Goal: Task Accomplishment & Management: Use online tool/utility

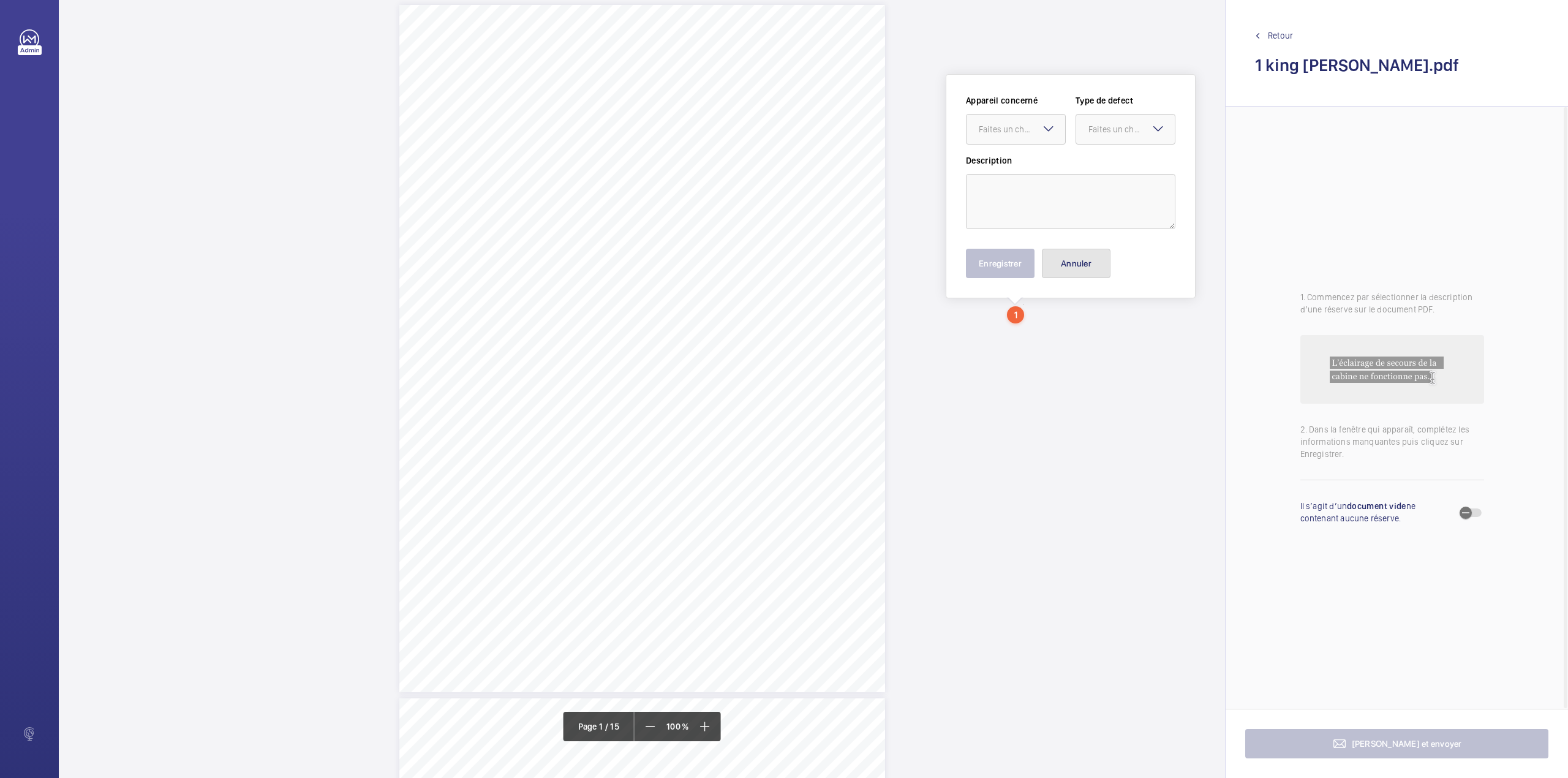
click at [1076, 266] on button "Annuler" at bounding box center [1076, 264] width 69 height 30
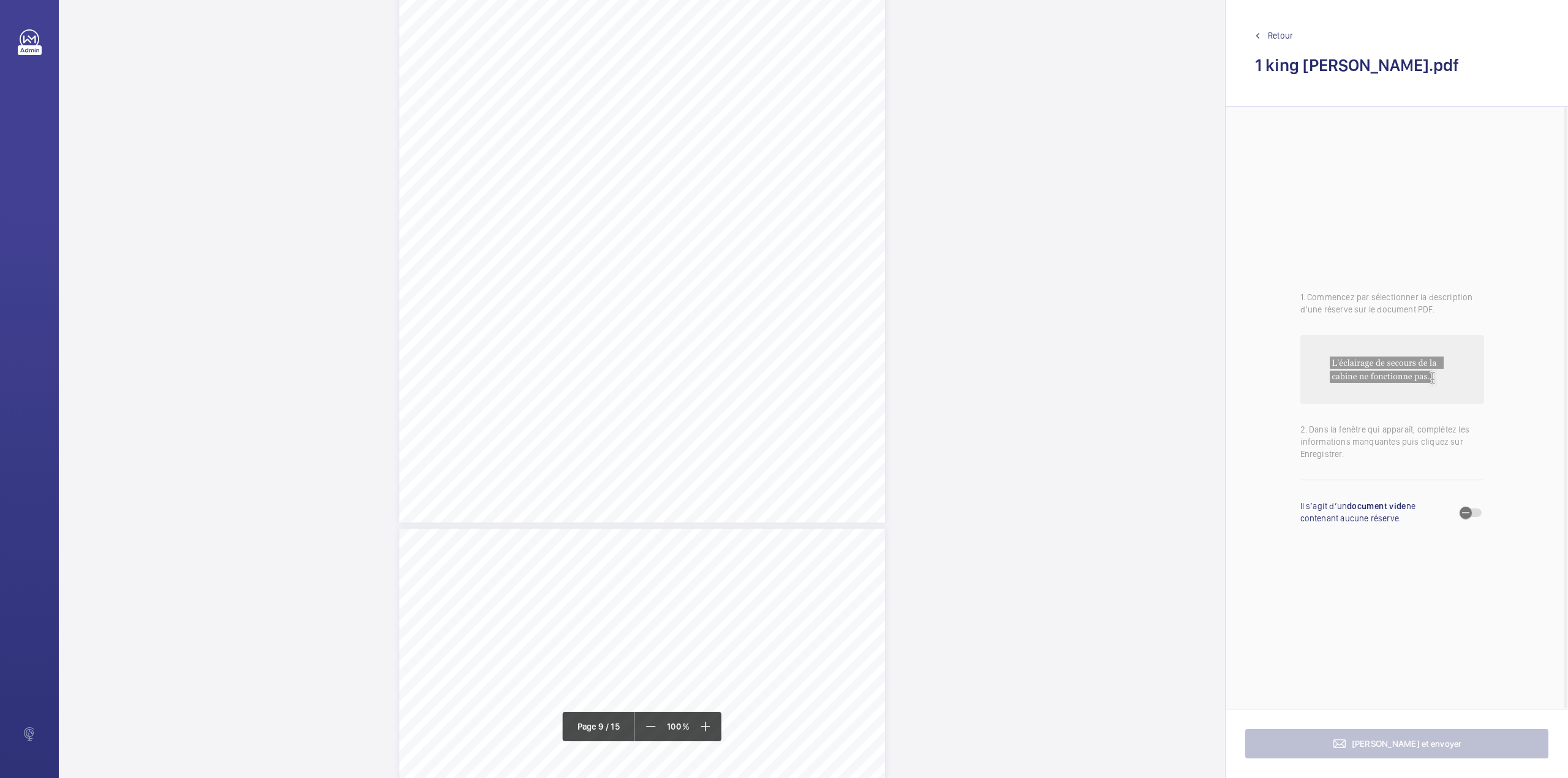
scroll to position [5406, 0]
click at [747, 247] on div "VT ENGINEERING AUDIT REPORT R C - 9 1 1 4 - V T A 7 L i f t A [PERSON_NAME] – 1…" at bounding box center [642, 505] width 485 height 687
click at [750, 177] on textarea at bounding box center [796, 202] width 209 height 55
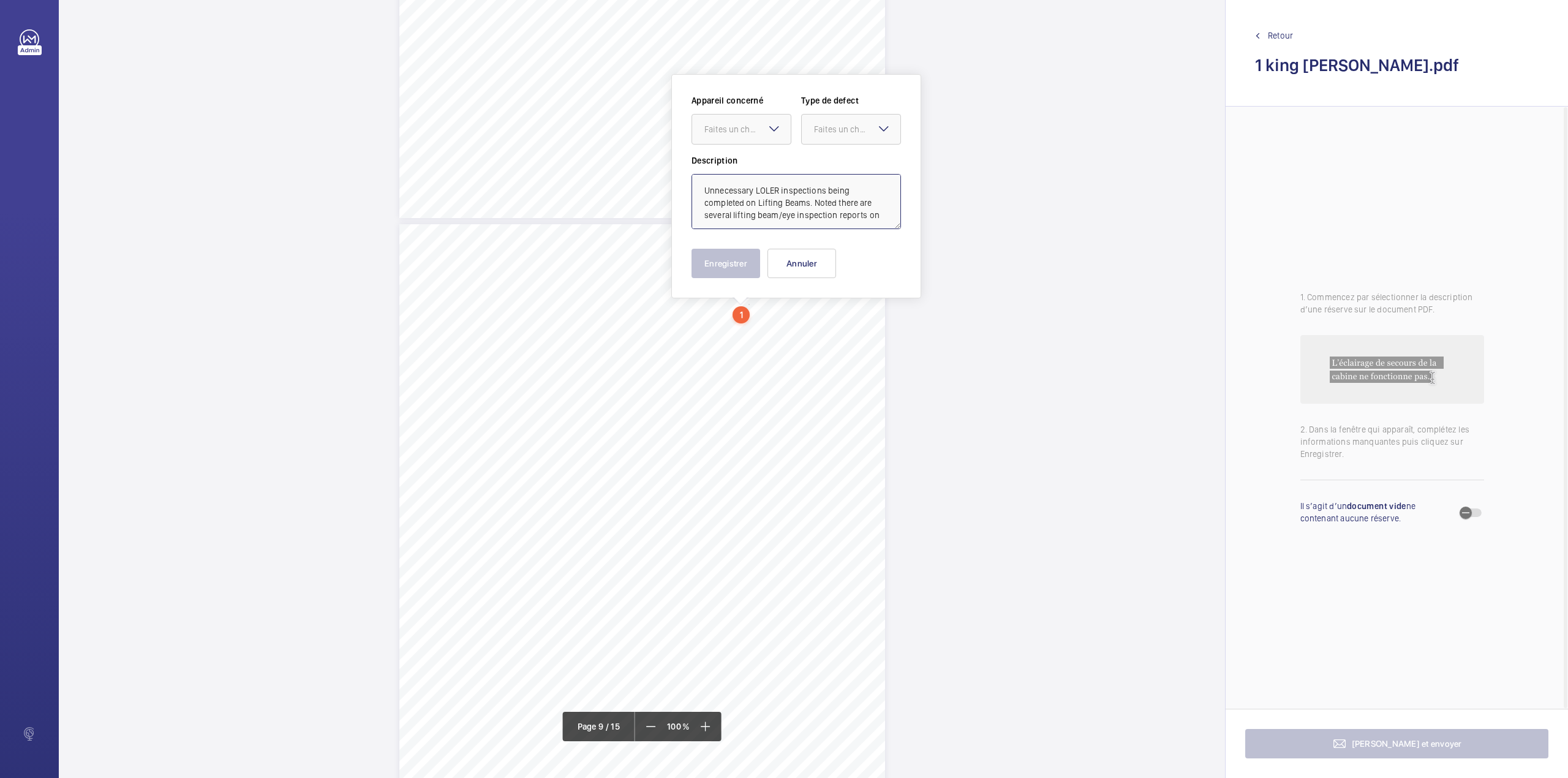
scroll to position [3, 0]
click at [753, 123] on div "Faites un choix" at bounding box center [748, 129] width 87 height 12
click at [767, 157] on div "RC-9114-VTA7" at bounding box center [741, 167] width 99 height 30
click at [824, 126] on div "Faites un choix" at bounding box center [858, 129] width 87 height 12
click at [828, 168] on span "Standard" at bounding box center [851, 167] width 74 height 12
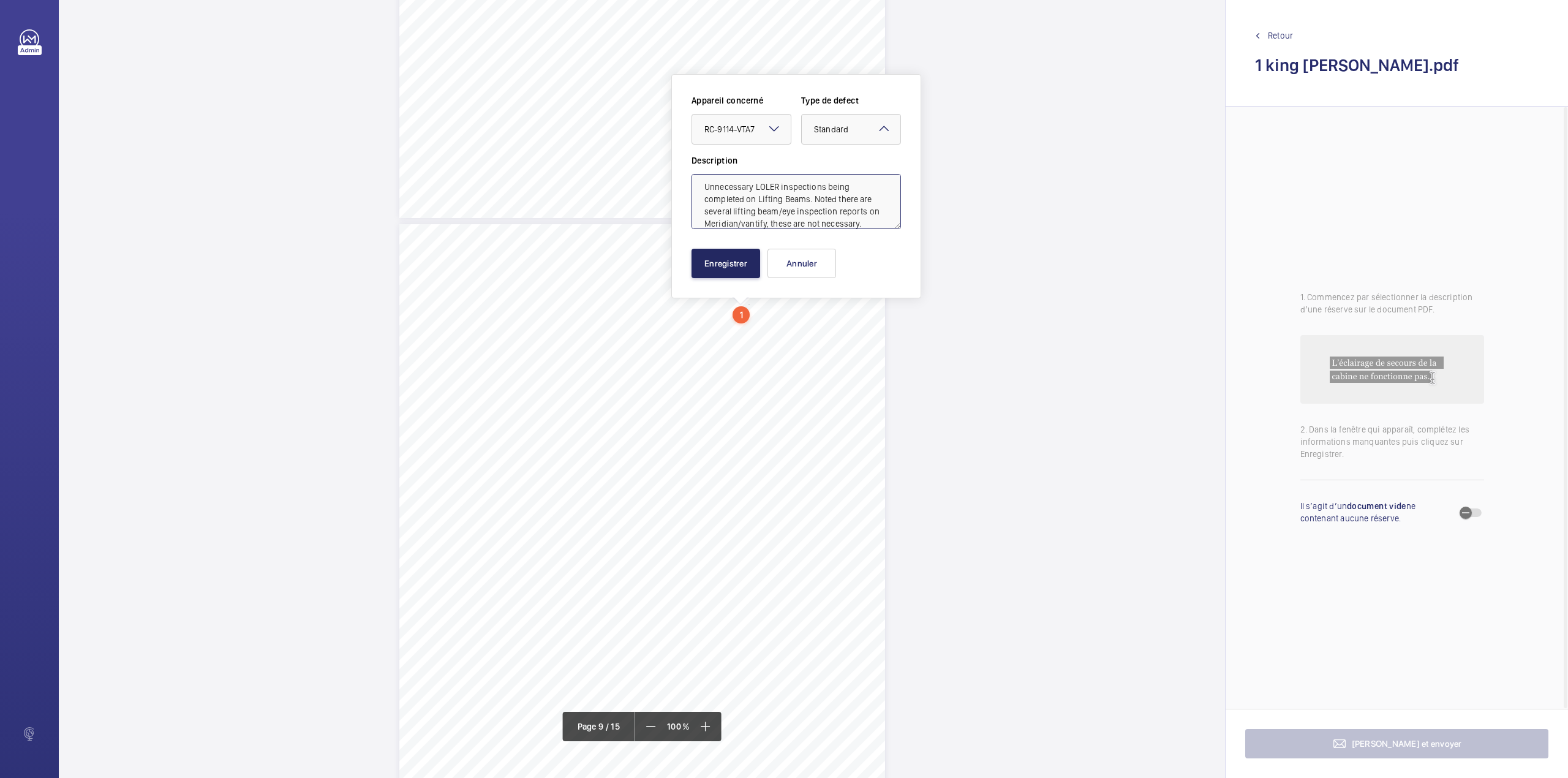
type textarea "Unnecessary LOLER inspections being completed on Lifting Beams. Noted there are…"
click at [733, 250] on button "Enregistrer" at bounding box center [726, 264] width 69 height 30
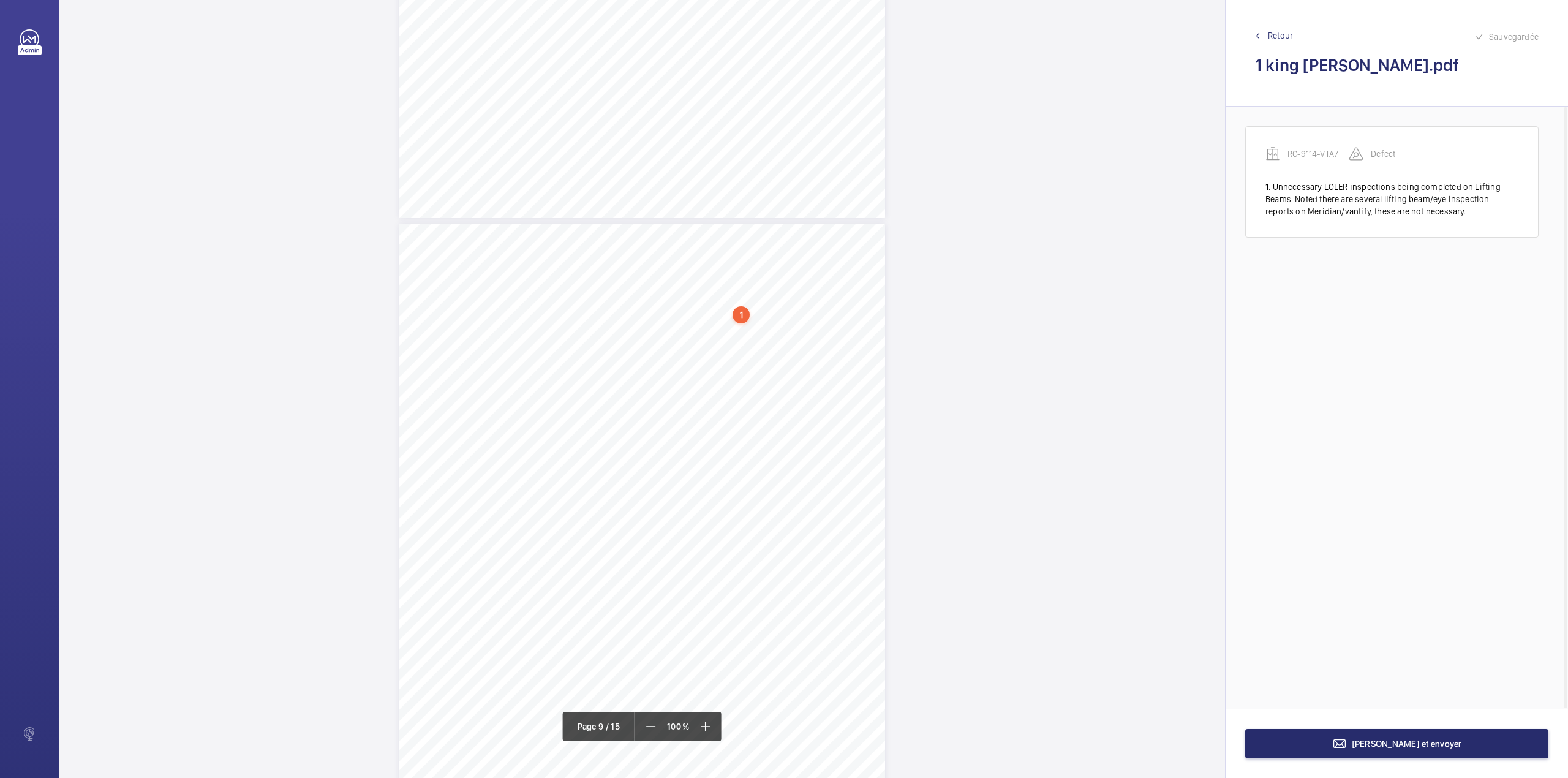
click at [761, 339] on div "VT ENGINEERING AUDIT REPORT R C - 9 1 1 4 - V T A 7 L i f t A [PERSON_NAME] – 1…" at bounding box center [642, 568] width 485 height 687
click at [756, 191] on textarea at bounding box center [811, 202] width 209 height 55
type textarea "t"
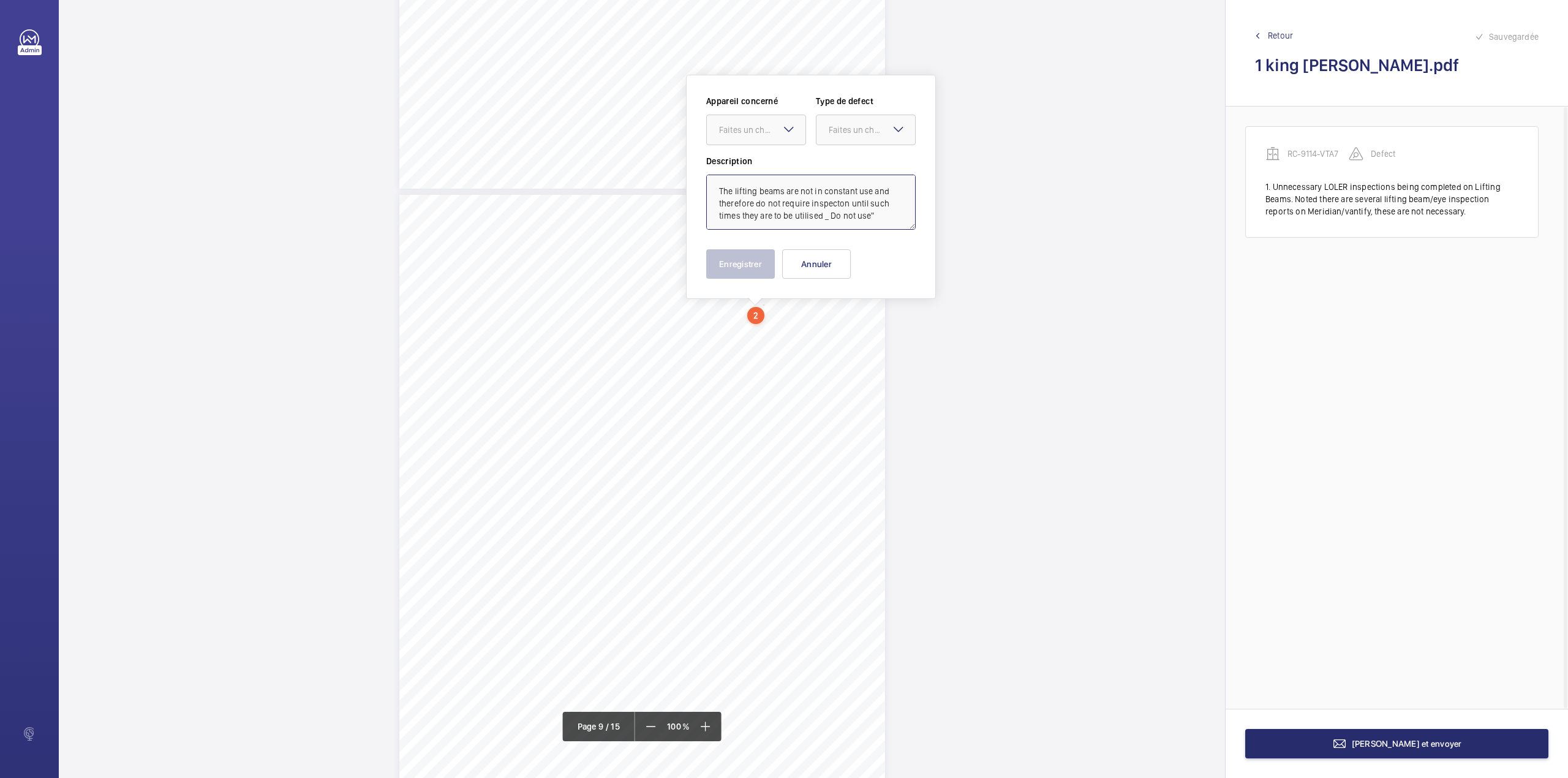
click at [829, 216] on textarea "The lifting beams are not in constant use and therefore do not require inspecto…" at bounding box center [811, 202] width 209 height 55
click at [884, 216] on textarea "The lifting beams are not in constant use and therefore do not require inspecto…" at bounding box center [811, 202] width 209 height 55
click at [796, 136] on div at bounding box center [756, 129] width 99 height 30
click at [799, 166] on div "RC-9114-VTA7" at bounding box center [756, 167] width 99 height 30
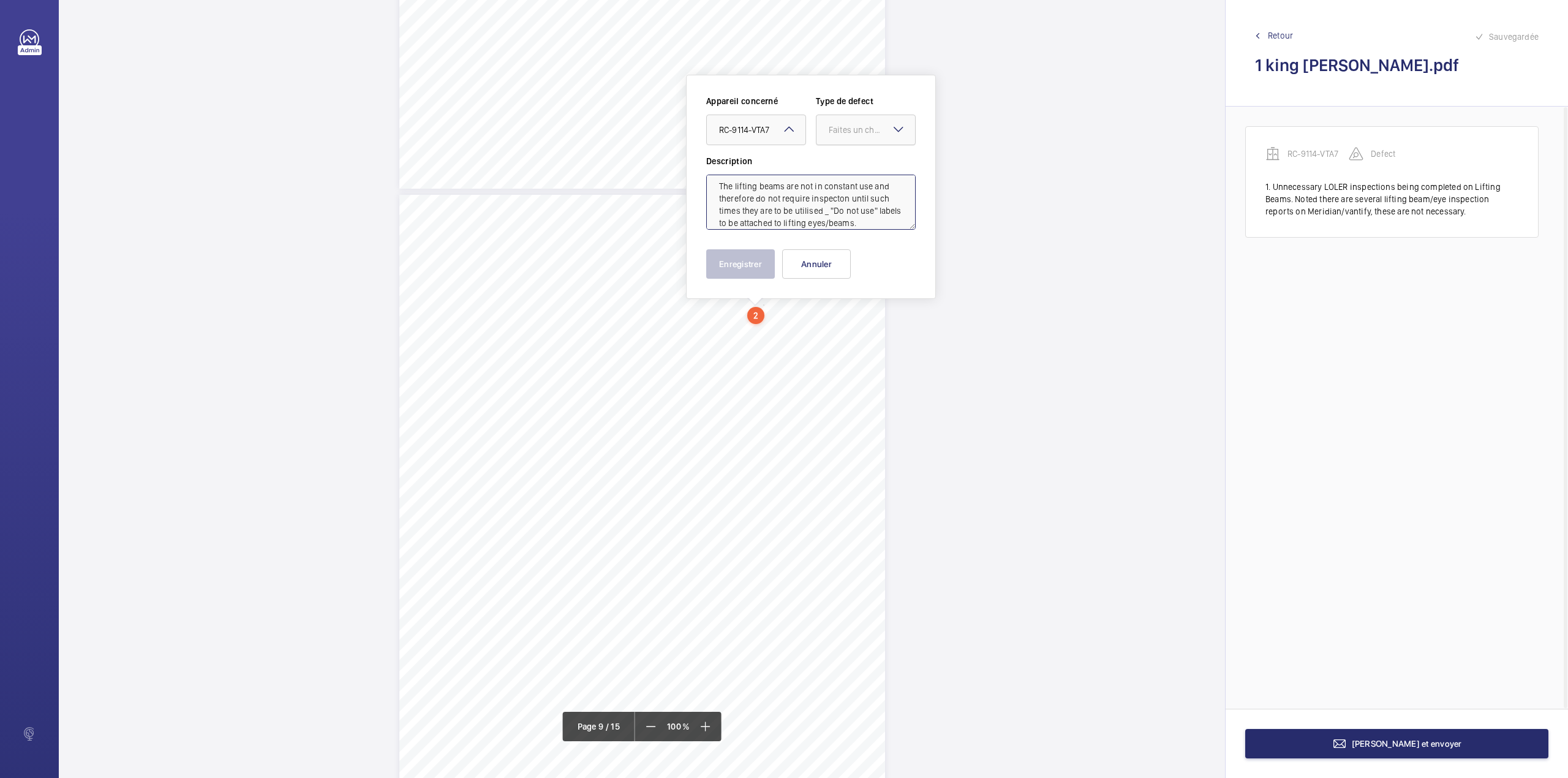
click at [860, 133] on div "Faites un choix" at bounding box center [872, 130] width 87 height 12
click at [853, 162] on span "Standard" at bounding box center [865, 168] width 74 height 12
type textarea "The lifting beams are not in constant use and therefore do not require inspecto…"
click at [750, 260] on button "Enregistrer" at bounding box center [740, 264] width 69 height 30
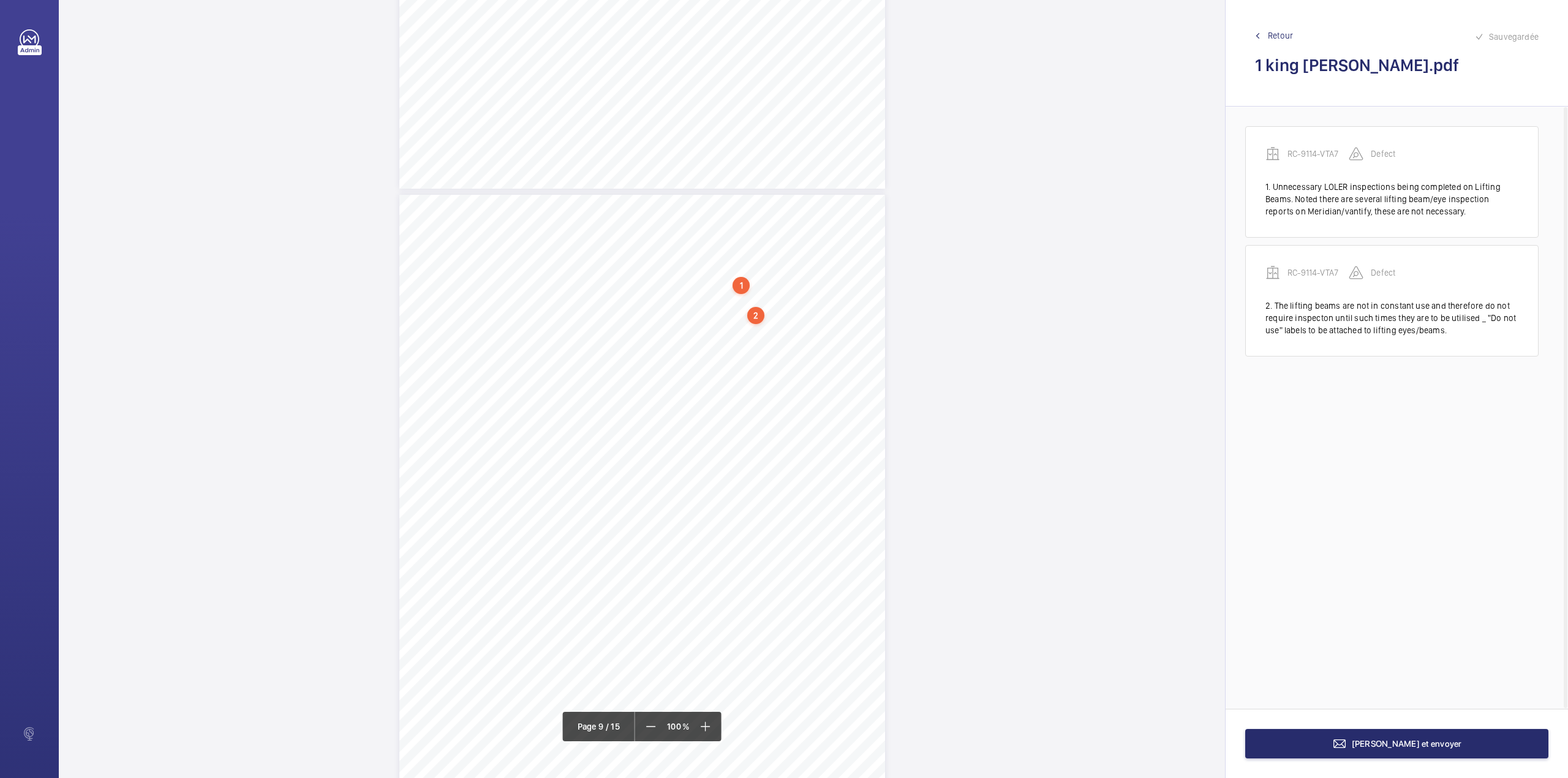
click at [742, 353] on div "VT ENGINEERING AUDIT REPORT R C - 9 1 1 4 - V T A 7 L i f t A [PERSON_NAME] – 1…" at bounding box center [642, 538] width 485 height 687
click at [766, 214] on textarea at bounding box center [791, 202] width 209 height 55
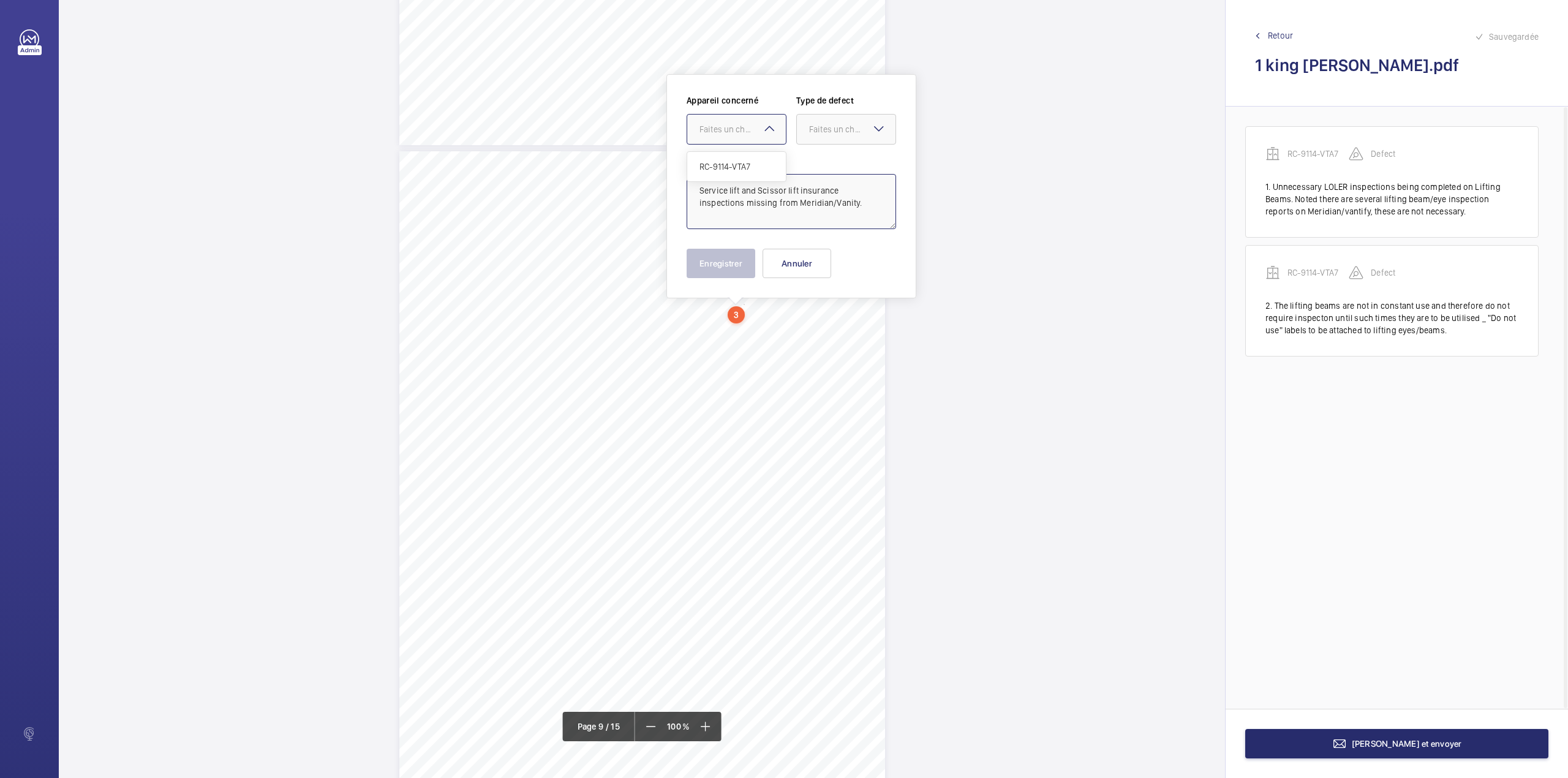
click at [735, 125] on div "Faites un choix" at bounding box center [743, 129] width 87 height 12
click at [738, 161] on span "RC-9114-VTA7" at bounding box center [736, 167] width 74 height 12
click at [811, 135] on div "Faites un choix" at bounding box center [852, 129] width 87 height 12
click at [812, 155] on div "Standard" at bounding box center [846, 167] width 99 height 30
type textarea "Service lift and Scissor lift insurance inspections missing from Meridian/Vanit…"
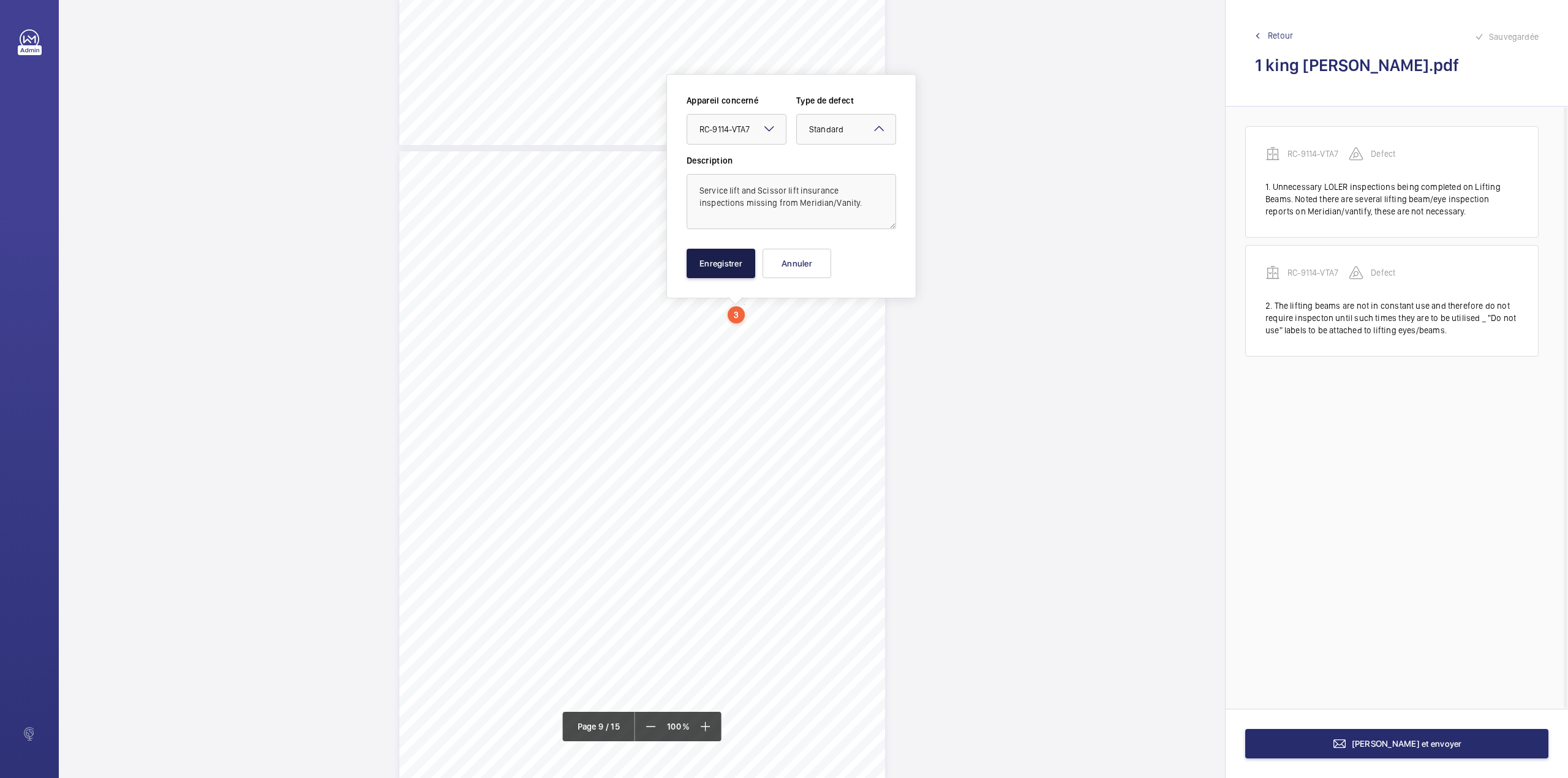
click at [723, 273] on button "Enregistrer" at bounding box center [721, 264] width 69 height 30
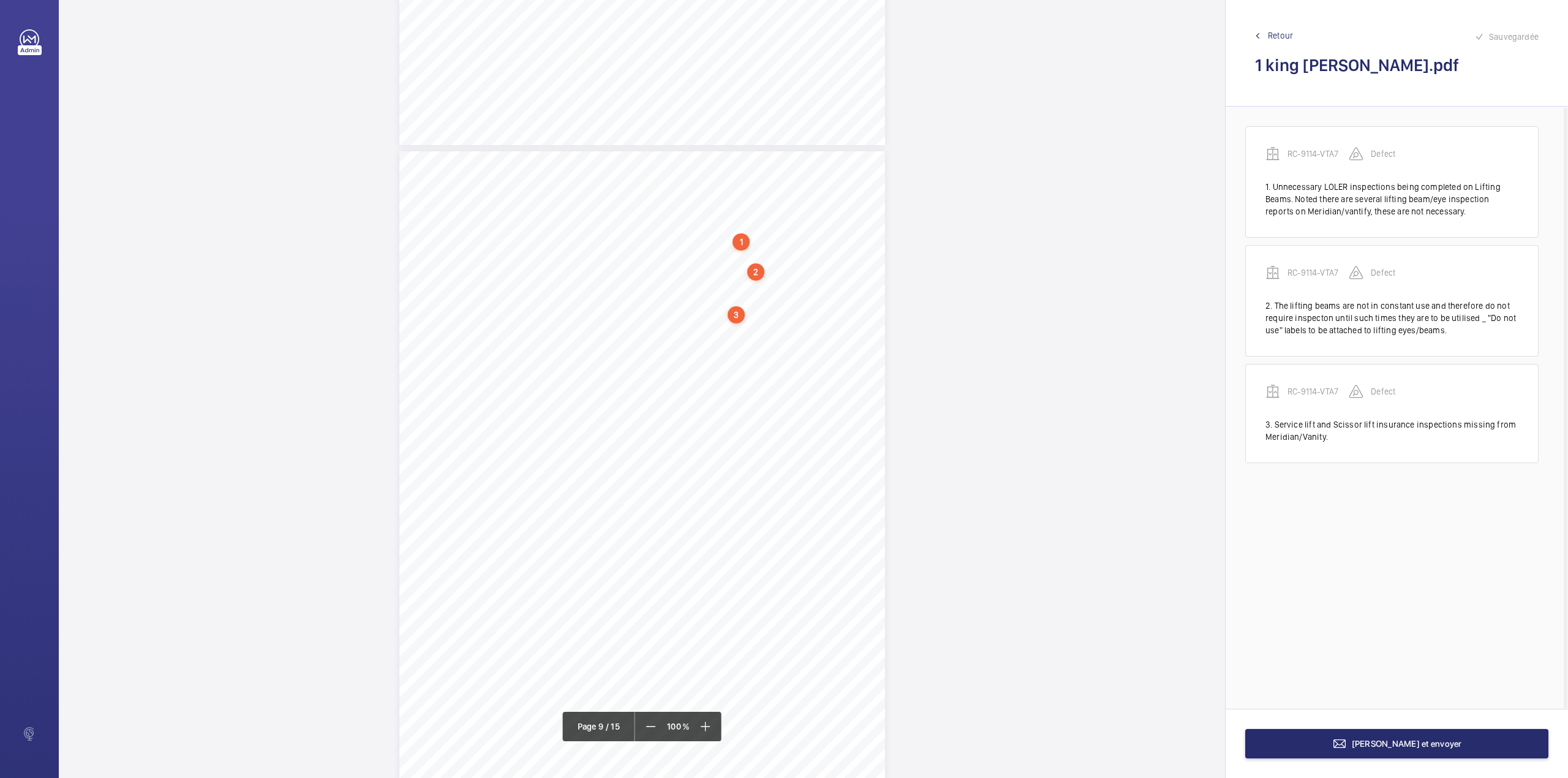
click at [761, 337] on div "VT ENGINEERING AUDIT REPORT R C - 9 1 1 4 - V T A 7 L i f t A [PERSON_NAME] – 1…" at bounding box center [642, 495] width 485 height 687
click at [761, 207] on textarea at bounding box center [811, 202] width 209 height 55
click at [819, 185] on textarea "Lift A _ Scratch on" at bounding box center [811, 202] width 209 height 55
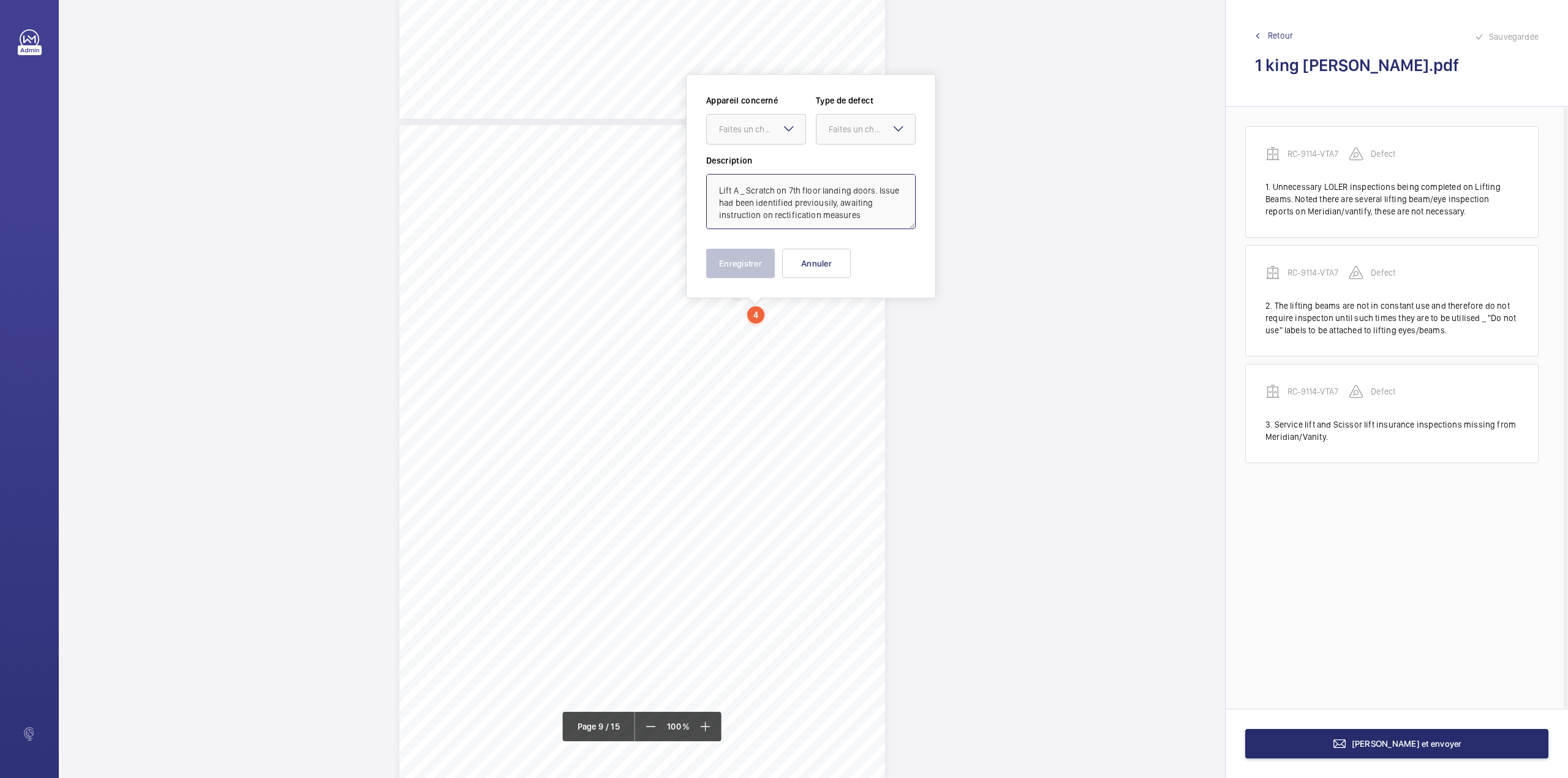
scroll to position [5, 0]
click at [739, 135] on div at bounding box center [756, 129] width 99 height 30
drag, startPoint x: 746, startPoint y: 169, endPoint x: 799, endPoint y: 148, distance: 57.0
click at [749, 169] on span "RC-9114-VTA7" at bounding box center [756, 167] width 74 height 12
click at [841, 124] on div "Faites un choix" at bounding box center [872, 129] width 87 height 12
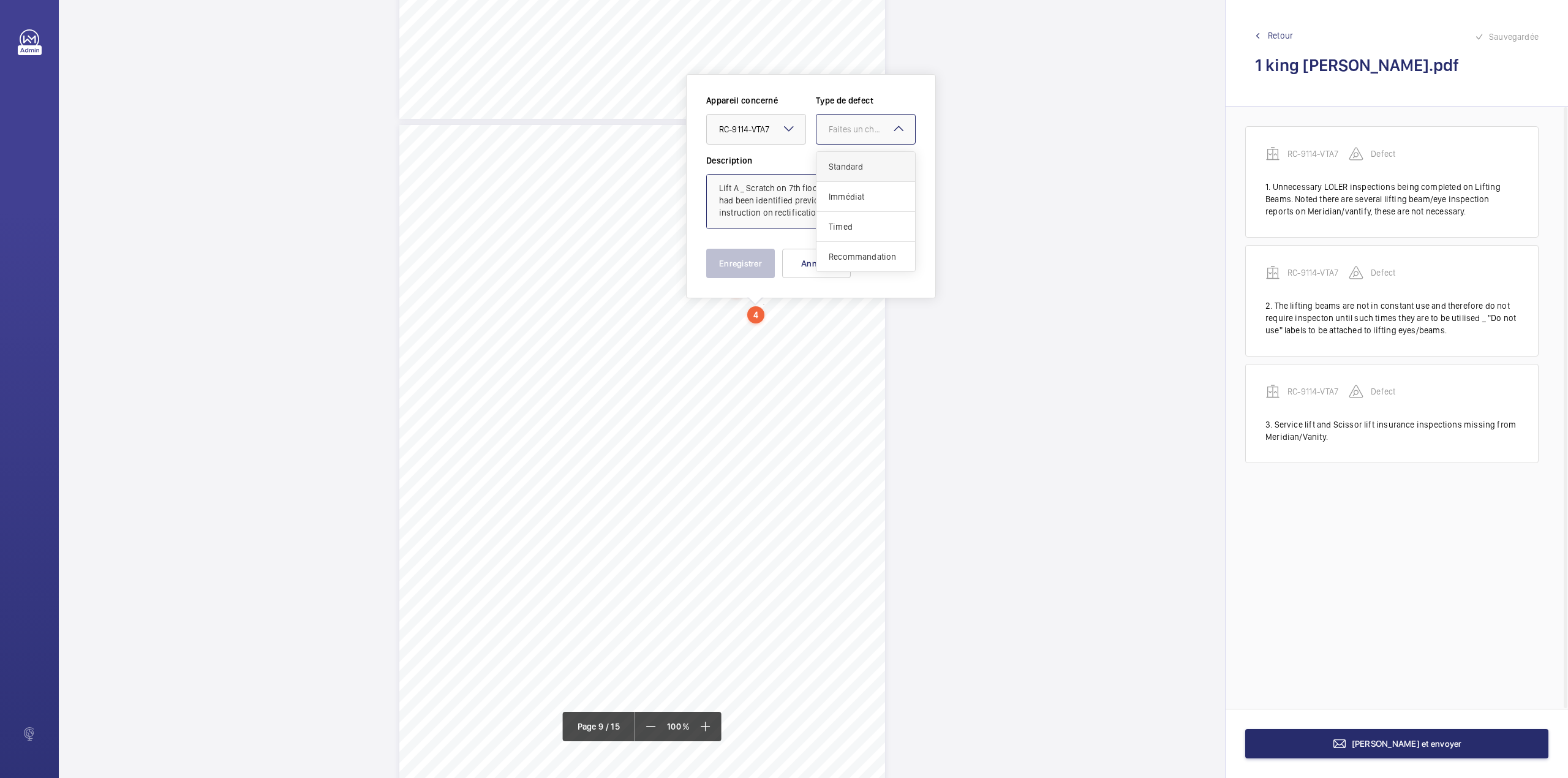
click at [838, 162] on span "Standard" at bounding box center [865, 167] width 74 height 12
type textarea "Lift A _ Scratch on 7th floor landing doors. Issue had been identified previous…"
click at [757, 264] on button "Enregistrer" at bounding box center [740, 264] width 69 height 30
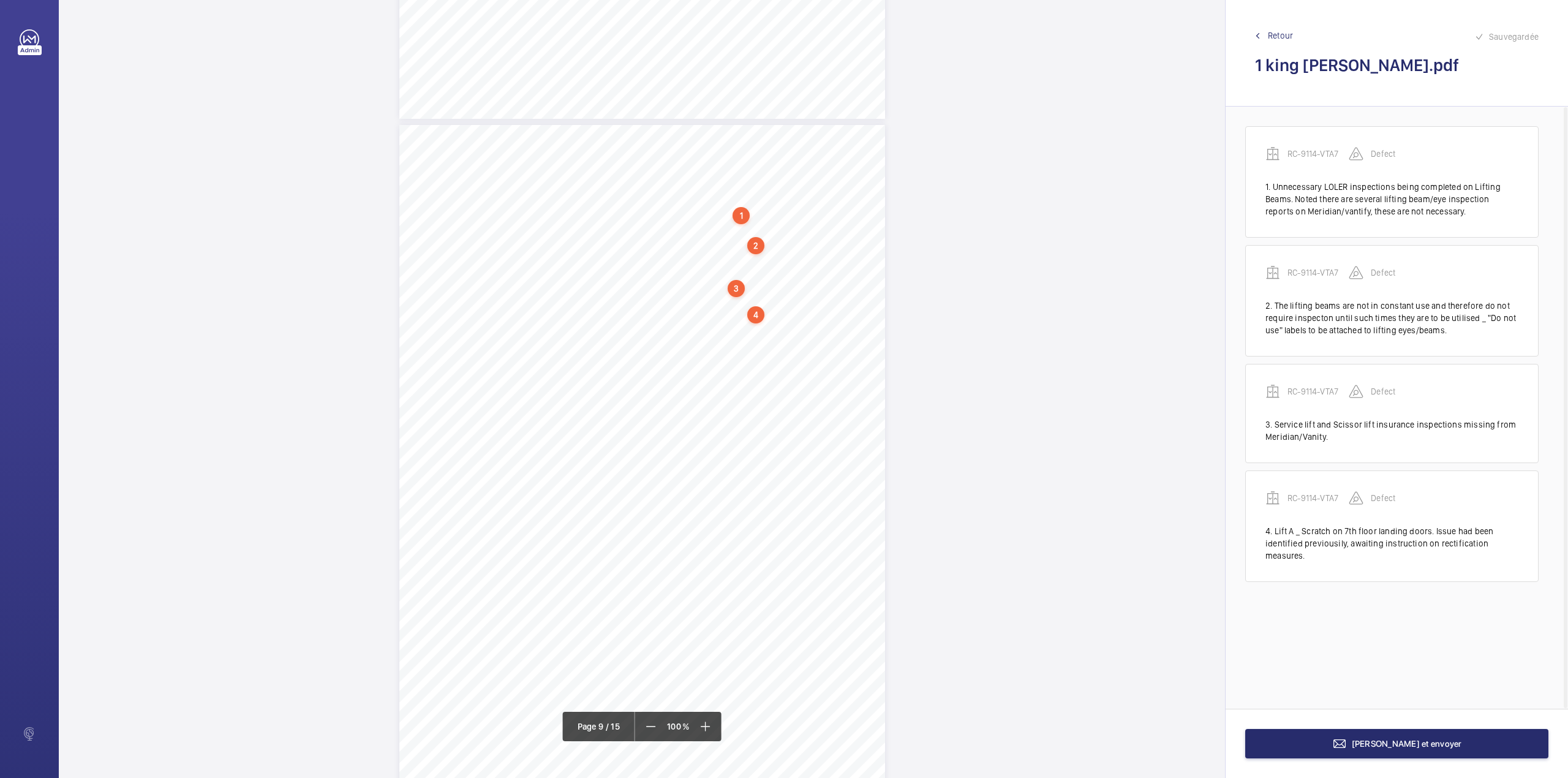
click at [753, 344] on div "VT ENGINEERING AUDIT REPORT R C - 9 1 1 4 - V T A 7 L i f t A [PERSON_NAME] – 1…" at bounding box center [642, 469] width 485 height 687
click at [789, 255] on button "Annuler" at bounding box center [807, 264] width 69 height 30
click at [753, 305] on div "VT ENGINEERING AUDIT REPORT R C - 9 1 1 4 - V T A 7 L i f t A [PERSON_NAME] – 1…" at bounding box center [642, 435] width 485 height 687
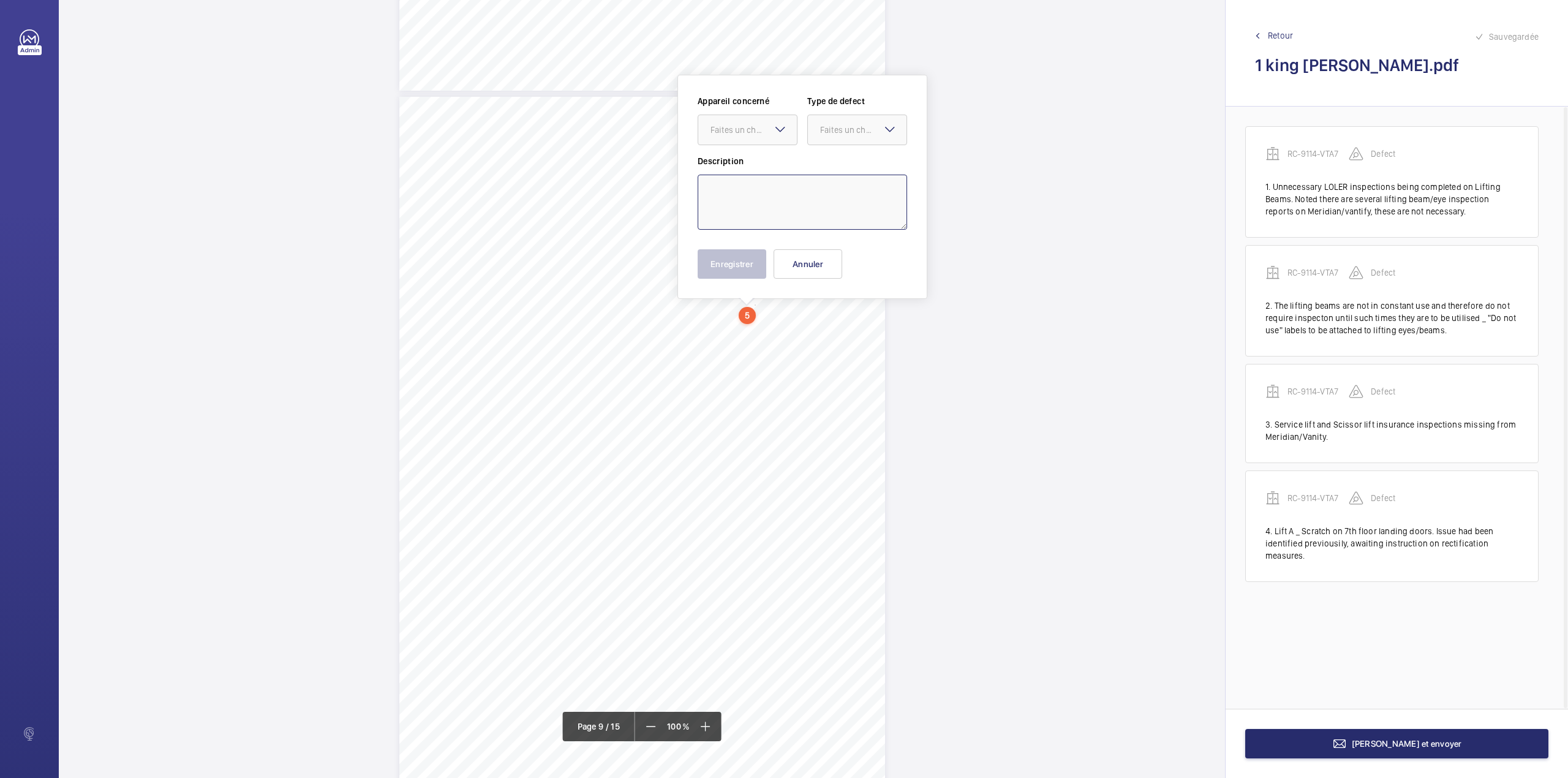
click at [761, 216] on textarea at bounding box center [802, 202] width 209 height 55
type textarea "Car Lift _"
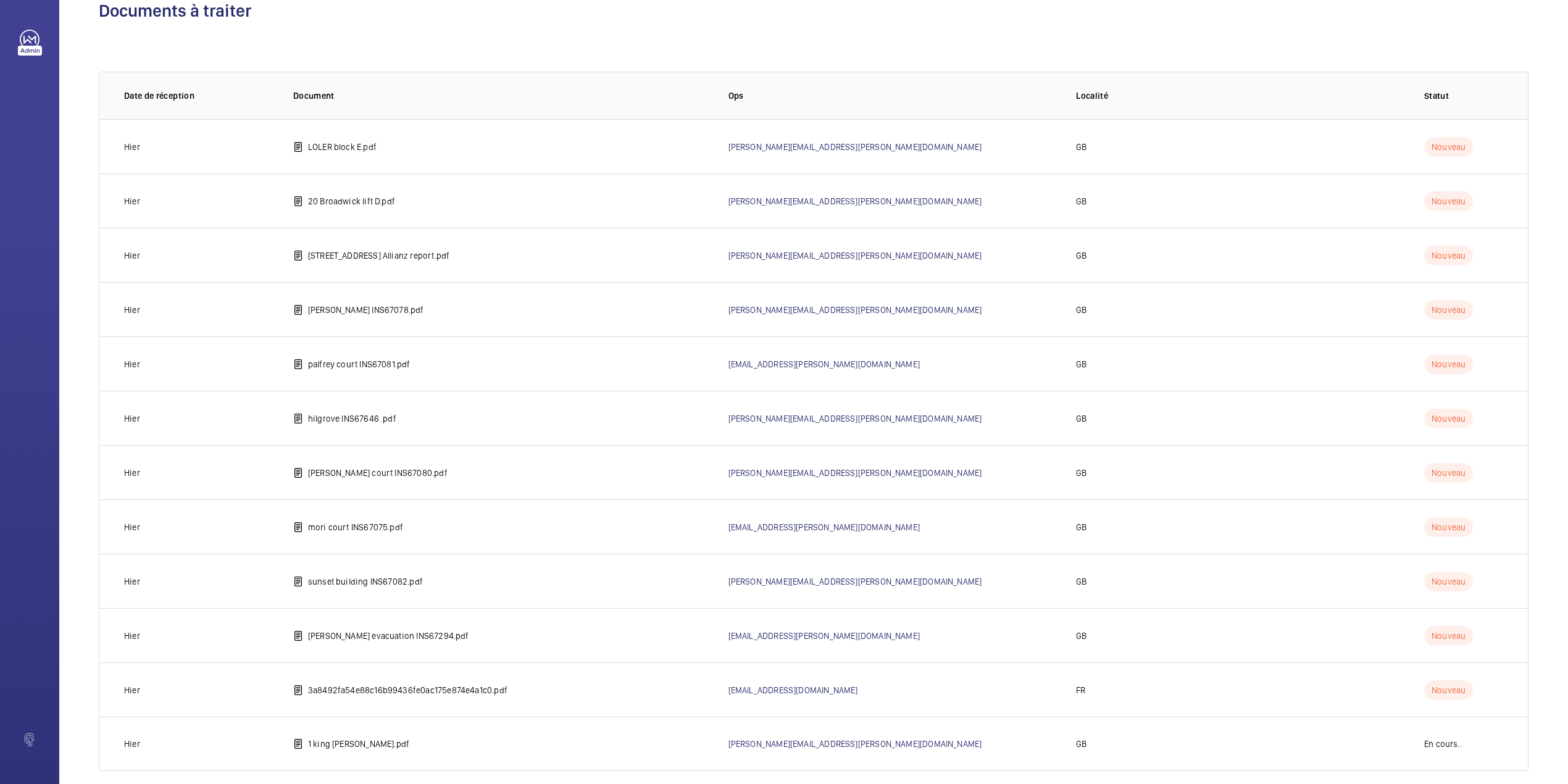
scroll to position [47, 0]
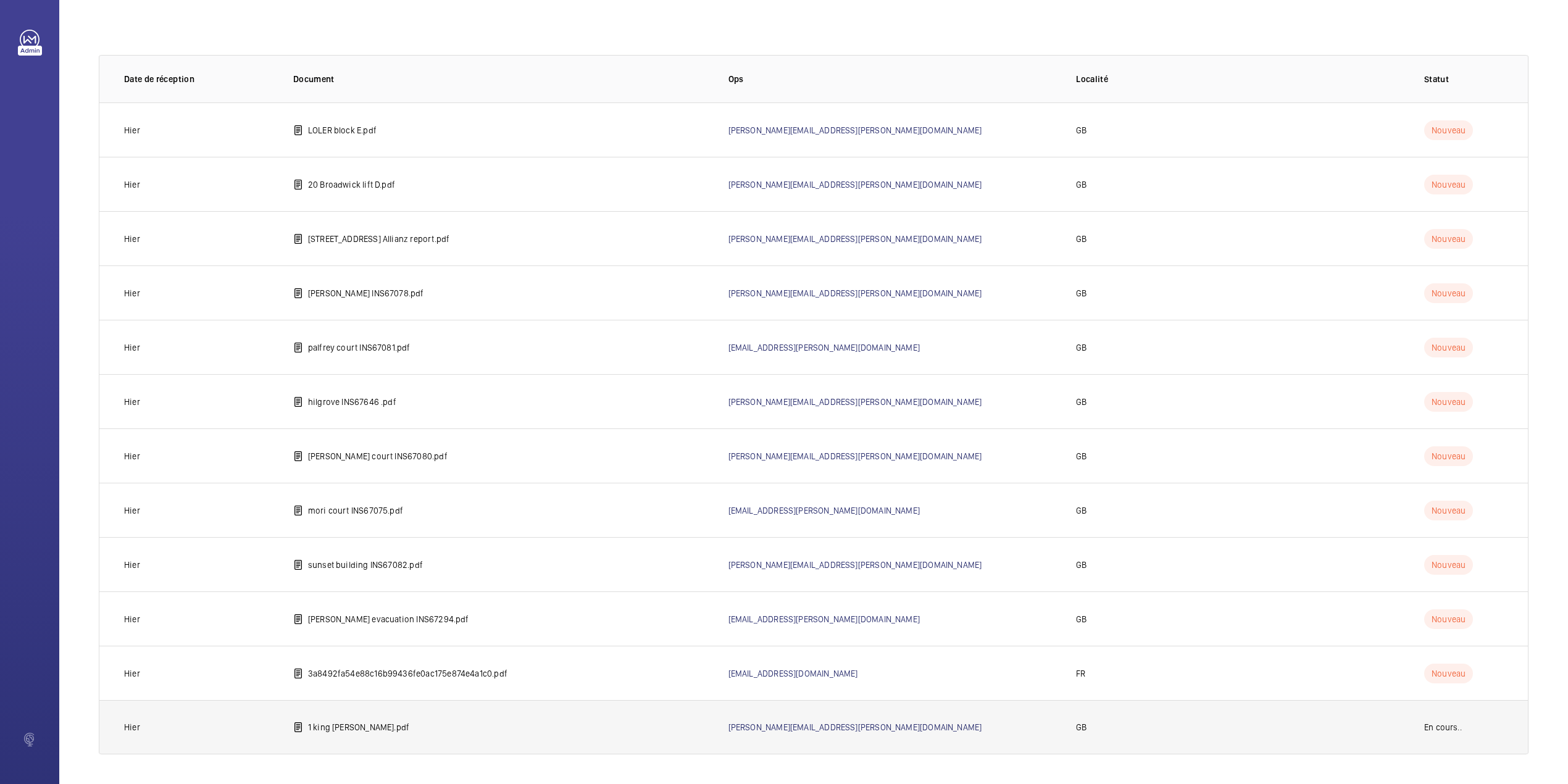
click at [398, 726] on td "1 king [PERSON_NAME].pdf" at bounding box center [491, 727] width 435 height 54
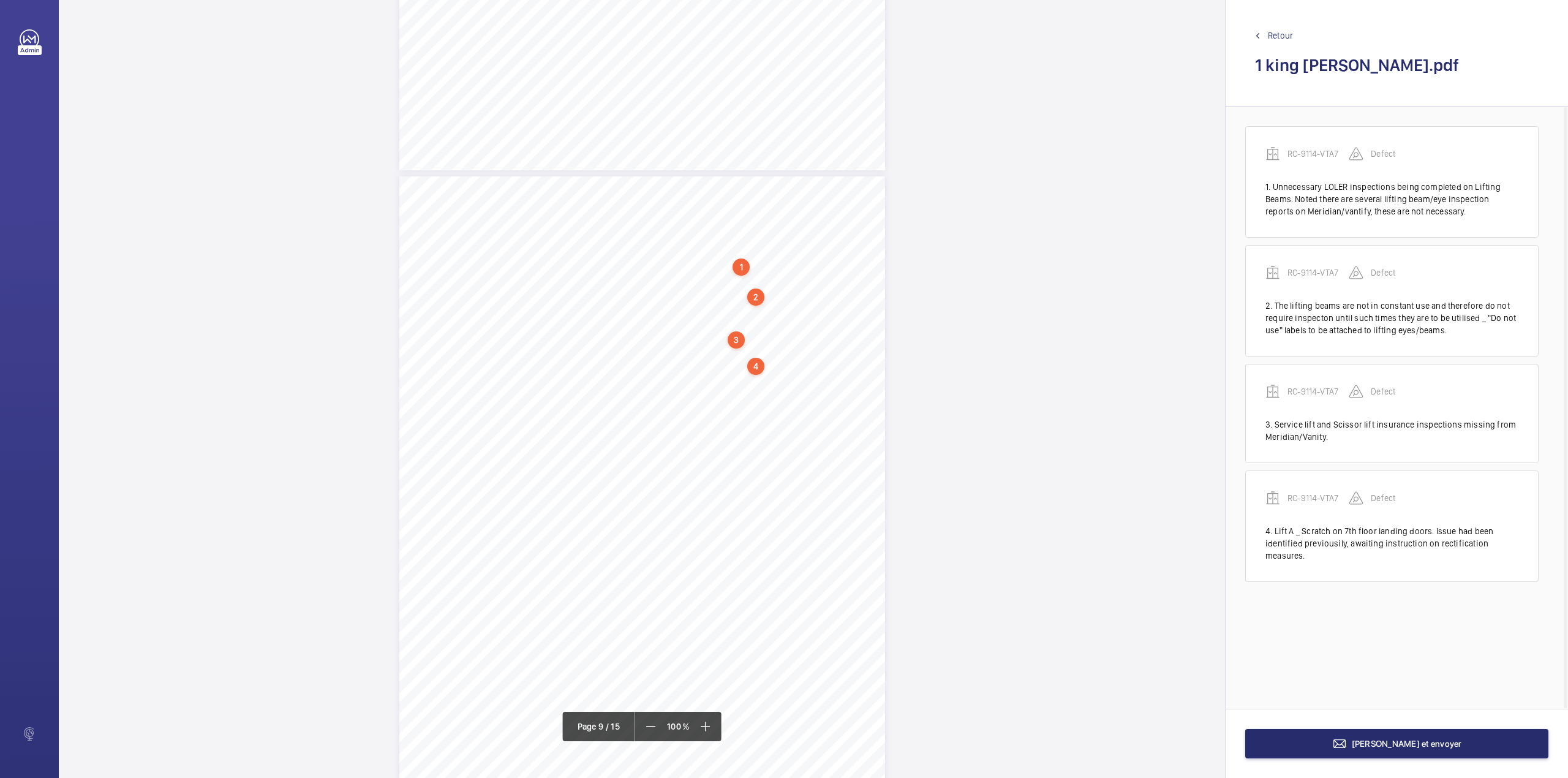
scroll to position [5473, 0]
click at [757, 302] on div "VT ENGINEERING AUDIT REPORT R C - 9 1 1 4 - V T A 7 L i f t A [PERSON_NAME] – 1…" at bounding box center [642, 439] width 485 height 687
click at [761, 212] on textarea at bounding box center [807, 202] width 209 height 55
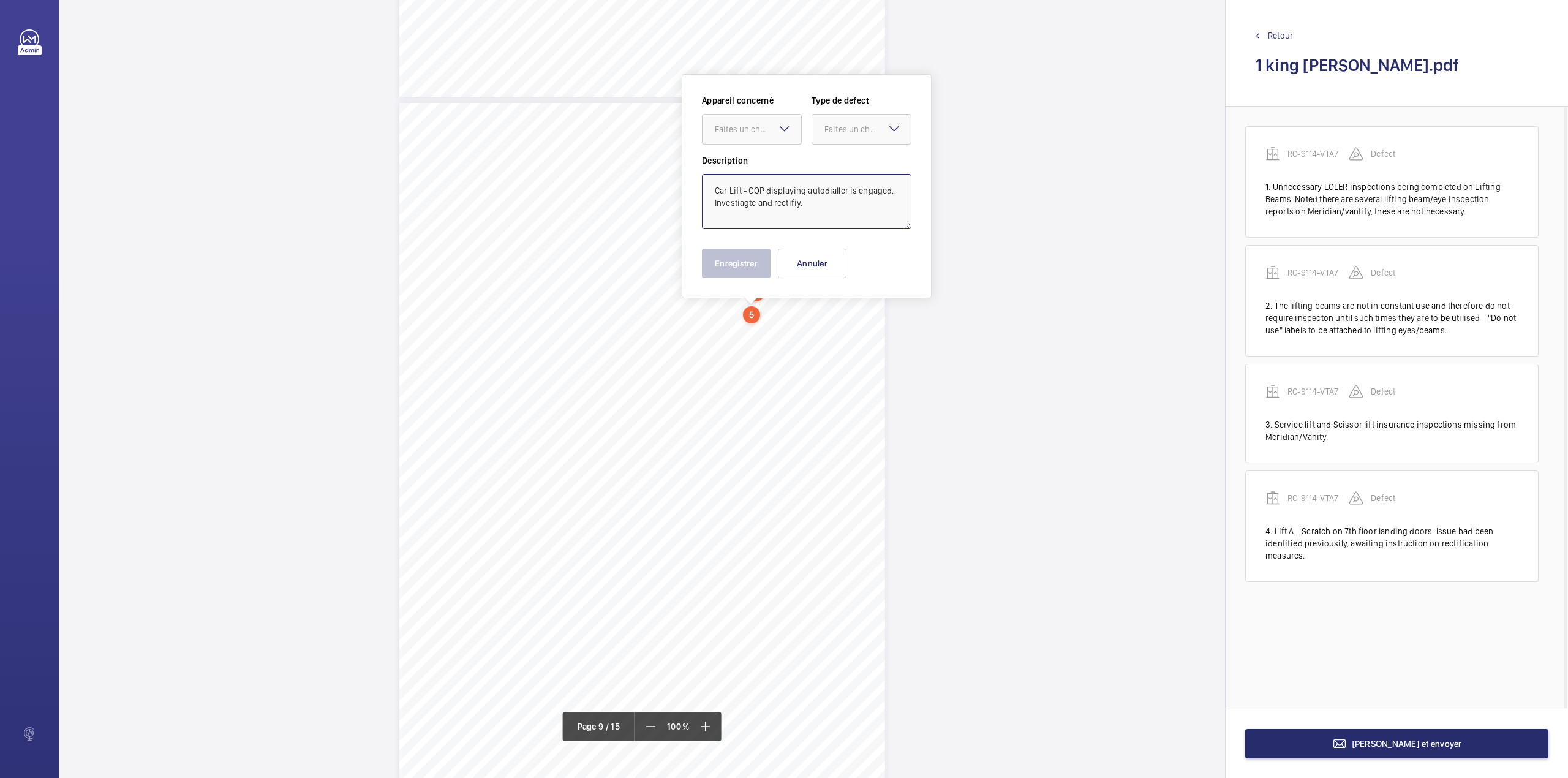
click at [750, 135] on div "Faites un choix" at bounding box center [758, 129] width 87 height 12
click at [761, 163] on span "RC-9114-VTA7" at bounding box center [751, 167] width 74 height 12
drag, startPoint x: 836, startPoint y: 130, endPoint x: 845, endPoint y: 172, distance: 43.0
click at [841, 145] on div "Faites un choix" at bounding box center [861, 129] width 99 height 31
click at [845, 172] on span "Standard" at bounding box center [861, 167] width 74 height 12
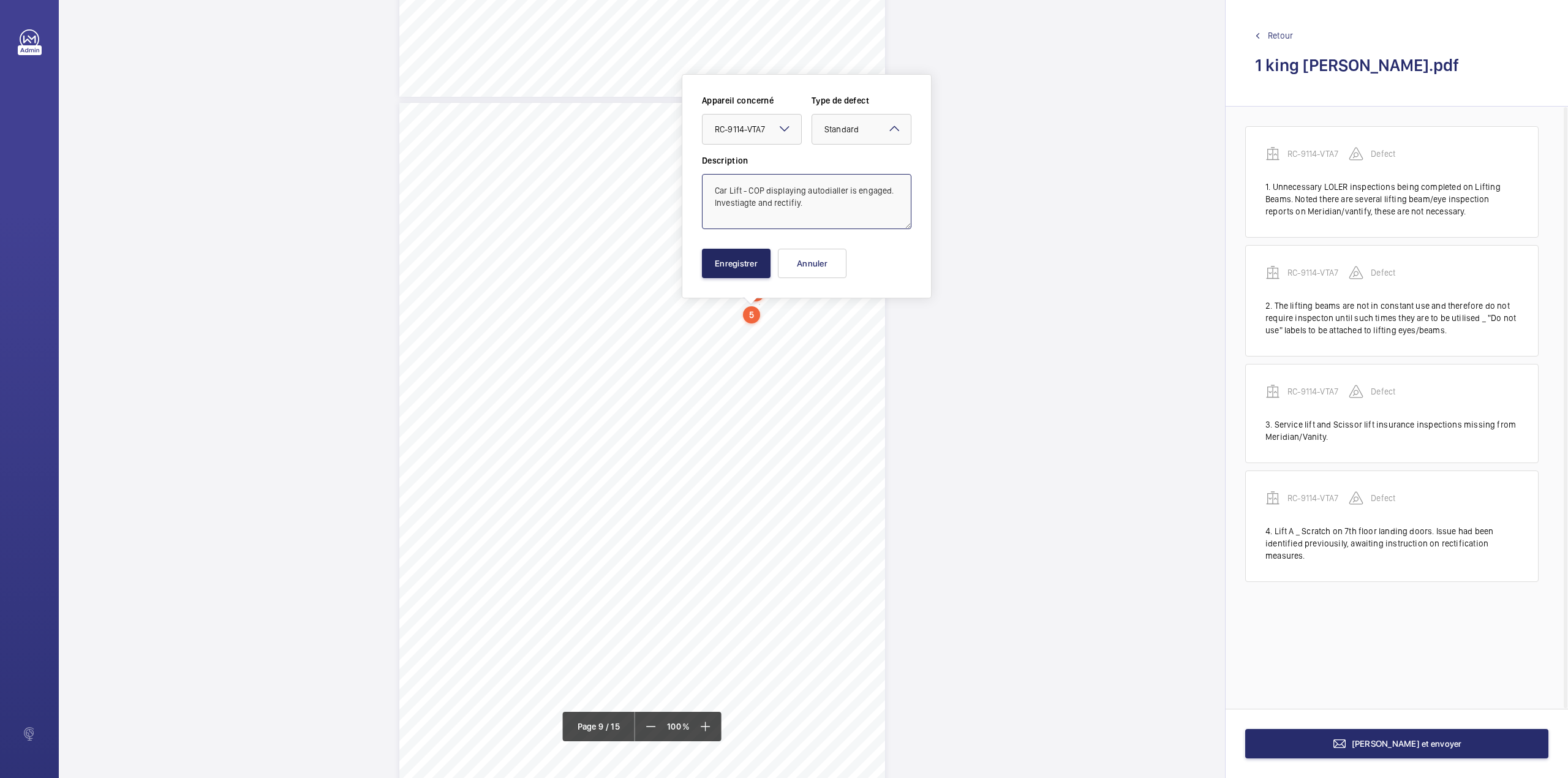
type textarea "Car Lift - COP displaying autodialler is engaged. Investiagte and rectifiy."
click at [733, 262] on button "Enregistrer" at bounding box center [736, 264] width 69 height 30
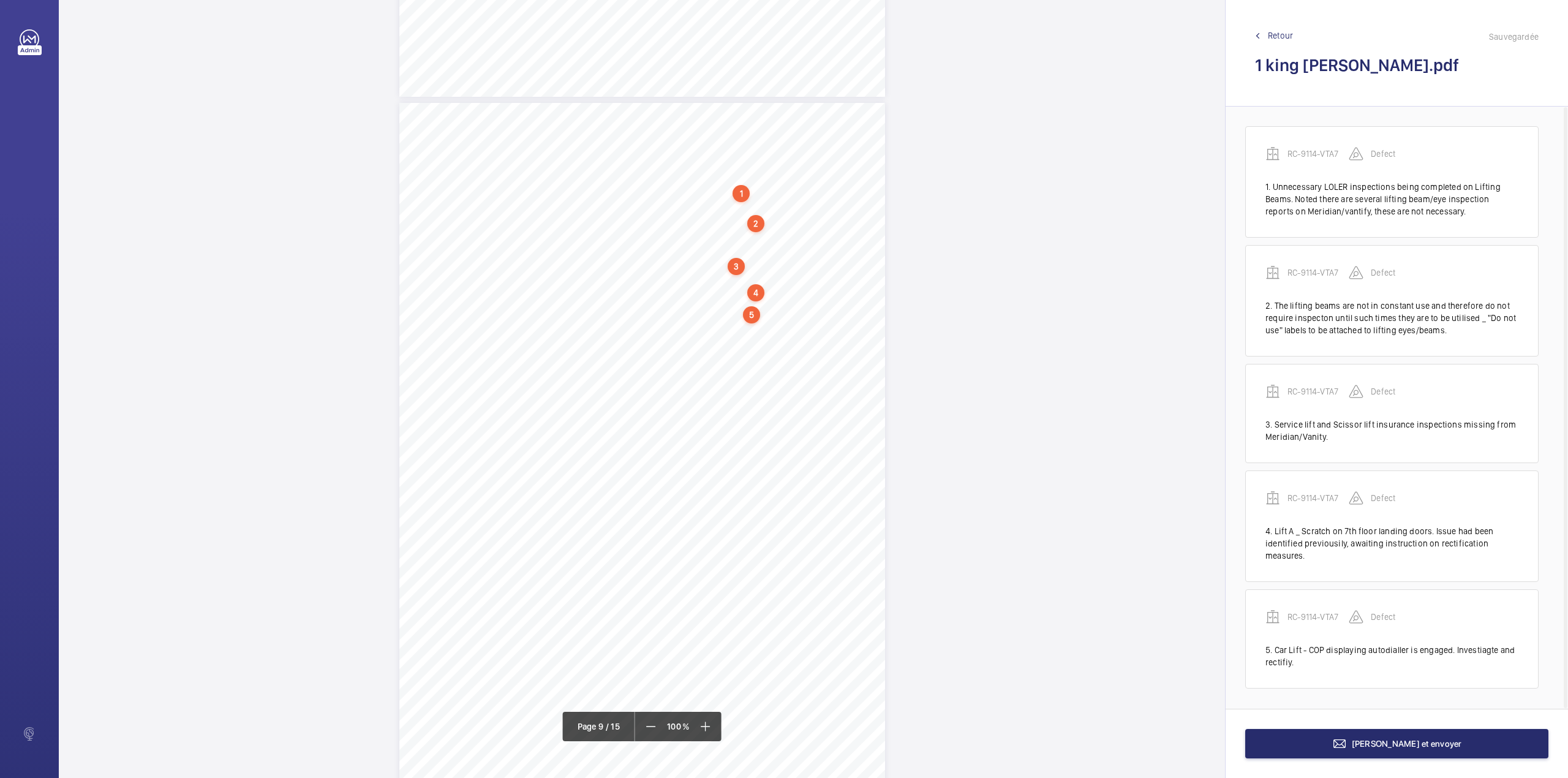
scroll to position [1, 0]
click at [676, 333] on div "VT ENGINEERING AUDIT REPORT R C - 9 1 1 4 - V T A 7 L i f t A [PERSON_NAME] – 1…" at bounding box center [642, 446] width 485 height 687
click at [671, 190] on textarea at bounding box center [725, 202] width 209 height 55
type textarea "l"
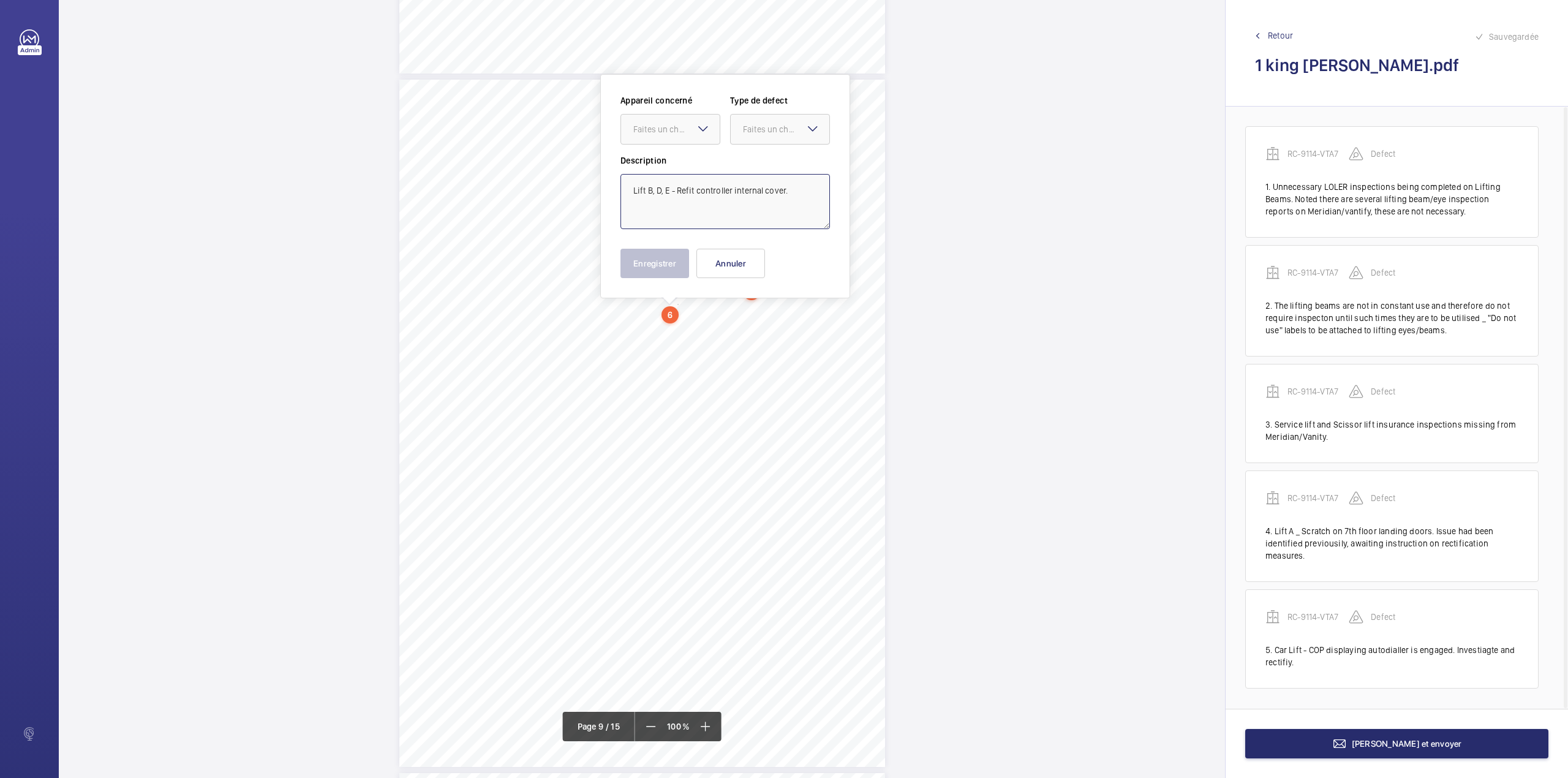
click at [700, 145] on ng-select "Faites un choix" at bounding box center [670, 129] width 99 height 31
drag, startPoint x: 699, startPoint y: 139, endPoint x: 703, endPoint y: 166, distance: 27.3
click at [703, 166] on span "RC-9114-VTA7" at bounding box center [670, 167] width 74 height 12
type textarea "Lift B, D, E - Refit controller internal cover."
drag, startPoint x: 706, startPoint y: 165, endPoint x: 764, endPoint y: 137, distance: 64.4
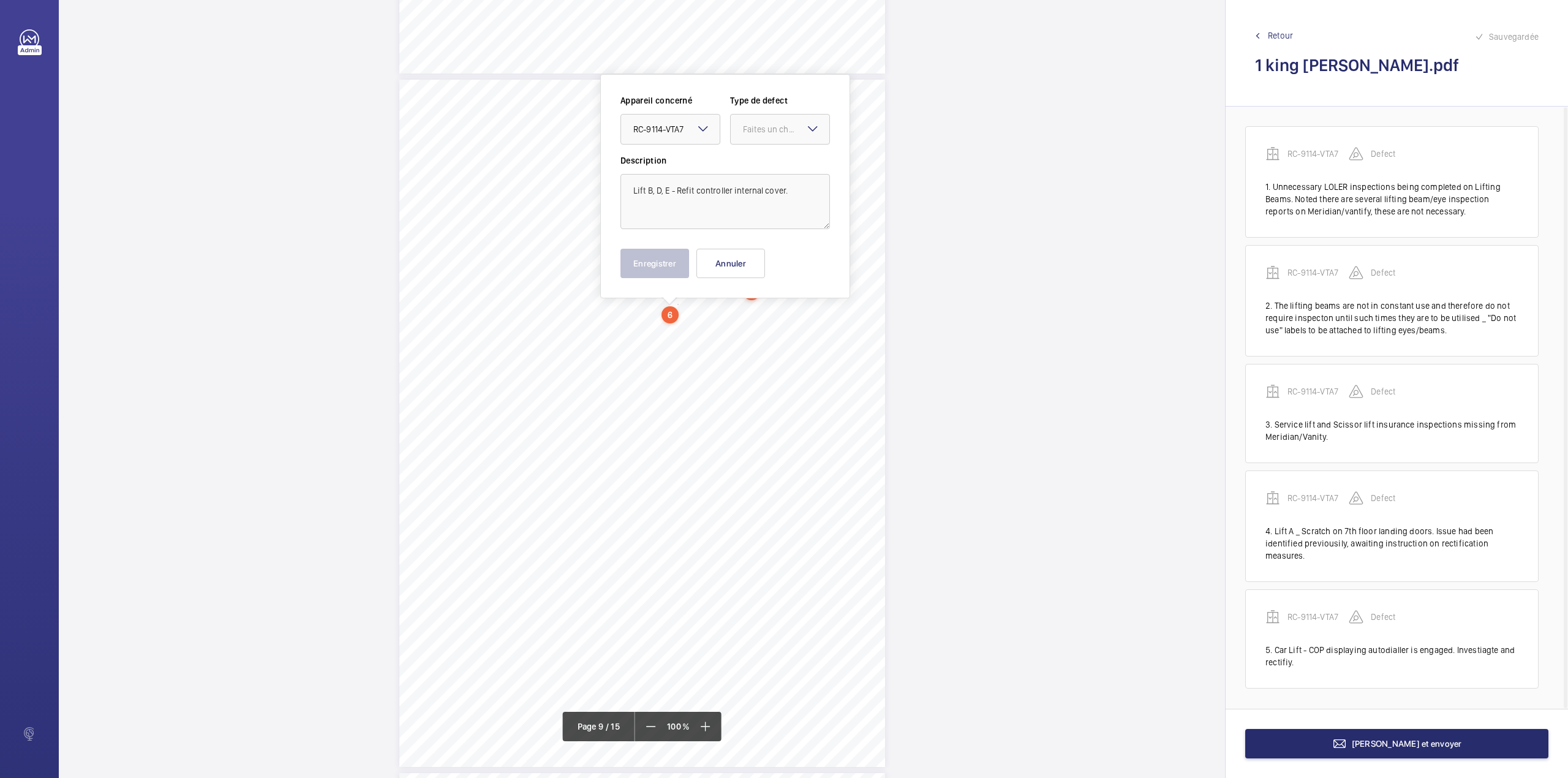
click at [709, 164] on label "Description" at bounding box center [725, 161] width 209 height 12
click at [766, 136] on div at bounding box center [780, 129] width 99 height 30
click at [760, 170] on span "Standard" at bounding box center [779, 167] width 74 height 12
click at [661, 262] on button "Enregistrer" at bounding box center [654, 264] width 69 height 30
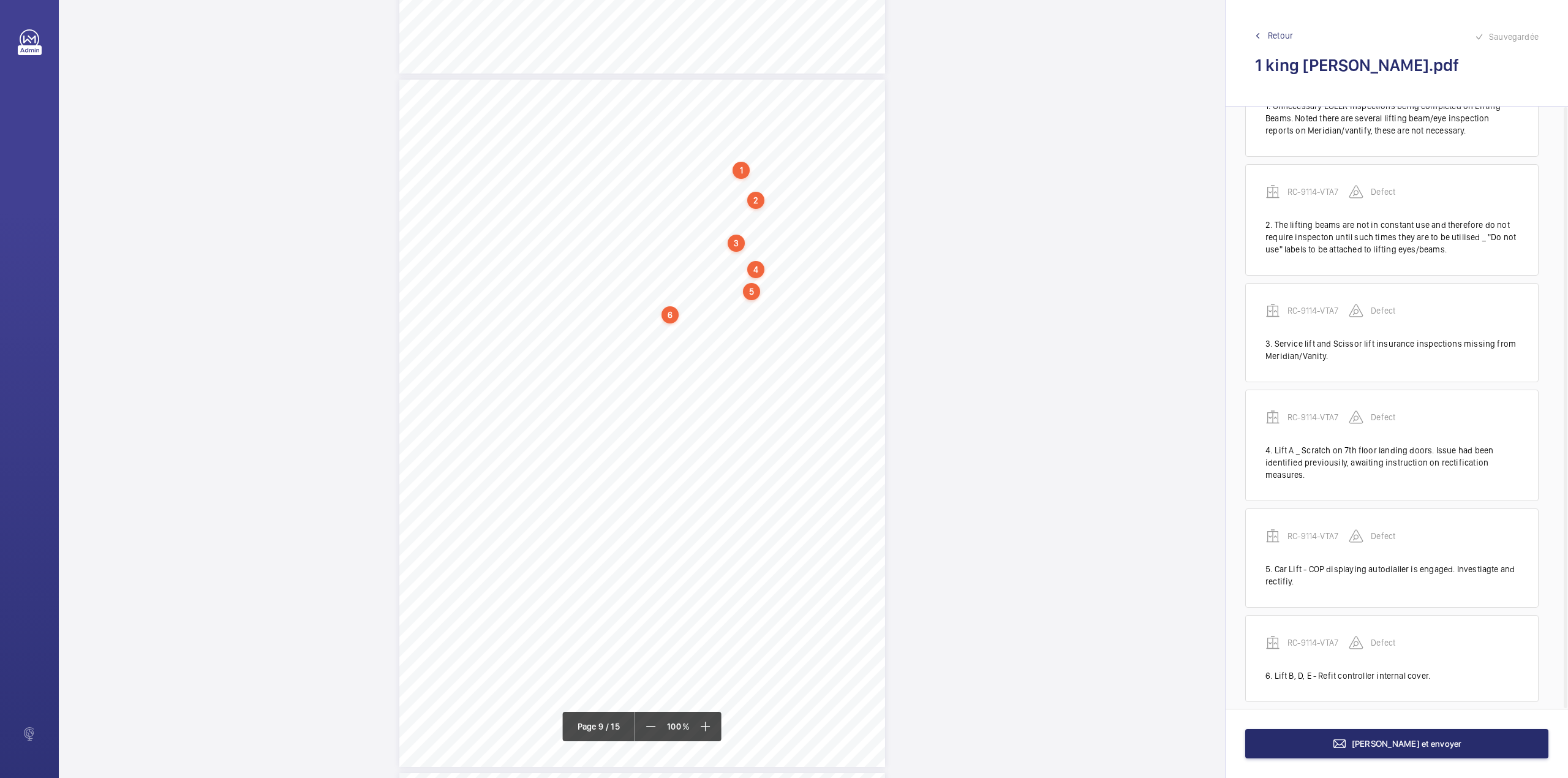
scroll to position [96, 0]
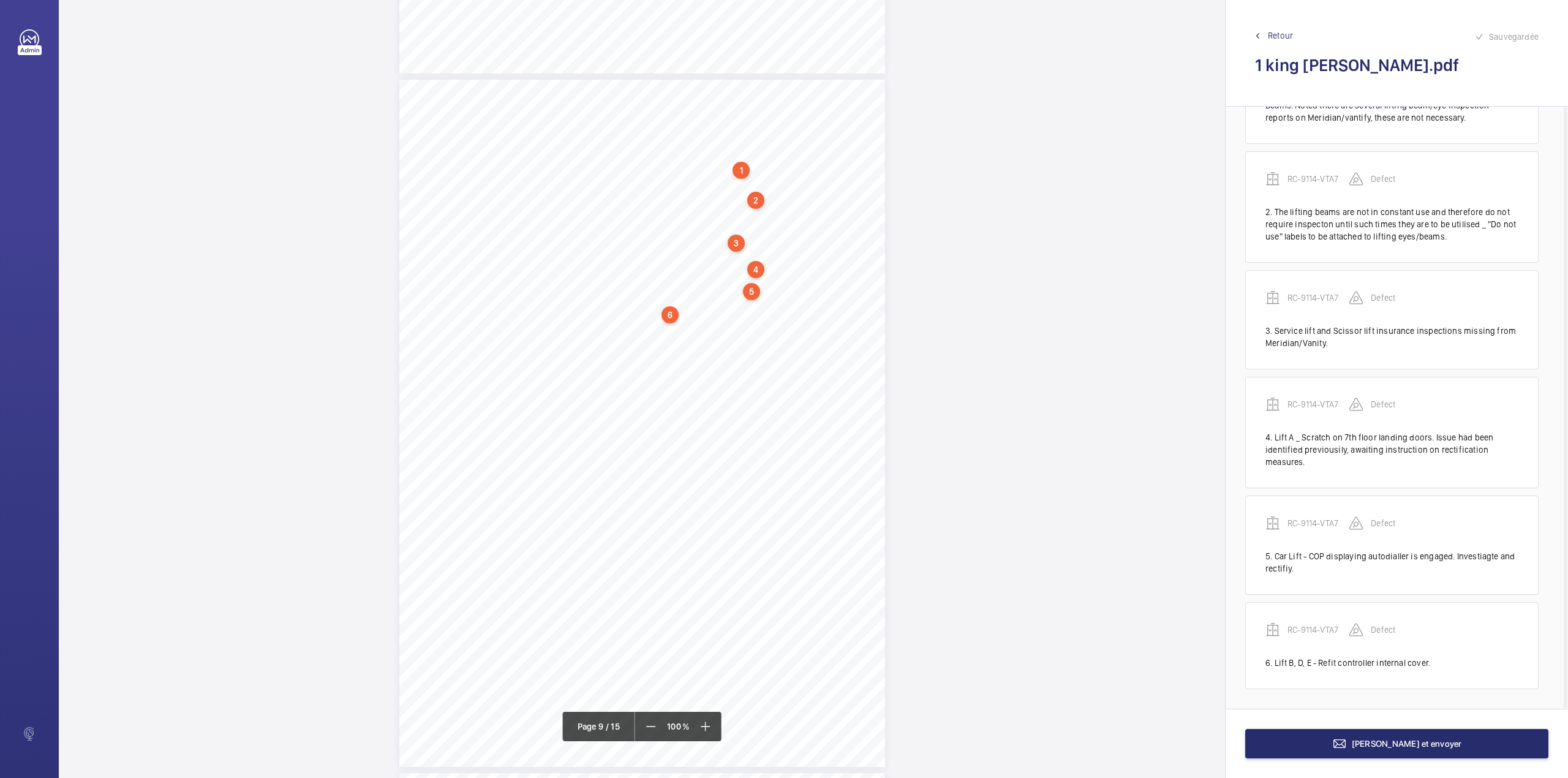
click at [747, 330] on div "VT ENGINEERING AUDIT REPORT R C - 9 1 1 4 - V T A 7 L i f t A [PERSON_NAME] – 1…" at bounding box center [642, 423] width 485 height 687
click at [733, 211] on textarea at bounding box center [796, 202] width 209 height 55
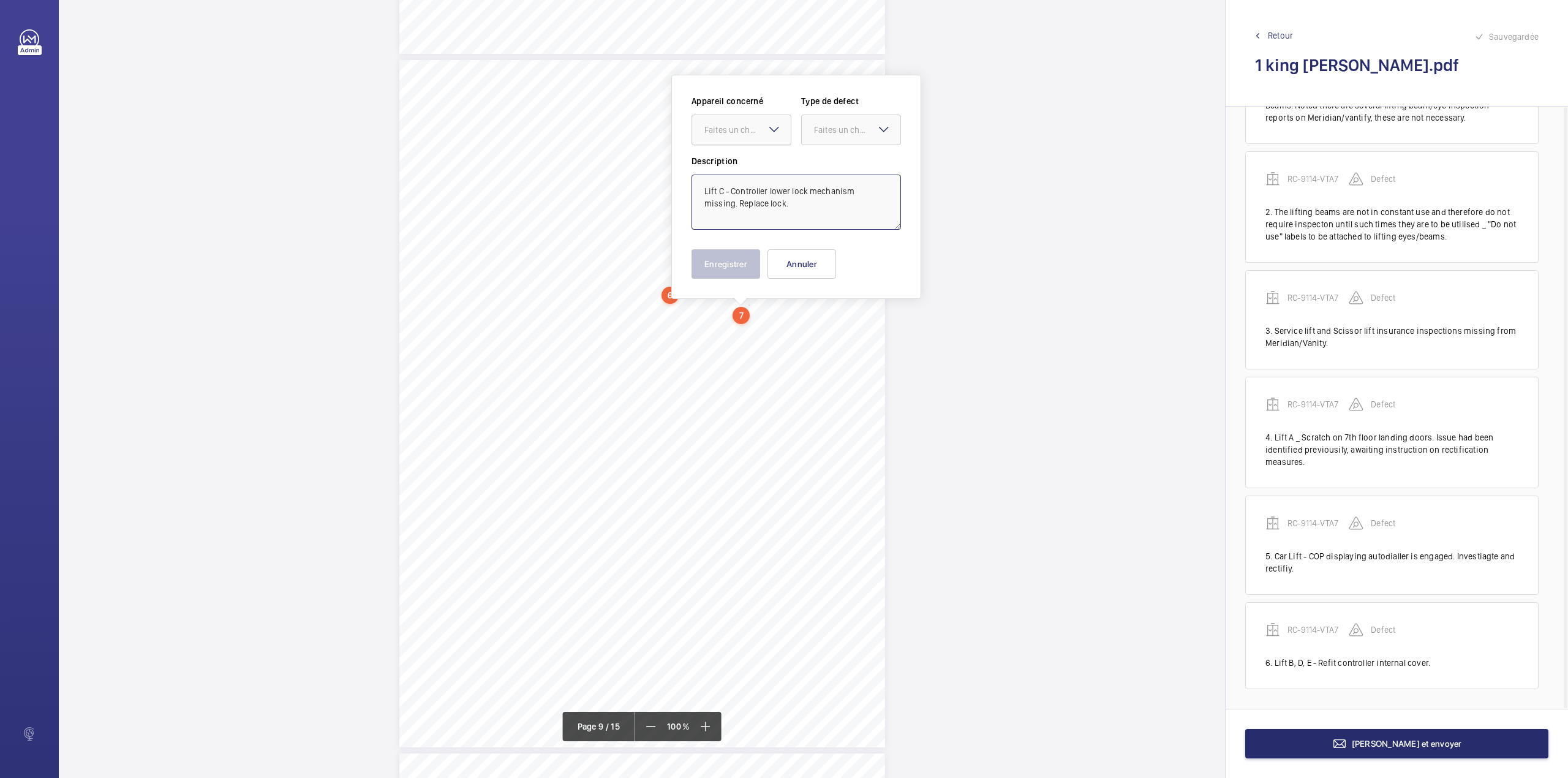
drag, startPoint x: 760, startPoint y: 120, endPoint x: 761, endPoint y: 150, distance: 30.0
click at [760, 121] on div at bounding box center [741, 129] width 99 height 30
click at [763, 152] on div "RC-9114-VTA7" at bounding box center [741, 167] width 99 height 30
click at [817, 130] on div "Faites un choix" at bounding box center [858, 130] width 87 height 12
click at [821, 160] on div "Standard" at bounding box center [851, 167] width 99 height 30
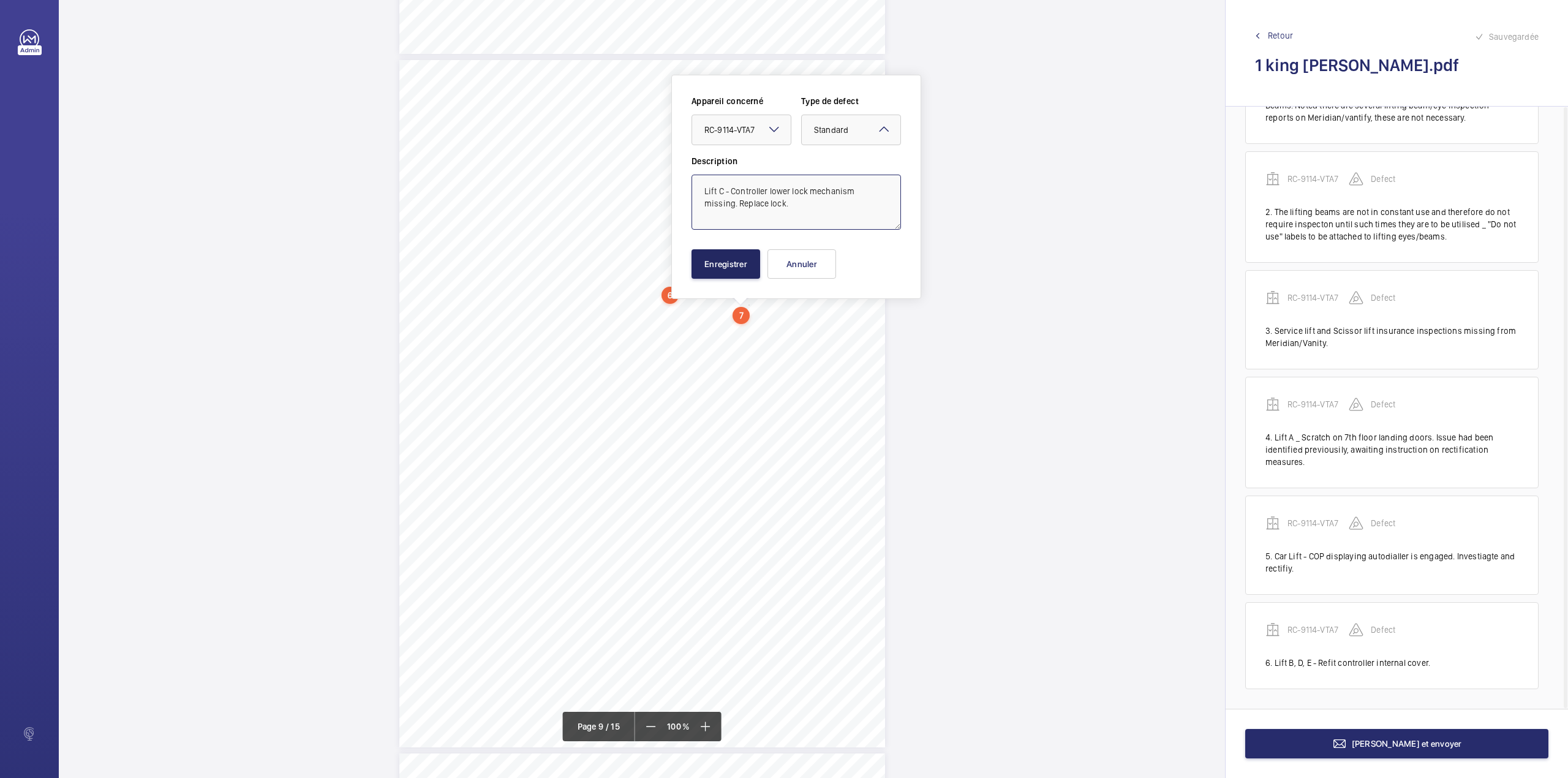
type textarea "Lift C - Controller lower lock mechanism missing. Replace lock."
click at [727, 255] on button "Enregistrer" at bounding box center [726, 264] width 69 height 30
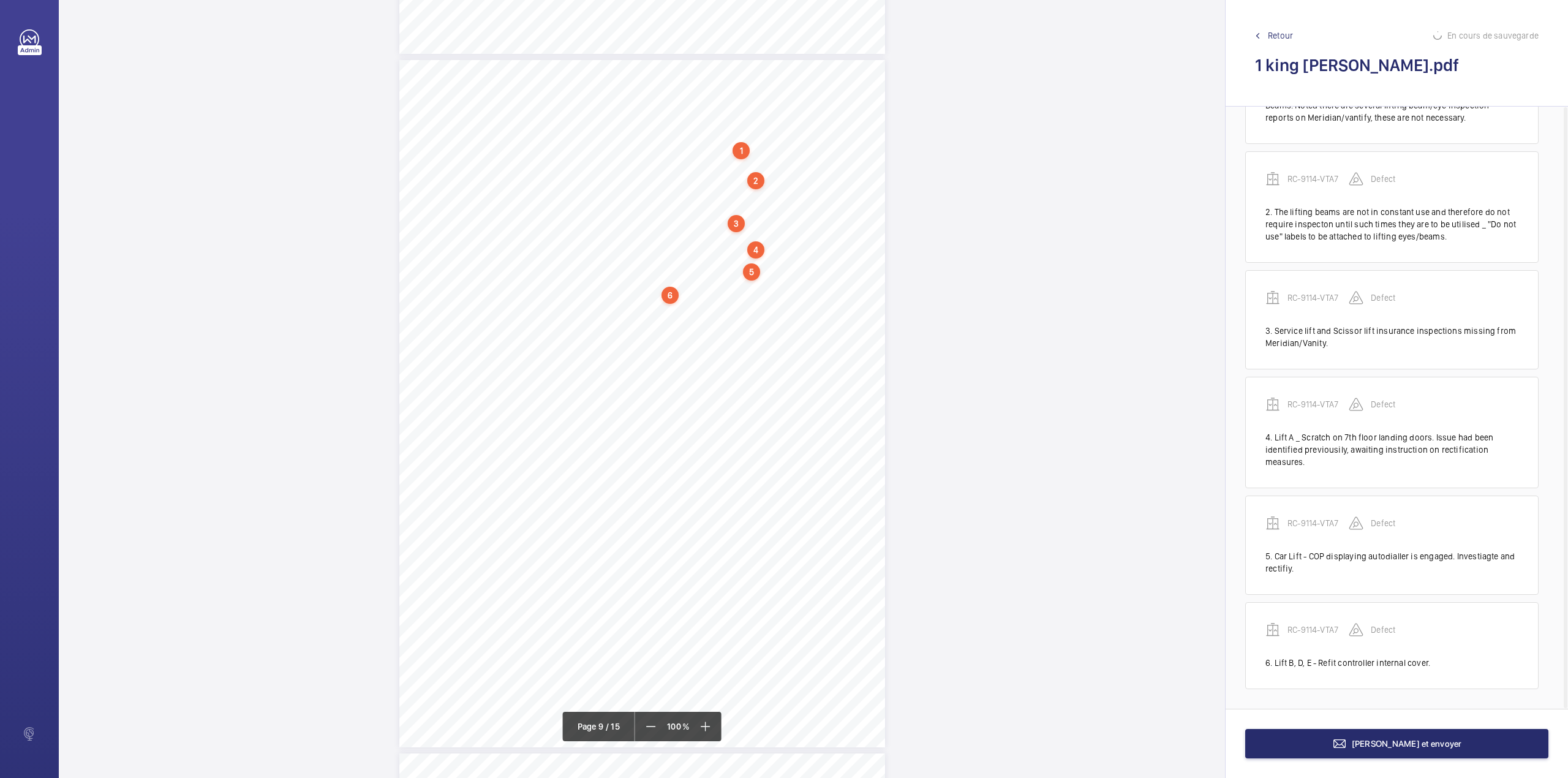
click at [748, 339] on div "VT ENGINEERING AUDIT REPORT R C - 9 1 1 4 - V T A 7 L i f t A [PERSON_NAME] – 1…" at bounding box center [642, 404] width 485 height 687
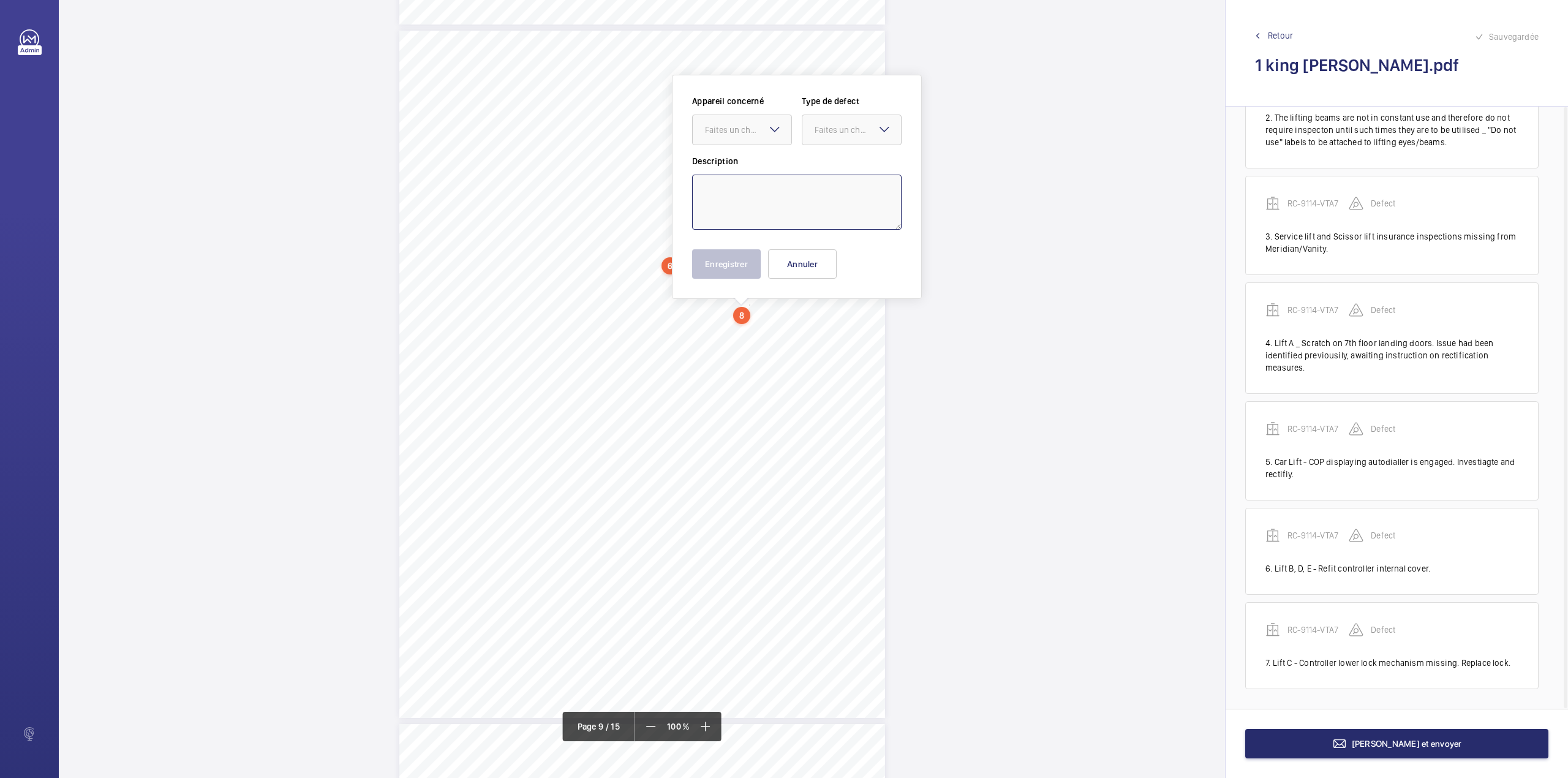
click at [750, 202] on textarea at bounding box center [796, 202] width 209 height 55
drag, startPoint x: 757, startPoint y: 128, endPoint x: 757, endPoint y: 143, distance: 15.0
click at [757, 128] on div "Faites un choix" at bounding box center [748, 130] width 87 height 12
click at [765, 165] on span "RC-9114-VTA7" at bounding box center [741, 168] width 74 height 12
click at [819, 135] on div "Faites un choix" at bounding box center [858, 130] width 87 height 12
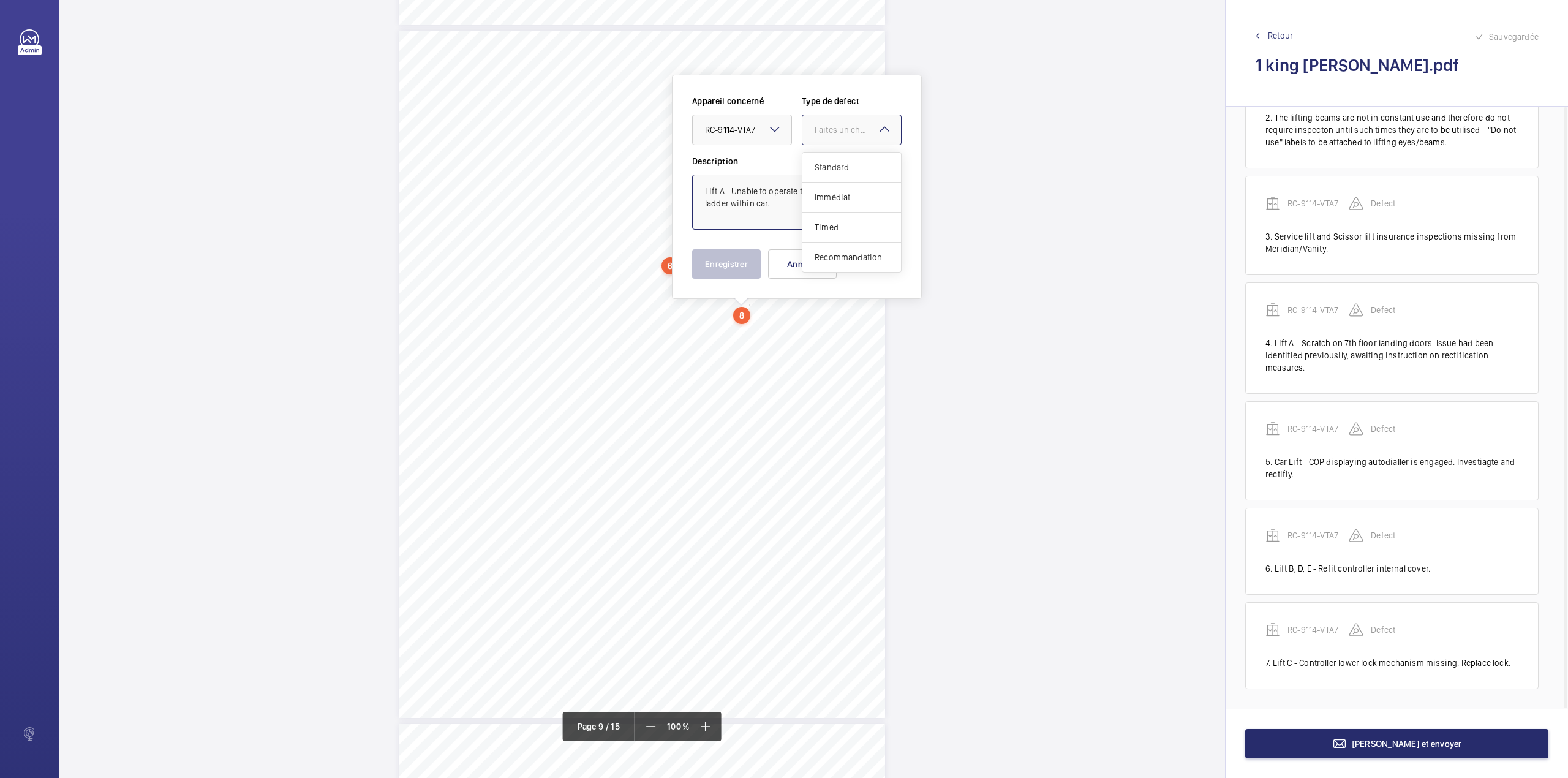
click at [819, 163] on span "Standard" at bounding box center [851, 168] width 74 height 12
type textarea "Lift A - Unable to operate the door covering the ladder within car."
click at [722, 264] on button "Enregistrer" at bounding box center [726, 264] width 69 height 30
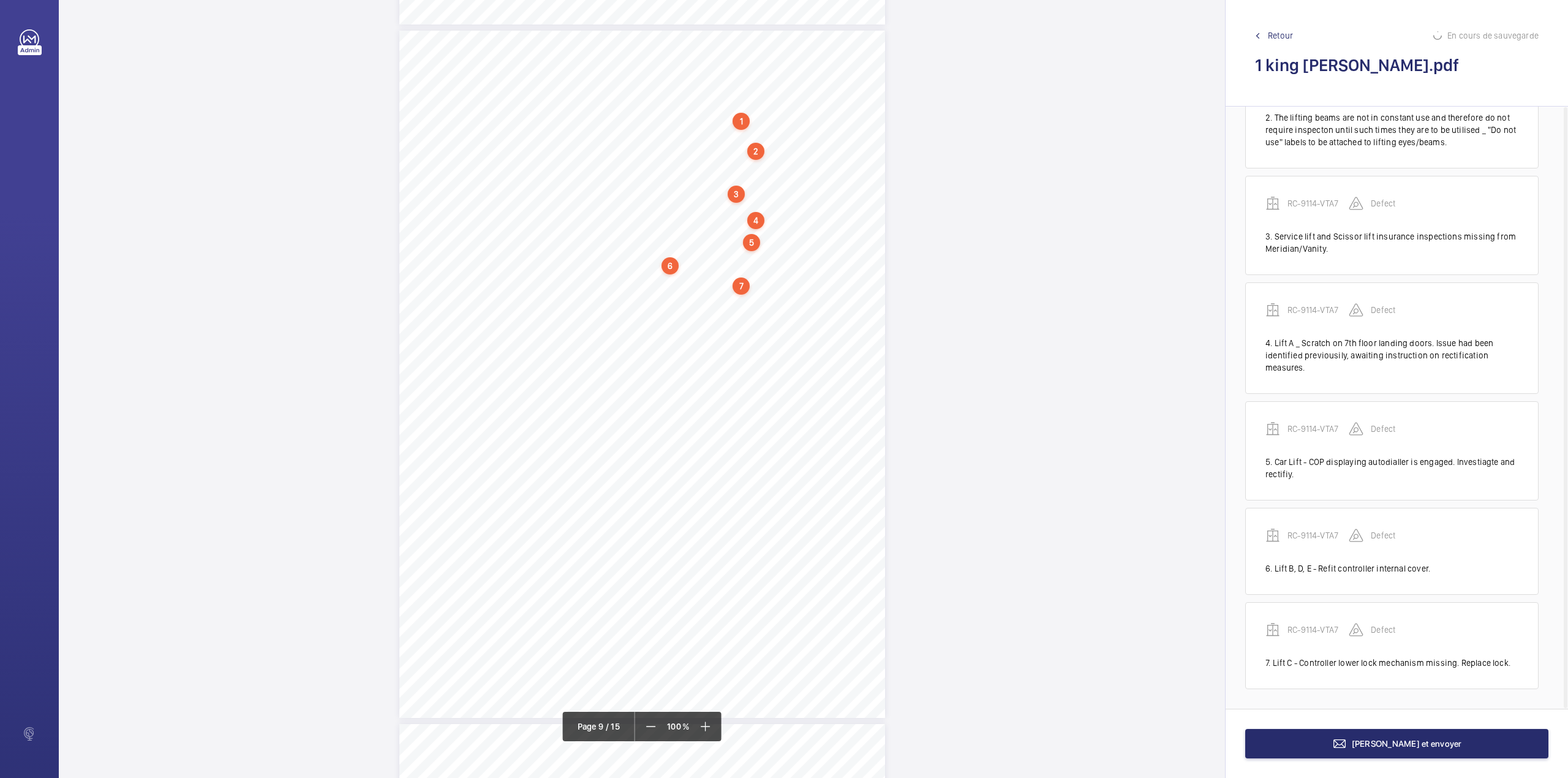
click at [757, 336] on div "VT ENGINEERING AUDIT REPORT R C - 9 1 1 4 - V T A 7 L i f t A [PERSON_NAME] – 1…" at bounding box center [642, 374] width 485 height 687
click at [761, 179] on textarea at bounding box center [807, 202] width 209 height 55
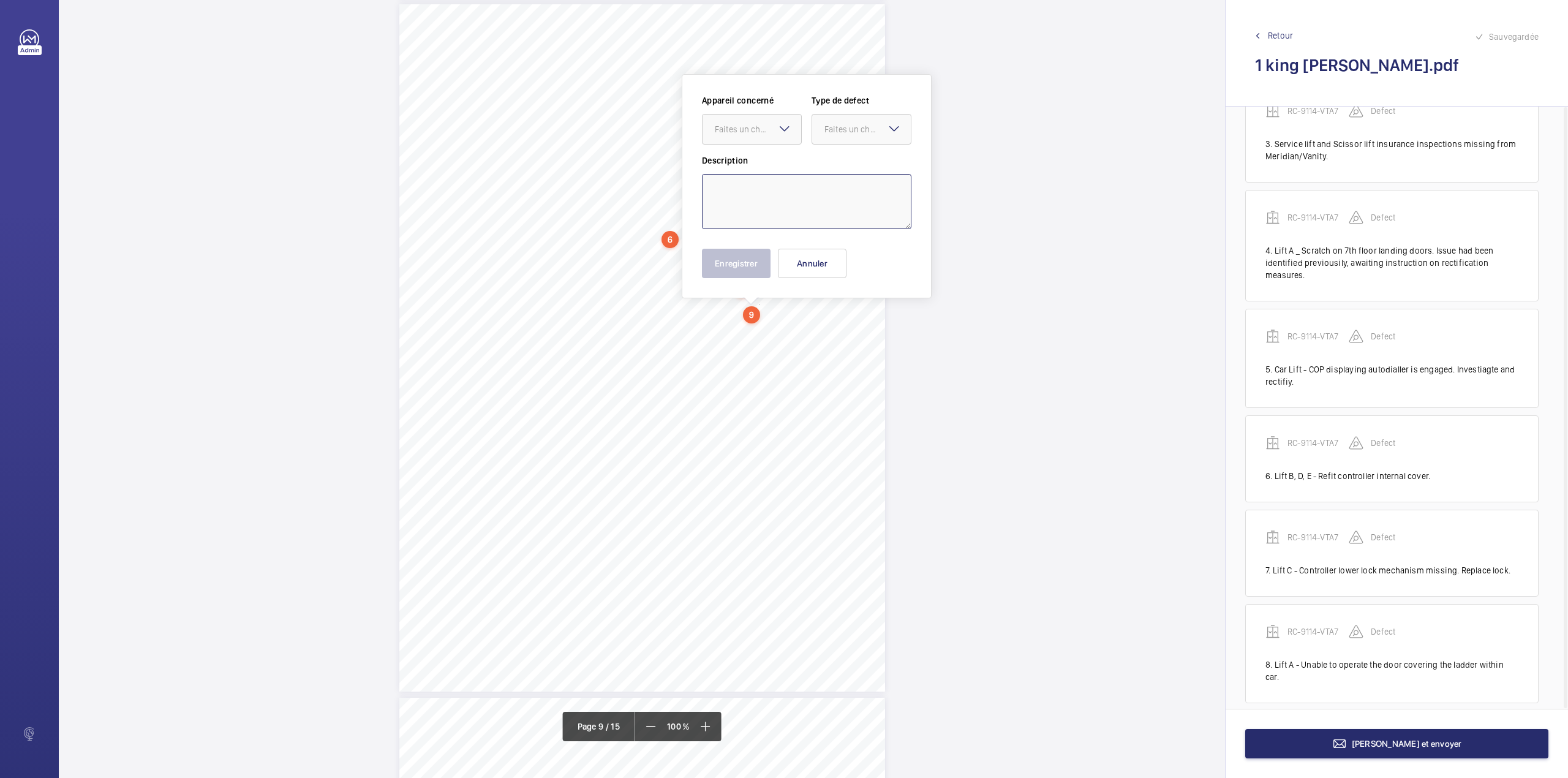
scroll to position [286, 0]
drag, startPoint x: 765, startPoint y: 133, endPoint x: 764, endPoint y: 150, distance: 17.0
click at [764, 133] on div "Faites un choix" at bounding box center [758, 129] width 87 height 12
click at [764, 155] on div "RC-9114-VTA7" at bounding box center [751, 167] width 99 height 30
click at [831, 137] on div at bounding box center [861, 129] width 99 height 30
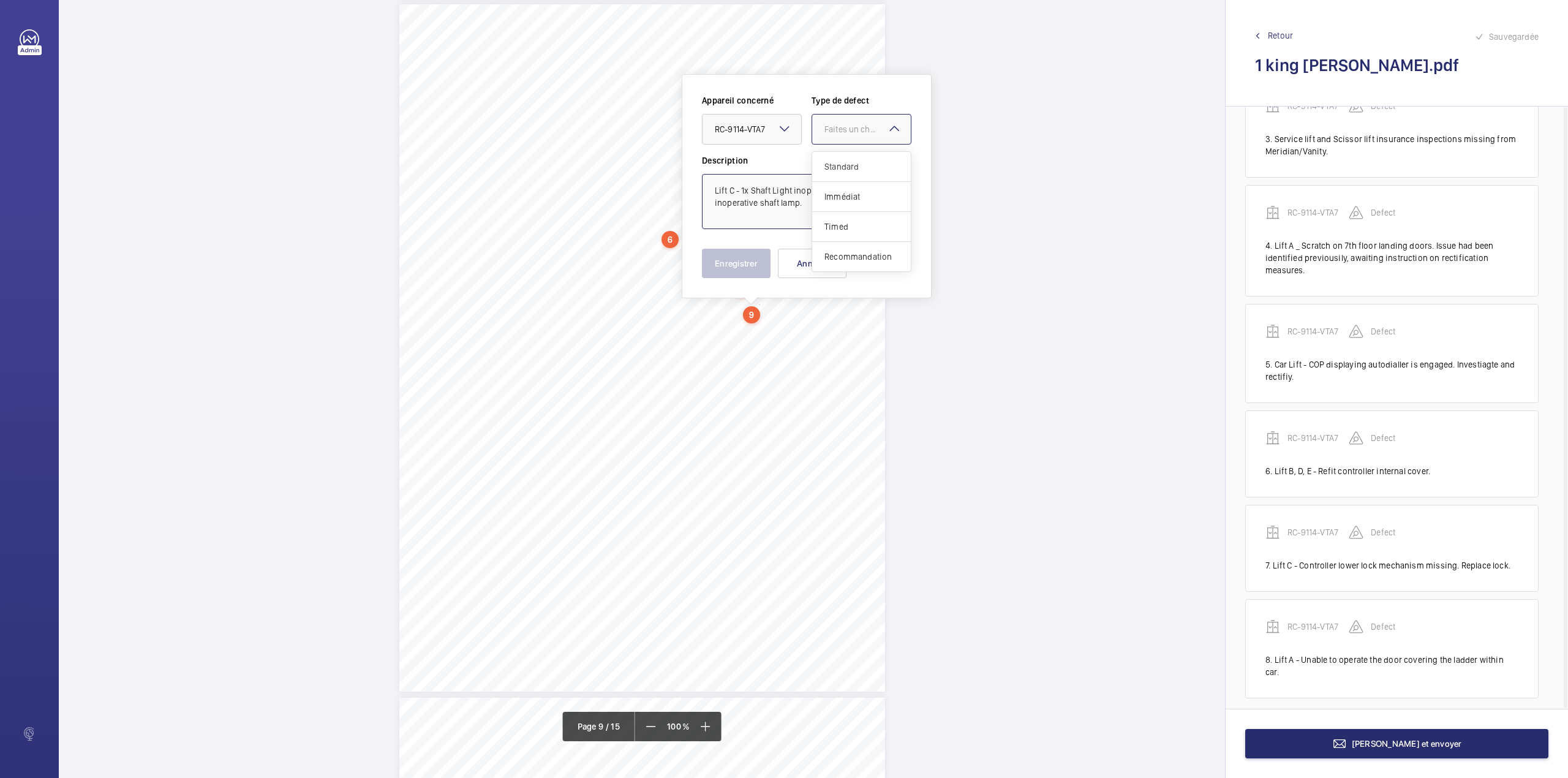
click at [838, 170] on span "Standard" at bounding box center [861, 167] width 74 height 12
type textarea "Lift C - 1x Shaft Light inoperative. Reinstate inoperative shaft lamp."
click at [745, 268] on button "Enregistrer" at bounding box center [736, 264] width 69 height 30
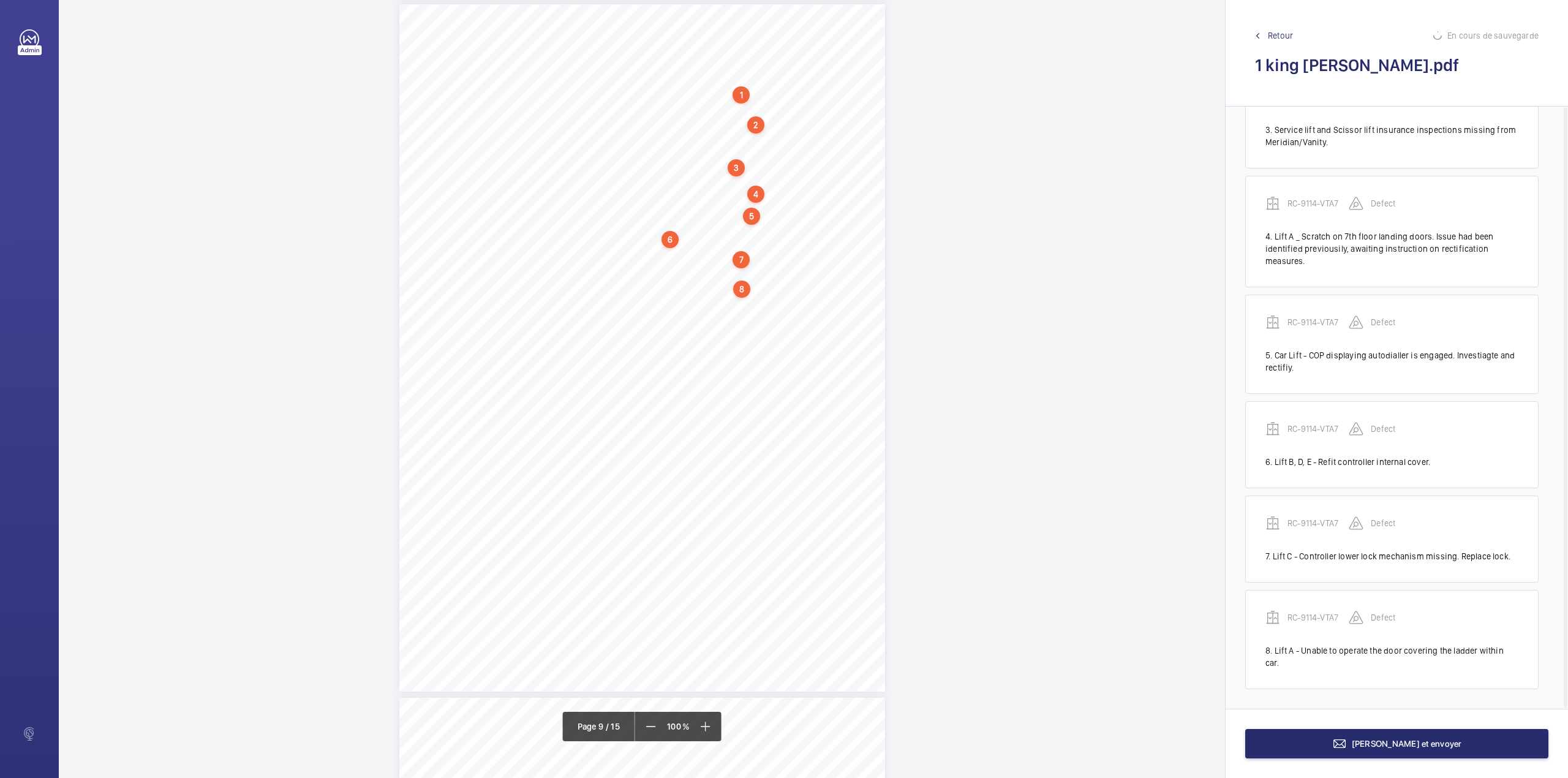
click at [760, 337] on div "VT ENGINEERING AUDIT REPORT R C - 9 1 1 4 - V T A 7 L i f t A [PERSON_NAME] – 1…" at bounding box center [642, 348] width 485 height 687
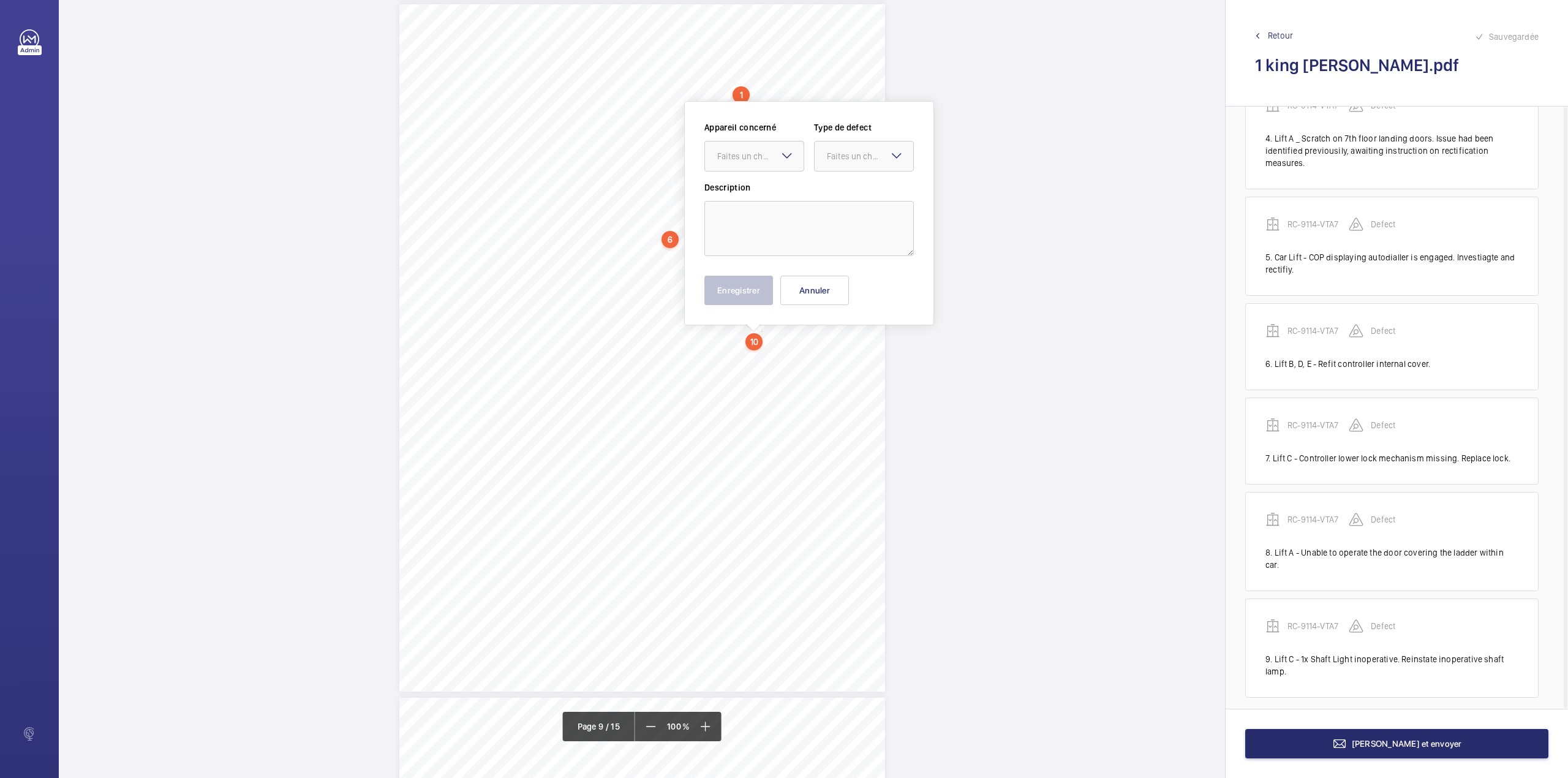
scroll to position [5591, 0]
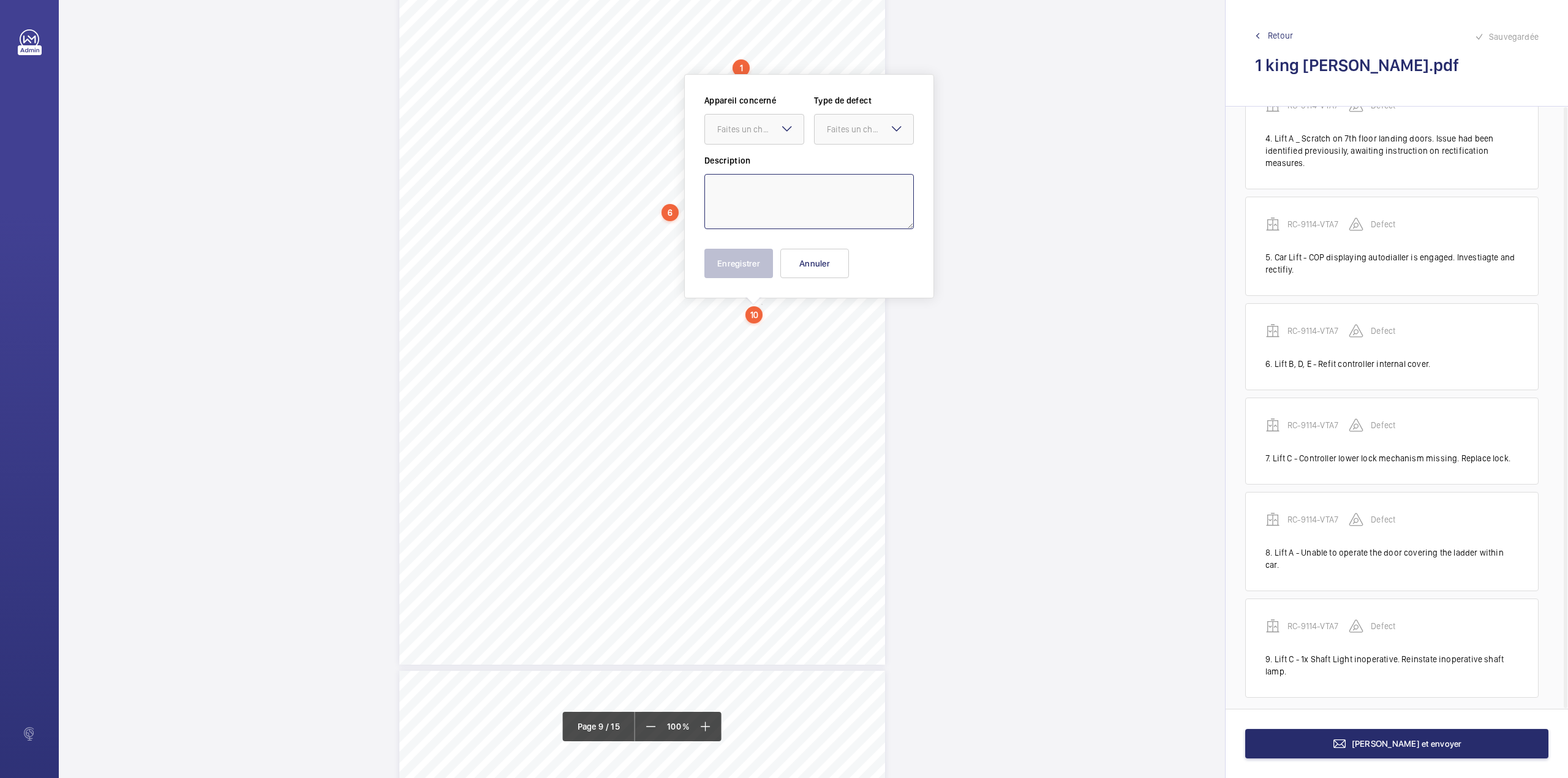
click at [763, 224] on textarea at bounding box center [809, 202] width 209 height 55
click at [758, 130] on div "Faites un choix" at bounding box center [761, 129] width 87 height 12
type textarea "Car lift - Remove spares and redundant material from motor room."
click at [761, 147] on div "Appareil concerné Faites un choix RC-9114-VTA7 Type de defect Faites un choix" at bounding box center [809, 124] width 209 height 60
drag, startPoint x: 794, startPoint y: 133, endPoint x: 795, endPoint y: 161, distance: 28.0
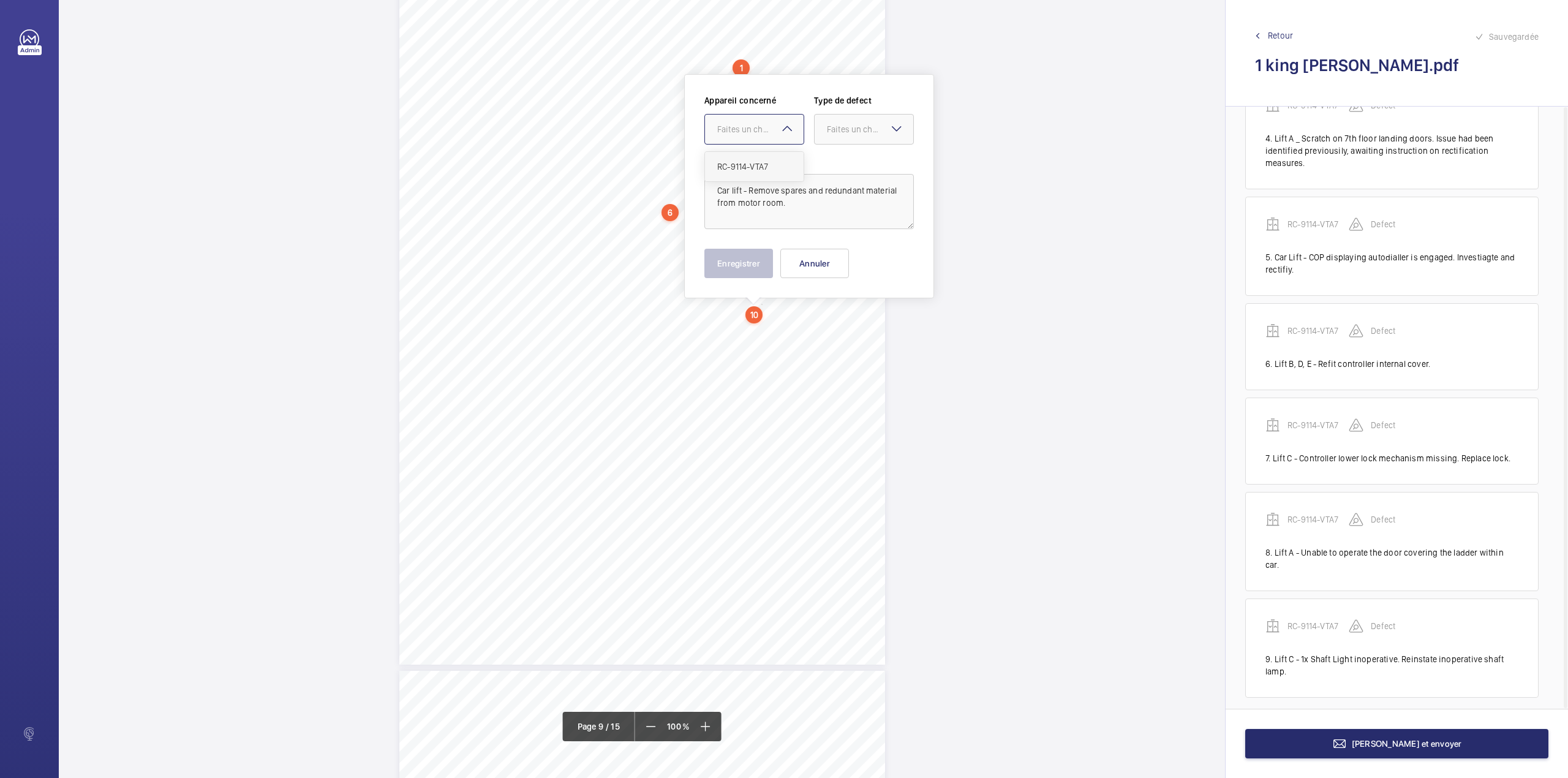
click at [794, 137] on div "Faites un choix RC-9114-VTA7" at bounding box center [754, 129] width 99 height 31
drag, startPoint x: 795, startPoint y: 161, endPoint x: 810, endPoint y: 157, distance: 15.5
click at [801, 160] on div "RC-9114-VTA7" at bounding box center [754, 167] width 99 height 30
drag, startPoint x: 885, startPoint y: 130, endPoint x: 880, endPoint y: 161, distance: 31.4
click at [885, 135] on div "Faites un choix" at bounding box center [863, 129] width 99 height 12
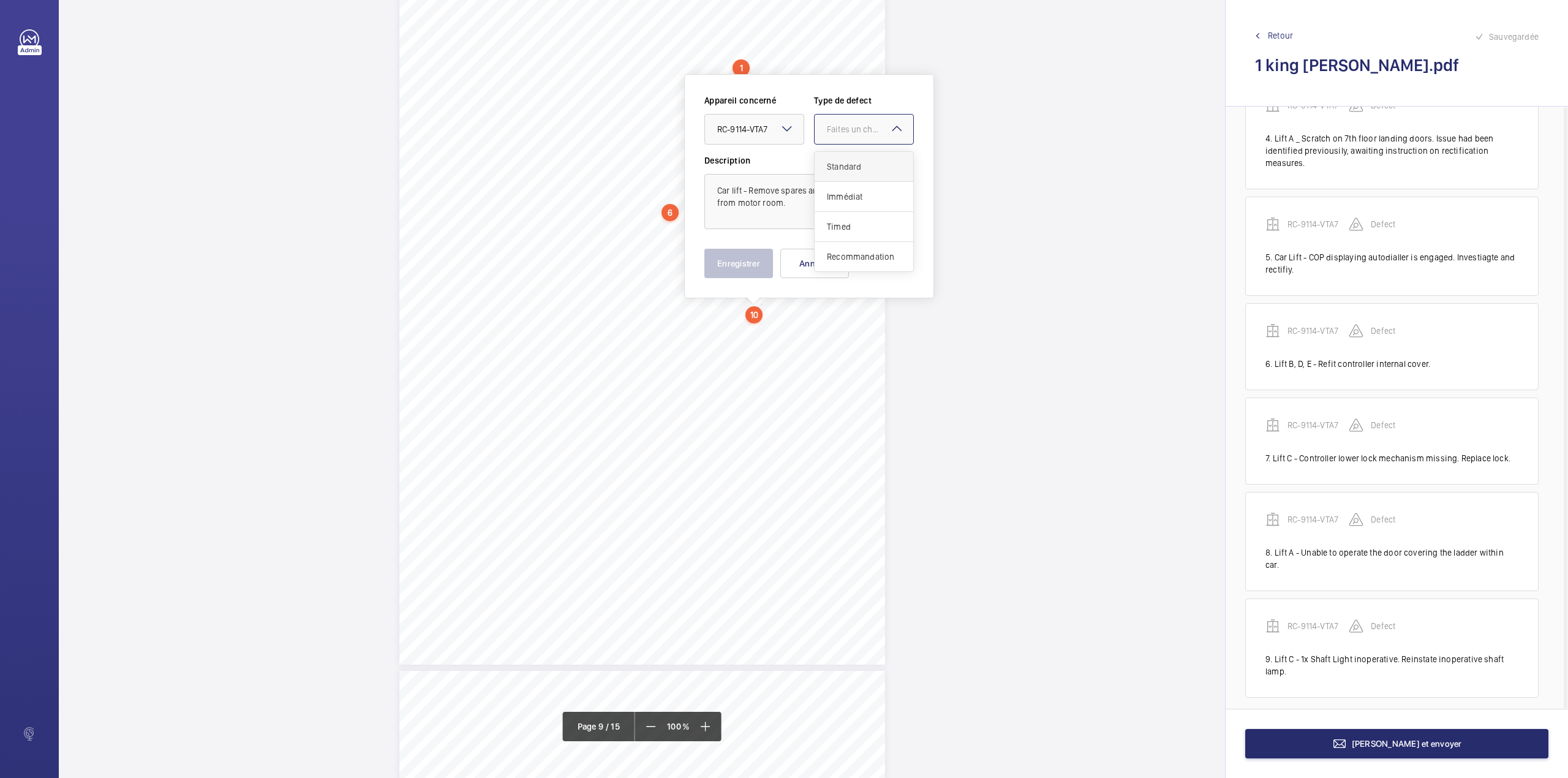
click at [880, 161] on span "Standard" at bounding box center [863, 167] width 74 height 12
click at [756, 253] on button "Enregistrer" at bounding box center [739, 264] width 69 height 30
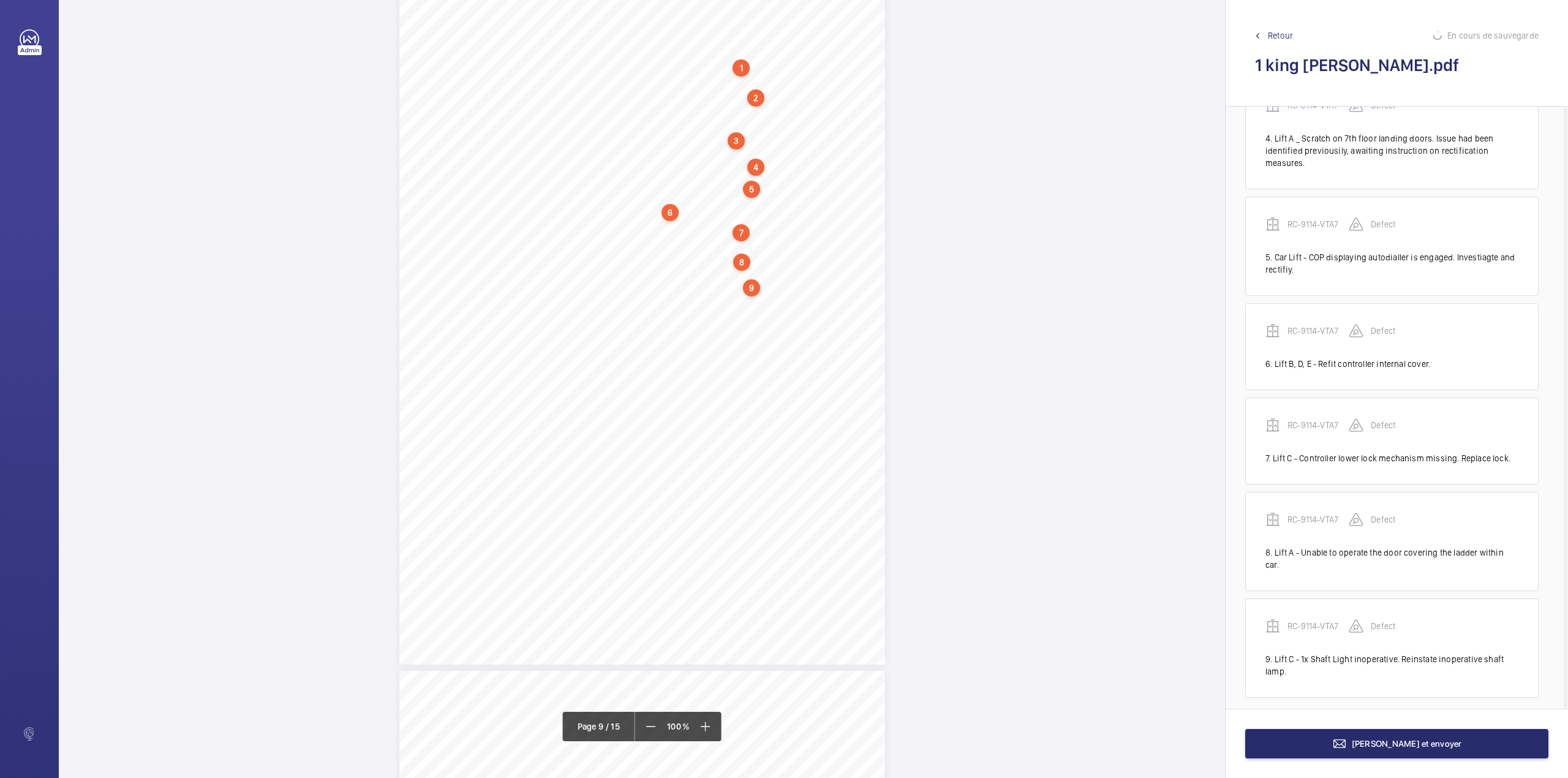
click at [652, 342] on div "VT ENGINEERING AUDIT REPORT R C - 9 1 1 4 - V T A 7 L i f t A [PERSON_NAME] – 1…" at bounding box center [642, 321] width 485 height 687
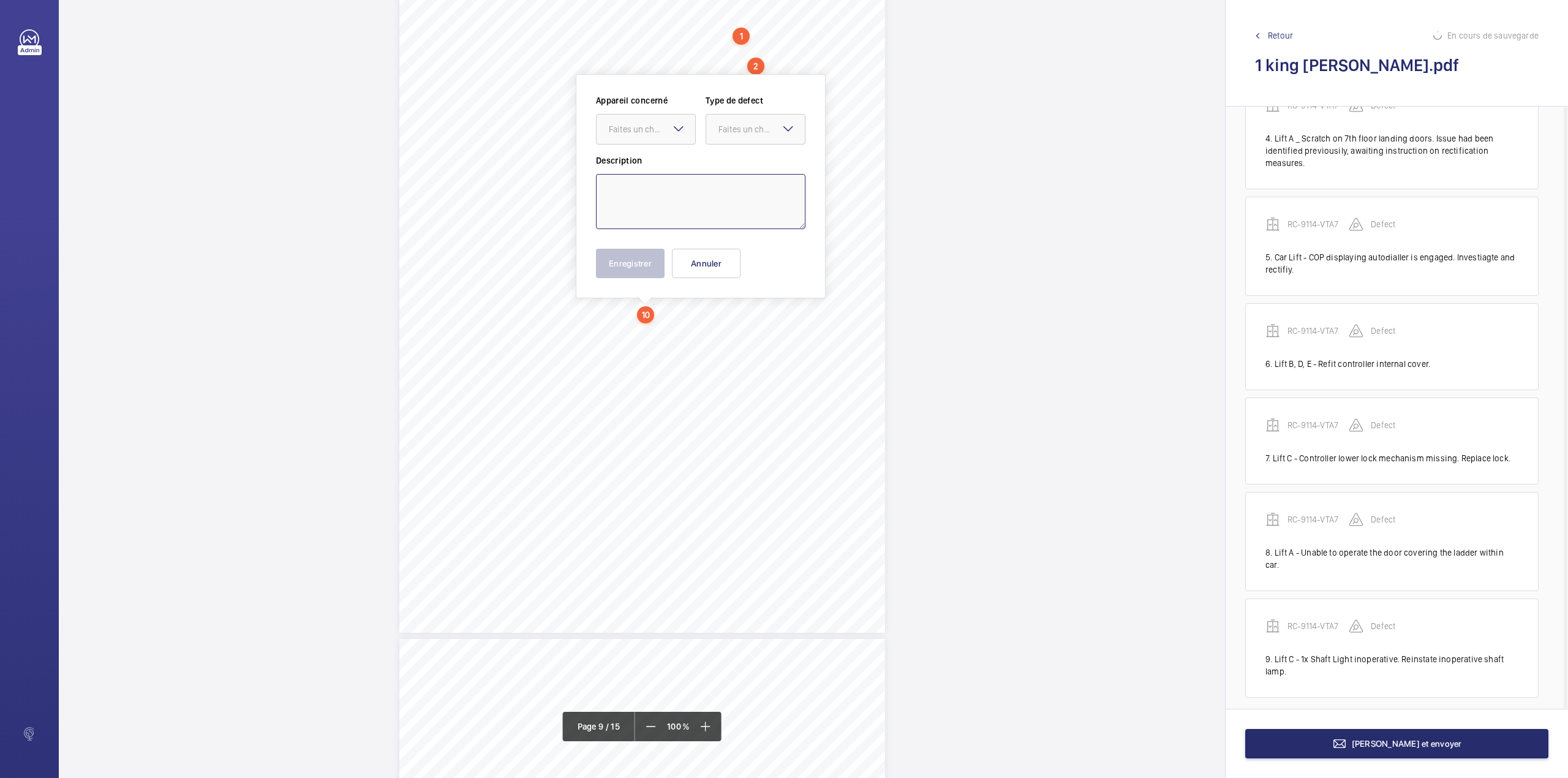
click at [660, 213] on textarea at bounding box center [700, 202] width 209 height 55
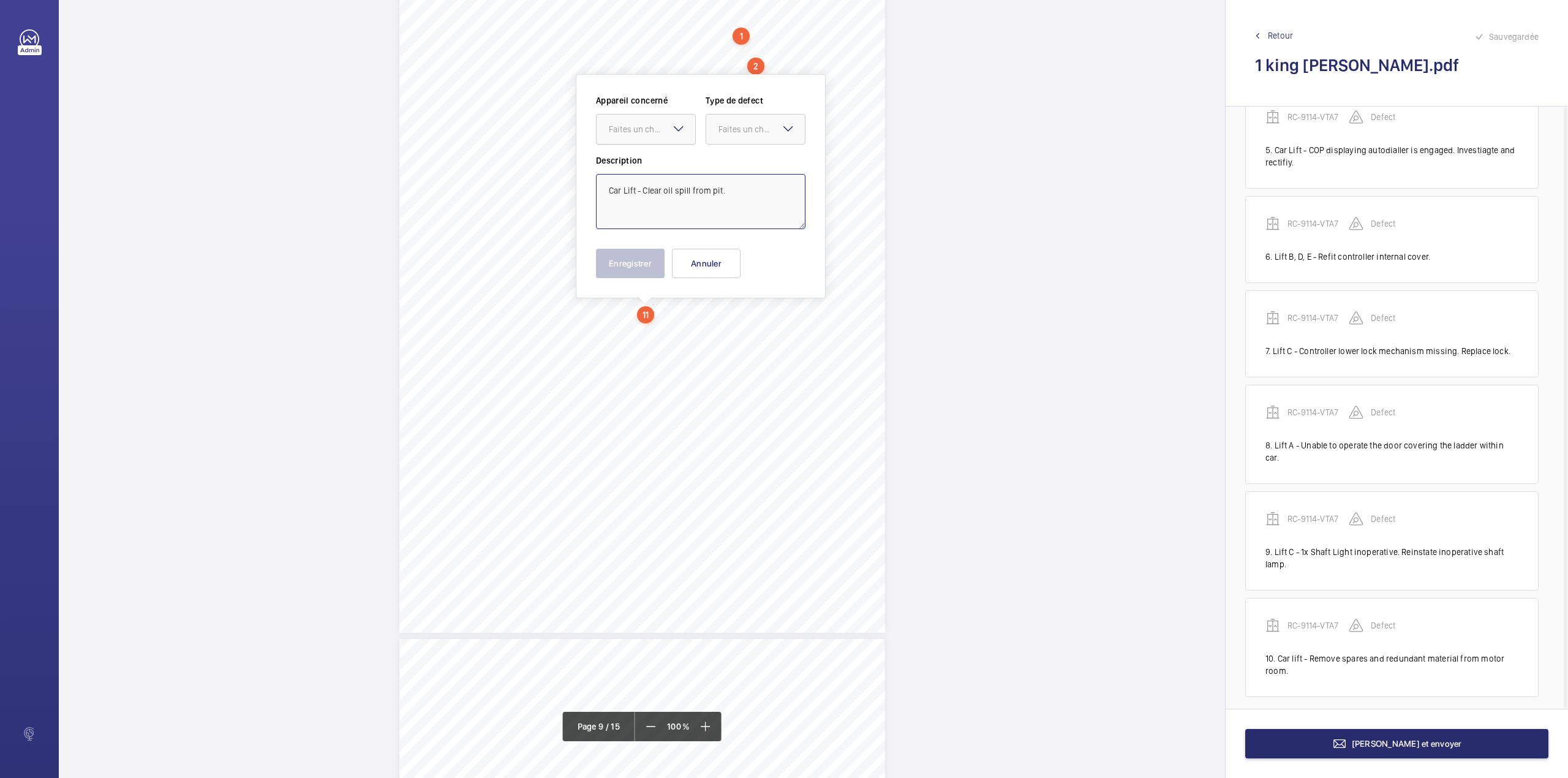
click at [666, 133] on div "Faites un choix" at bounding box center [652, 129] width 87 height 12
click at [671, 166] on span "RC-9114-VTA7" at bounding box center [645, 167] width 74 height 12
drag, startPoint x: 742, startPoint y: 135, endPoint x: 739, endPoint y: 150, distance: 15.3
click at [742, 136] on div at bounding box center [756, 129] width 99 height 30
click at [739, 160] on div "Standard" at bounding box center [756, 167] width 99 height 30
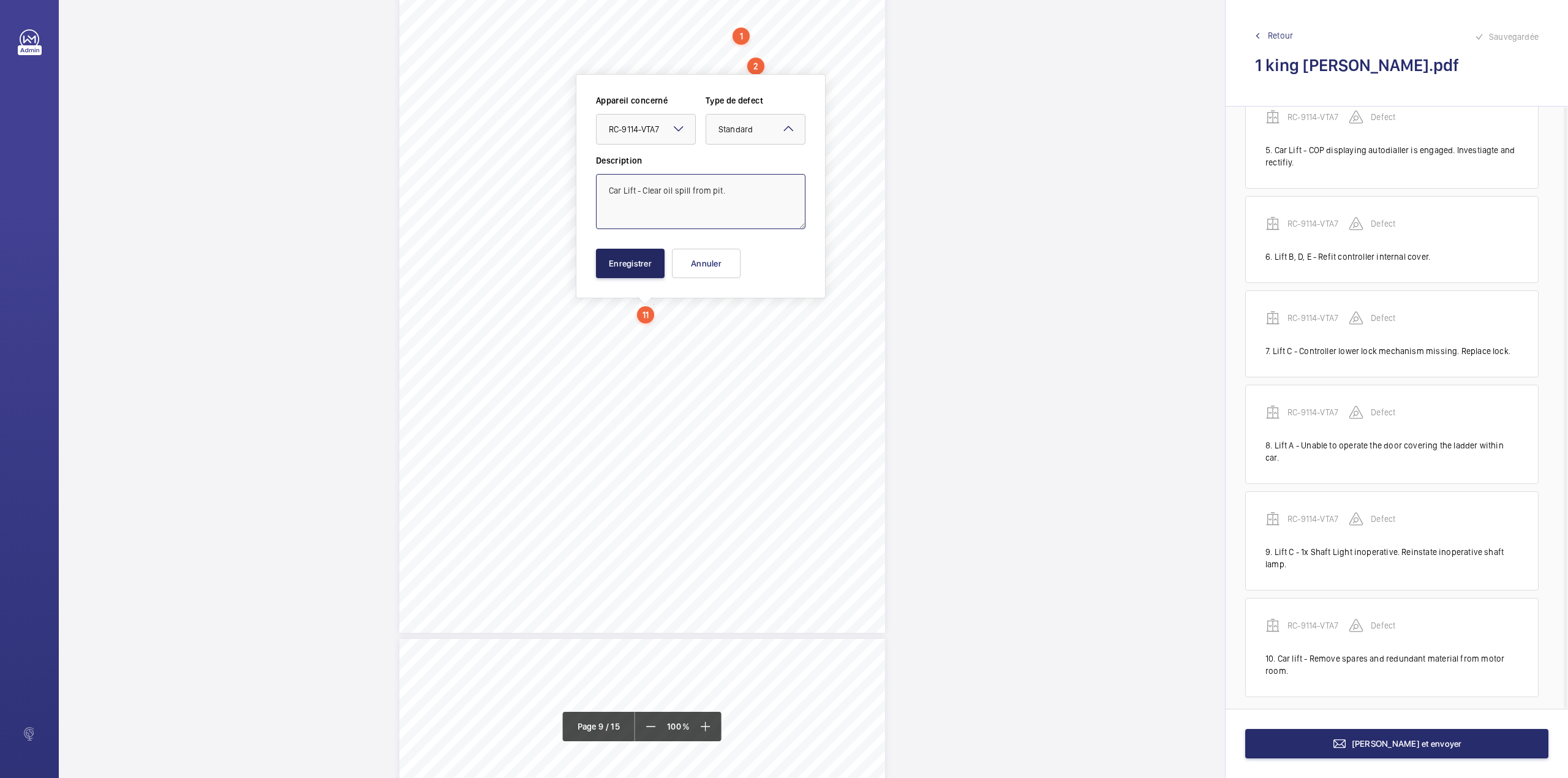
type textarea "Car Lift - Clear oil spill from pit."
click at [631, 262] on button "Enregistrer" at bounding box center [630, 264] width 69 height 30
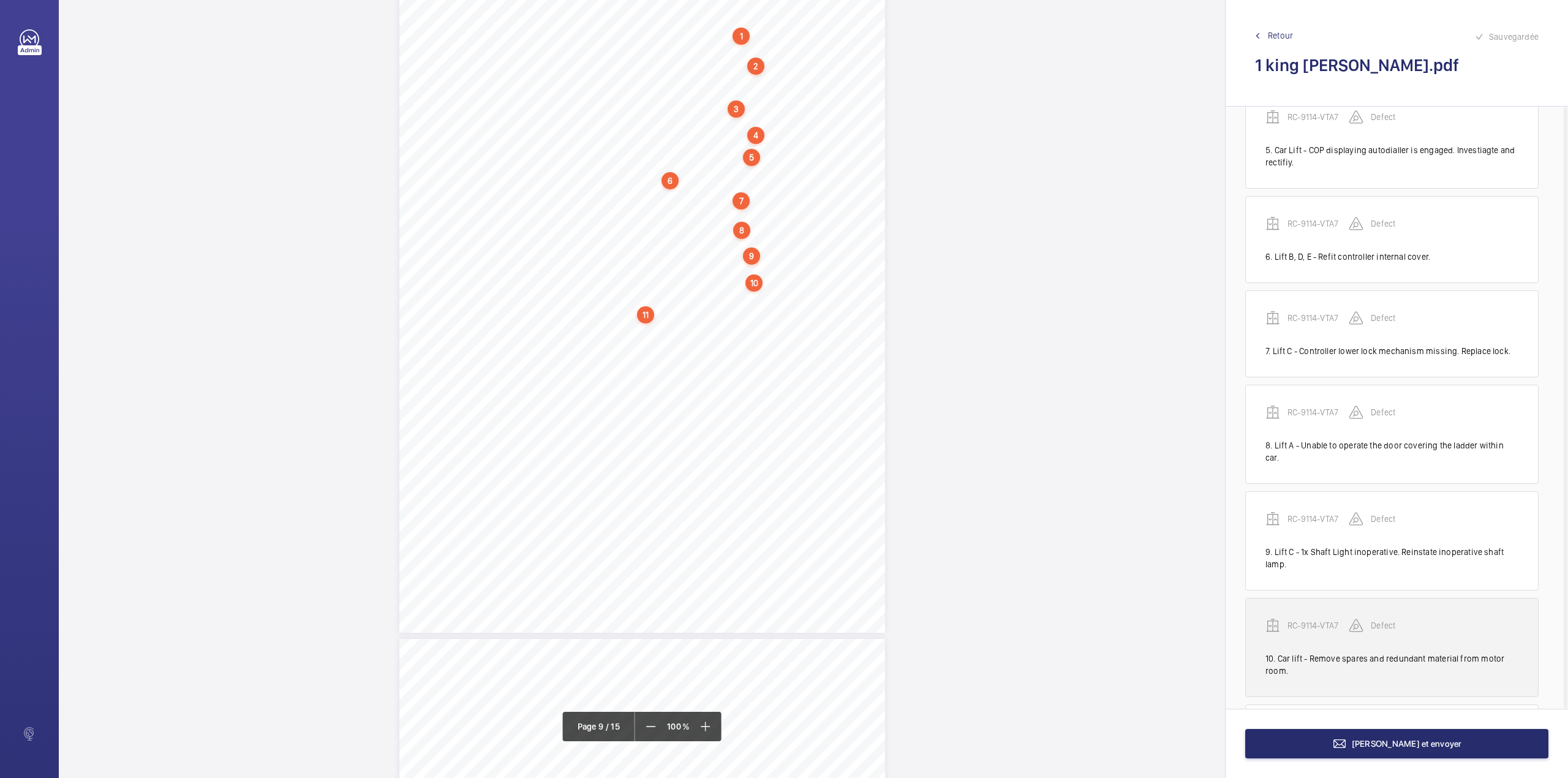
scroll to position [594, 0]
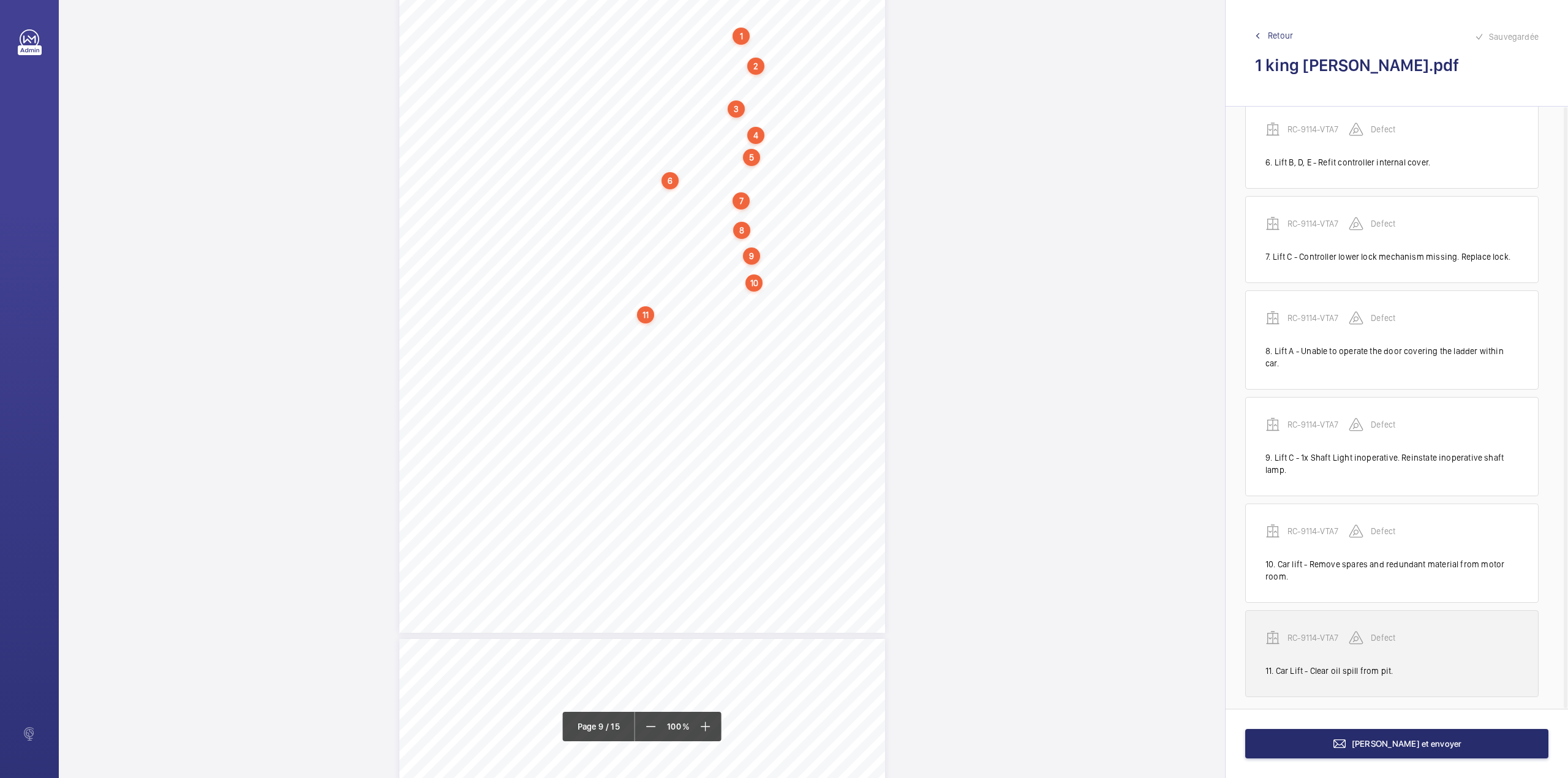
click at [1305, 632] on p "RC-9114-VTA7" at bounding box center [1318, 638] width 61 height 12
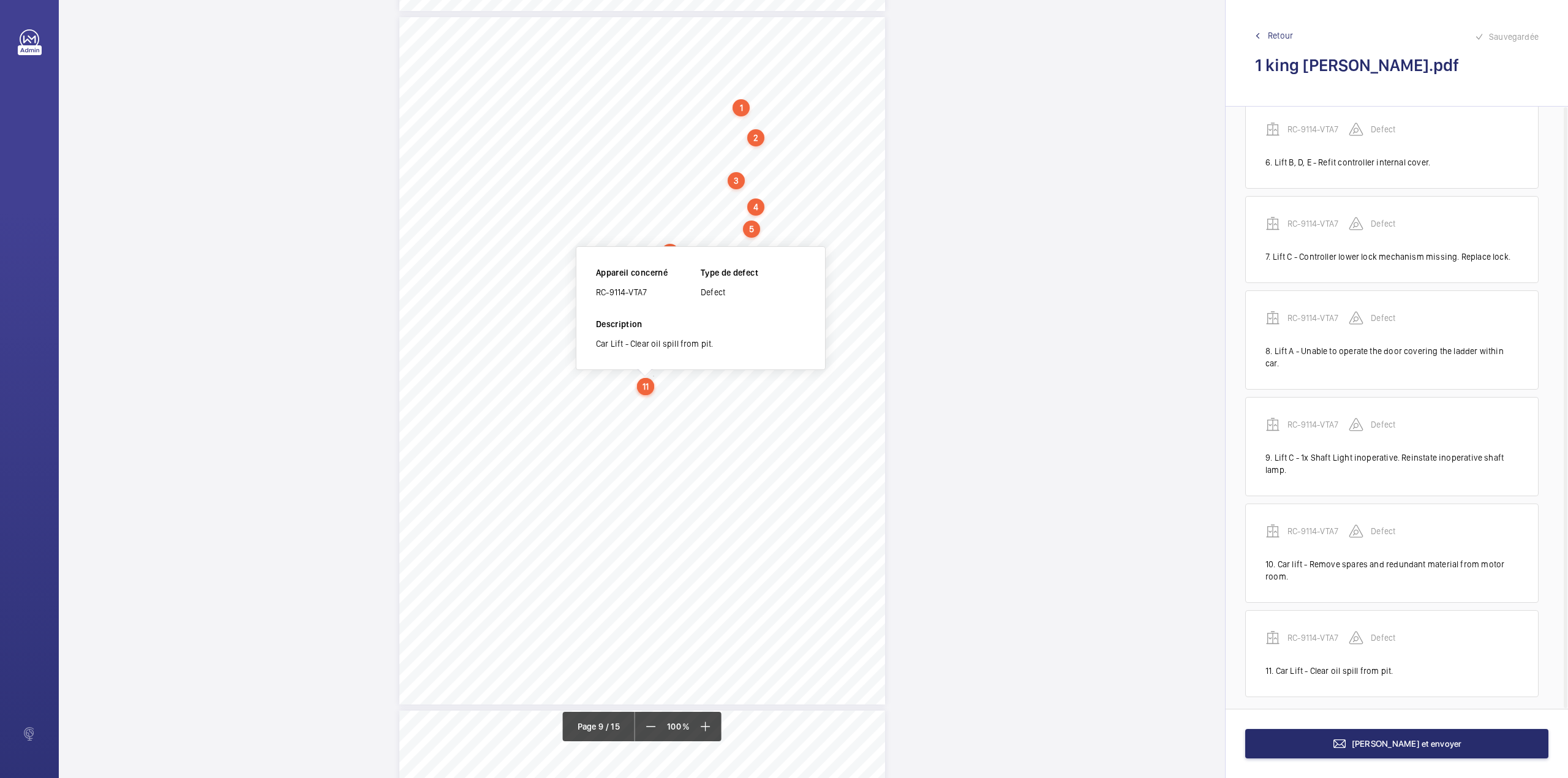
scroll to position [5548, 0]
drag, startPoint x: 597, startPoint y: 297, endPoint x: 650, endPoint y: 299, distance: 53.0
click at [650, 299] on div "RC-9114-VTA7" at bounding box center [648, 294] width 105 height 12
copy div "RC-9114-VTA7"
click at [1289, 745] on button "[PERSON_NAME] et envoyer" at bounding box center [1396, 743] width 303 height 30
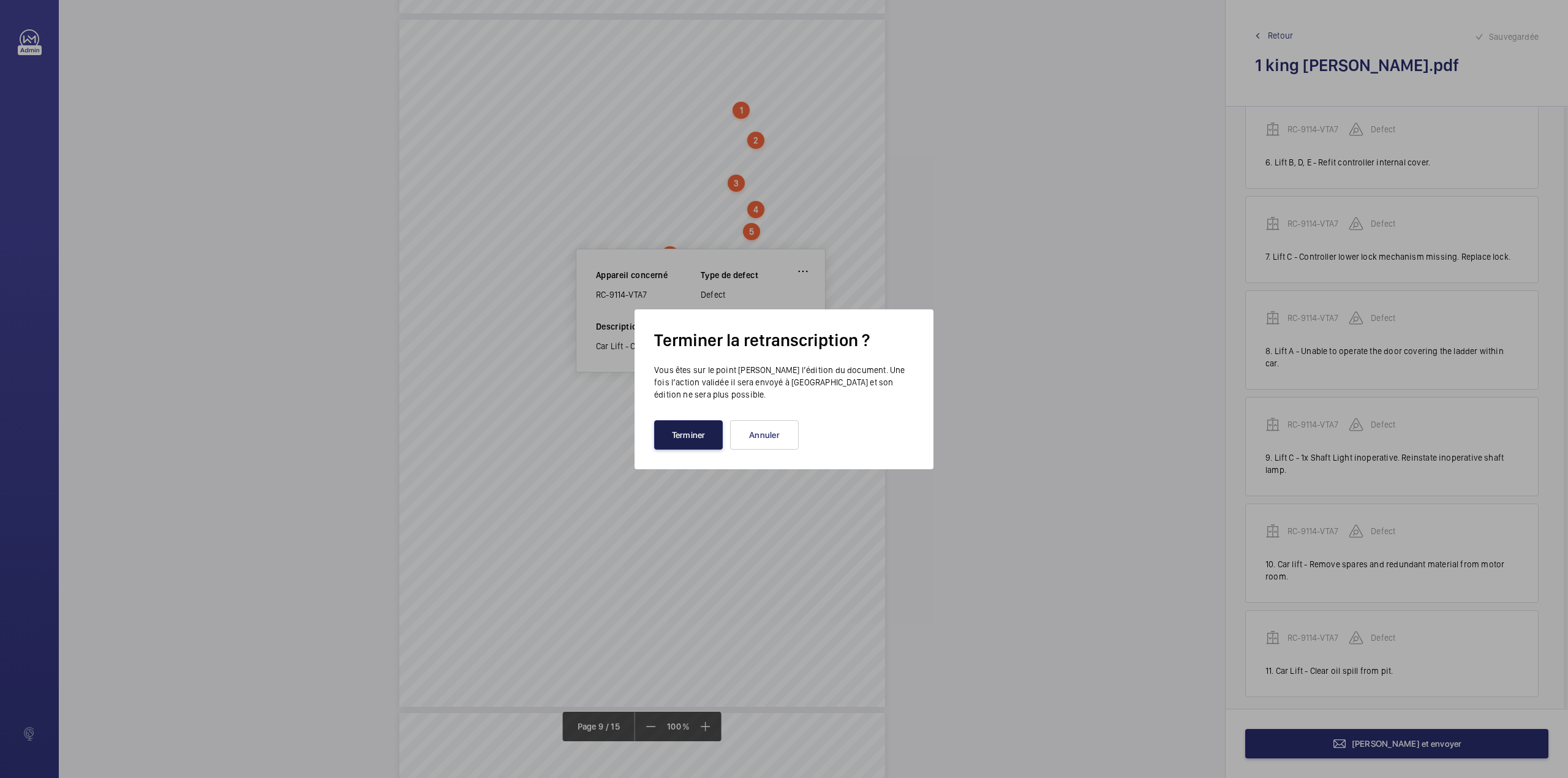
click at [674, 446] on button "Terminer" at bounding box center [688, 434] width 69 height 30
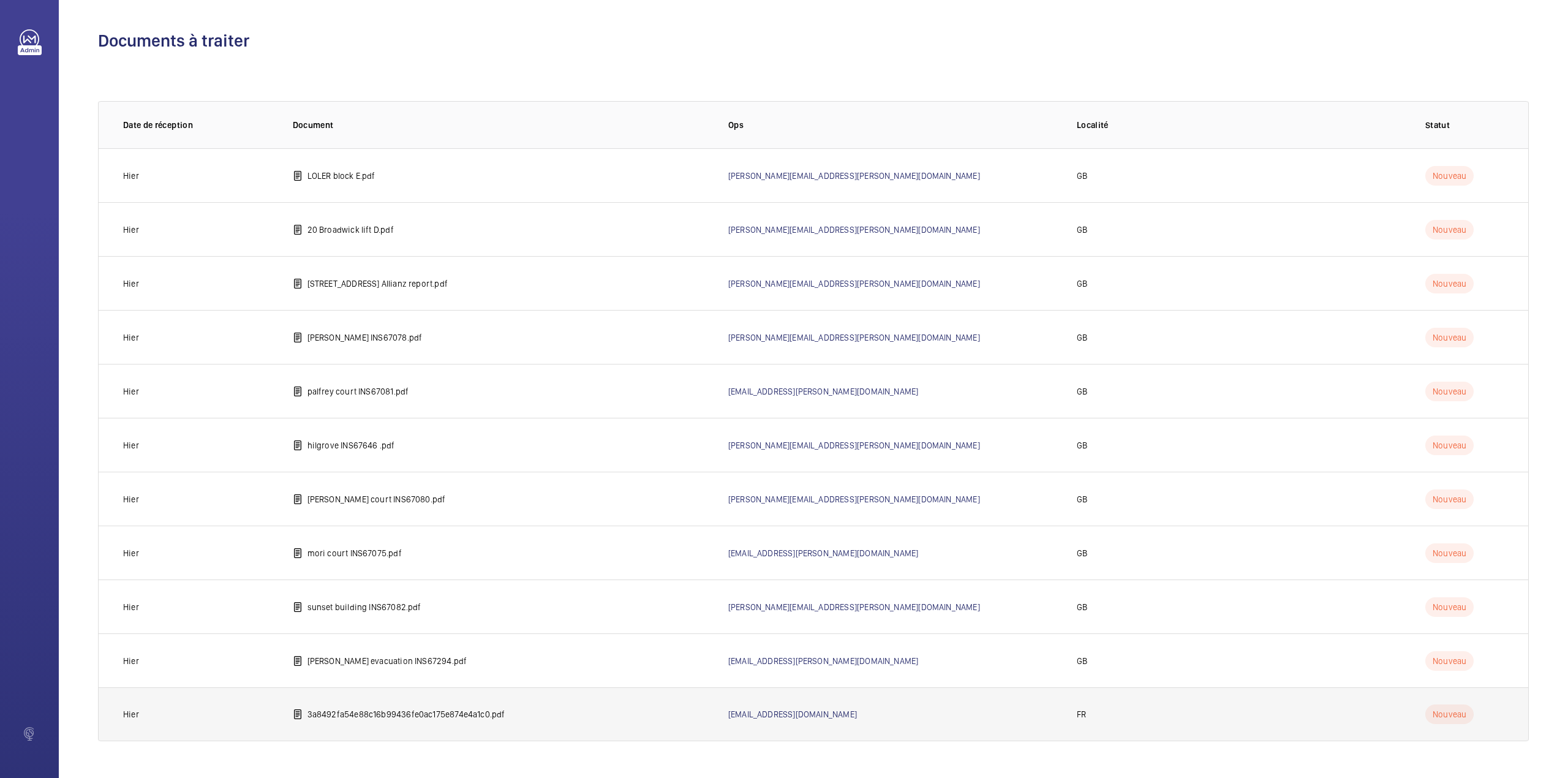
click at [354, 709] on p "3a8492fa54e88c16b99436fe0ac175e874e4a1c0.pdf" at bounding box center [406, 714] width 198 height 12
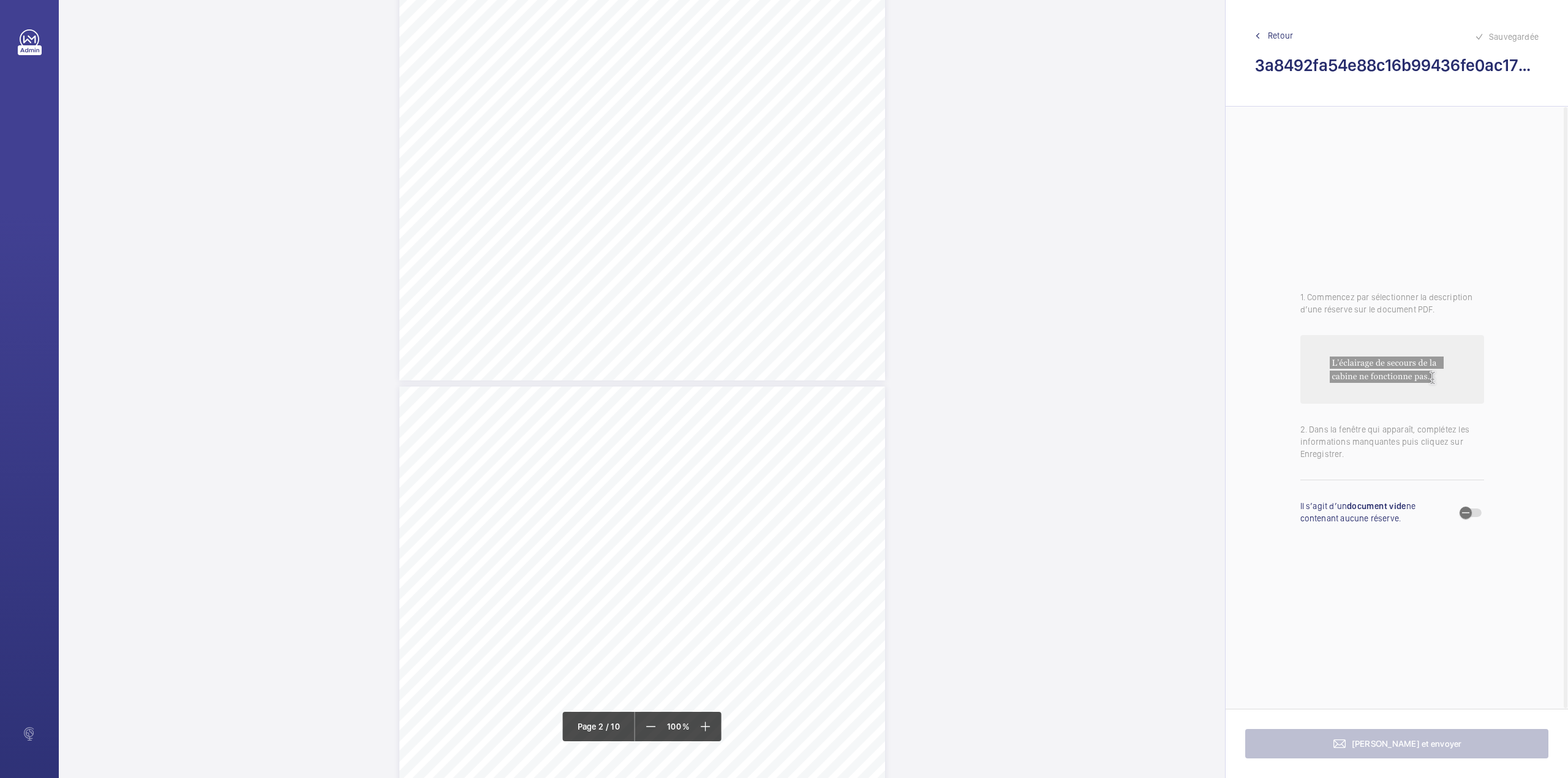
click at [816, 463] on div "RAPPORT - EQUIPEMENTS MECANIQUES N° DE RAPPORT : A4264216022125J001001001001 Da…" at bounding box center [642, 730] width 485 height 687
click at [866, 253] on button "Annuler" at bounding box center [870, 264] width 69 height 30
click at [838, 251] on div "RAPPORT - EQUIPEMENTS MECANIQUES N° DE RAPPORT : A4264216022125J001001001001 Da…" at bounding box center [642, 576] width 485 height 687
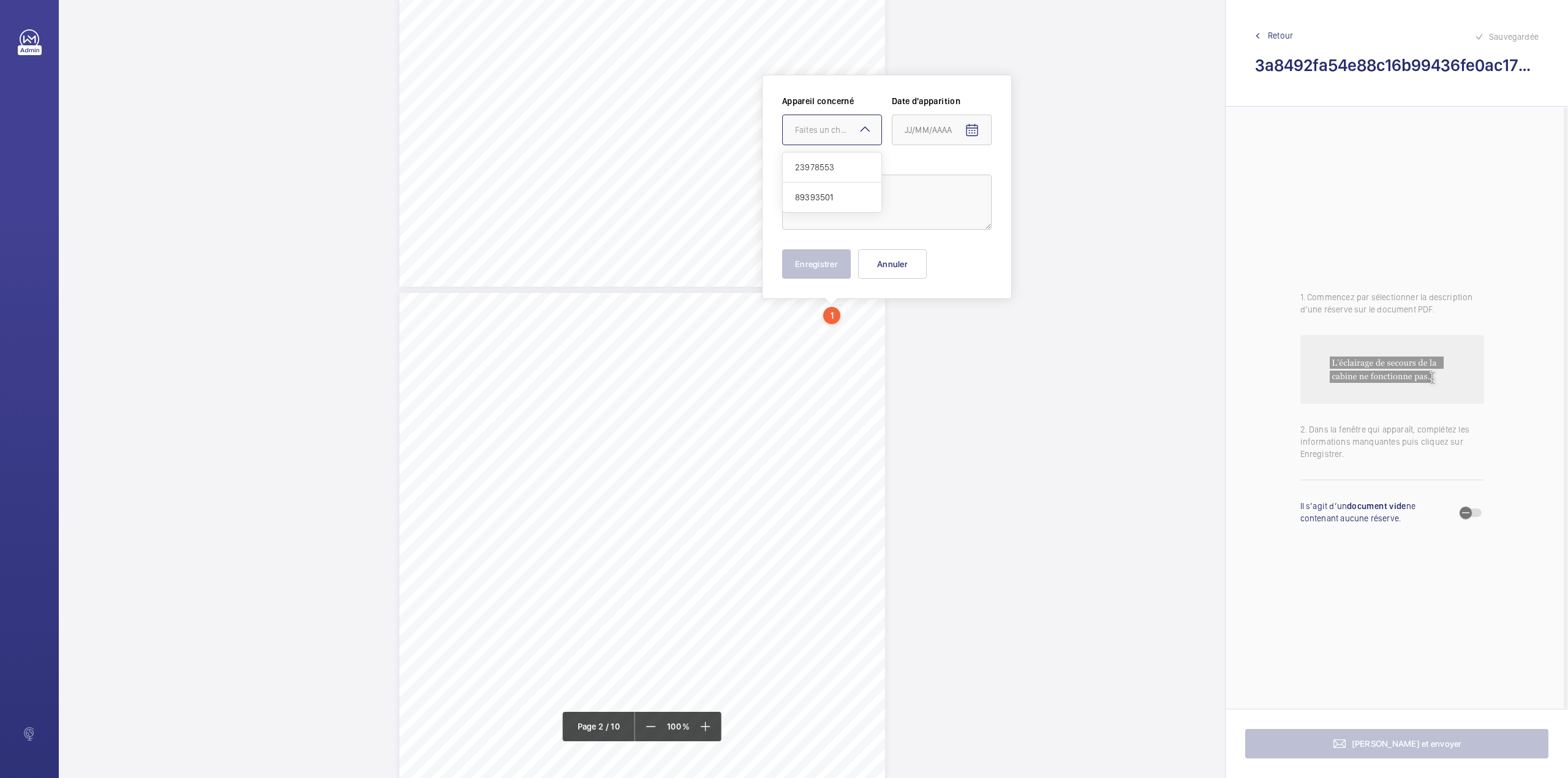
click at [827, 126] on div "Faites un choix" at bounding box center [838, 130] width 87 height 12
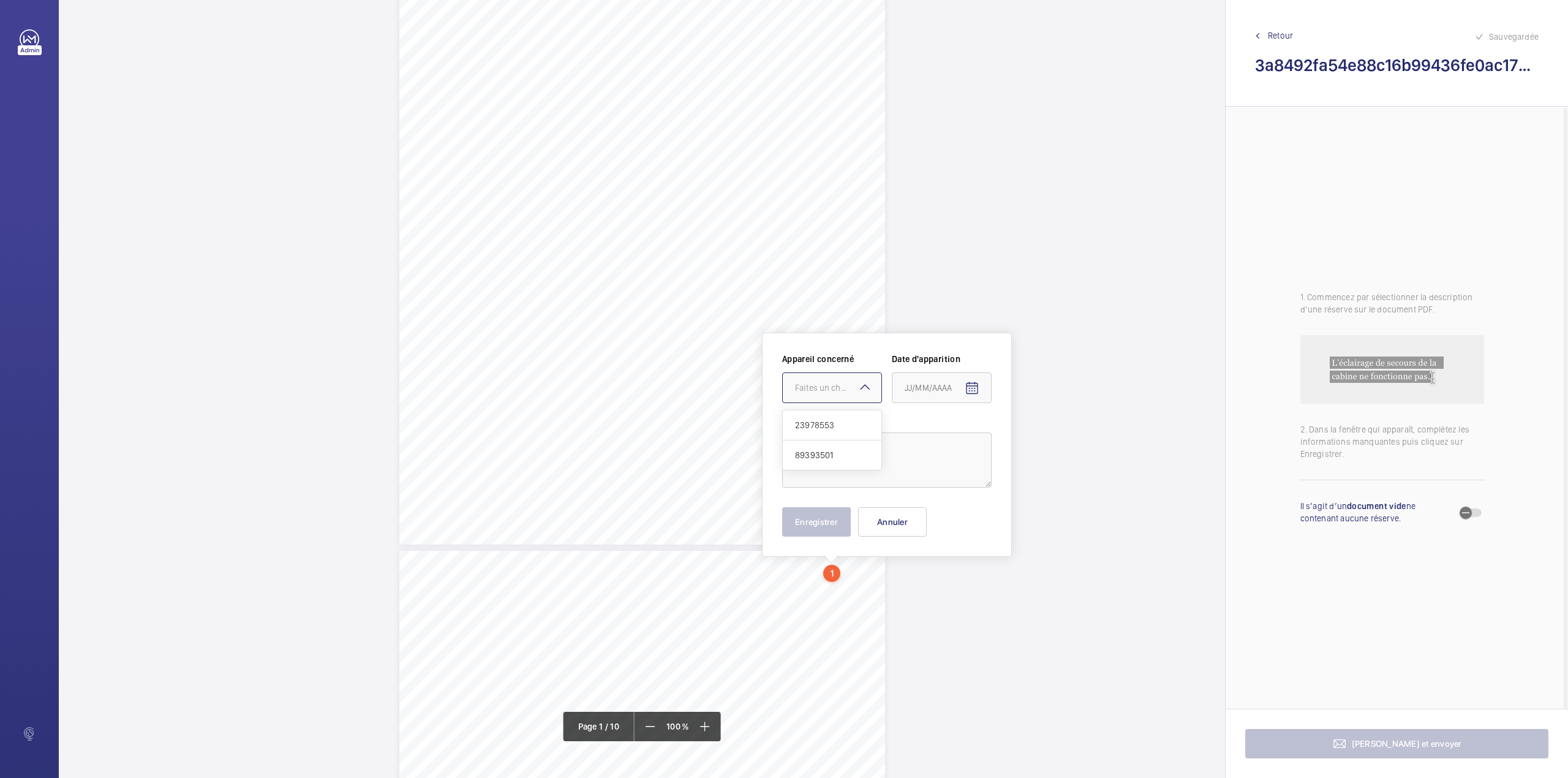
scroll to position [163, 0]
click at [900, 514] on button "Annuler" at bounding box center [892, 521] width 69 height 30
click at [710, 729] on mat-icon at bounding box center [704, 726] width 14 height 14
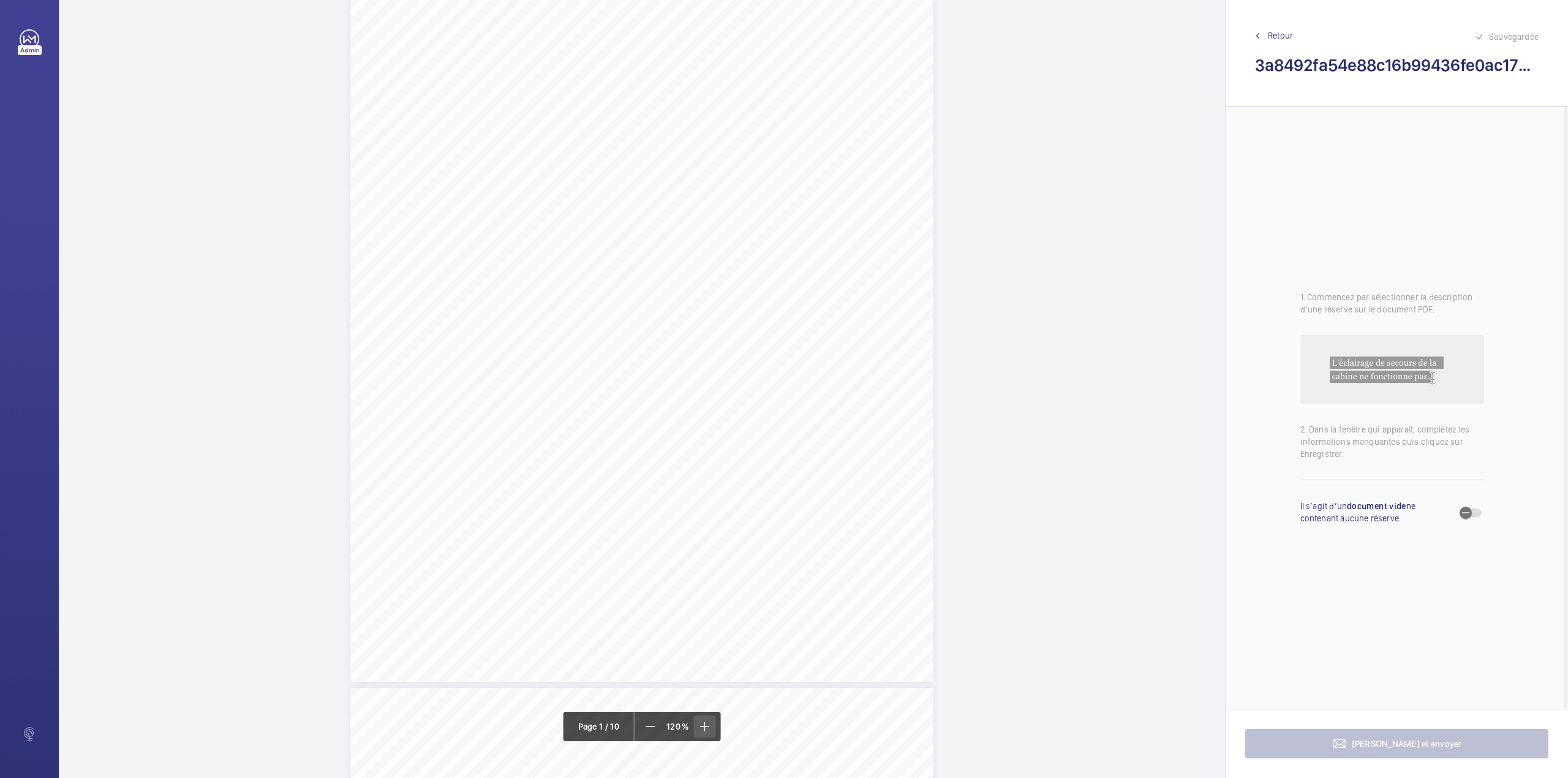
click at [710, 729] on mat-icon at bounding box center [704, 726] width 14 height 14
click at [644, 731] on mat-icon at bounding box center [650, 726] width 14 height 14
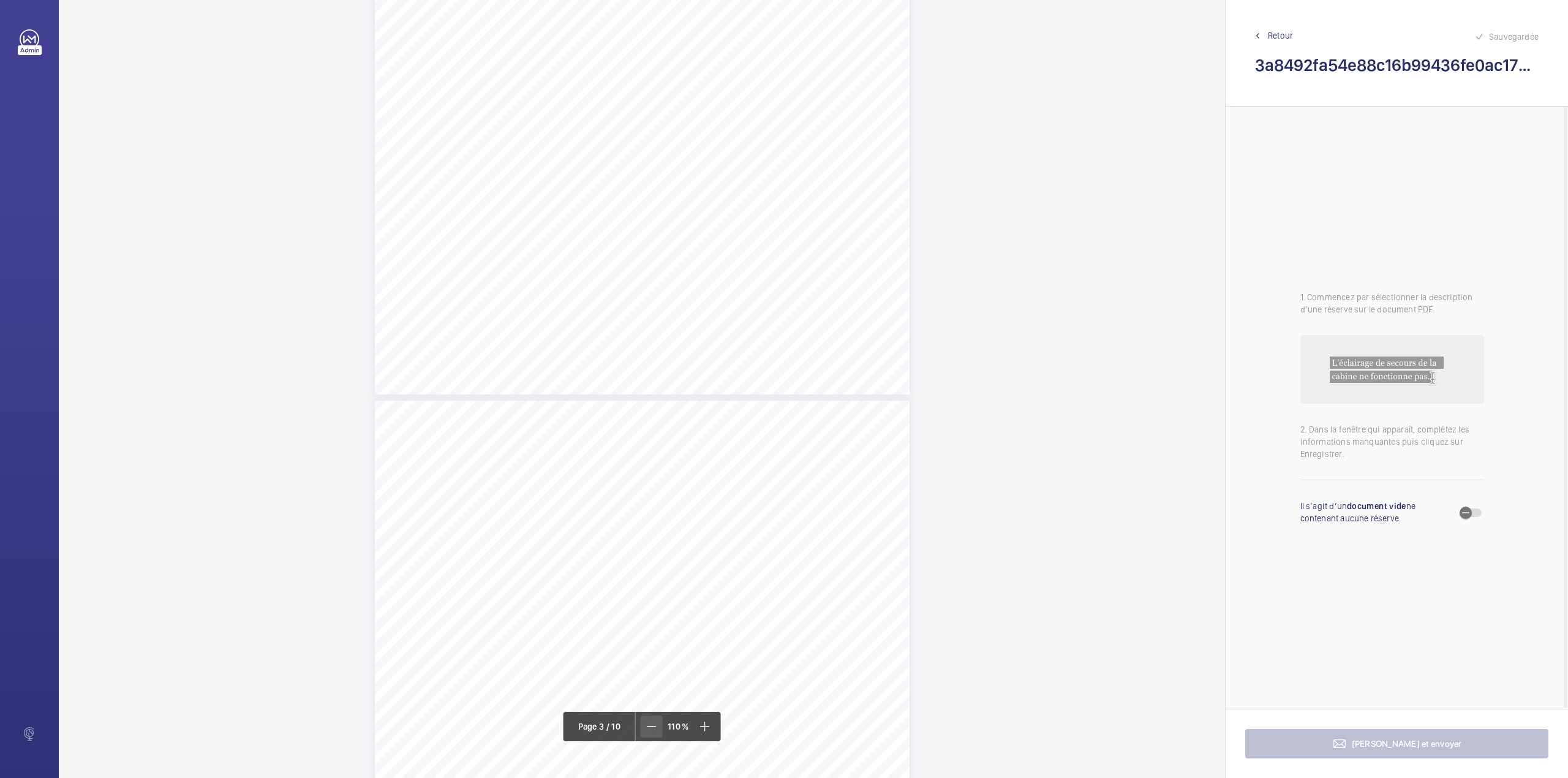
click at [644, 731] on mat-icon at bounding box center [651, 726] width 14 height 14
drag, startPoint x: 588, startPoint y: 354, endPoint x: 794, endPoint y: 366, distance: 206.3
click at [794, 366] on div "RAPPORT - EQUIPEMENTS MECANIQUES N° DE RAPPORT : A4264216022125J001001001001 Da…" at bounding box center [642, 565] width 485 height 687
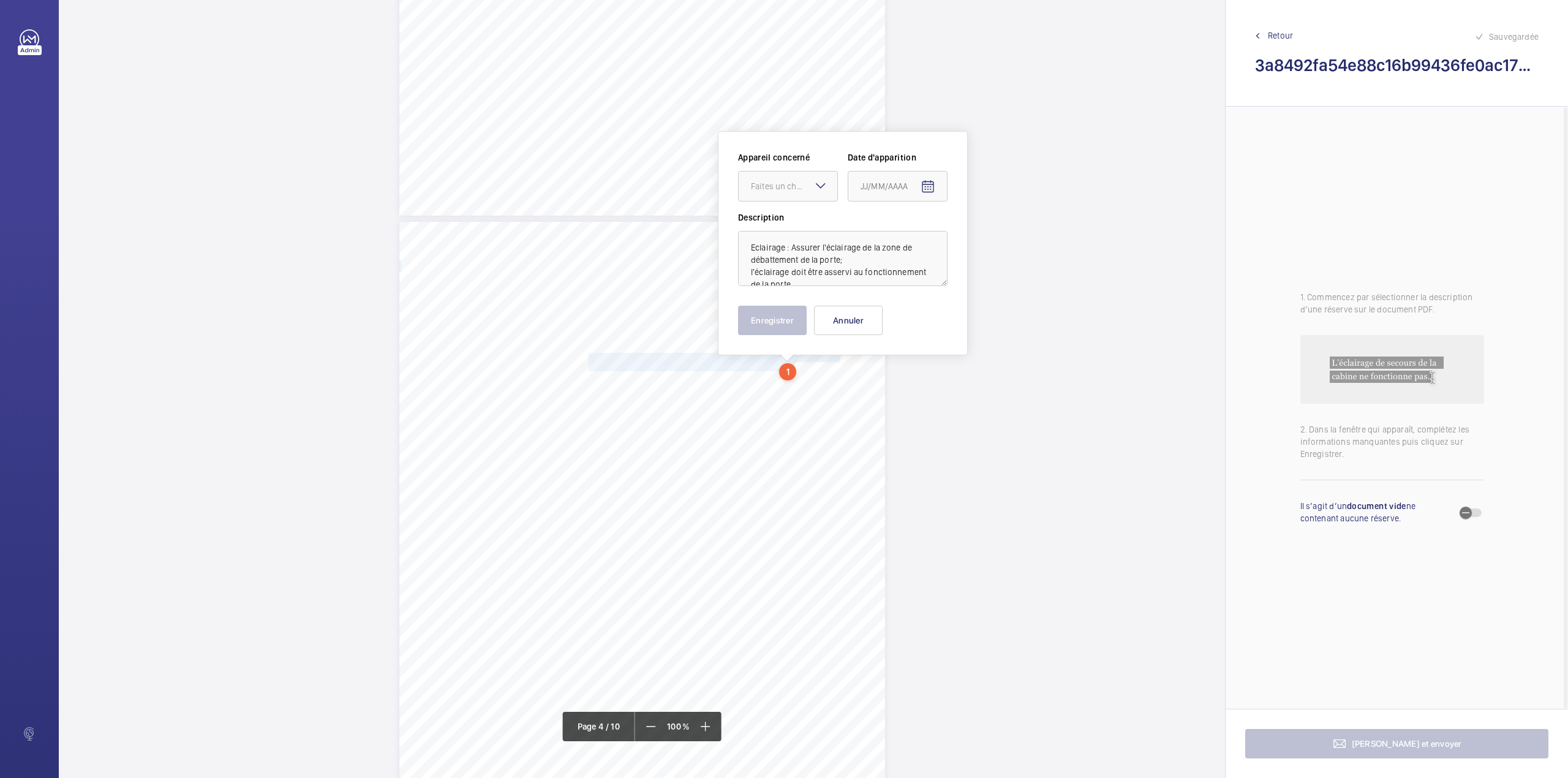
scroll to position [1935, 0]
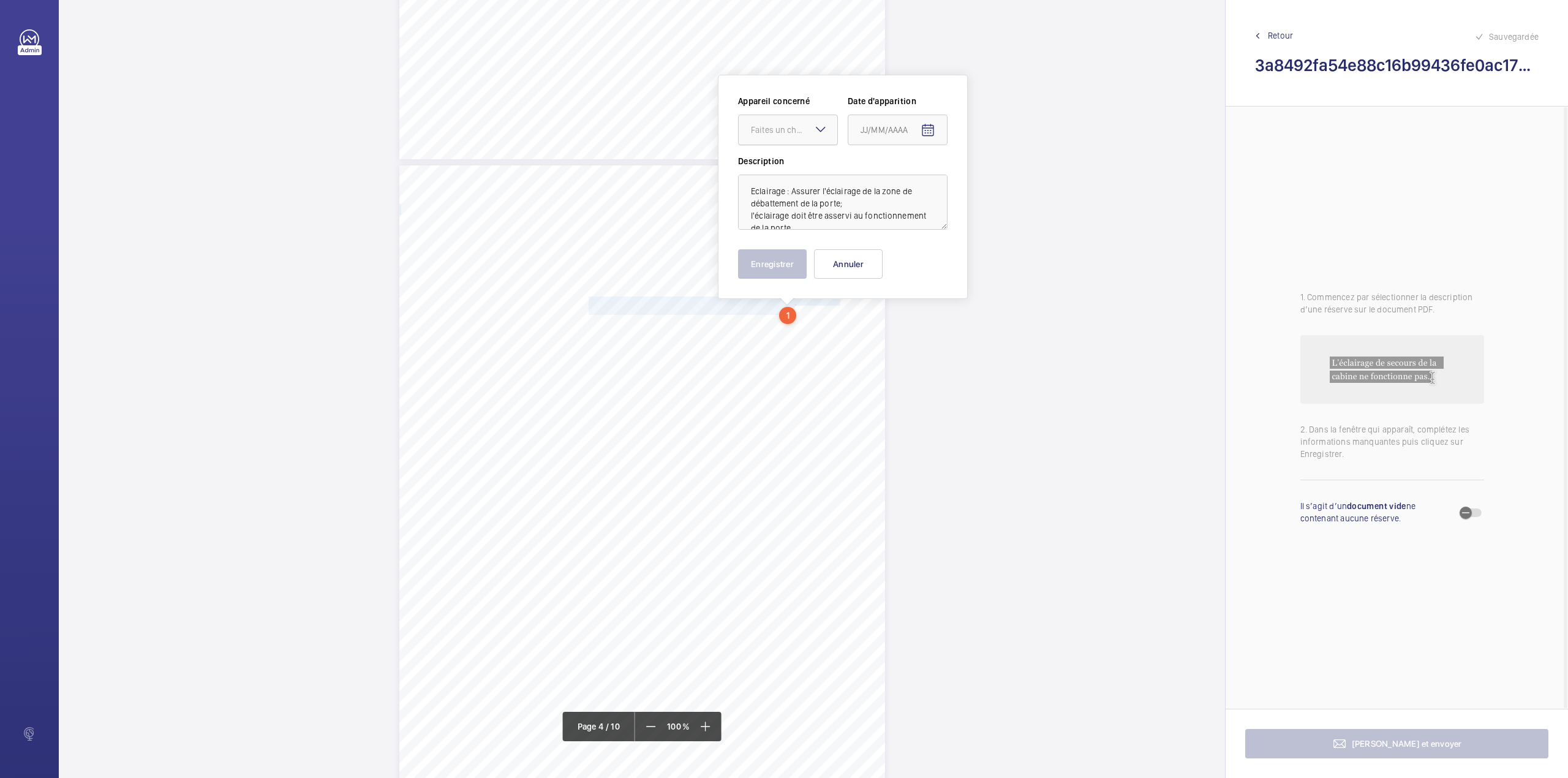
click at [795, 133] on div "Faites un choix" at bounding box center [794, 130] width 87 height 12
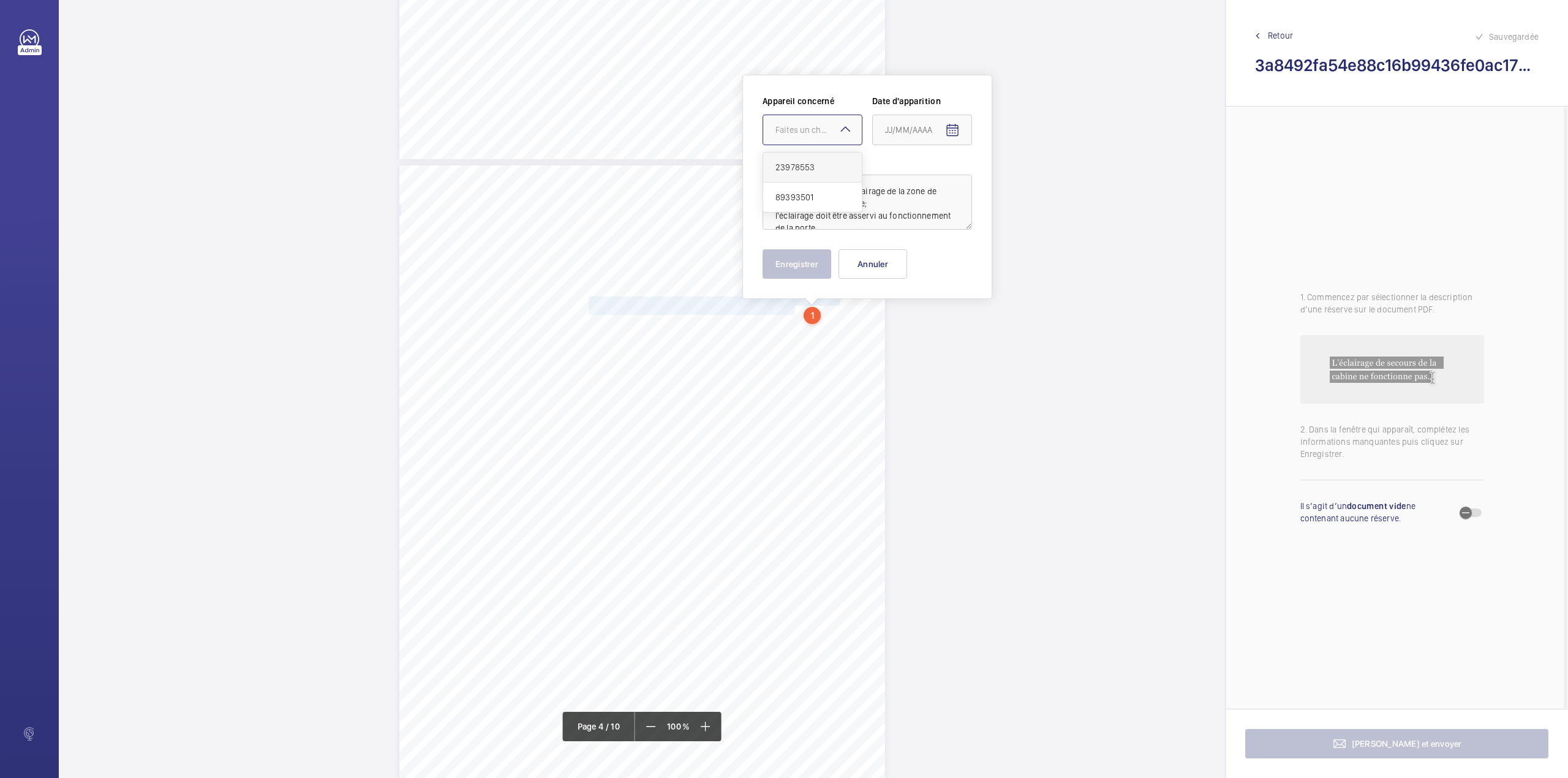
click at [797, 168] on span "23978553" at bounding box center [812, 168] width 74 height 12
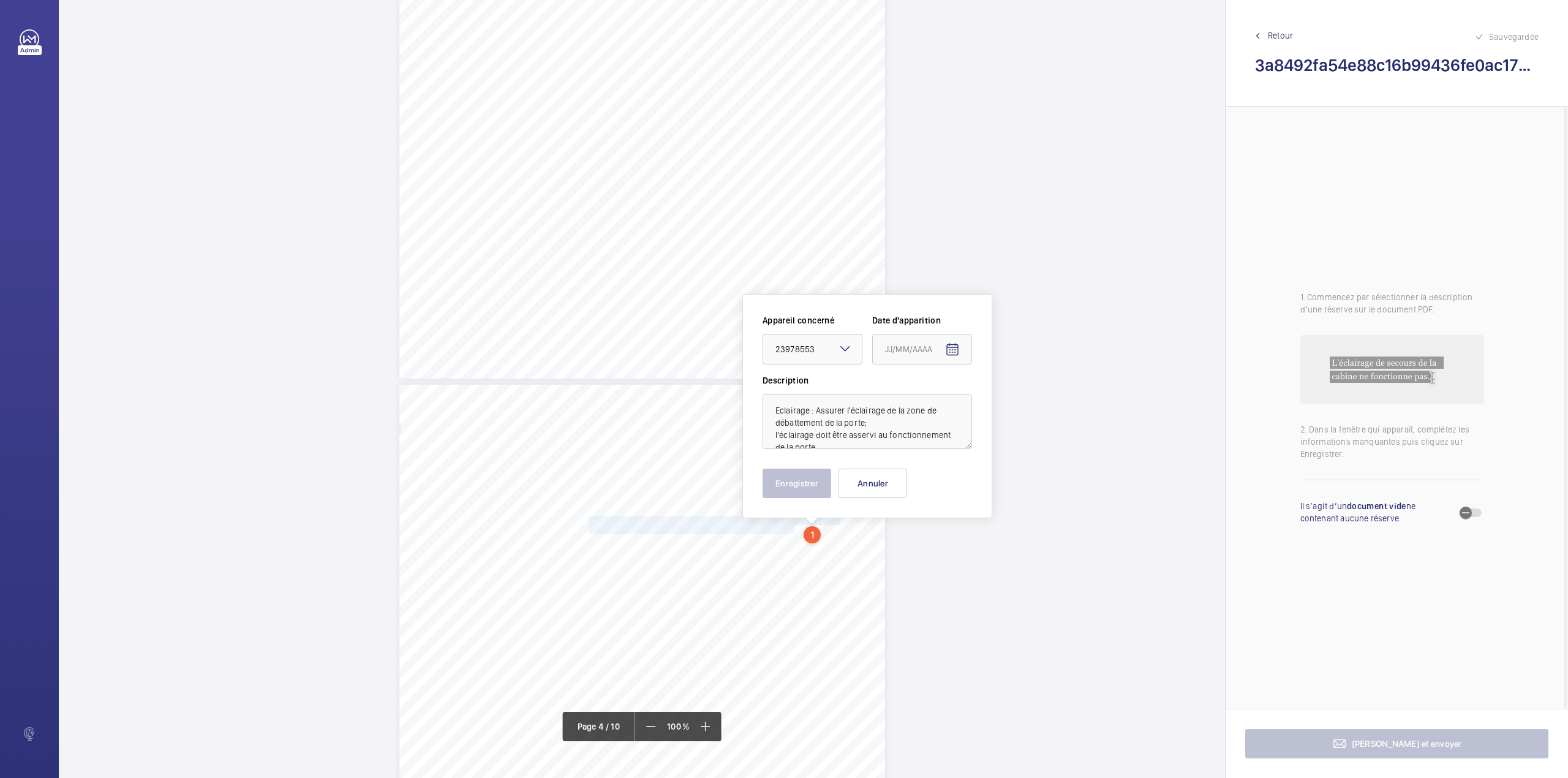
scroll to position [1878, 0]
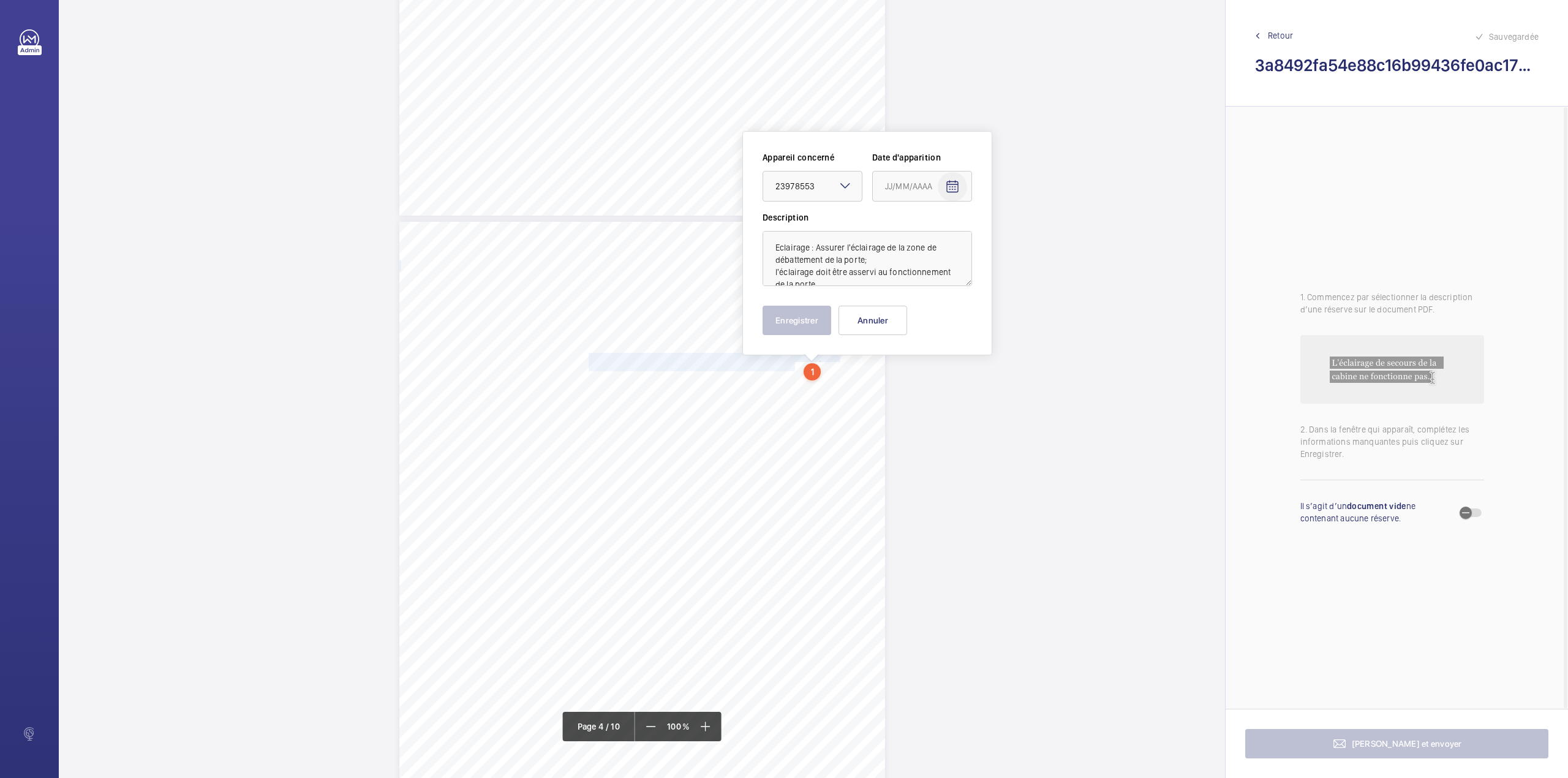
click at [951, 177] on span "Open calendar" at bounding box center [952, 186] width 30 height 30
click at [1014, 236] on span "Previous month" at bounding box center [1014, 235] width 25 height 25
click at [893, 311] on span "8" at bounding box center [890, 310] width 22 height 22
type input "[DATE]"
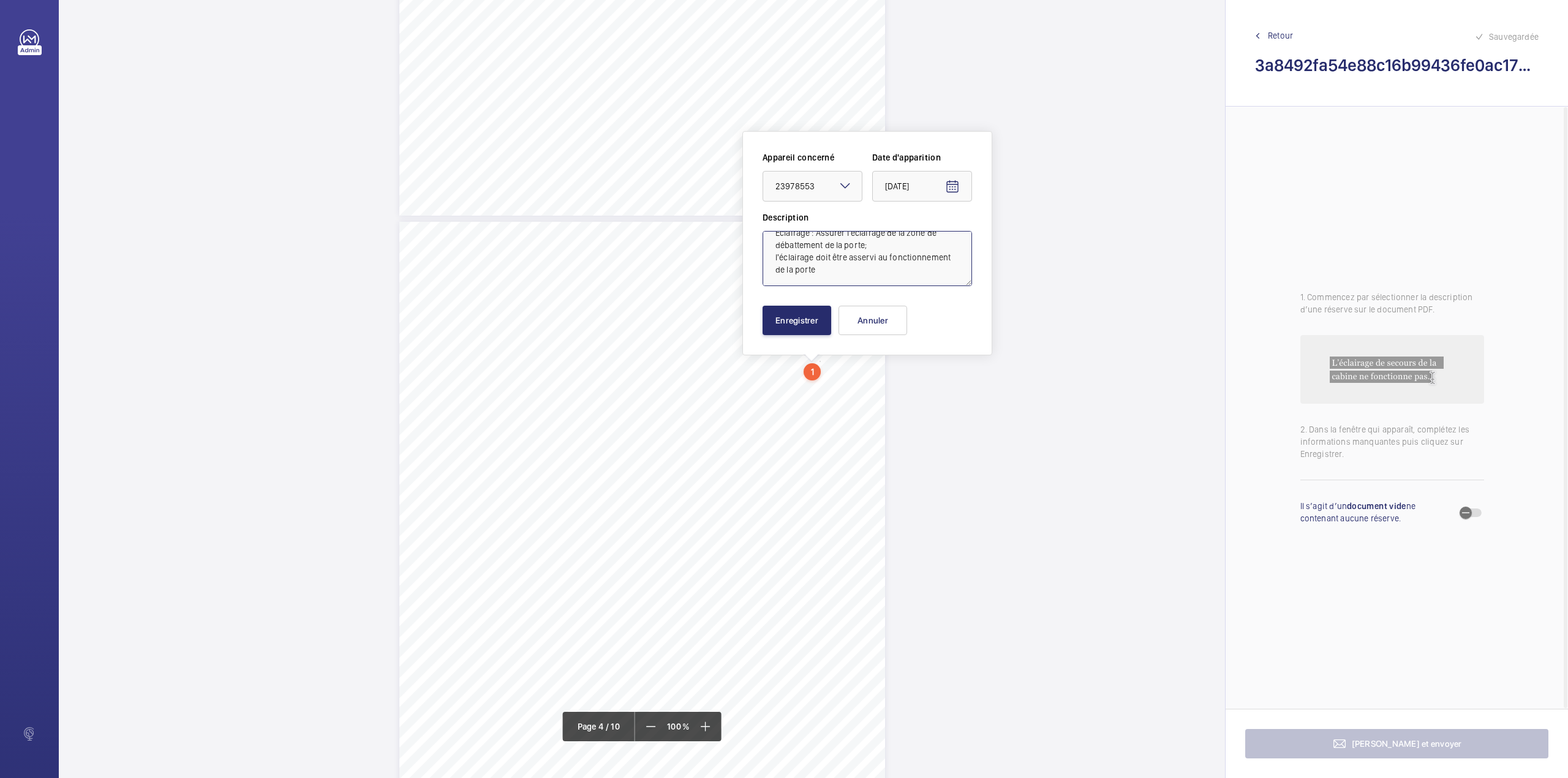
click at [895, 273] on textarea "Eclairage : Assurer l'éclairage de la zone de débattement de la porte; l'éclair…" at bounding box center [867, 258] width 209 height 55
type textarea "Eclairage : Assurer l'éclairage de la zone de débattement de la porte; l'éclair…"
click at [800, 316] on button "Enregistrer" at bounding box center [796, 321] width 69 height 30
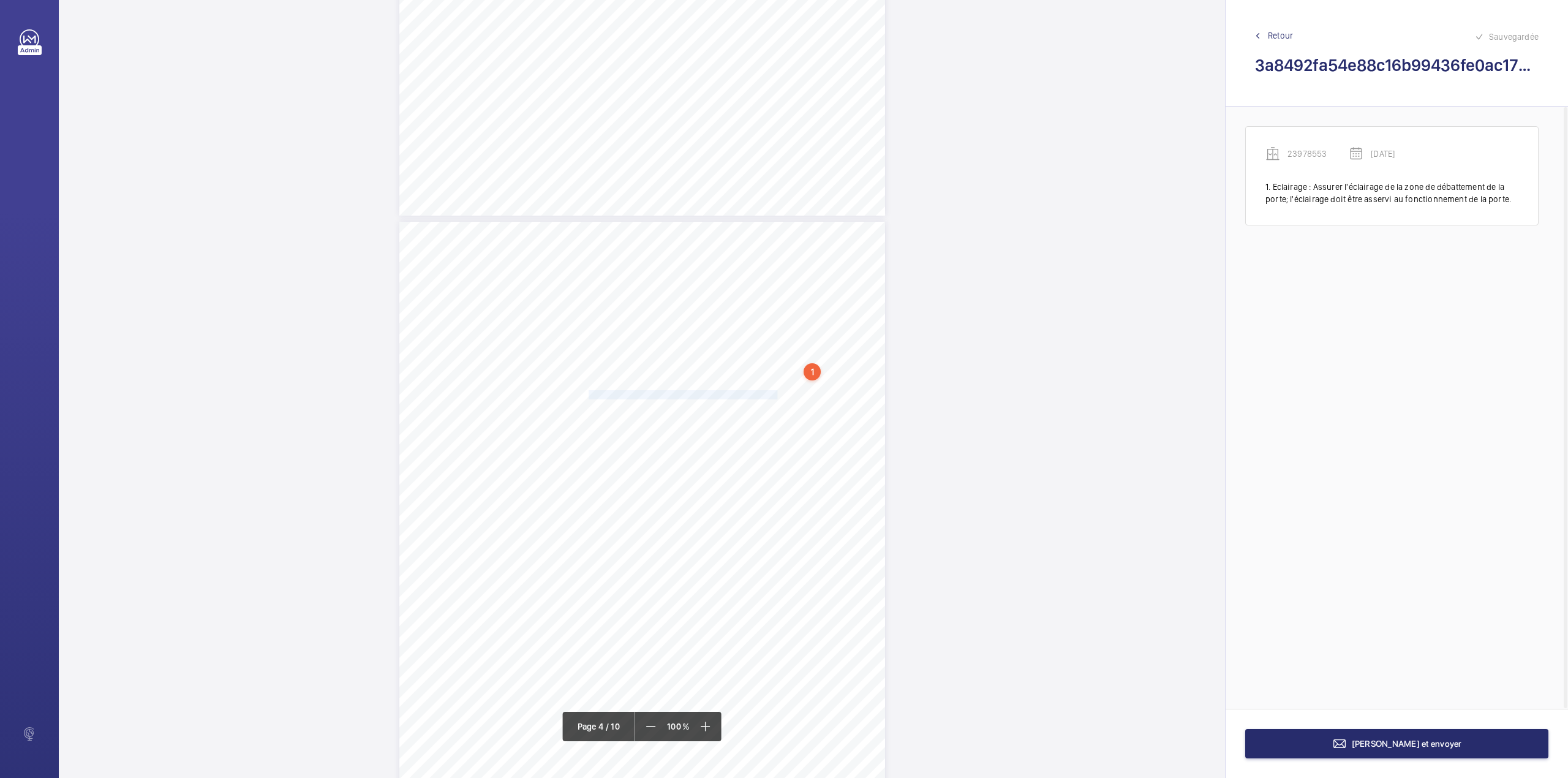
drag, startPoint x: 588, startPoint y: 397, endPoint x: 775, endPoint y: 395, distance: 187.0
click at [775, 395] on span "Structure - Tablier - Portillon : Déformation du tablier" at bounding box center [682, 395] width 190 height 8
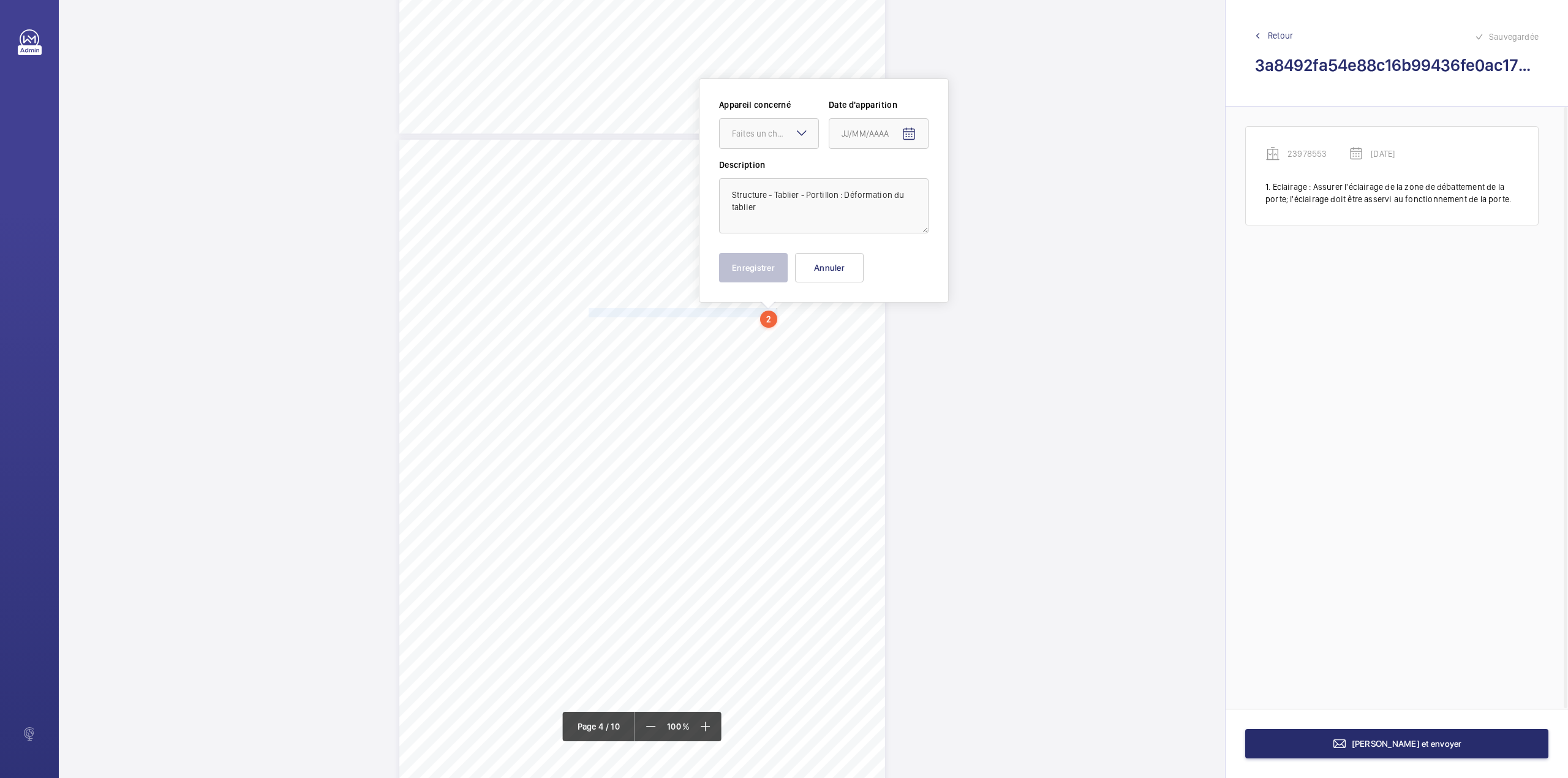
scroll to position [1964, 0]
click at [765, 130] on div "Faites un choix" at bounding box center [775, 130] width 87 height 12
click at [765, 162] on span "23978553" at bounding box center [768, 168] width 74 height 12
click at [909, 128] on mat-icon "Open calendar" at bounding box center [909, 130] width 14 height 14
click at [971, 179] on span "Previous month" at bounding box center [971, 179] width 25 height 25
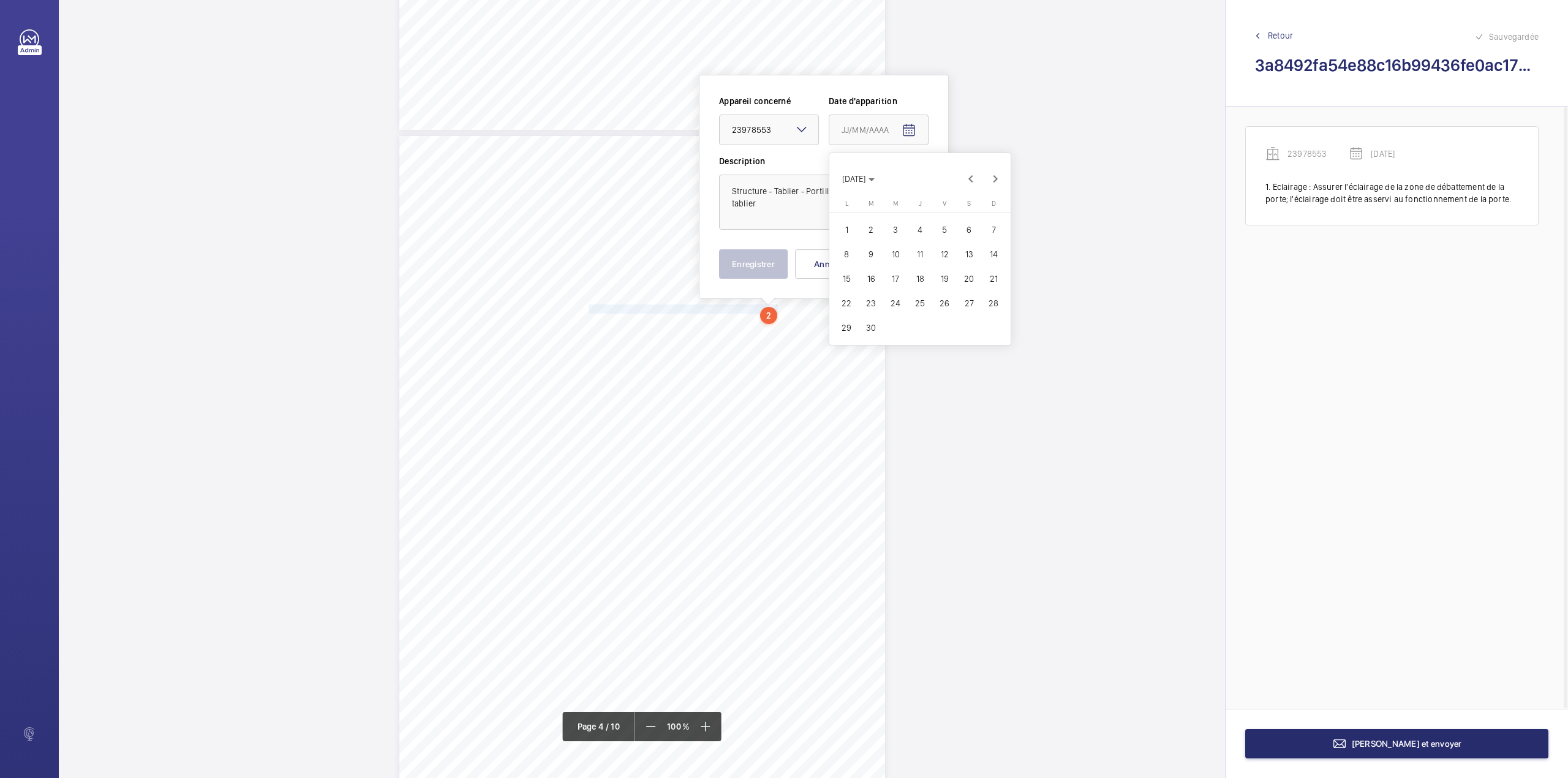
click at [845, 253] on span "8" at bounding box center [846, 254] width 22 height 22
type input "[DATE]"
click at [770, 207] on textarea "Structure - Tablier - Portillon : Déformation du tablier" at bounding box center [824, 202] width 209 height 55
type textarea "Structure - Tablier - Portillon : Déformation du tablier."
click at [770, 258] on button "Enregistrer" at bounding box center [753, 264] width 69 height 30
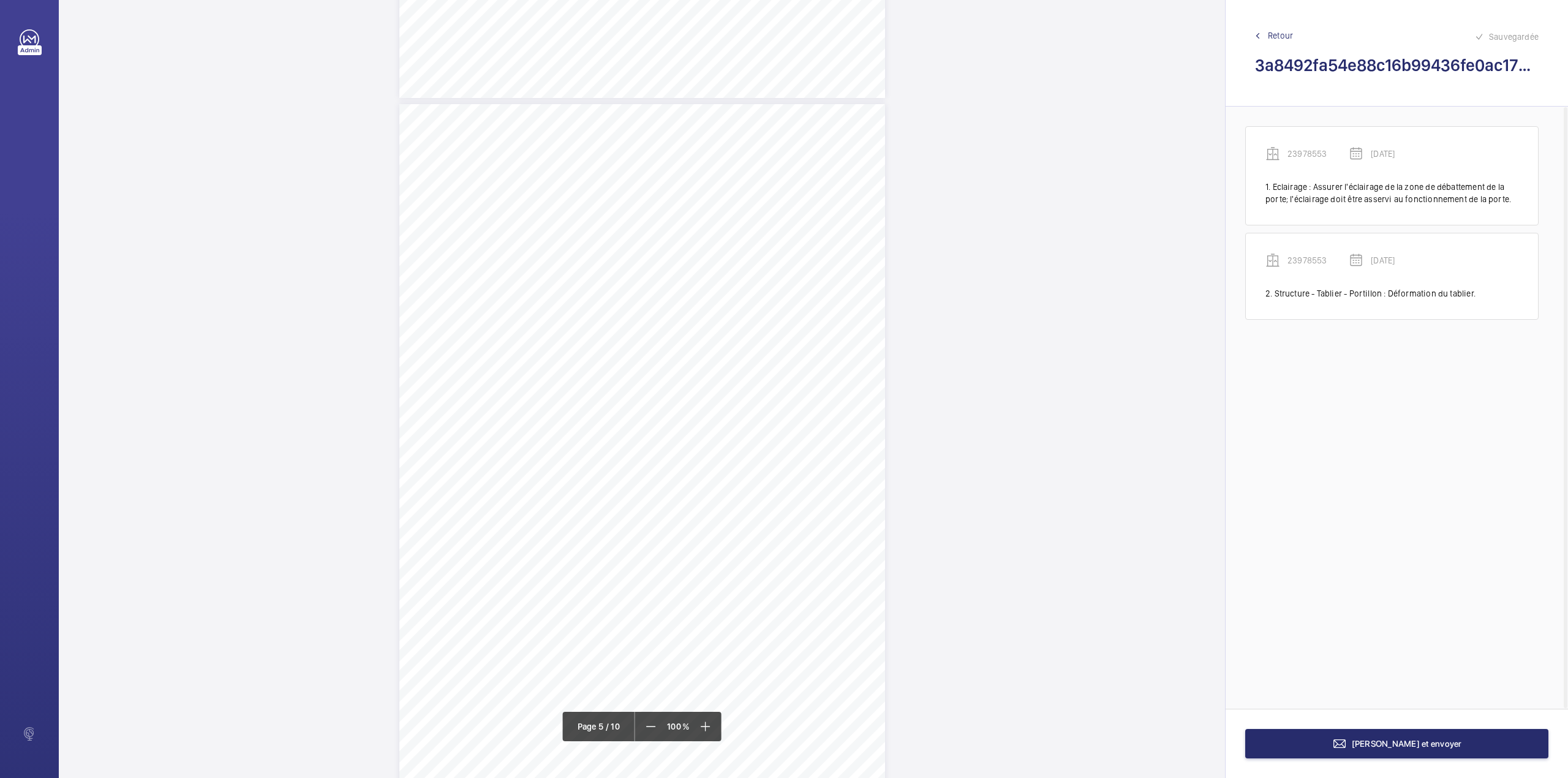
scroll to position [2700, 0]
click at [1305, 262] on p "23978553" at bounding box center [1318, 260] width 61 height 12
drag, startPoint x: 720, startPoint y: 297, endPoint x: 760, endPoint y: 297, distance: 40.0
click at [760, 297] on div "23978553" at bounding box center [771, 295] width 105 height 12
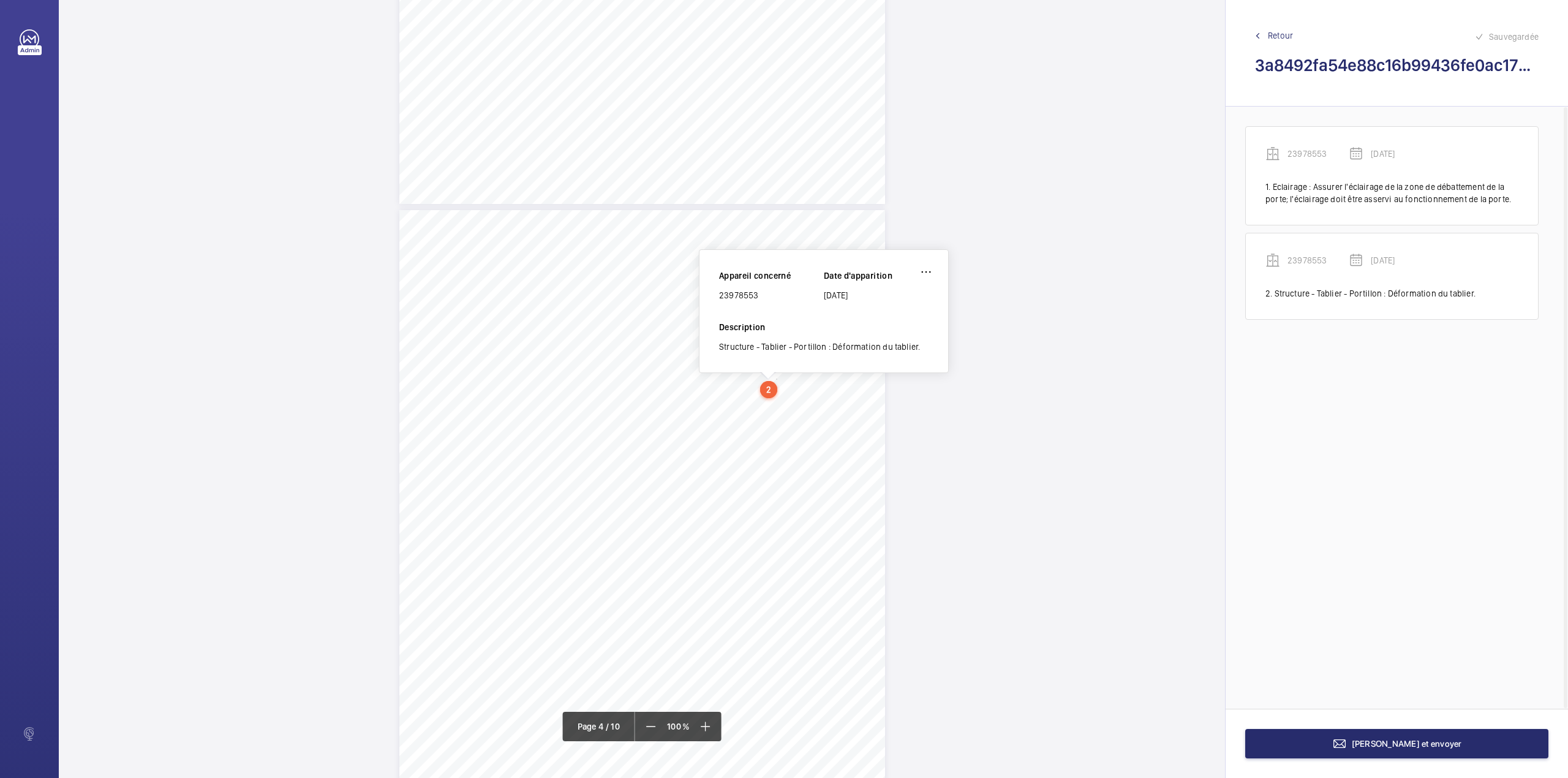
copy div "23978553"
drag, startPoint x: 836, startPoint y: 416, endPoint x: 657, endPoint y: 372, distance: 184.3
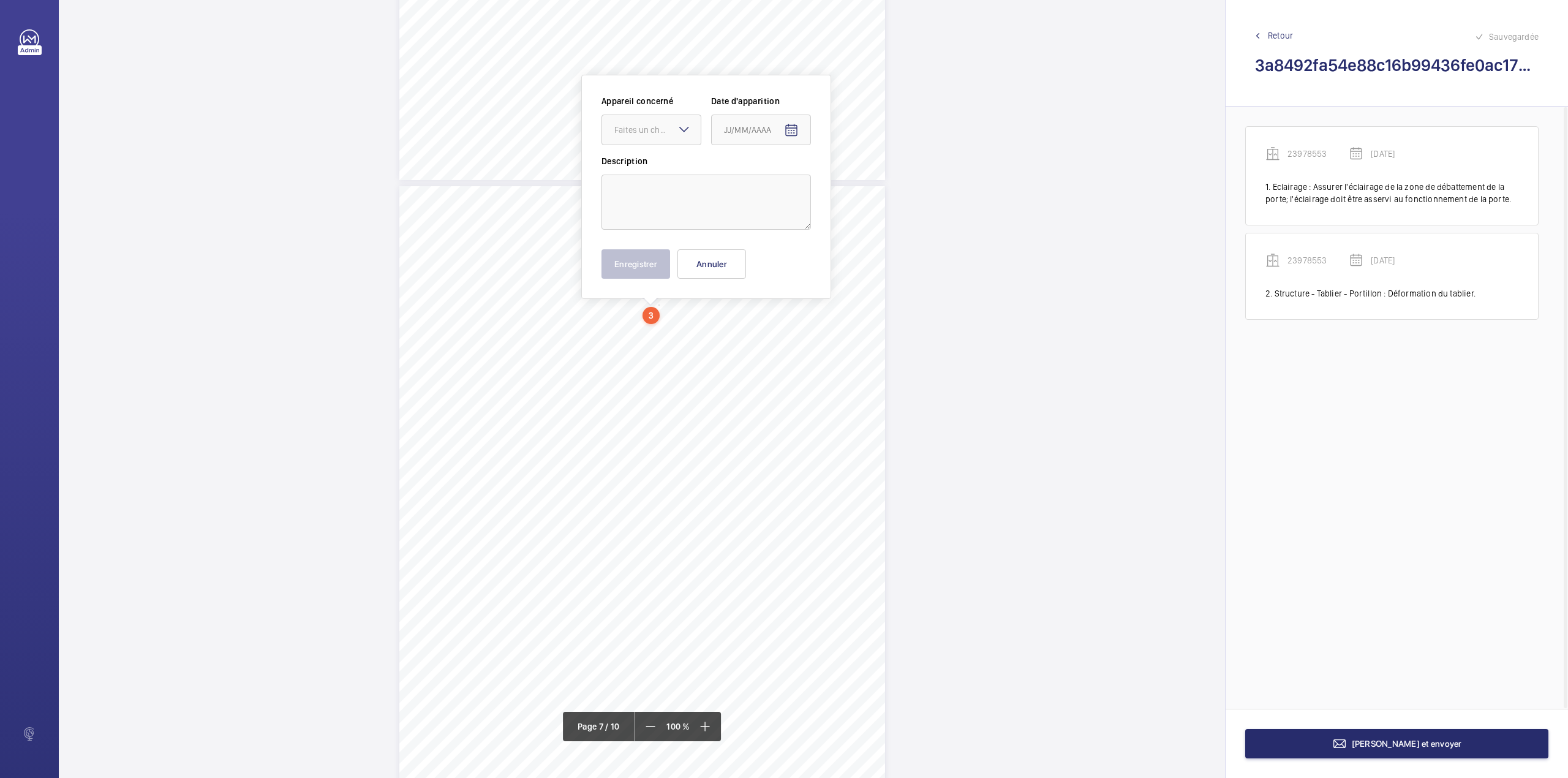
scroll to position [3995, 0]
drag, startPoint x: 657, startPoint y: 372, endPoint x: 706, endPoint y: 262, distance: 120.4
click at [706, 262] on button "Annuler" at bounding box center [711, 264] width 69 height 30
drag, startPoint x: 588, startPoint y: 322, endPoint x: 794, endPoint y: 328, distance: 206.1
click at [794, 328] on div "RAPPORT - EQUIPEMENTS MECANIQUES N° DE RAPPORT : A4264216022125J001001001001 Da…" at bounding box center [642, 529] width 485 height 687
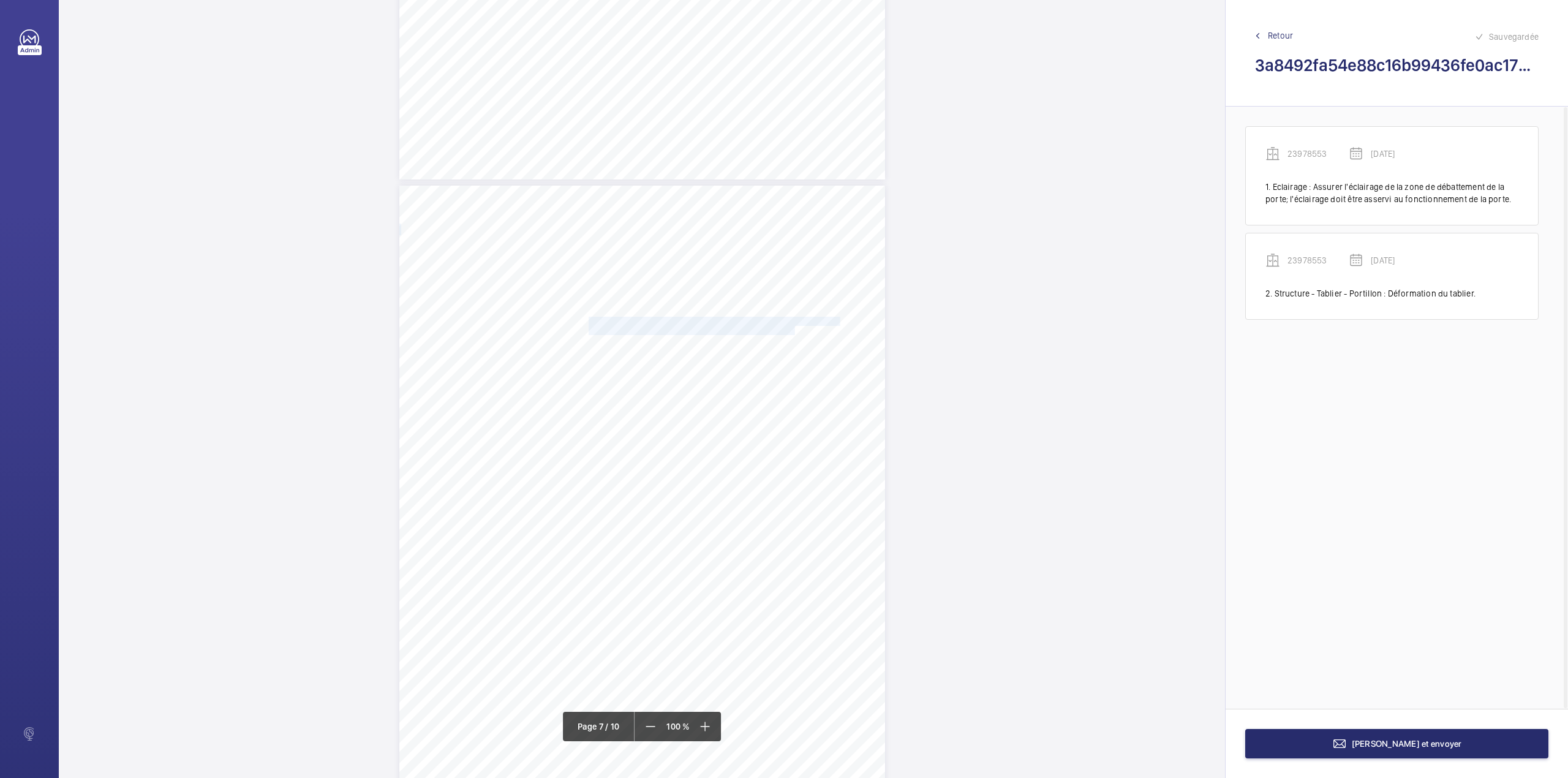
scroll to position [4013, 0]
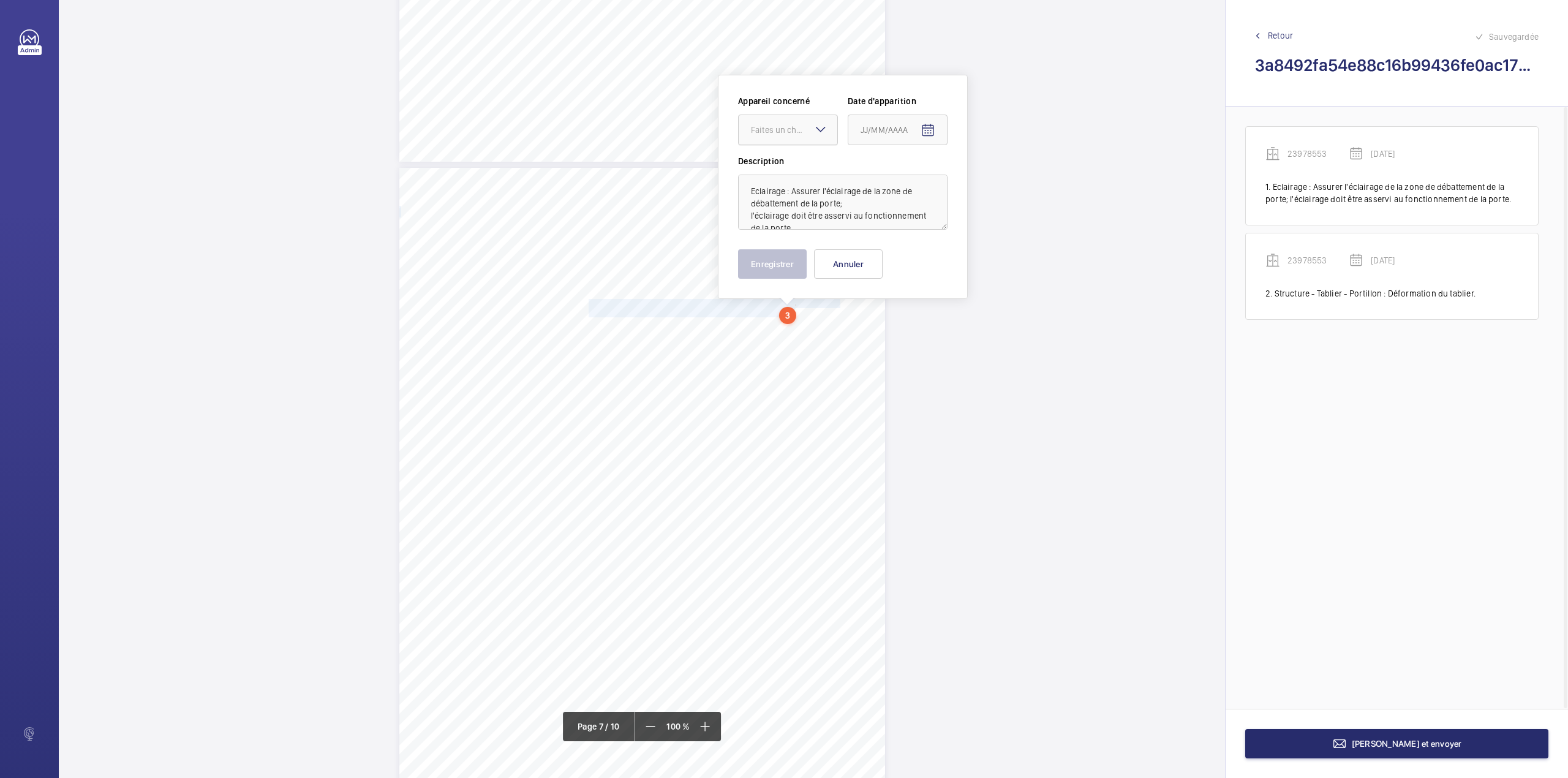
click at [782, 136] on div at bounding box center [788, 129] width 99 height 30
click at [783, 190] on div "89393501" at bounding box center [788, 197] width 99 height 30
click at [927, 130] on mat-icon "Open calendar" at bounding box center [927, 130] width 14 height 14
click at [988, 179] on span "Previous month" at bounding box center [989, 179] width 25 height 25
click at [867, 258] on span "8" at bounding box center [865, 254] width 22 height 22
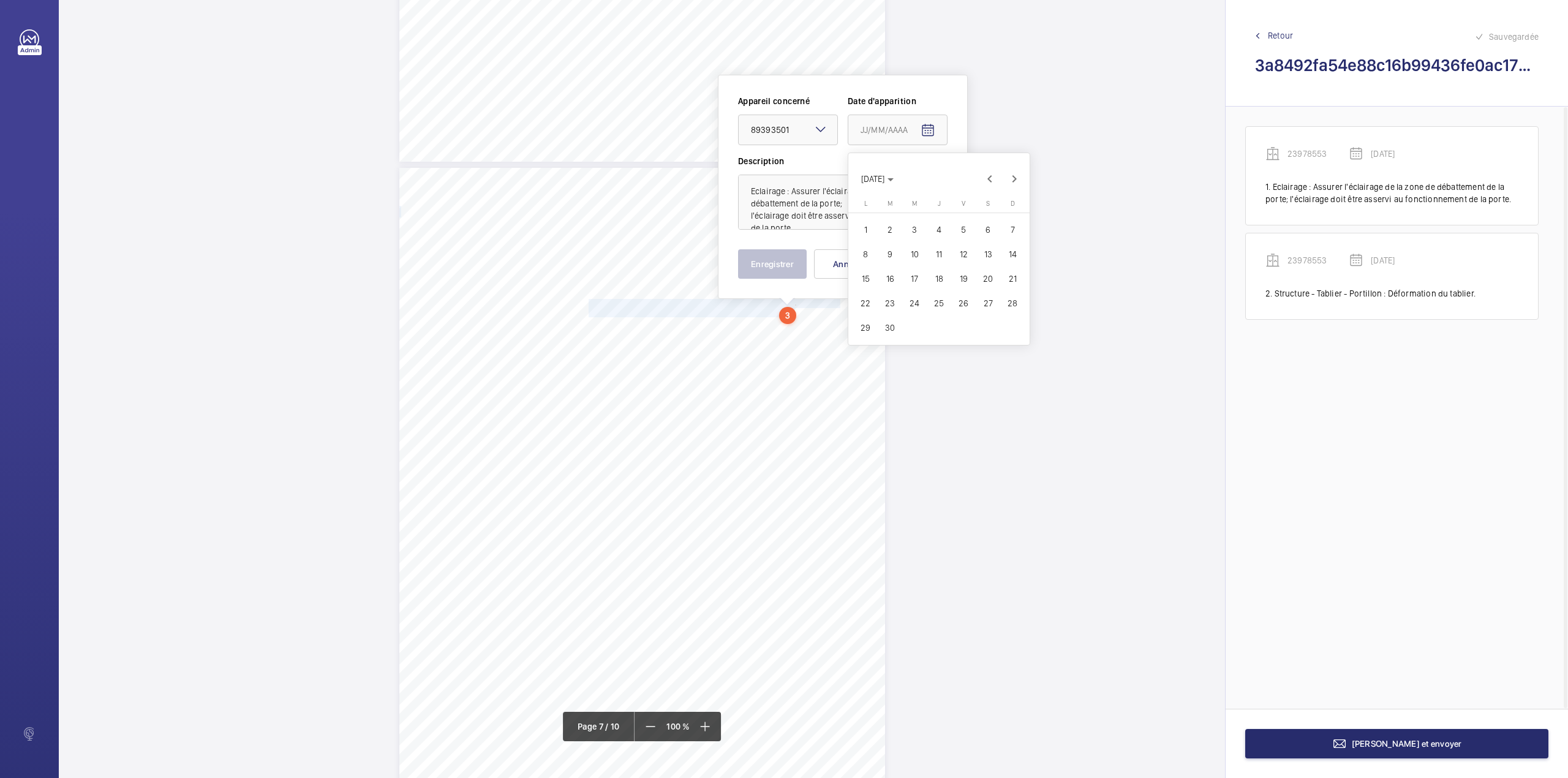
type input "[DATE]"
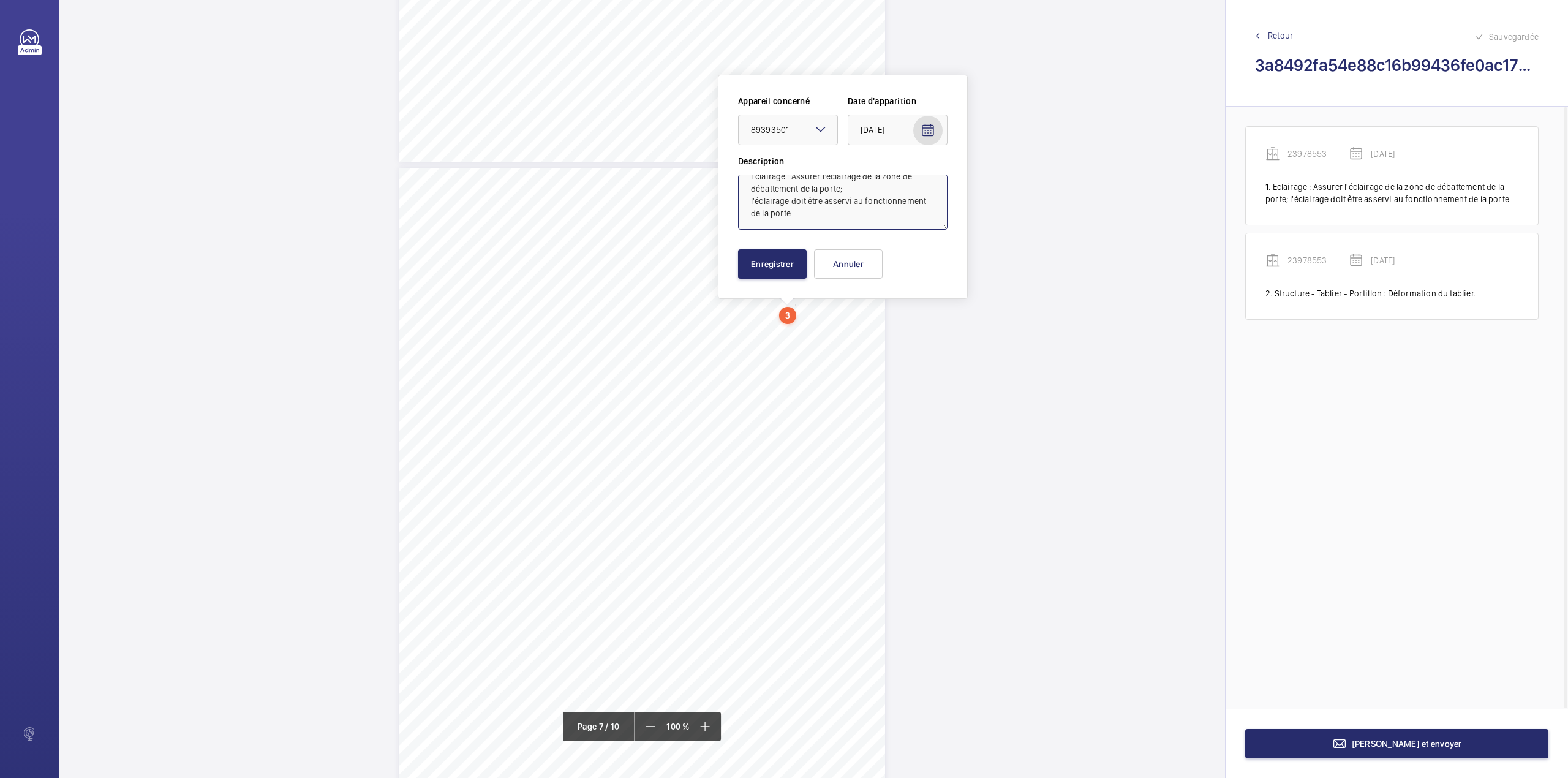
click at [863, 213] on textarea "Eclairage : Assurer l'éclairage de la zone de débattement de la porte; l'éclair…" at bounding box center [842, 202] width 209 height 55
type textarea "Eclairage : Assurer l'éclairage de la zone de débattement de la porte; l'éclair…"
click at [759, 268] on button "Enregistrer" at bounding box center [772, 264] width 69 height 30
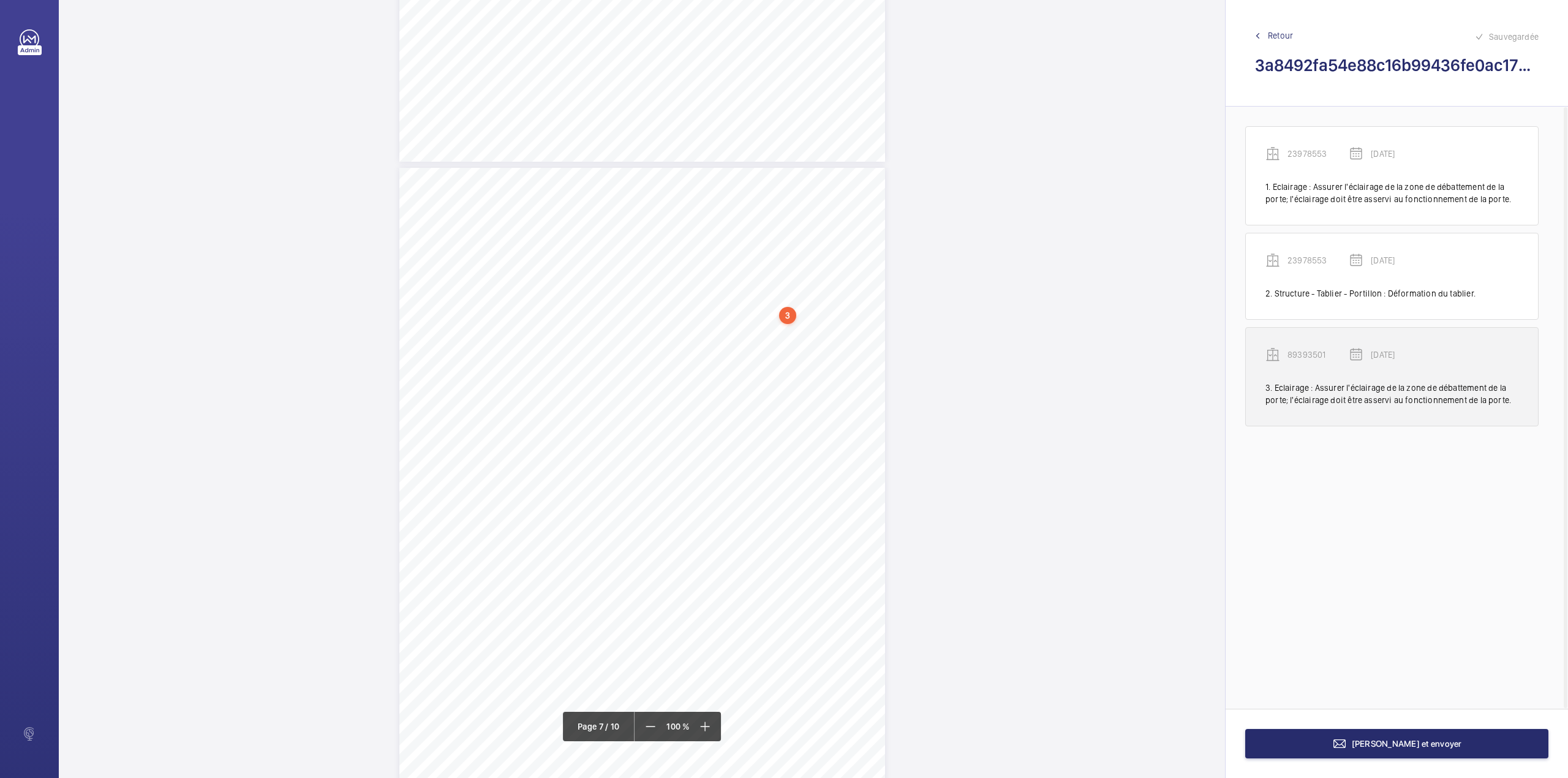
click at [1304, 358] on p "89393501" at bounding box center [1318, 355] width 61 height 12
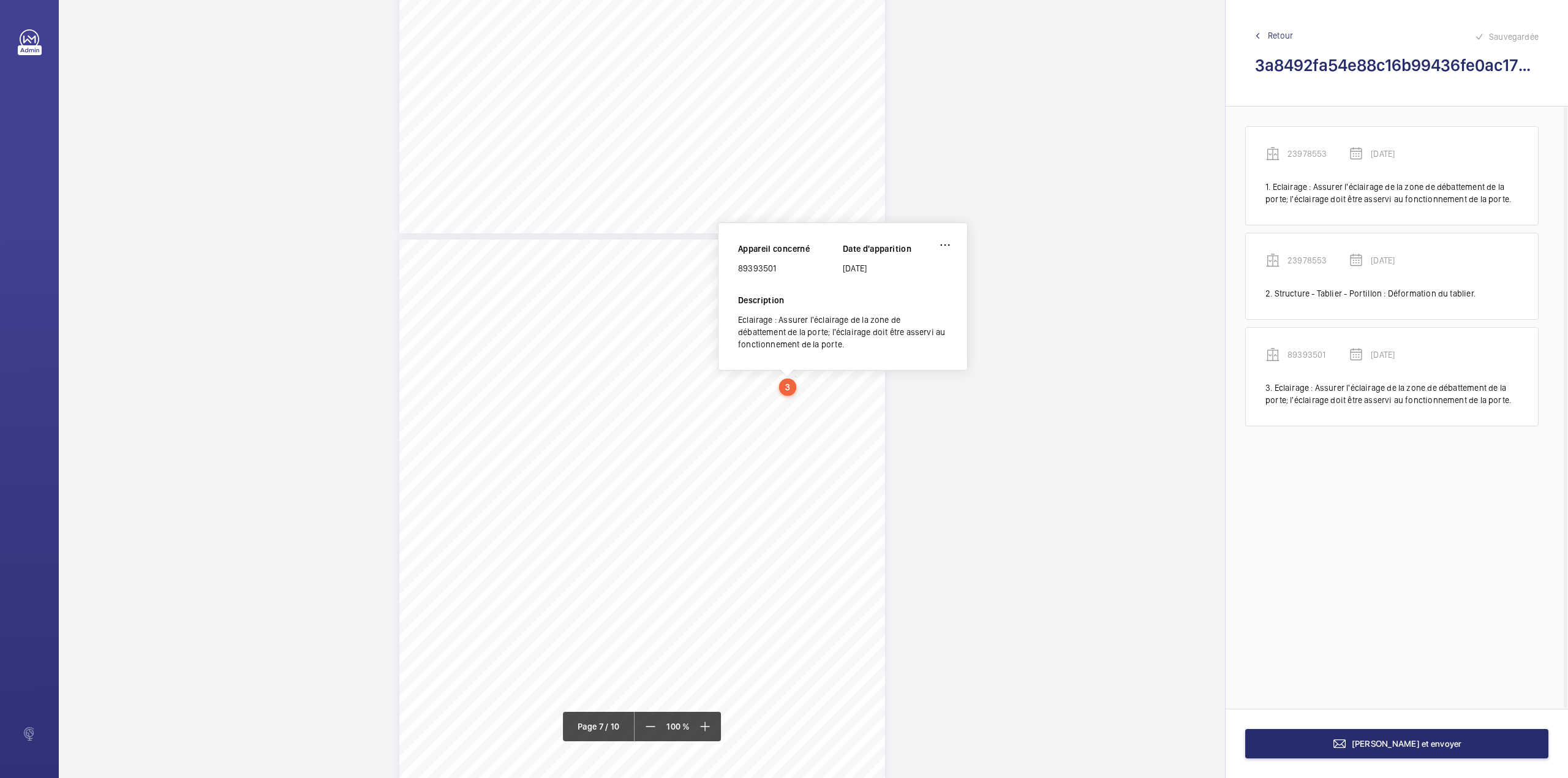
scroll to position [3938, 0]
drag, startPoint x: 739, startPoint y: 273, endPoint x: 784, endPoint y: 270, distance: 45.1
click at [784, 270] on div "89393501" at bounding box center [790, 270] width 105 height 12
copy div "89393501"
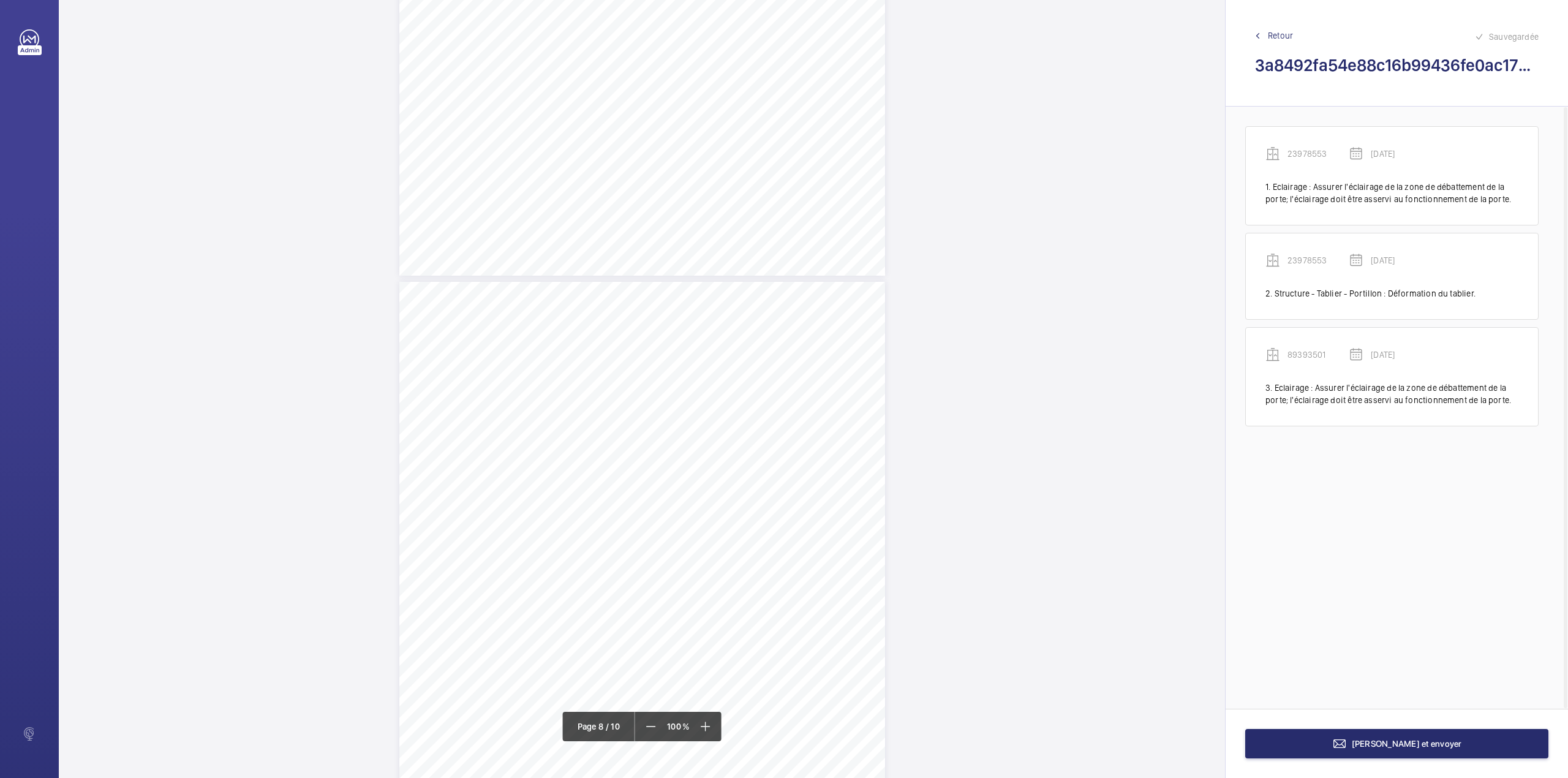
scroll to position [5083, 0]
click at [1292, 741] on button "[PERSON_NAME] et envoyer" at bounding box center [1396, 743] width 303 height 30
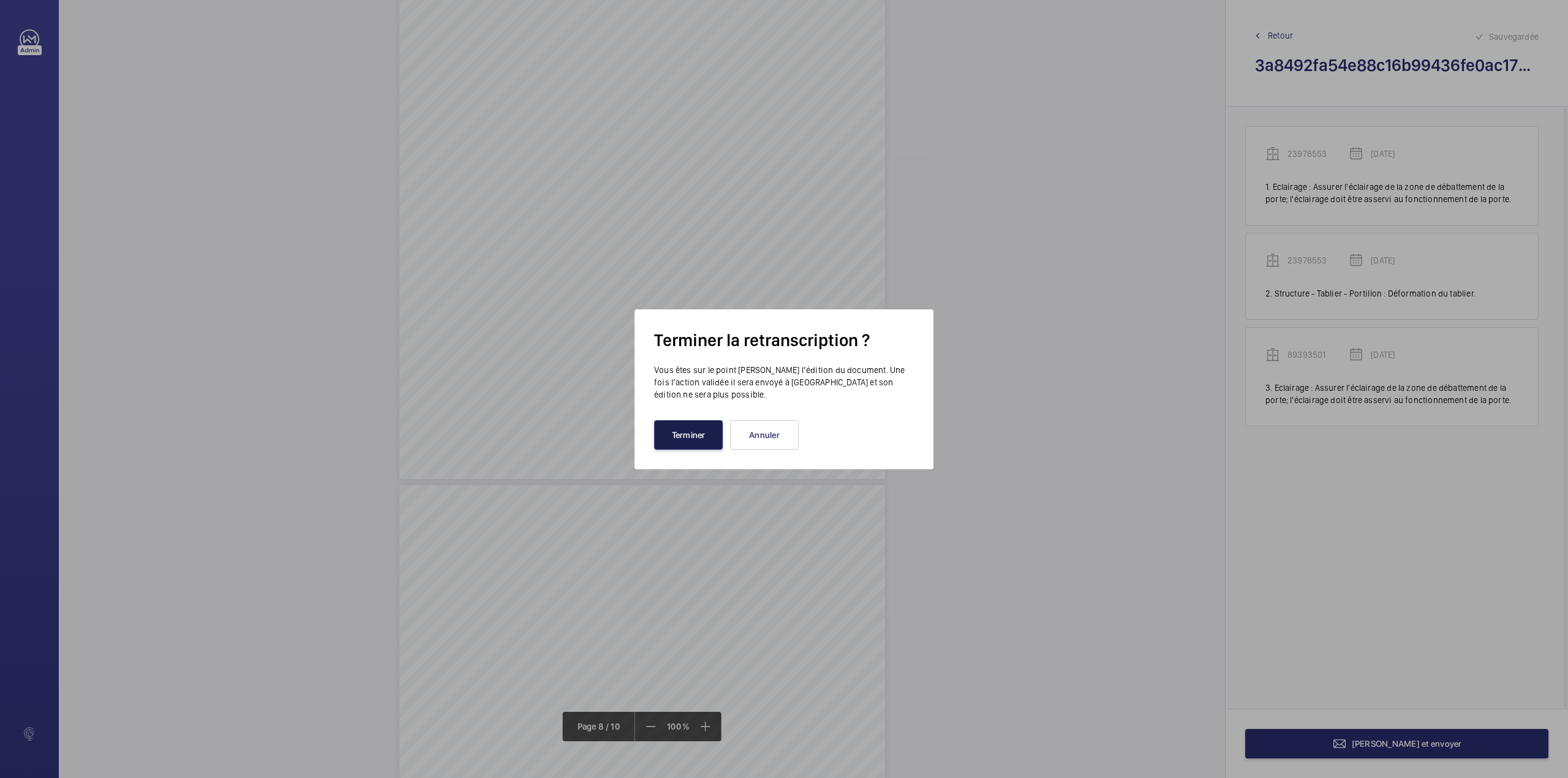
click at [682, 432] on button "Terminer" at bounding box center [688, 434] width 69 height 30
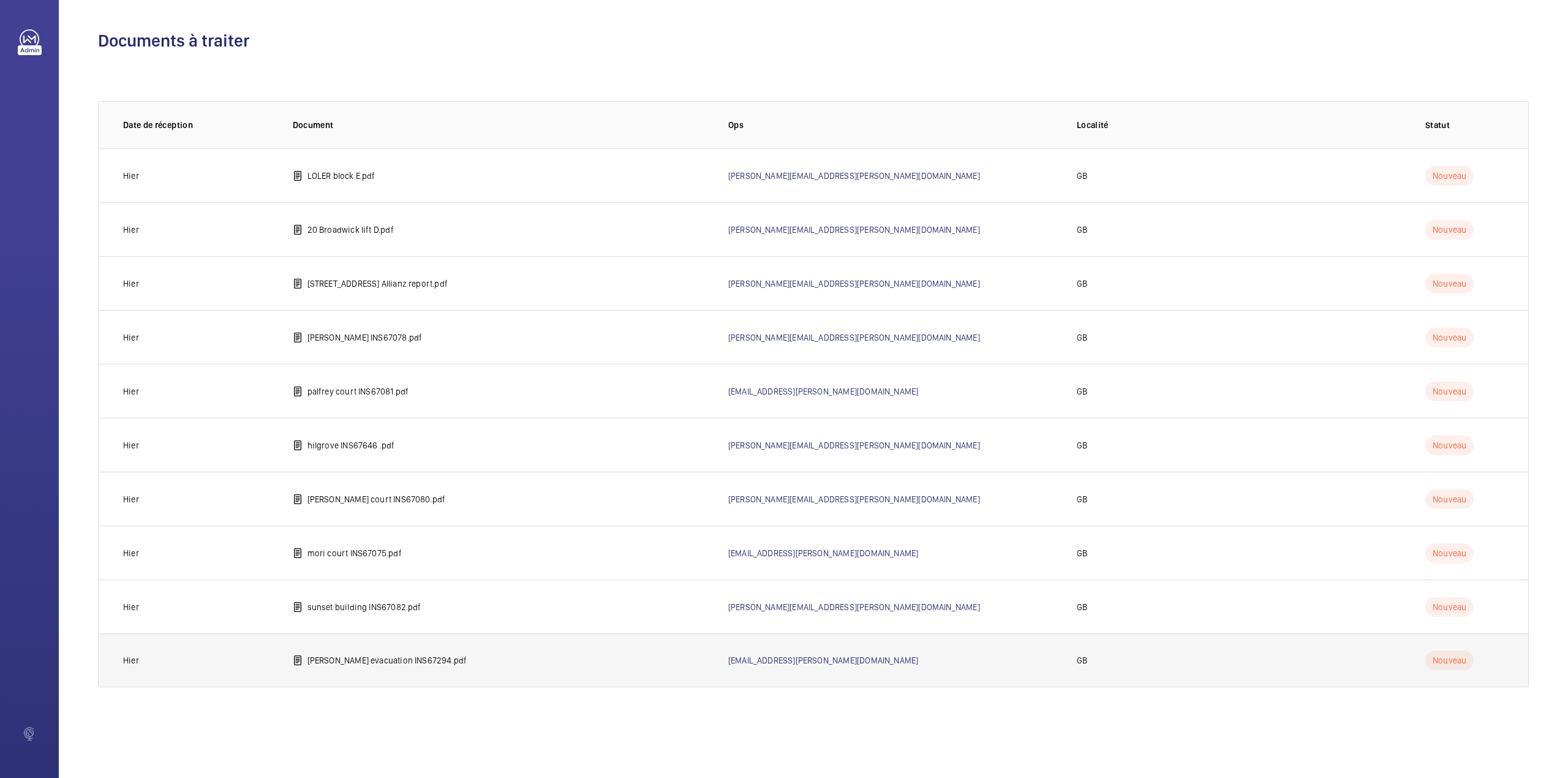
click at [343, 666] on p "[PERSON_NAME] evacuation INS67294.pdf" at bounding box center [388, 661] width 160 height 12
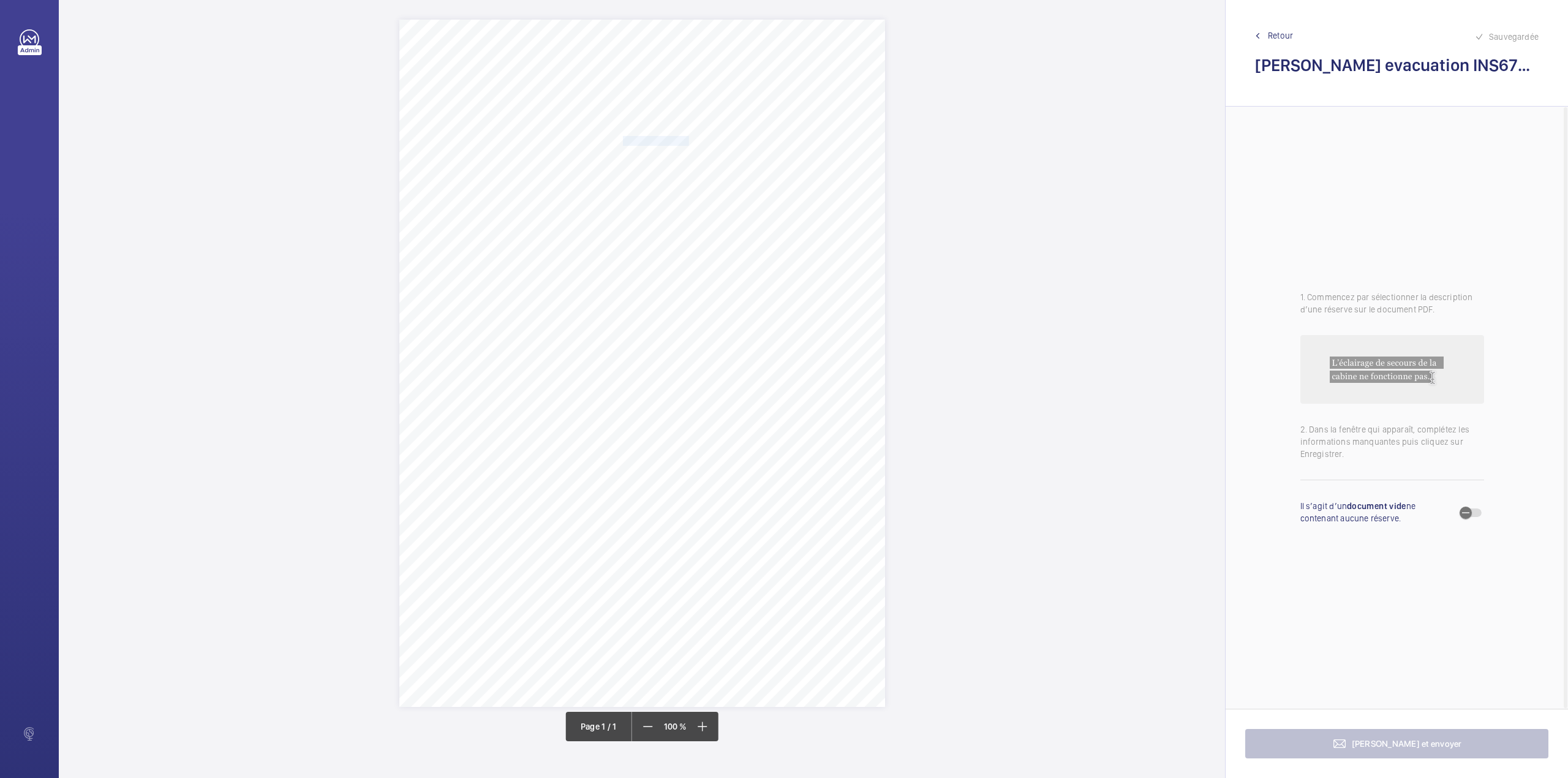
drag, startPoint x: 623, startPoint y: 142, endPoint x: 687, endPoint y: 138, distance: 64.1
click at [687, 138] on span "Notting Hill Genesis" at bounding box center [656, 141] width 66 height 9
click at [744, 350] on button "Annuler" at bounding box center [741, 353] width 69 height 30
drag, startPoint x: 624, startPoint y: 155, endPoint x: 845, endPoint y: 152, distance: 221.0
click at [823, 152] on span "[STREET_ADDRESS][PERSON_NAME][PERSON_NAME]" at bounding box center [722, 156] width 200 height 9
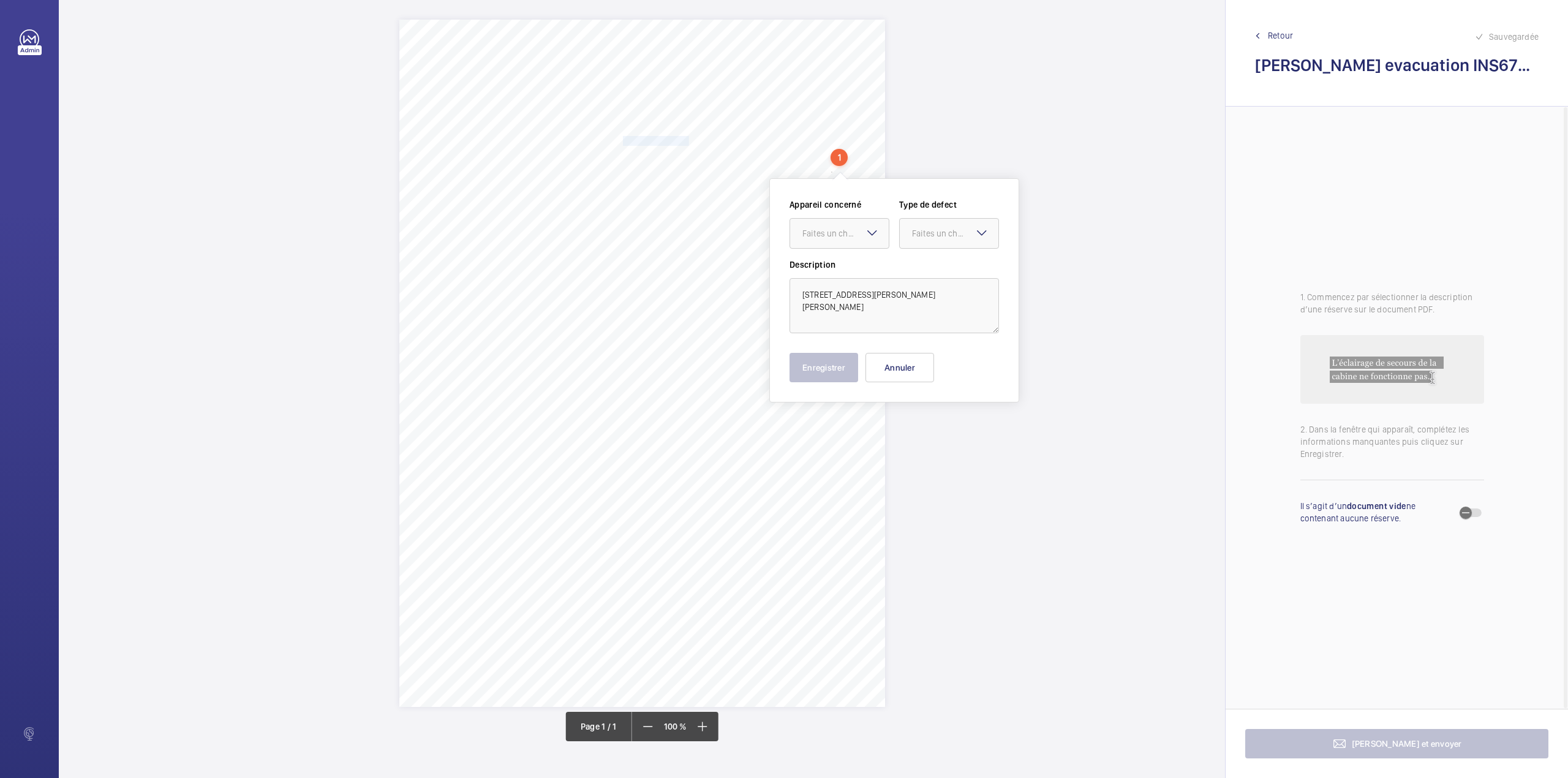
copy span "[STREET_ADDRESS][PERSON_NAME][PERSON_NAME]"
click at [927, 361] on button "Annuler" at bounding box center [899, 367] width 69 height 30
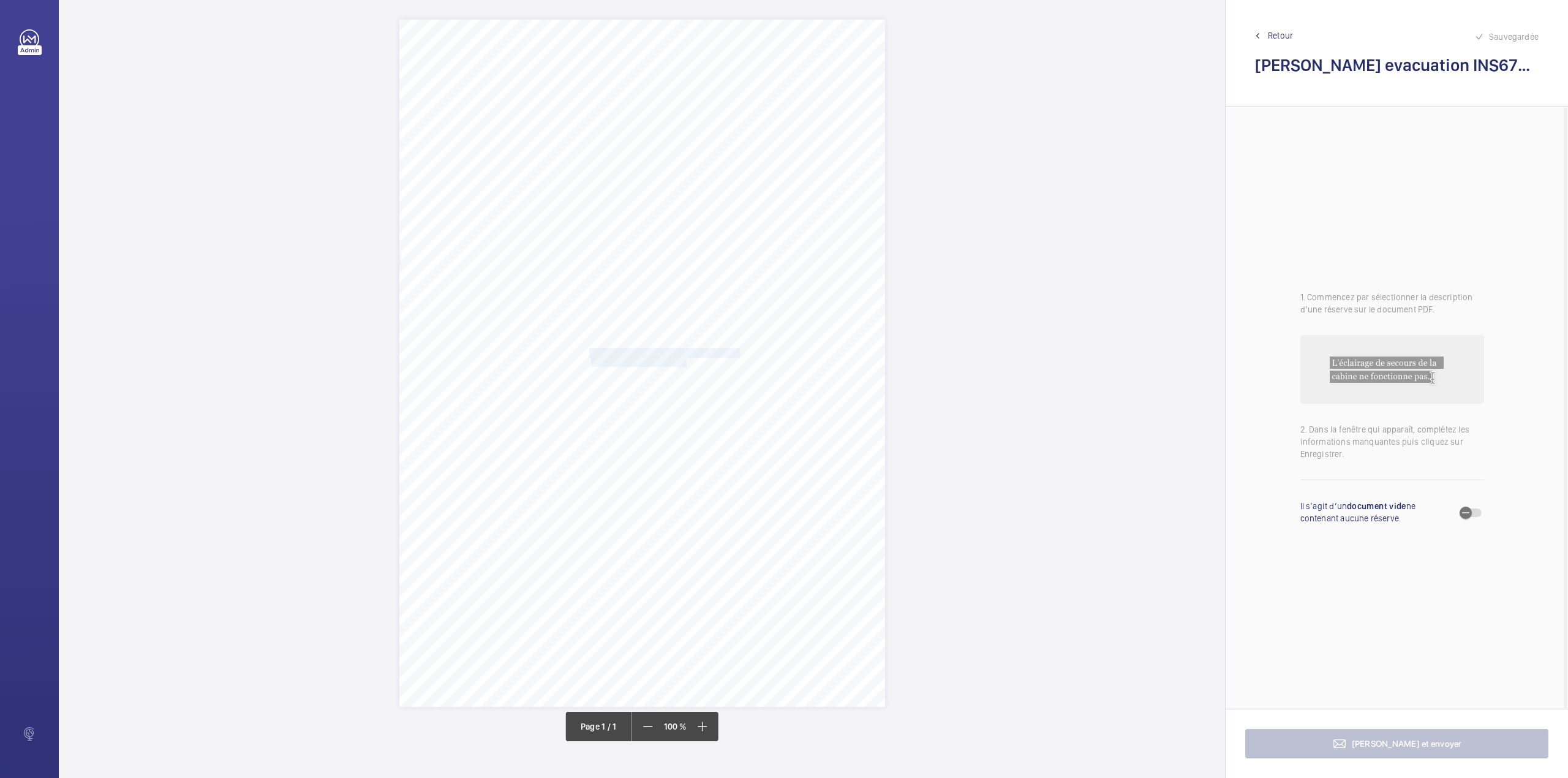
drag, startPoint x: 591, startPoint y: 351, endPoint x: 686, endPoint y: 359, distance: 95.3
click at [686, 359] on div "Signed: Lifting Operations and Lifting Equipment Regulations 1998 Report of Tho…" at bounding box center [642, 363] width 485 height 687
click at [654, 191] on div at bounding box center [680, 178] width 99 height 30
click at [654, 212] on span "INS67294" at bounding box center [680, 215] width 74 height 12
drag, startPoint x: 777, startPoint y: 185, endPoint x: 777, endPoint y: 194, distance: 9.0
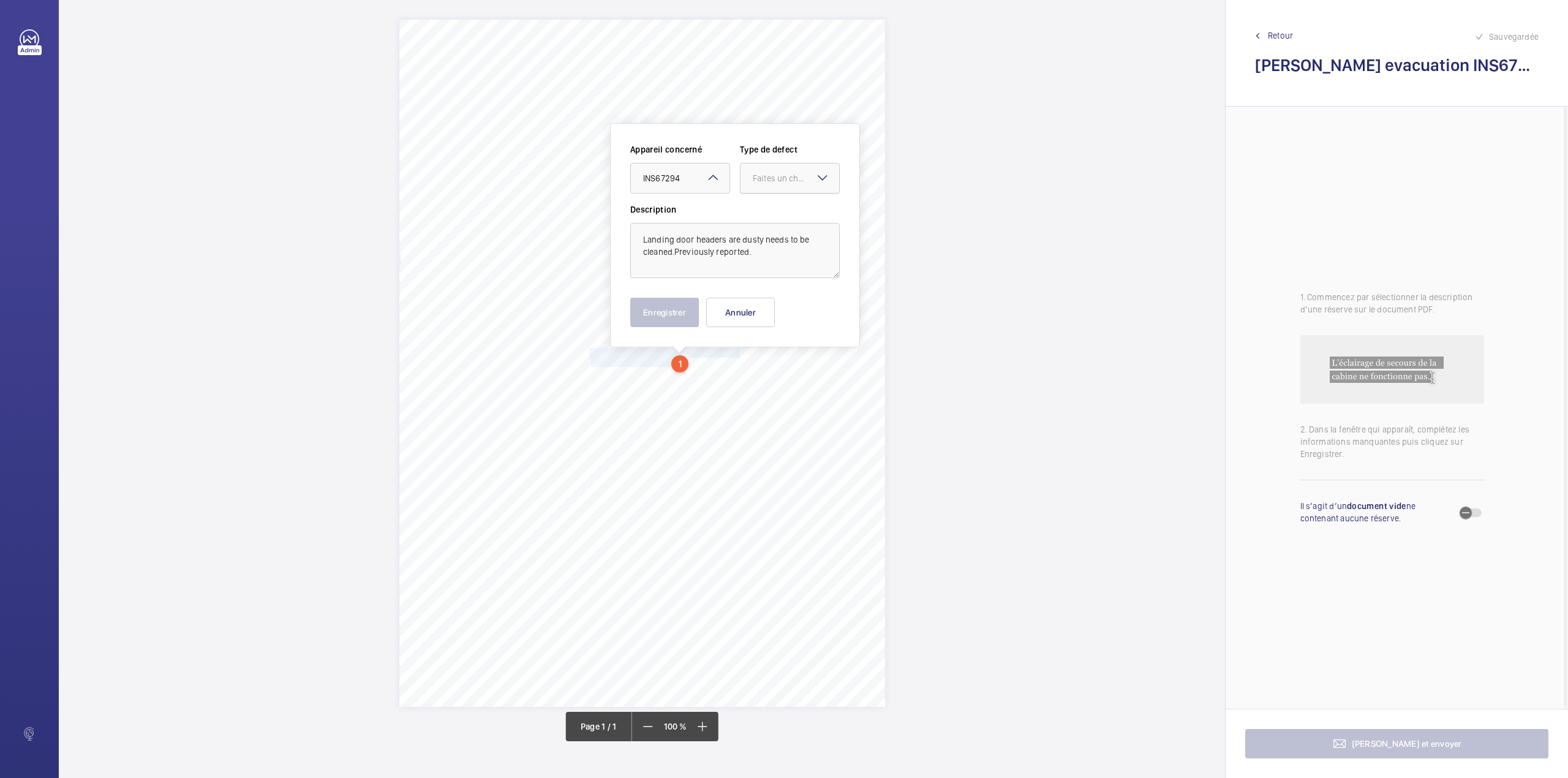
click at [778, 186] on div at bounding box center [790, 178] width 99 height 30
click at [777, 208] on div "Standard" at bounding box center [790, 215] width 99 height 30
click at [664, 299] on button "Enregistrer" at bounding box center [664, 312] width 69 height 30
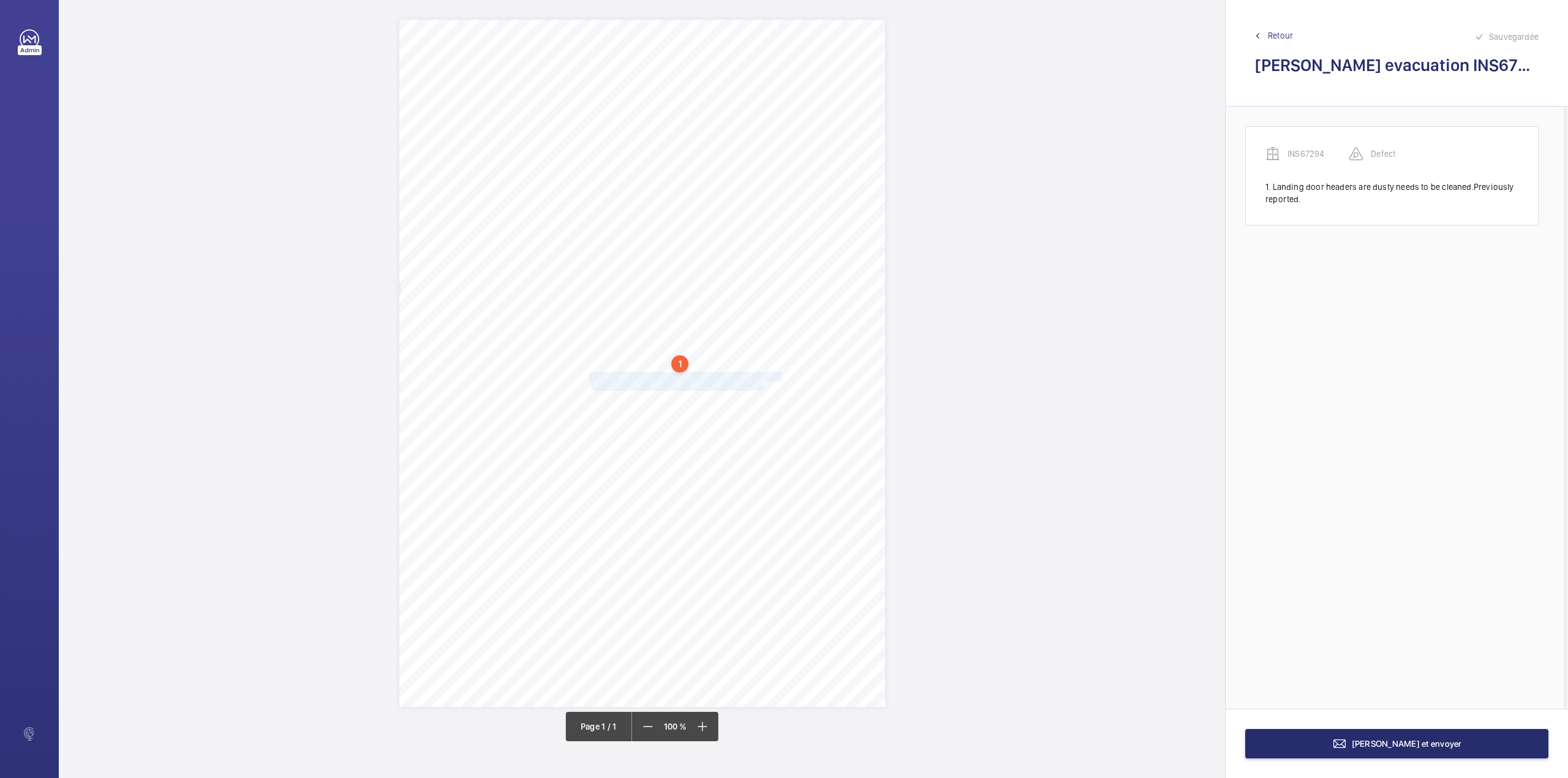
drag, startPoint x: 591, startPoint y: 374, endPoint x: 762, endPoint y: 387, distance: 171.5
click at [762, 387] on div "Signed: Lifting Operations and Lifting Equipment Regulations 1998 Report of Tho…" at bounding box center [642, 363] width 485 height 687
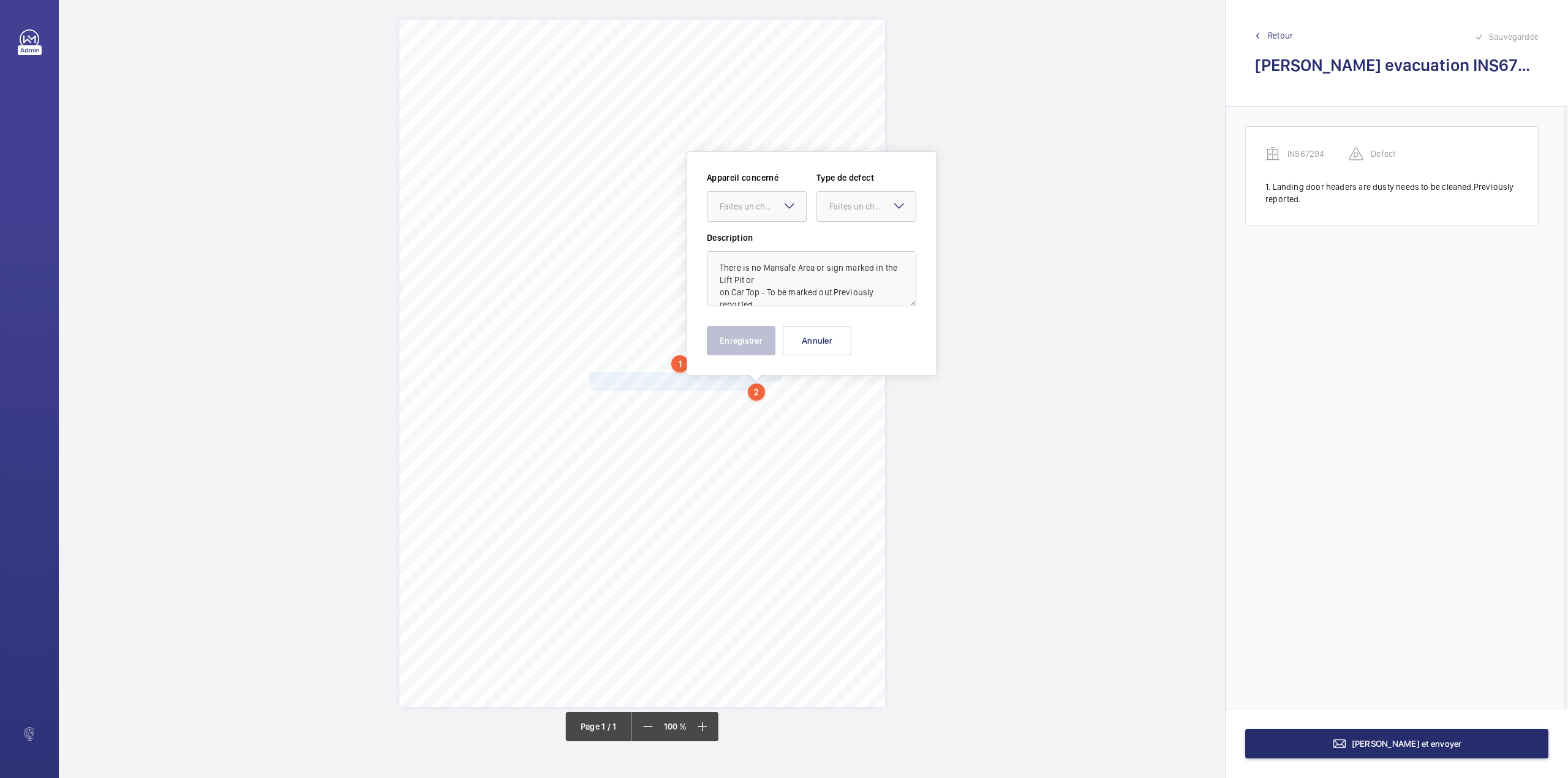
click at [738, 212] on div "Faites un choix" at bounding box center [763, 207] width 87 height 12
click at [738, 241] on span "INS67294" at bounding box center [756, 244] width 74 height 12
drag, startPoint x: 858, startPoint y: 206, endPoint x: 853, endPoint y: 236, distance: 30.4
click at [858, 207] on div "Faites un choix" at bounding box center [873, 207] width 87 height 12
click at [853, 236] on div "Standard" at bounding box center [866, 243] width 99 height 30
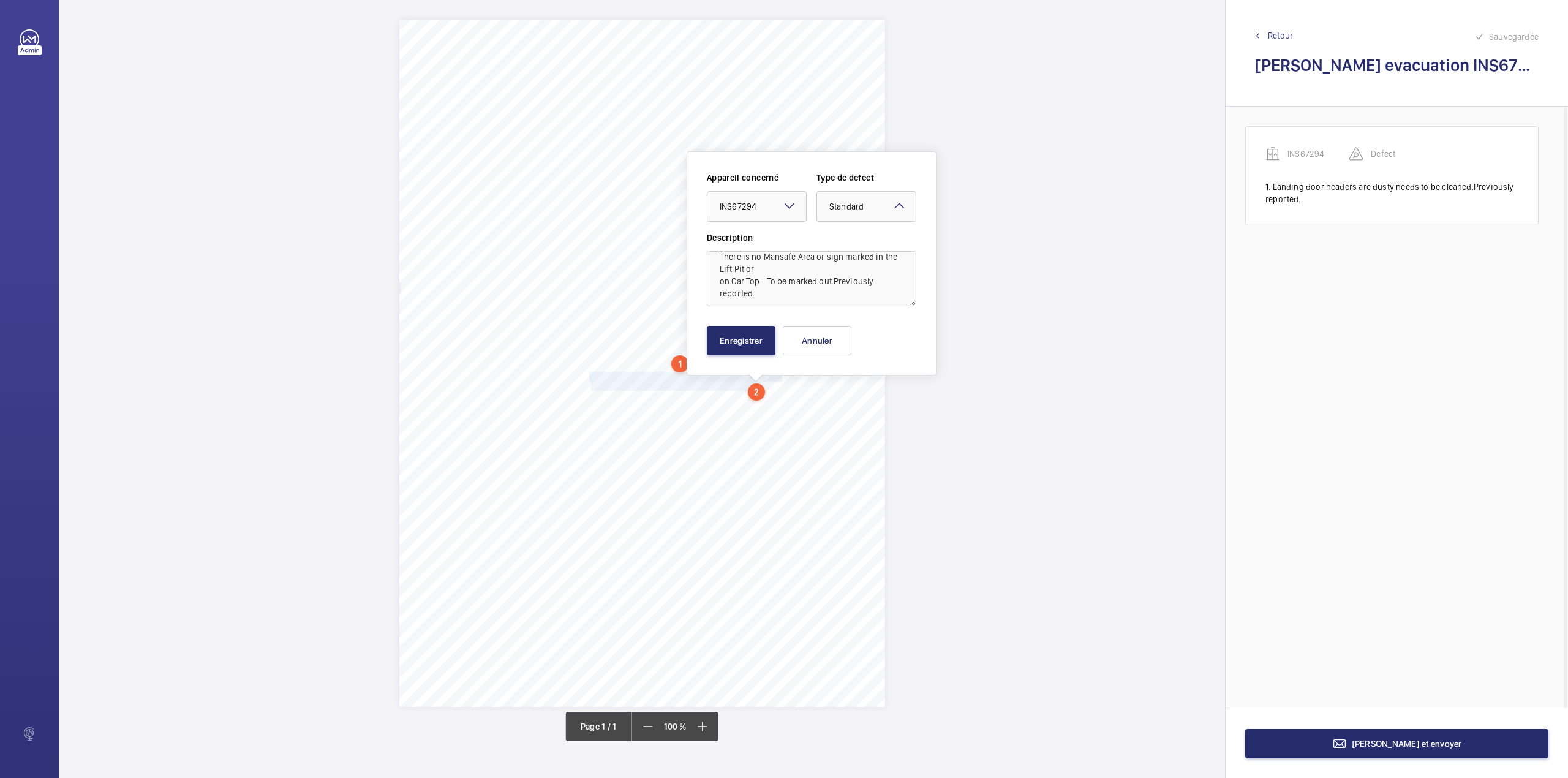
scroll to position [14, 0]
click at [750, 359] on div "Appareil concerné Faites un choix × INS67294 × Type de defect Faites un choix ×…" at bounding box center [812, 264] width 250 height 224
click at [750, 350] on button "Enregistrer" at bounding box center [741, 340] width 69 height 30
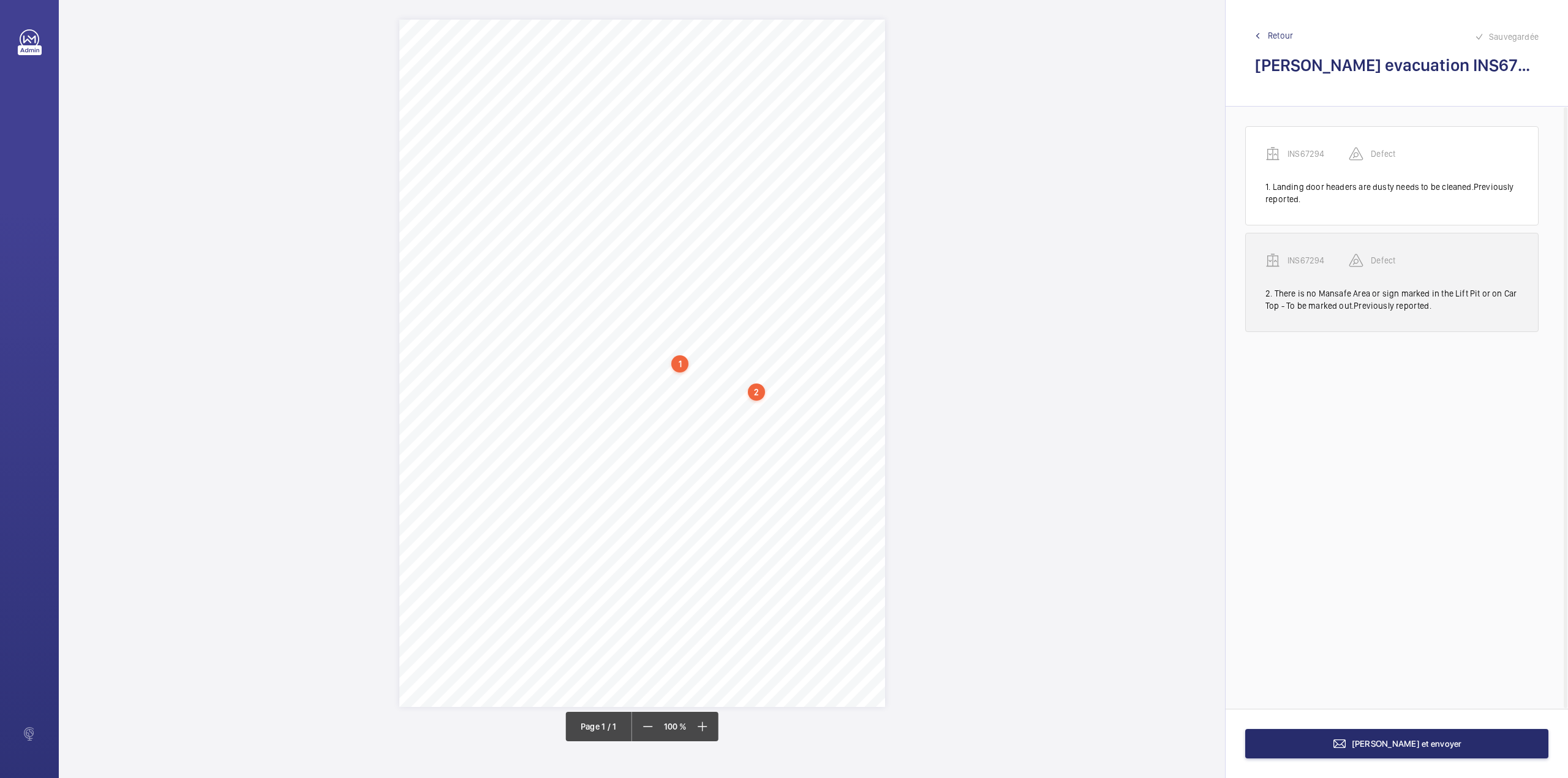
click at [1294, 264] on p "INS67294" at bounding box center [1318, 260] width 61 height 12
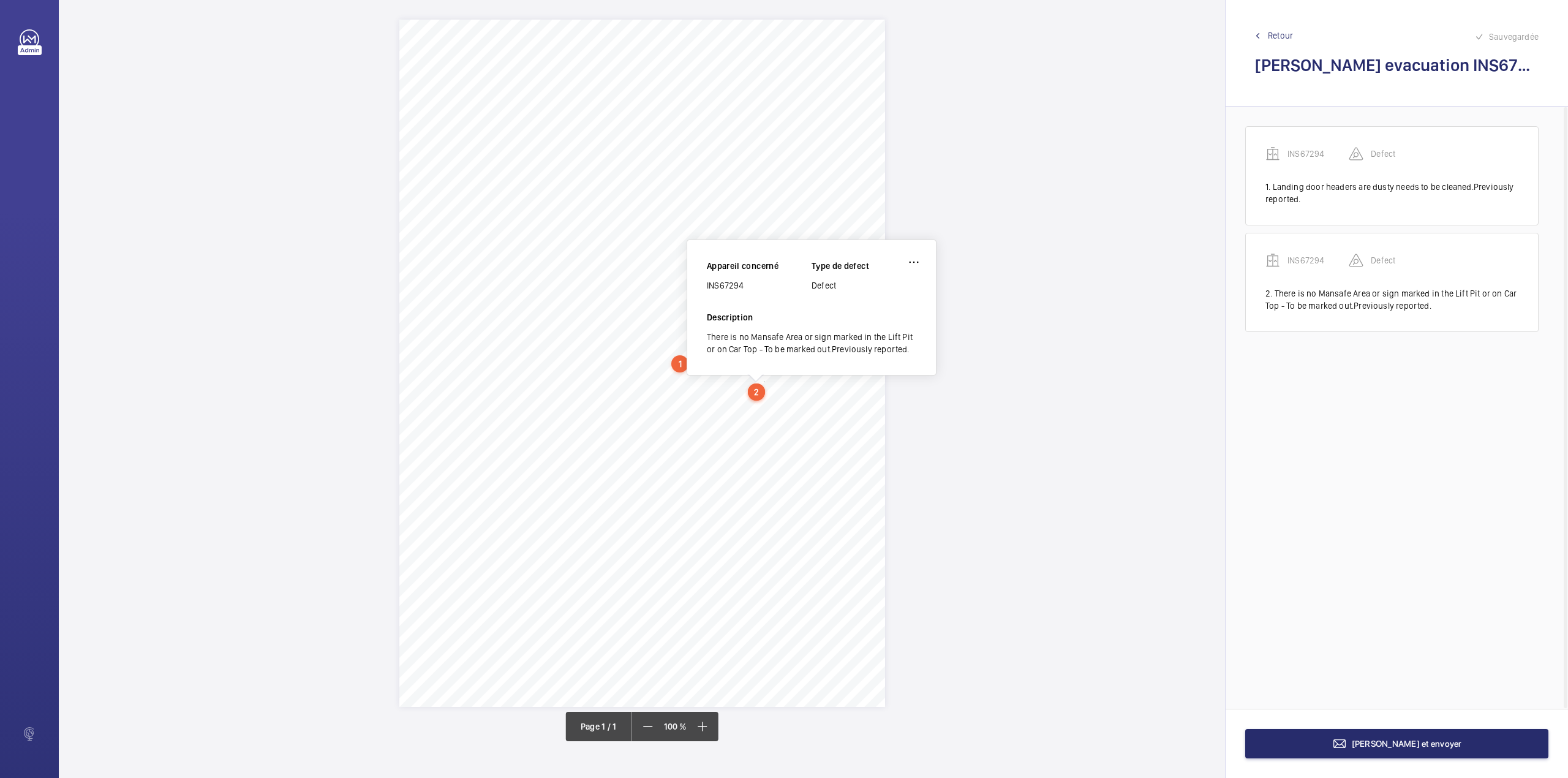
drag, startPoint x: 707, startPoint y: 290, endPoint x: 766, endPoint y: 282, distance: 59.5
click at [766, 282] on div "INS67294" at bounding box center [759, 286] width 105 height 12
copy div "INS67294"
click at [1373, 751] on button "[PERSON_NAME] et envoyer" at bounding box center [1396, 743] width 303 height 30
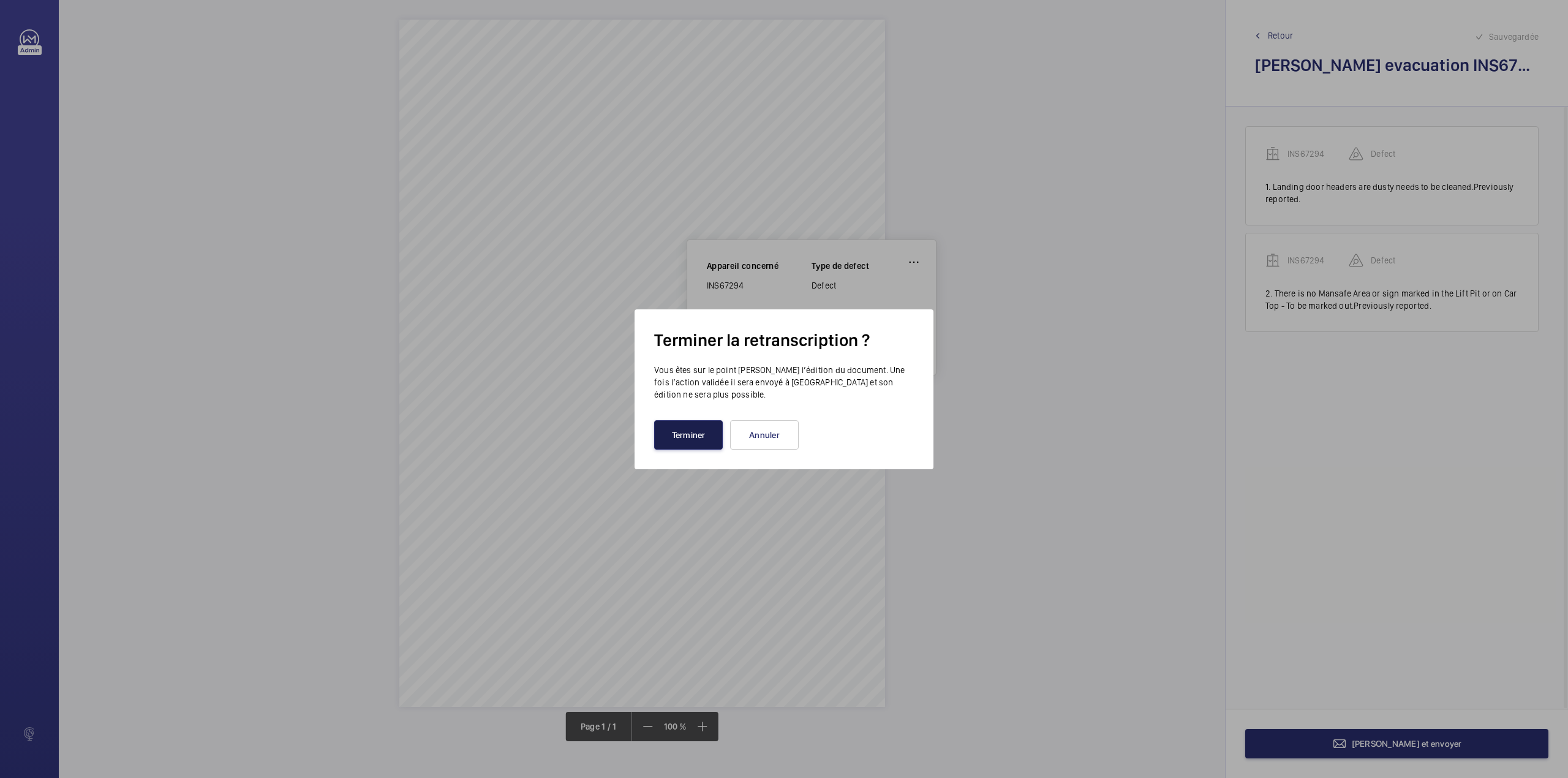
click at [686, 425] on button "Terminer" at bounding box center [688, 434] width 69 height 30
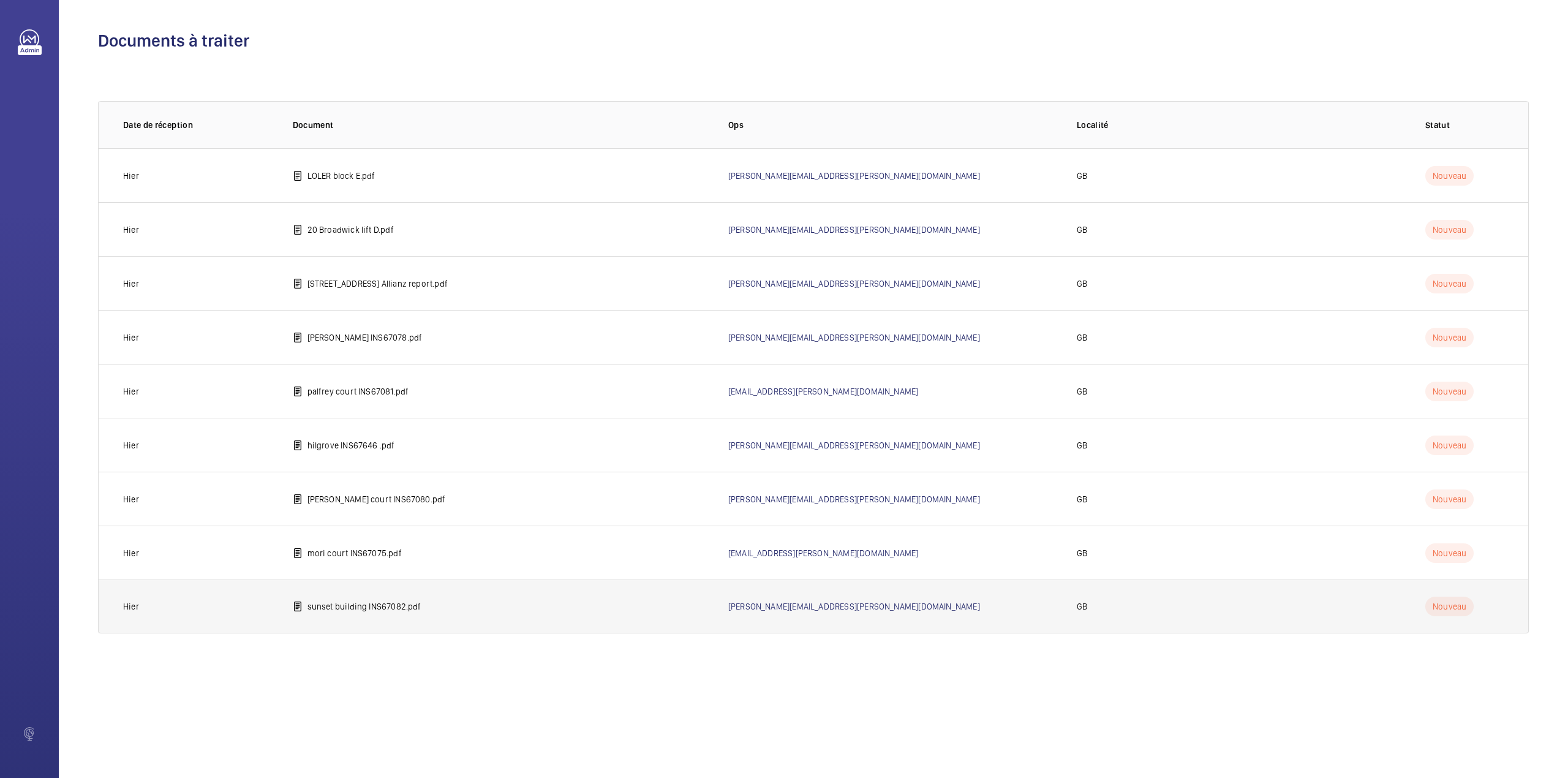
click at [325, 611] on p "sunset building INS67082.pdf" at bounding box center [365, 606] width 114 height 12
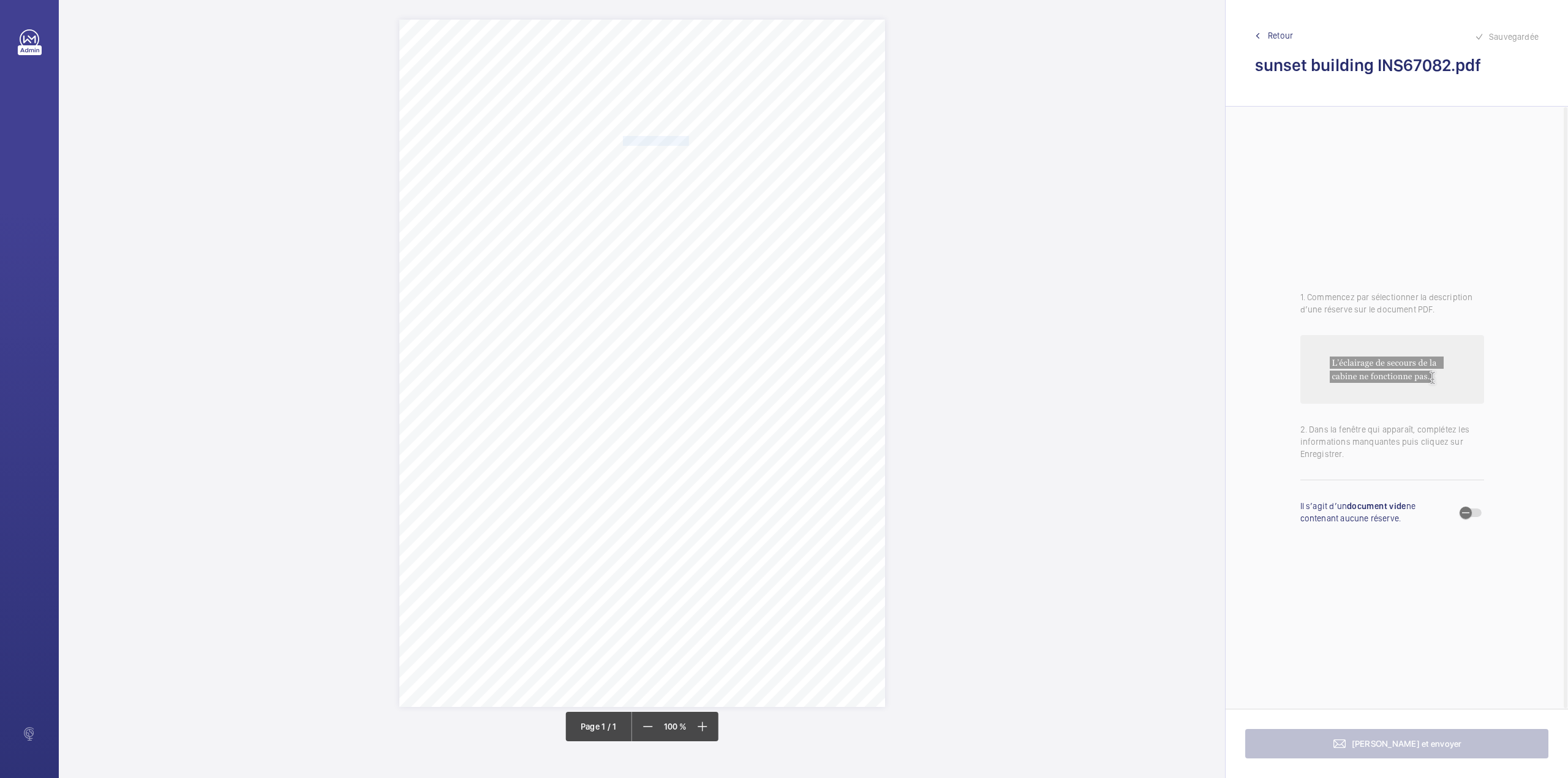
drag, startPoint x: 625, startPoint y: 139, endPoint x: 688, endPoint y: 140, distance: 63.0
click at [688, 140] on span "Notting Hill Genesis" at bounding box center [656, 141] width 66 height 9
copy span "Notting Hill Genesis"
click at [748, 347] on button "Annuler" at bounding box center [743, 355] width 69 height 30
drag, startPoint x: 623, startPoint y: 155, endPoint x: 799, endPoint y: 155, distance: 176.0
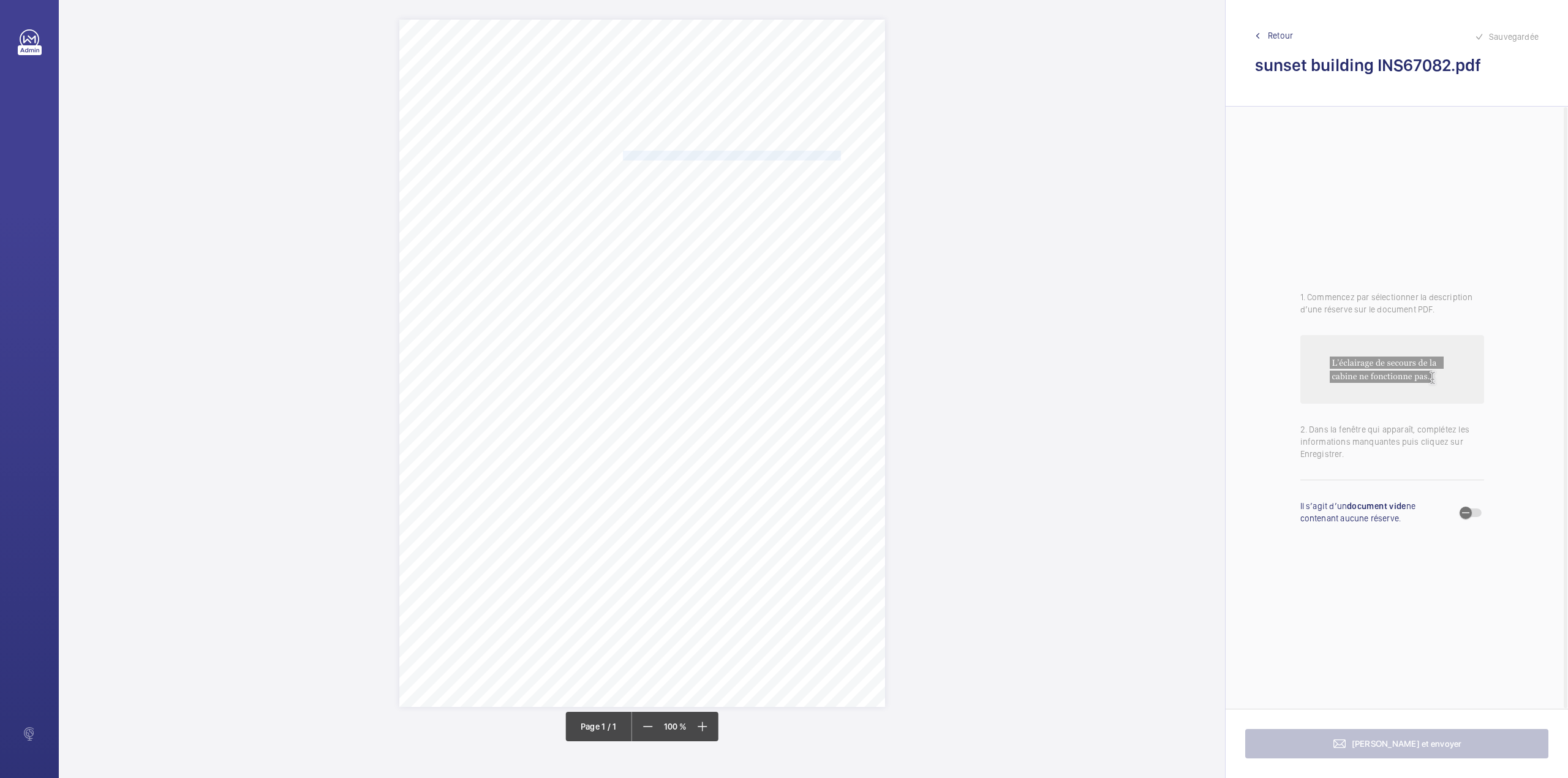
click at [799, 155] on span "[GEOGRAPHIC_DATA] [STREET_ADDRESS][PERSON_NAME]" at bounding box center [732, 156] width 218 height 9
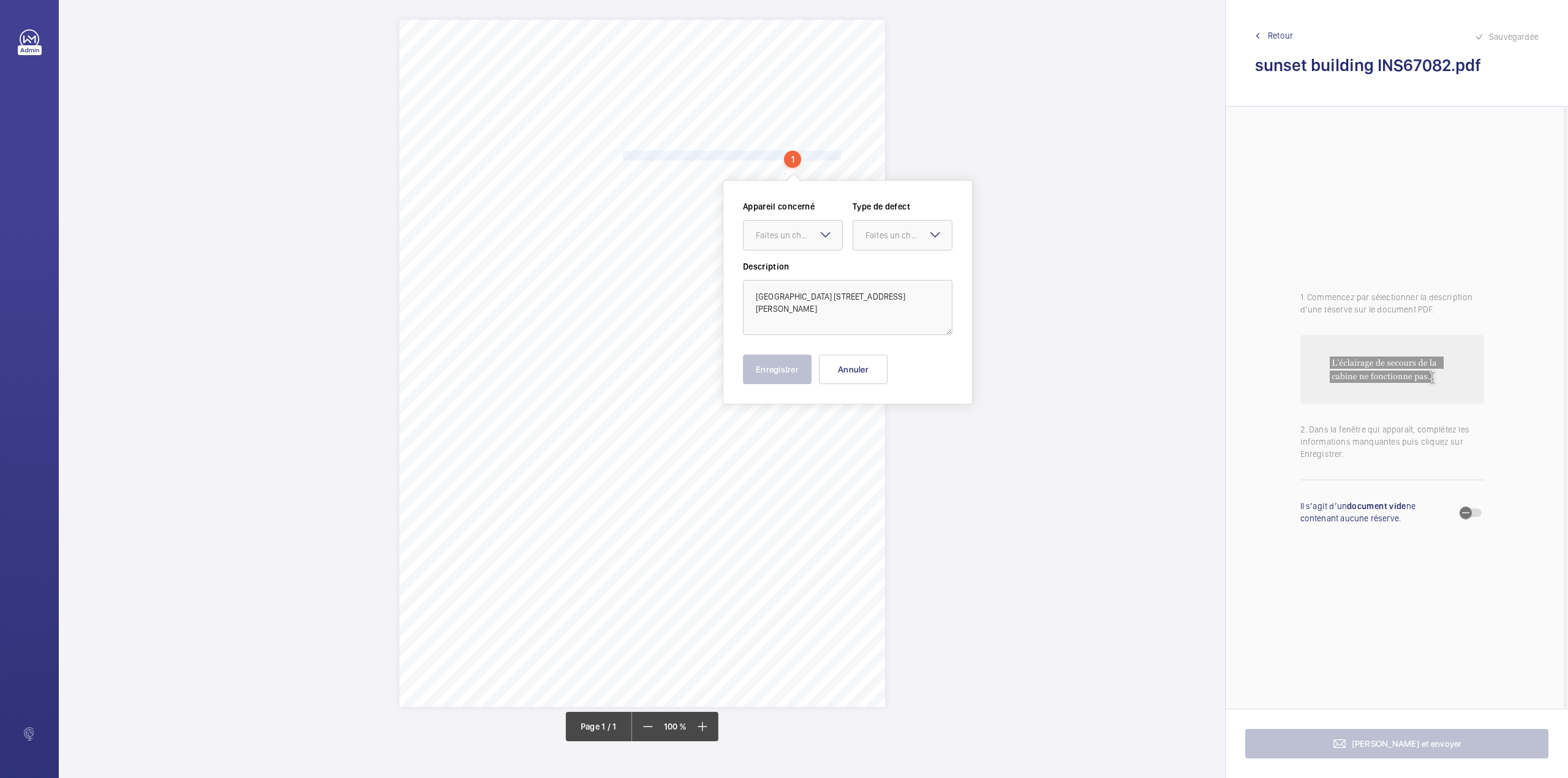
copy span "[GEOGRAPHIC_DATA] [STREET_ADDRESS][PERSON_NAME]"
click at [875, 368] on button "Annuler" at bounding box center [852, 369] width 69 height 30
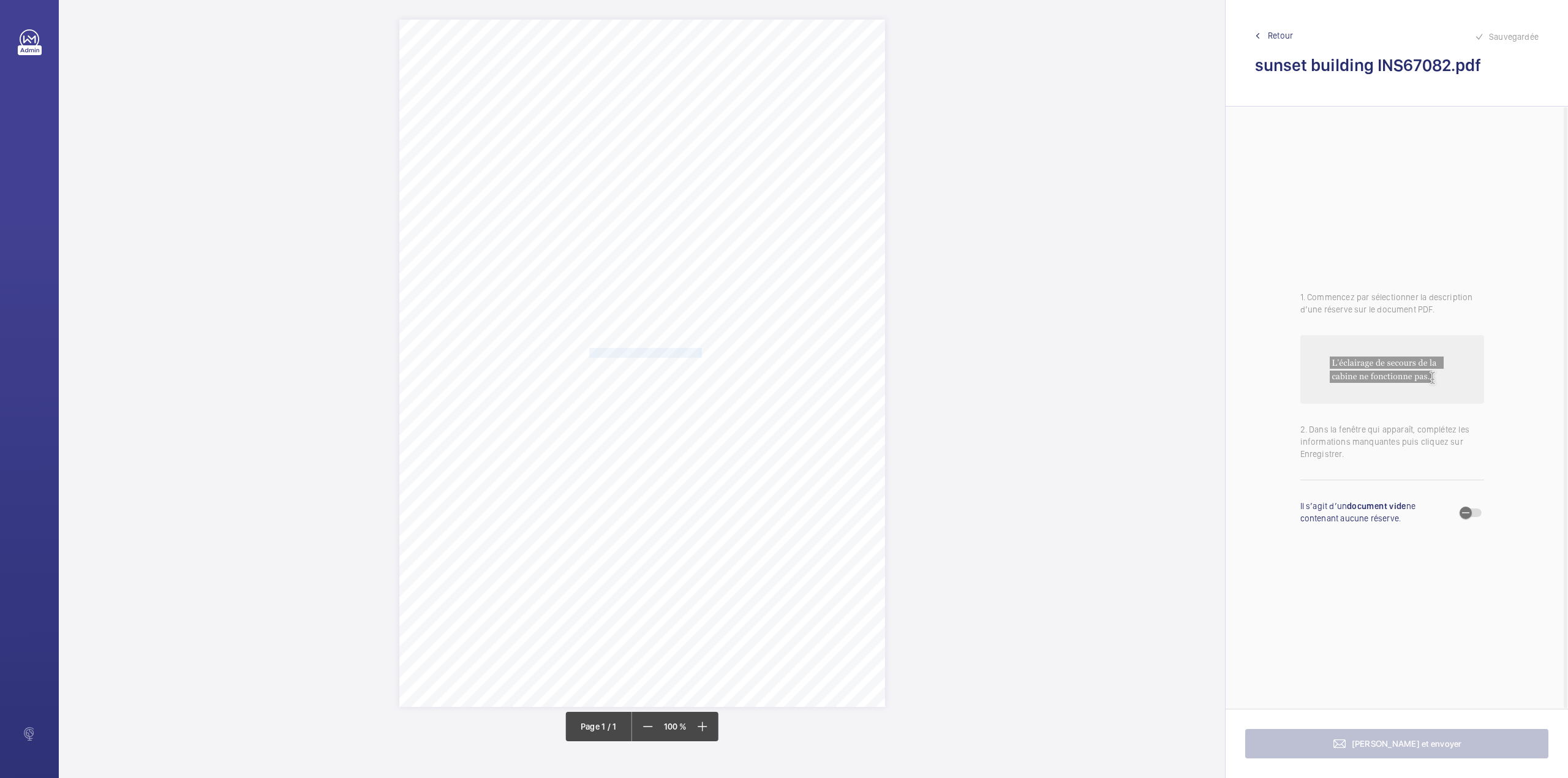
drag, startPoint x: 591, startPoint y: 355, endPoint x: 701, endPoint y: 354, distance: 110.0
click at [701, 354] on div "Signed: Lifting Operations and Lifting Equipment Regulations 1998 Report of Tho…" at bounding box center [642, 363] width 485 height 687
click at [697, 165] on div at bounding box center [695, 173] width 99 height 30
click at [692, 202] on div "INS67082" at bounding box center [695, 210] width 99 height 30
drag, startPoint x: 795, startPoint y: 172, endPoint x: 794, endPoint y: 192, distance: 20.0
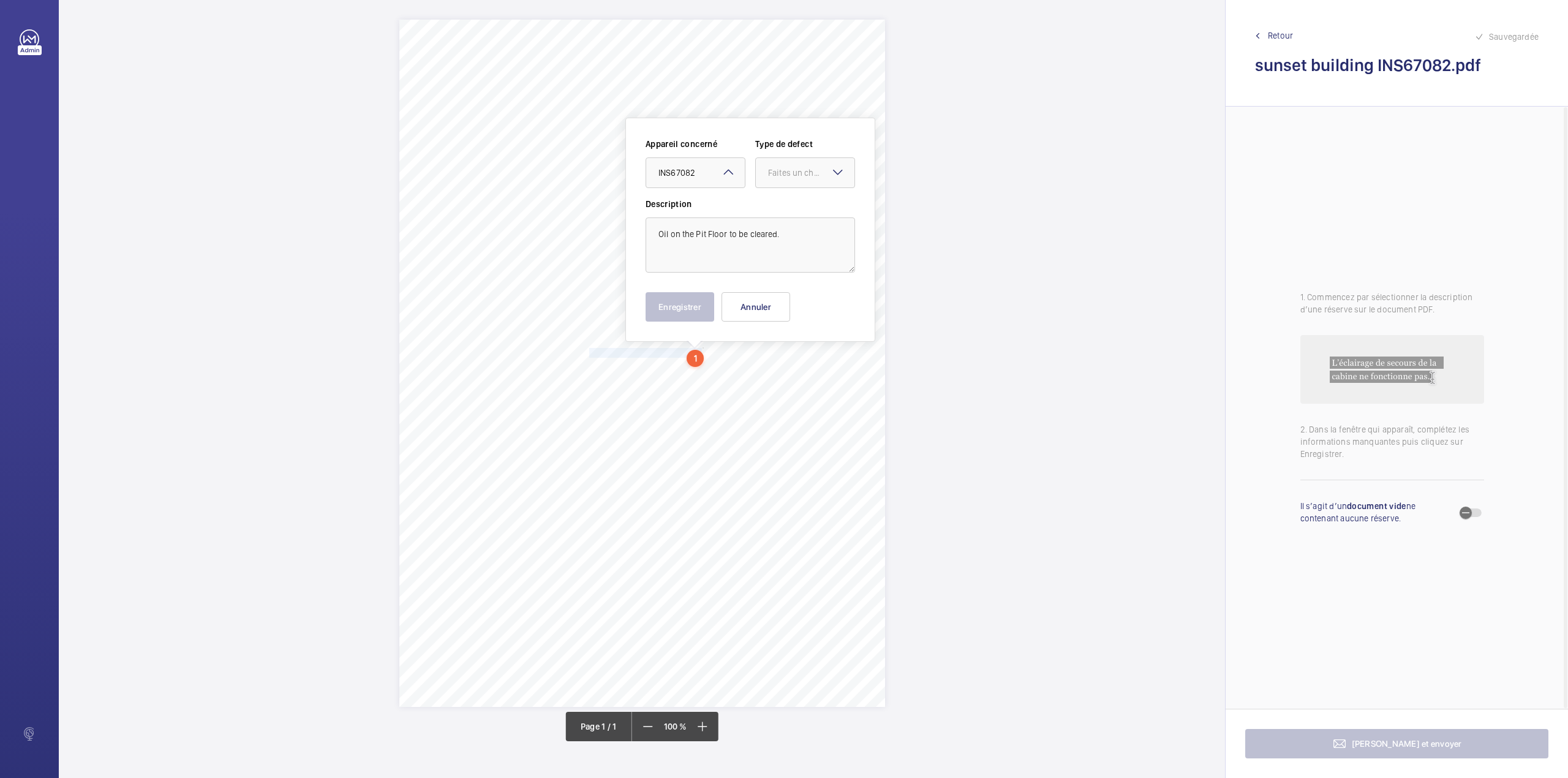
click at [796, 173] on div "Faites un choix" at bounding box center [812, 173] width 87 height 12
click at [794, 196] on div "Standard" at bounding box center [805, 210] width 99 height 30
click at [674, 307] on button "Enregistrer" at bounding box center [679, 307] width 69 height 30
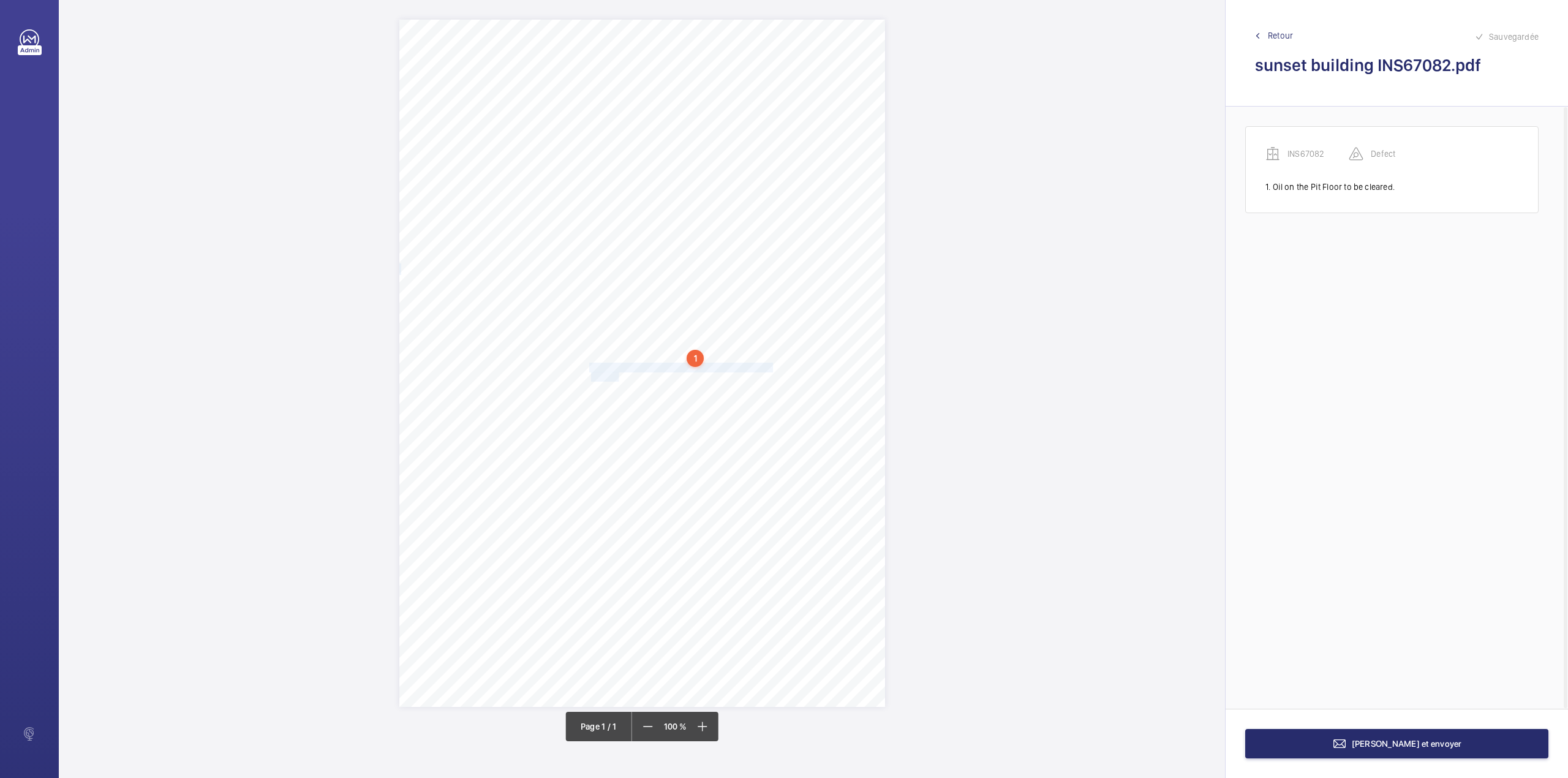
drag, startPoint x: 591, startPoint y: 363, endPoint x: 620, endPoint y: 376, distance: 31.8
click at [620, 376] on div "Signed: Lifting Operations and Lifting Equipment Regulations 1998 Report of Tho…" at bounding box center [642, 363] width 485 height 687
drag, startPoint x: 609, startPoint y: 189, endPoint x: 611, endPoint y: 223, distance: 34.1
click at [609, 190] on div "Faites un choix" at bounding box center [620, 195] width 87 height 12
drag, startPoint x: 611, startPoint y: 223, endPoint x: 619, endPoint y: 223, distance: 8.0
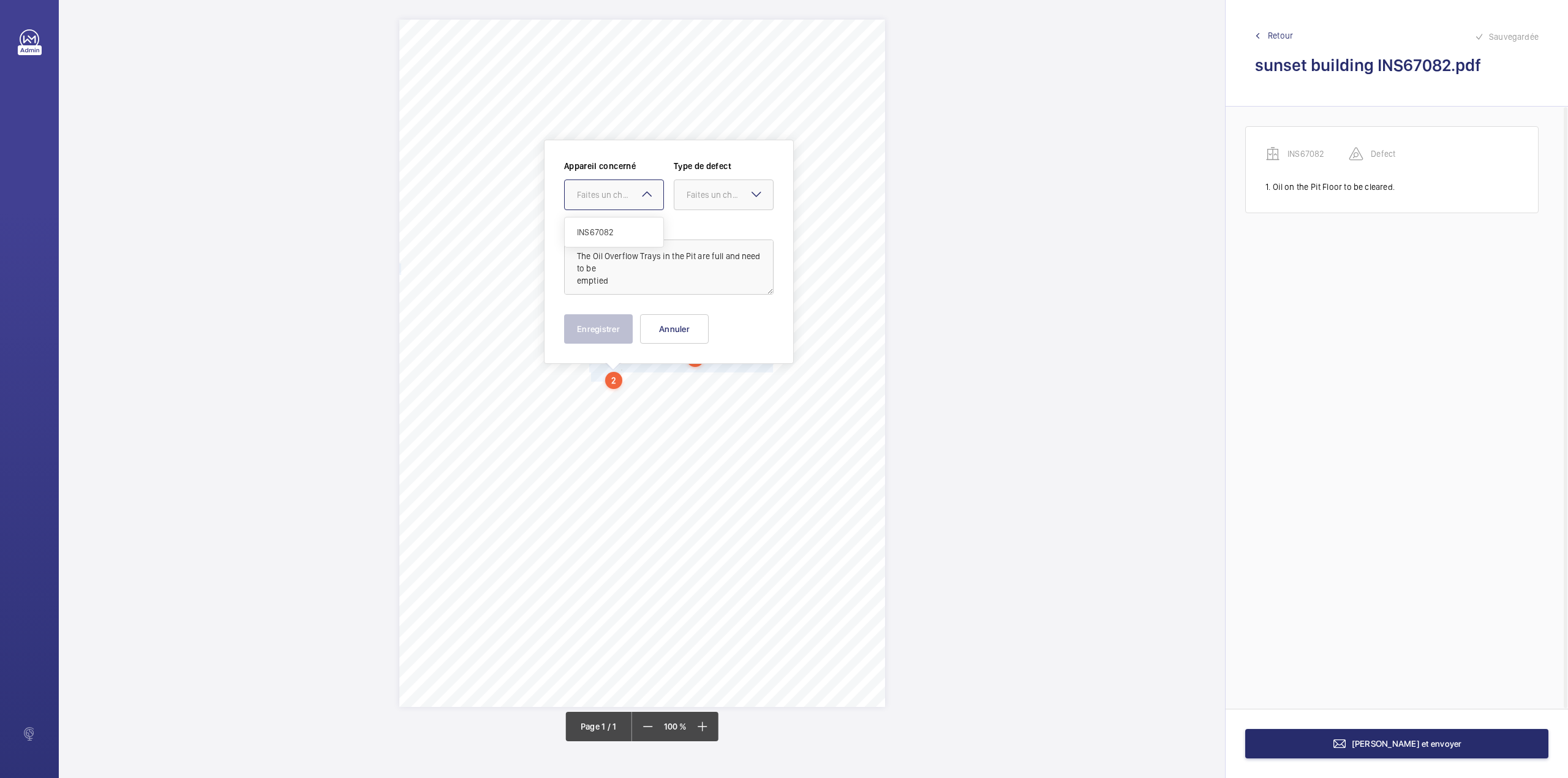
click at [613, 223] on div "INS67082" at bounding box center [614, 232] width 99 height 30
drag, startPoint x: 698, startPoint y: 201, endPoint x: 696, endPoint y: 231, distance: 30.1
click at [698, 201] on div "Faites un choix" at bounding box center [723, 195] width 99 height 12
click at [696, 231] on span "Standard" at bounding box center [723, 232] width 74 height 12
click at [626, 270] on textarea "The Oil Overflow Trays in the Pit are full and need to be emptied" at bounding box center [669, 267] width 209 height 55
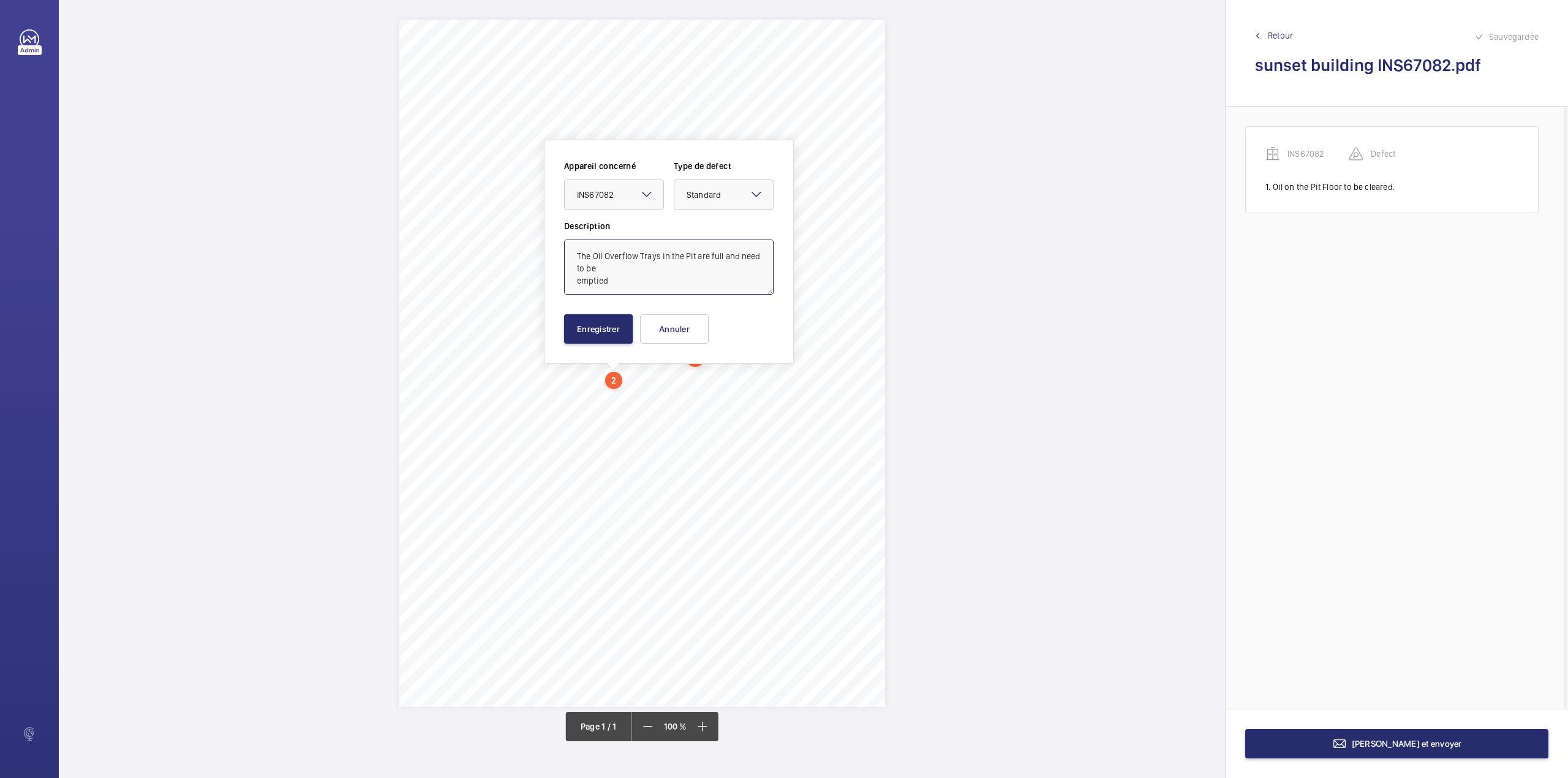
click at [619, 284] on textarea "The Oil Overflow Trays in the Pit are full and need to be emptied" at bounding box center [669, 267] width 209 height 55
type textarea "The Oil Overflow Trays in the Pit are full and need to be emptied."
click at [598, 333] on button "Enregistrer" at bounding box center [598, 329] width 69 height 30
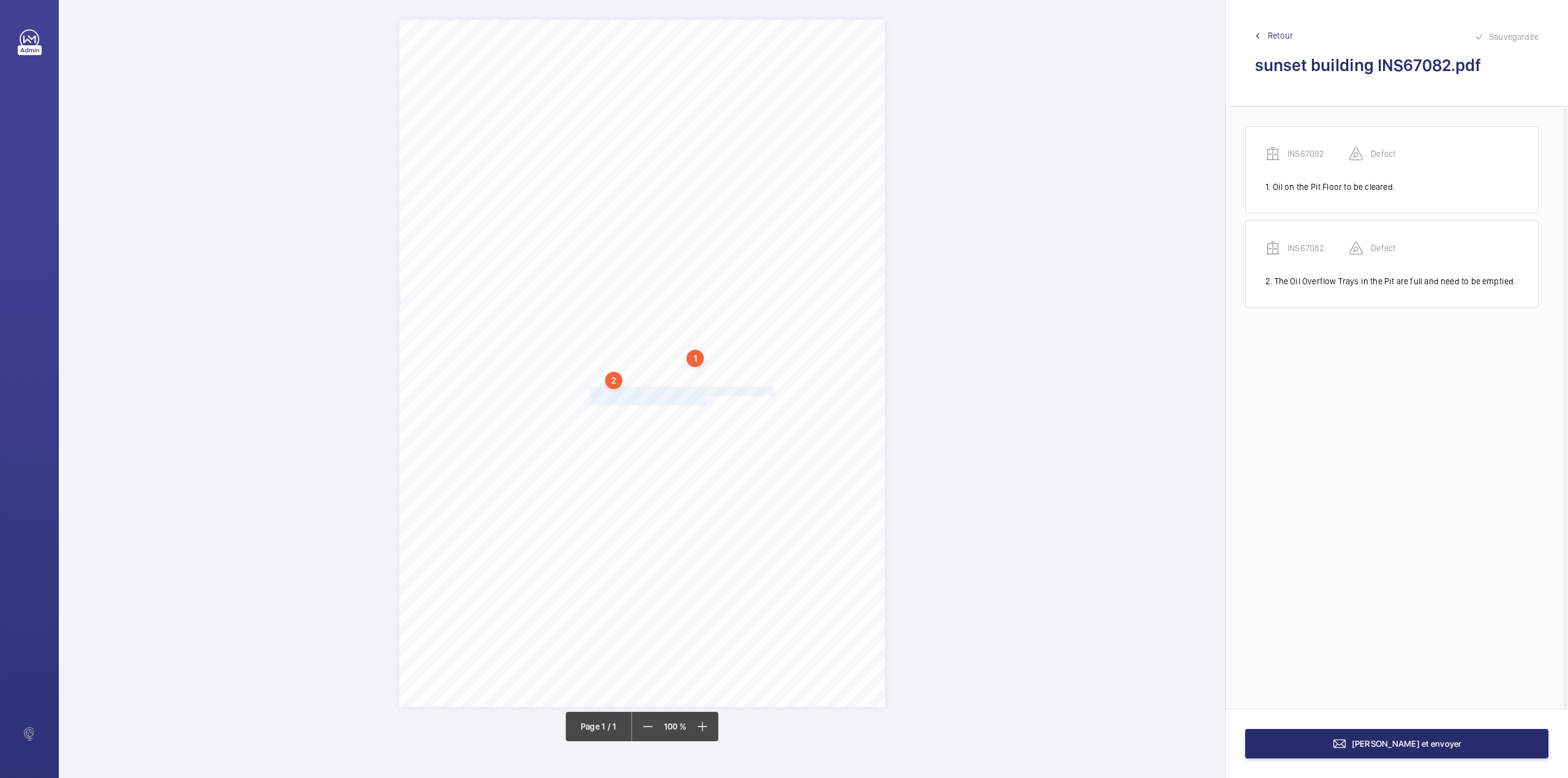
drag, startPoint x: 589, startPoint y: 392, endPoint x: 705, endPoint y: 402, distance: 116.4
click at [705, 402] on div "Signed: Lifting Operations and Lifting Equipment Regulations 1998 Report of Tho…" at bounding box center [642, 363] width 485 height 687
click at [679, 223] on div "Faites un choix" at bounding box center [706, 222] width 87 height 12
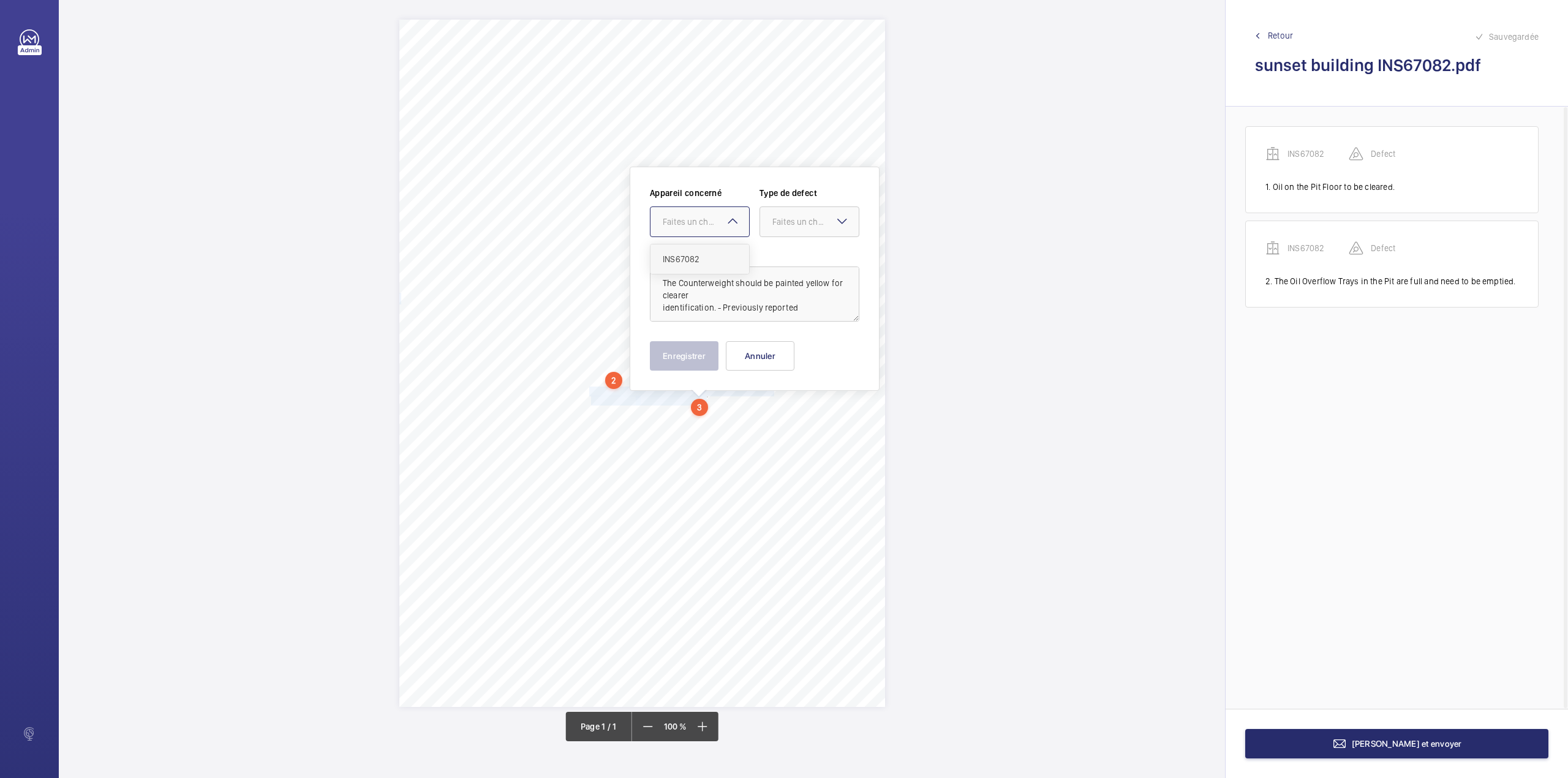
click at [681, 245] on div "INS67082" at bounding box center [699, 259] width 99 height 30
drag, startPoint x: 786, startPoint y: 227, endPoint x: 783, endPoint y: 253, distance: 26.2
click at [786, 228] on div "Faites un choix" at bounding box center [809, 222] width 99 height 12
click at [783, 253] on span "Standard" at bounding box center [809, 259] width 74 height 12
click at [800, 309] on textarea "The Counterweight should be painted yellow for clearer identification. - Previo…" at bounding box center [755, 293] width 209 height 55
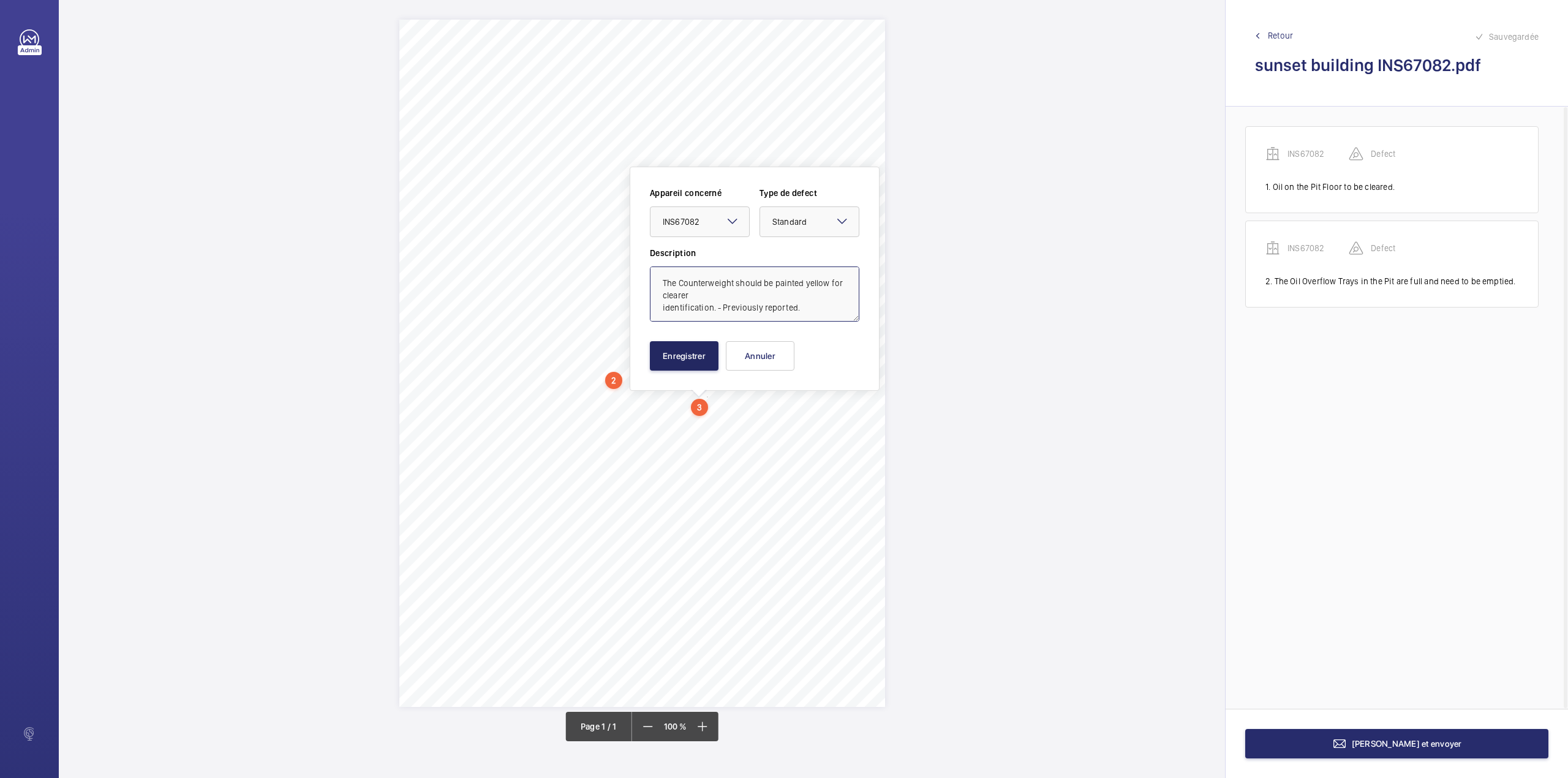
type textarea "The Counterweight should be painted yellow for clearer identification. - Previo…"
click at [682, 361] on button "Enregistrer" at bounding box center [684, 355] width 69 height 30
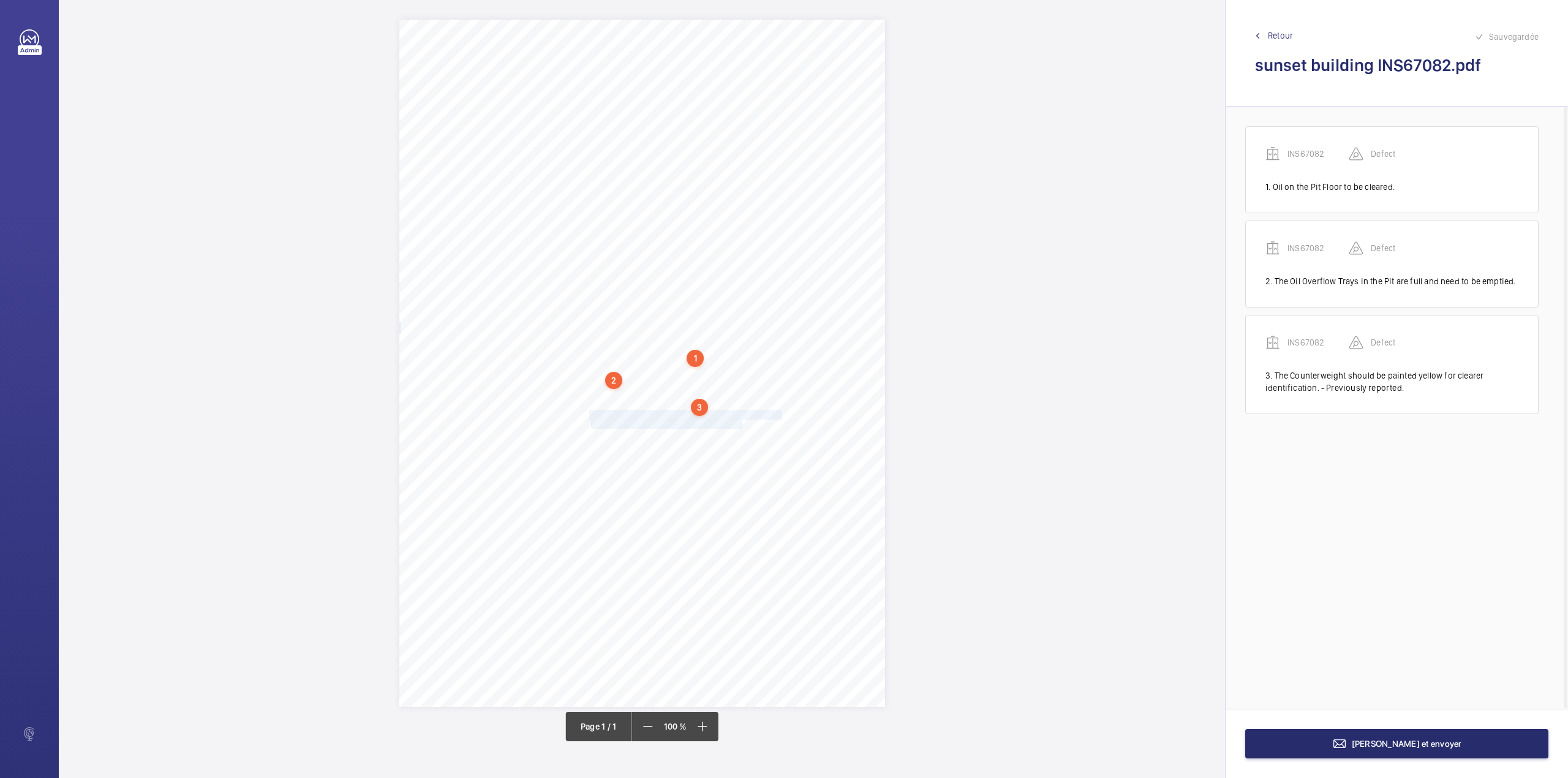
drag, startPoint x: 591, startPoint y: 413, endPoint x: 740, endPoint y: 425, distance: 149.5
click at [740, 425] on div "Signed: Lifting Operations and Lifting Equipment Regulations 1998 Report of Tho…" at bounding box center [642, 363] width 485 height 687
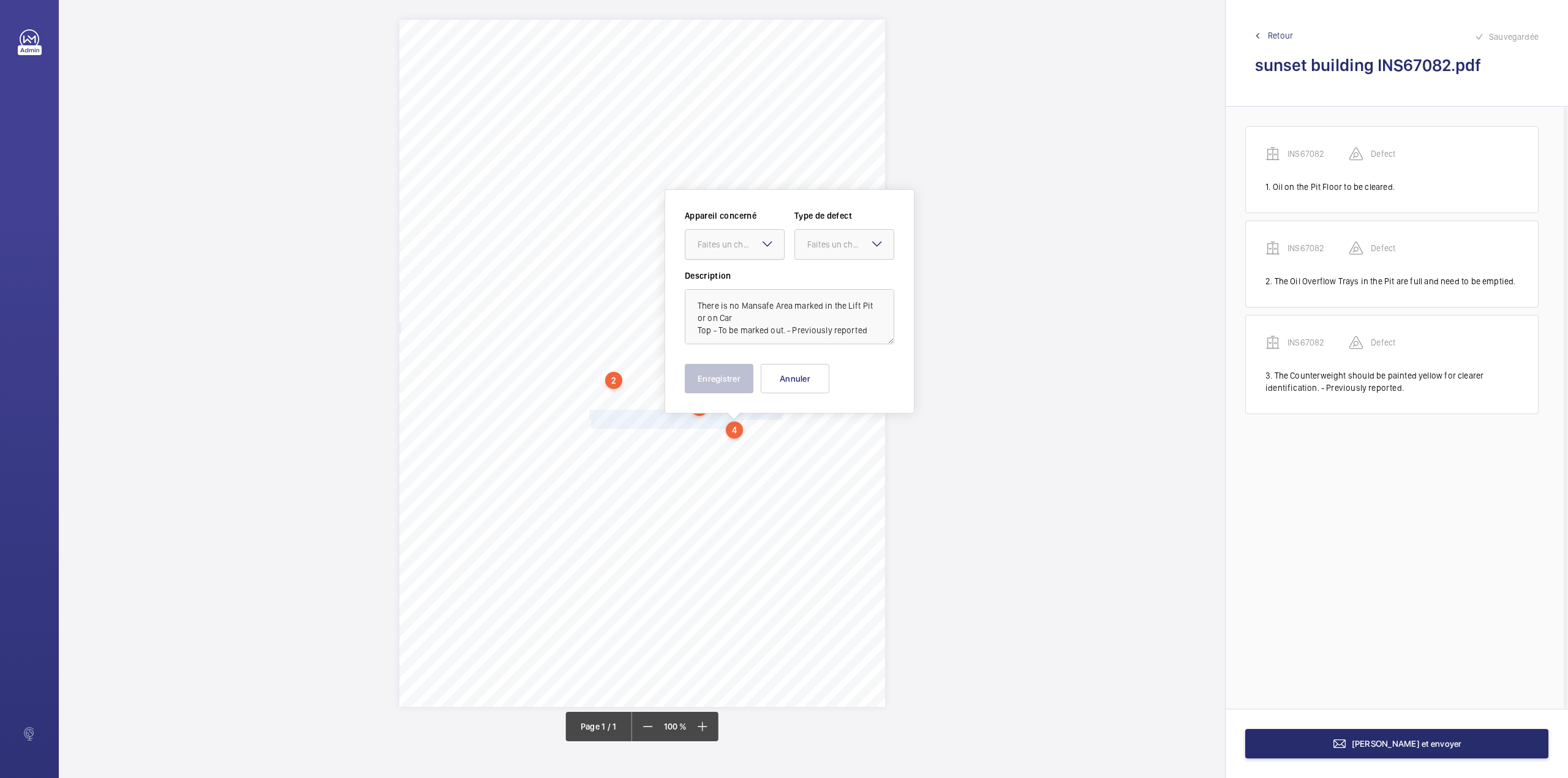
click at [731, 238] on div "Faites un choix" at bounding box center [741, 244] width 87 height 12
click at [736, 273] on div "INS67082" at bounding box center [734, 281] width 99 height 30
click at [821, 247] on div "Faites un choix" at bounding box center [851, 244] width 87 height 12
click at [821, 273] on div "Standard" at bounding box center [844, 281] width 99 height 30
click at [869, 334] on textarea "There is no Mansafe Area marked in the Lift Pit or on Car Top - To be marked ou…" at bounding box center [790, 316] width 209 height 55
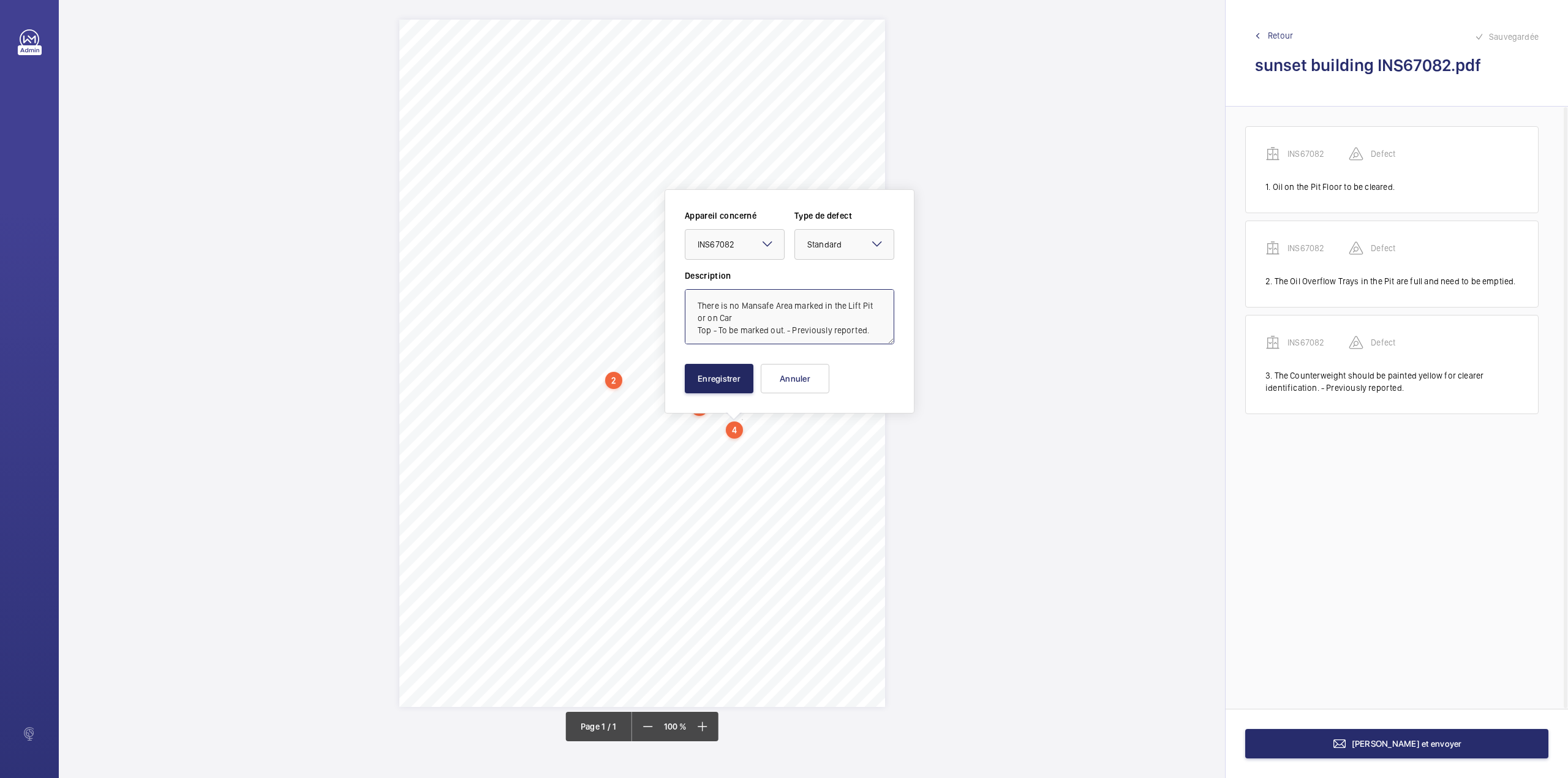
type textarea "There is no Mansafe Area marked in the Lift Pit or on Car Top - To be marked ou…"
click at [725, 373] on button "Enregistrer" at bounding box center [719, 378] width 69 height 30
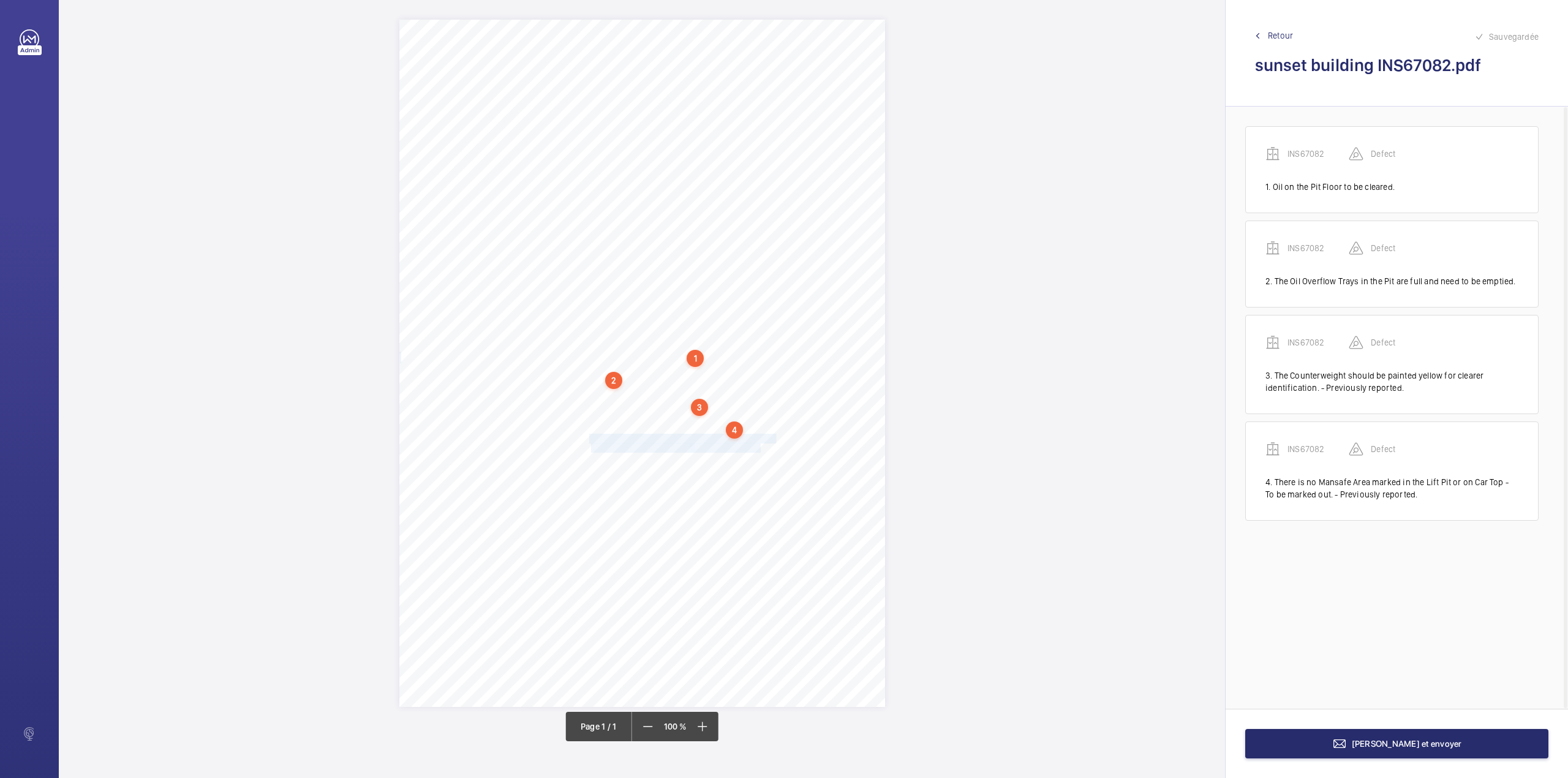
drag, startPoint x: 591, startPoint y: 440, endPoint x: 760, endPoint y: 444, distance: 169.0
click at [760, 444] on div "Signed: Lifting Operations and Lifting Equipment Regulations 1998 Report of Tho…" at bounding box center [642, 363] width 485 height 687
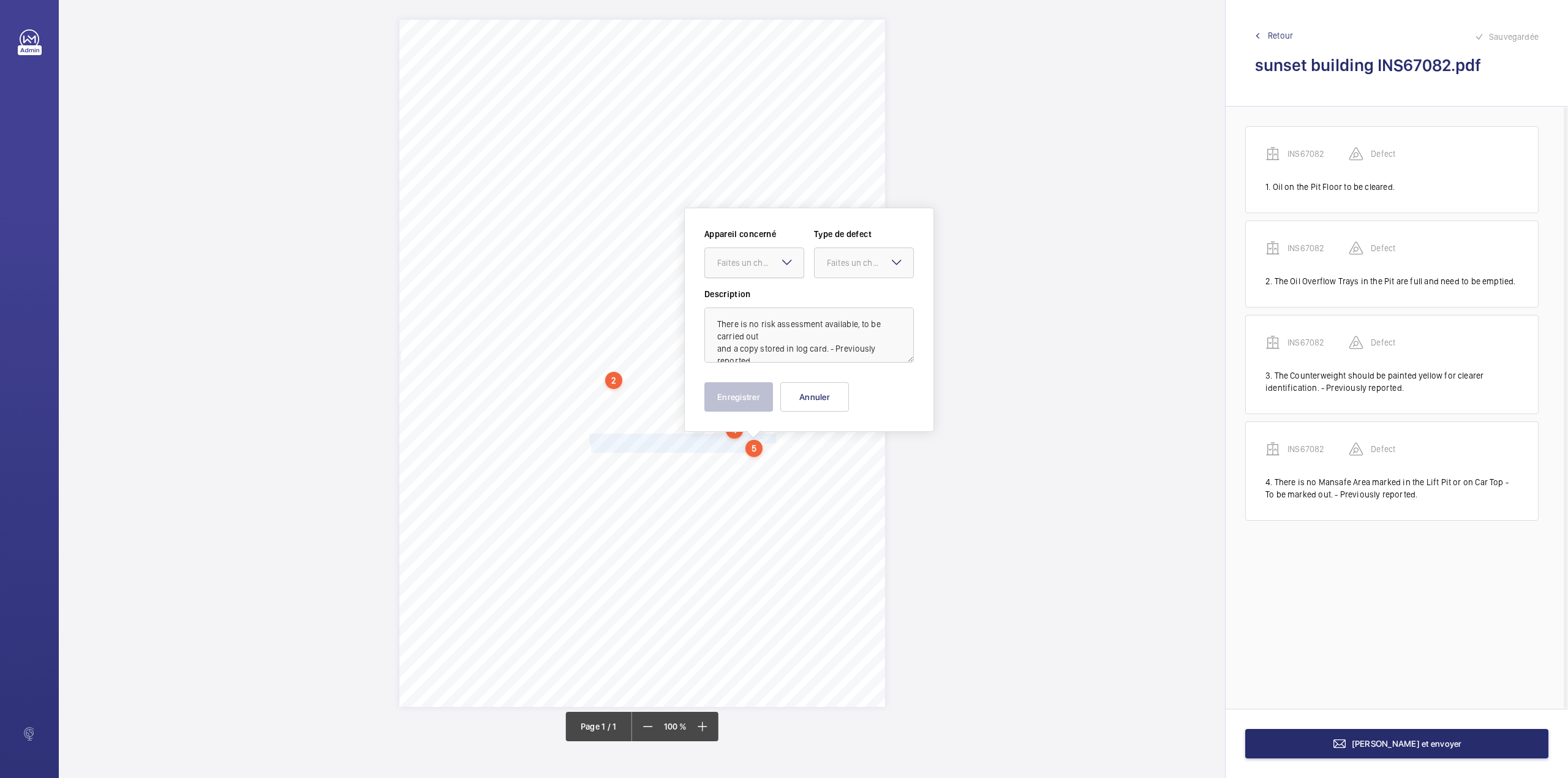
click at [750, 255] on div at bounding box center [754, 263] width 99 height 30
click at [750, 297] on span "INS67082" at bounding box center [754, 300] width 74 height 12
click at [836, 269] on div "Faites un choix" at bounding box center [870, 263] width 87 height 12
click at [834, 289] on div "Standard" at bounding box center [863, 300] width 99 height 30
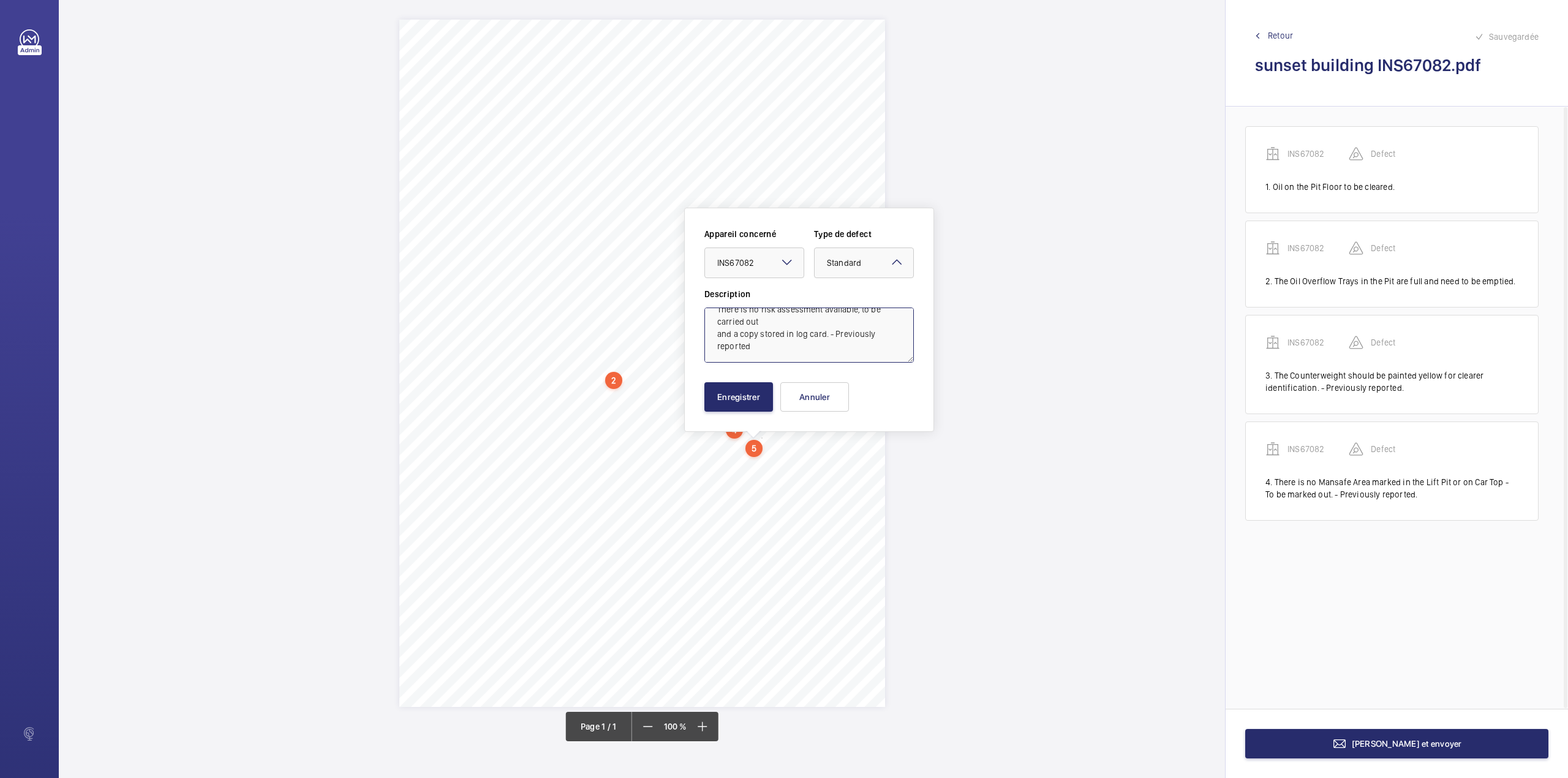
click at [773, 351] on textarea "There is no risk assessment available, to be carried out and a copy stored in l…" at bounding box center [809, 335] width 209 height 55
type textarea "There is no risk assessment available, to be carried out and a copy stored in l…"
click at [739, 403] on button "Enregistrer" at bounding box center [739, 397] width 69 height 30
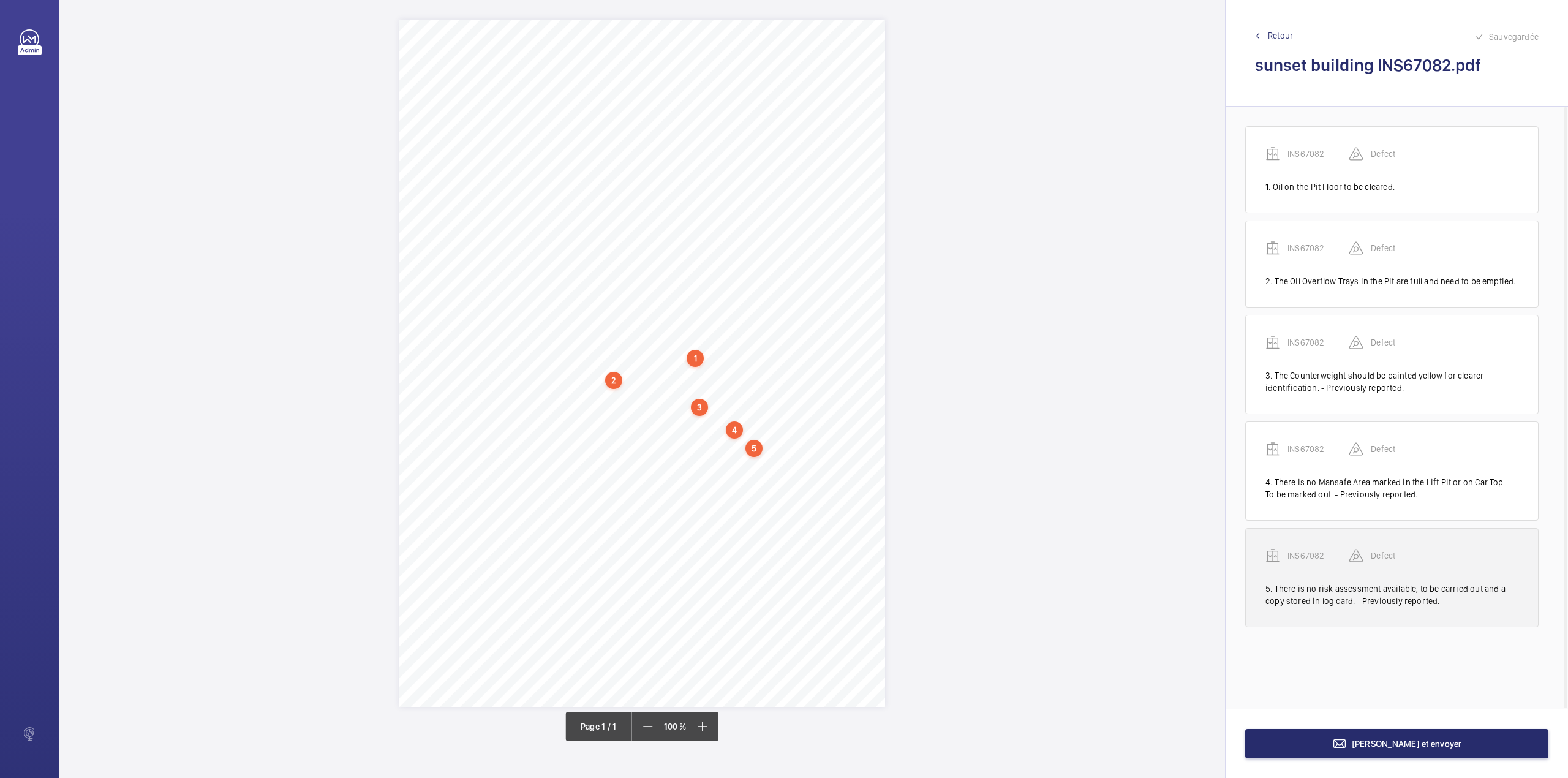
click at [1311, 556] on p "INS67082" at bounding box center [1318, 555] width 61 height 12
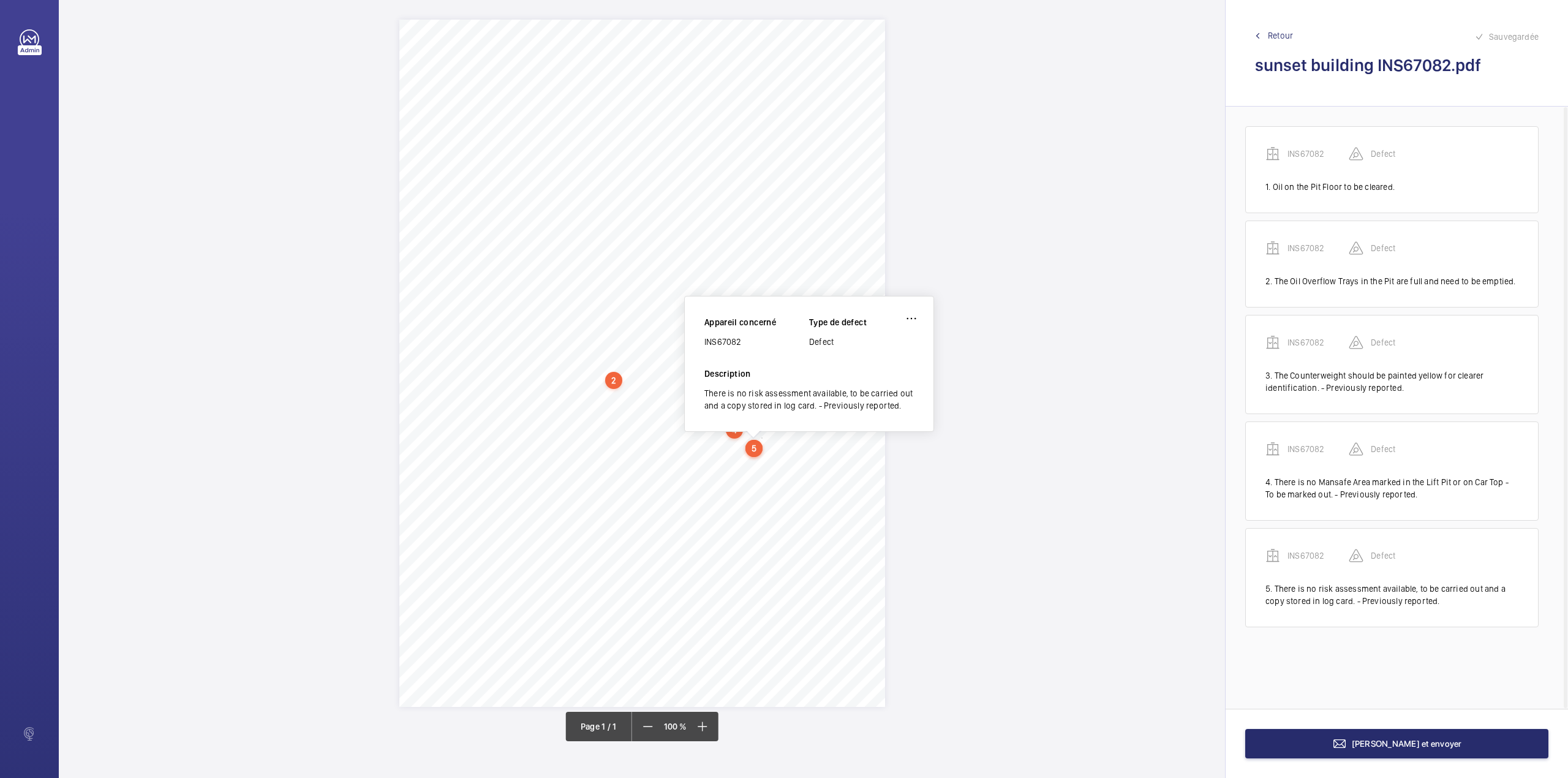
drag, startPoint x: 705, startPoint y: 344, endPoint x: 753, endPoint y: 344, distance: 48.0
click at [753, 344] on div "INS67082" at bounding box center [756, 342] width 105 height 12
copy div "INS67082"
click at [1328, 741] on button "[PERSON_NAME] et envoyer" at bounding box center [1396, 743] width 303 height 30
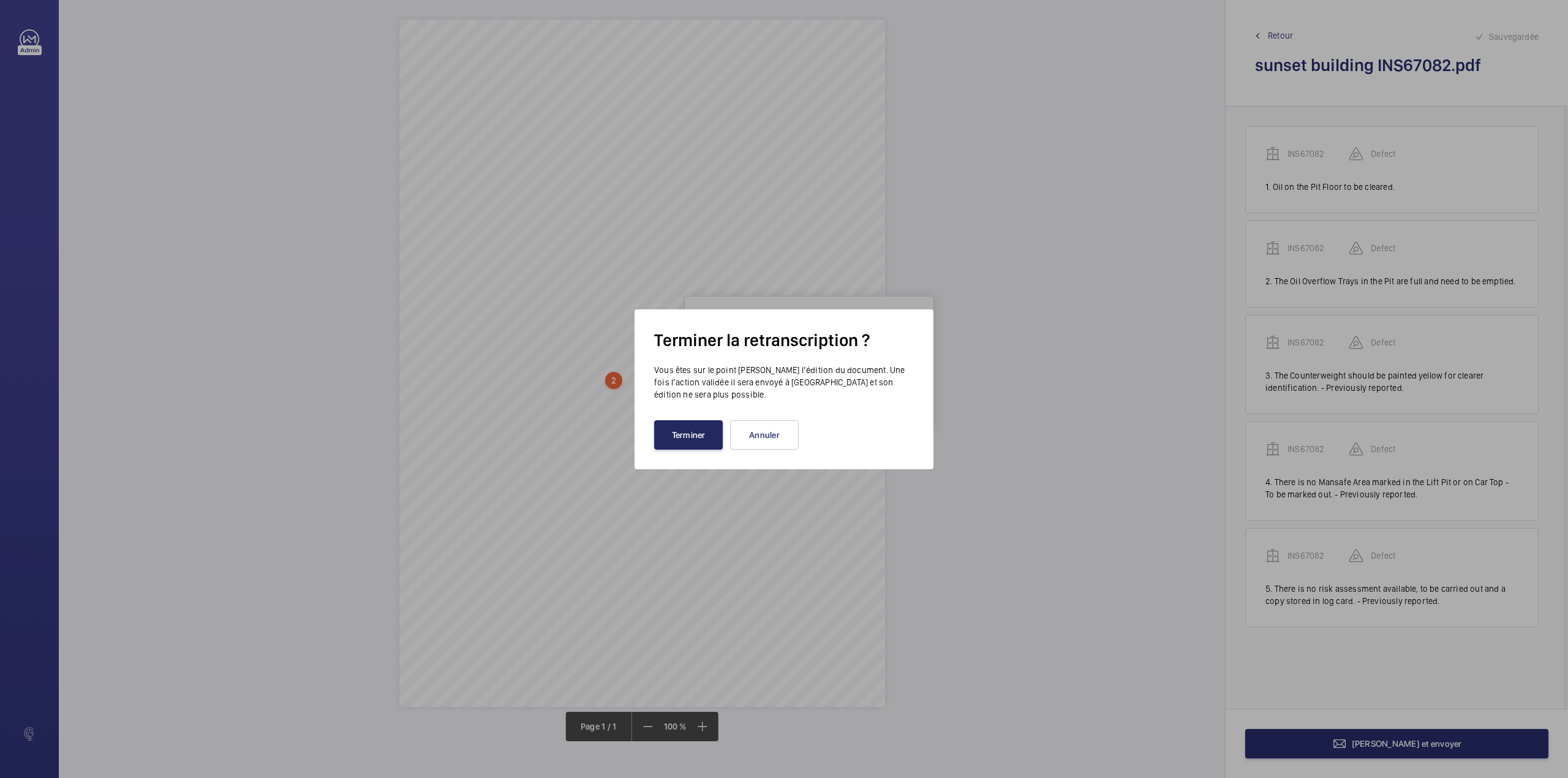
click at [689, 427] on button "Terminer" at bounding box center [688, 434] width 69 height 30
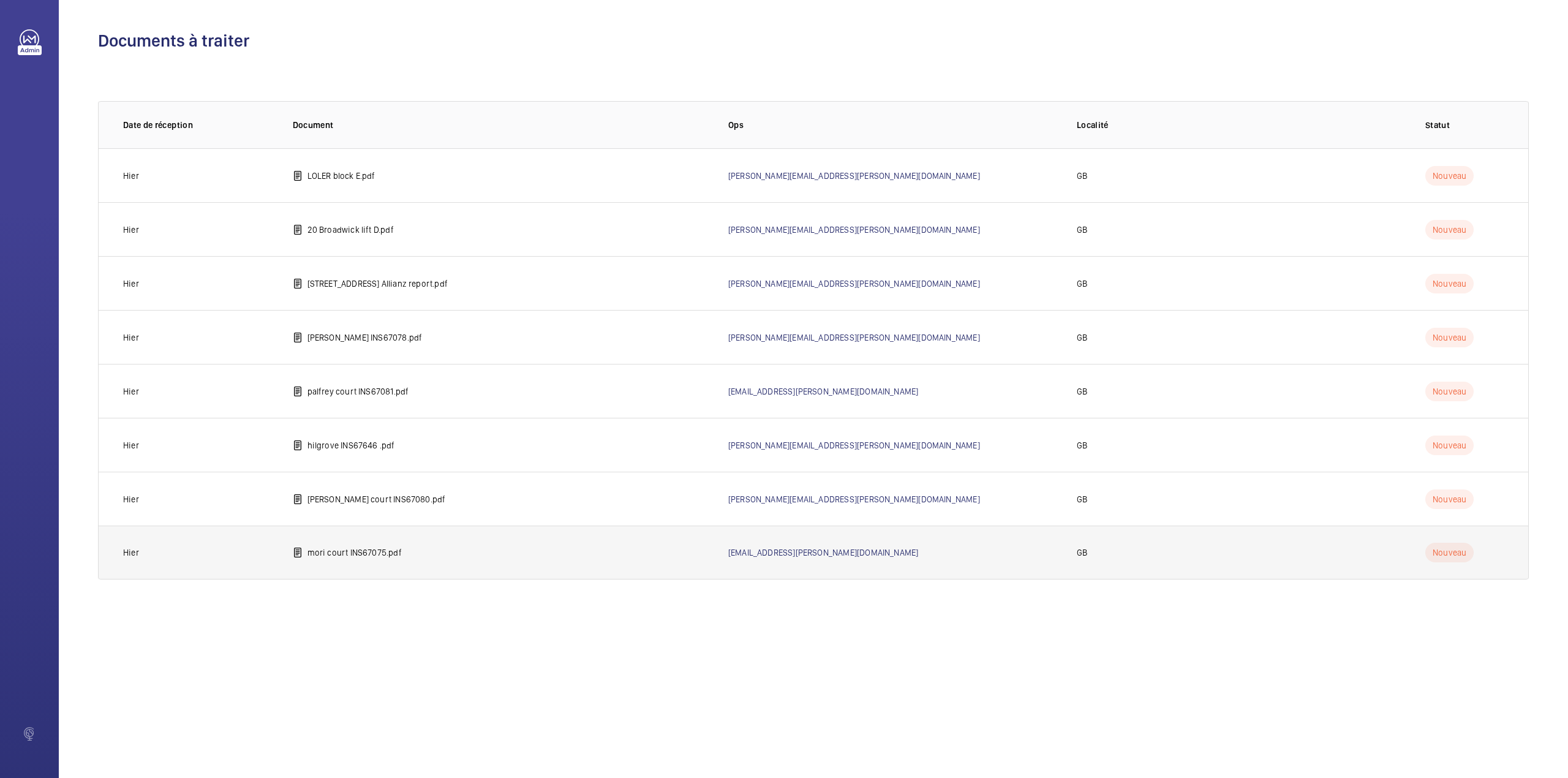
click at [321, 561] on td "mori court INS67075.pdf" at bounding box center [490, 552] width 435 height 54
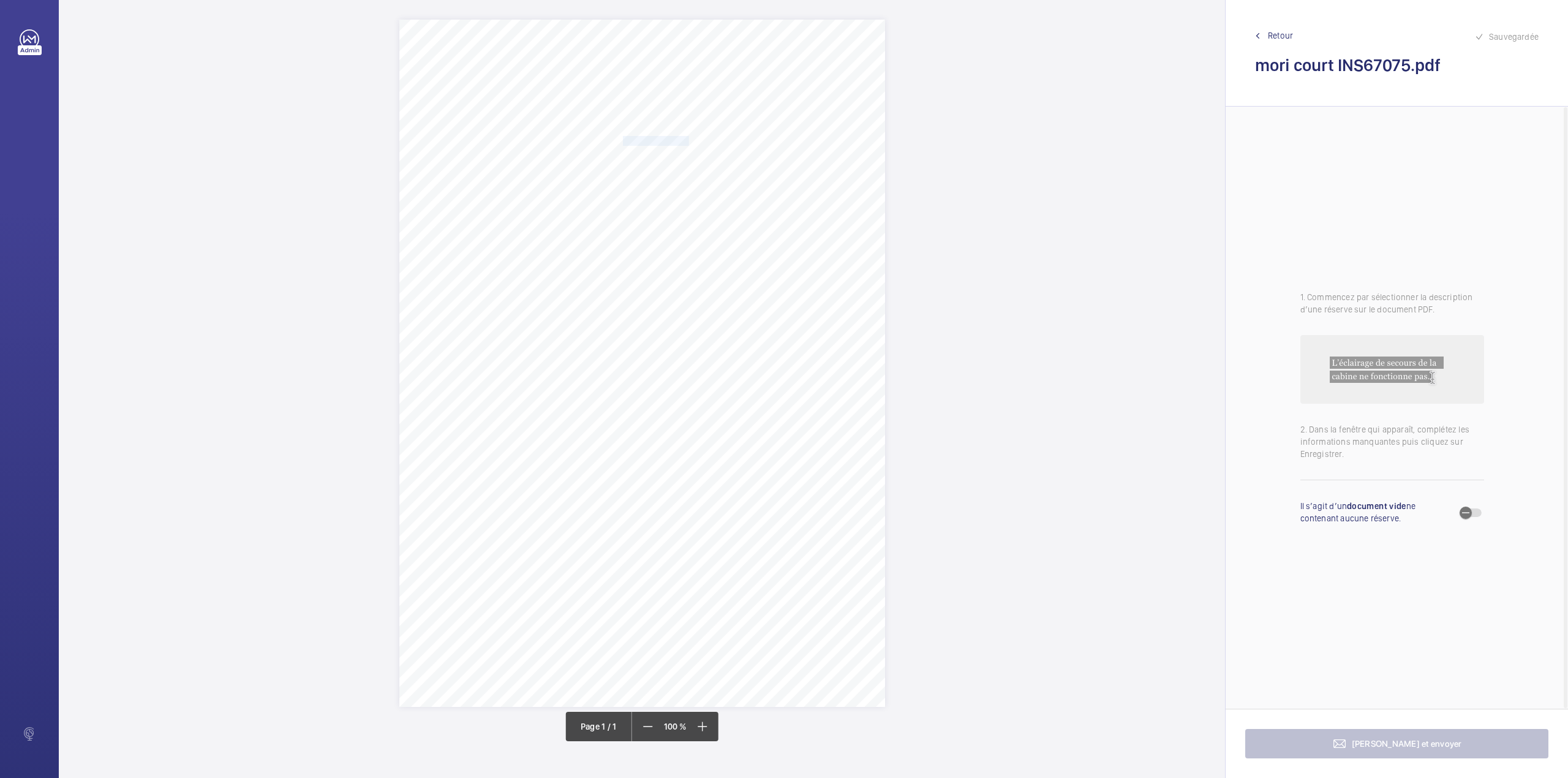
drag, startPoint x: 624, startPoint y: 139, endPoint x: 687, endPoint y: 140, distance: 63.0
click at [687, 140] on span "Notting Hill Genesis" at bounding box center [656, 141] width 66 height 9
click at [747, 363] on button "Annuler" at bounding box center [741, 355] width 69 height 30
drag, startPoint x: 624, startPoint y: 159, endPoint x: 753, endPoint y: 156, distance: 129.0
click at [753, 156] on span "Mori Court [STREET_ADDRESS][PERSON_NAME]" at bounding box center [710, 156] width 176 height 9
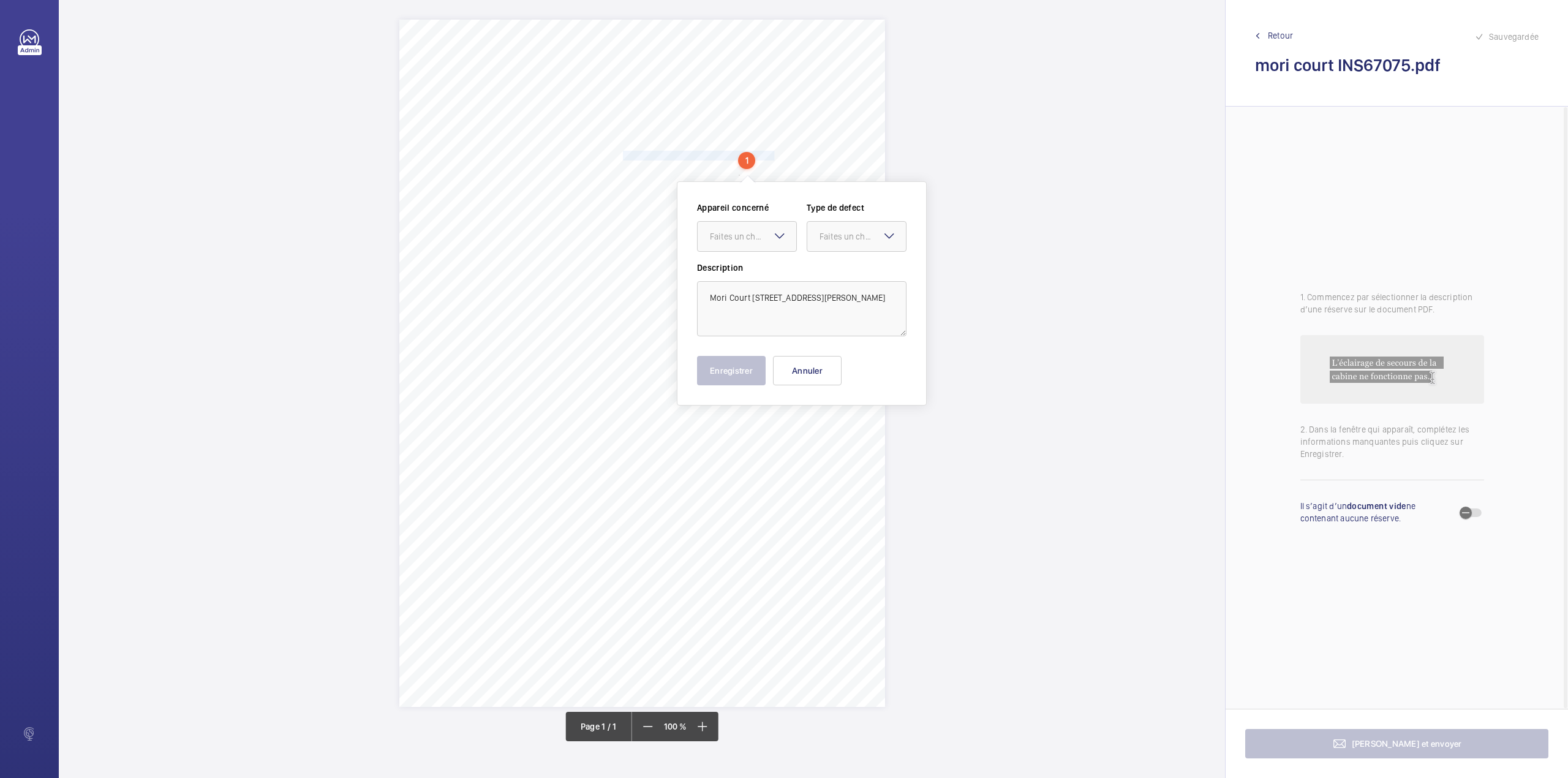
copy span "Mori Court [STREET_ADDRESS][PERSON_NAME]"
click at [801, 378] on button "Annuler" at bounding box center [807, 371] width 69 height 30
drag, startPoint x: 589, startPoint y: 350, endPoint x: 620, endPoint y: 361, distance: 32.9
click at [620, 361] on div "Signed: Lifting Operations and Lifting Equipment Regulations 1998 Report of Tho…" at bounding box center [642, 363] width 485 height 687
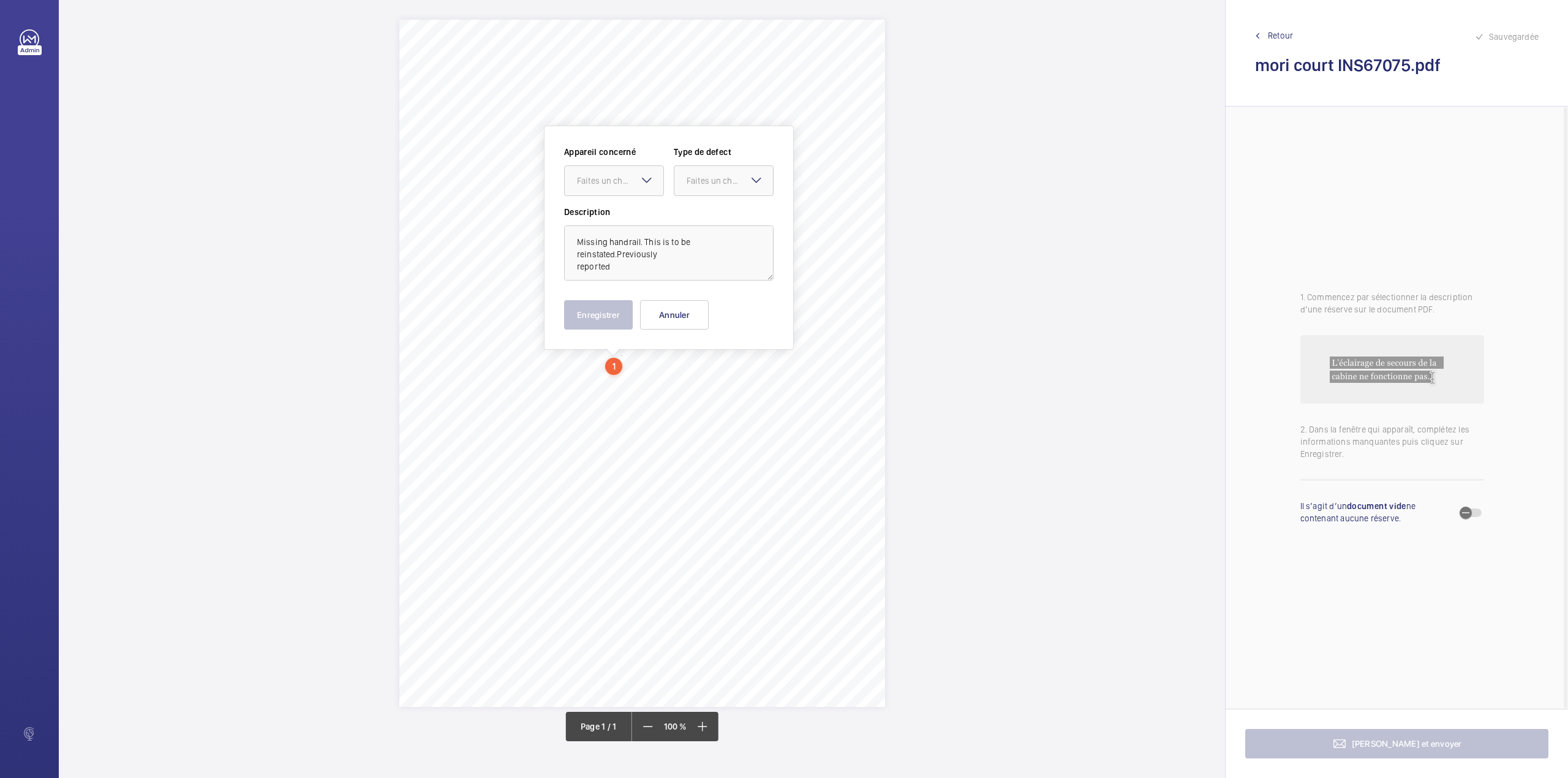
click at [615, 197] on div "Appareil concerné Faites un choix Type de defect Faites un choix" at bounding box center [669, 175] width 209 height 60
drag, startPoint x: 615, startPoint y: 187, endPoint x: 616, endPoint y: 212, distance: 25.0
click at [615, 189] on div at bounding box center [614, 180] width 99 height 30
click at [616, 212] on span "INS67075" at bounding box center [614, 218] width 74 height 12
drag, startPoint x: 709, startPoint y: 187, endPoint x: 707, endPoint y: 219, distance: 32.1
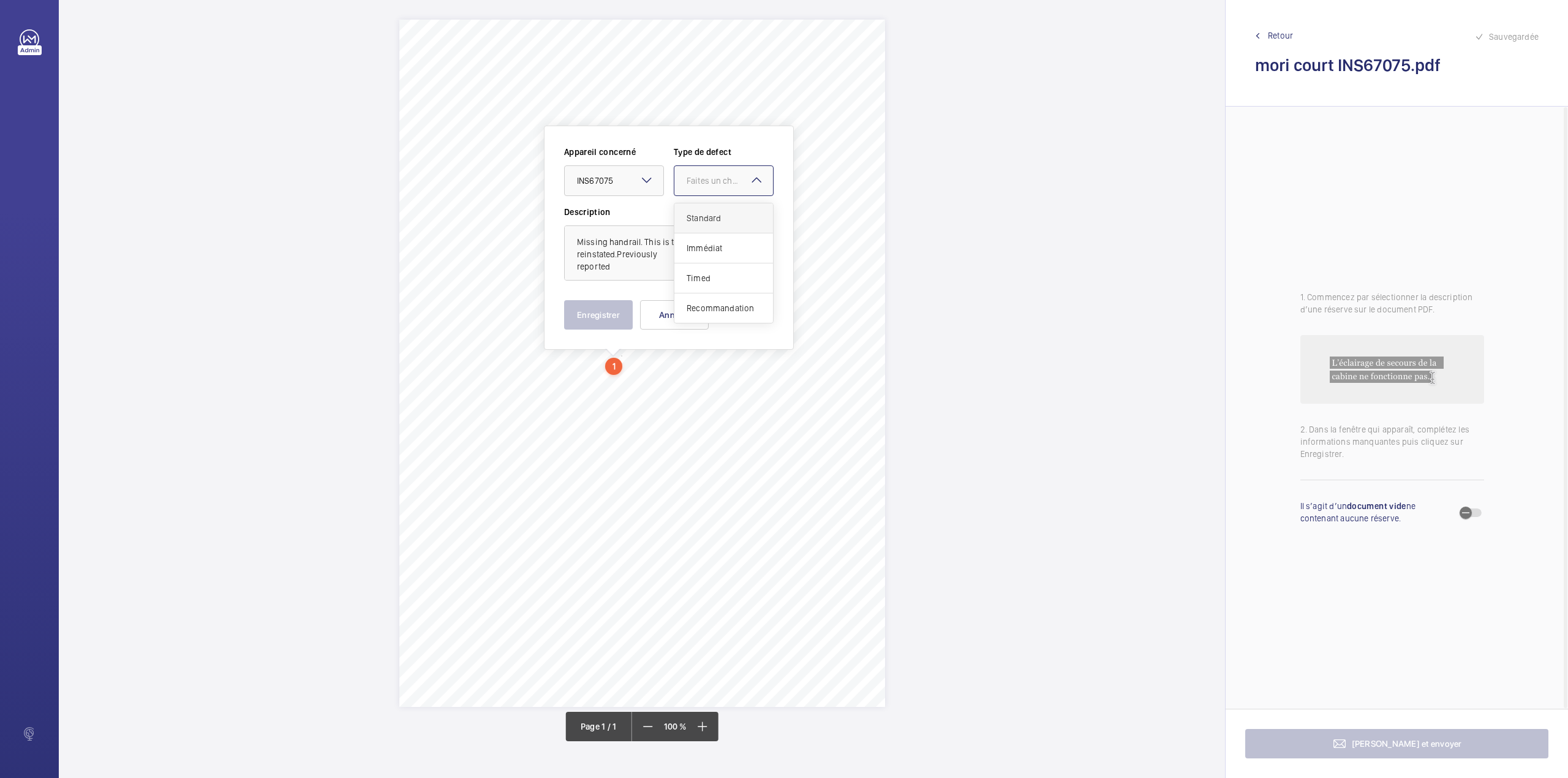
click at [710, 191] on div at bounding box center [723, 180] width 99 height 30
click at [707, 219] on span "Standard" at bounding box center [723, 218] width 74 height 12
click at [626, 266] on textarea "Missing handrail. This is to be reinstated.Previously reported" at bounding box center [669, 253] width 209 height 55
type textarea "Missing handrail. This is to be reinstated.Previously reported."
click at [614, 305] on button "Enregistrer" at bounding box center [598, 315] width 69 height 30
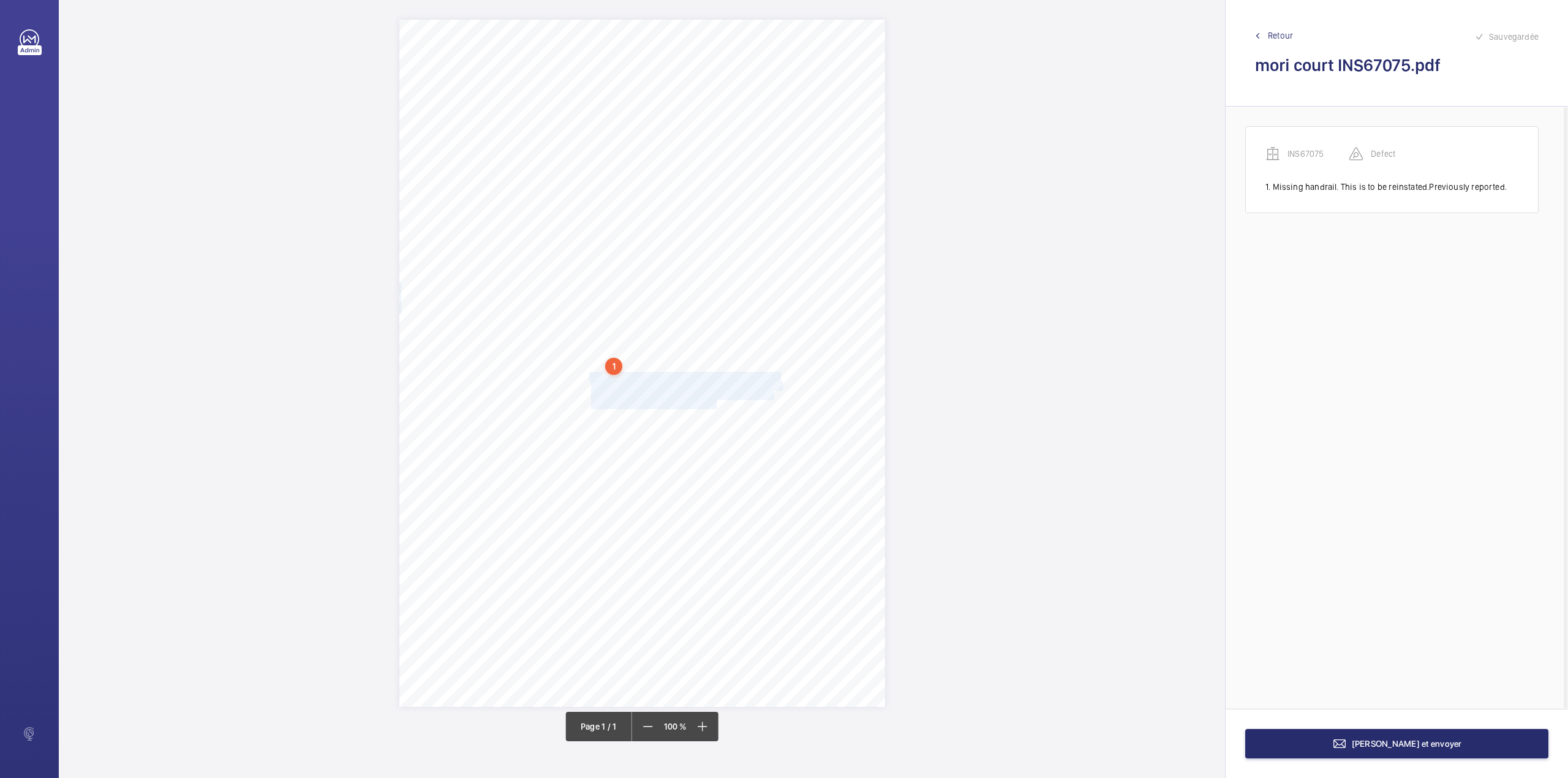
drag, startPoint x: 591, startPoint y: 376, endPoint x: 716, endPoint y: 400, distance: 127.3
click at [716, 400] on div "Signed: Lifting Operations and Lifting Equipment Regulations 1998 Report of Tho…" at bounding box center [642, 363] width 485 height 687
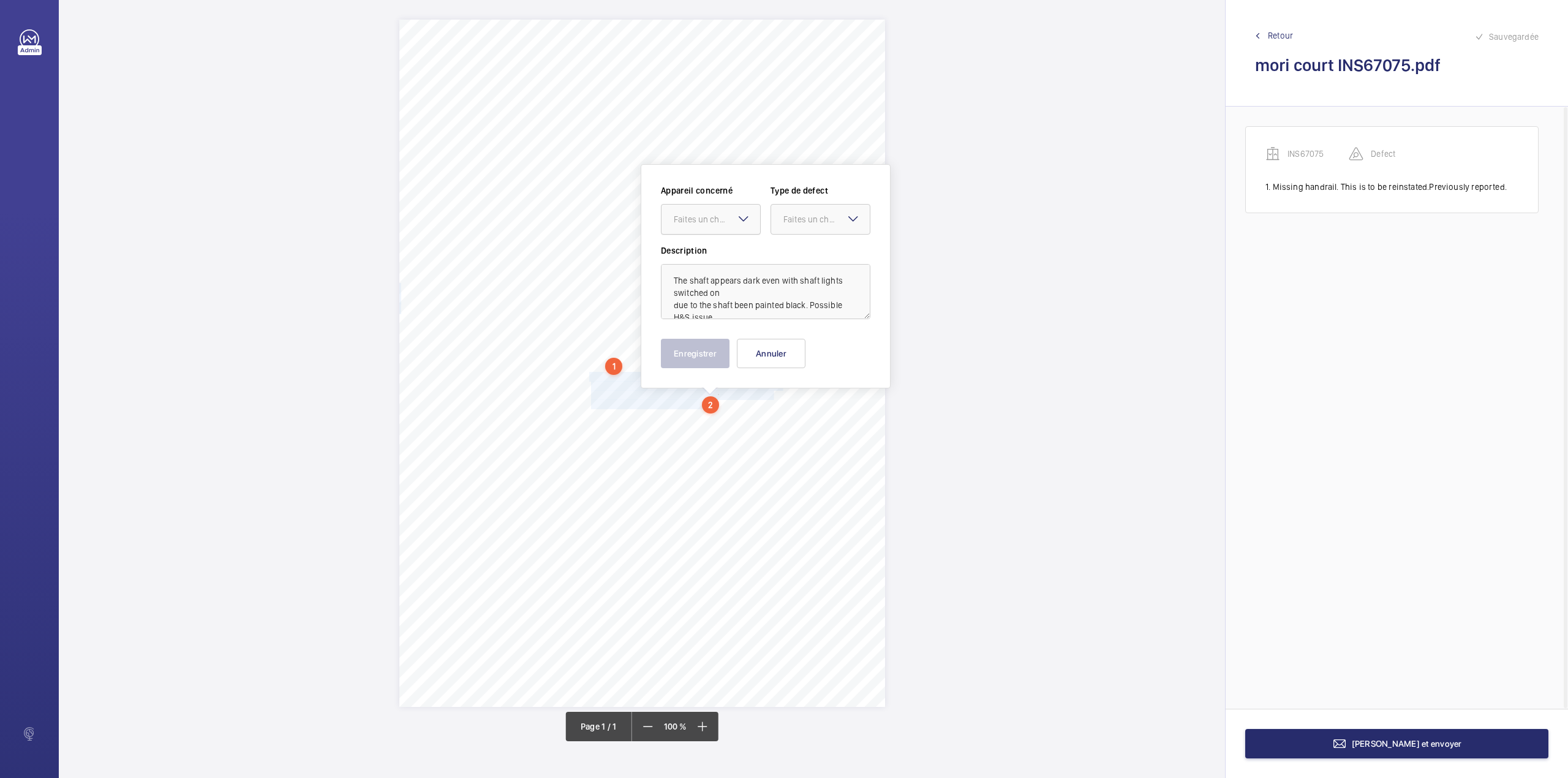
click at [682, 226] on div at bounding box center [710, 219] width 99 height 30
click at [682, 272] on ng-dropdown-panel "INS67075" at bounding box center [710, 257] width 99 height 31
click at [743, 253] on span "INS67075" at bounding box center [710, 257] width 74 height 12
click at [805, 219] on div "Faites un choix" at bounding box center [827, 219] width 87 height 12
click at [804, 249] on div "Standard" at bounding box center [820, 257] width 99 height 30
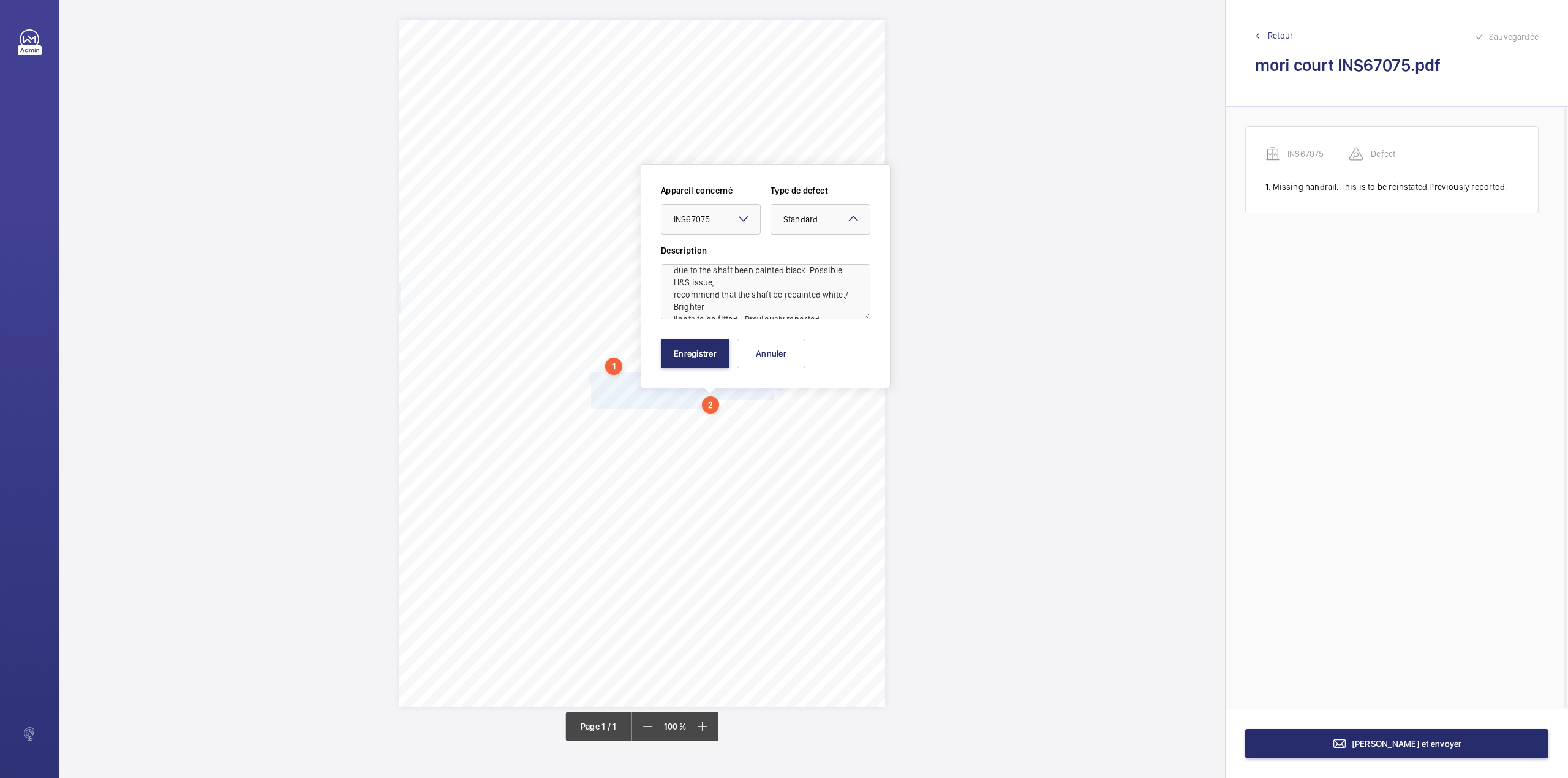
scroll to position [52, 0]
click at [817, 299] on textarea "The shaft appears dark even with shaft lights switched on due to the shaft been…" at bounding box center [765, 292] width 209 height 55
type textarea "The shaft appears dark even with shaft lights switched on due to the shaft been…"
click at [702, 351] on button "Enregistrer" at bounding box center [694, 353] width 69 height 30
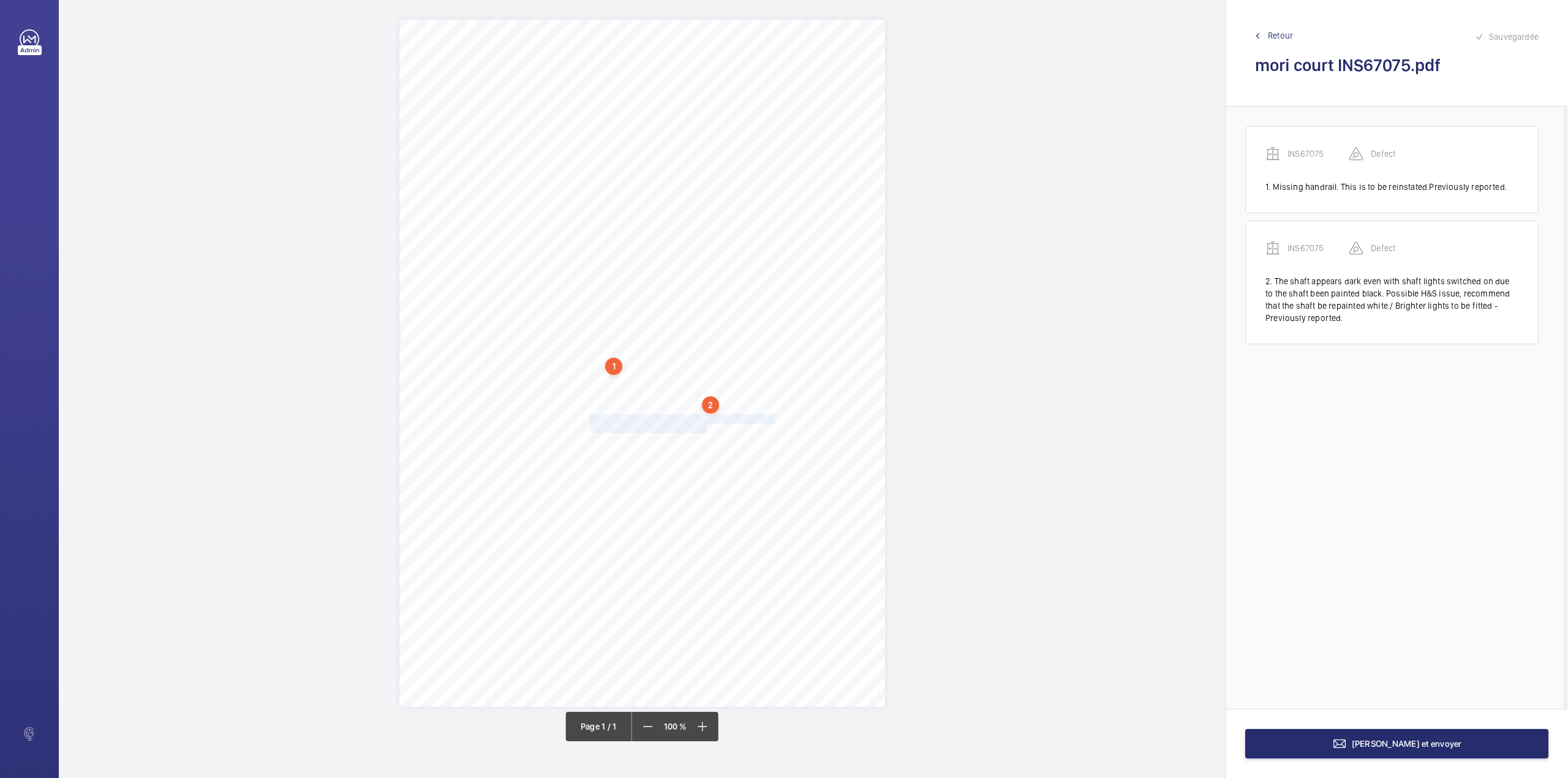
drag, startPoint x: 591, startPoint y: 419, endPoint x: 706, endPoint y: 429, distance: 115.4
click at [706, 429] on div "Signed: Lifting Operations and Lifting Equipment Regulations 1998 Report of Tho…" at bounding box center [642, 363] width 485 height 687
drag, startPoint x: 682, startPoint y: 241, endPoint x: 686, endPoint y: 258, distance: 17.5
click at [682, 243] on div "Faites un choix" at bounding box center [700, 248] width 99 height 12
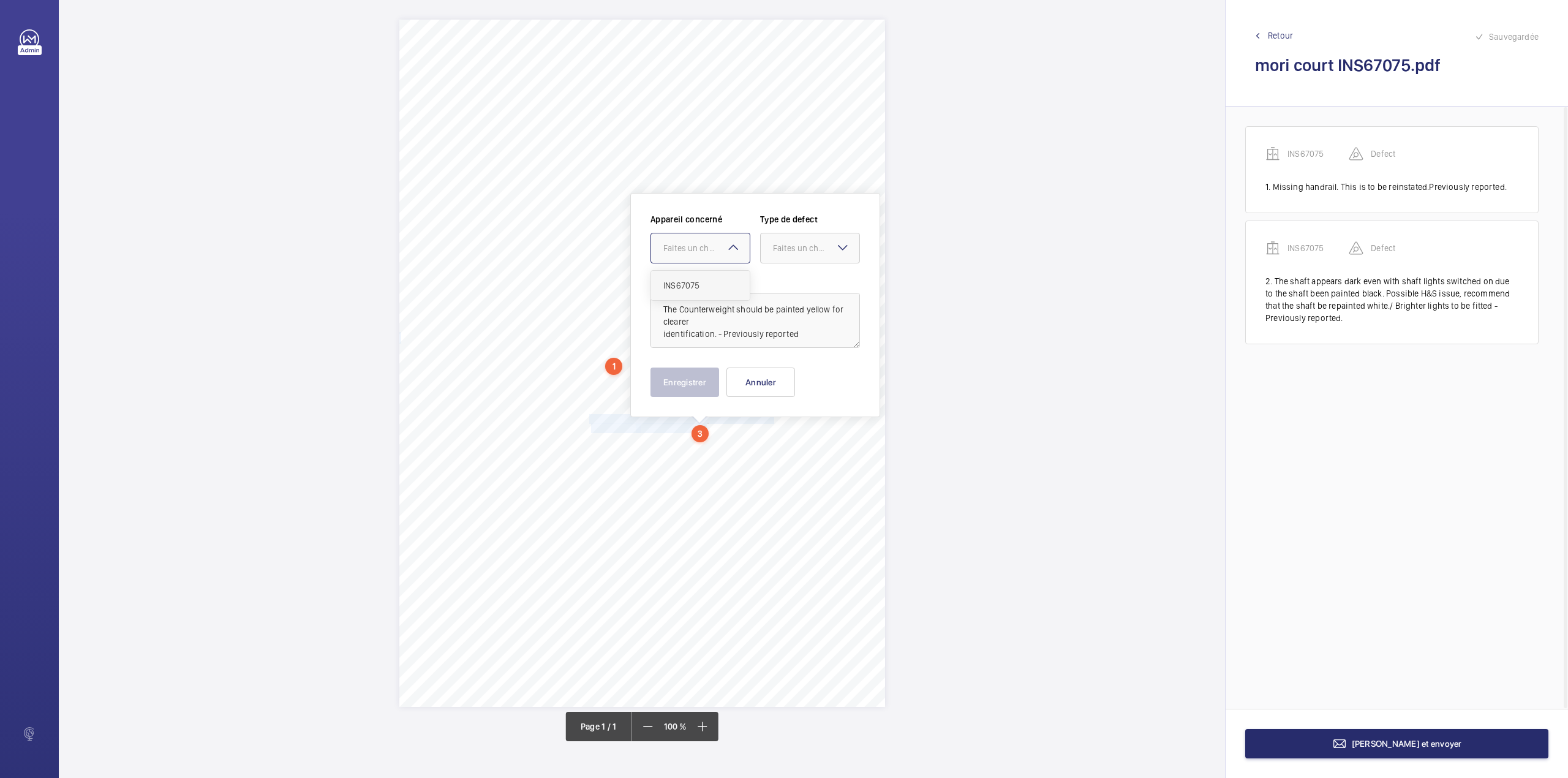
drag, startPoint x: 689, startPoint y: 278, endPoint x: 770, endPoint y: 260, distance: 83.0
click at [691, 278] on div "INS67075" at bounding box center [700, 285] width 99 height 30
drag, startPoint x: 779, startPoint y: 251, endPoint x: 779, endPoint y: 266, distance: 15.0
click at [779, 253] on div "Faites un choix" at bounding box center [816, 248] width 87 height 12
click at [780, 278] on div "Standard" at bounding box center [810, 285] width 99 height 30
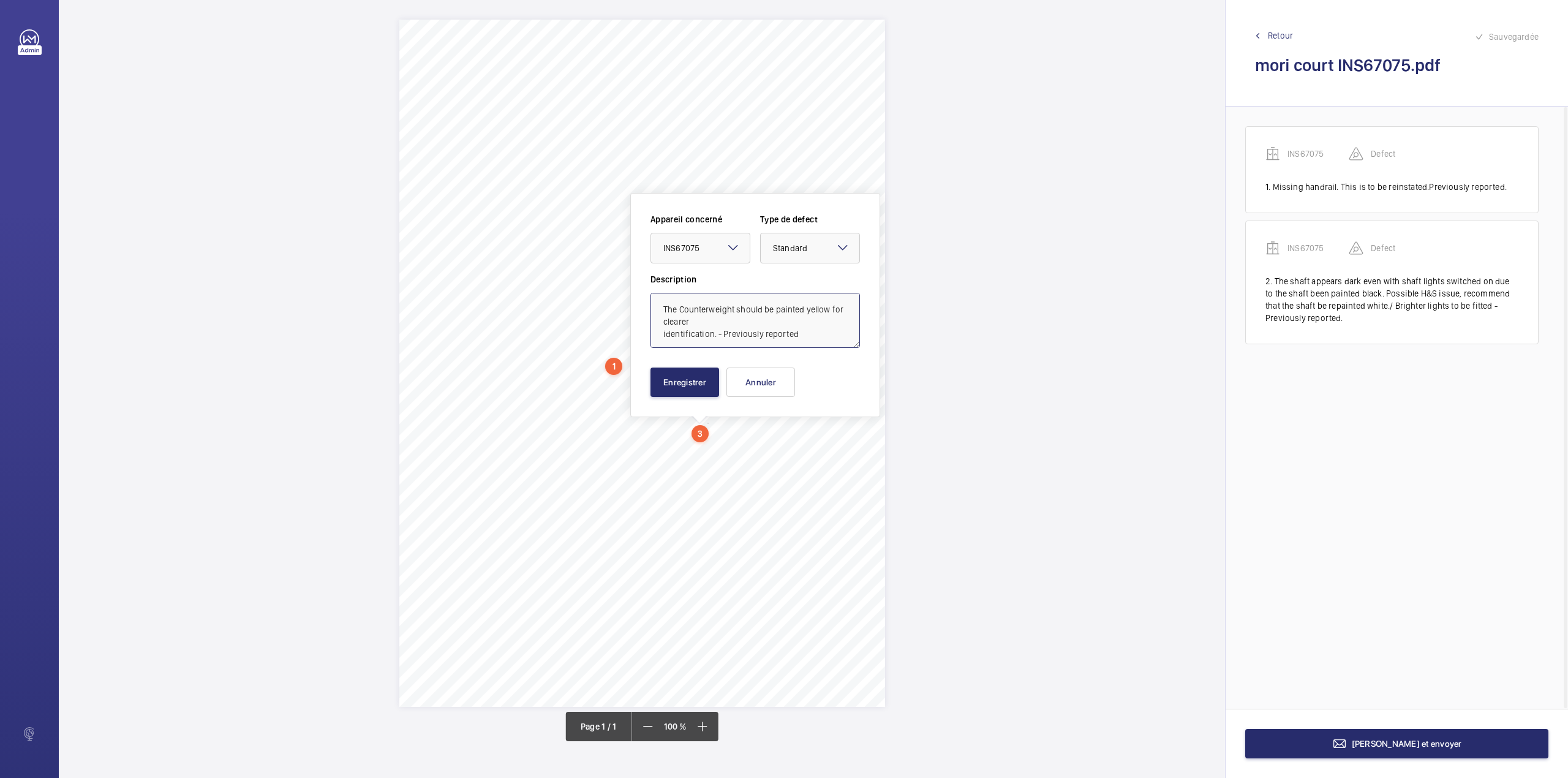
click at [814, 344] on textarea "The Counterweight should be painted yellow for clearer identification. - Previo…" at bounding box center [755, 320] width 209 height 55
type textarea "The Counterweight should be painted yellow for clearer identification. - Previo…"
click at [694, 374] on button "Enregistrer" at bounding box center [684, 382] width 69 height 30
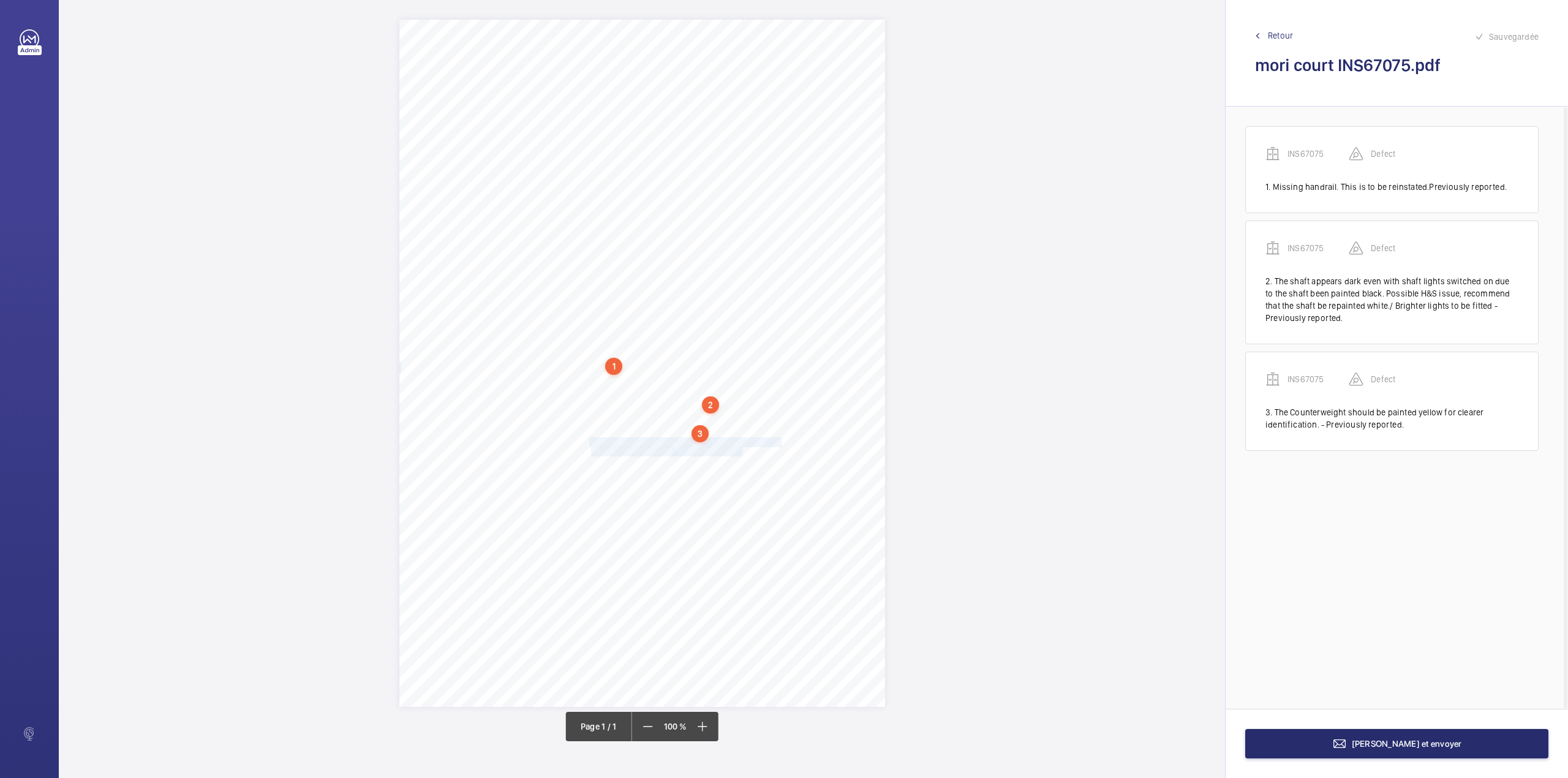
drag, startPoint x: 591, startPoint y: 444, endPoint x: 741, endPoint y: 451, distance: 150.2
click at [741, 451] on div "Signed: Lifting Operations and Lifting Equipment Regulations 1998 Report of Tho…" at bounding box center [642, 363] width 485 height 687
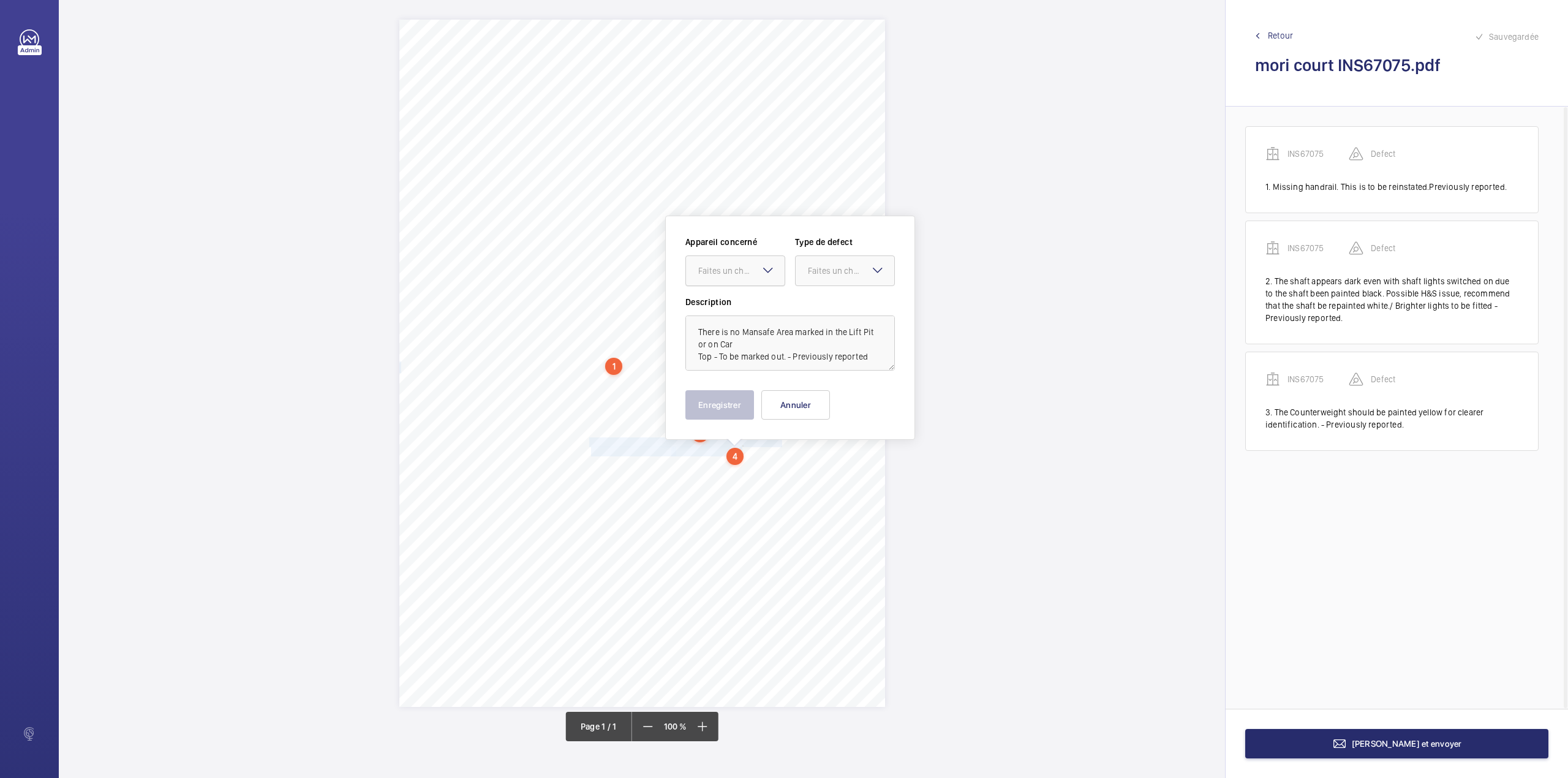
click at [731, 270] on div "Faites un choix" at bounding box center [741, 270] width 87 height 12
click at [735, 317] on div "INS67075" at bounding box center [735, 308] width 99 height 30
click at [853, 281] on div at bounding box center [845, 270] width 99 height 30
click at [853, 294] on div "Standard" at bounding box center [845, 308] width 99 height 30
click at [868, 349] on textarea "There is no Mansafe Area marked in the Lift Pit or on Car Top - To be marked ou…" at bounding box center [790, 343] width 209 height 55
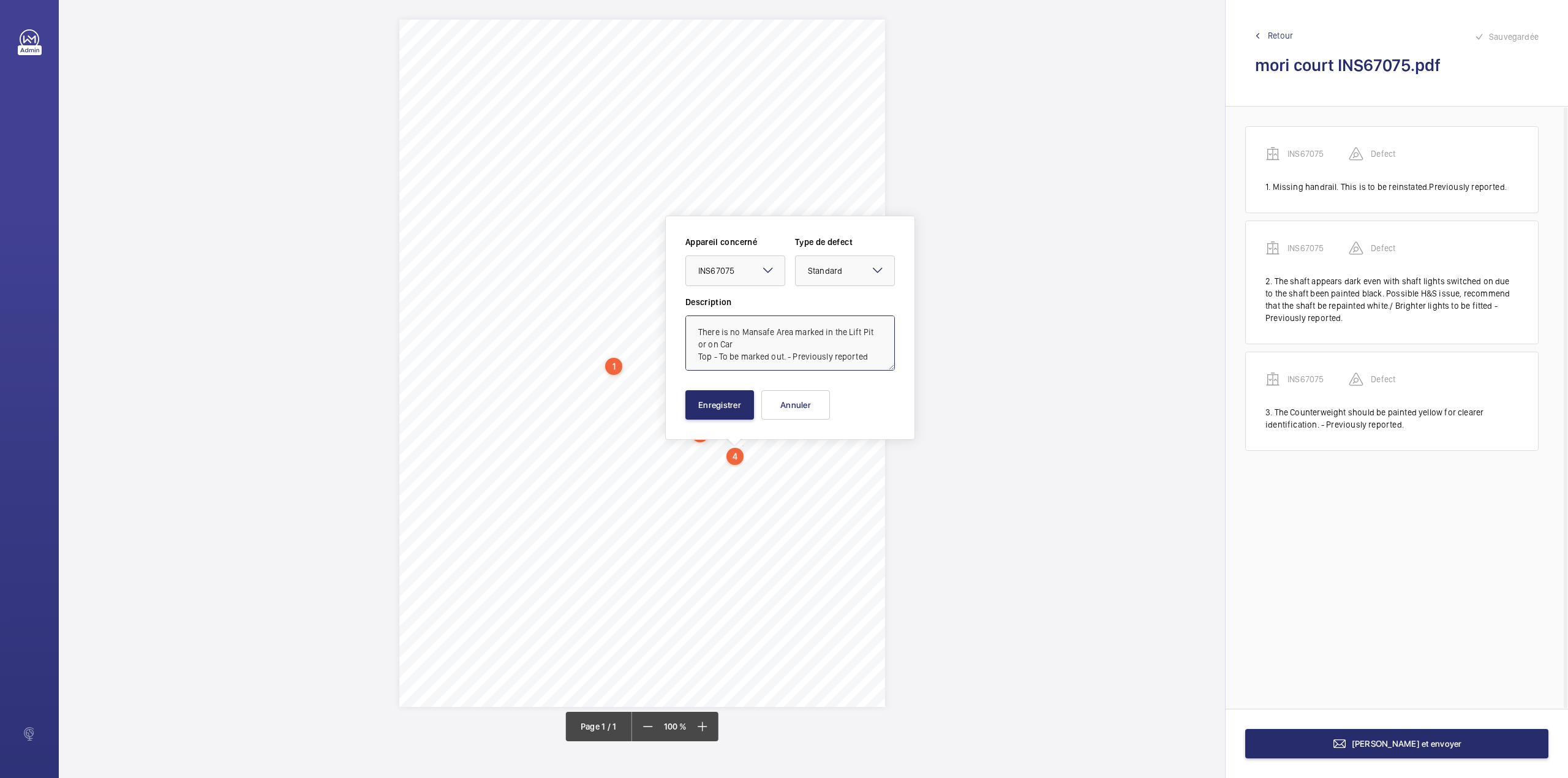
click at [867, 361] on textarea "There is no Mansafe Area marked in the Lift Pit or on Car Top - To be marked ou…" at bounding box center [790, 343] width 209 height 55
type textarea "There is no Mansafe Area marked in the Lift Pit or on Car Top - To be marked ou…"
click at [696, 398] on button "Enregistrer" at bounding box center [719, 405] width 69 height 30
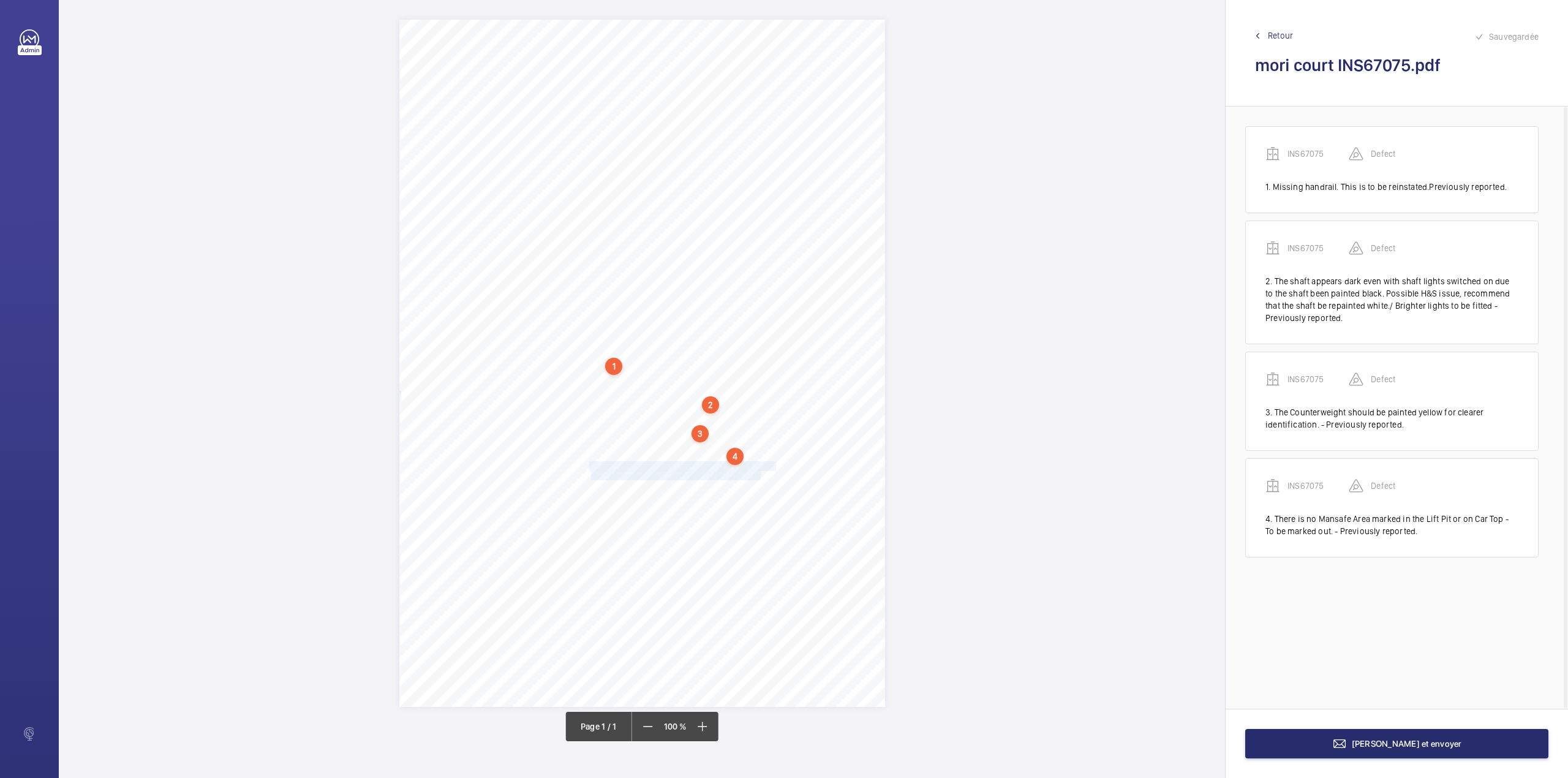
drag, startPoint x: 591, startPoint y: 463, endPoint x: 759, endPoint y: 474, distance: 168.4
click at [759, 474] on div "Signed: Lifting Operations and Lifting Equipment Regulations 1998 Report of Tho…" at bounding box center [642, 363] width 485 height 687
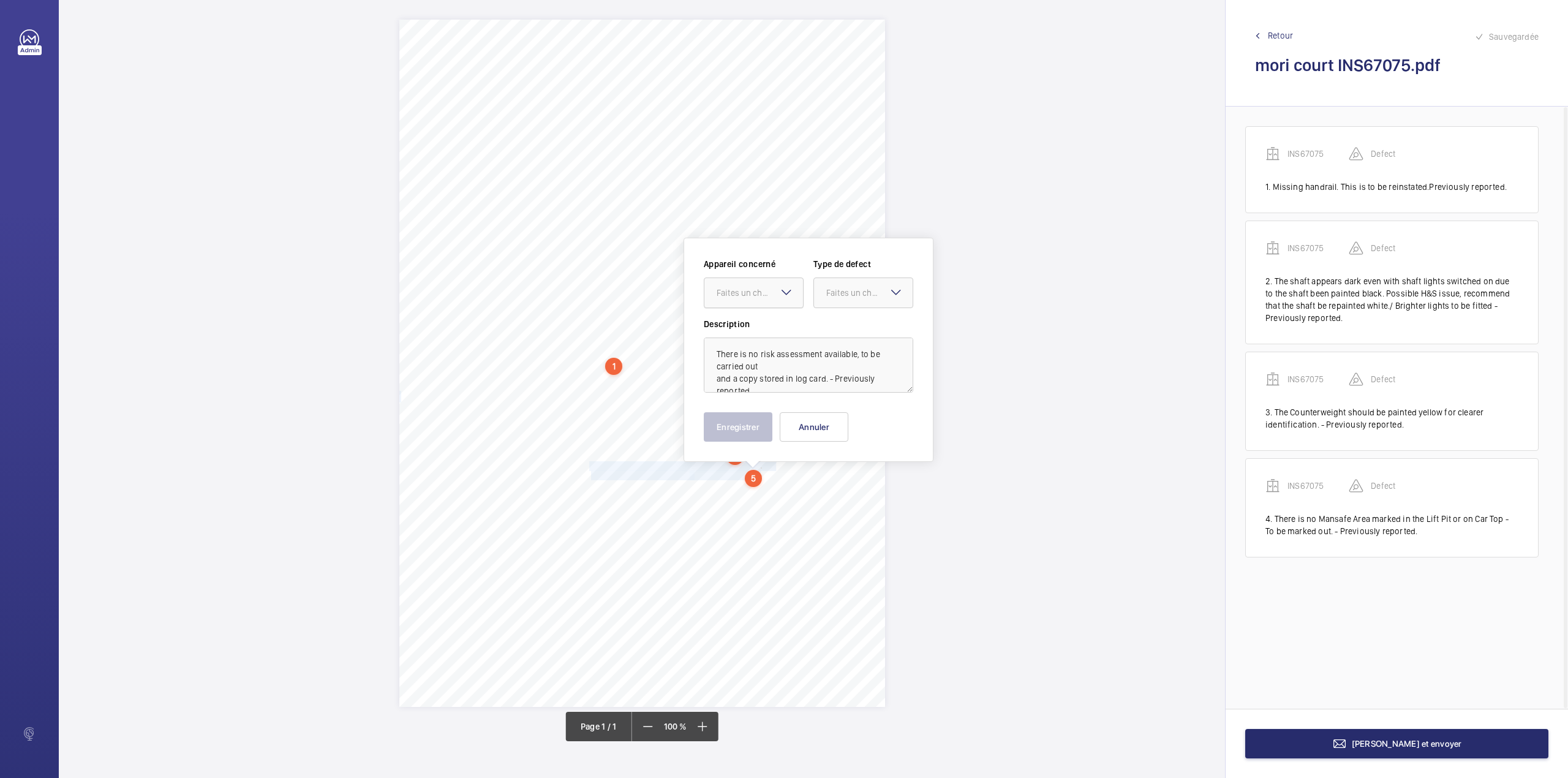
click at [744, 292] on div "Faites un choix" at bounding box center [760, 292] width 87 height 12
drag, startPoint x: 744, startPoint y: 336, endPoint x: 806, endPoint y: 320, distance: 64.0
click at [745, 336] on span "INS67075" at bounding box center [753, 330] width 74 height 12
drag, startPoint x: 836, startPoint y: 299, endPoint x: 836, endPoint y: 306, distance: 7.0
click at [836, 306] on div at bounding box center [863, 292] width 99 height 30
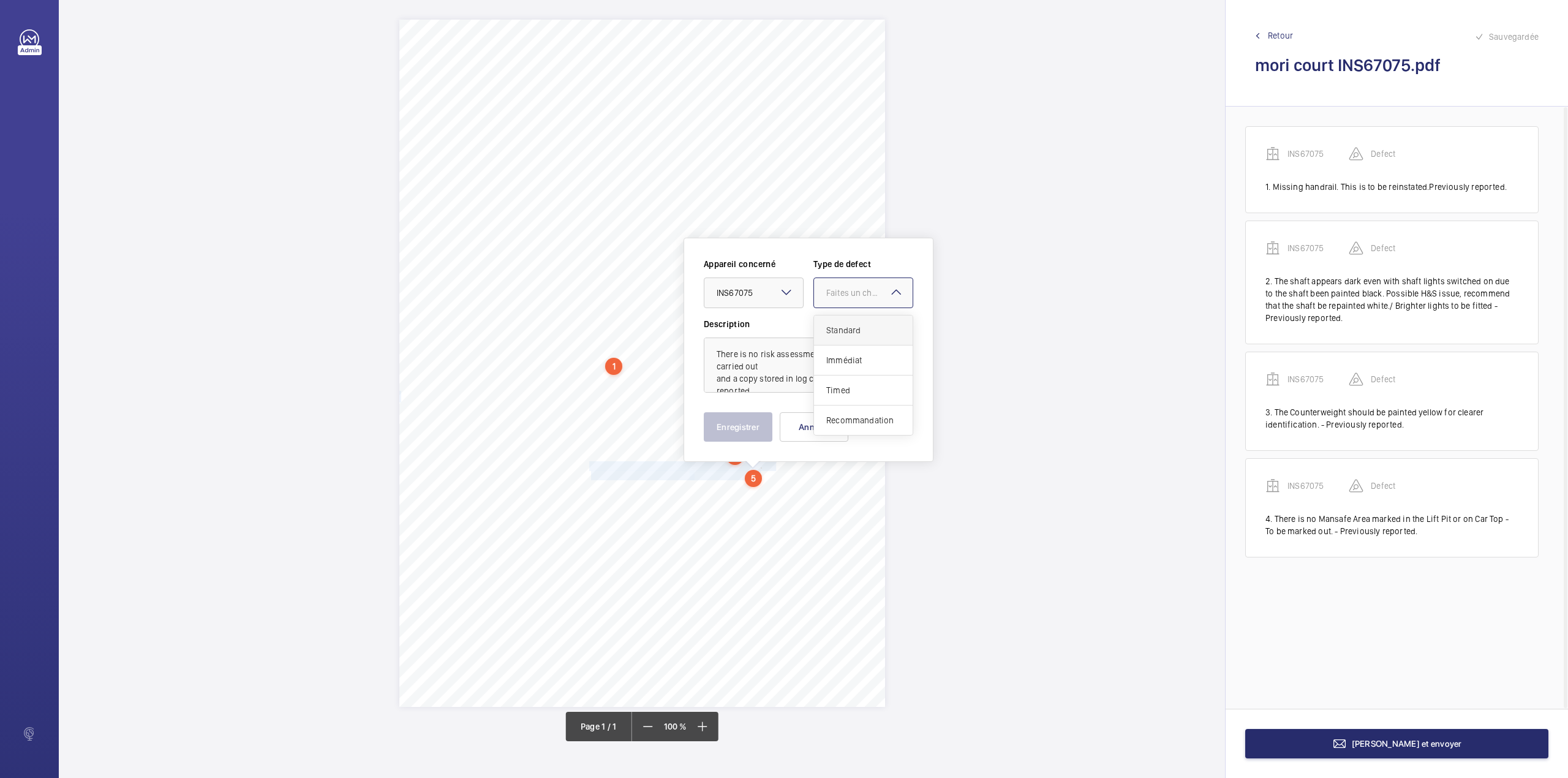
click at [836, 322] on div "Standard" at bounding box center [863, 330] width 99 height 30
click at [769, 388] on textarea "There is no risk assessment available, to be carried out and a copy stored in l…" at bounding box center [808, 365] width 209 height 55
type textarea "There is no risk assessment available, to be carried out and a copy stored in l…"
click at [757, 436] on button "Enregistrer" at bounding box center [738, 427] width 69 height 30
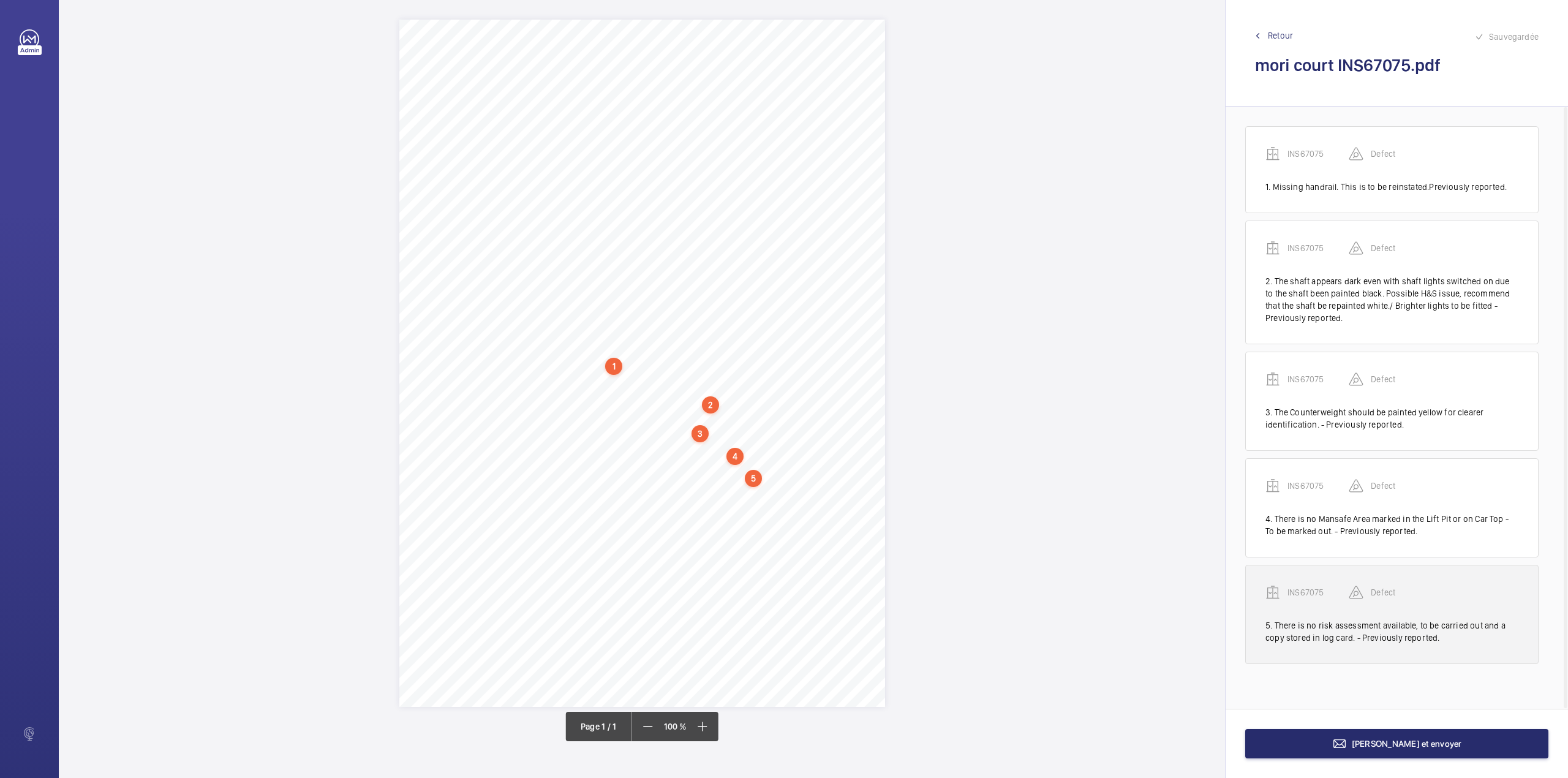
click at [1311, 594] on p "INS67075" at bounding box center [1318, 593] width 61 height 12
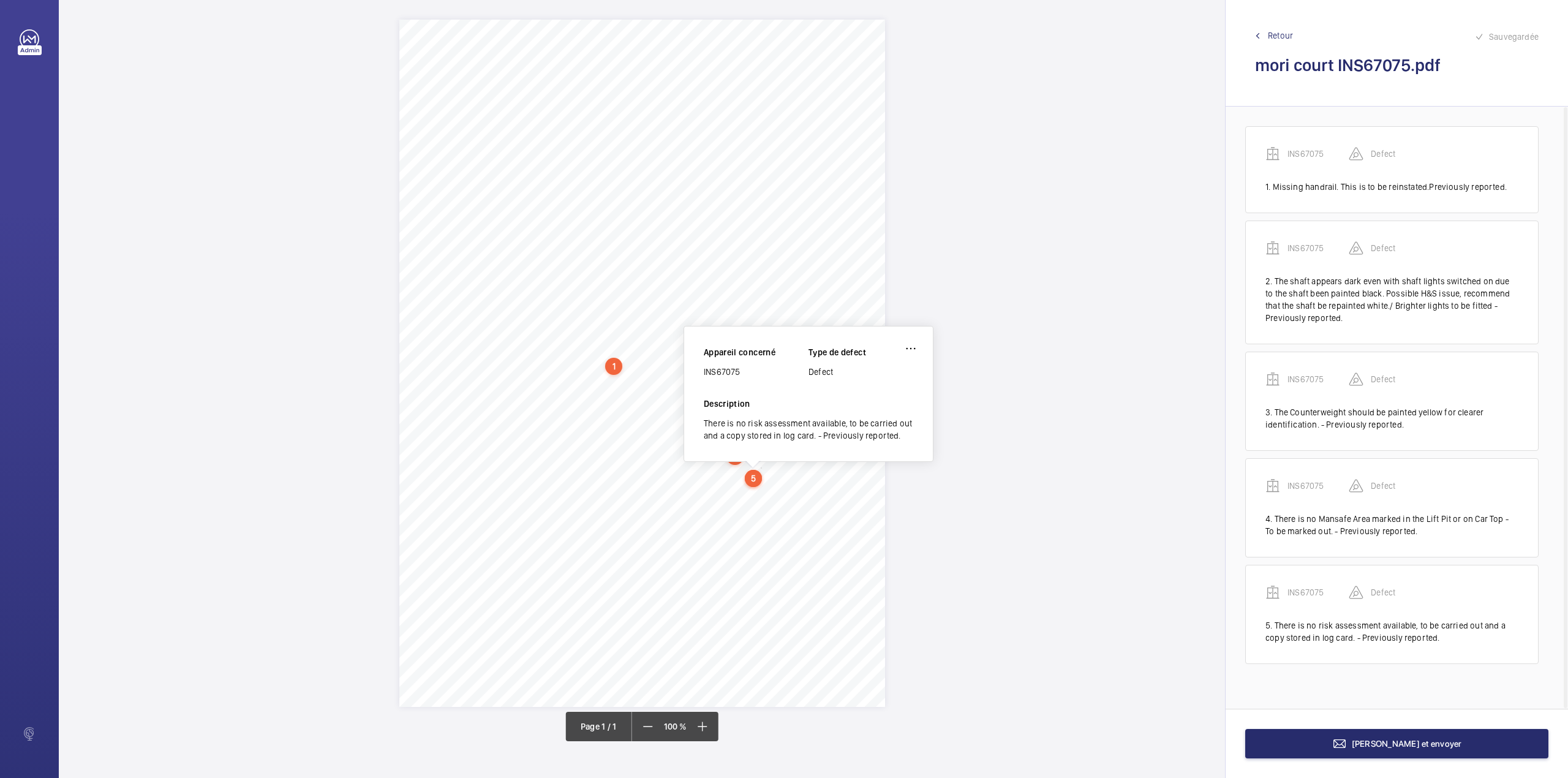
drag, startPoint x: 704, startPoint y: 369, endPoint x: 743, endPoint y: 373, distance: 39.2
click at [743, 373] on div "INS67075" at bounding box center [756, 372] width 105 height 12
copy div "INS67075"
click at [1316, 739] on button "[PERSON_NAME] et envoyer" at bounding box center [1396, 743] width 303 height 30
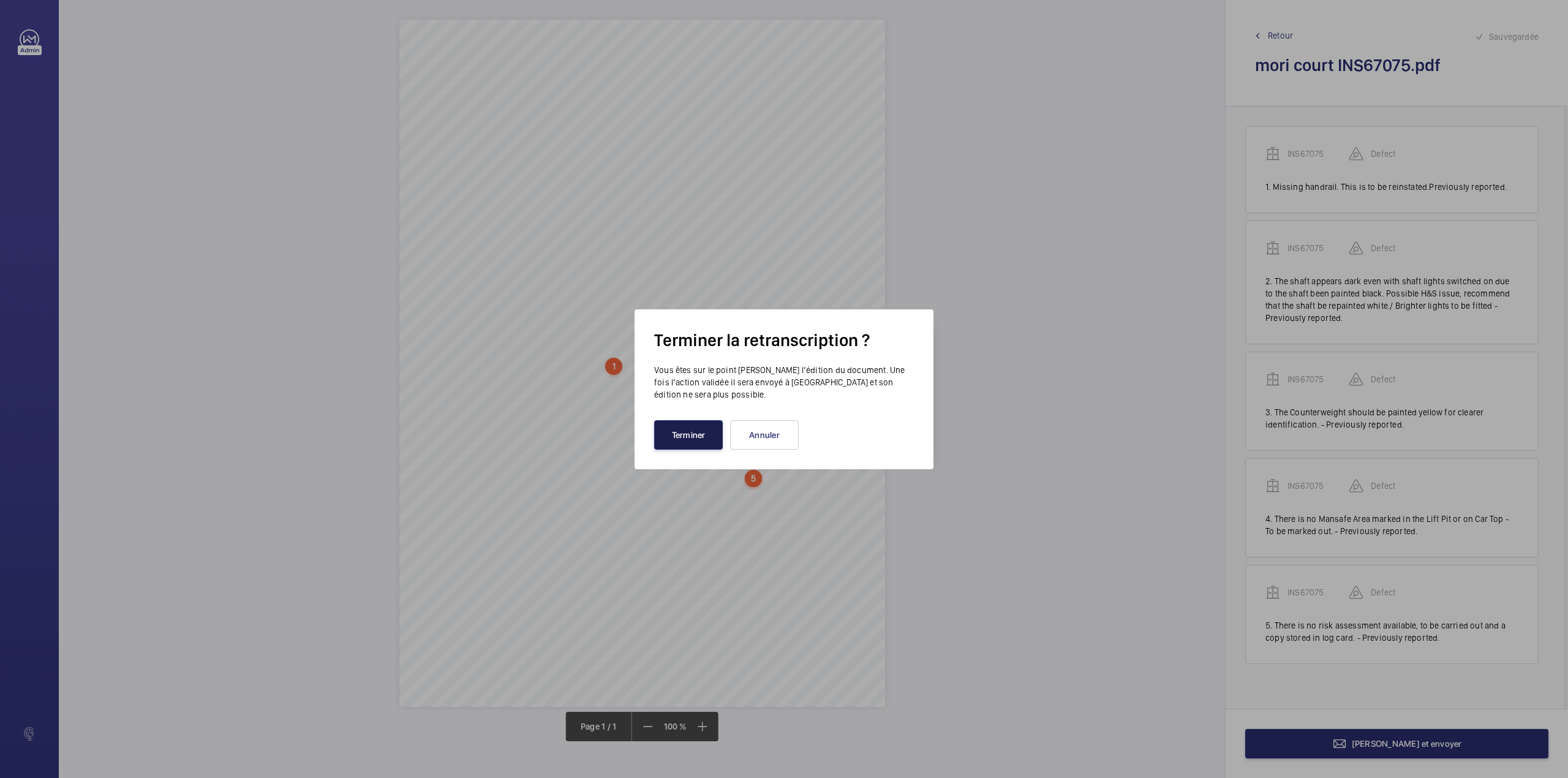
click at [665, 427] on button "Terminer" at bounding box center [688, 434] width 69 height 30
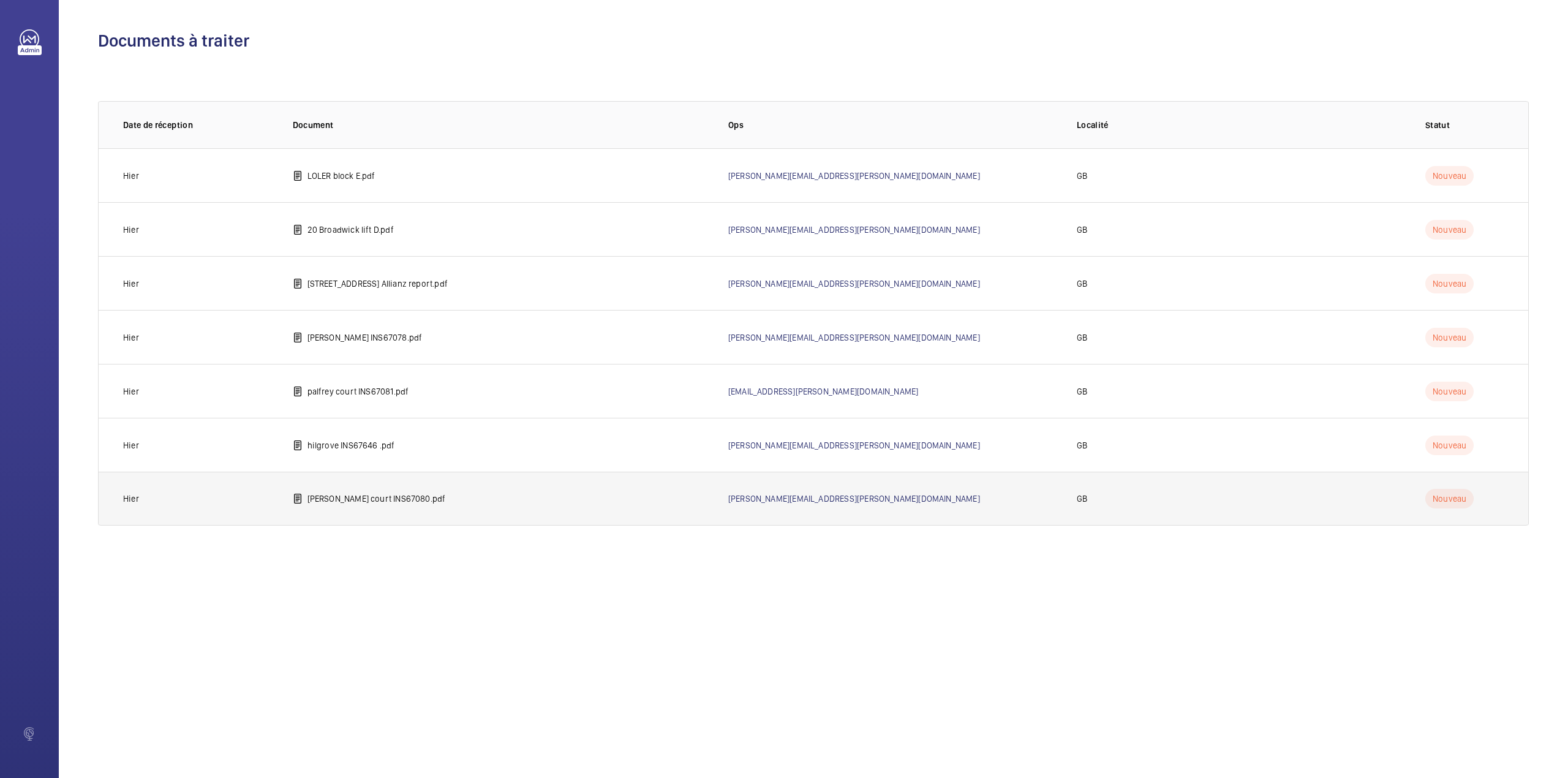
click at [353, 499] on p "[PERSON_NAME] court INS67080.pdf" at bounding box center [376, 498] width 139 height 12
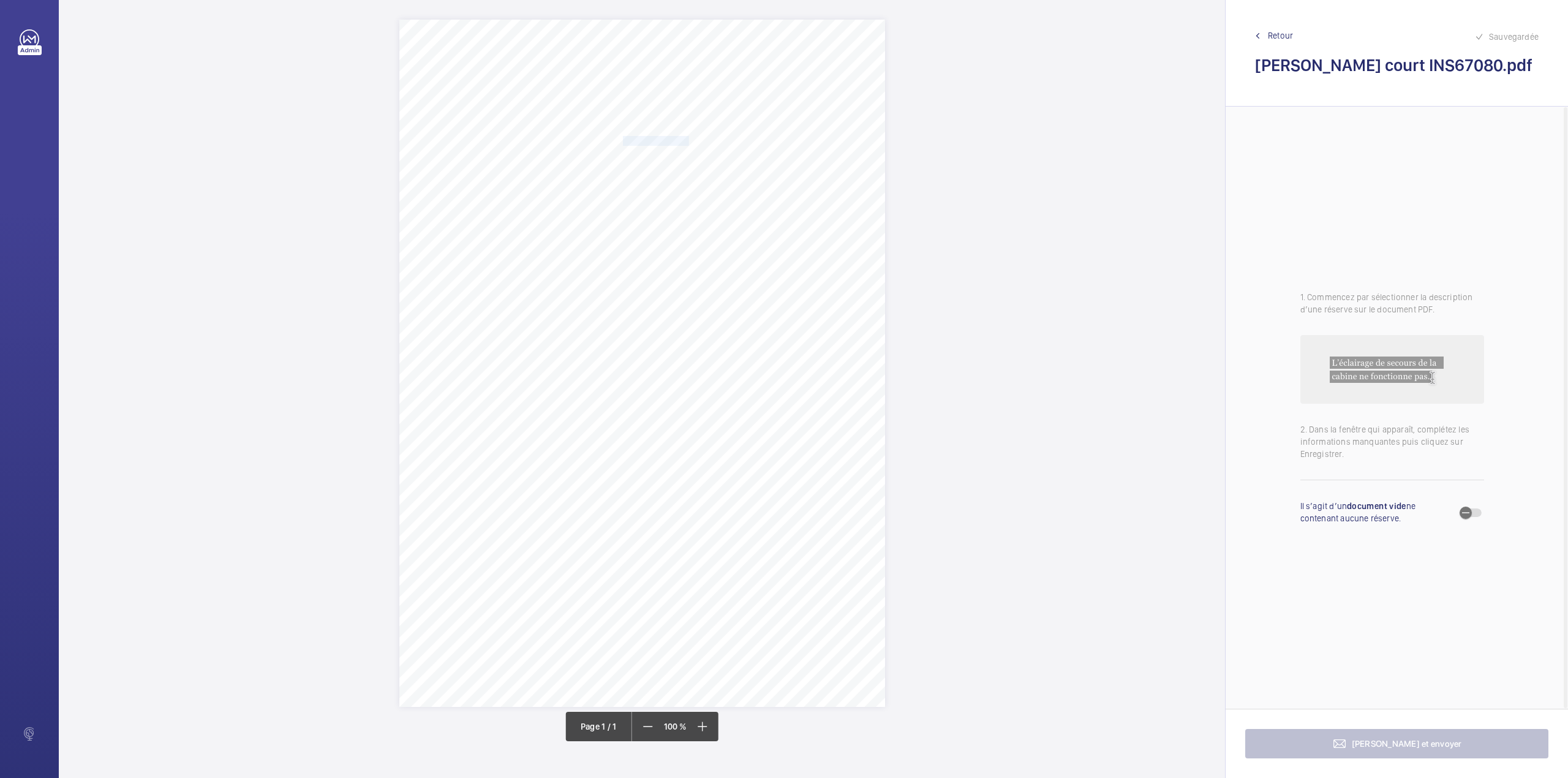
drag, startPoint x: 624, startPoint y: 140, endPoint x: 687, endPoint y: 140, distance: 63.0
click at [687, 140] on span "Notting Hill Genesis" at bounding box center [656, 141] width 66 height 9
click at [738, 363] on button "Annuler" at bounding box center [741, 355] width 69 height 30
drag, startPoint x: 623, startPoint y: 156, endPoint x: 755, endPoint y: 157, distance: 132.0
click at [755, 157] on span "[PERSON_NAME] Court [STREET_ADDRESS]" at bounding box center [703, 156] width 161 height 9
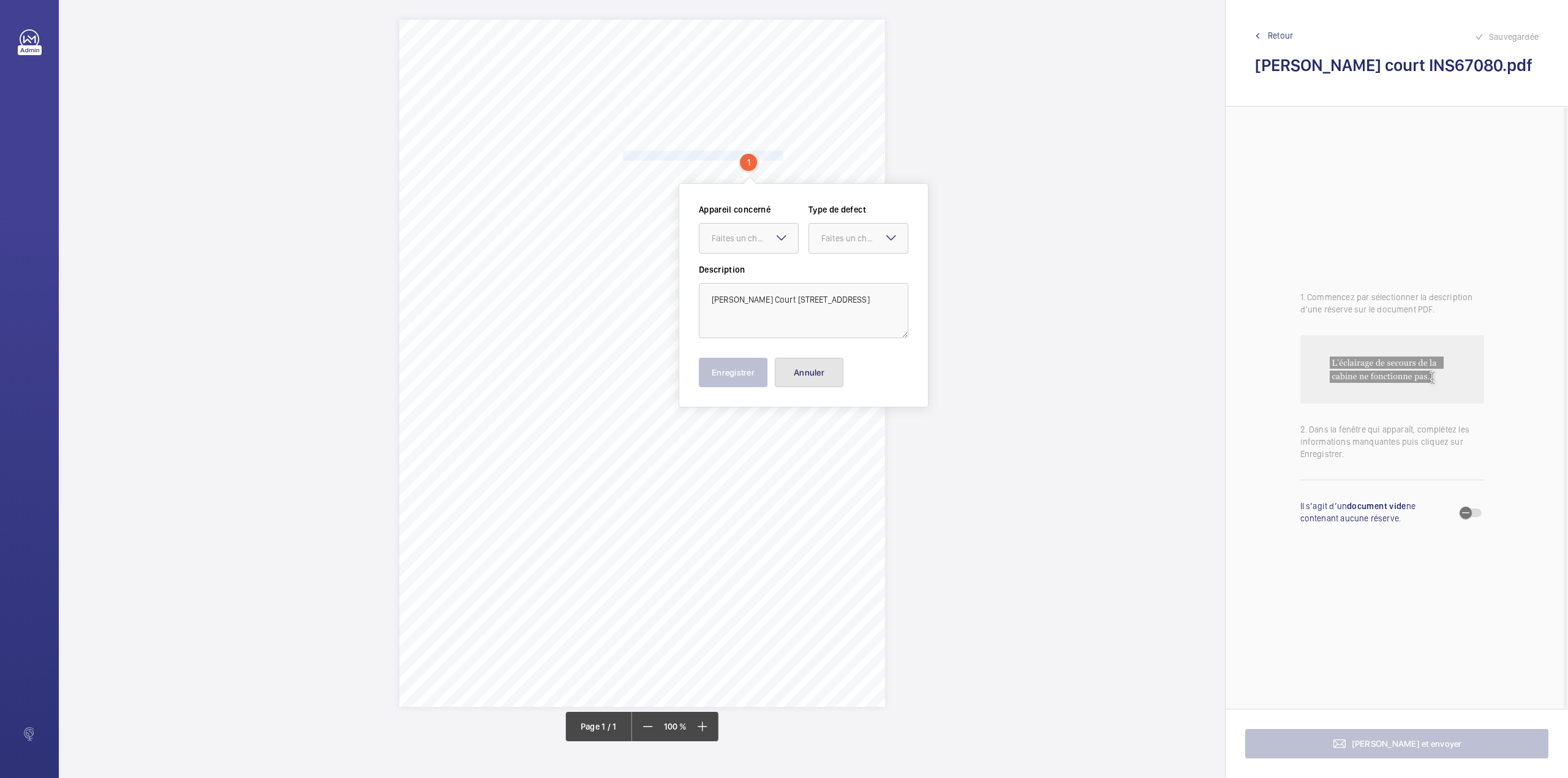
drag, startPoint x: 796, startPoint y: 383, endPoint x: 773, endPoint y: 356, distance: 35.5
click at [796, 383] on button "Annuler" at bounding box center [809, 372] width 69 height 30
drag, startPoint x: 591, startPoint y: 352, endPoint x: 699, endPoint y: 349, distance: 108.0
click at [699, 349] on div "Signed: Lifting Operations and Lifting Equipment Regulations 1998 Report of Tho…" at bounding box center [642, 363] width 485 height 687
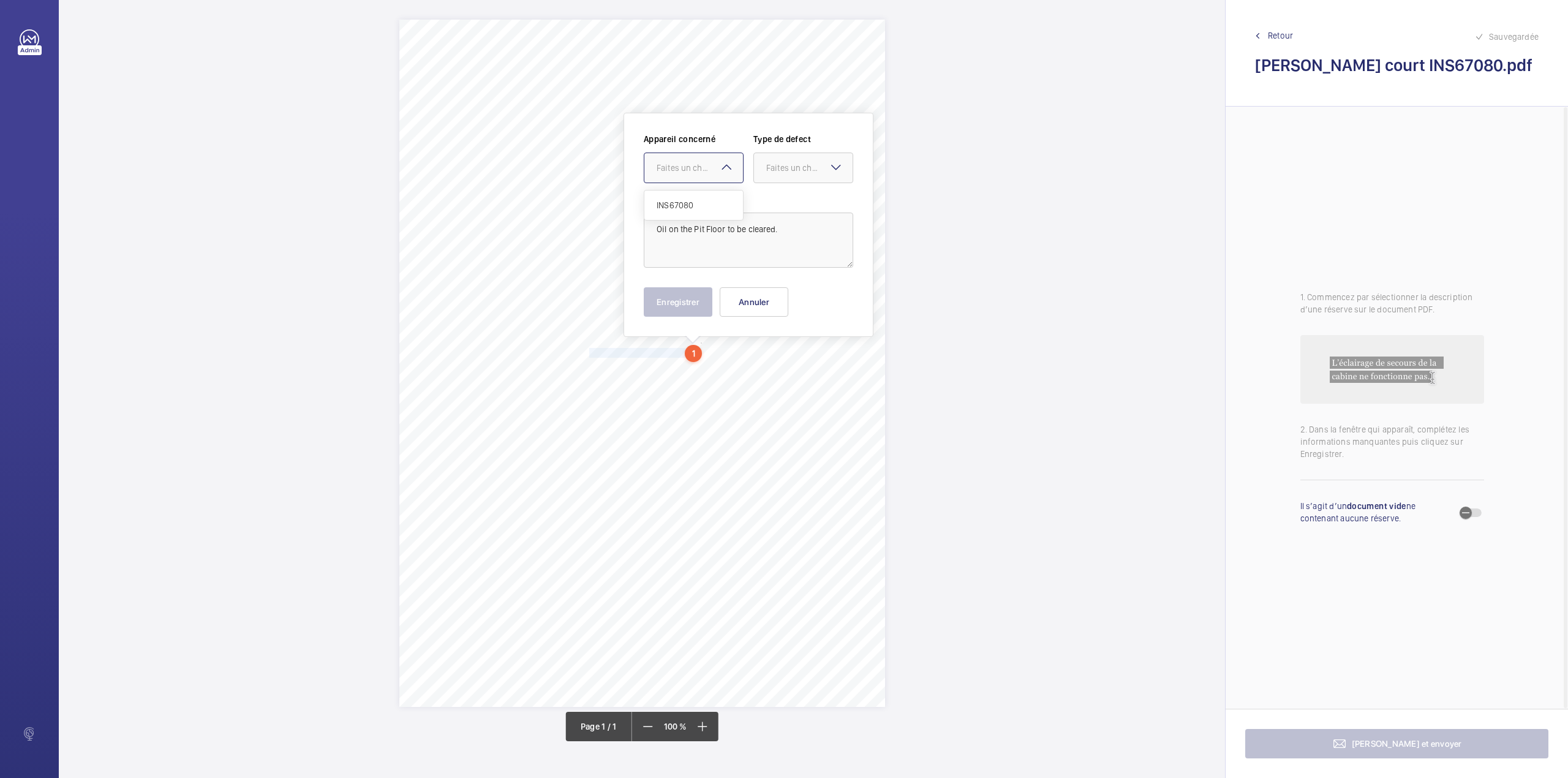
click at [697, 170] on div "Faites un choix" at bounding box center [699, 168] width 87 height 12
click at [696, 204] on span "INS67080" at bounding box center [693, 205] width 74 height 12
click at [787, 177] on div at bounding box center [803, 168] width 99 height 30
click at [783, 202] on span "Standard" at bounding box center [802, 205] width 74 height 12
click at [693, 292] on button "Enregistrer" at bounding box center [677, 302] width 69 height 30
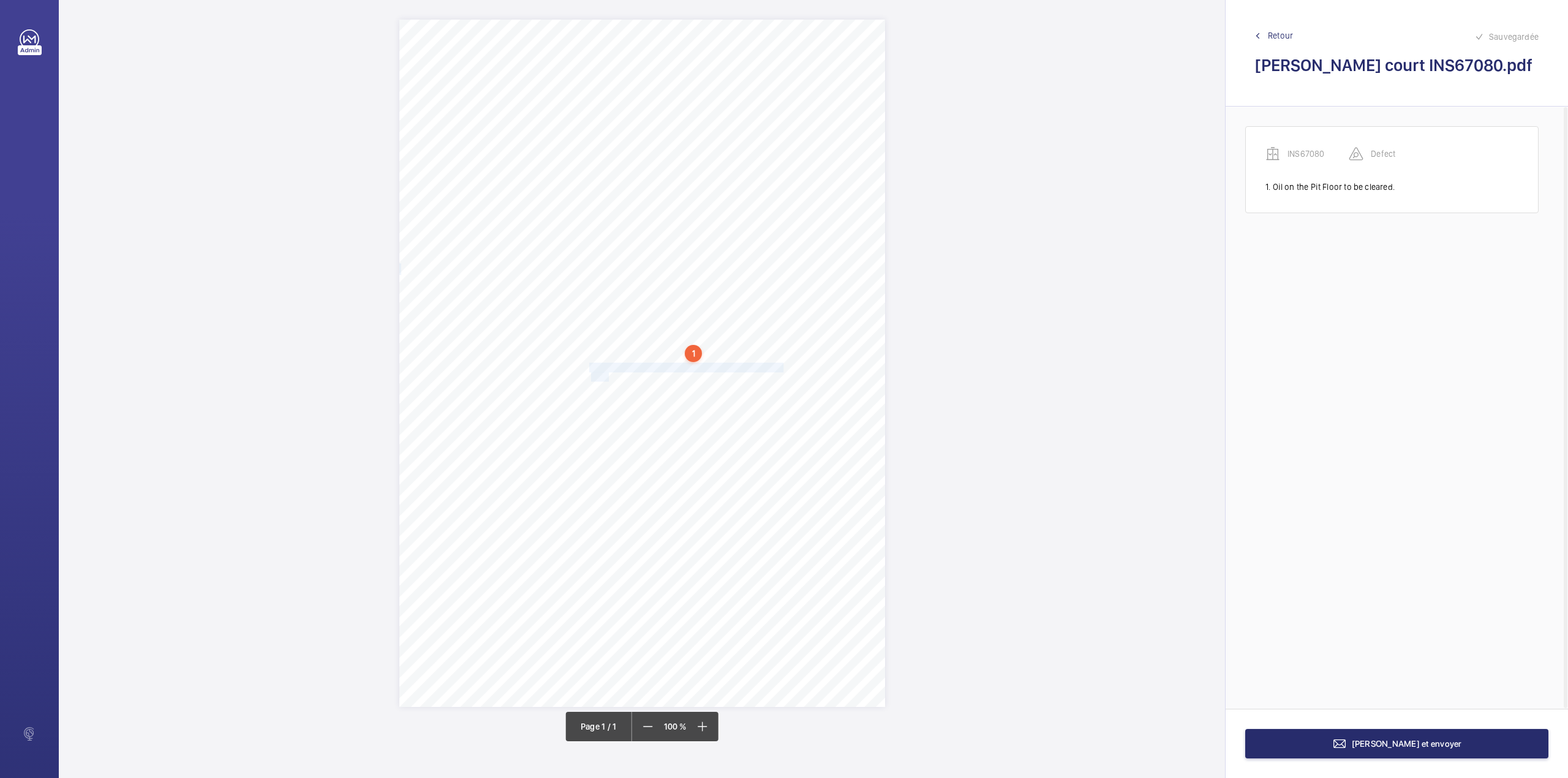
drag, startPoint x: 591, startPoint y: 365, endPoint x: 609, endPoint y: 376, distance: 21.1
click at [609, 376] on div "Signed: Lifting Operations and Lifting Equipment Regulations 1998 Report of Tho…" at bounding box center [642, 363] width 485 height 687
drag, startPoint x: 589, startPoint y: 190, endPoint x: 589, endPoint y: 213, distance: 23.0
click at [589, 192] on div "Faites un choix" at bounding box center [609, 195] width 87 height 12
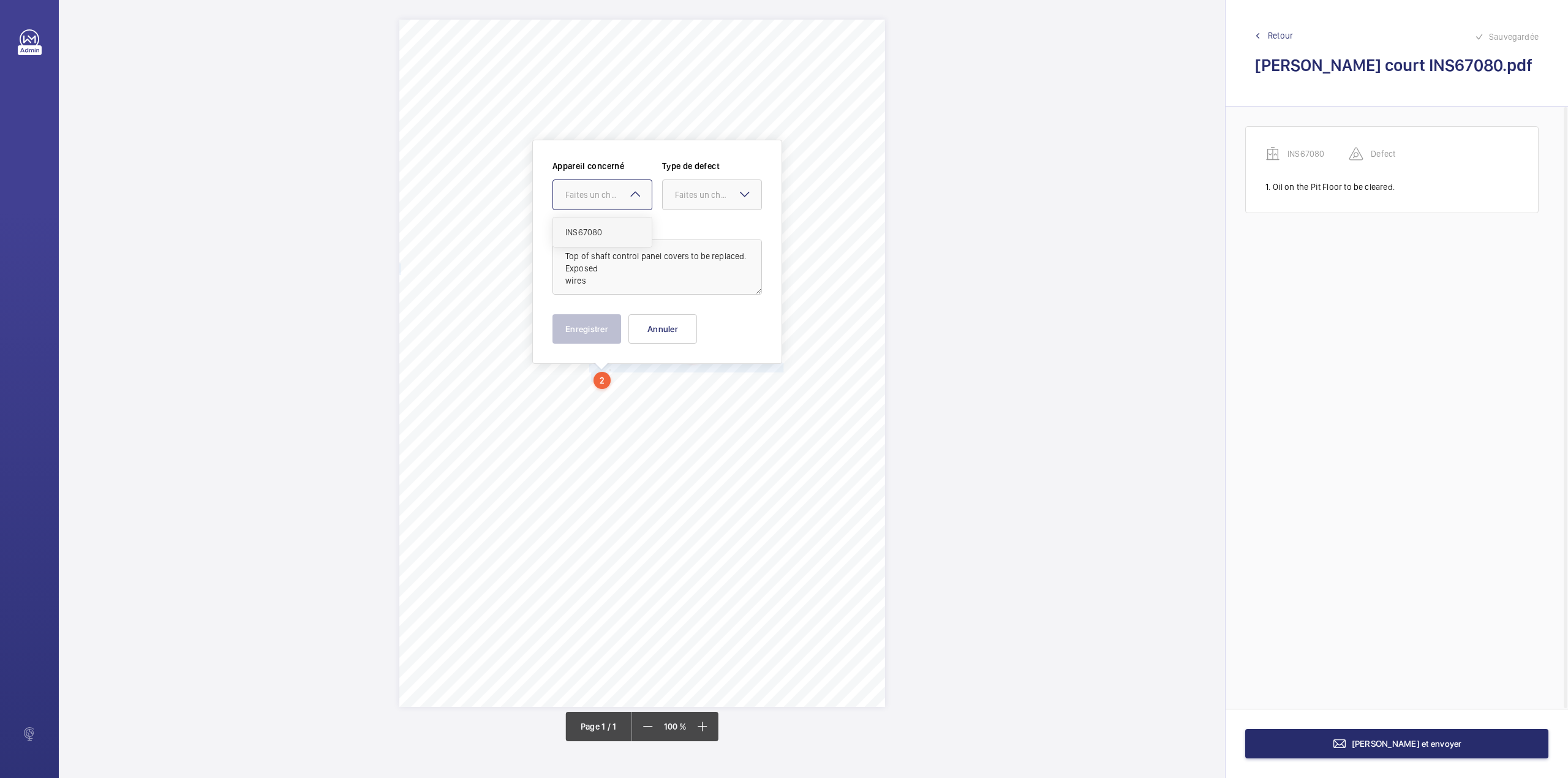
click at [592, 231] on span "INS67080" at bounding box center [602, 232] width 74 height 12
drag, startPoint x: 687, startPoint y: 197, endPoint x: 688, endPoint y: 231, distance: 34.0
click at [686, 201] on div "Faites un choix" at bounding box center [712, 195] width 99 height 12
click at [688, 231] on span "Standard" at bounding box center [711, 232] width 74 height 12
click at [615, 283] on textarea "Top of shaft control panel covers to be replaced. Exposed wires" at bounding box center [657, 267] width 209 height 55
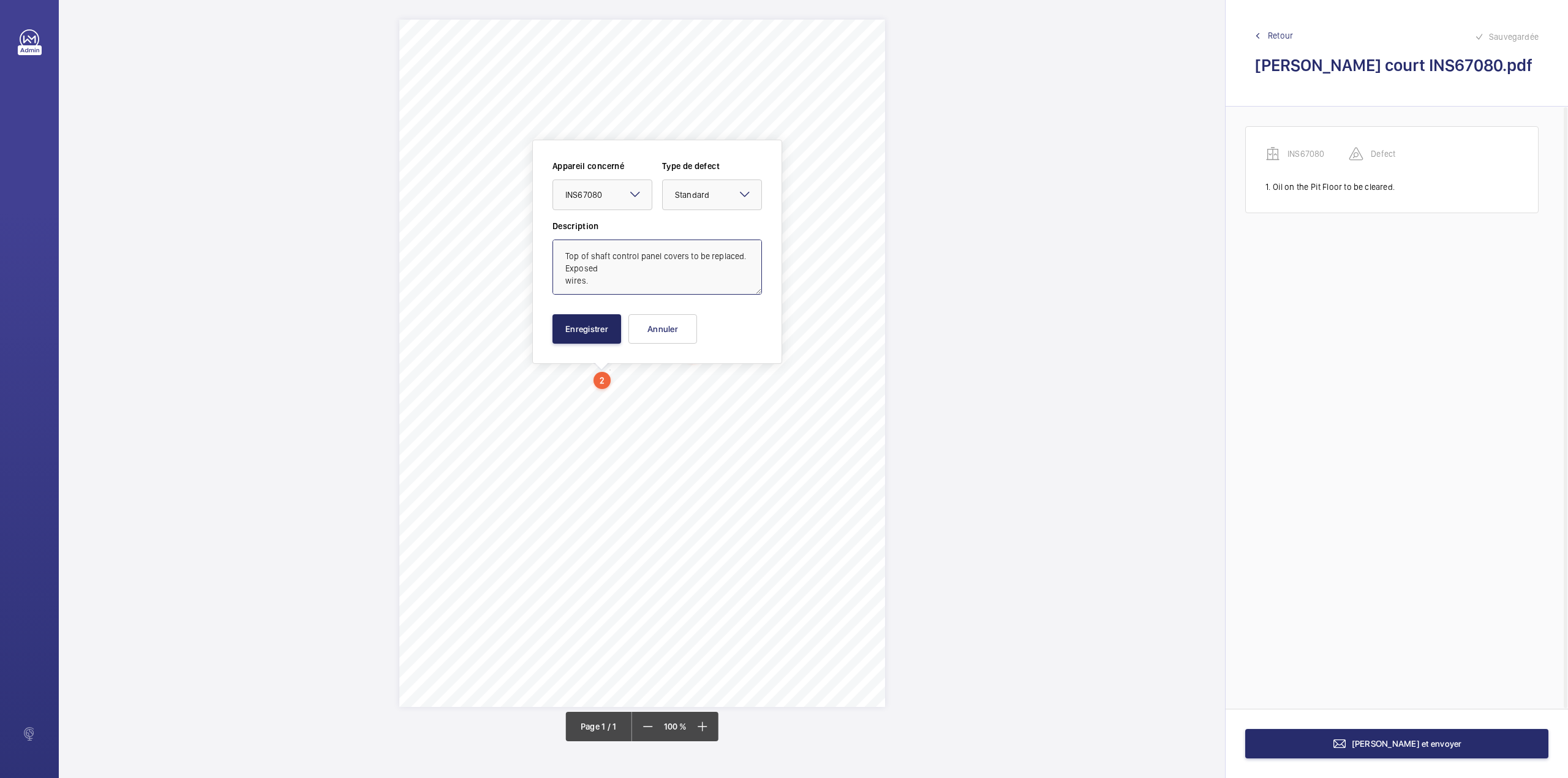
type textarea "Top of shaft control panel covers to be replaced. Exposed wires."
click at [586, 326] on button "Enregistrer" at bounding box center [586, 329] width 69 height 30
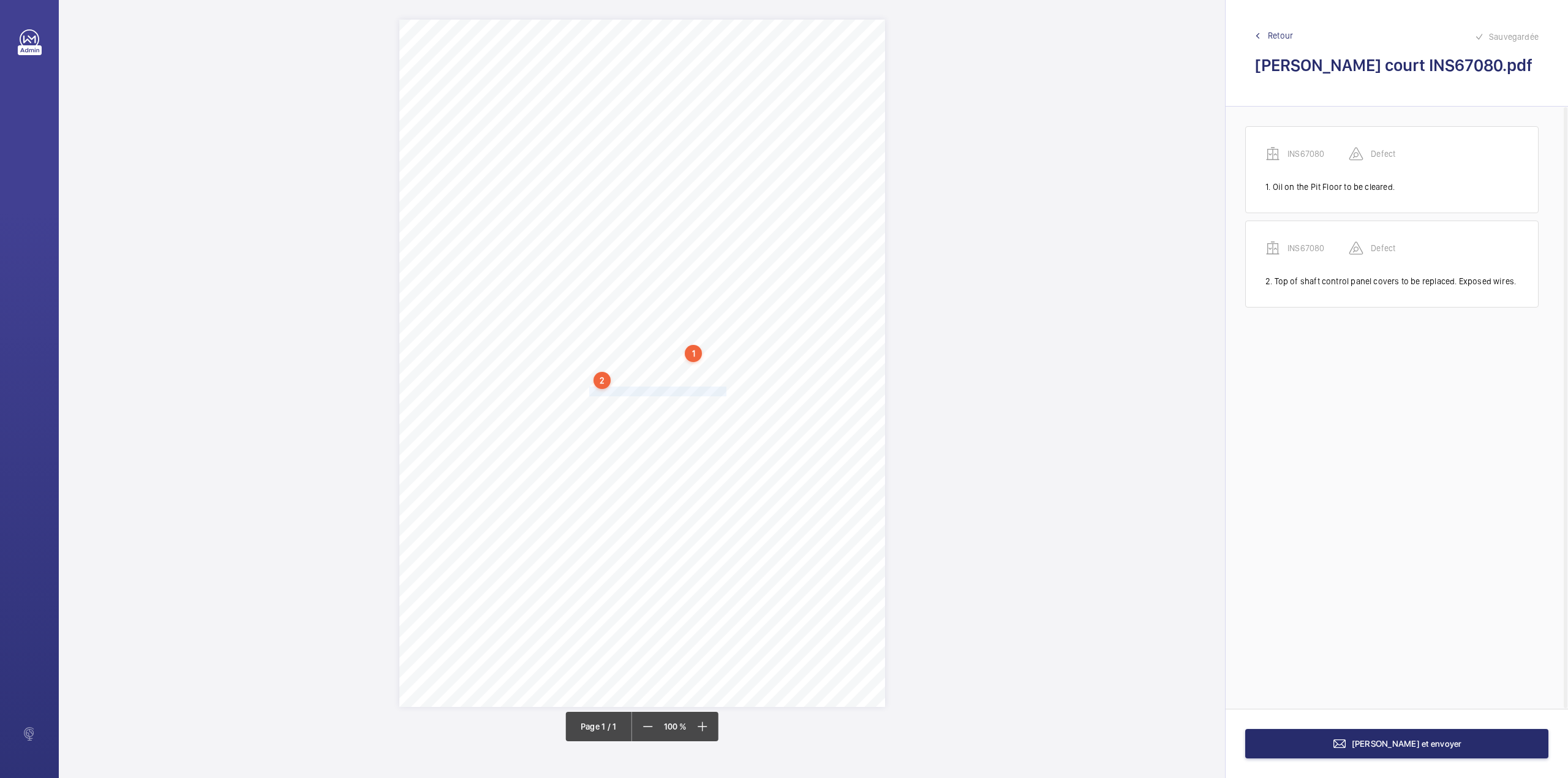
drag, startPoint x: 591, startPoint y: 391, endPoint x: 724, endPoint y: 391, distance: 133.0
click at [724, 391] on div "Signed: Lifting Operations and Lifting Equipment Regulations 1998 Report of Tho…" at bounding box center [642, 363] width 485 height 687
click at [692, 201] on div at bounding box center [718, 210] width 99 height 30
click at [692, 234] on div "INS67080" at bounding box center [718, 247] width 99 height 30
drag, startPoint x: 800, startPoint y: 212, endPoint x: 799, endPoint y: 227, distance: 15.0
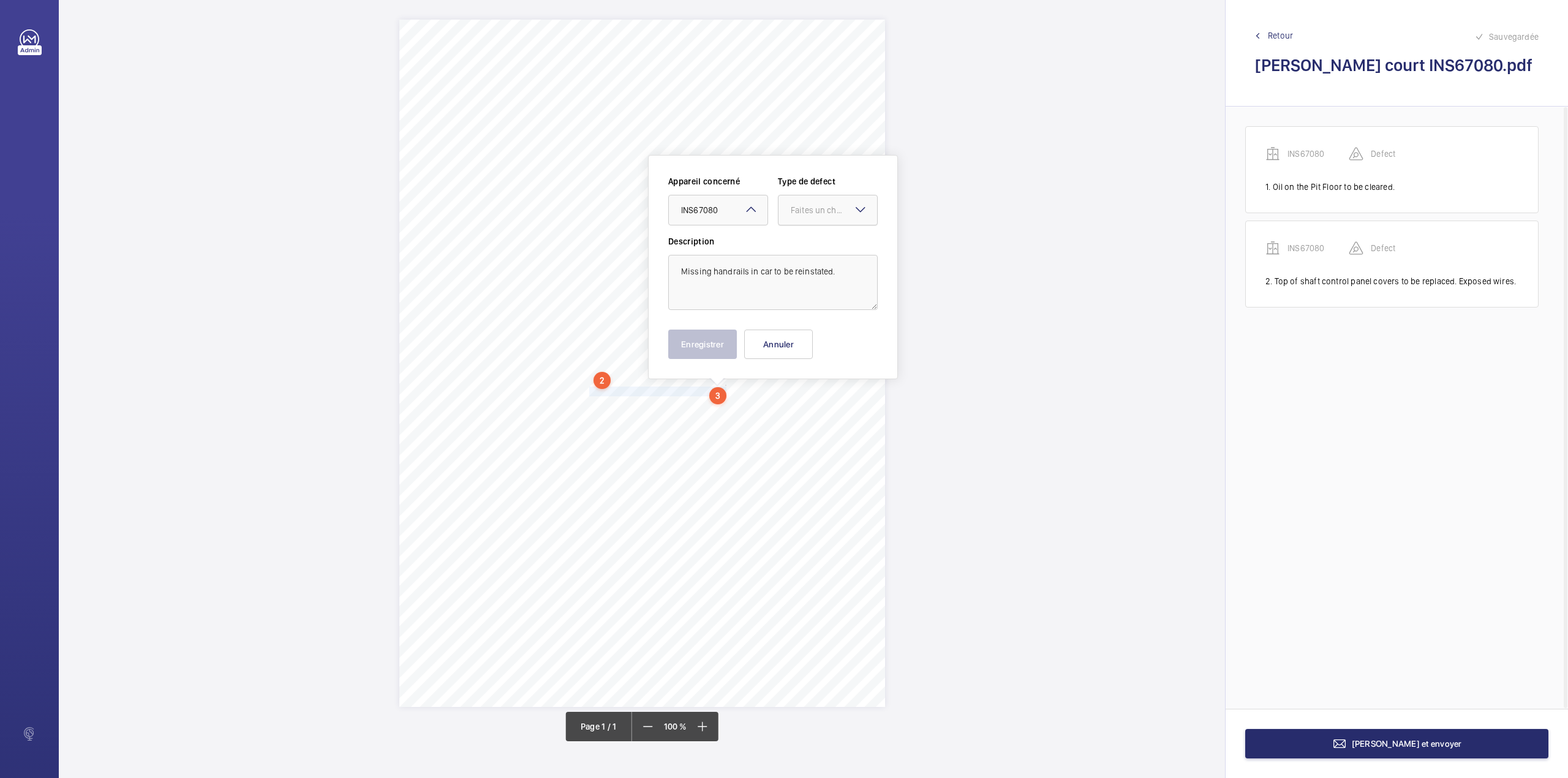
click at [801, 213] on div "Faites un choix" at bounding box center [834, 210] width 87 height 12
click at [799, 241] on div "Standard" at bounding box center [828, 247] width 99 height 30
click at [698, 328] on div "Appareil concerné Faites un choix × INS67080 × Type de defect Faites un choix ×…" at bounding box center [773, 267] width 209 height 184
click at [692, 345] on button "Enregistrer" at bounding box center [702, 344] width 69 height 30
drag, startPoint x: 595, startPoint y: 406, endPoint x: 741, endPoint y: 413, distance: 146.2
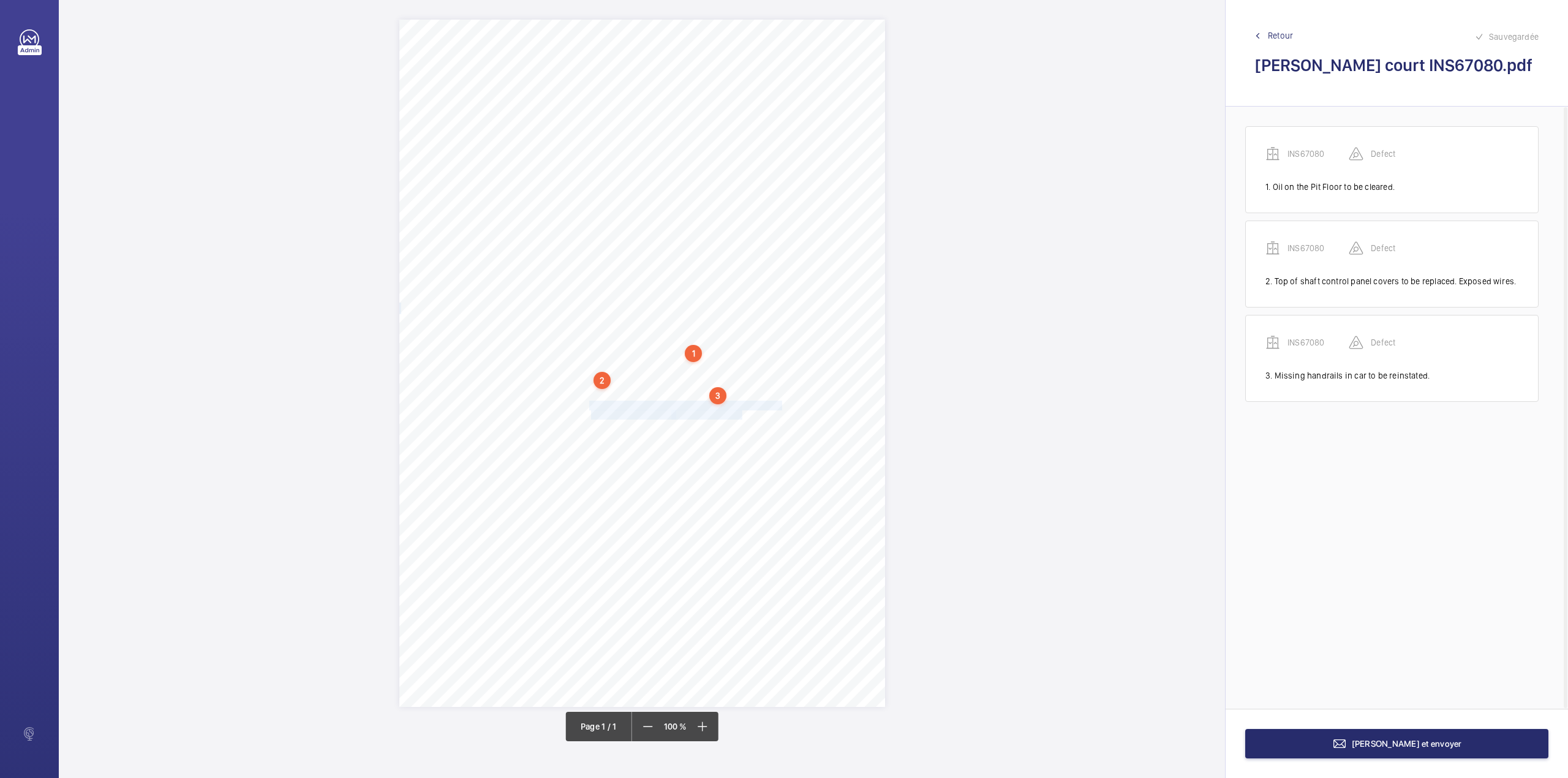
click at [741, 413] on div "Signed: Lifting Operations and Lifting Equipment Regulations 1998 Report of Tho…" at bounding box center [642, 363] width 485 height 687
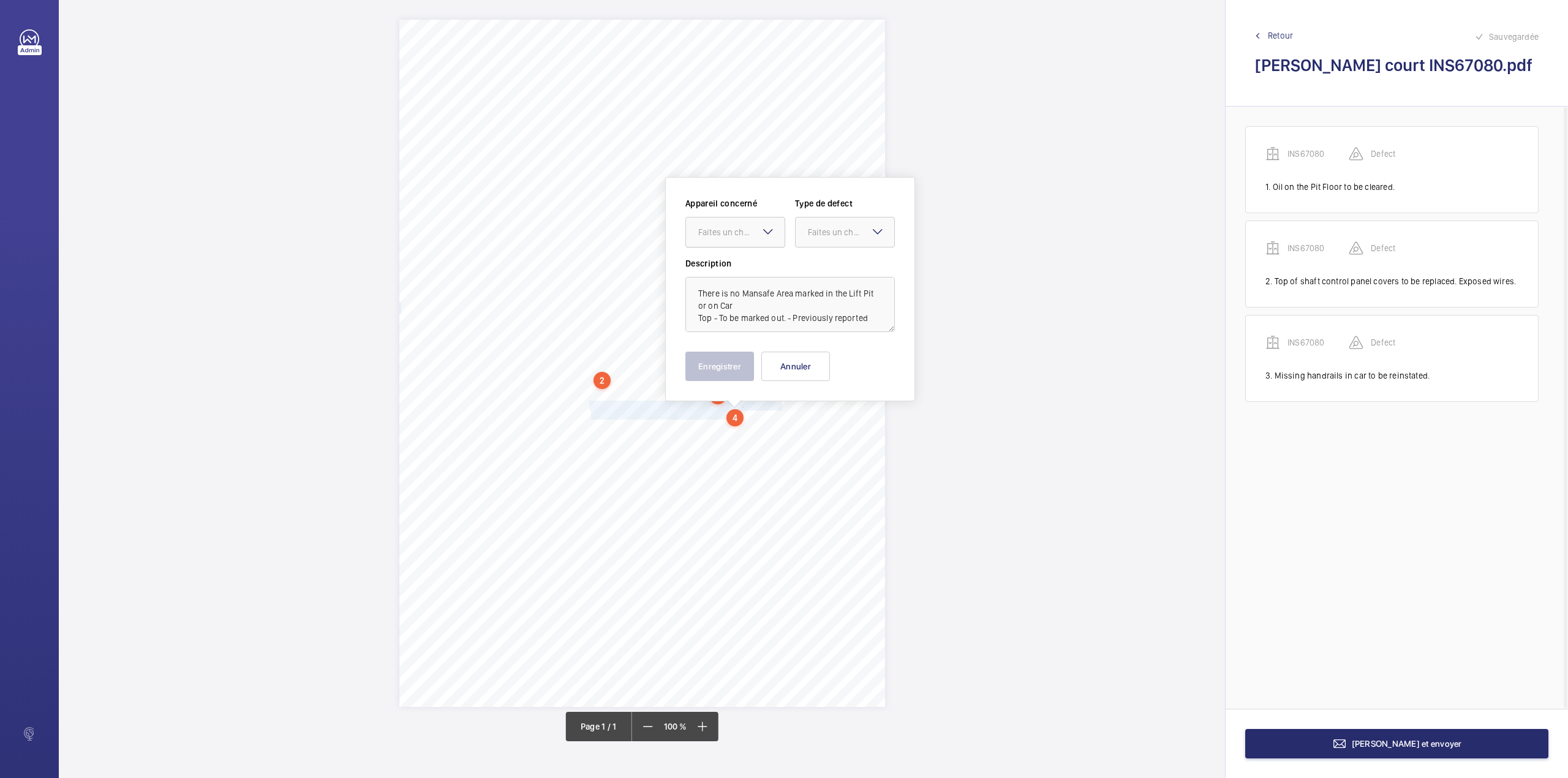
drag, startPoint x: 739, startPoint y: 230, endPoint x: 741, endPoint y: 241, distance: 11.2
click at [739, 233] on div "Faites un choix" at bounding box center [741, 232] width 87 height 12
drag, startPoint x: 745, startPoint y: 261, endPoint x: 783, endPoint y: 247, distance: 40.5
click at [746, 261] on div "INS67080" at bounding box center [735, 270] width 99 height 30
drag, startPoint x: 822, startPoint y: 236, endPoint x: 821, endPoint y: 265, distance: 29.0
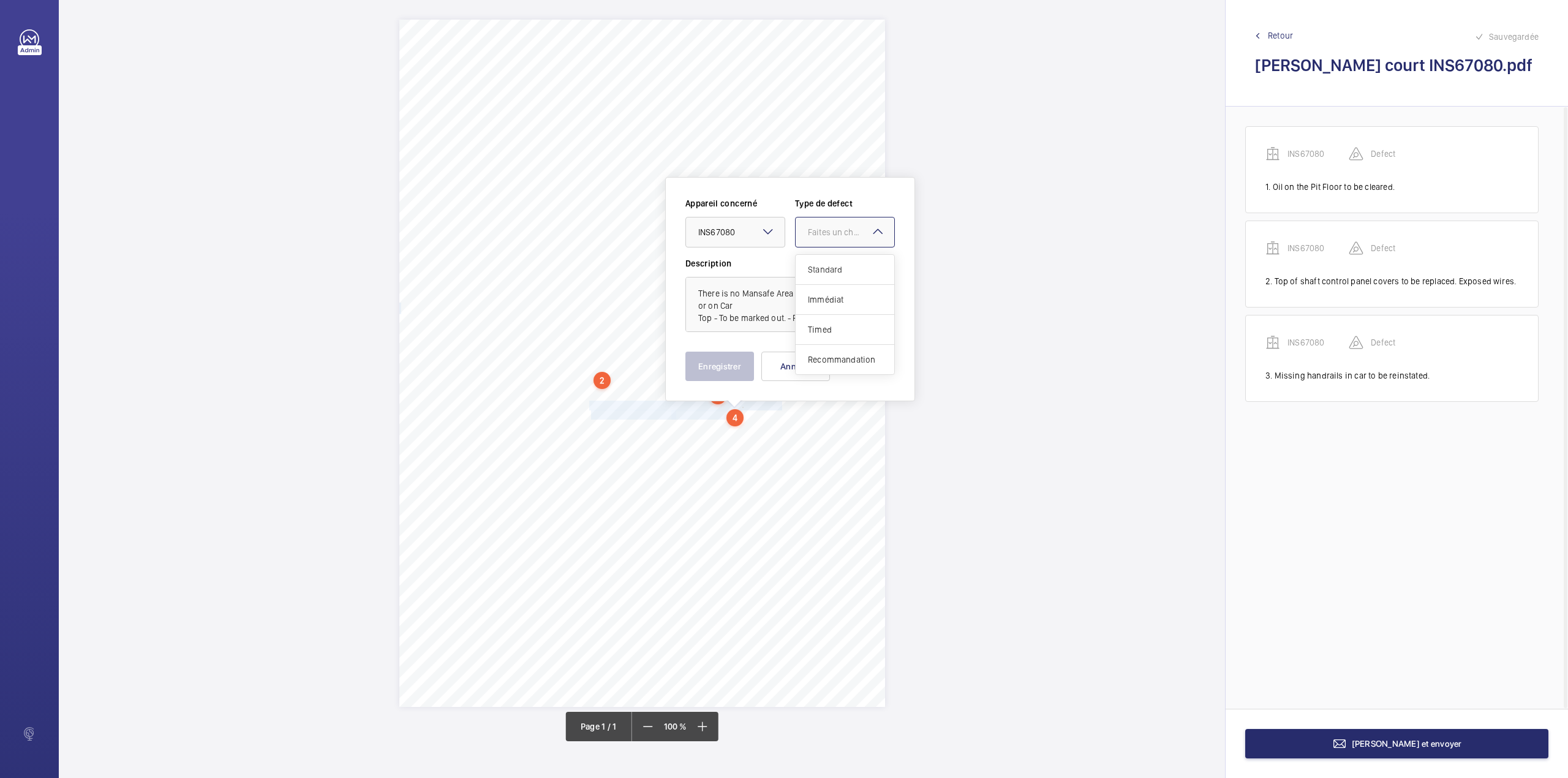
click at [821, 247] on div "Faites un choix" at bounding box center [844, 232] width 99 height 31
click at [819, 266] on span "Standard" at bounding box center [844, 270] width 74 height 12
click at [869, 320] on textarea "There is no Mansafe Area marked in the Lift Pit or on Car Top - To be marked ou…" at bounding box center [790, 304] width 209 height 55
type textarea "There is no Mansafe Area marked in the Lift Pit or on Car Top - To be marked ou…"
click at [739, 368] on button "Enregistrer" at bounding box center [719, 366] width 69 height 30
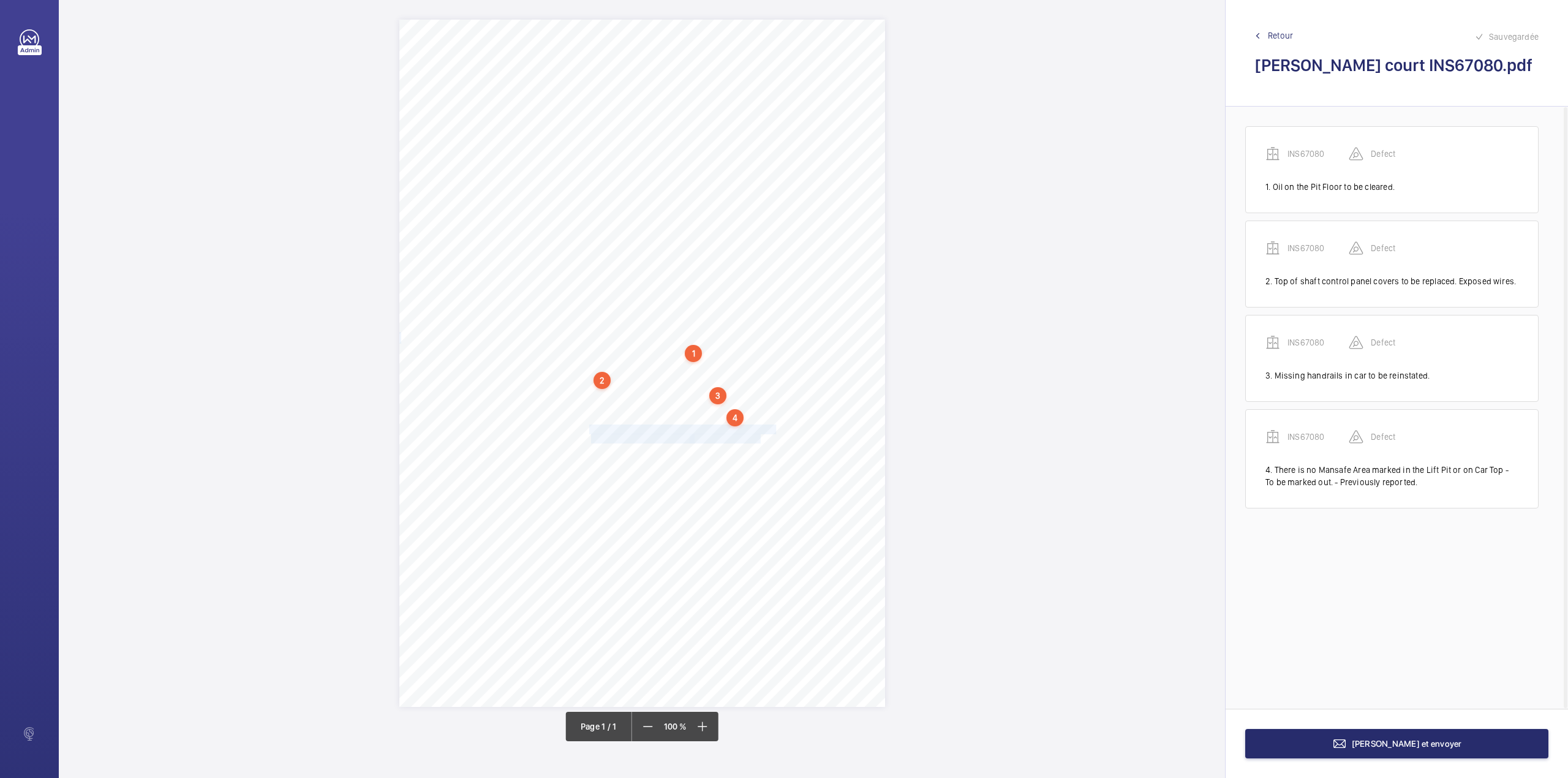
drag, startPoint x: 591, startPoint y: 428, endPoint x: 760, endPoint y: 434, distance: 169.1
click at [760, 434] on div "Signed: Lifting Operations and Lifting Equipment Regulations 1998 Report of Tho…" at bounding box center [642, 363] width 485 height 687
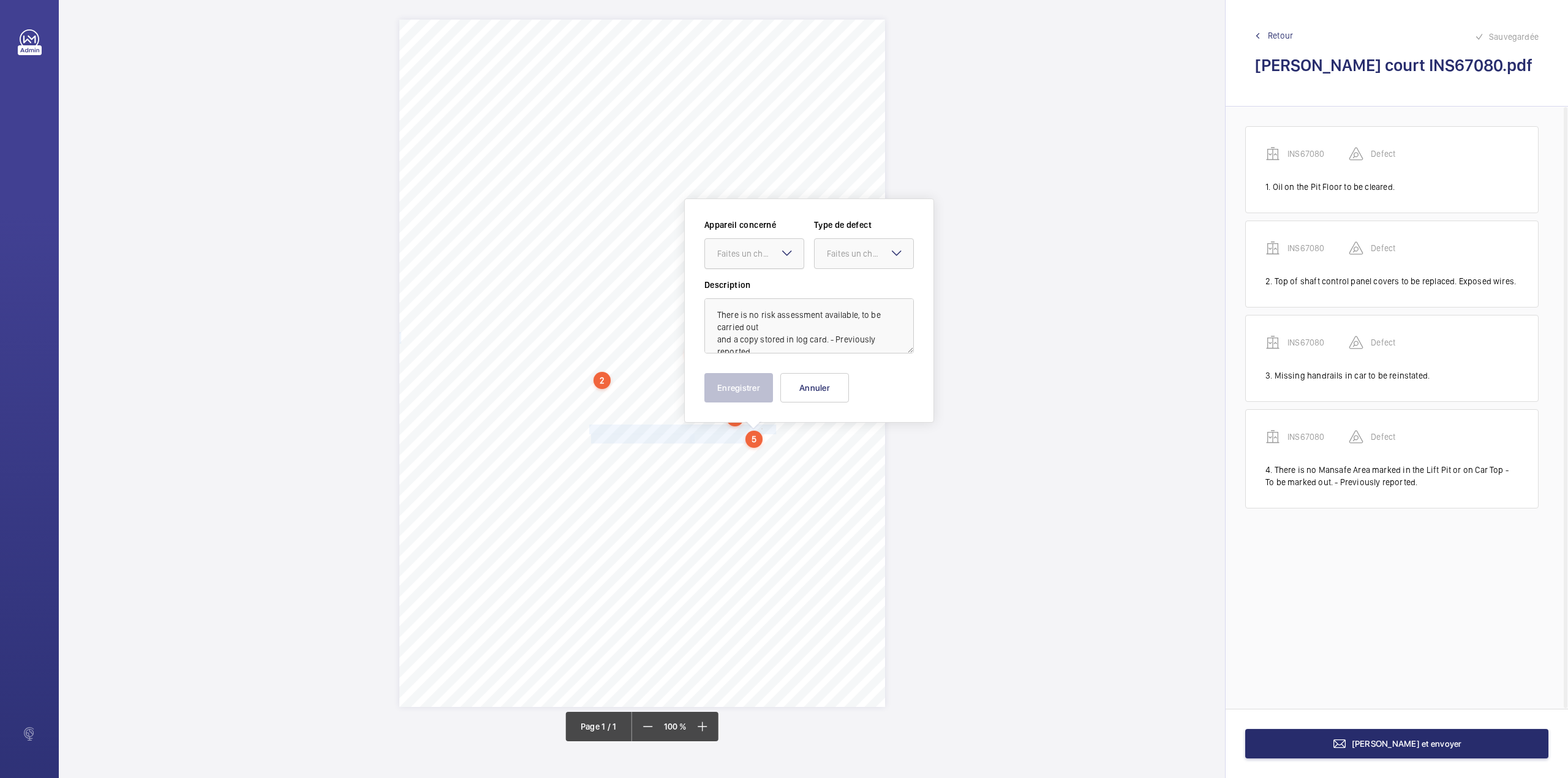
click at [750, 261] on div at bounding box center [754, 253] width 99 height 30
click at [758, 289] on span "INS67080" at bounding box center [754, 291] width 74 height 12
drag, startPoint x: 849, startPoint y: 258, endPoint x: 849, endPoint y: 264, distance: 6.0
click at [849, 260] on div "Faites un choix" at bounding box center [863, 253] width 99 height 12
click at [846, 289] on span "Standard" at bounding box center [863, 291] width 74 height 12
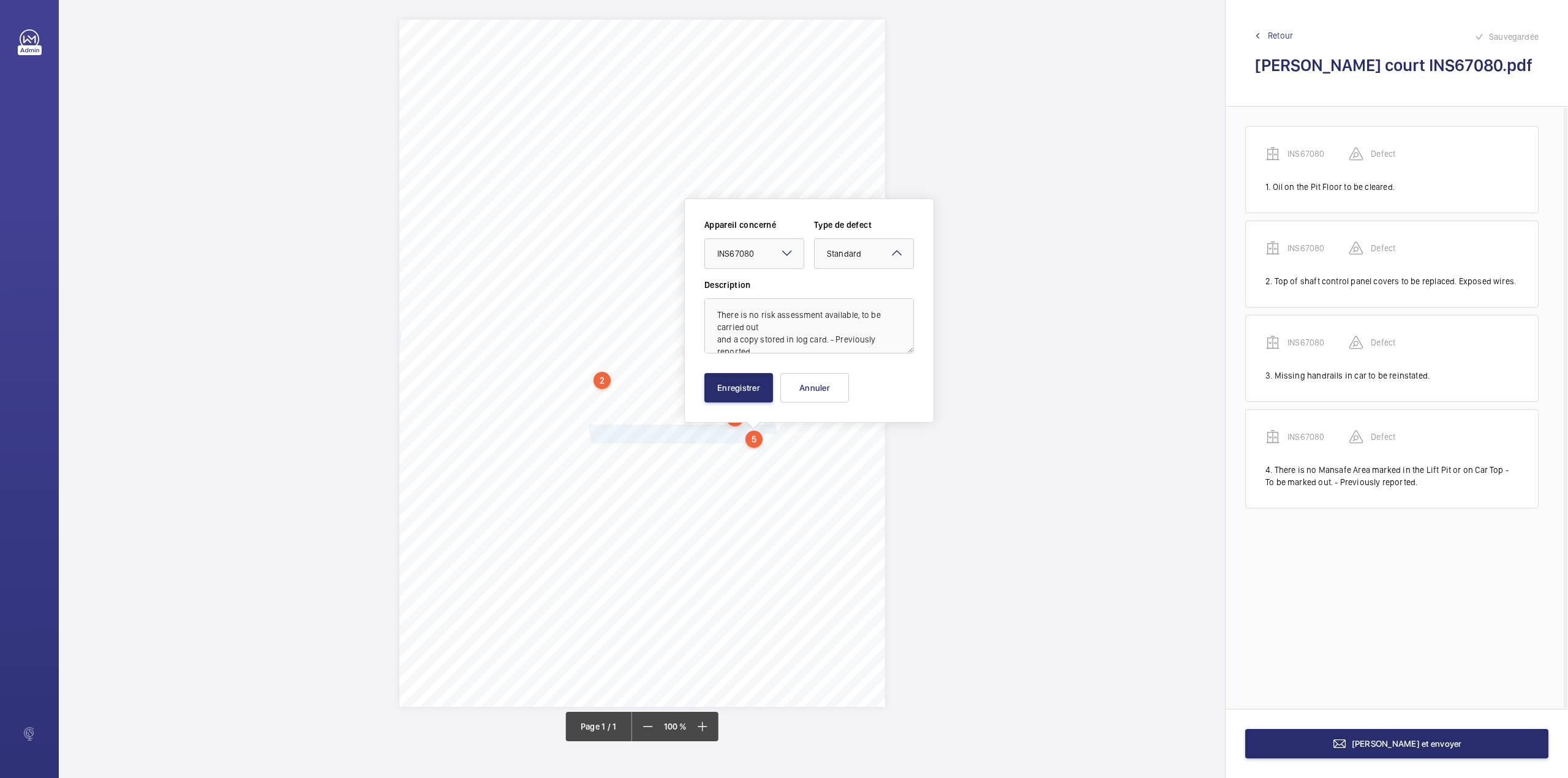
scroll to position [14, 0]
click at [752, 349] on textarea "There is no risk assessment available, to be carried out and a copy stored in l…" at bounding box center [809, 326] width 209 height 55
type textarea "There is no risk assessment available, to be carried out and a copy stored in l…"
click at [742, 381] on button "Enregistrer" at bounding box center [739, 388] width 69 height 30
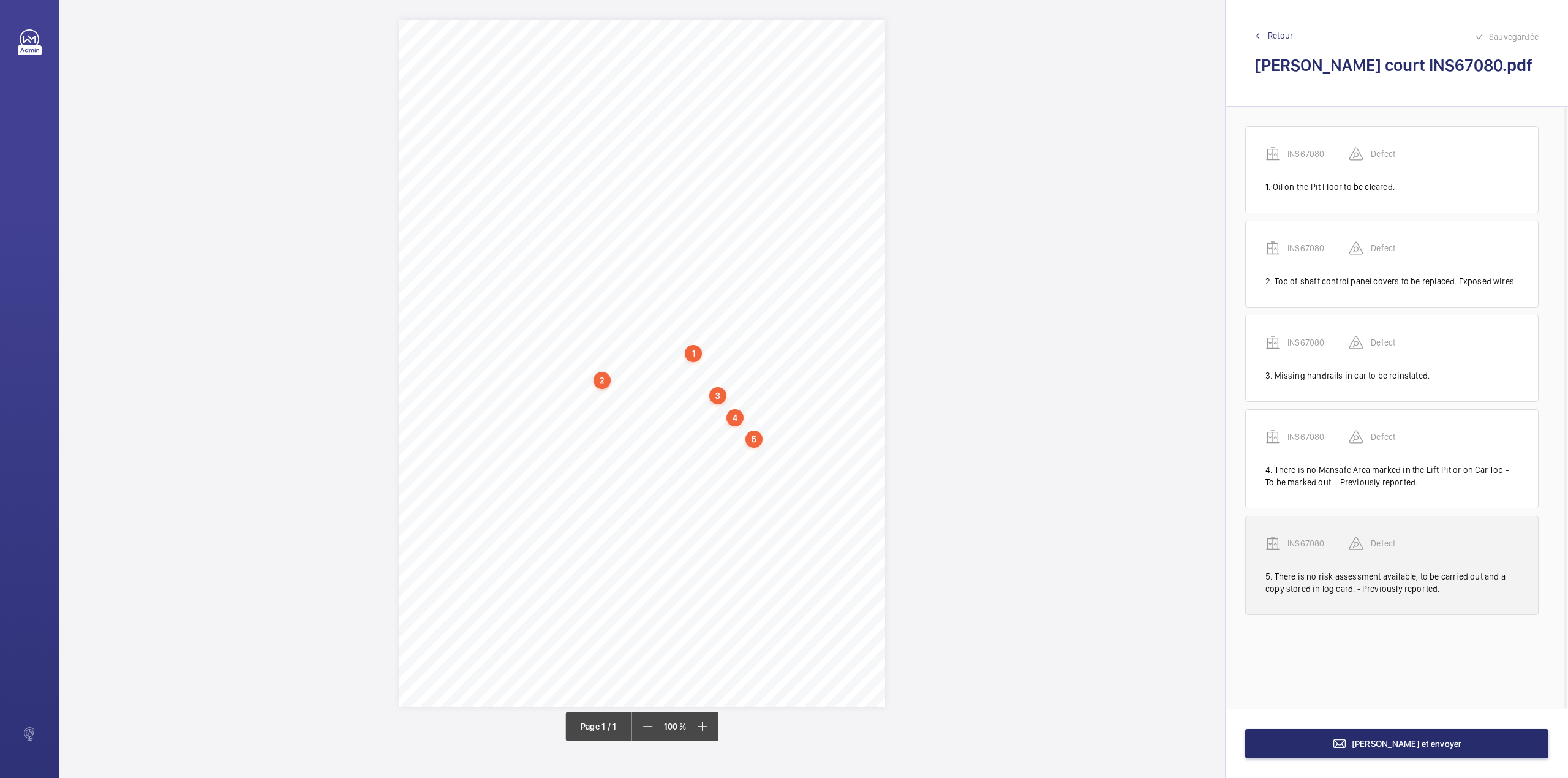
click at [1305, 547] on p "INS67080" at bounding box center [1318, 543] width 61 height 12
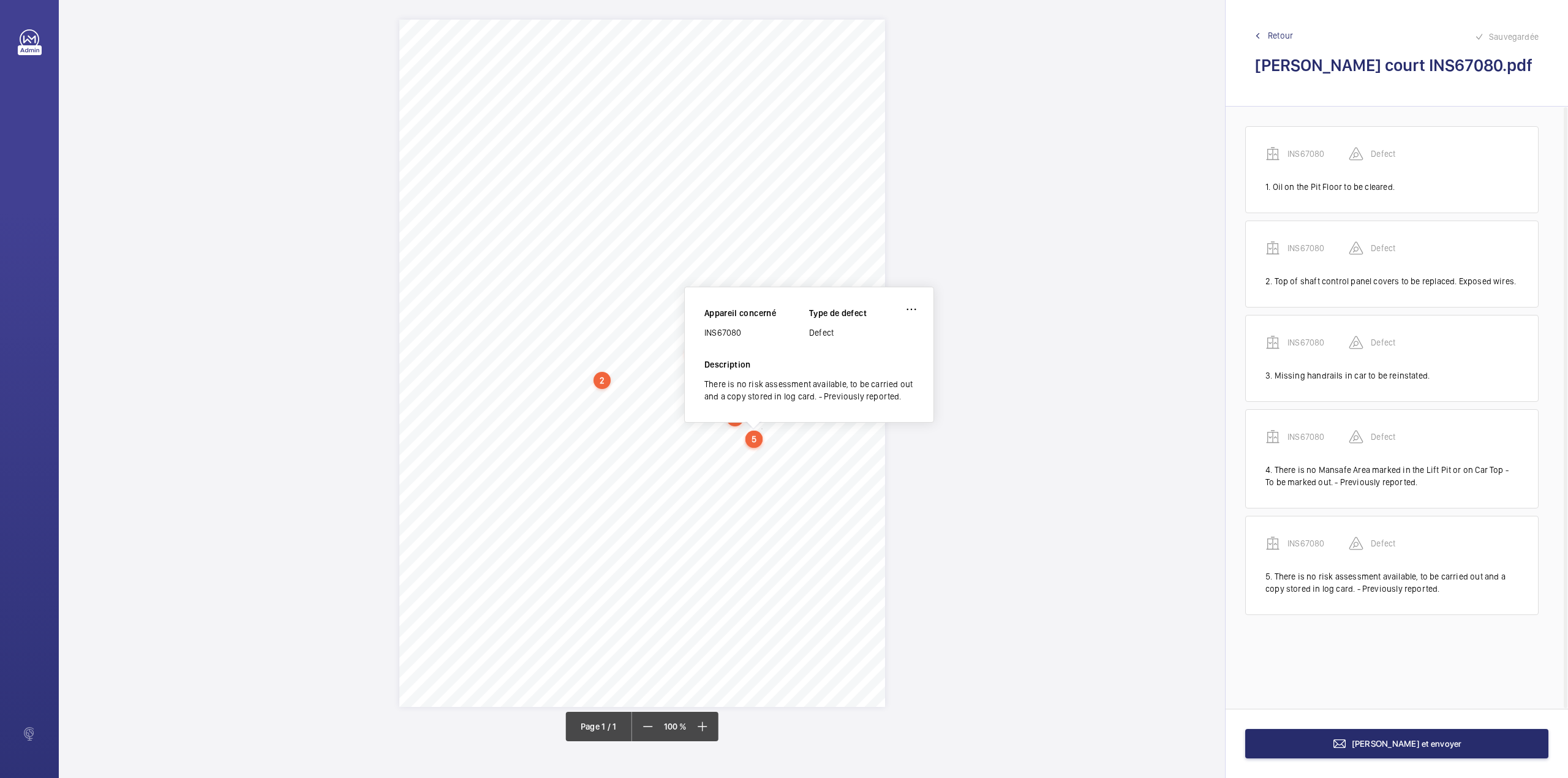
drag, startPoint x: 705, startPoint y: 333, endPoint x: 750, endPoint y: 332, distance: 45.0
click at [750, 332] on div "INS67080" at bounding box center [756, 332] width 105 height 12
click at [1390, 741] on span "[PERSON_NAME] et envoyer" at bounding box center [1407, 744] width 110 height 10
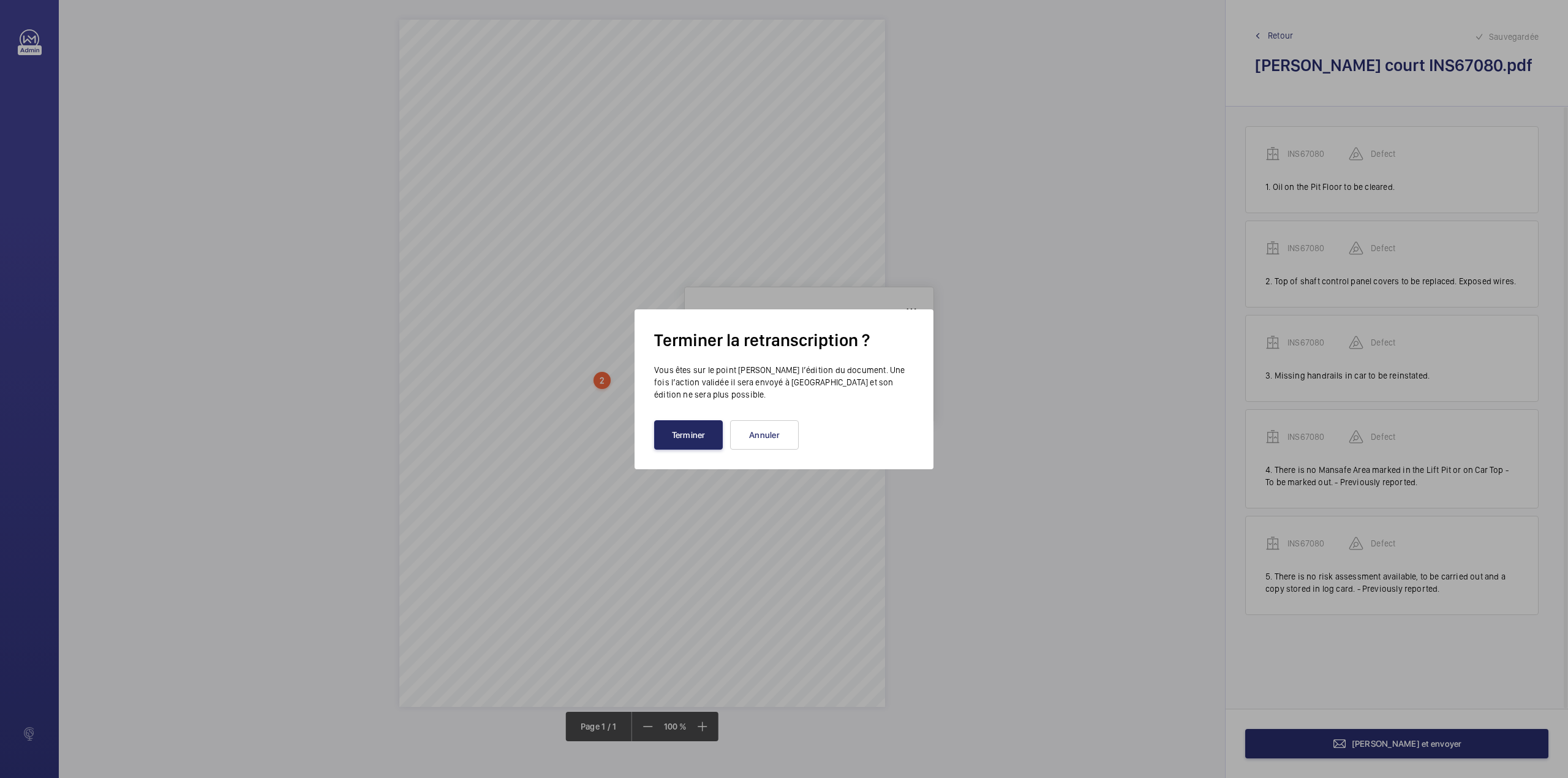
click at [681, 428] on button "Terminer" at bounding box center [688, 434] width 69 height 30
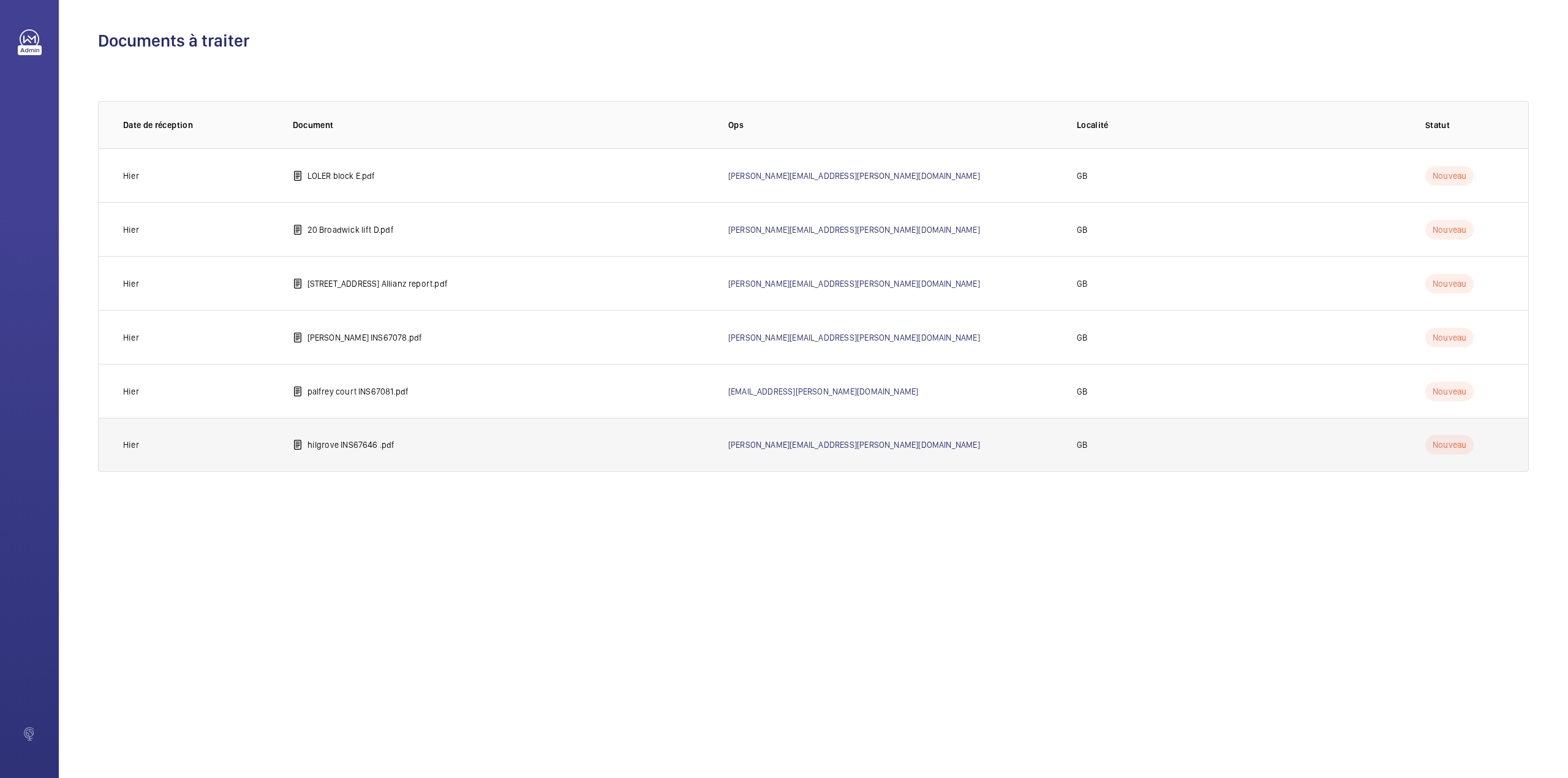
click at [353, 442] on p "hilgrove INS67646 .pdf" at bounding box center [351, 445] width 88 height 12
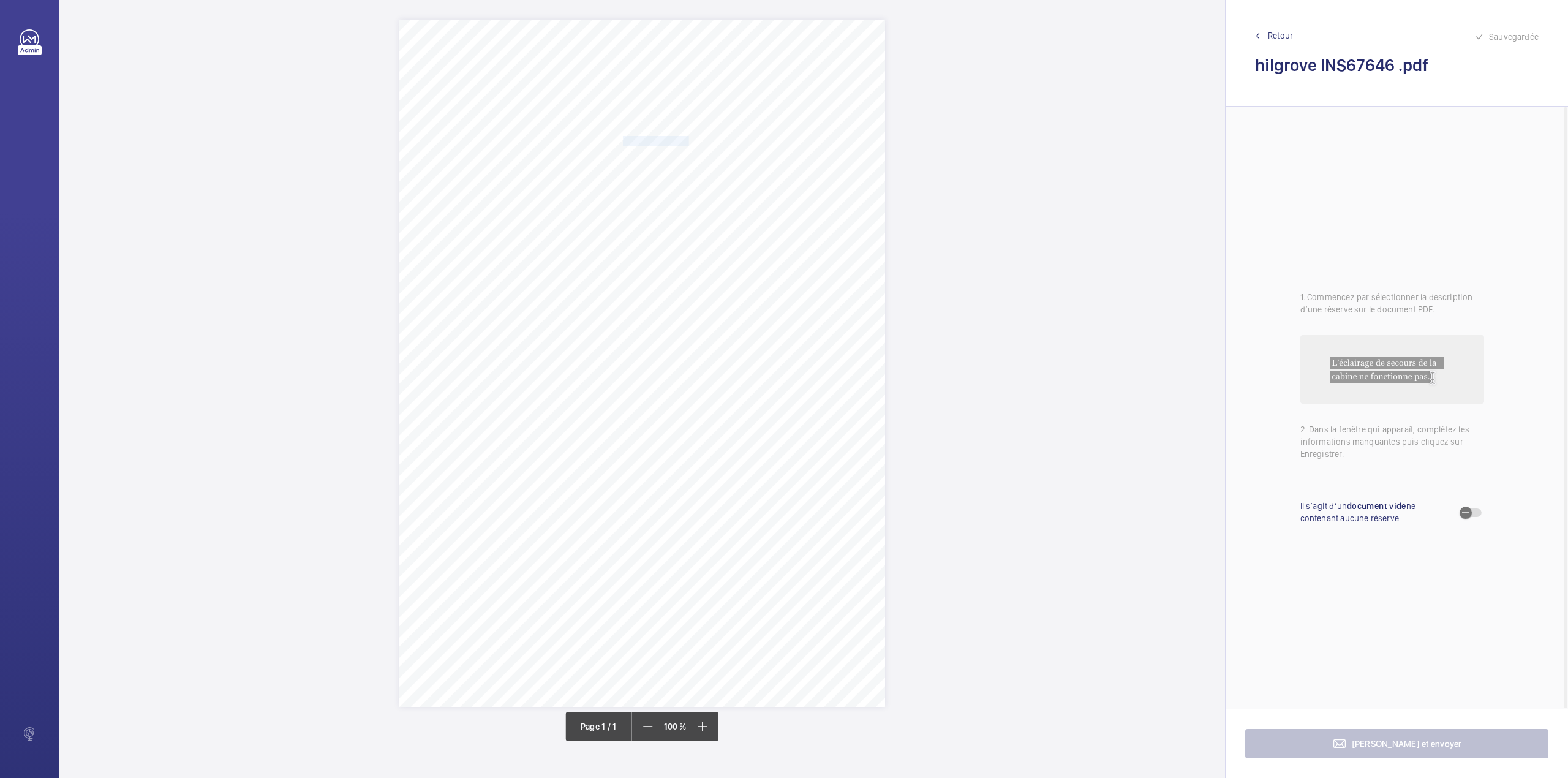
drag, startPoint x: 623, startPoint y: 139, endPoint x: 688, endPoint y: 142, distance: 65.1
click at [688, 142] on span "Notting Hill Genesis" at bounding box center [656, 141] width 66 height 9
click at [731, 349] on button "Annuler" at bounding box center [743, 357] width 69 height 30
drag, startPoint x: 623, startPoint y: 156, endPoint x: 767, endPoint y: 152, distance: 144.1
click at [698, 152] on span "[STREET_ADDRESS]" at bounding box center [660, 156] width 75 height 9
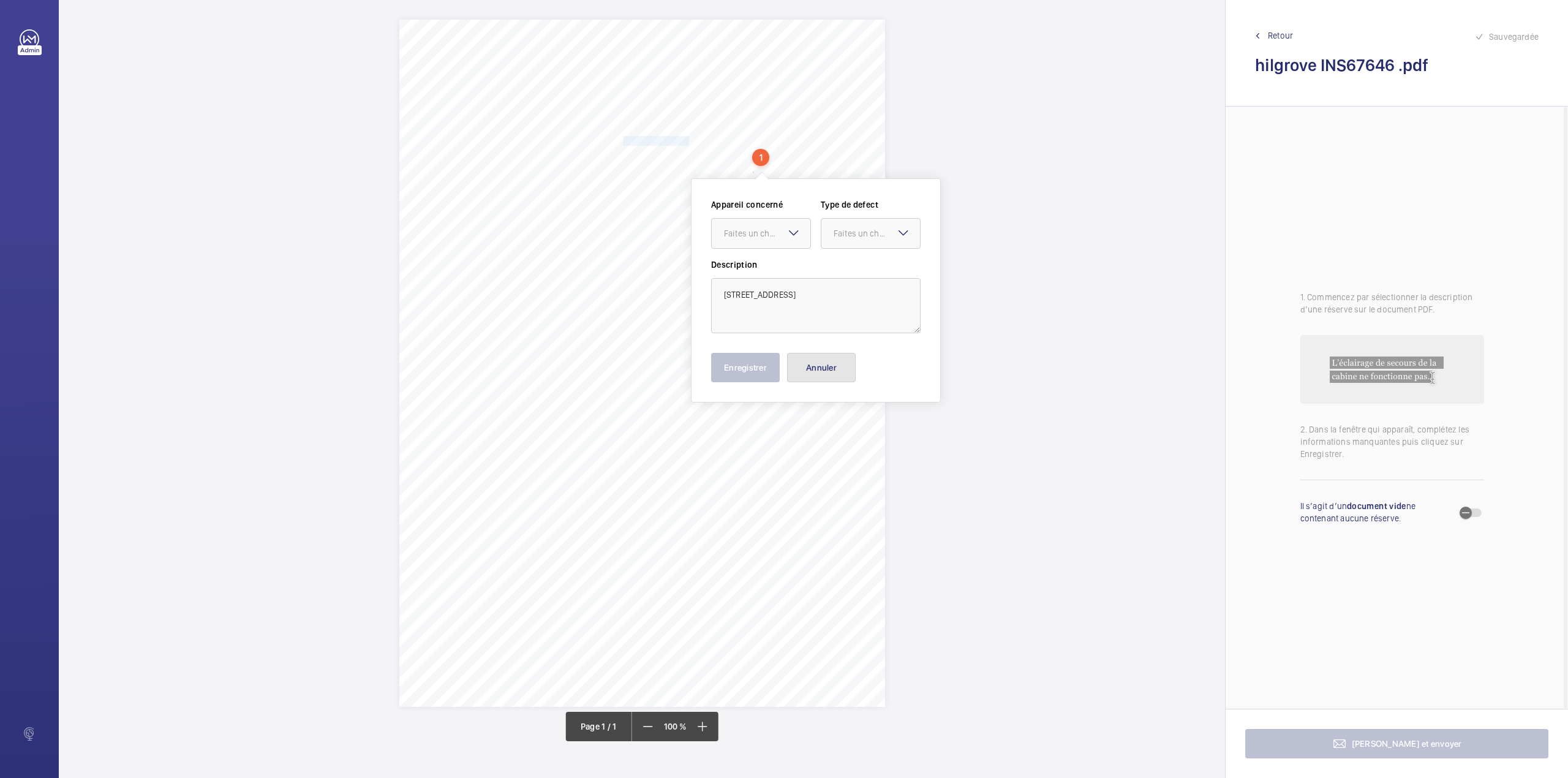
click at [789, 363] on button "Annuler" at bounding box center [821, 367] width 69 height 30
click at [722, 264] on div "Signed: Lifting Operations and Lifting Equipment Regulations 1998 Report of Tho…" at bounding box center [642, 363] width 485 height 687
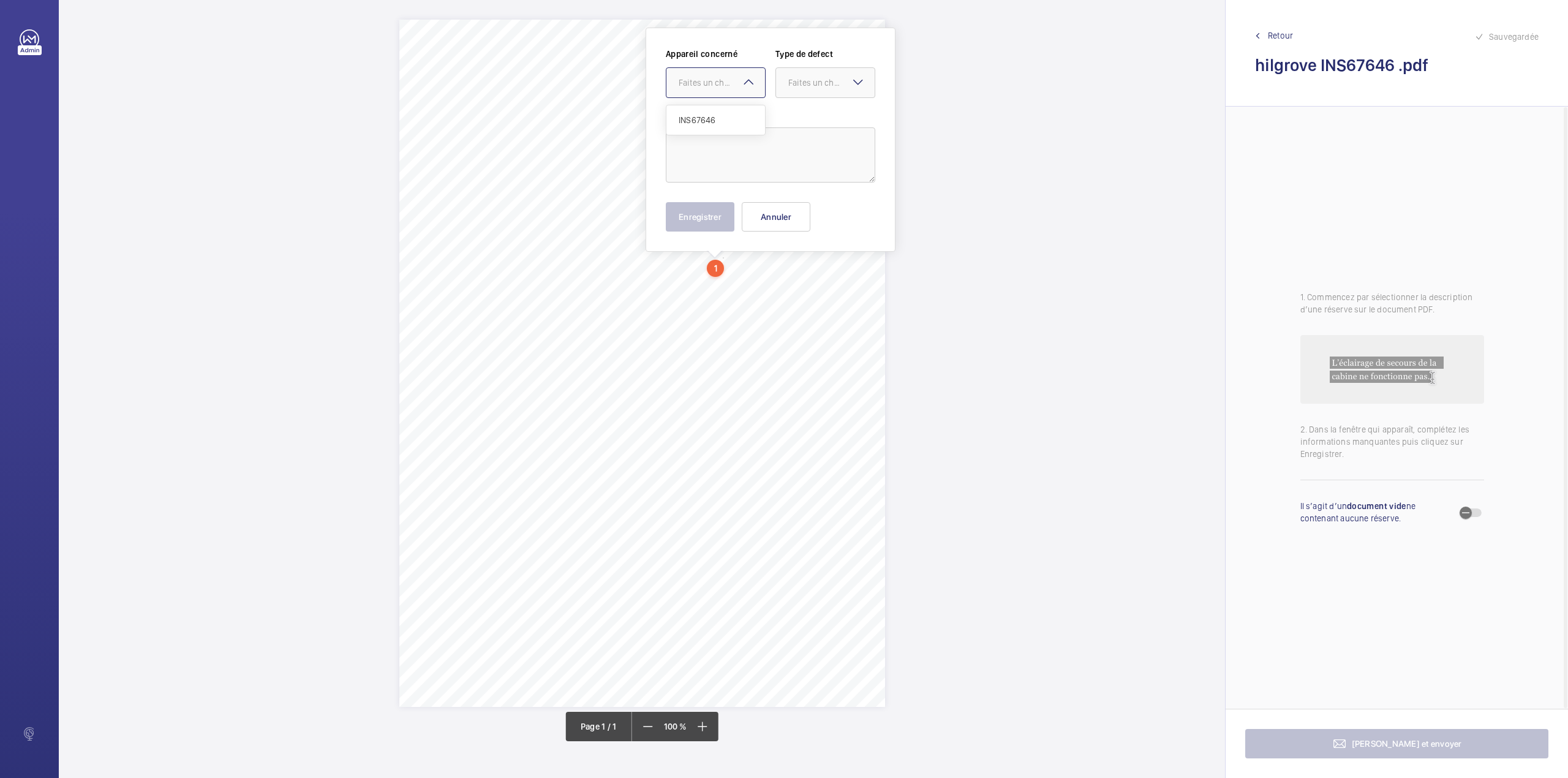
click at [707, 81] on div "Faites un choix" at bounding box center [722, 82] width 87 height 12
click at [708, 111] on div "INS67646" at bounding box center [716, 120] width 99 height 30
click at [779, 92] on div at bounding box center [825, 82] width 99 height 30
click at [786, 123] on div "Standard" at bounding box center [825, 120] width 99 height 30
click at [763, 161] on textarea at bounding box center [770, 155] width 209 height 55
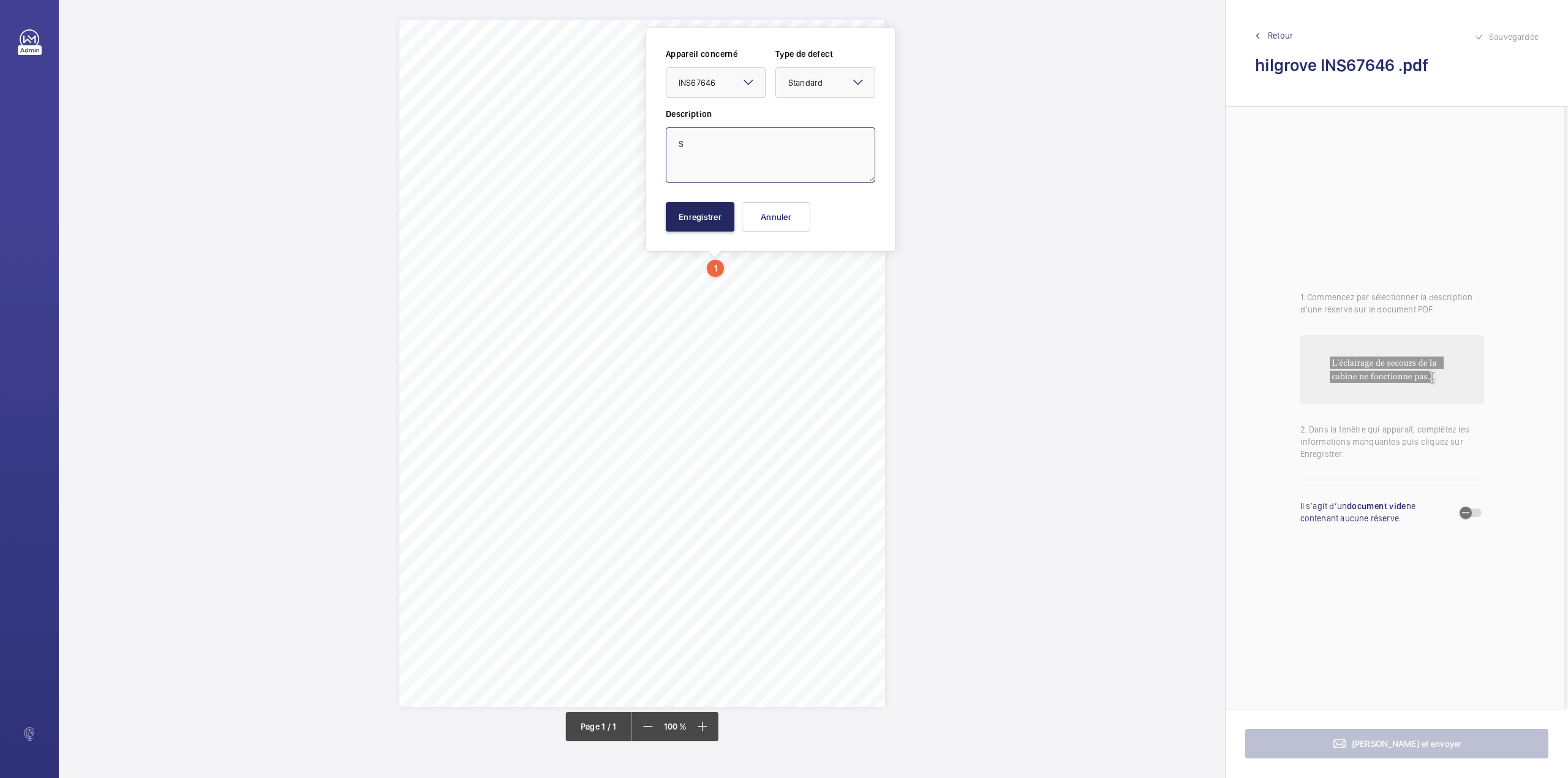
type textarea "S"
click at [724, 209] on button "Enregistrer" at bounding box center [699, 217] width 69 height 30
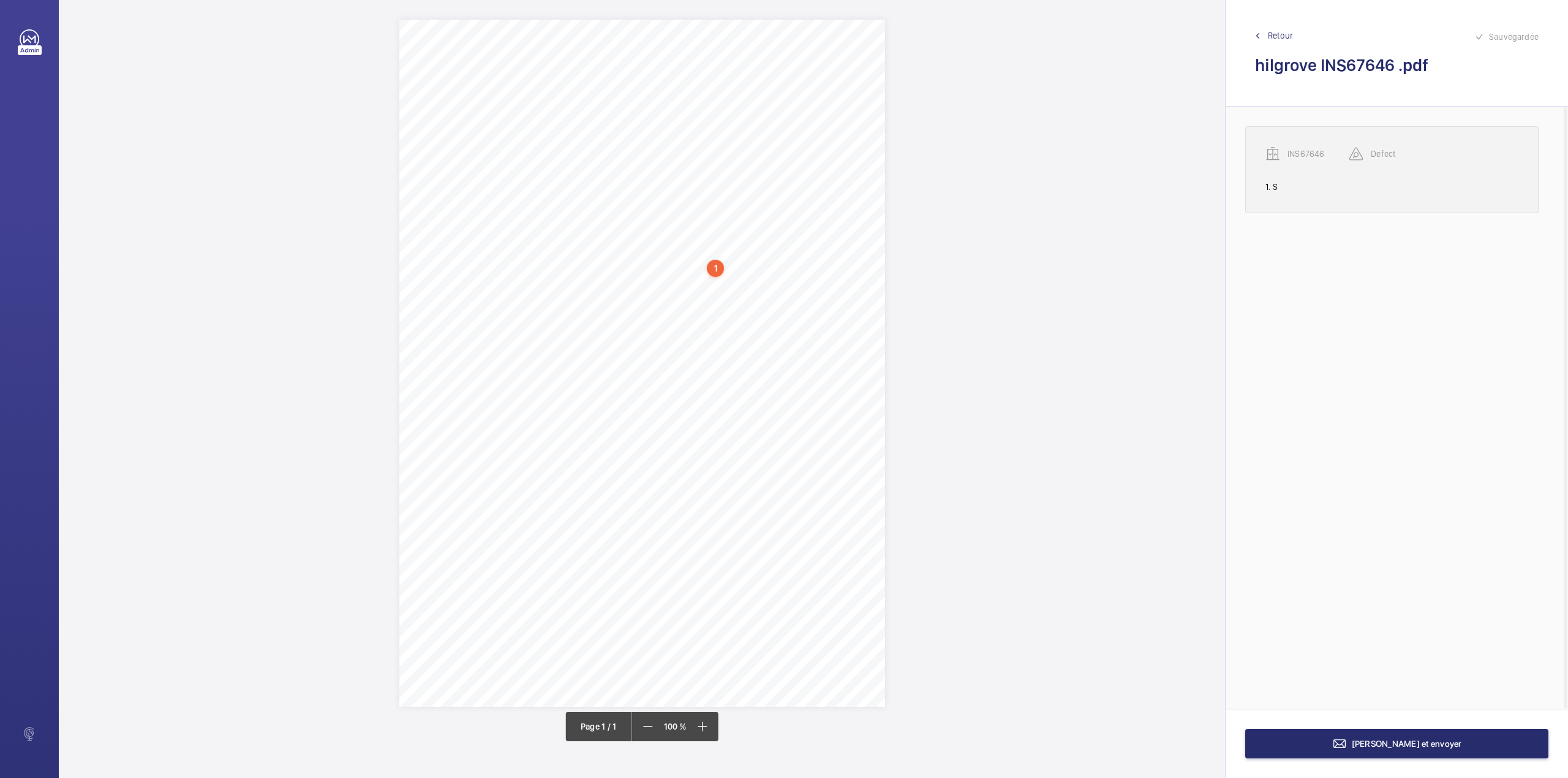
click at [1319, 145] on wm-front-transcription-audit-report-line "INS67646 Defect 1. S" at bounding box center [1391, 169] width 293 height 87
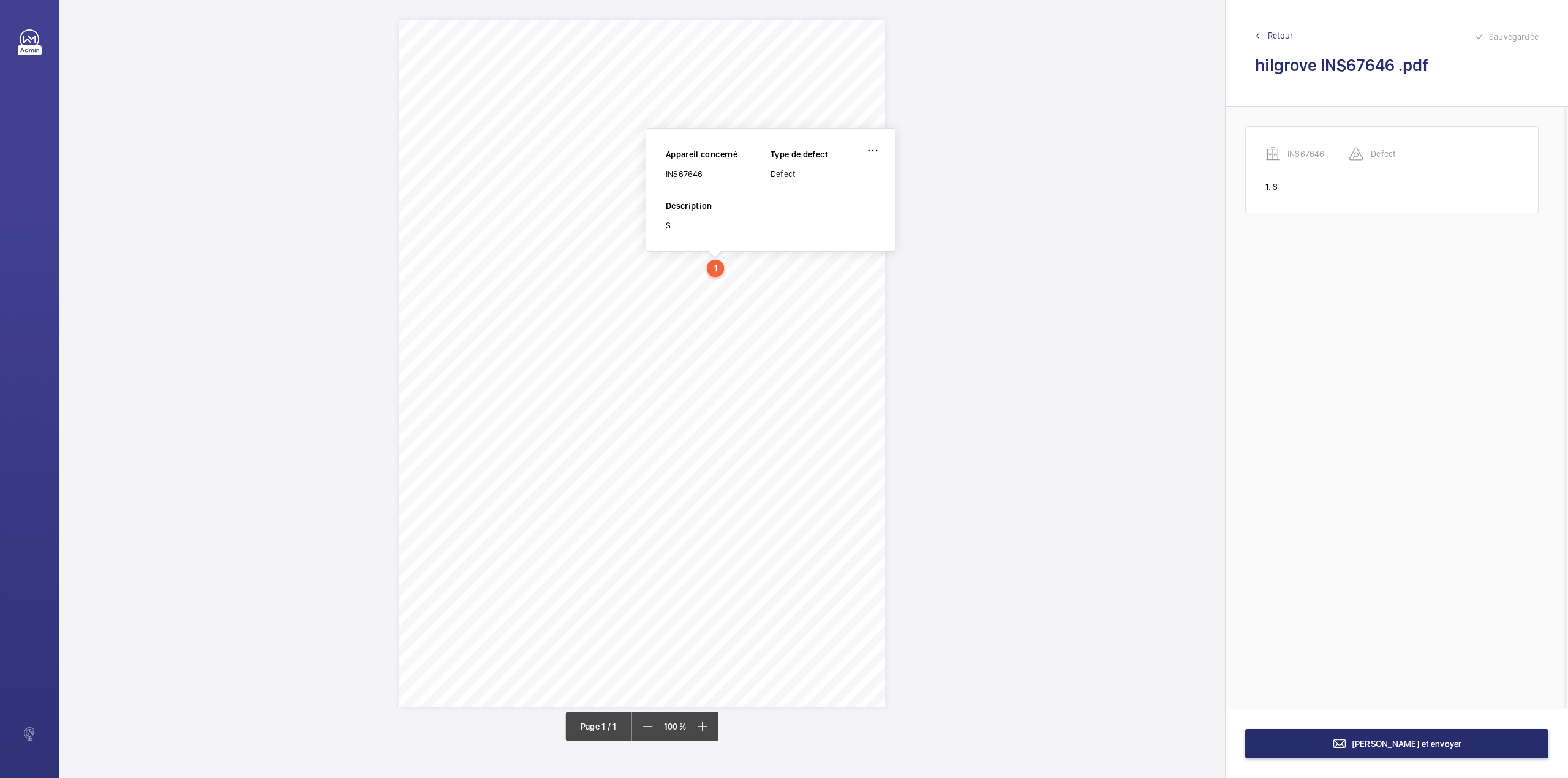
drag, startPoint x: 666, startPoint y: 177, endPoint x: 707, endPoint y: 175, distance: 41.0
click at [707, 175] on div "INS67646" at bounding box center [717, 173] width 105 height 12
click at [883, 155] on wm-front-icon-button at bounding box center [873, 150] width 30 height 30
click at [817, 211] on div "Supprimer" at bounding box center [839, 209] width 97 height 22
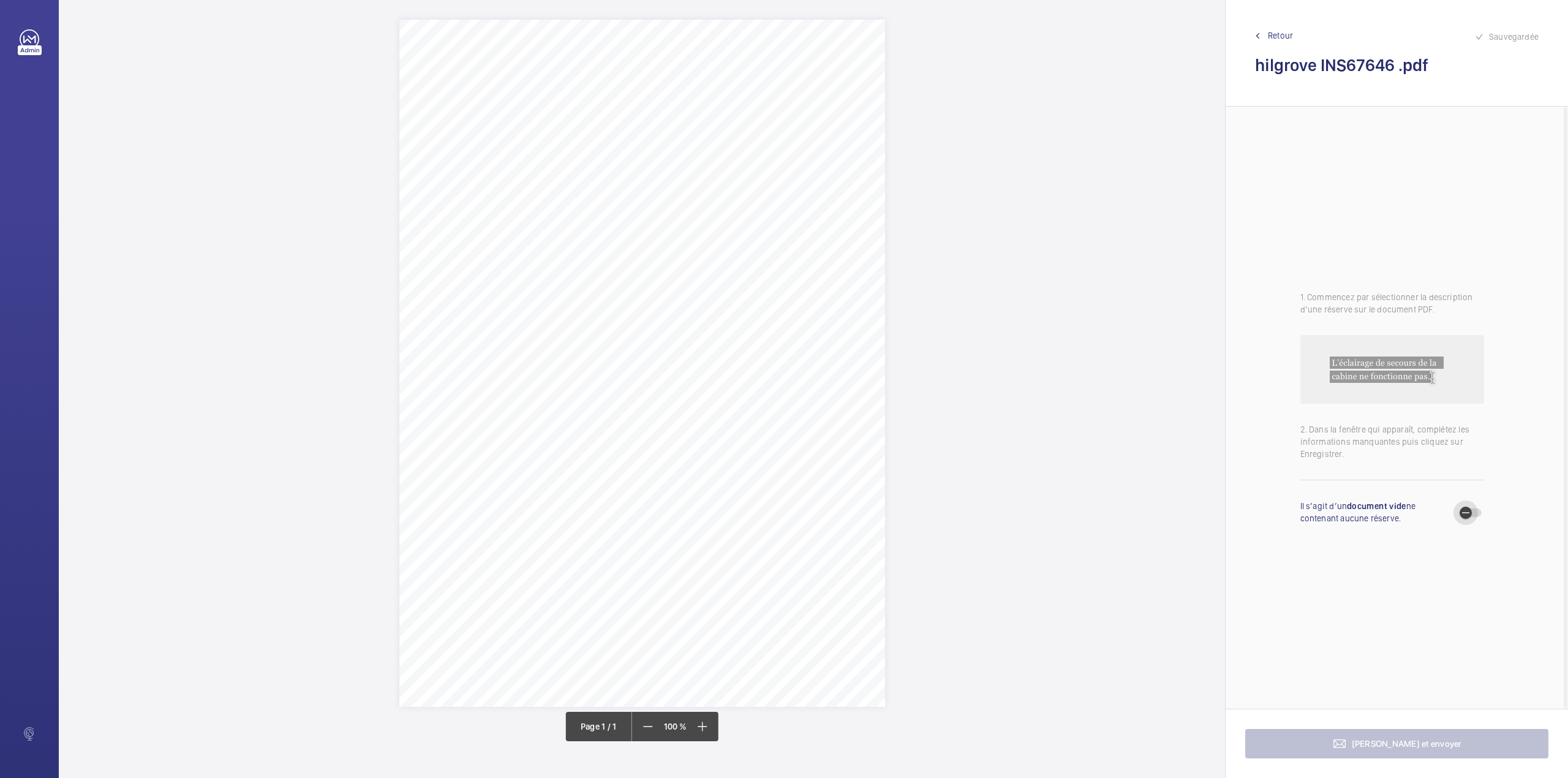
drag, startPoint x: 1476, startPoint y: 513, endPoint x: 1436, endPoint y: 527, distance: 42.4
click at [1476, 512] on span "button" at bounding box center [1465, 513] width 25 height 25
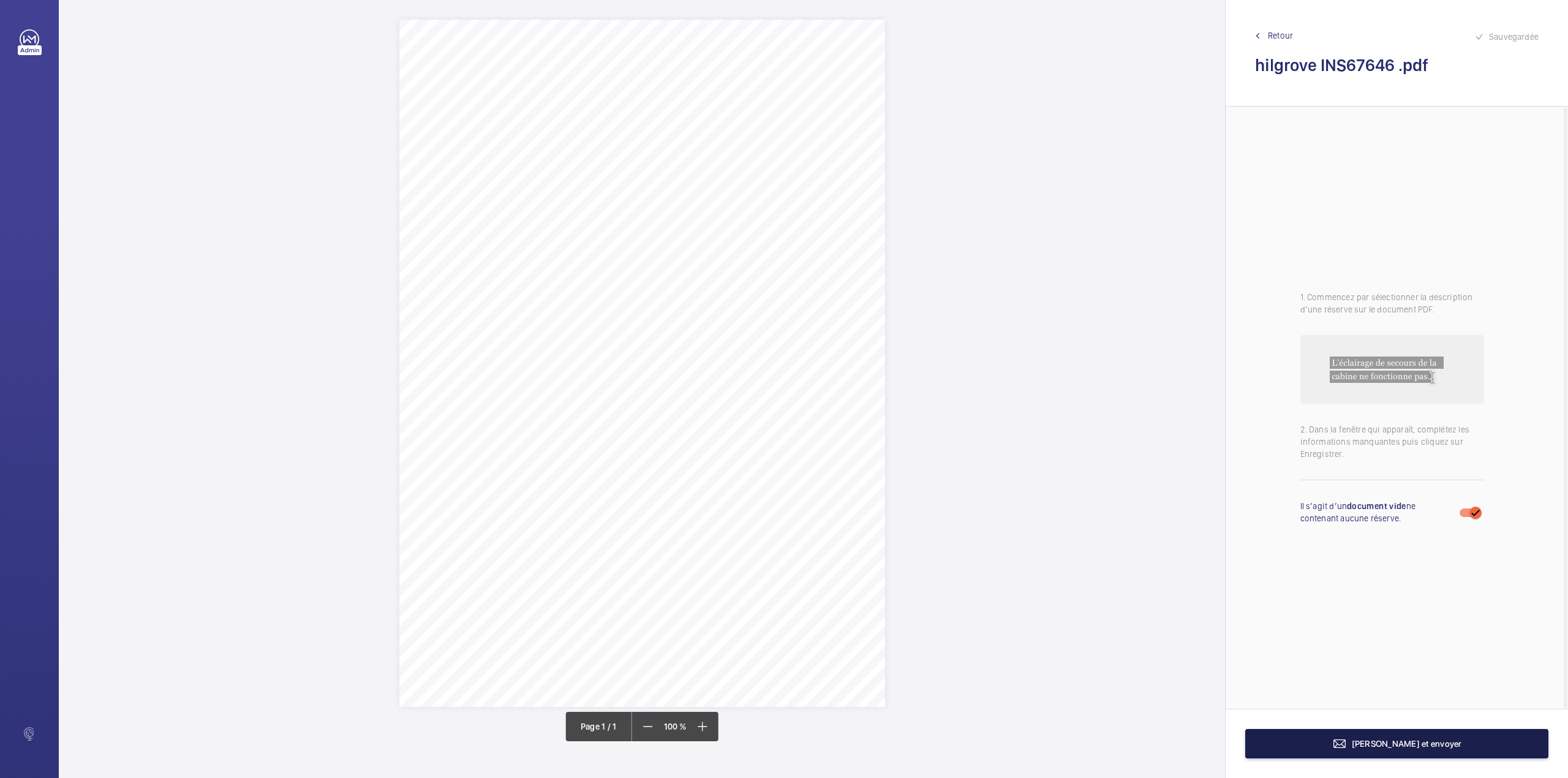
click at [1391, 747] on span "[PERSON_NAME] et envoyer" at bounding box center [1407, 744] width 110 height 10
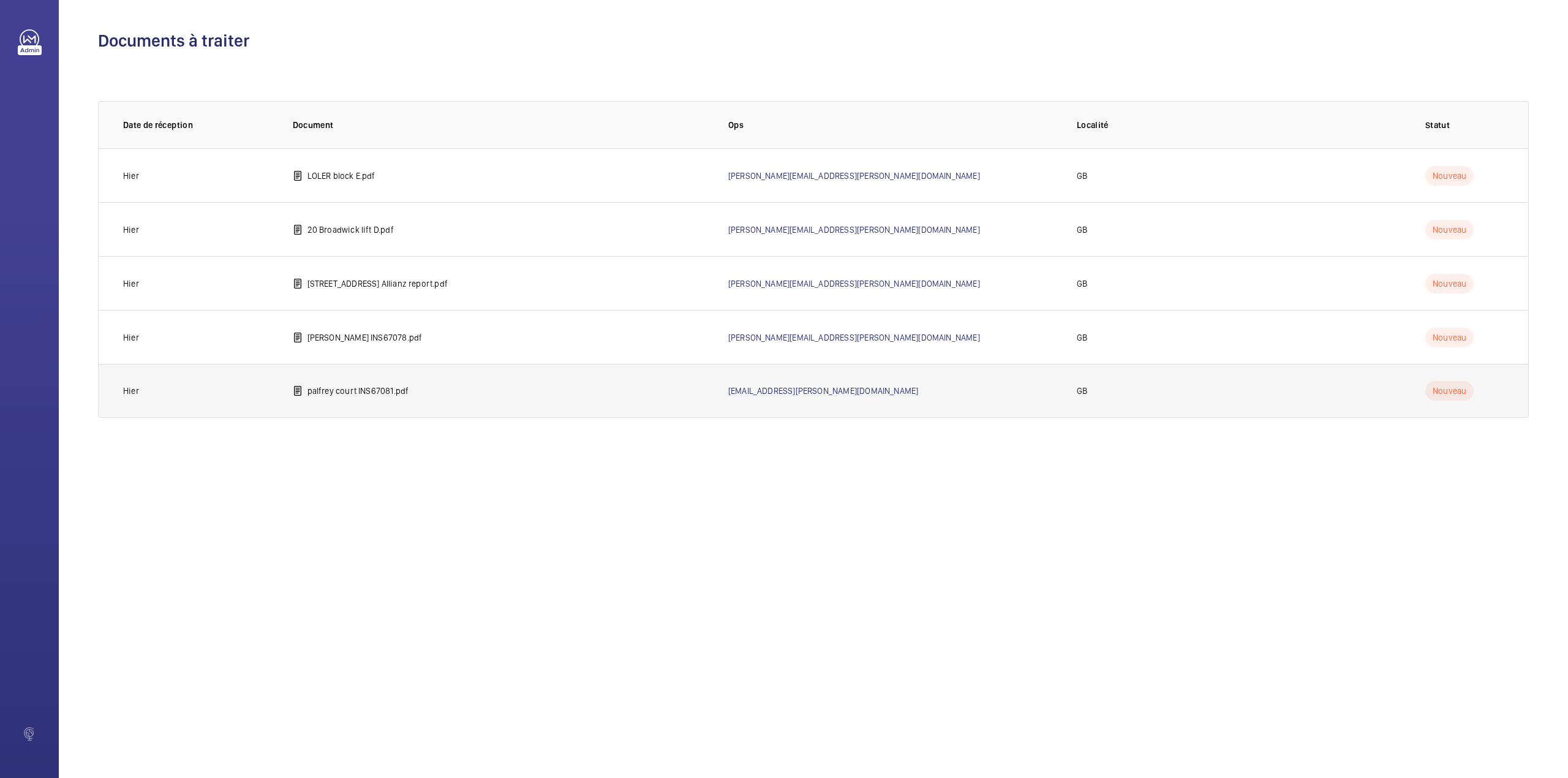
click at [382, 397] on td "palfrey court INS67081.pdf" at bounding box center [490, 390] width 435 height 54
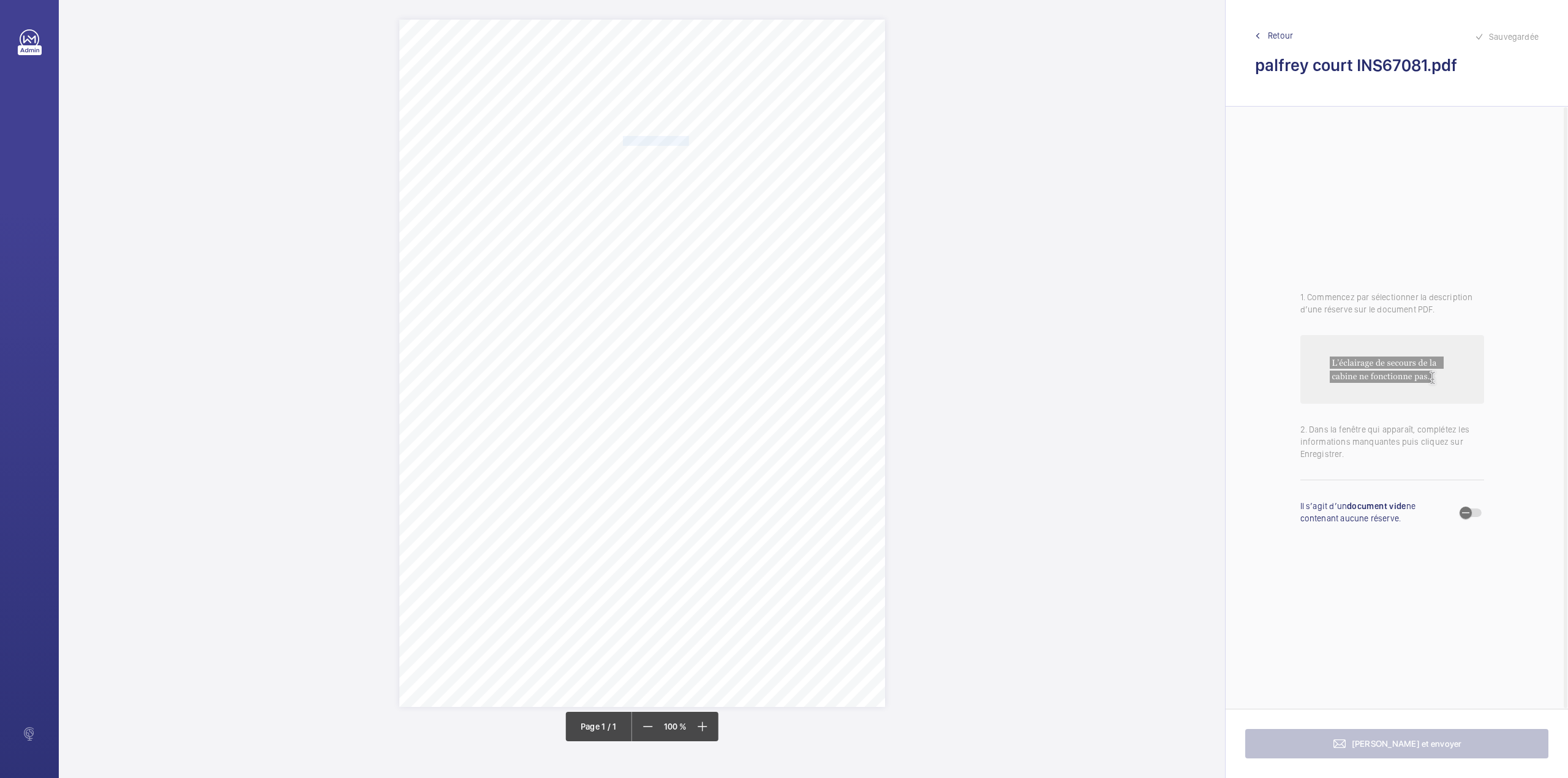
drag, startPoint x: 624, startPoint y: 139, endPoint x: 688, endPoint y: 140, distance: 64.0
click at [688, 140] on span "Notting Hill Genesis" at bounding box center [656, 141] width 66 height 9
click at [752, 359] on button "Annuler" at bounding box center [743, 355] width 69 height 30
drag, startPoint x: 624, startPoint y: 157, endPoint x: 790, endPoint y: 156, distance: 166.0
click at [790, 156] on span "Palfrey Court [STREET_ADDRESS][PERSON_NAME]" at bounding box center [714, 156] width 183 height 9
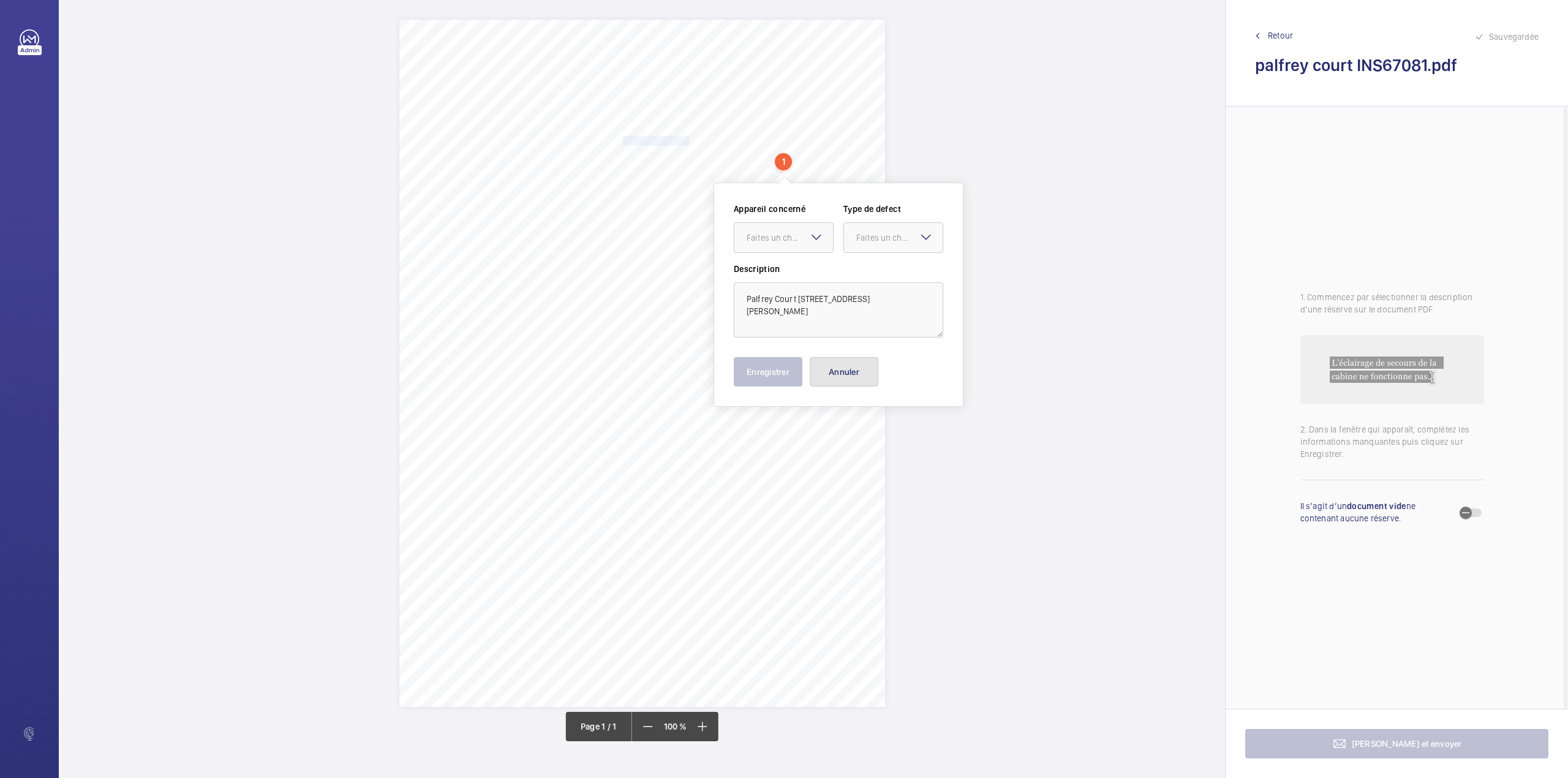
click at [842, 373] on button "Annuler" at bounding box center [844, 372] width 69 height 30
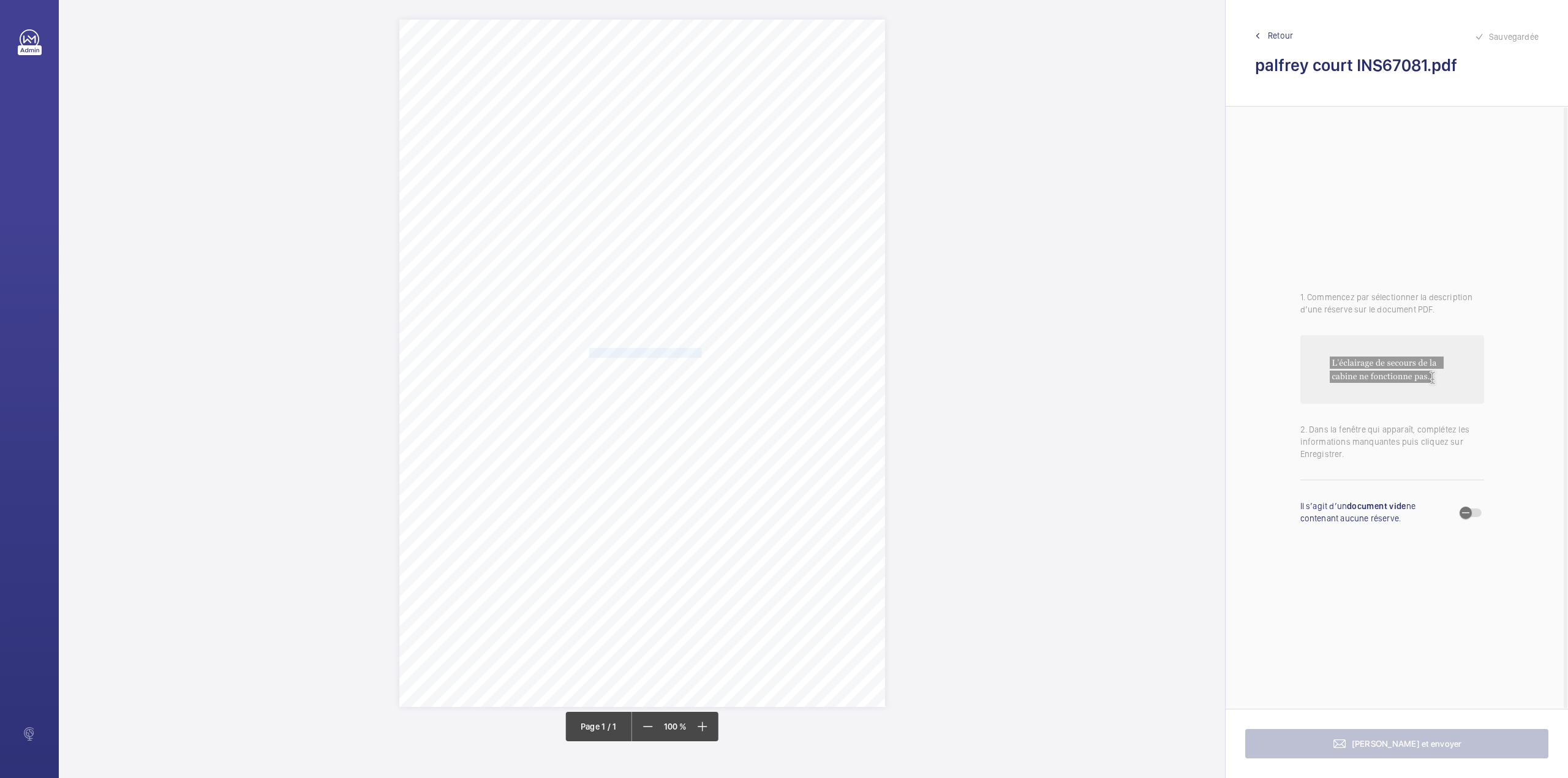
drag, startPoint x: 589, startPoint y: 354, endPoint x: 699, endPoint y: 354, distance: 110.0
click at [699, 354] on div "Signed: Lifting Operations and Lifting Equipment Regulations 1998 Report of Tho…" at bounding box center [642, 363] width 485 height 687
click at [711, 168] on div "Faites un choix" at bounding box center [699, 173] width 87 height 12
click at [707, 201] on div "INS67081" at bounding box center [693, 210] width 99 height 30
click at [766, 185] on div at bounding box center [802, 173] width 99 height 30
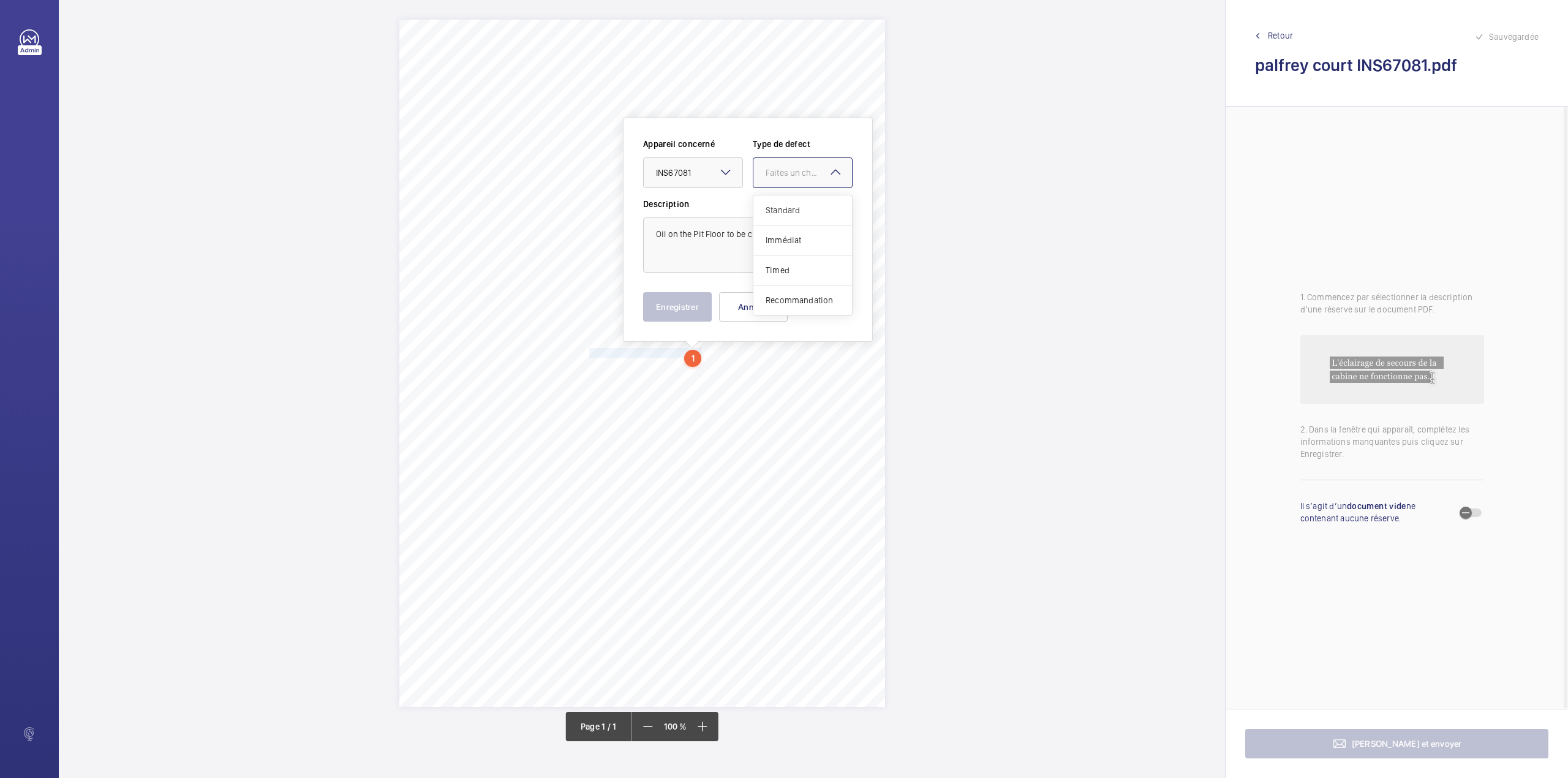
click at [766, 212] on span "Standard" at bounding box center [802, 210] width 74 height 12
click at [687, 300] on button "Enregistrer" at bounding box center [677, 307] width 69 height 30
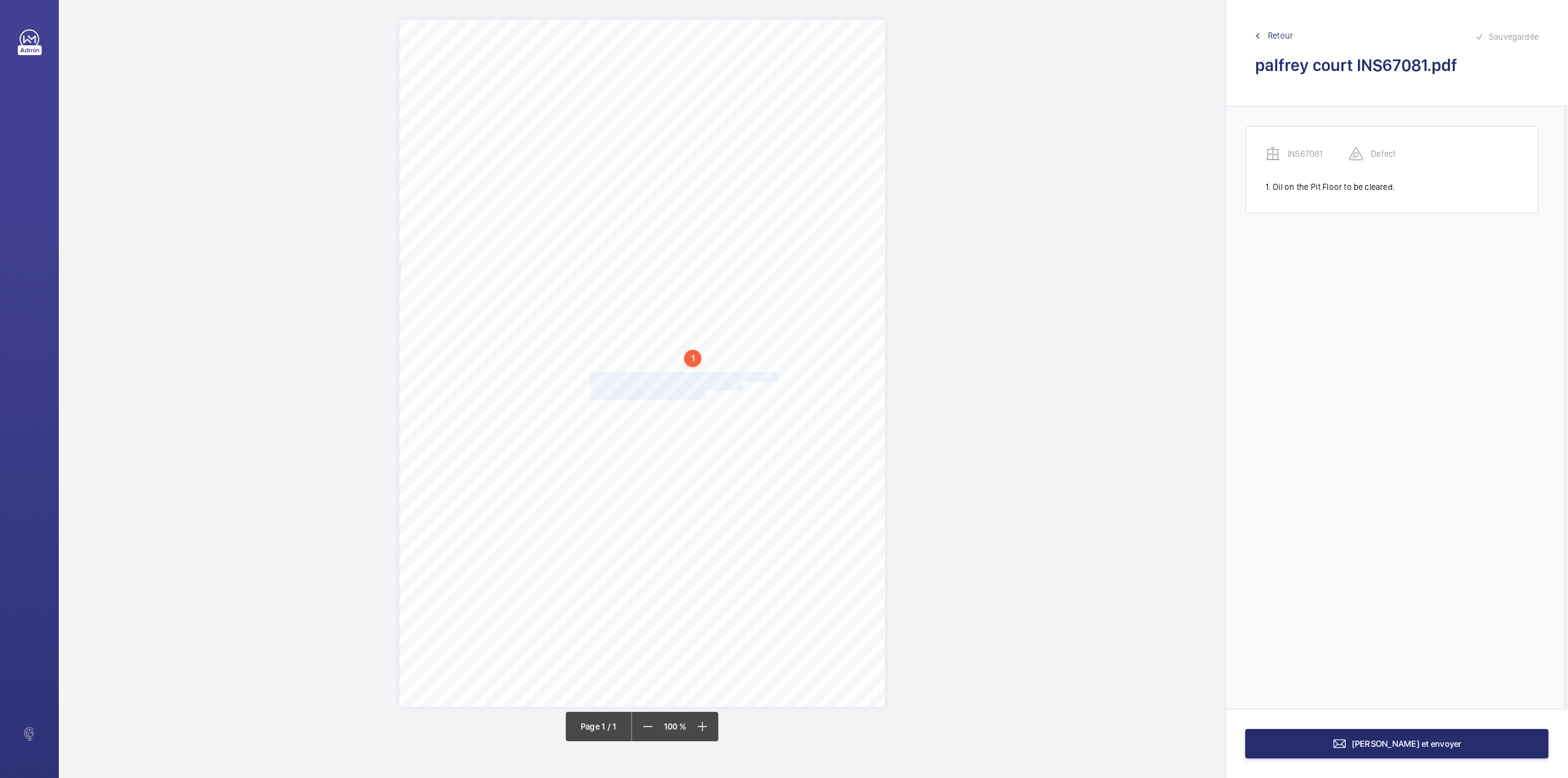
drag, startPoint x: 589, startPoint y: 375, endPoint x: 706, endPoint y: 395, distance: 118.7
click at [706, 395] on div "Signed: Lifting Operations and Lifting Equipment Regulations 1998 Report of Tho…" at bounding box center [642, 363] width 485 height 687
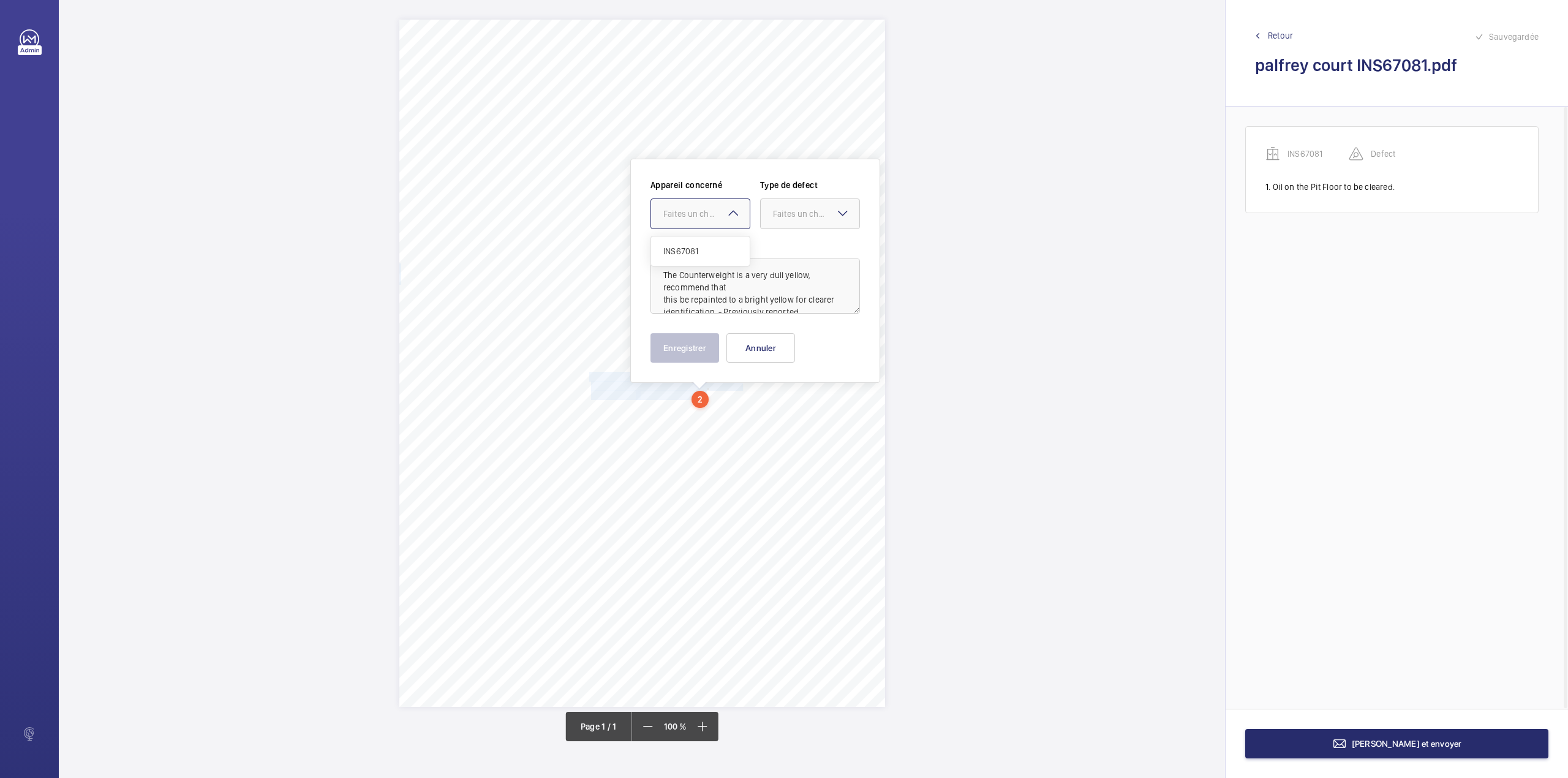
click at [693, 223] on div at bounding box center [700, 213] width 99 height 30
click at [694, 243] on div "INS67081" at bounding box center [700, 251] width 99 height 30
drag, startPoint x: 784, startPoint y: 214, endPoint x: 782, endPoint y: 253, distance: 39.1
click at [785, 220] on div "Faites un choix" at bounding box center [810, 213] width 99 height 12
click at [782, 253] on span "Standard" at bounding box center [809, 251] width 74 height 12
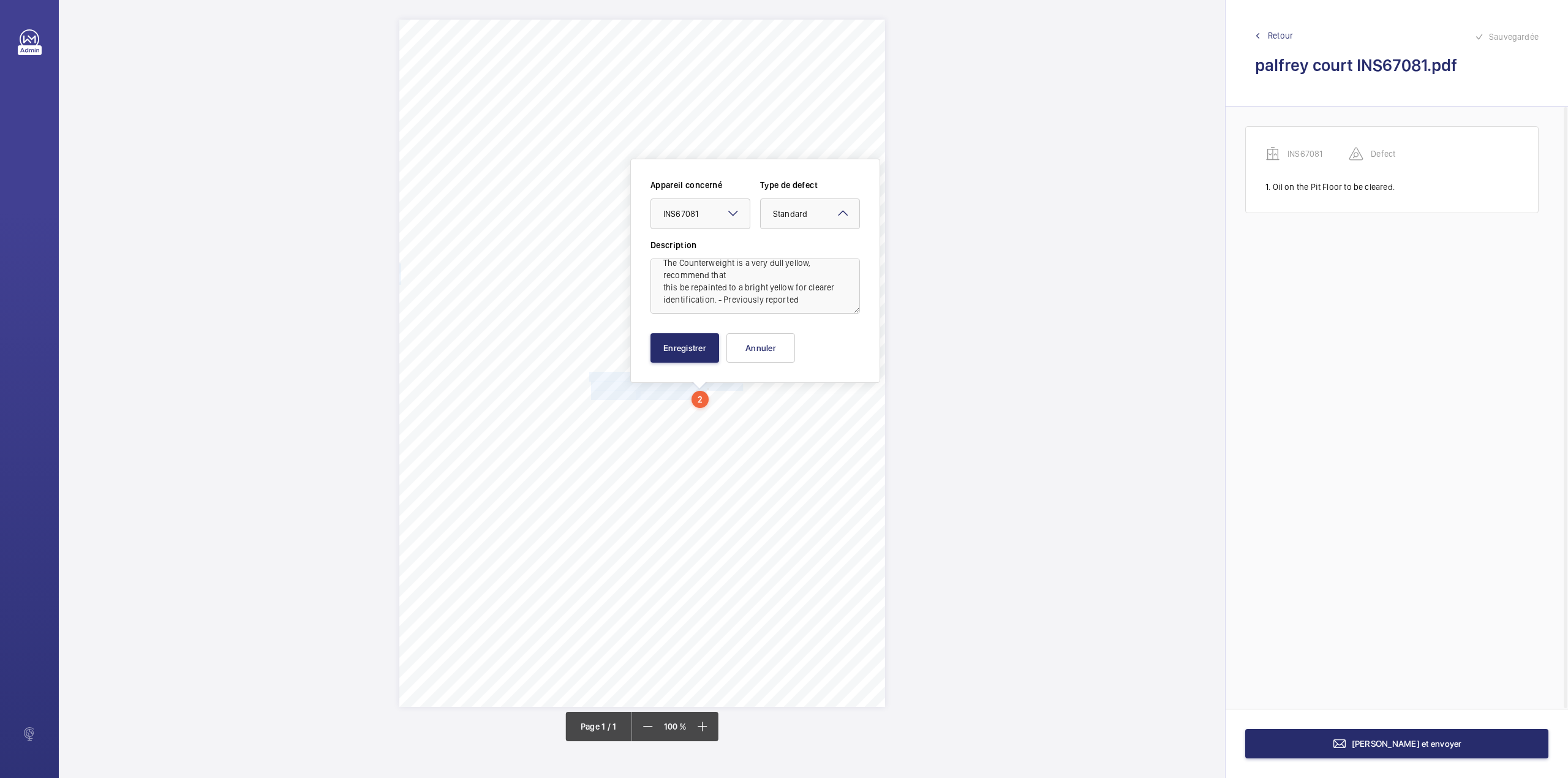
scroll to position [14, 0]
click at [801, 304] on textarea "The Counterweight is a very dull yellow, recommend that this be repainted to a …" at bounding box center [755, 286] width 209 height 55
type textarea "The Counterweight is a very dull yellow, recommend that this be repainted to a …"
click at [679, 344] on button "Enregistrer" at bounding box center [684, 348] width 69 height 30
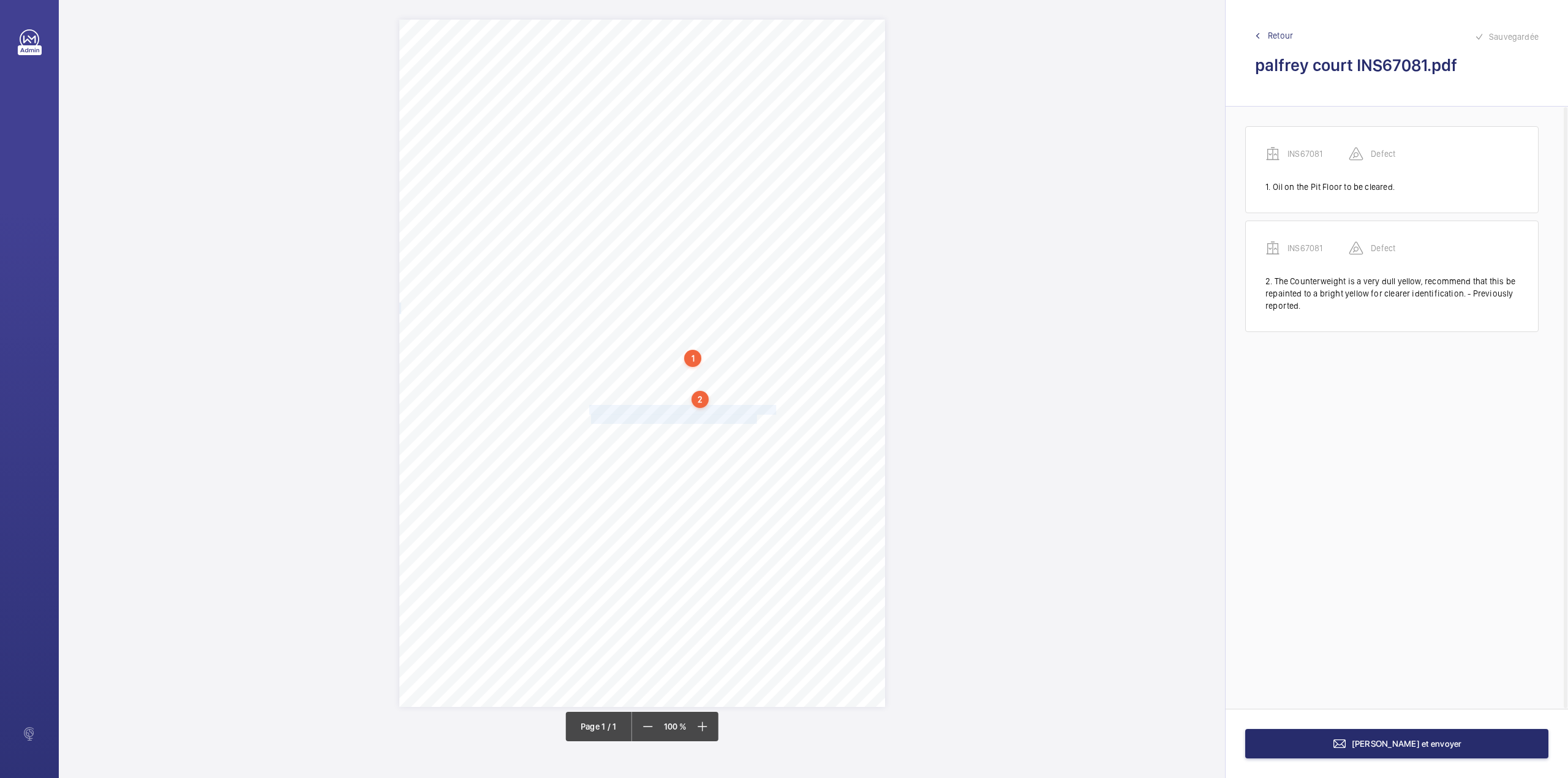
drag, startPoint x: 591, startPoint y: 406, endPoint x: 756, endPoint y: 413, distance: 165.1
click at [756, 413] on div "Signed: Lifting Operations and Lifting Equipment Regulations 1998 Report of Tho…" at bounding box center [642, 363] width 485 height 687
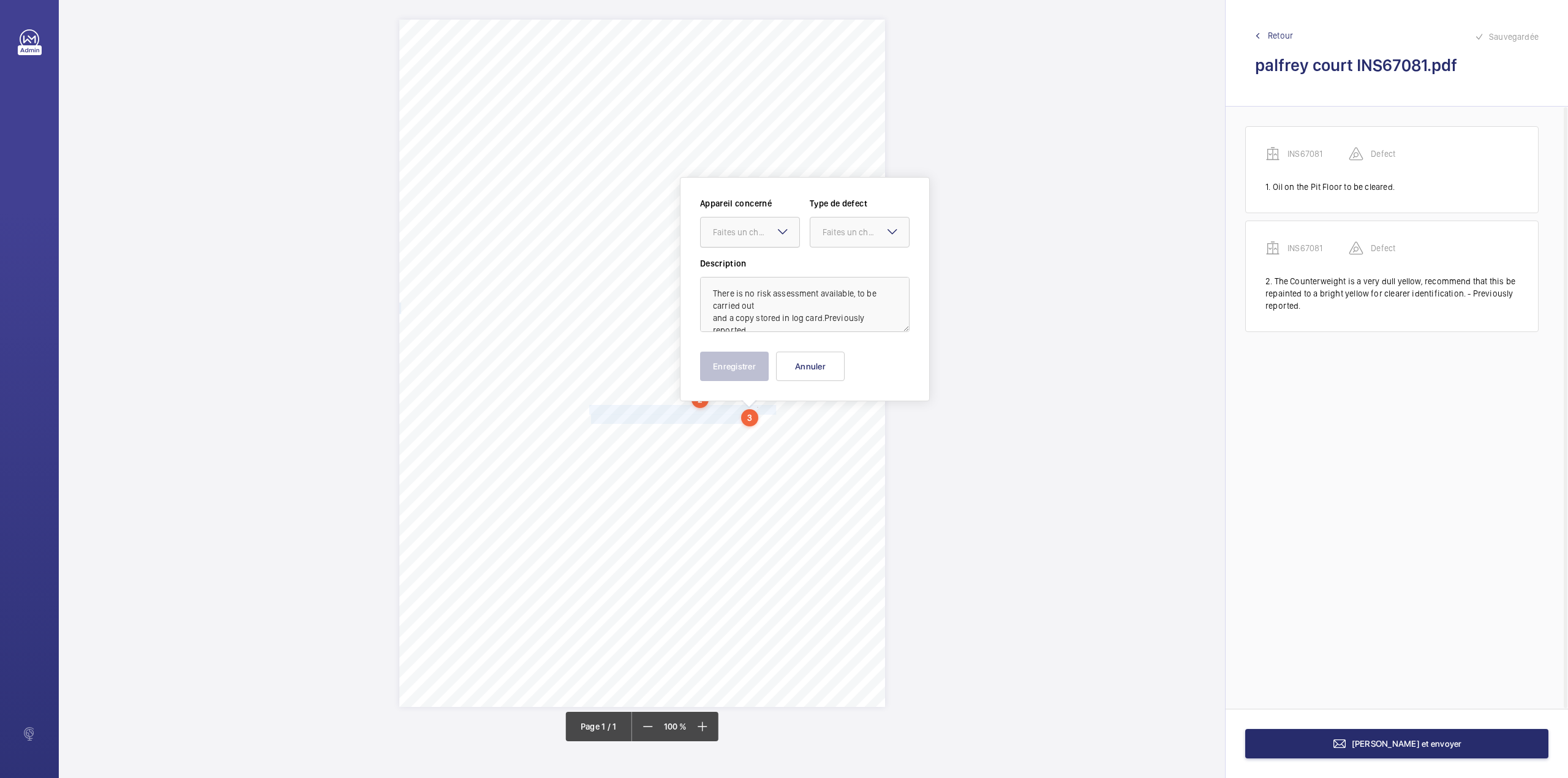
drag, startPoint x: 744, startPoint y: 229, endPoint x: 744, endPoint y: 250, distance: 21.0
click at [744, 231] on div "Faites un choix" at bounding box center [756, 232] width 87 height 12
drag, startPoint x: 744, startPoint y: 250, endPoint x: 801, endPoint y: 247, distance: 57.1
click at [744, 258] on div "INS67081" at bounding box center [750, 270] width 99 height 30
drag, startPoint x: 819, startPoint y: 243, endPoint x: 824, endPoint y: 264, distance: 21.6
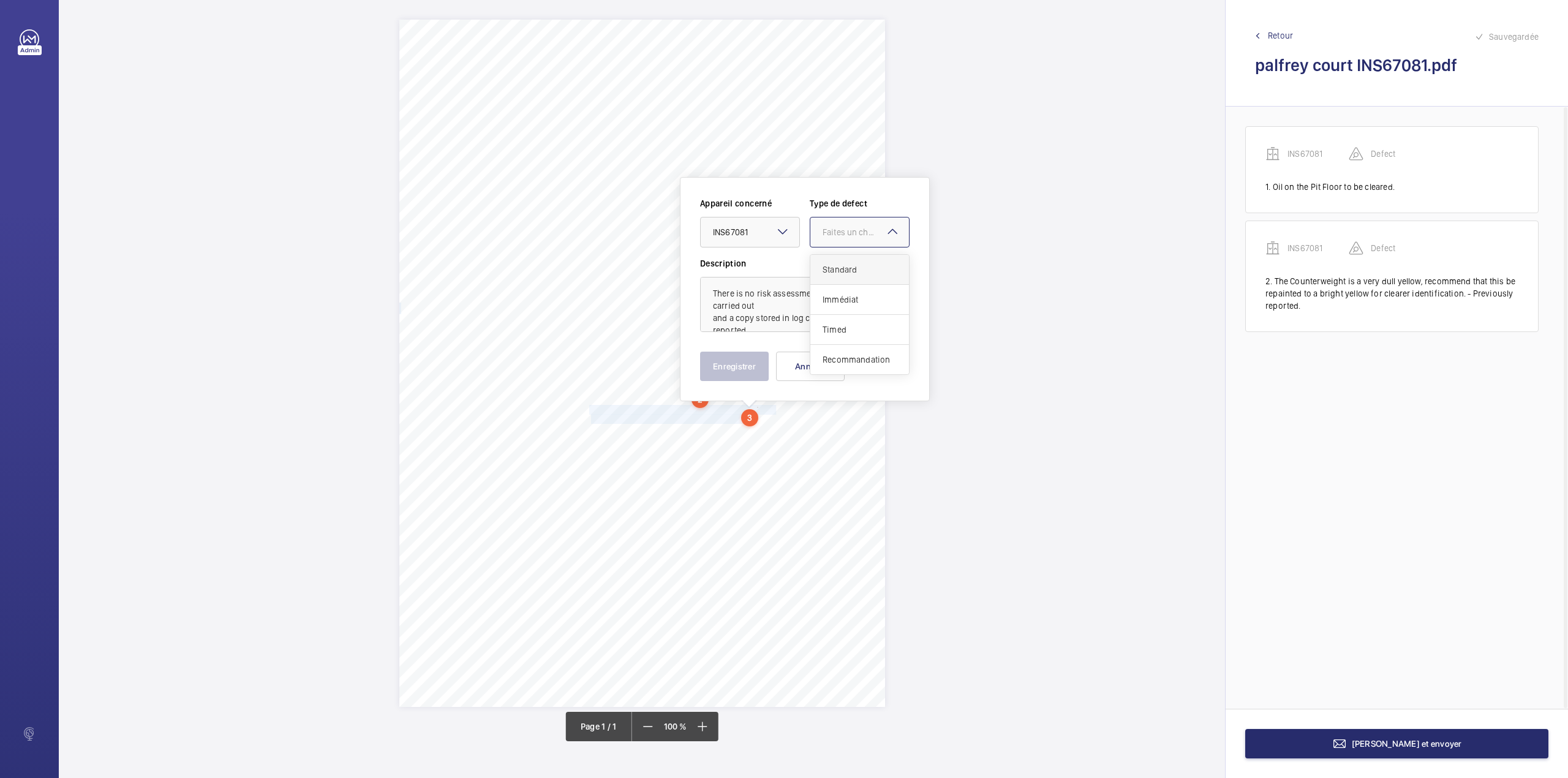
click at [824, 247] on ng-select "Faites un choix Standard Immédiat Timed Recommandation" at bounding box center [859, 232] width 99 height 31
click at [824, 264] on span "Standard" at bounding box center [859, 270] width 74 height 12
click at [730, 380] on button "Enregistrer" at bounding box center [734, 366] width 69 height 30
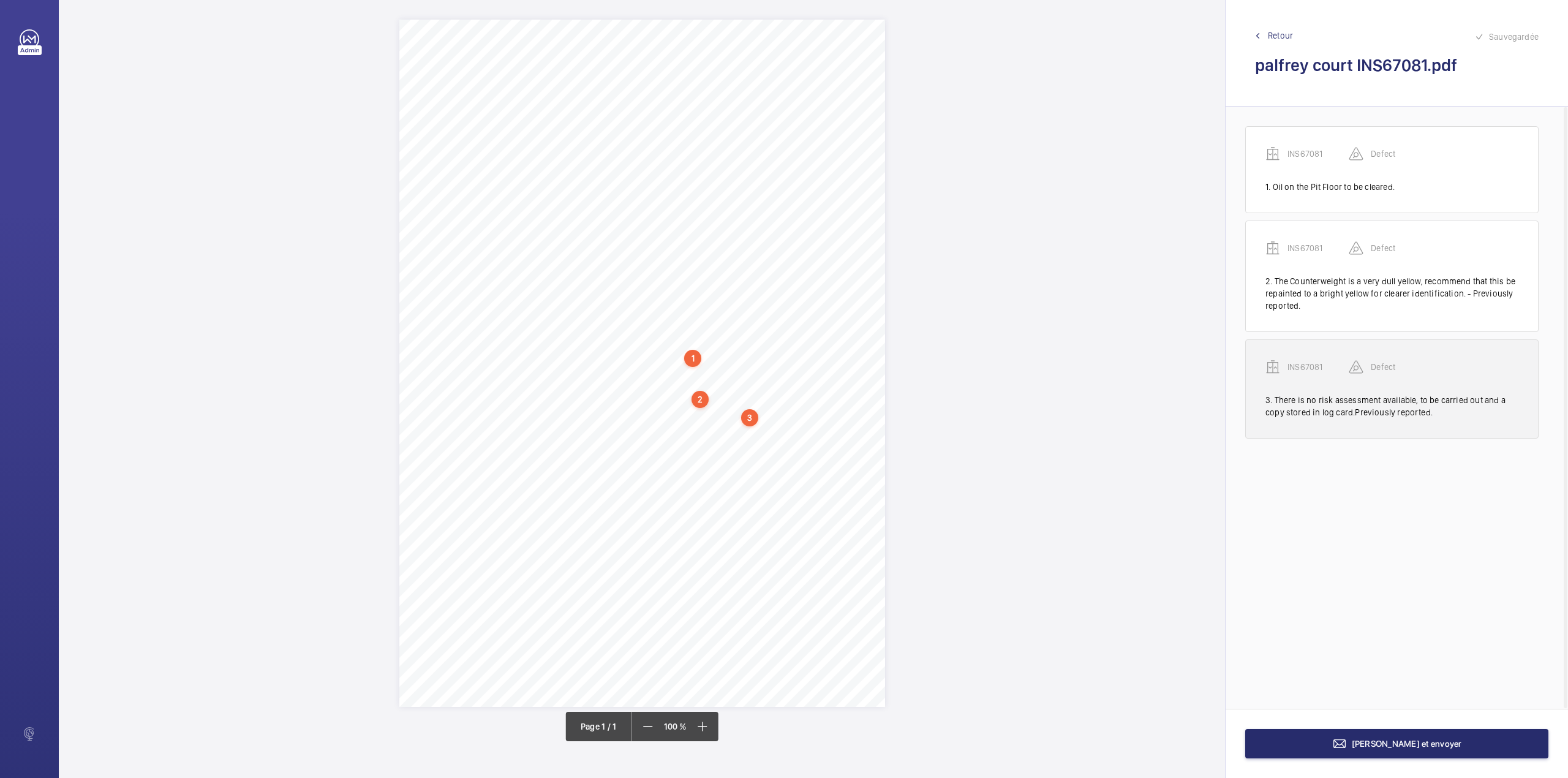
click at [1313, 366] on p "INS67081" at bounding box center [1318, 366] width 61 height 12
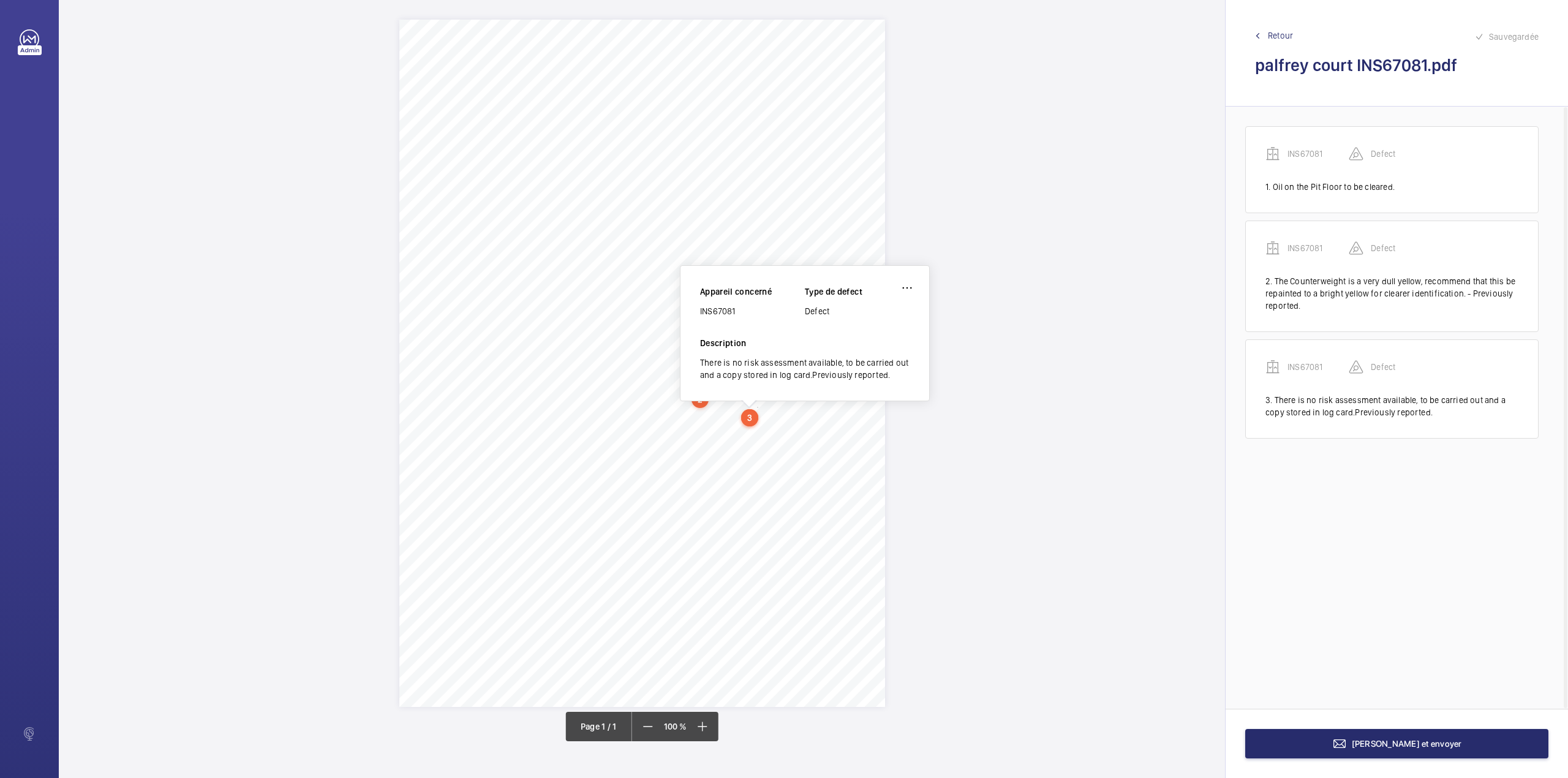
drag, startPoint x: 700, startPoint y: 312, endPoint x: 738, endPoint y: 316, distance: 38.2
click at [738, 316] on div "INS67081" at bounding box center [752, 311] width 105 height 12
click at [1384, 747] on span "[PERSON_NAME] et envoyer" at bounding box center [1407, 744] width 110 height 10
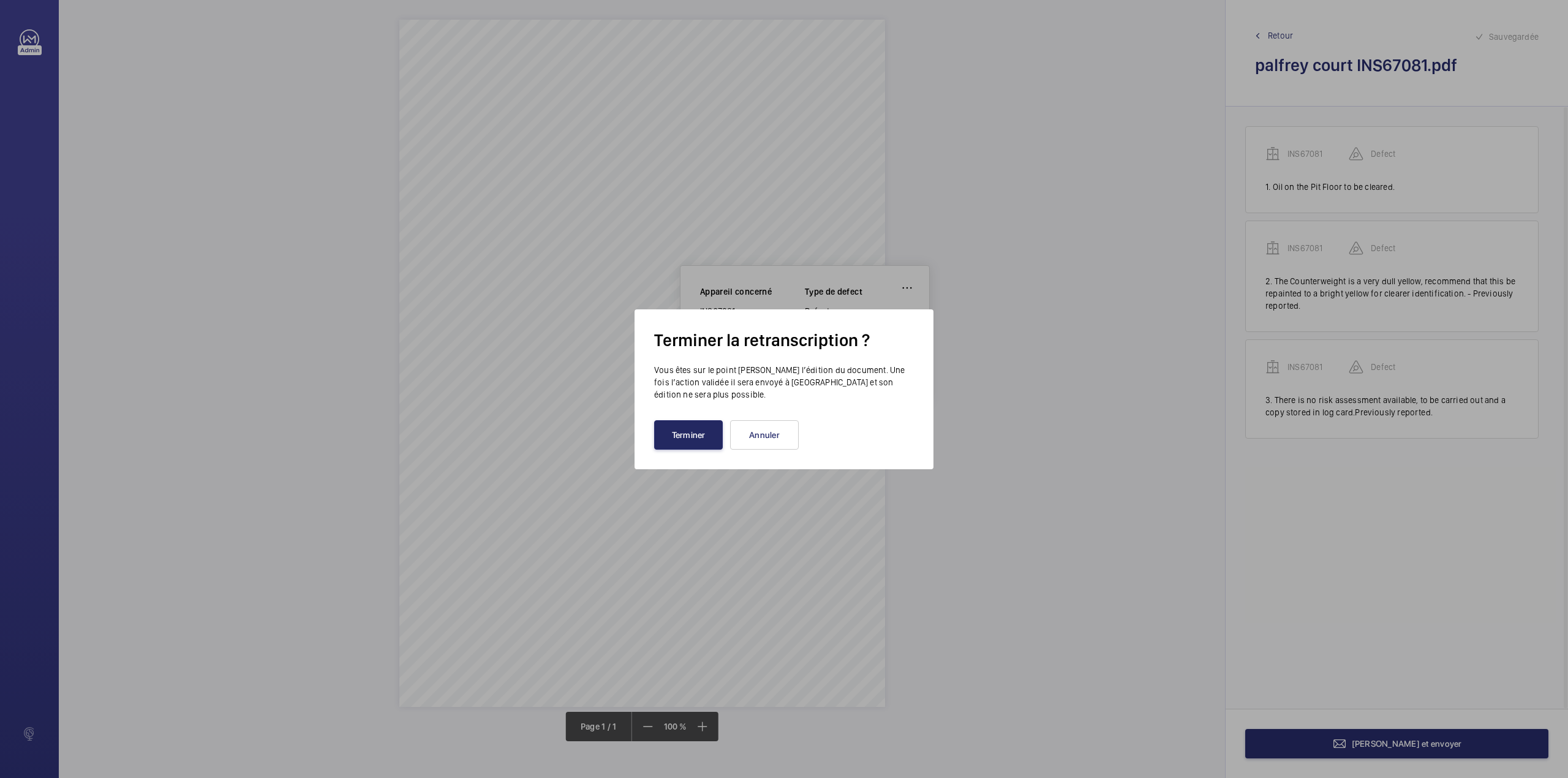
click at [675, 434] on button "Terminer" at bounding box center [688, 434] width 69 height 30
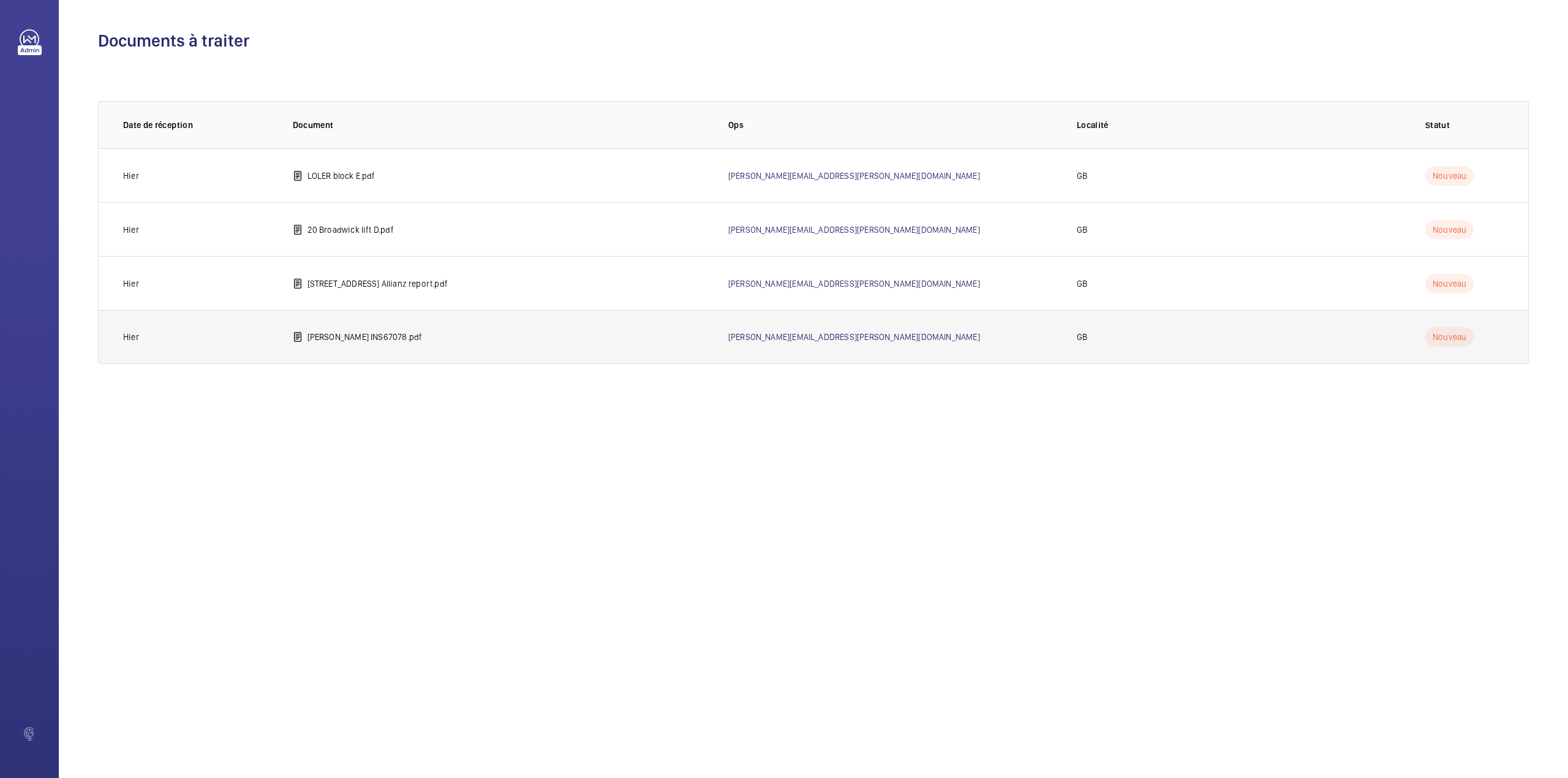
click at [386, 336] on td "[PERSON_NAME] INS67078.pdf" at bounding box center [490, 337] width 435 height 54
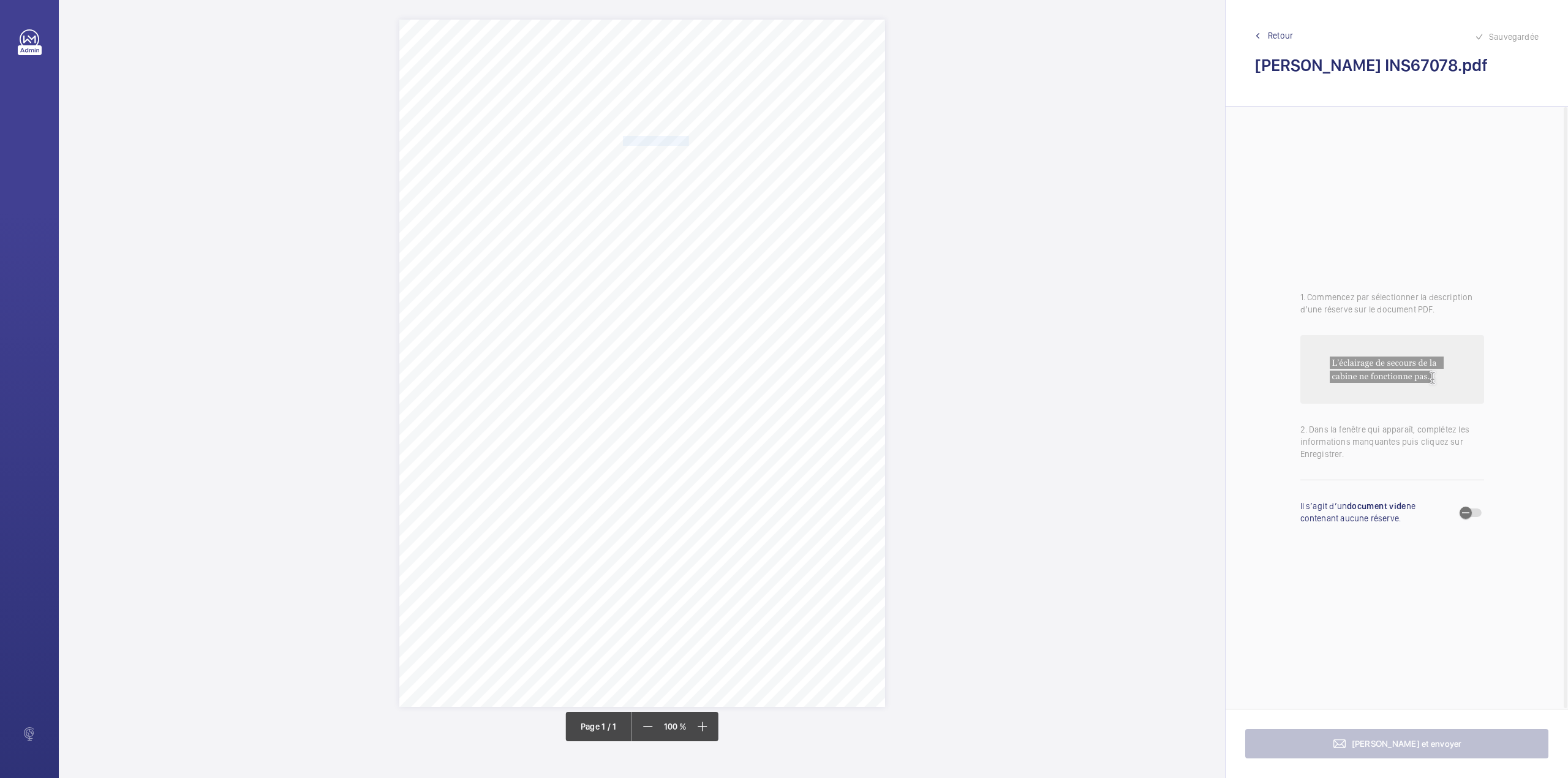
drag, startPoint x: 623, startPoint y: 139, endPoint x: 687, endPoint y: 135, distance: 64.1
click at [687, 137] on span "Notting Hill Genesis" at bounding box center [656, 141] width 66 height 9
click at [755, 358] on button "Annuler" at bounding box center [741, 350] width 69 height 30
drag, startPoint x: 623, startPoint y: 156, endPoint x: 788, endPoint y: 159, distance: 165.0
click at [788, 159] on span "[PERSON_NAME][GEOGRAPHIC_DATA][STREET_ADDRESS][PERSON_NAME]" at bounding box center [761, 156] width 278 height 9
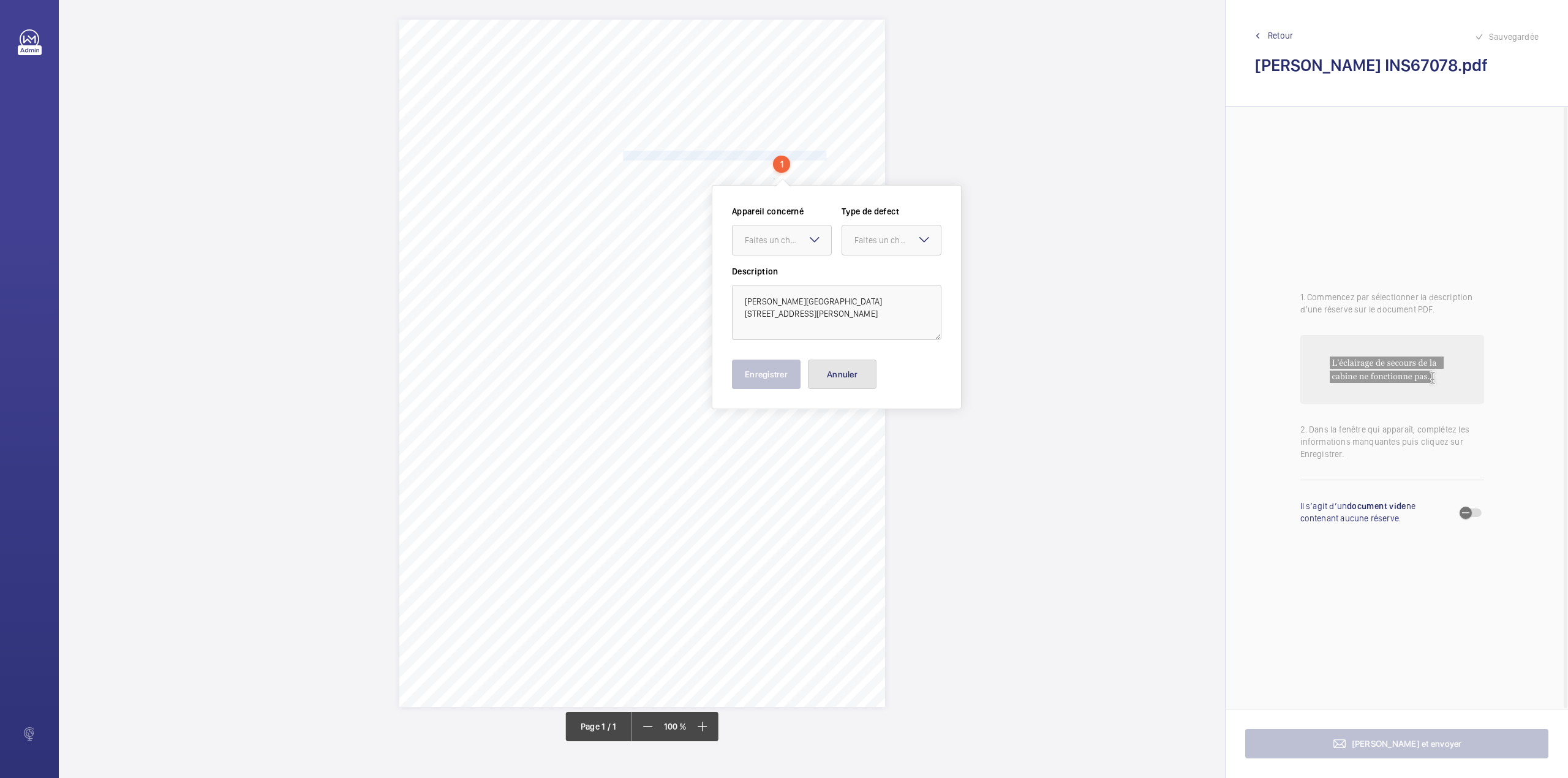
drag, startPoint x: 846, startPoint y: 374, endPoint x: 846, endPoint y: 334, distance: 40.0
click at [848, 375] on button "Annuler" at bounding box center [841, 374] width 69 height 30
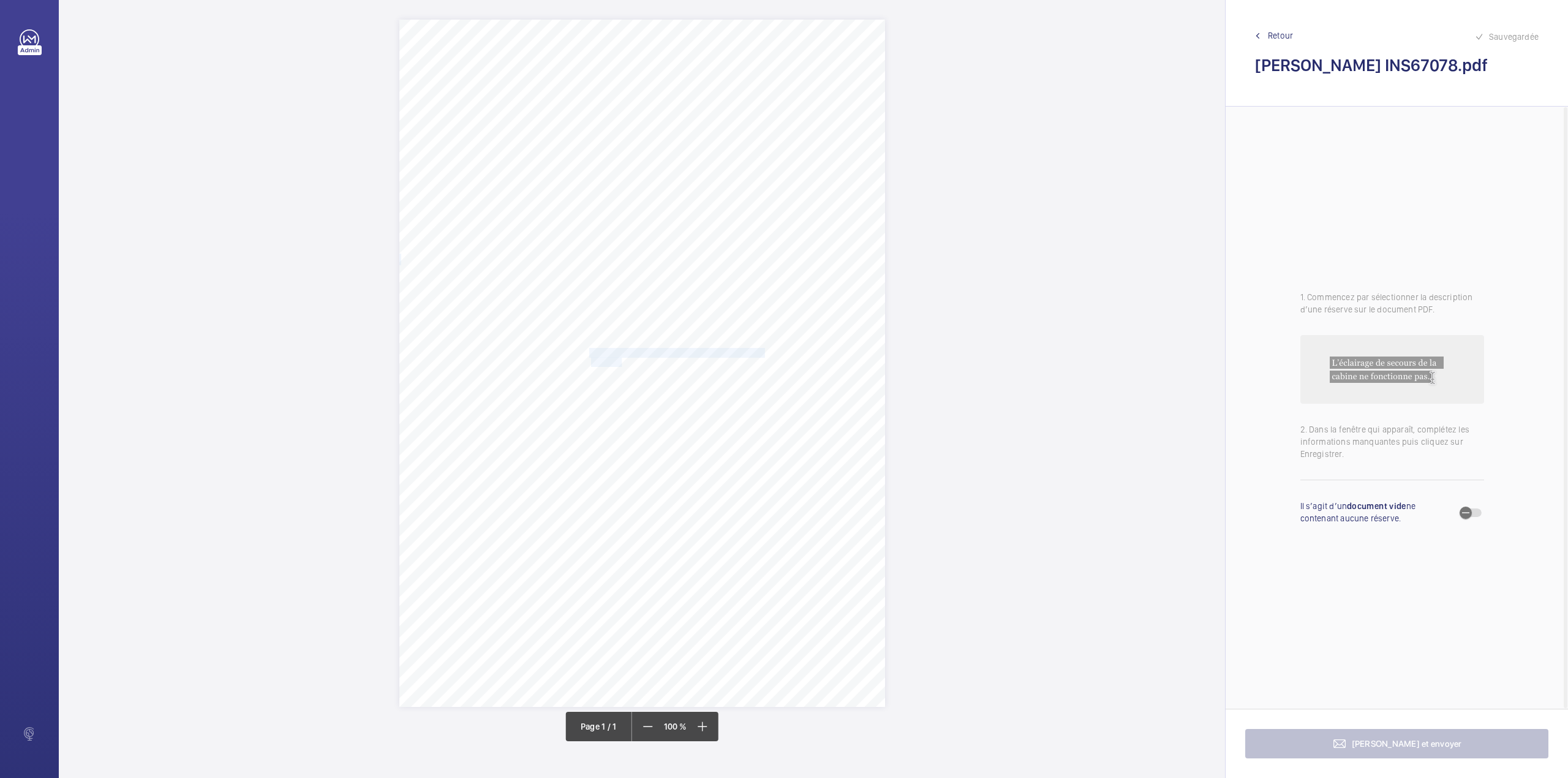
drag, startPoint x: 591, startPoint y: 354, endPoint x: 621, endPoint y: 361, distance: 30.8
click at [621, 361] on div "Signed: Lifting Operations and Lifting Equipment Regulations 1998 Report of Tho…" at bounding box center [642, 363] width 485 height 687
click at [614, 170] on div at bounding box center [615, 179] width 99 height 30
click at [614, 212] on span "INS67078" at bounding box center [614, 217] width 74 height 12
drag, startPoint x: 699, startPoint y: 185, endPoint x: 698, endPoint y: 197, distance: 12.0
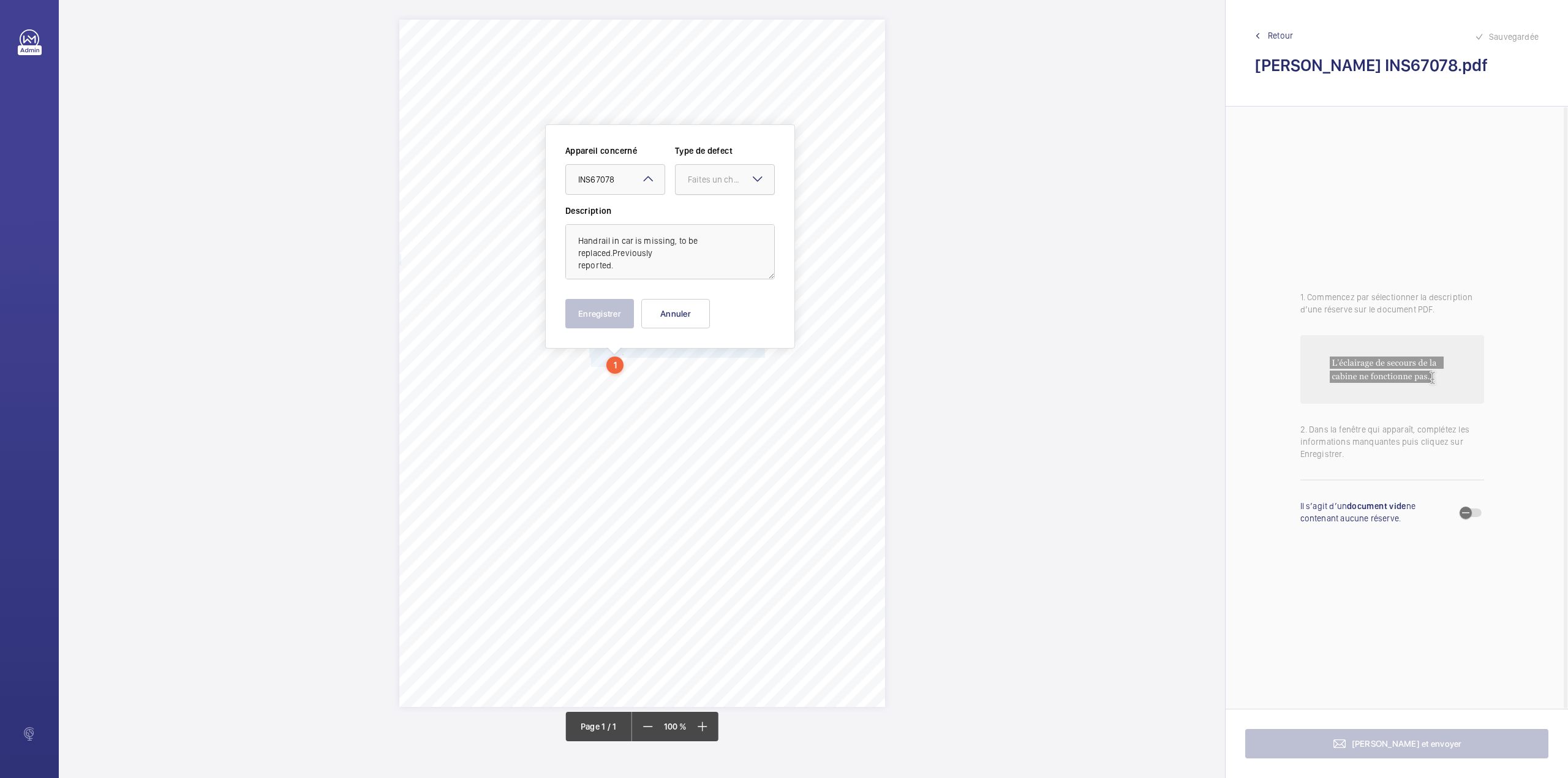
click at [699, 185] on div "Faites un choix" at bounding box center [725, 179] width 99 height 12
click at [696, 219] on span "Standard" at bounding box center [724, 217] width 74 height 12
click at [597, 315] on button "Enregistrer" at bounding box center [599, 314] width 69 height 30
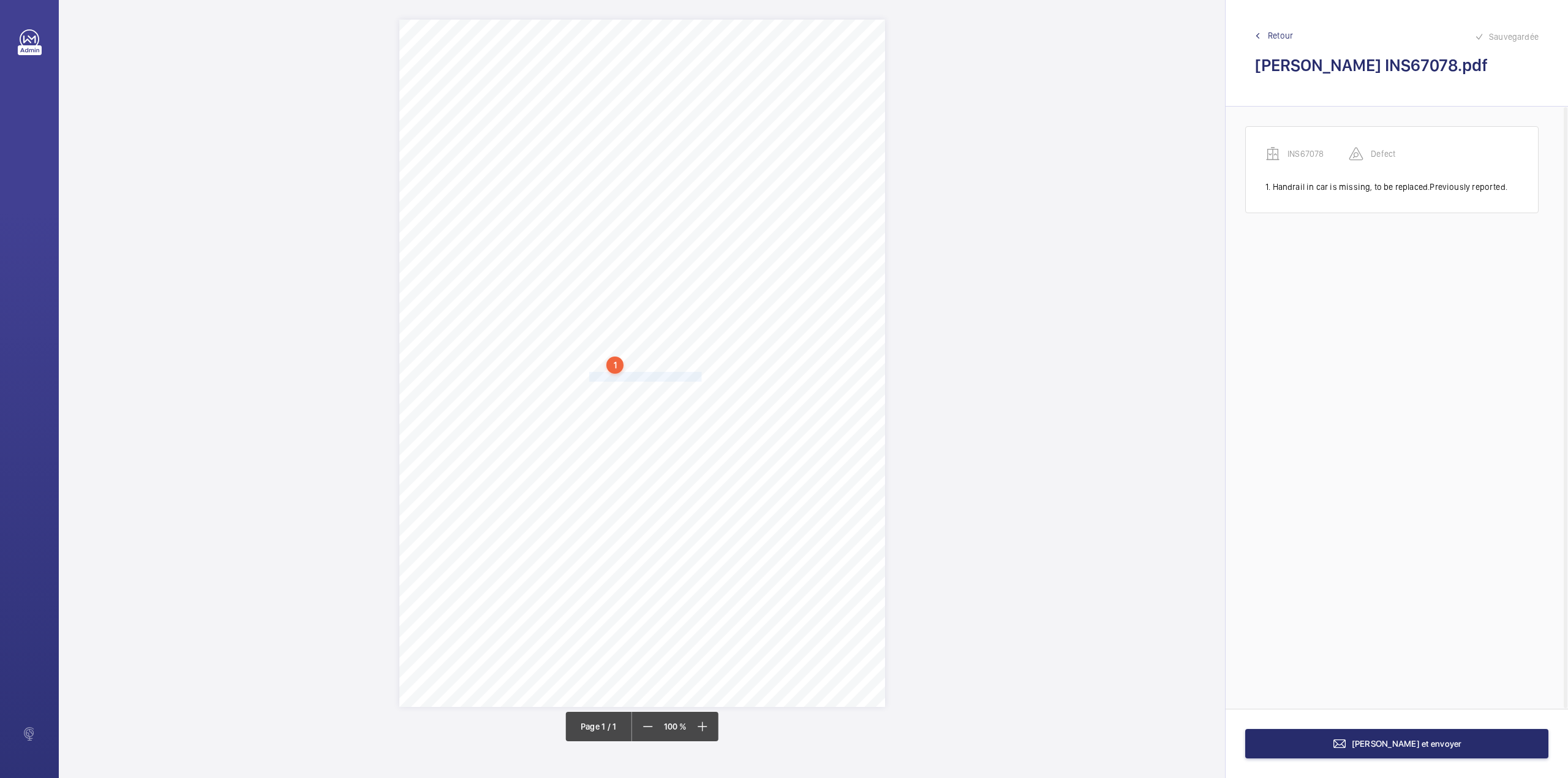
drag, startPoint x: 591, startPoint y: 378, endPoint x: 699, endPoint y: 375, distance: 108.0
click at [699, 375] on div "Signed: Lifting Operations and Lifting Equipment Regulations 1998 Report of Tho…" at bounding box center [642, 363] width 485 height 687
drag, startPoint x: 678, startPoint y: 189, endPoint x: 679, endPoint y: 214, distance: 25.0
click at [678, 190] on div "Faites un choix" at bounding box center [699, 194] width 87 height 12
click at [681, 224] on div "INS67078" at bounding box center [693, 231] width 99 height 30
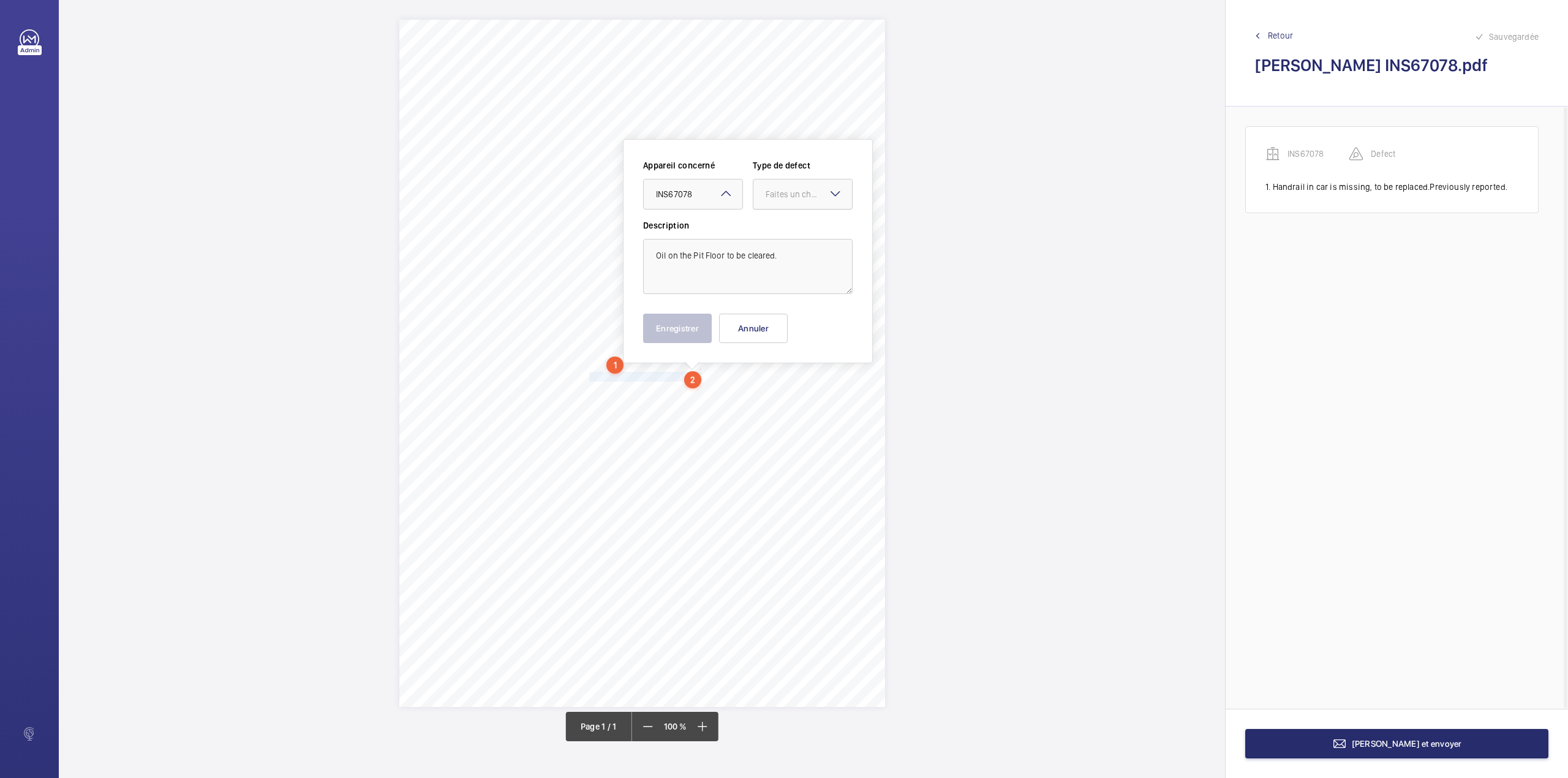
click at [770, 207] on div at bounding box center [802, 194] width 99 height 30
click at [772, 236] on span "Standard" at bounding box center [802, 231] width 74 height 12
click at [670, 332] on button "Enregistrer" at bounding box center [677, 328] width 69 height 30
drag, startPoint x: 591, startPoint y: 391, endPoint x: 757, endPoint y: 403, distance: 166.4
click at [757, 403] on div "Signed: Lifting Operations and Lifting Equipment Regulations 1998 Report of Tho…" at bounding box center [642, 363] width 485 height 687
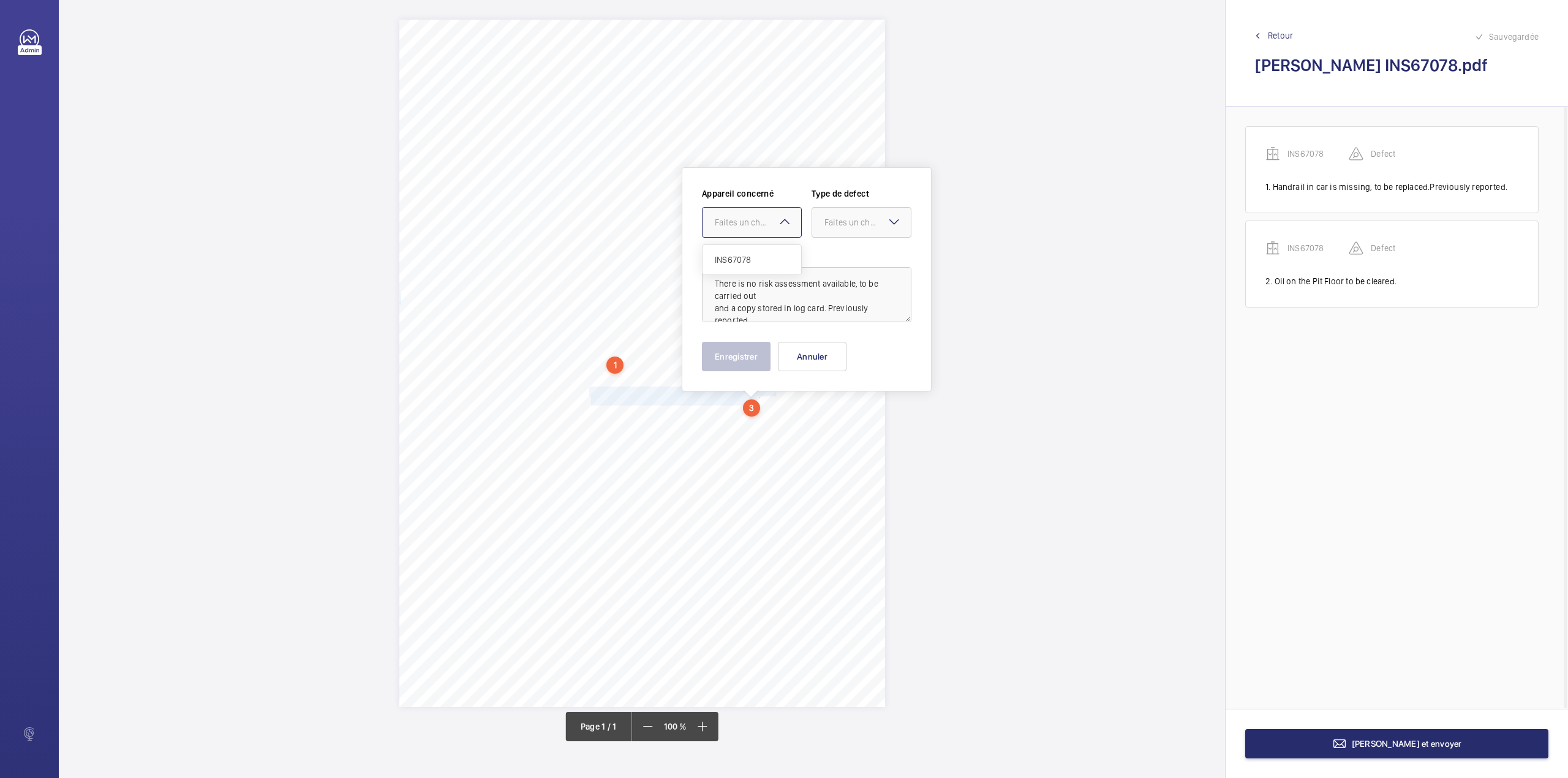
drag, startPoint x: 752, startPoint y: 221, endPoint x: 750, endPoint y: 258, distance: 37.1
click at [750, 226] on div "Faites un choix" at bounding box center [758, 222] width 87 height 12
click at [750, 258] on span "INS67078" at bounding box center [751, 259] width 74 height 12
drag, startPoint x: 830, startPoint y: 227, endPoint x: 829, endPoint y: 236, distance: 9.1
click at [830, 229] on div "Faites un choix" at bounding box center [861, 222] width 99 height 12
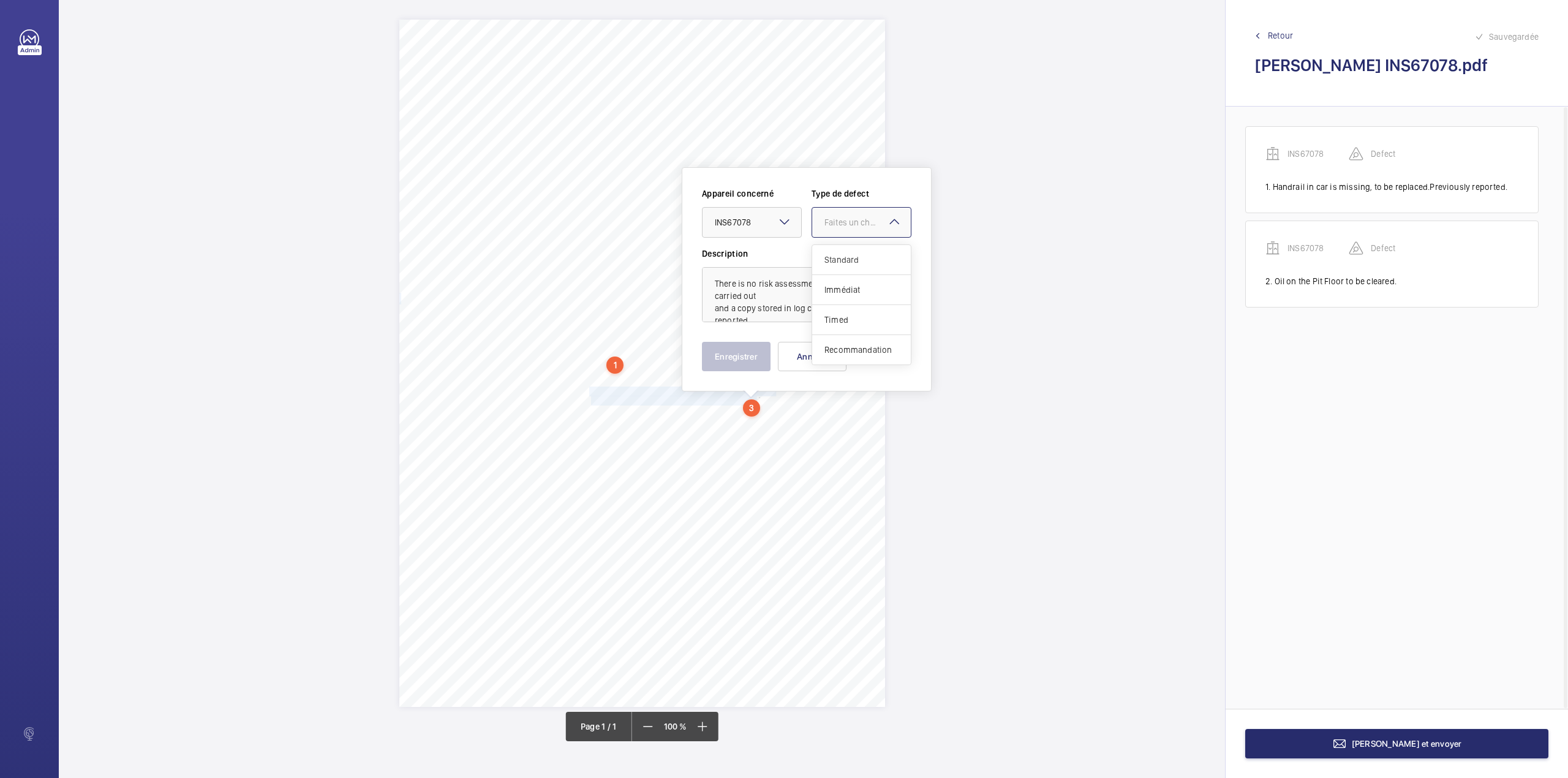
click at [829, 258] on span "Standard" at bounding box center [861, 259] width 74 height 12
click at [757, 309] on textarea "There is no risk assessment available, to be carried out and a copy stored in l…" at bounding box center [807, 294] width 209 height 55
type textarea "There is no risk assessment available, to be carried out and a copy stored in l…"
click at [739, 361] on button "Enregistrer" at bounding box center [736, 356] width 69 height 30
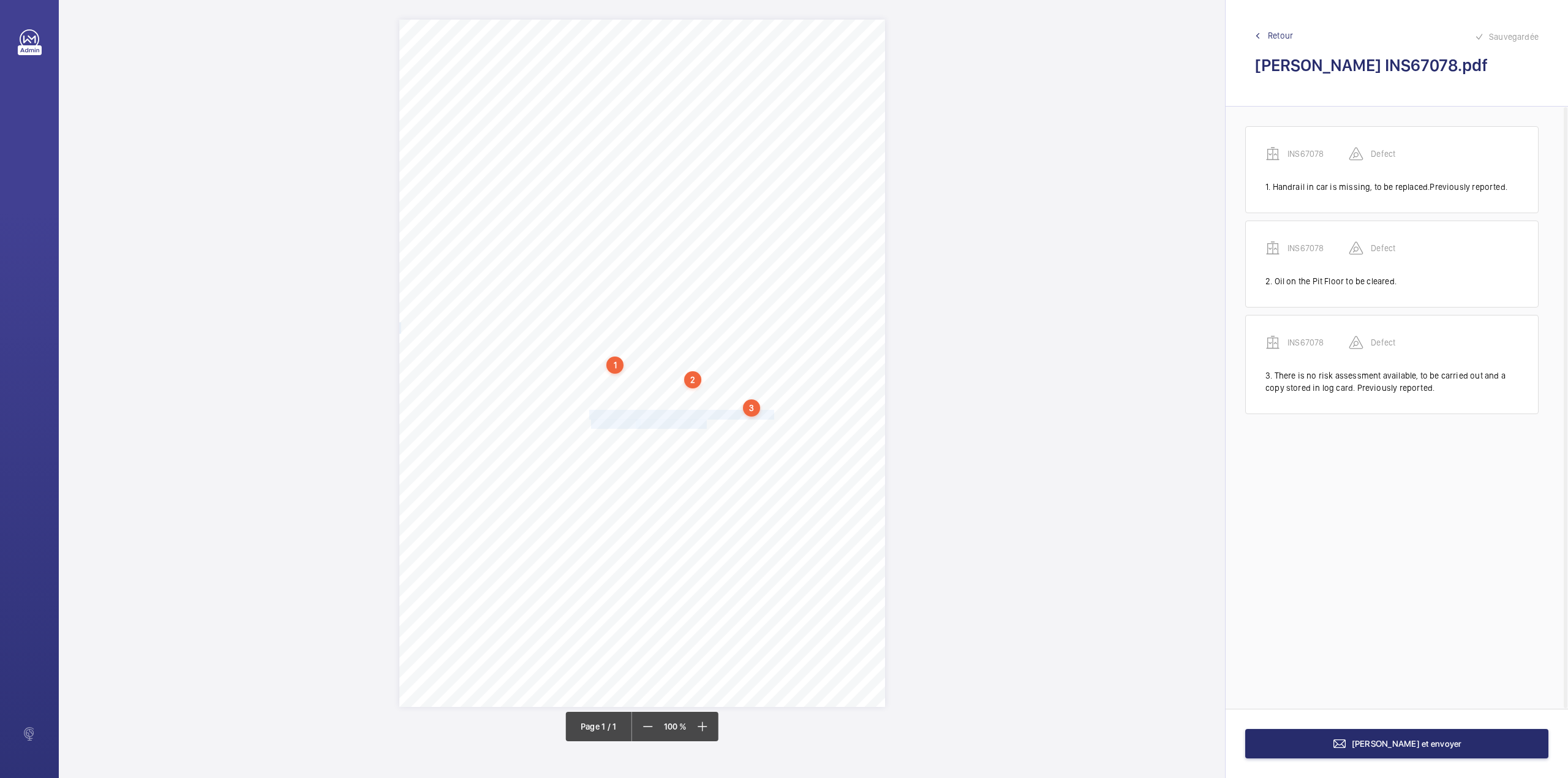
drag, startPoint x: 589, startPoint y: 413, endPoint x: 705, endPoint y: 422, distance: 116.3
click at [705, 422] on div "Signed: Lifting Operations and Lifting Equipment Regulations 1998 Report of Tho…" at bounding box center [642, 363] width 485 height 687
drag, startPoint x: 689, startPoint y: 234, endPoint x: 691, endPoint y: 253, distance: 19.1
click at [689, 238] on div "Faites un choix" at bounding box center [706, 241] width 87 height 12
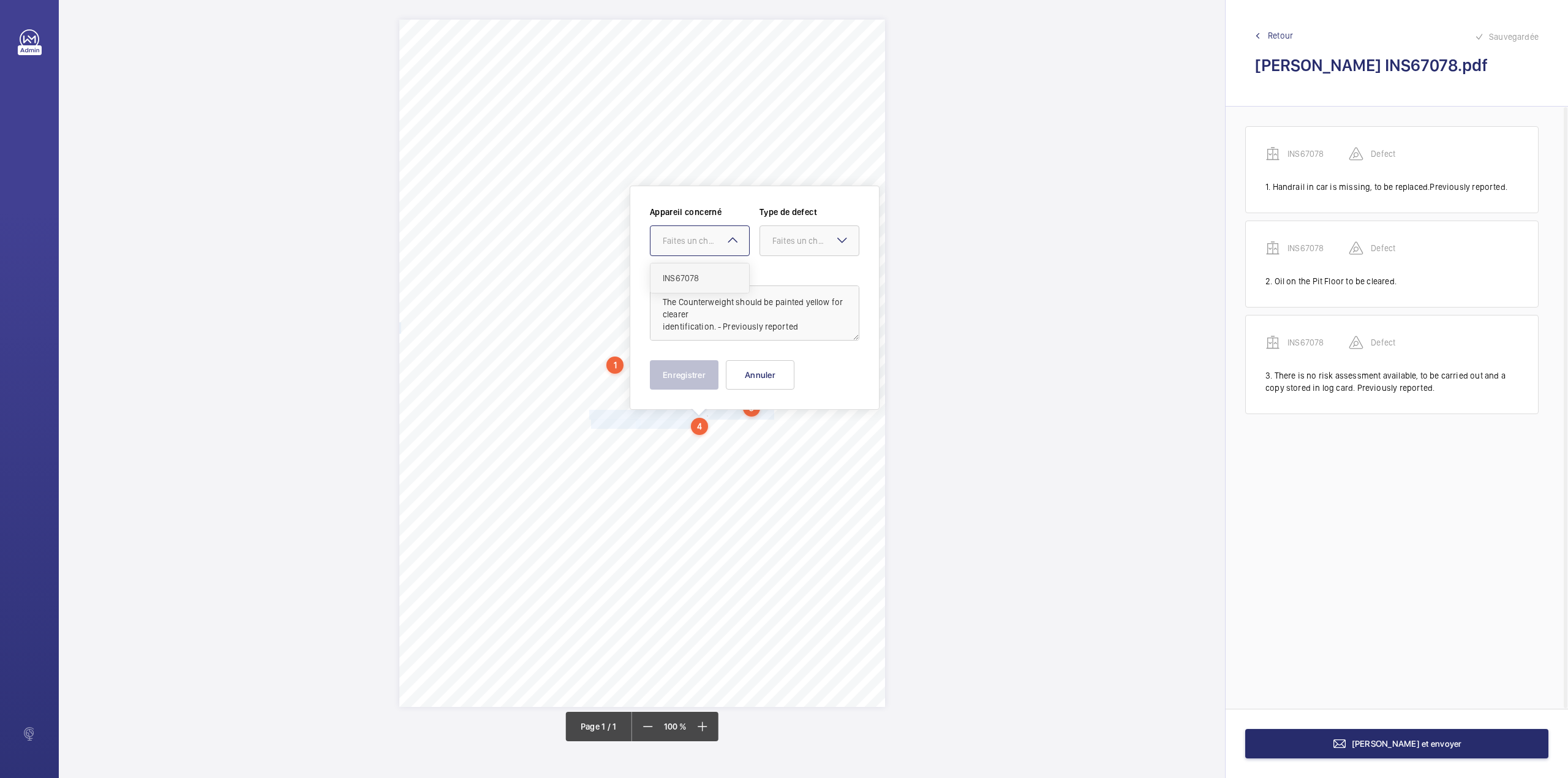
click at [696, 269] on div "INS67078" at bounding box center [699, 278] width 99 height 30
click at [770, 241] on div at bounding box center [809, 241] width 99 height 30
click at [773, 265] on div "Standard" at bounding box center [809, 278] width 99 height 30
click at [809, 325] on textarea "The Counterweight should be painted yellow for clearer identification. - Previo…" at bounding box center [755, 313] width 209 height 55
type textarea "The Counterweight should be painted yellow for clearer identification. - Previo…"
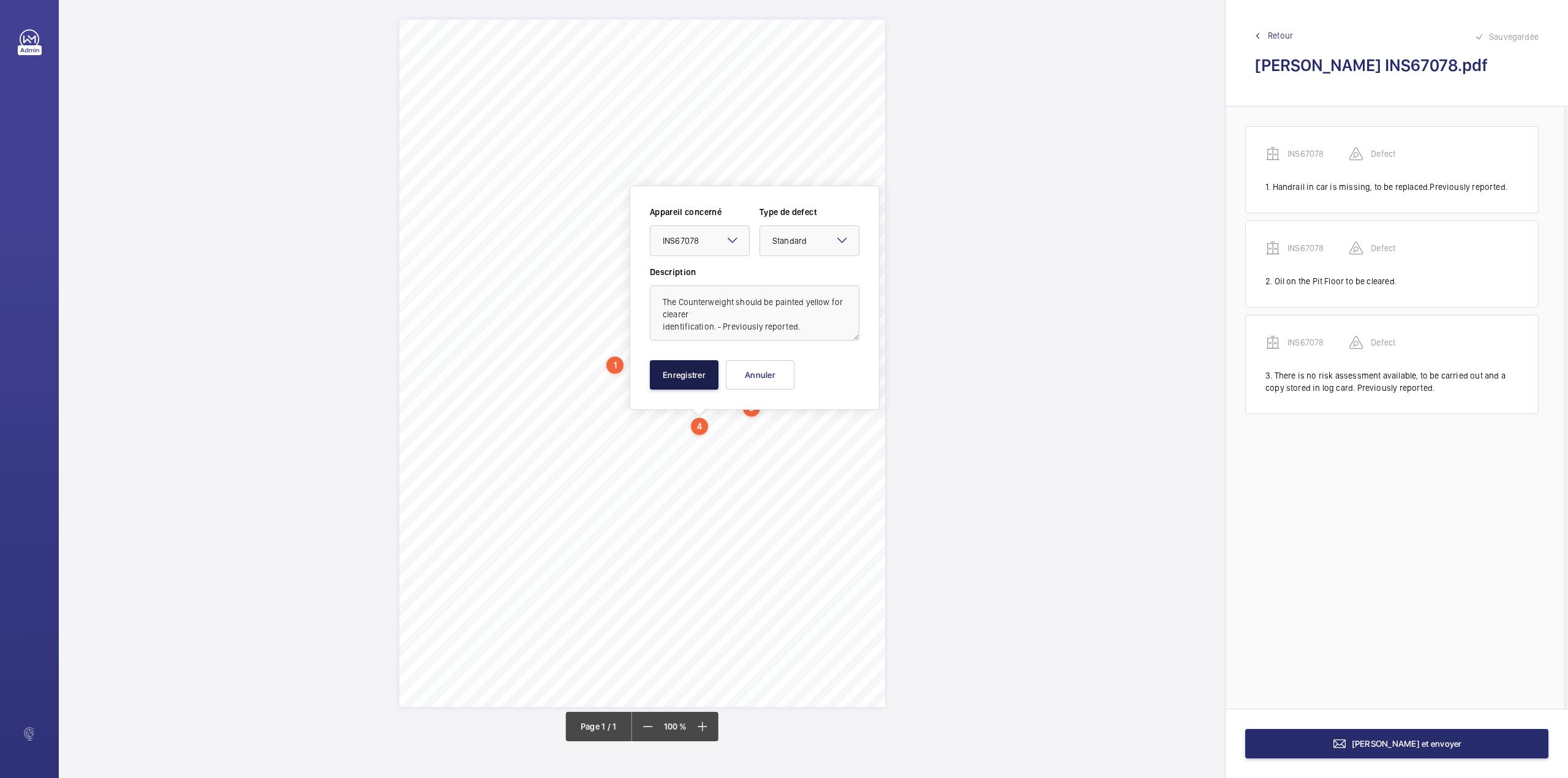
click at [687, 380] on button "Enregistrer" at bounding box center [684, 375] width 69 height 30
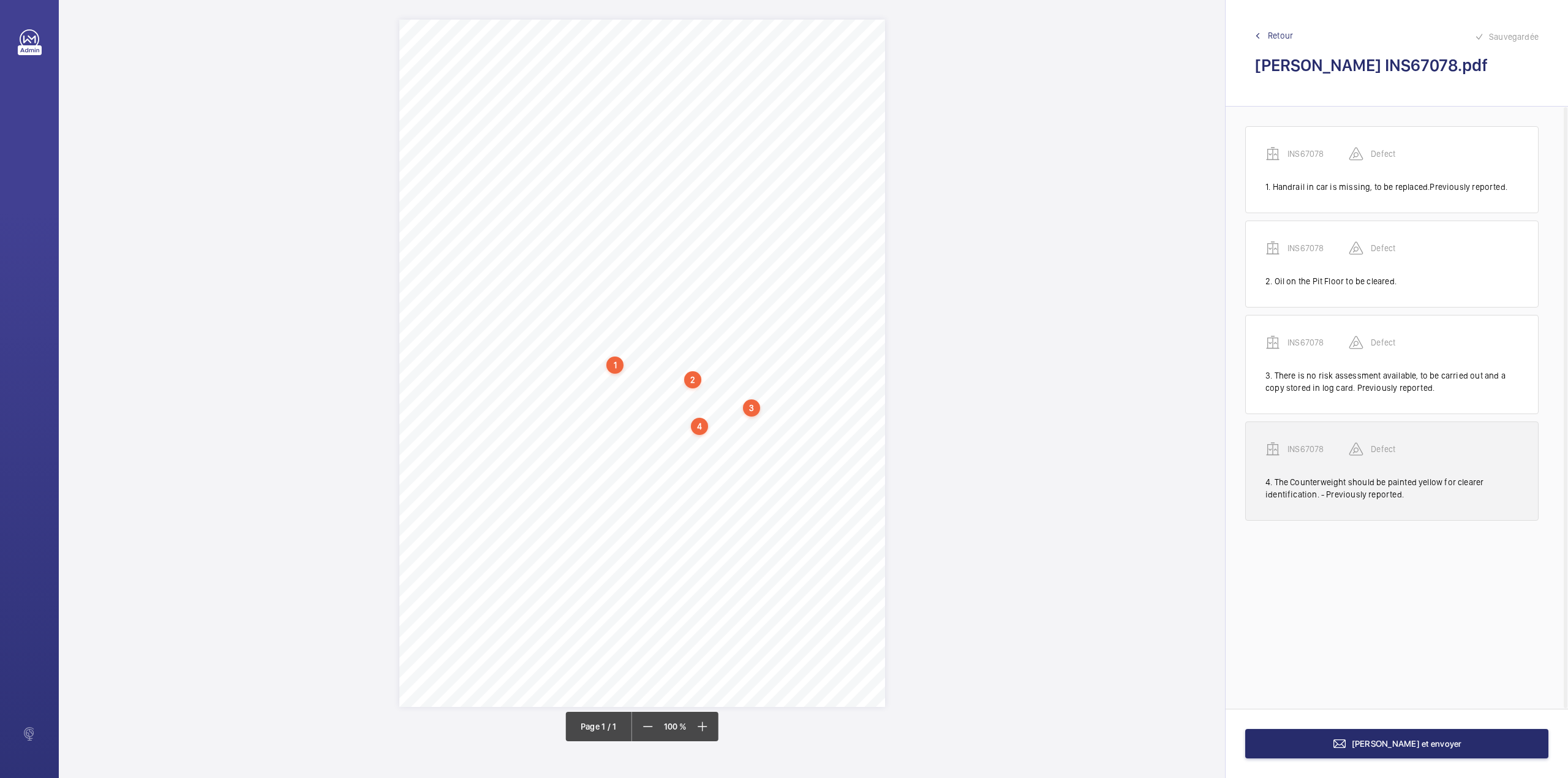
click at [1308, 452] on p "INS67078" at bounding box center [1318, 449] width 61 height 12
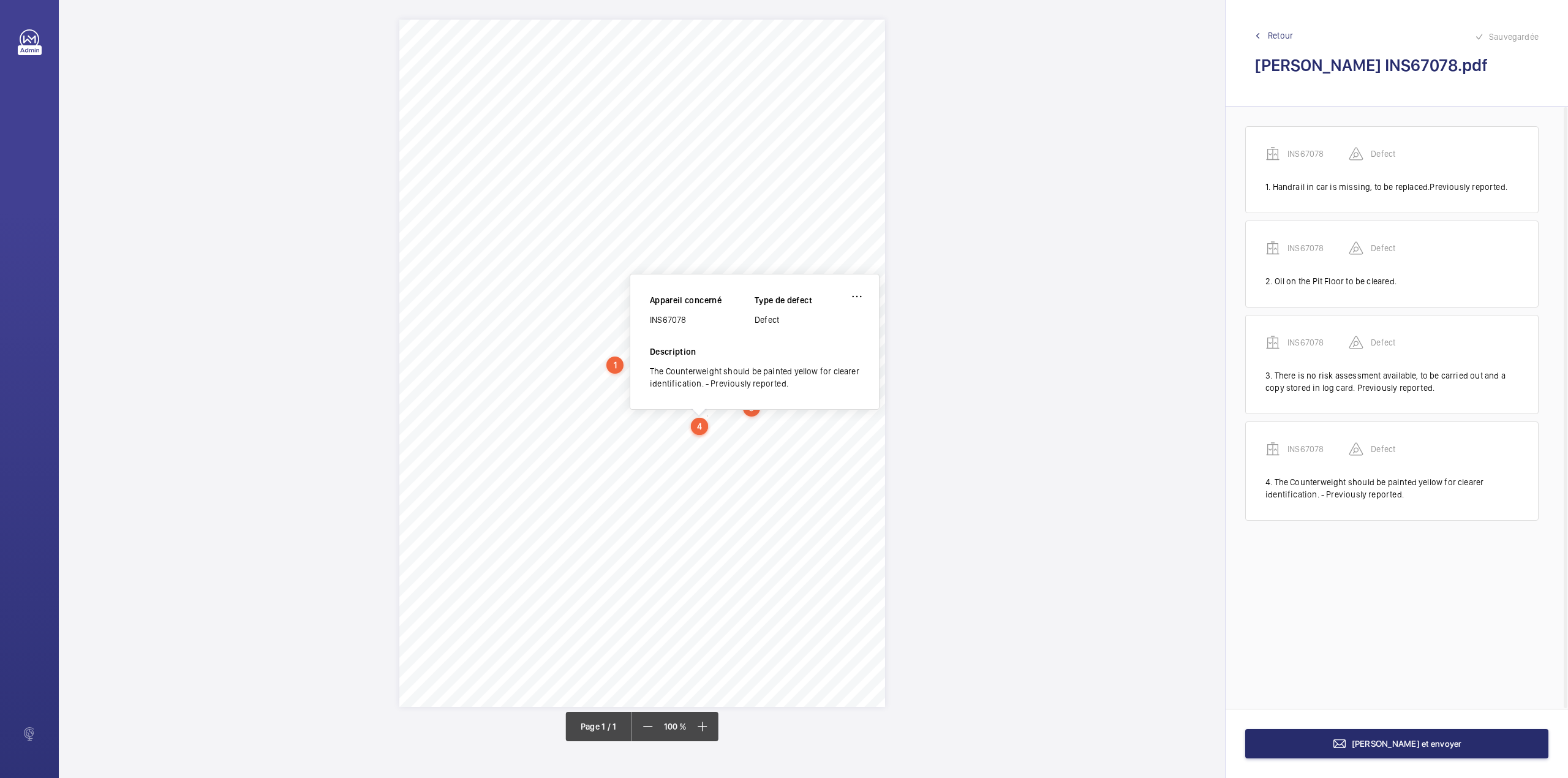
drag, startPoint x: 650, startPoint y: 320, endPoint x: 700, endPoint y: 320, distance: 50.0
click at [700, 320] on div "INS67078" at bounding box center [702, 320] width 105 height 12
click at [1347, 736] on mat-icon at bounding box center [1339, 743] width 14 height 14
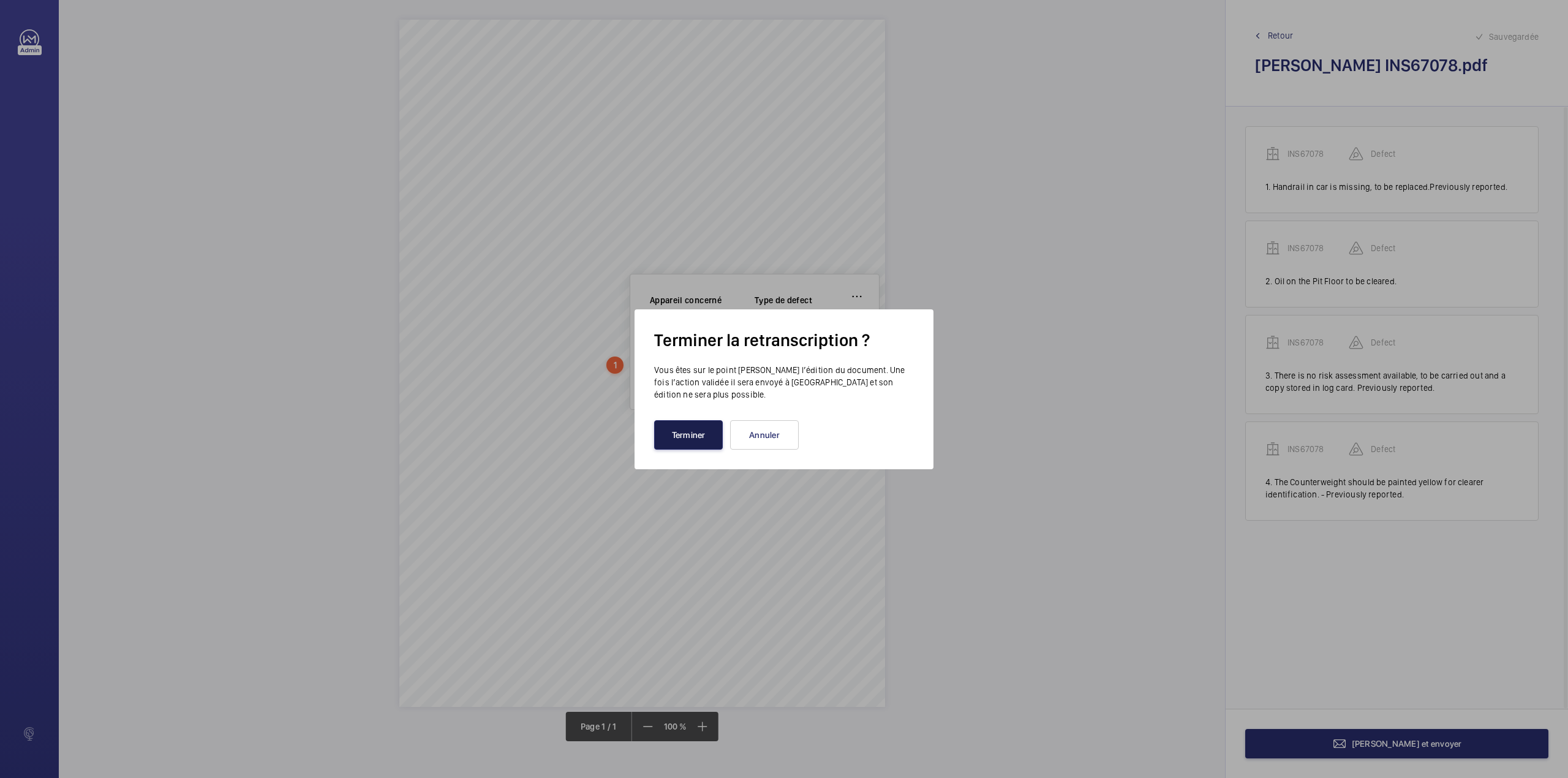
drag, startPoint x: 674, startPoint y: 434, endPoint x: 653, endPoint y: 420, distance: 25.2
click at [676, 430] on button "Terminer" at bounding box center [688, 434] width 69 height 30
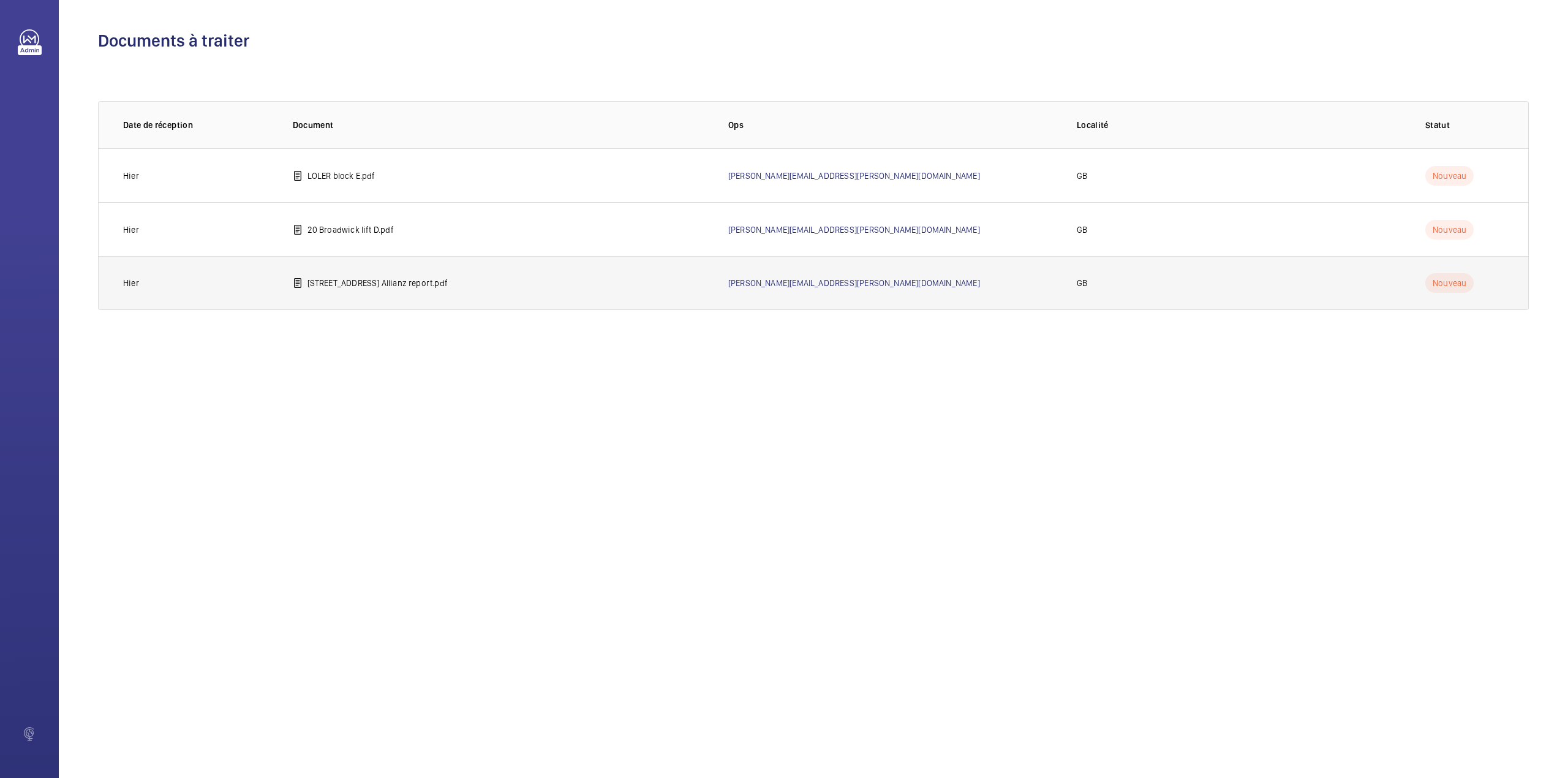
click at [398, 270] on td "[STREET_ADDRESS] Allianz report.pdf" at bounding box center [490, 282] width 435 height 54
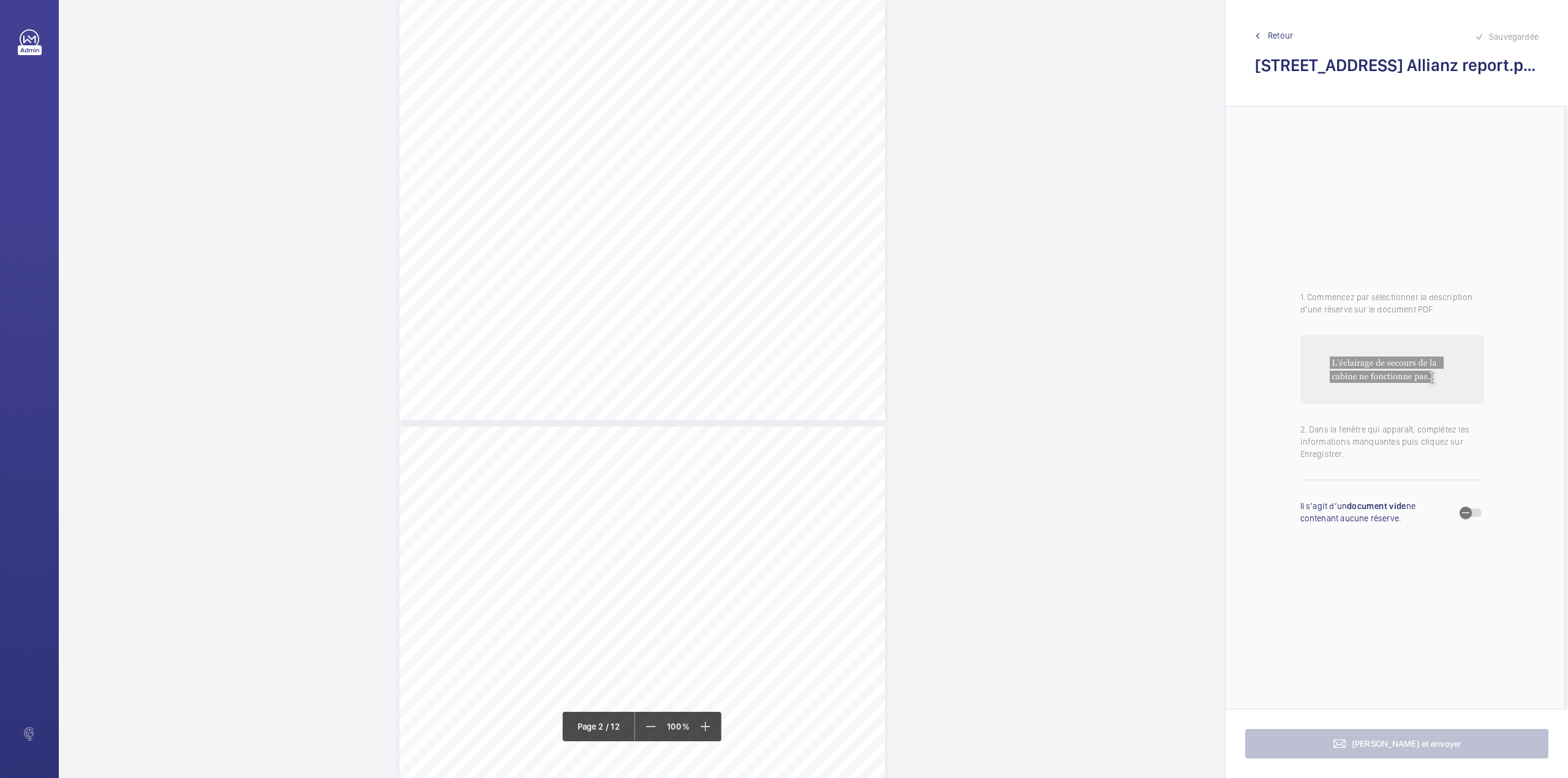
click at [687, 316] on div "Page 2" at bounding box center [642, 77] width 485 height 687
click at [684, 125] on div "Faites un choix" at bounding box center [688, 129] width 87 height 12
click at [746, 262] on button "Annuler" at bounding box center [741, 264] width 69 height 30
click at [1282, 31] on span "Retour" at bounding box center [1281, 36] width 25 height 12
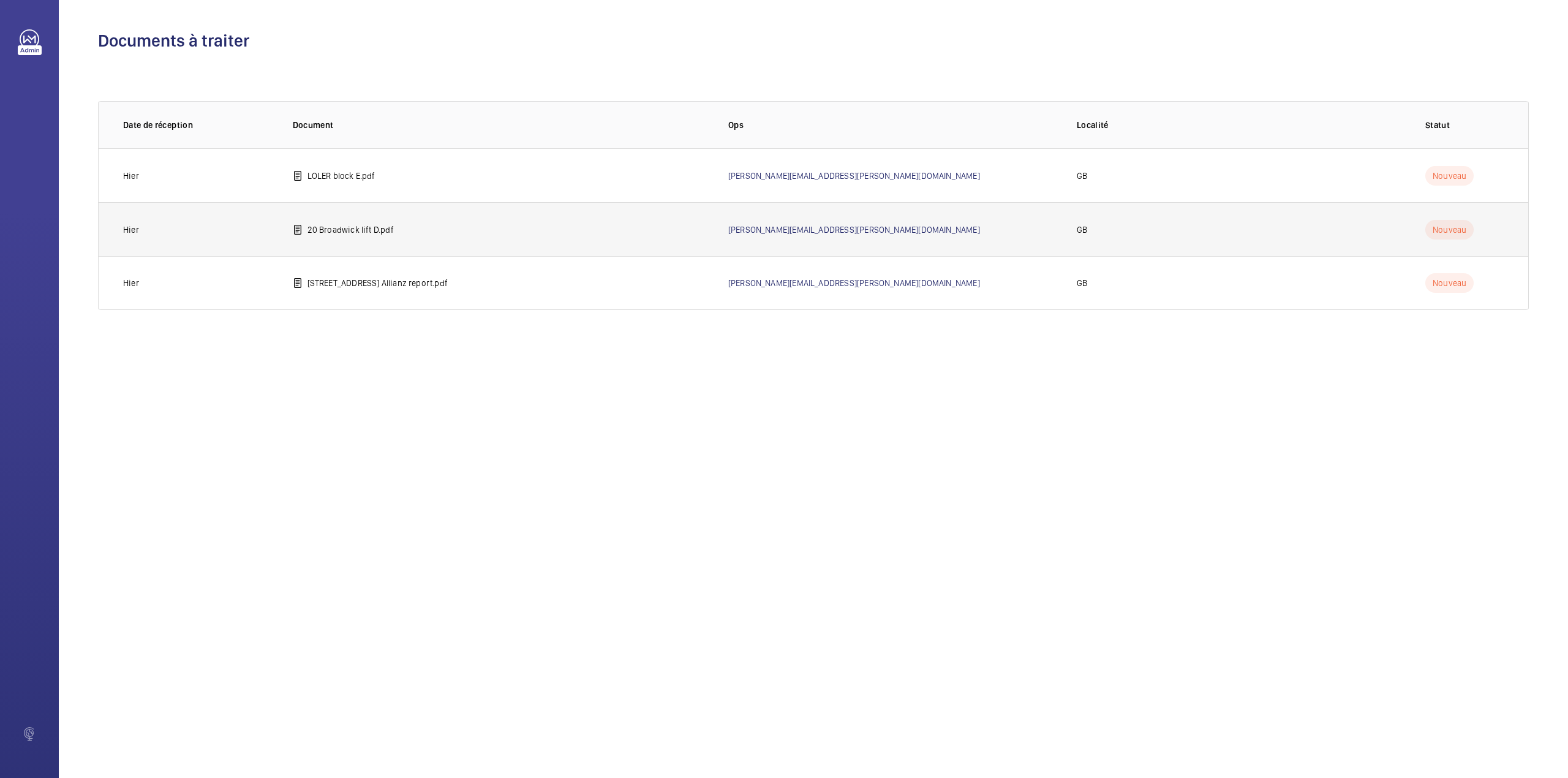
click at [365, 234] on p "20 Broadwick lift D.pdf" at bounding box center [351, 230] width 87 height 12
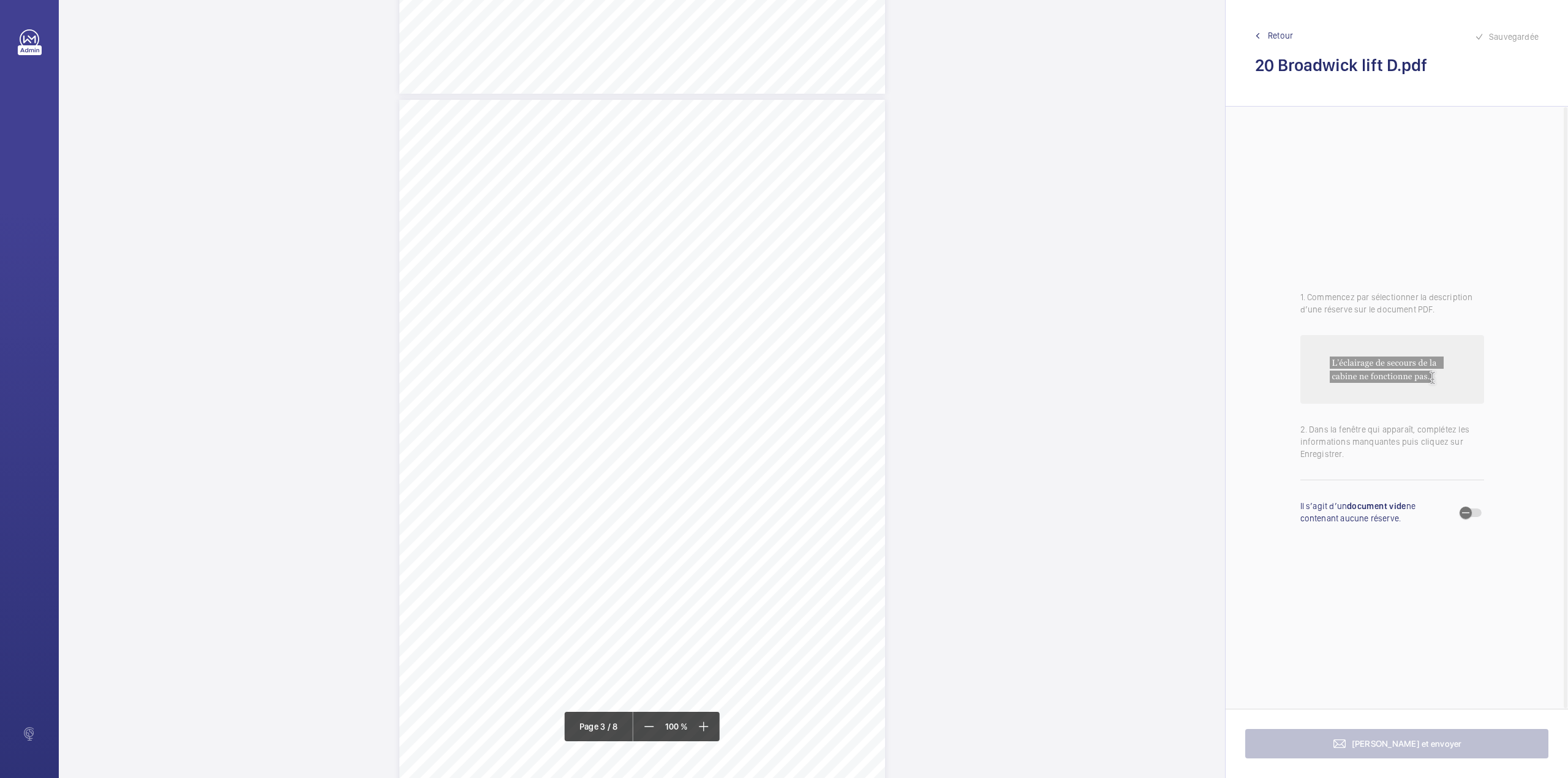
click at [709, 226] on div "Lift Report Lifting Operations & Lifting Equipment Regulation 1998 Provision & …" at bounding box center [642, 443] width 485 height 687
click at [714, 135] on div "Faites un choix" at bounding box center [710, 129] width 87 height 12
click at [1285, 38] on span "Retour" at bounding box center [1281, 36] width 25 height 12
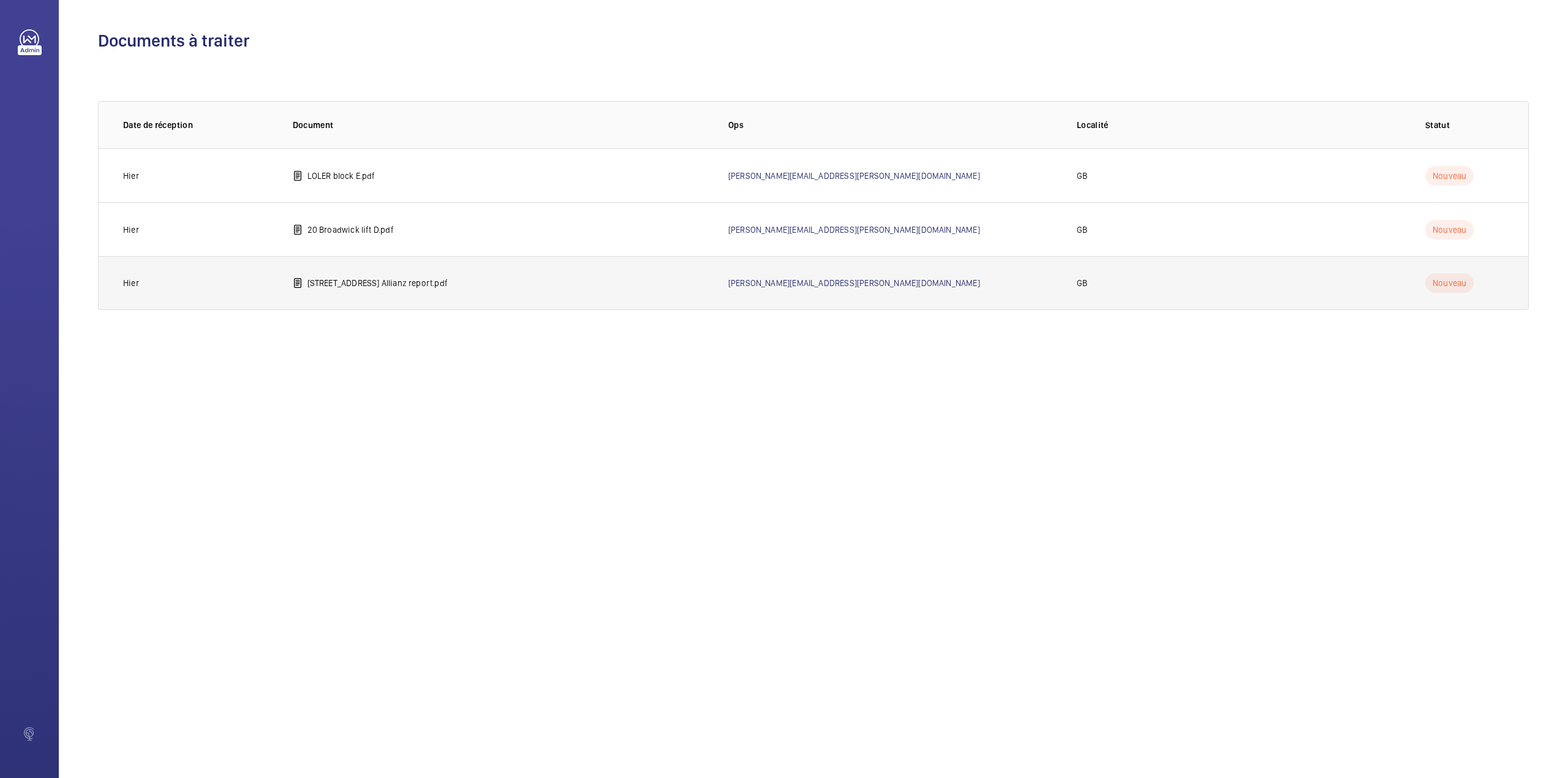
click at [327, 288] on p "[STREET_ADDRESS] Allianz report.pdf" at bounding box center [377, 283] width 140 height 12
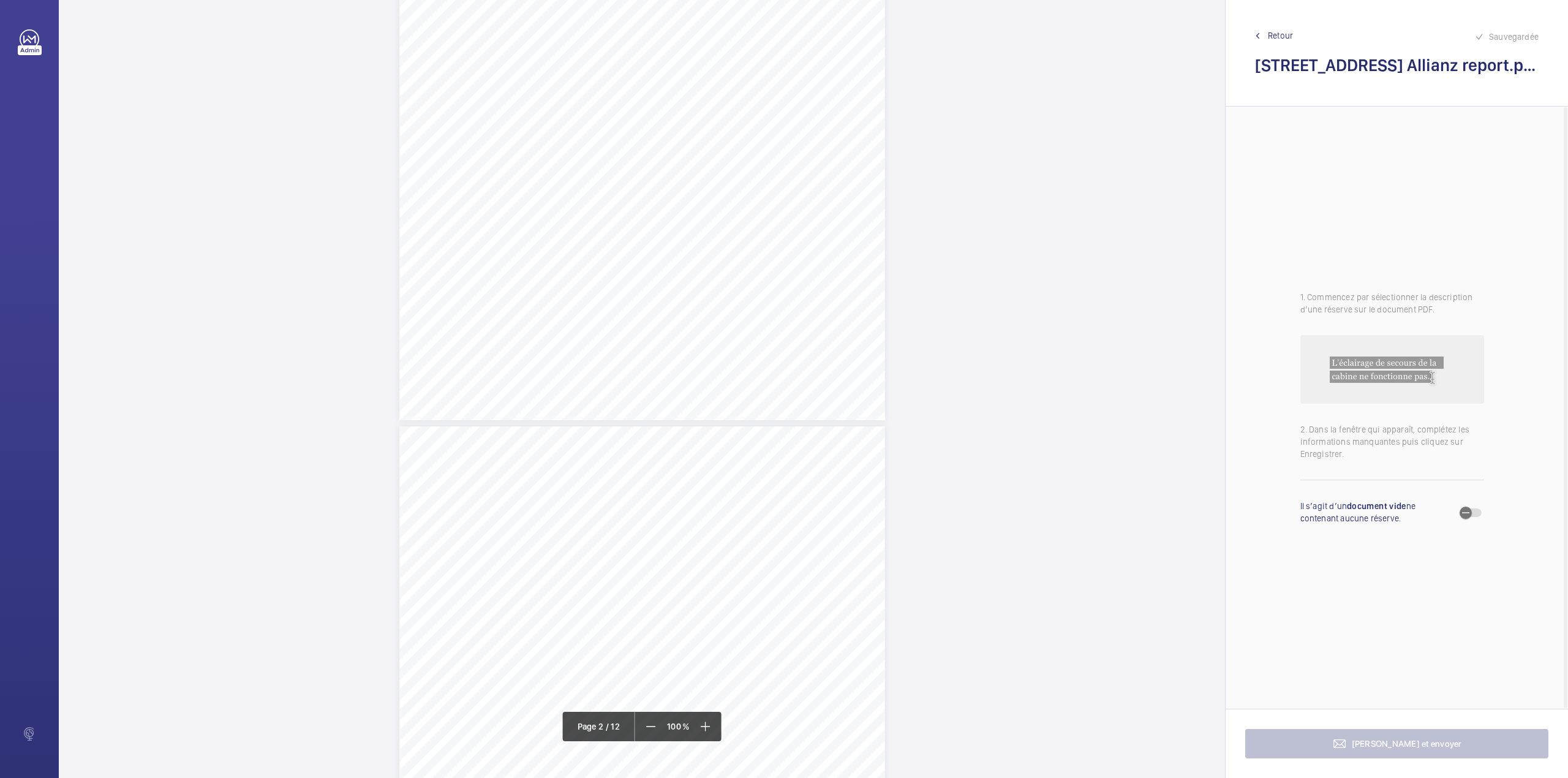
scroll to position [1470, 0]
click at [794, 344] on div "Report of Partial Examination Side 1of 2 Date of completion of examination and …" at bounding box center [642, 280] width 485 height 687
click at [777, 126] on div "Faites un choix" at bounding box center [794, 129] width 87 height 12
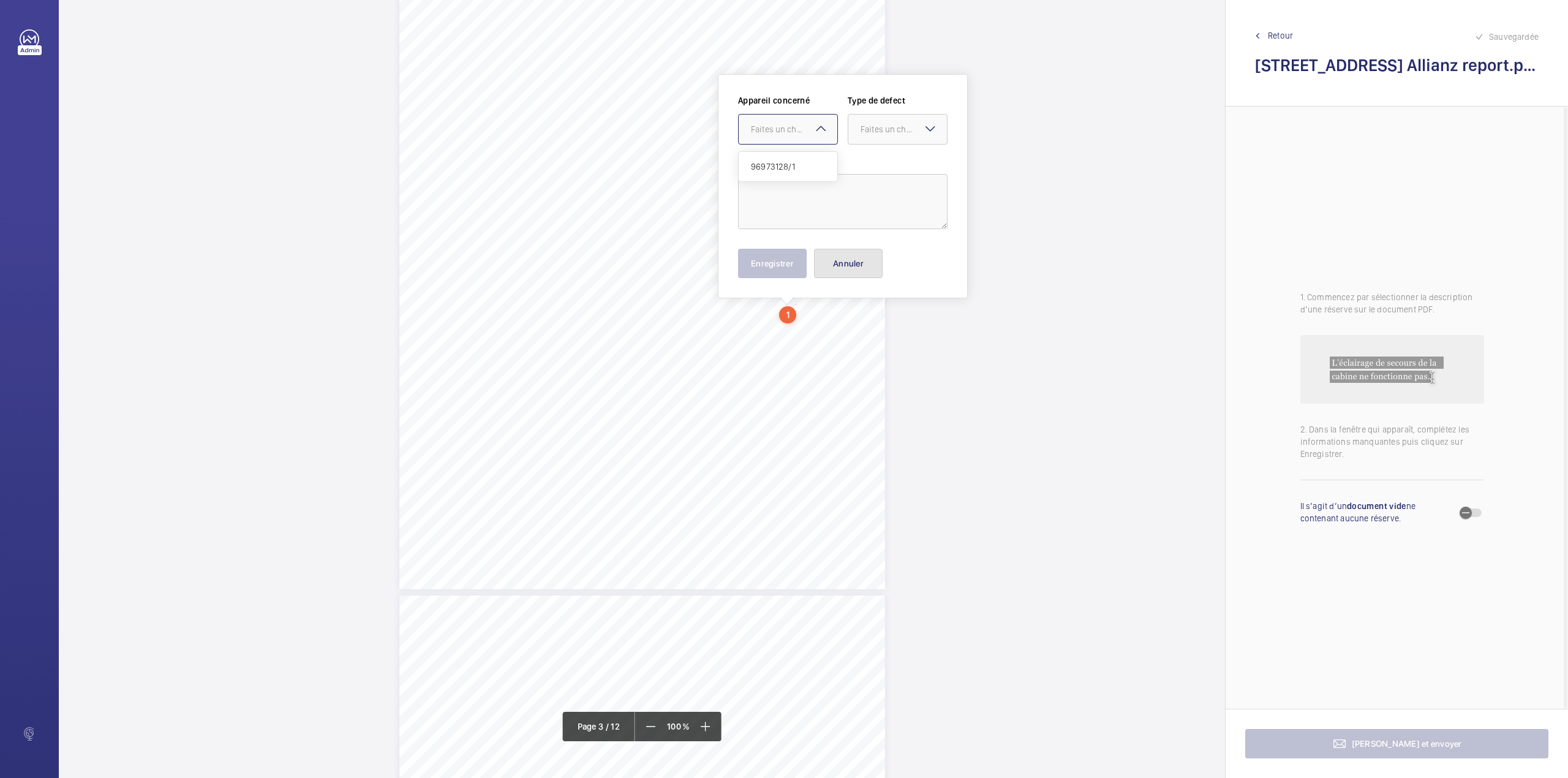
click at [853, 260] on button "Annuler" at bounding box center [848, 264] width 69 height 30
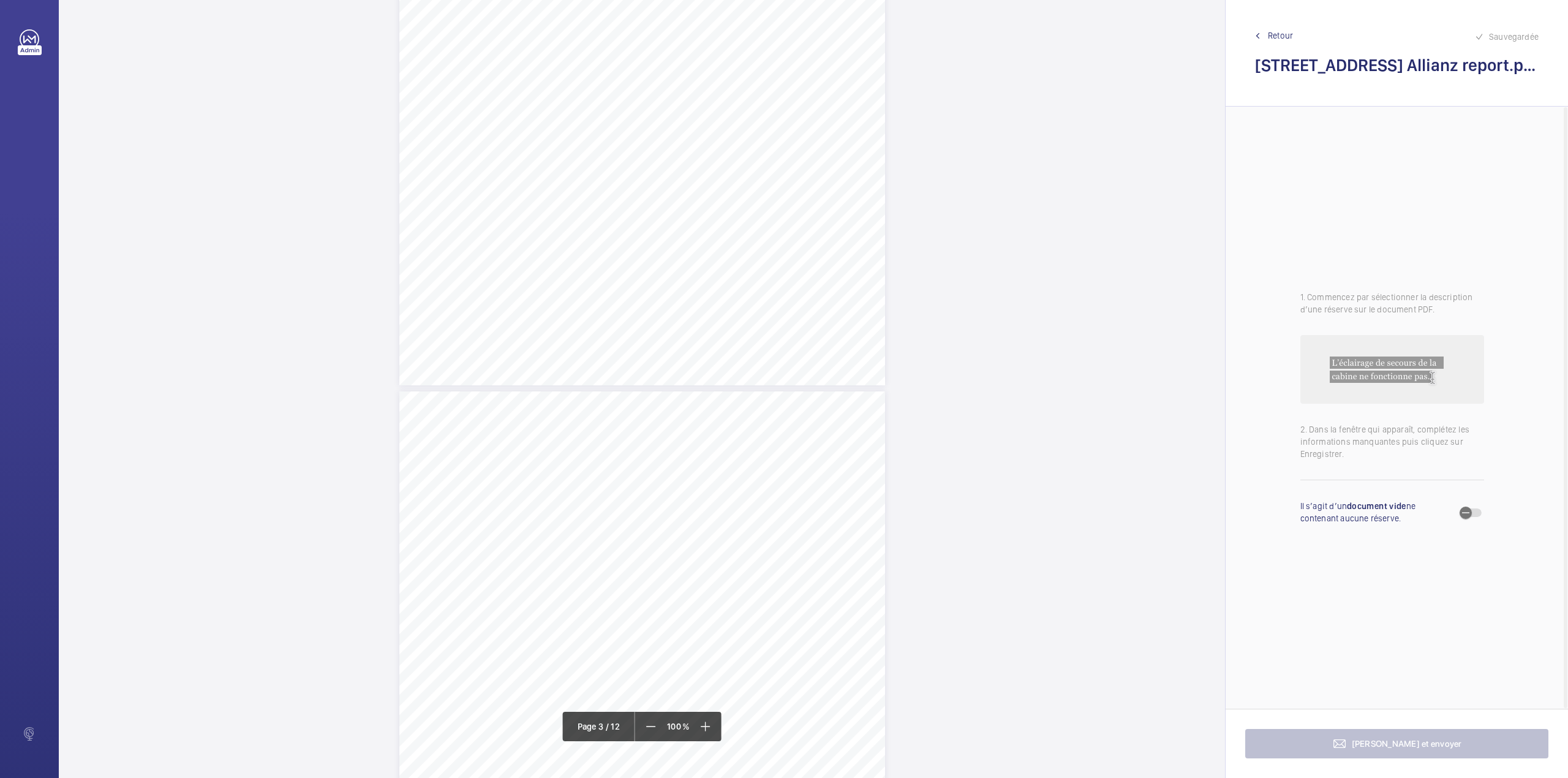
scroll to position [1014, 0]
drag, startPoint x: 517, startPoint y: 511, endPoint x: 648, endPoint y: 514, distance: 131.0
click at [648, 514] on span "BROADWICK STREET HOLDINGS LIMITED" at bounding box center [591, 515] width 145 height 8
drag, startPoint x: 518, startPoint y: 311, endPoint x: 648, endPoint y: 310, distance: 130.0
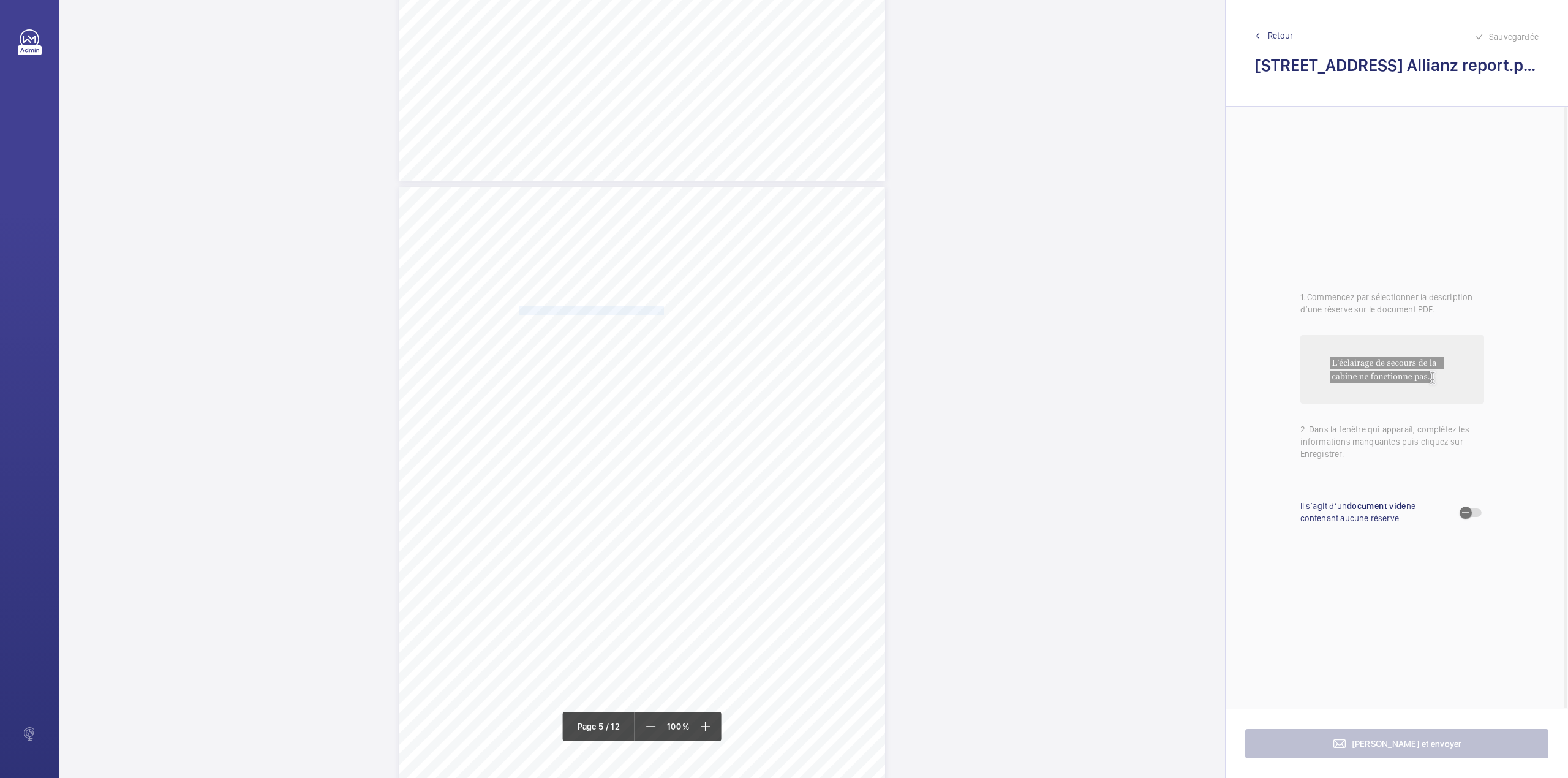
click at [648, 310] on span "BROADWICK STREET HOLDINGS LIMITED" at bounding box center [591, 310] width 145 height 8
drag, startPoint x: 705, startPoint y: 474, endPoint x: 761, endPoint y: 493, distance: 59.1
click at [761, 493] on div "Lift Report Lifting Operations & Lifting Equipment Regulation 1998 Provision & …" at bounding box center [642, 571] width 485 height 687
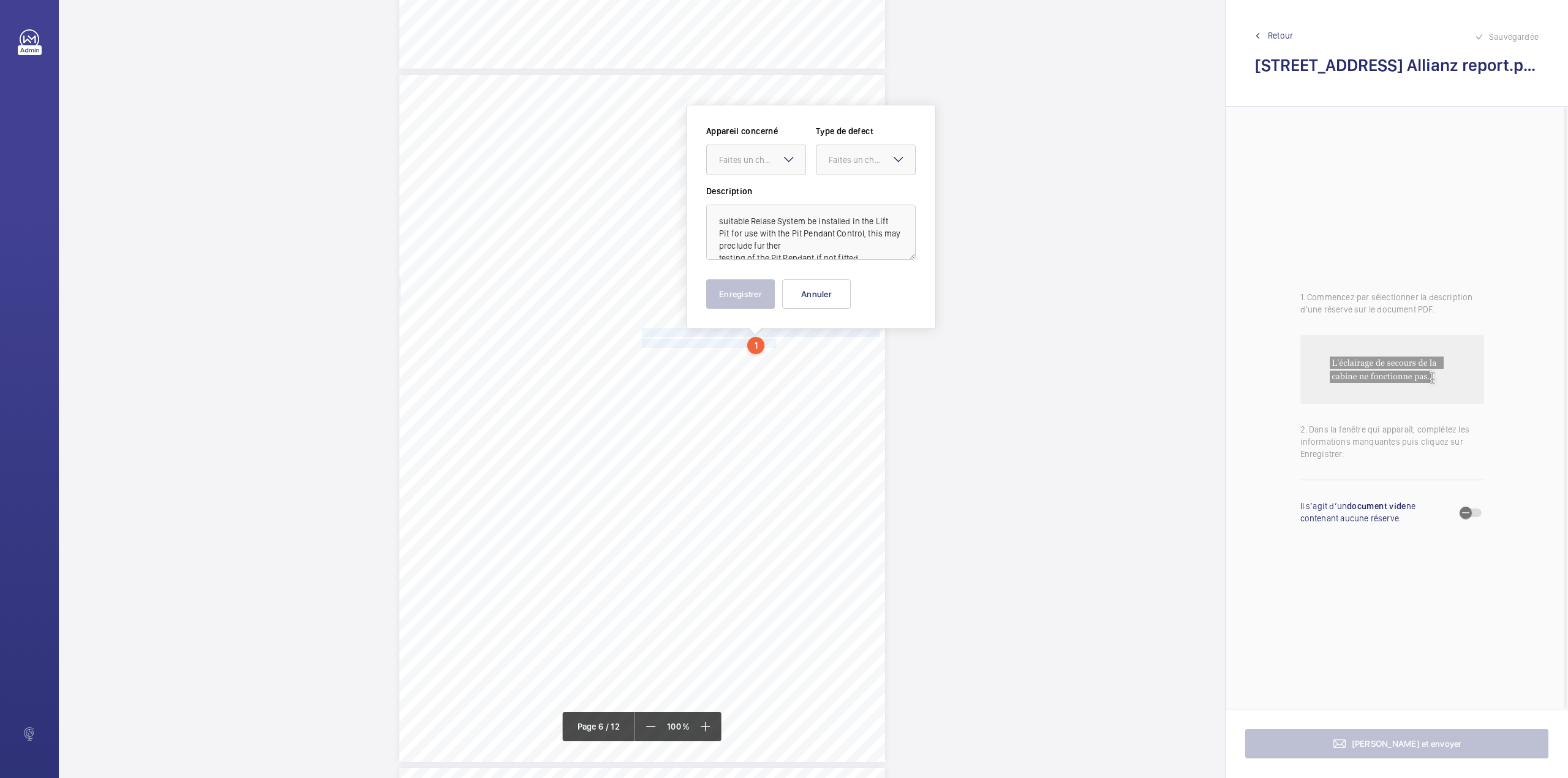
scroll to position [3444, 0]
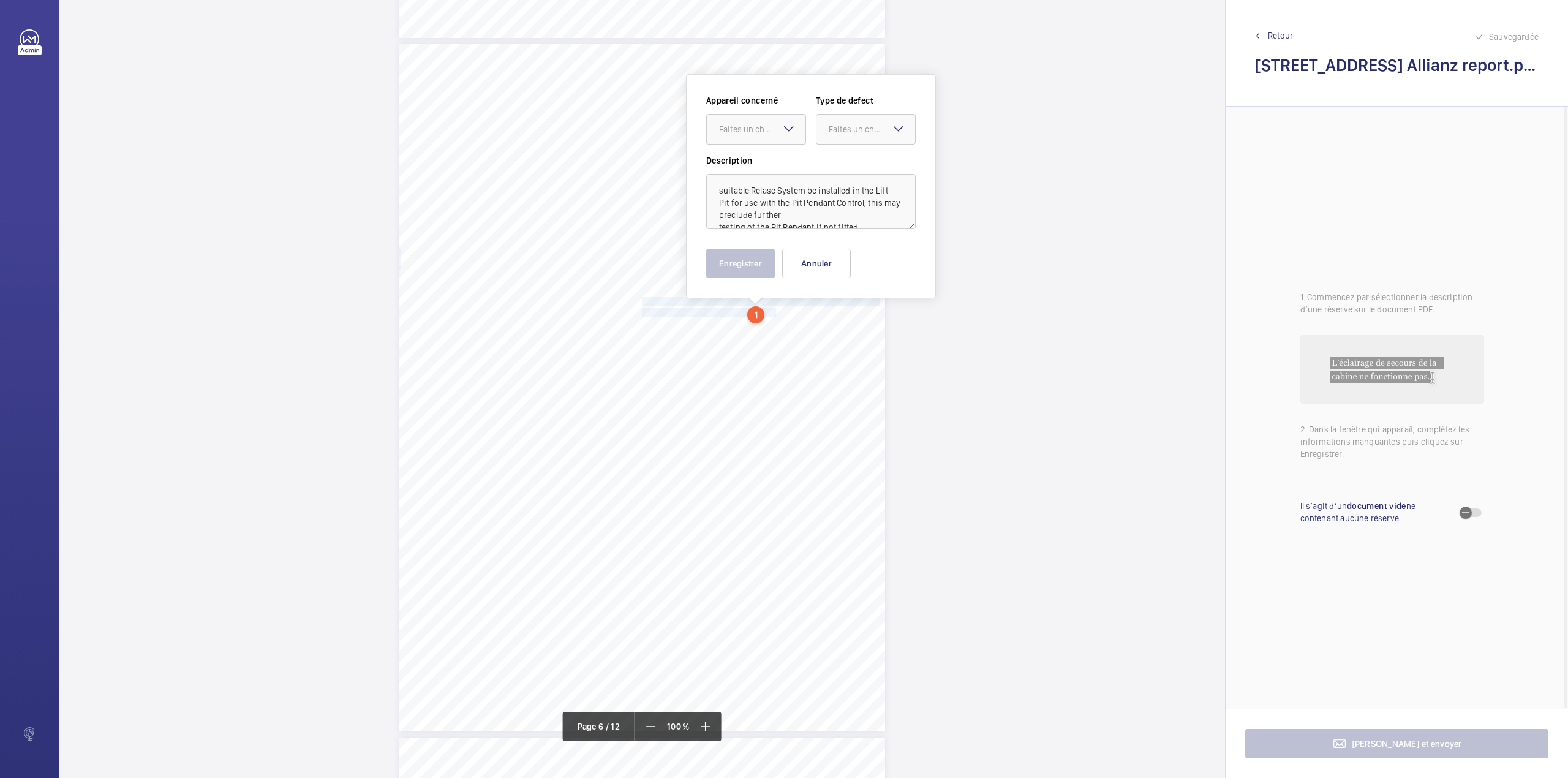
drag, startPoint x: 769, startPoint y: 133, endPoint x: 769, endPoint y: 150, distance: 17.0
click at [769, 135] on div "Faites un choix" at bounding box center [762, 129] width 87 height 12
click at [769, 172] on span "96973128/1" at bounding box center [756, 167] width 74 height 12
click at [846, 139] on div at bounding box center [866, 129] width 99 height 30
click at [836, 258] on span "Recommandation" at bounding box center [865, 257] width 74 height 12
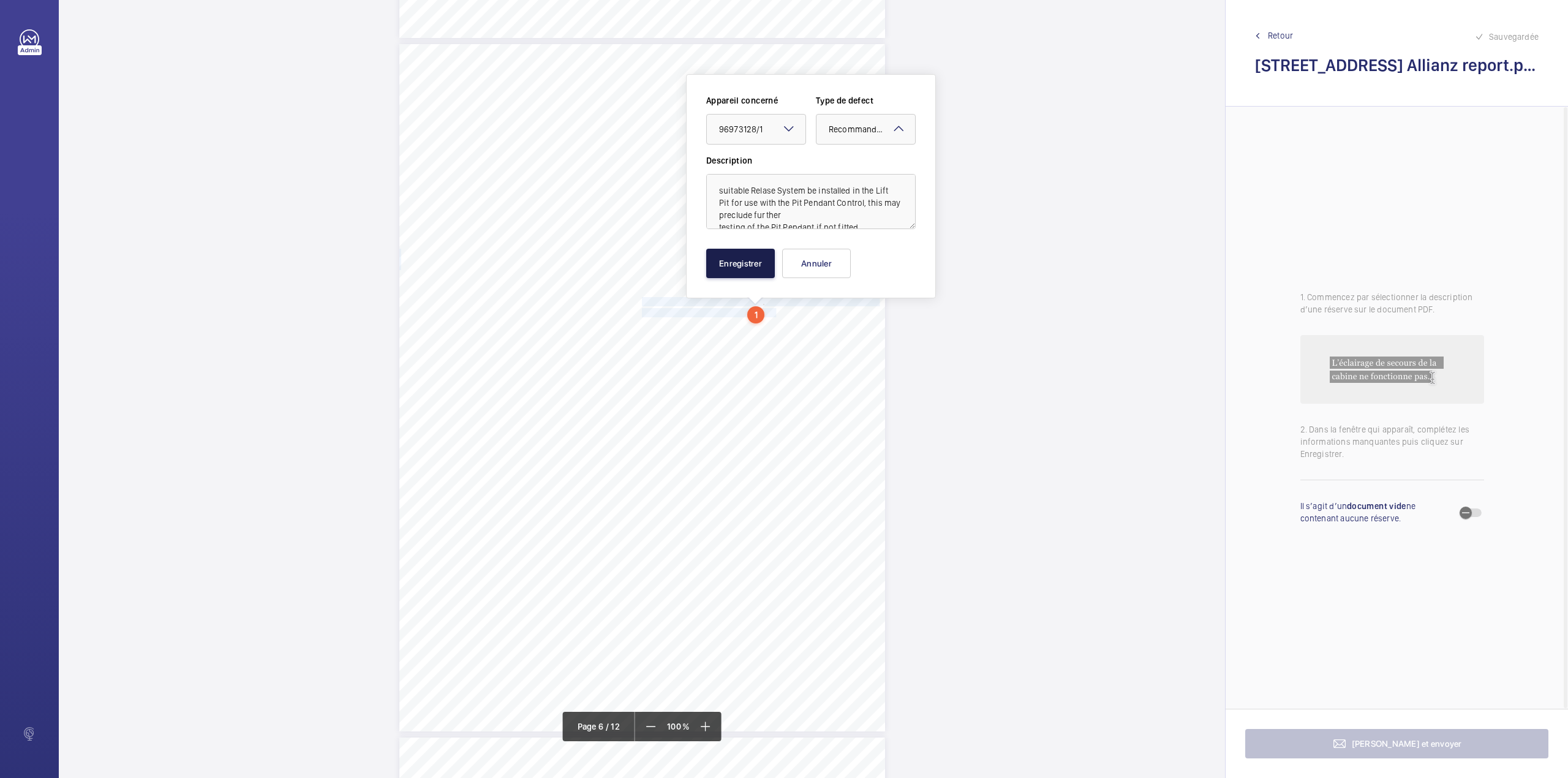
click at [752, 251] on button "Enregistrer" at bounding box center [740, 264] width 69 height 30
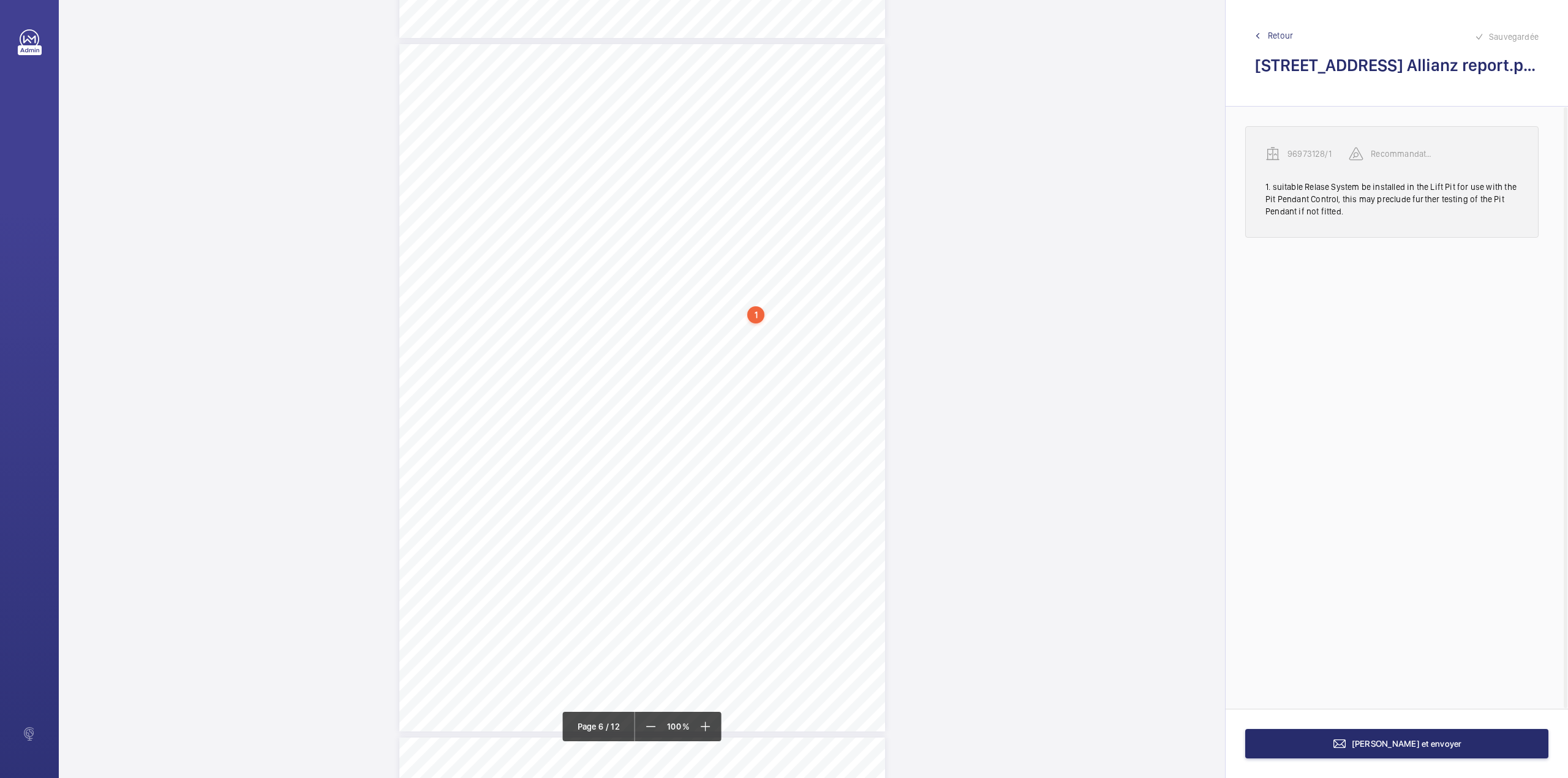
click at [1297, 153] on p "96973128/1" at bounding box center [1318, 154] width 61 height 12
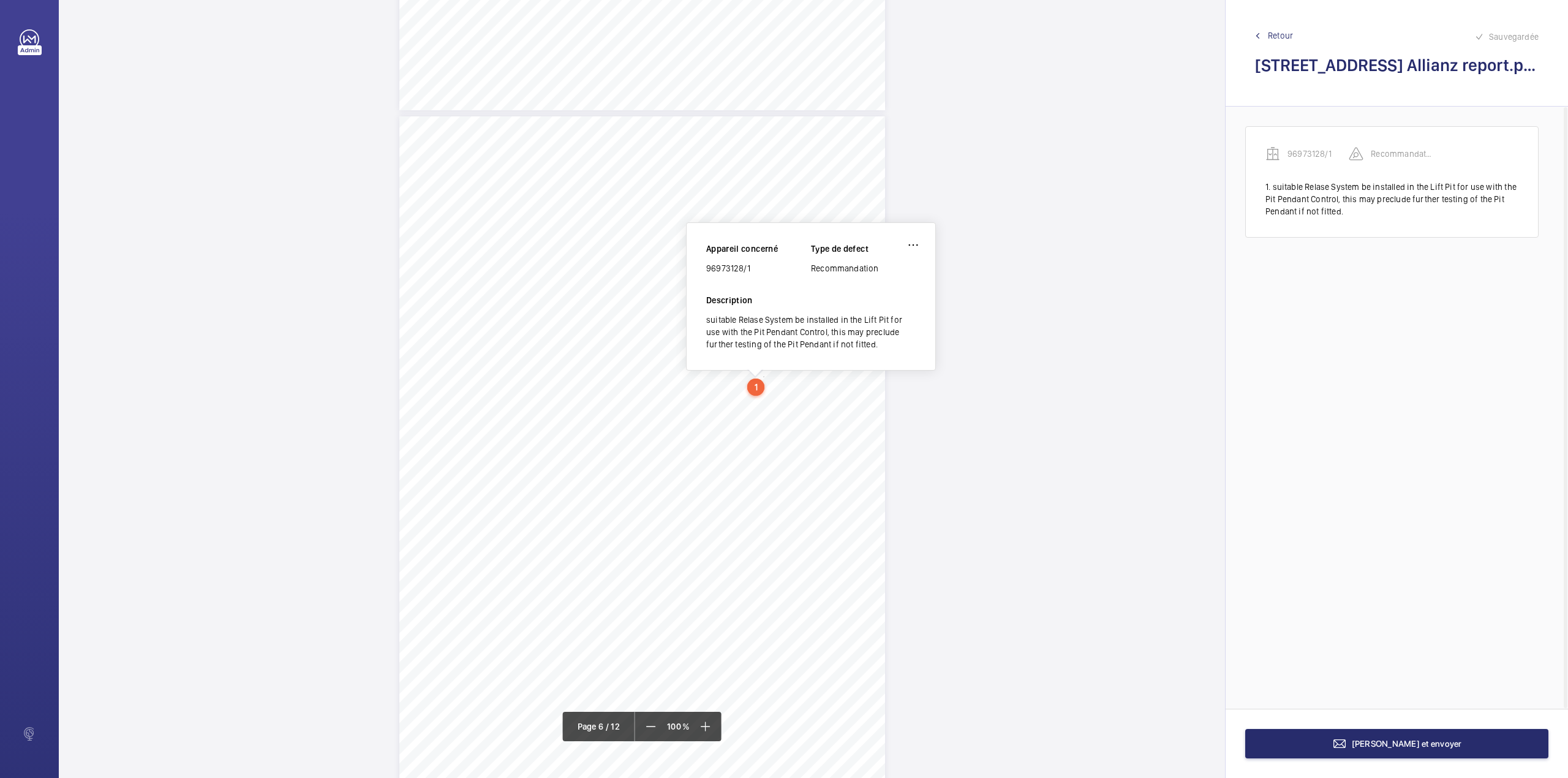
scroll to position [3369, 0]
drag, startPoint x: 707, startPoint y: 270, endPoint x: 775, endPoint y: 272, distance: 68.0
click at [775, 272] on div "96973128/1" at bounding box center [758, 270] width 105 height 12
click at [1347, 742] on mat-icon at bounding box center [1339, 743] width 14 height 14
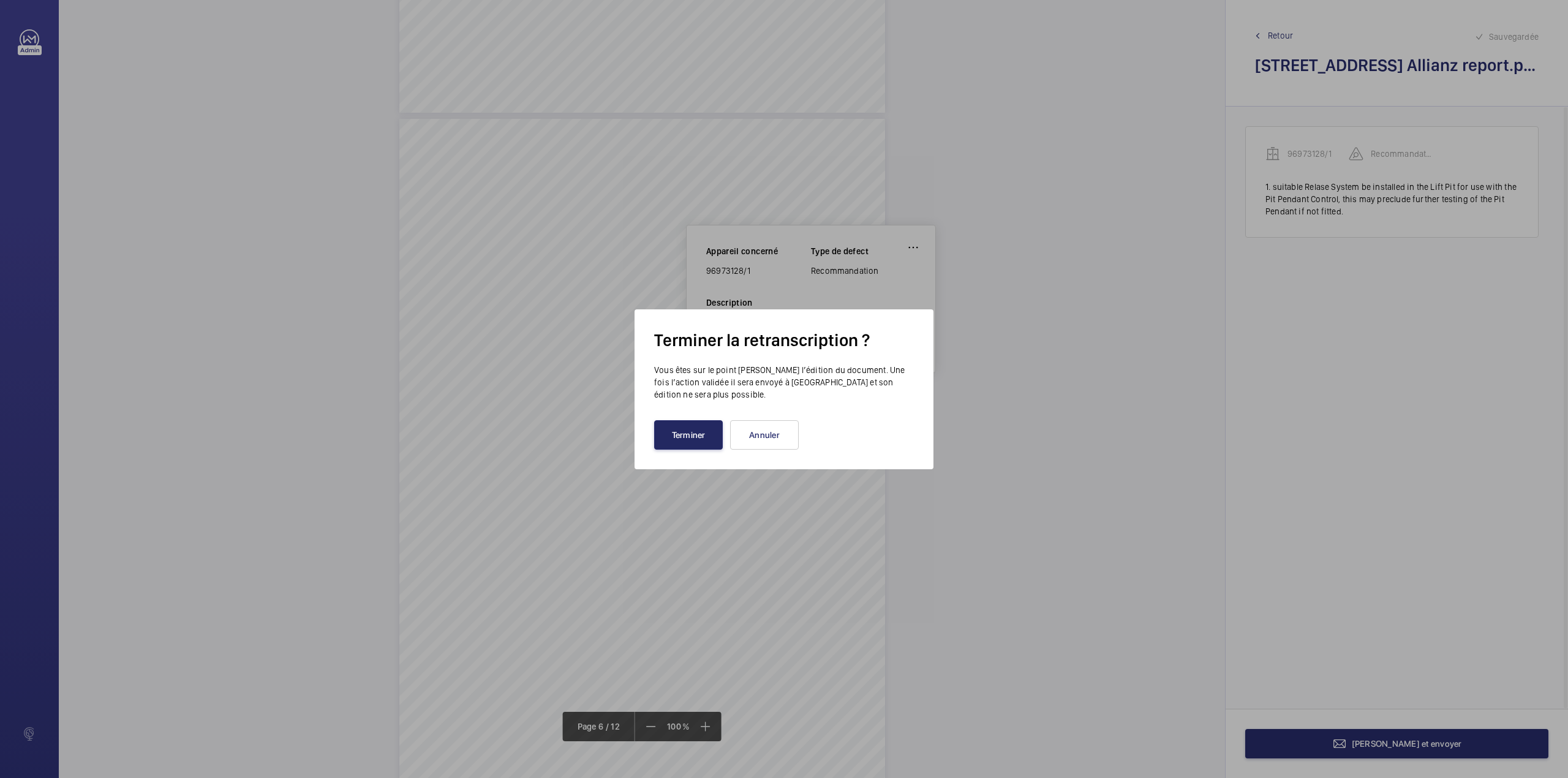
click at [676, 444] on button "Terminer" at bounding box center [688, 434] width 69 height 30
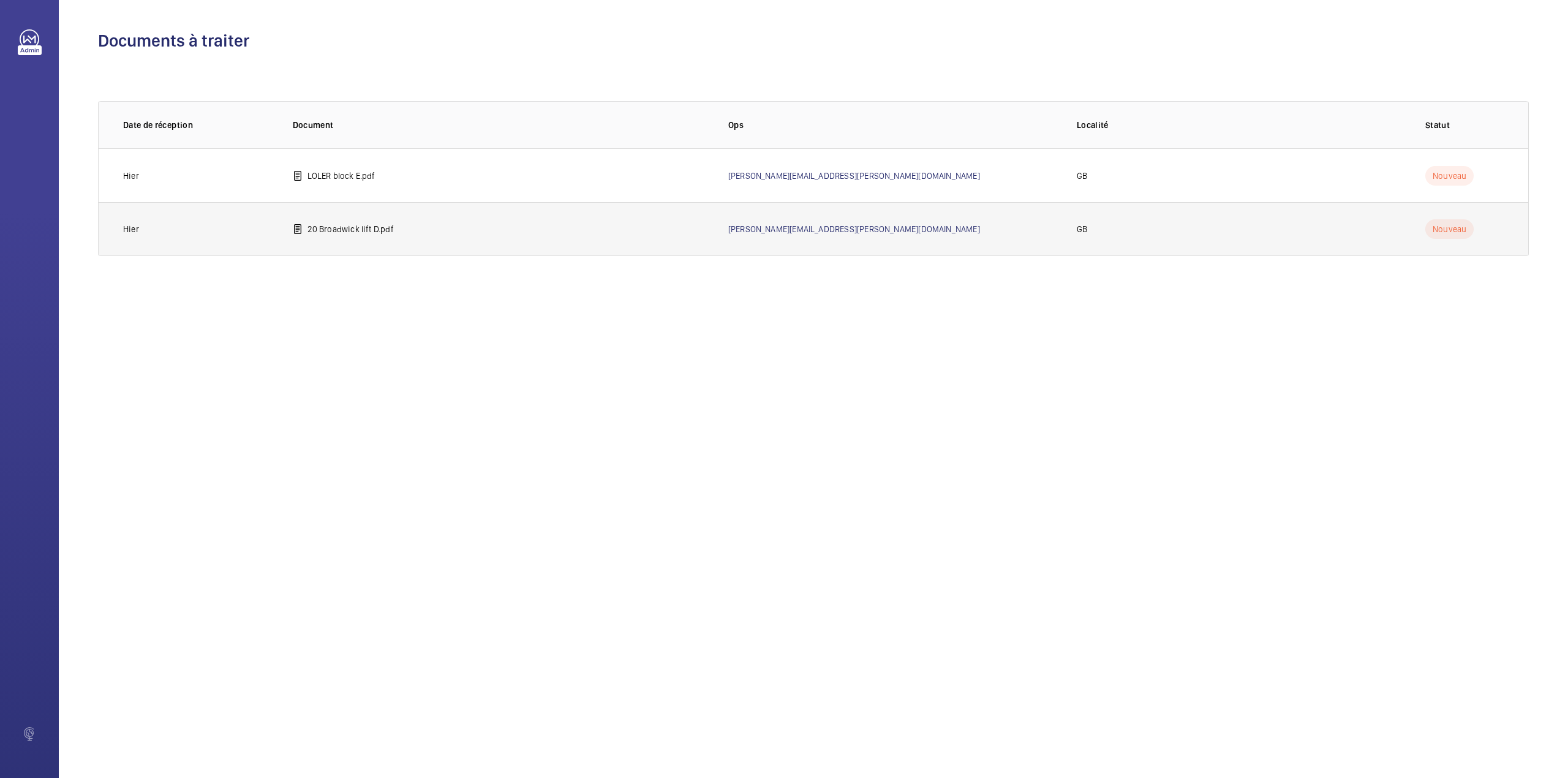
click at [325, 219] on td "20 Broadwick lift D.pdf" at bounding box center [490, 229] width 435 height 54
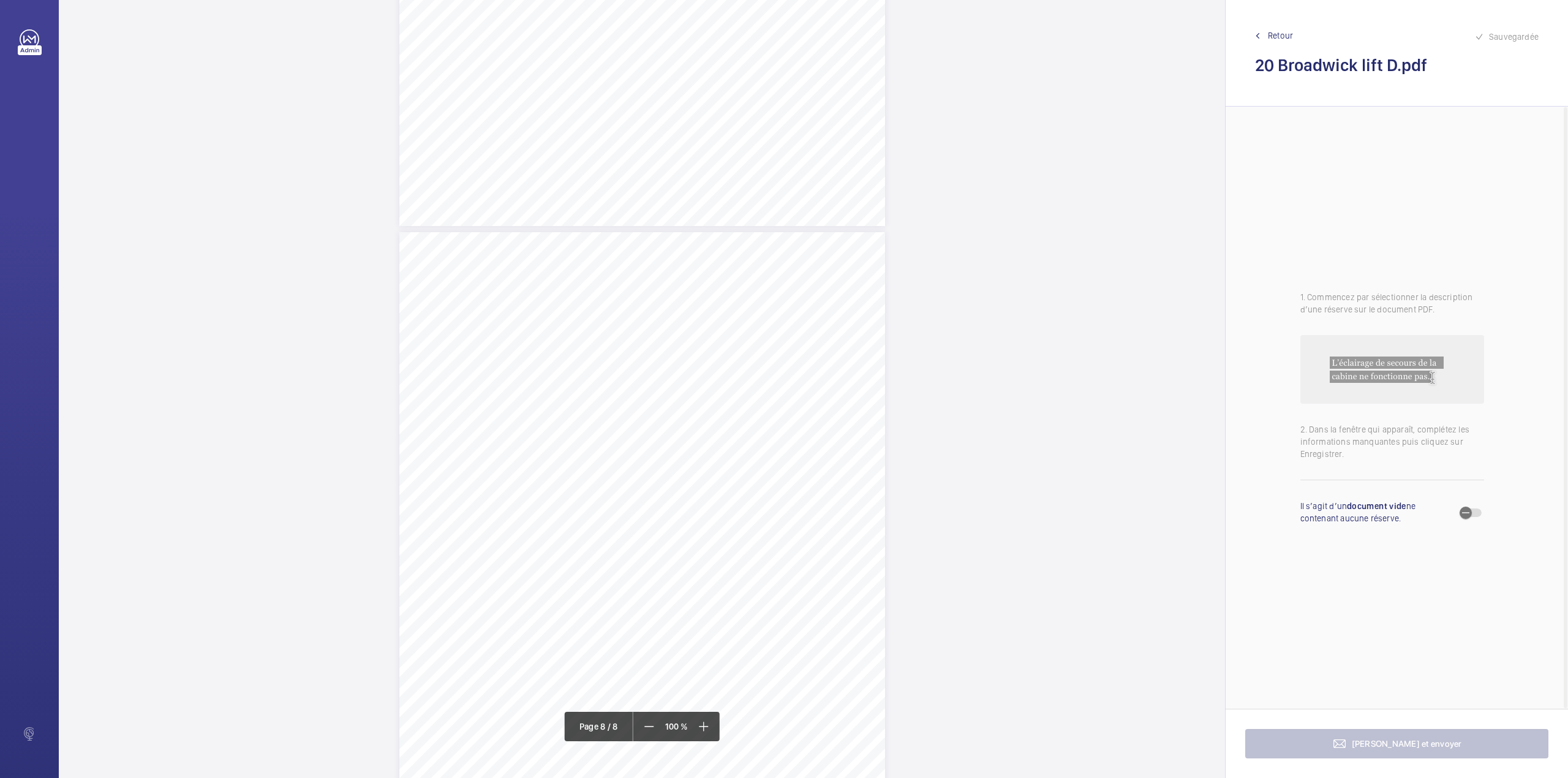
scroll to position [4645, 0]
drag, startPoint x: 644, startPoint y: 338, endPoint x: 700, endPoint y: 352, distance: 57.7
click at [700, 352] on div "Lift Report Lifting Operations & Lifting Equipment Regulation 1998 Provision & …" at bounding box center [642, 572] width 485 height 687
click at [704, 128] on div "Faites un choix" at bounding box center [701, 130] width 87 height 12
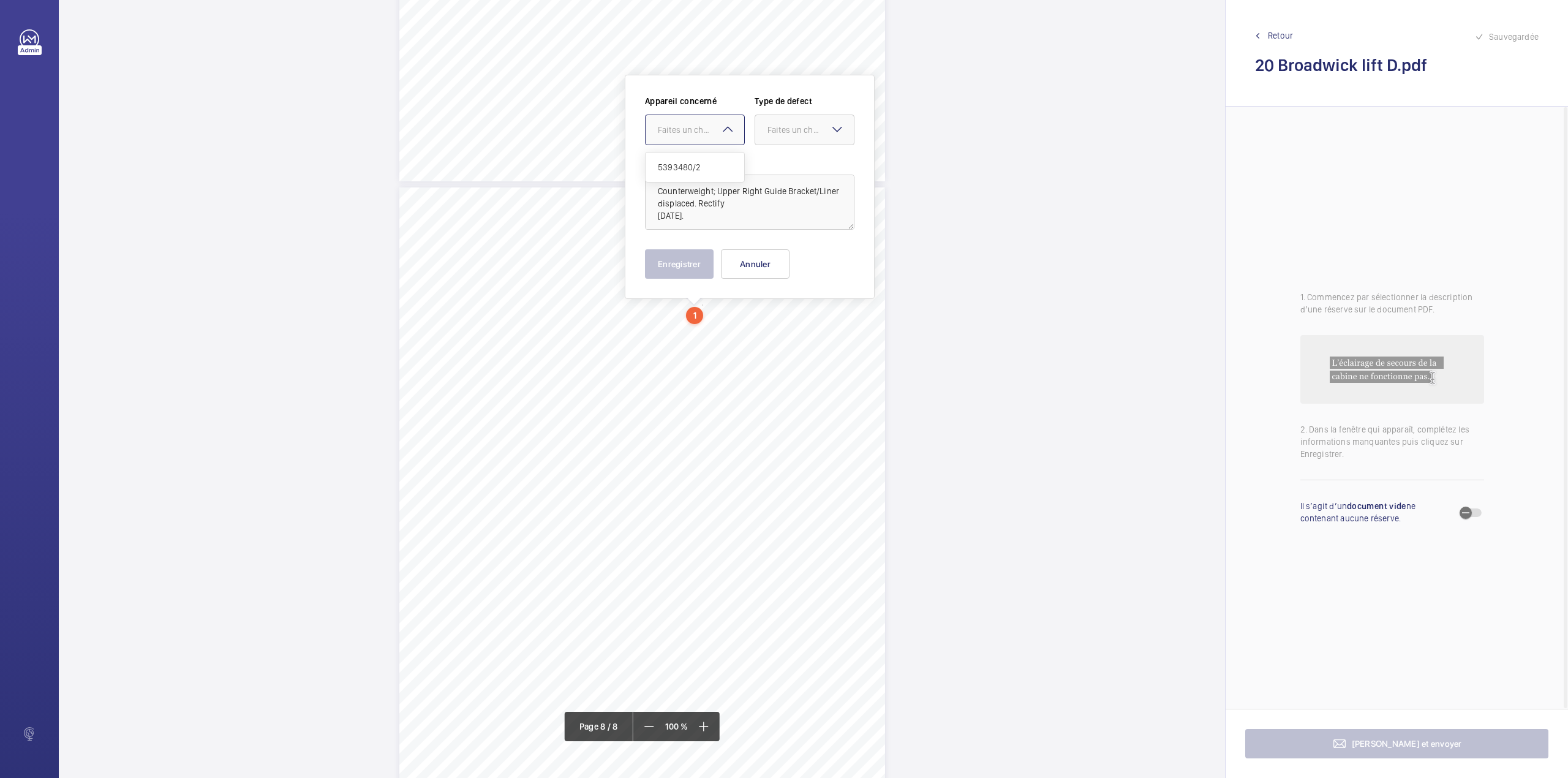
click at [707, 160] on div "5393480/2" at bounding box center [694, 167] width 99 height 30
click at [779, 133] on div "Faites un choix" at bounding box center [811, 130] width 87 height 12
click at [766, 219] on div "Timed" at bounding box center [804, 227] width 99 height 30
click at [834, 135] on mat-icon "Open calendar" at bounding box center [834, 130] width 14 height 14
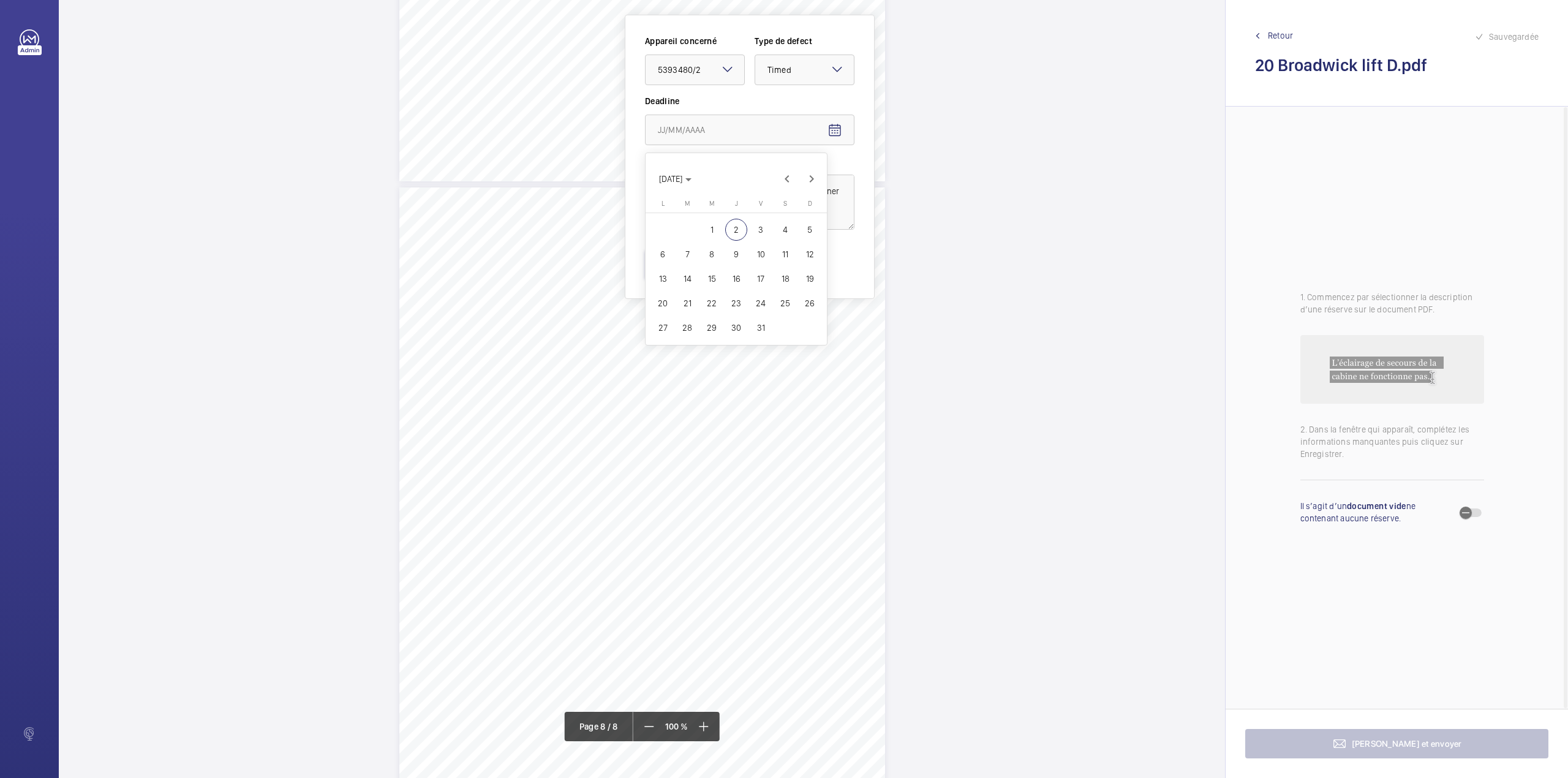
click at [728, 325] on span "30" at bounding box center [736, 328] width 22 height 22
type input "[DATE]"
click at [682, 264] on button "Enregistrer" at bounding box center [679, 264] width 69 height 30
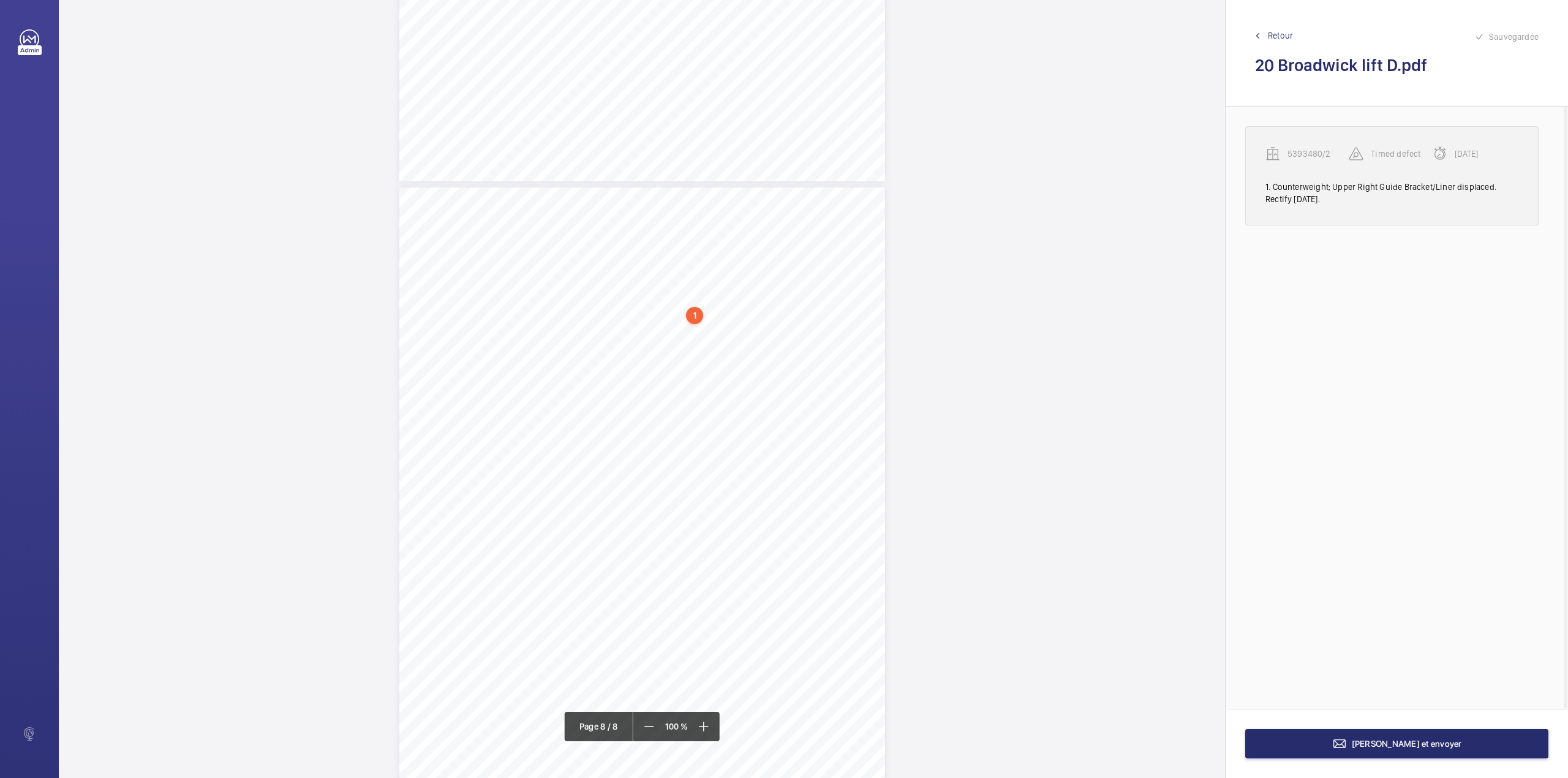
click at [1303, 150] on p "5393480/2" at bounding box center [1318, 154] width 61 height 12
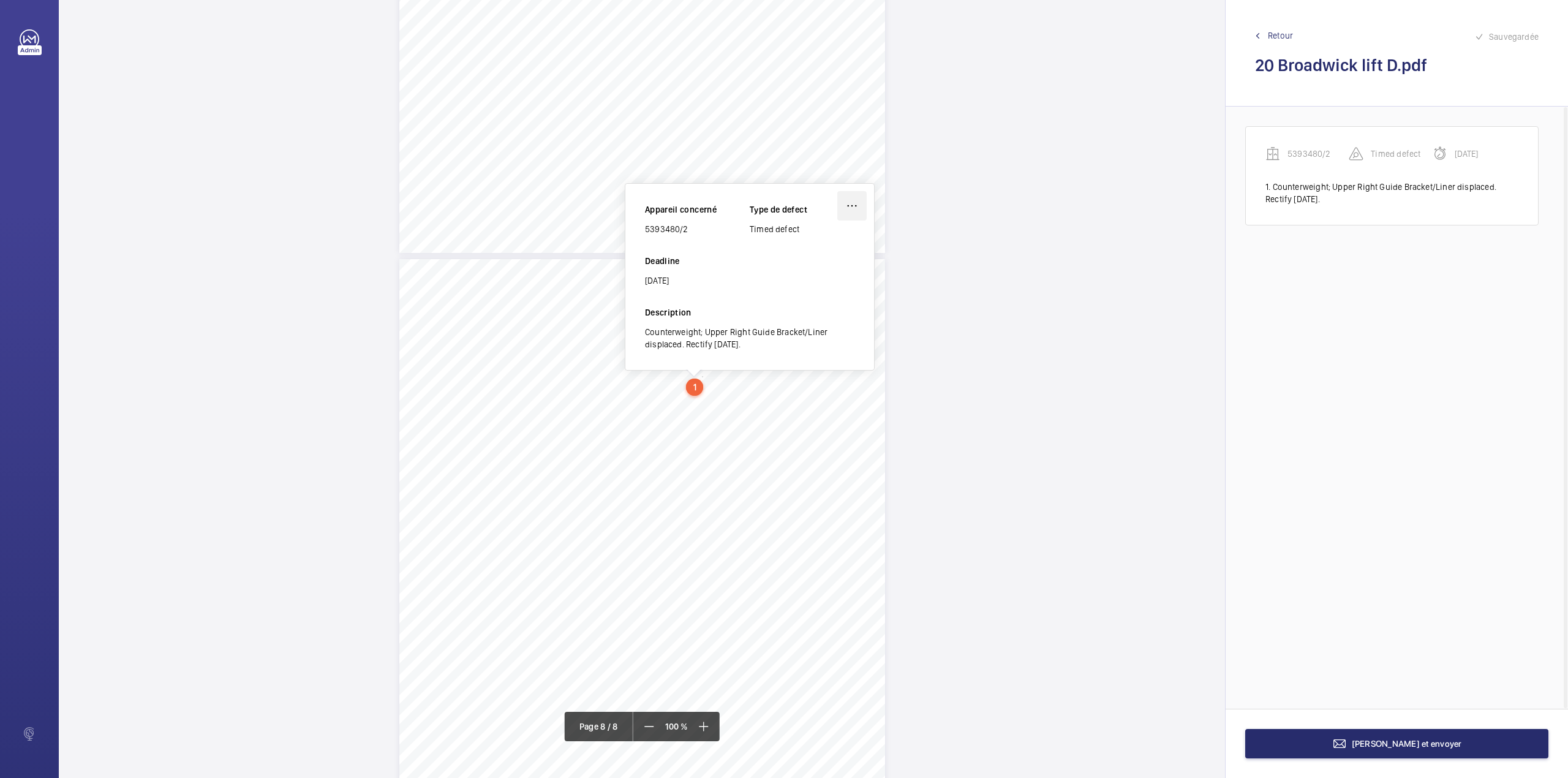
scroll to position [4613, 0]
drag, startPoint x: 647, startPoint y: 234, endPoint x: 686, endPoint y: 234, distance: 39.0
click at [686, 234] on div "5393480/2" at bounding box center [697, 231] width 105 height 12
click at [1399, 753] on button "[PERSON_NAME] et envoyer" at bounding box center [1396, 743] width 303 height 30
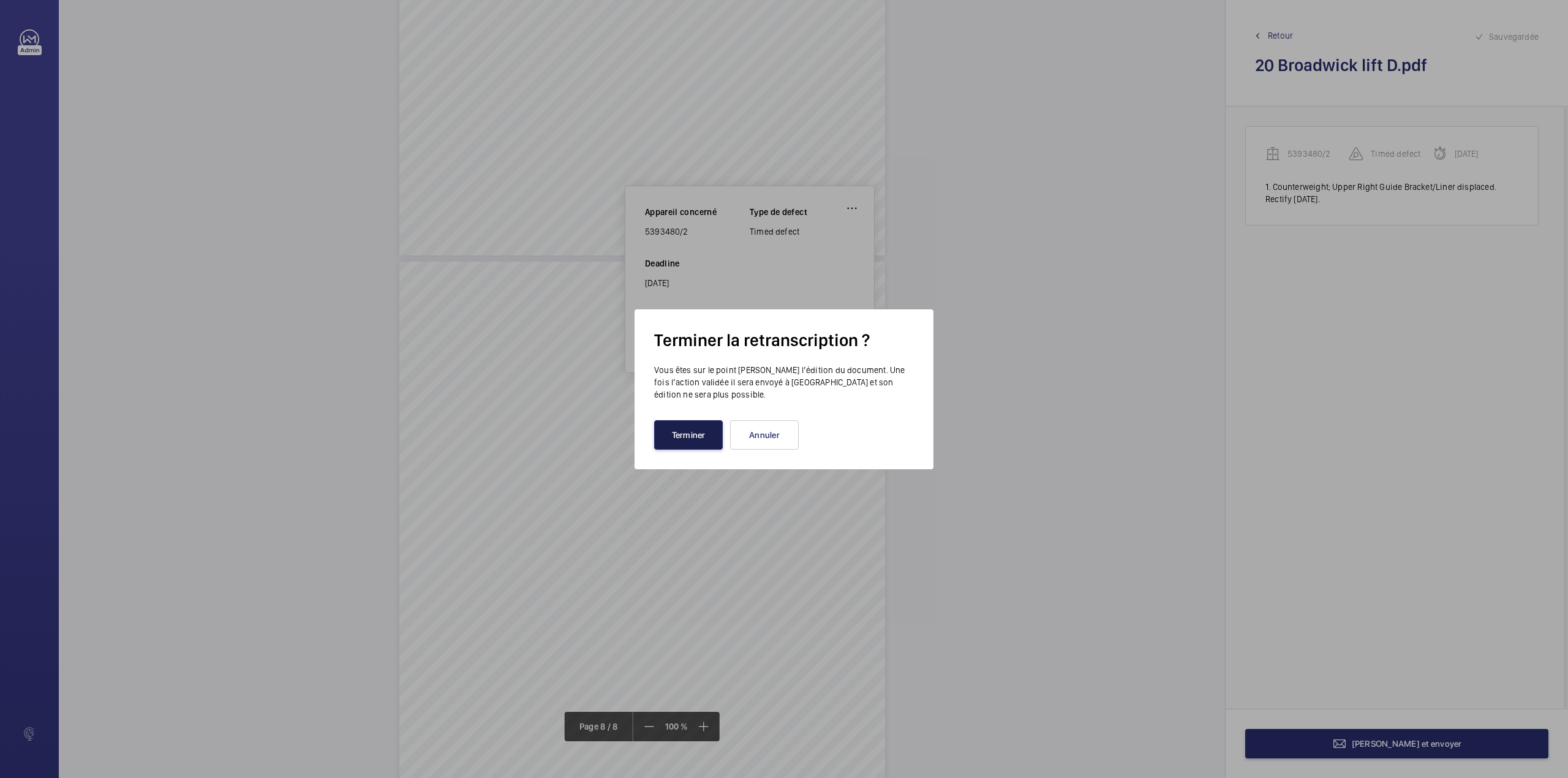
drag, startPoint x: 678, startPoint y: 441, endPoint x: 676, endPoint y: 417, distance: 24.1
click at [679, 442] on button "Terminer" at bounding box center [688, 434] width 69 height 30
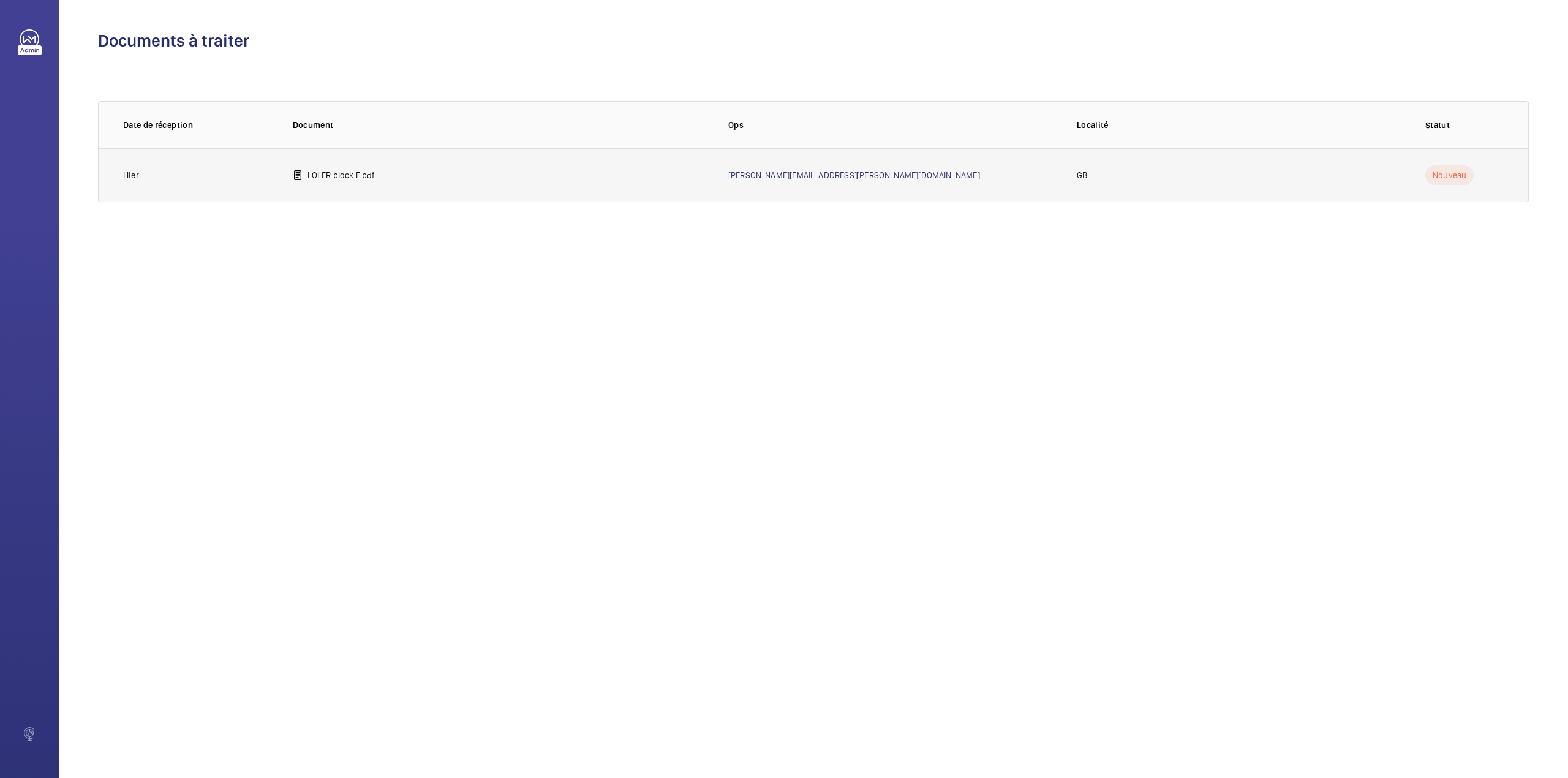
drag, startPoint x: 343, startPoint y: 167, endPoint x: 351, endPoint y: 158, distance: 12.0
click at [351, 158] on td "LOLER block E.pdf" at bounding box center [490, 174] width 435 height 54
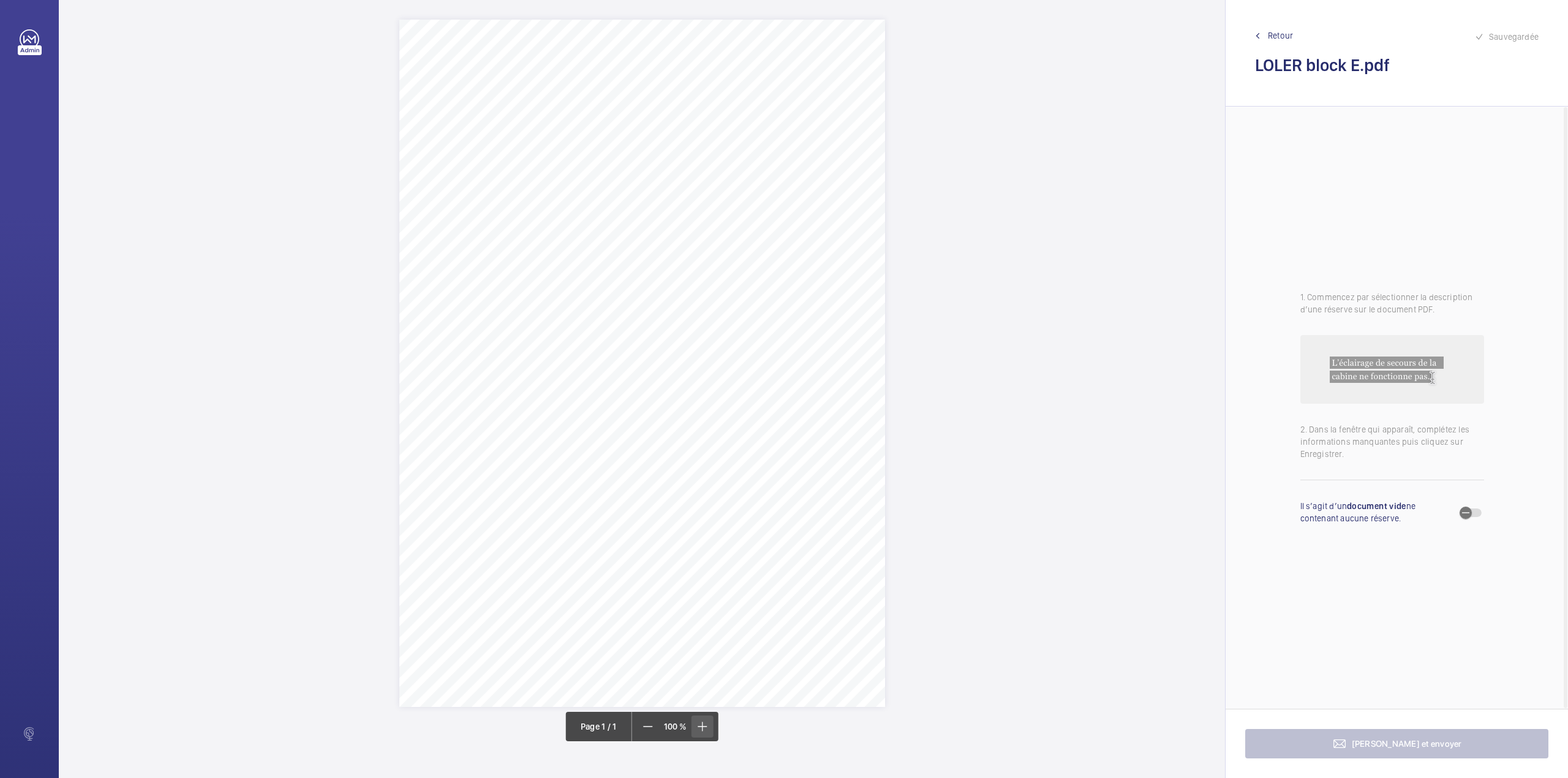
click at [705, 724] on mat-icon at bounding box center [701, 726] width 14 height 14
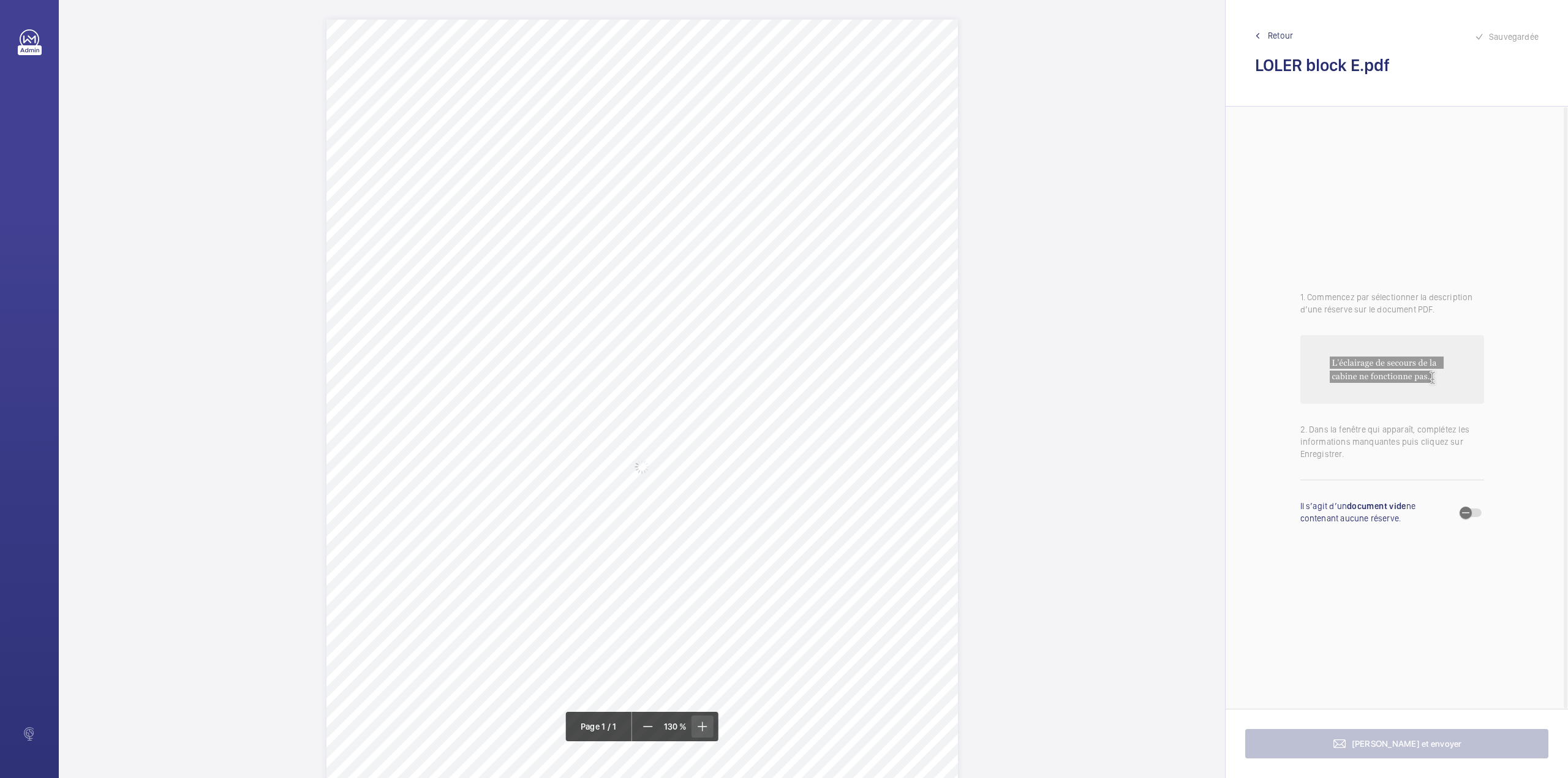
click at [705, 724] on mat-icon at bounding box center [701, 726] width 14 height 14
click at [653, 716] on span at bounding box center [648, 727] width 22 height 22
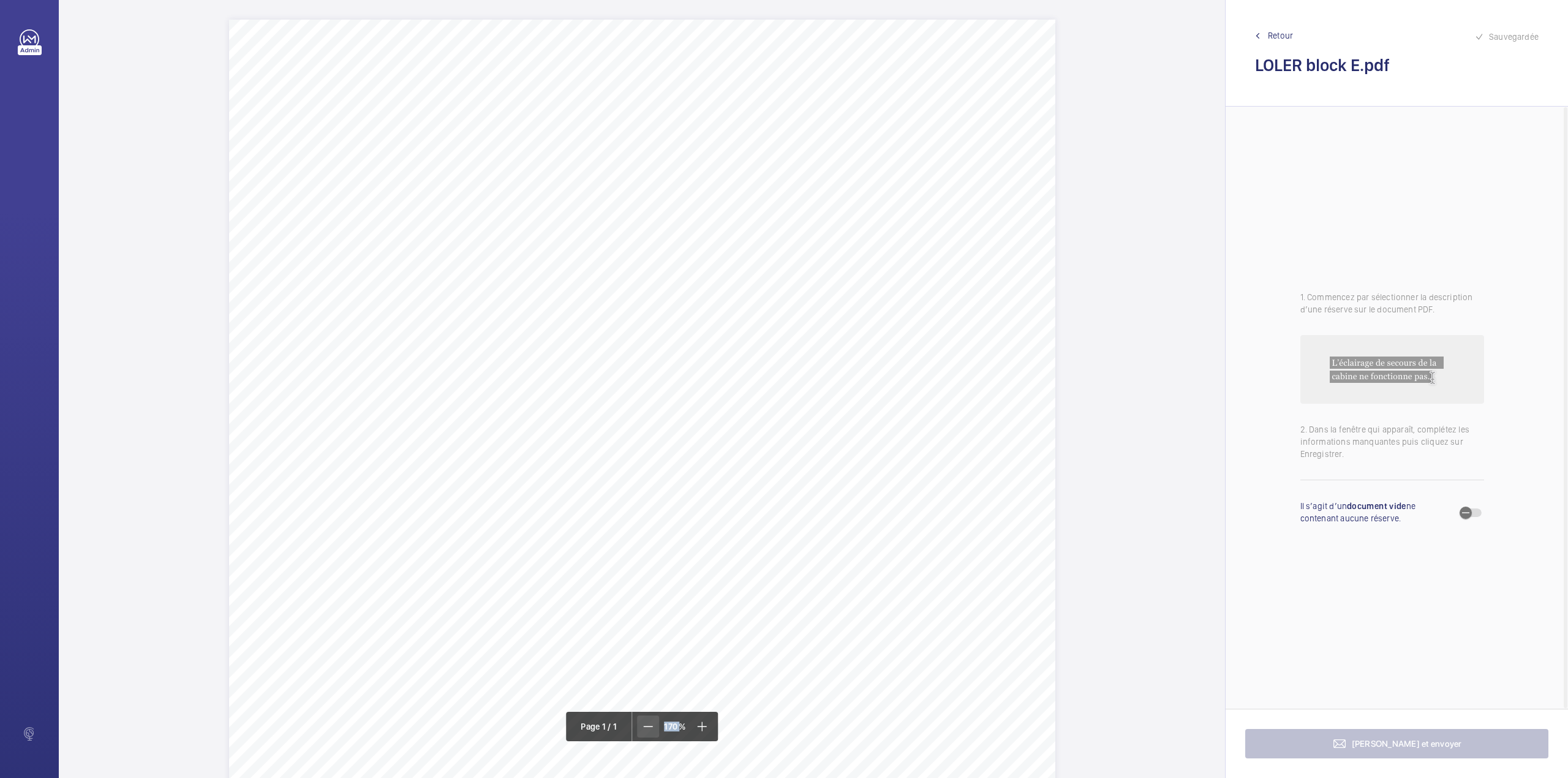
click at [653, 716] on span at bounding box center [648, 727] width 22 height 22
click at [858, 466] on div "Page 1" at bounding box center [641, 535] width 728 height 1031
click at [650, 724] on mat-icon at bounding box center [648, 726] width 14 height 14
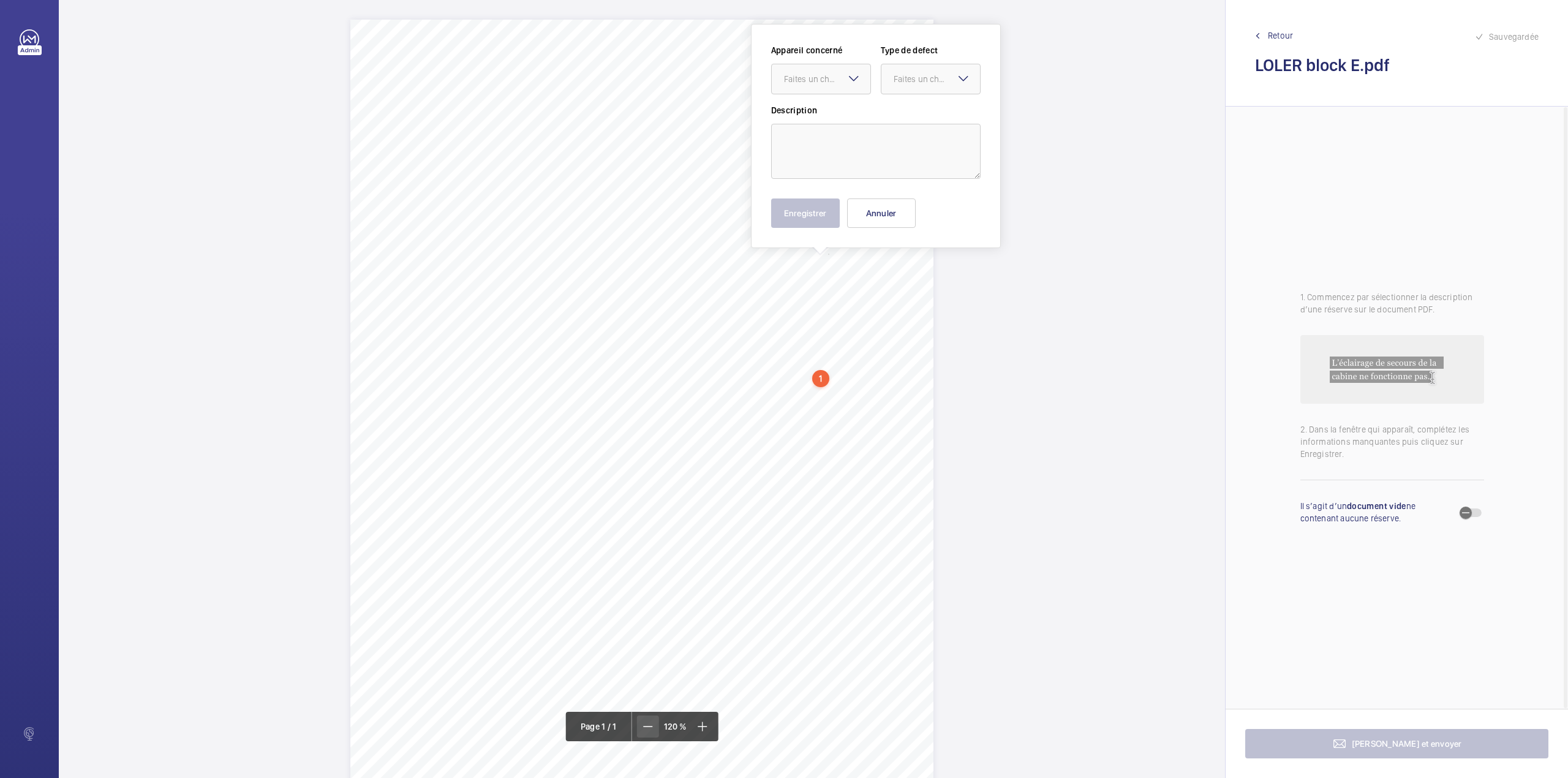
click at [650, 724] on mat-icon at bounding box center [648, 726] width 14 height 14
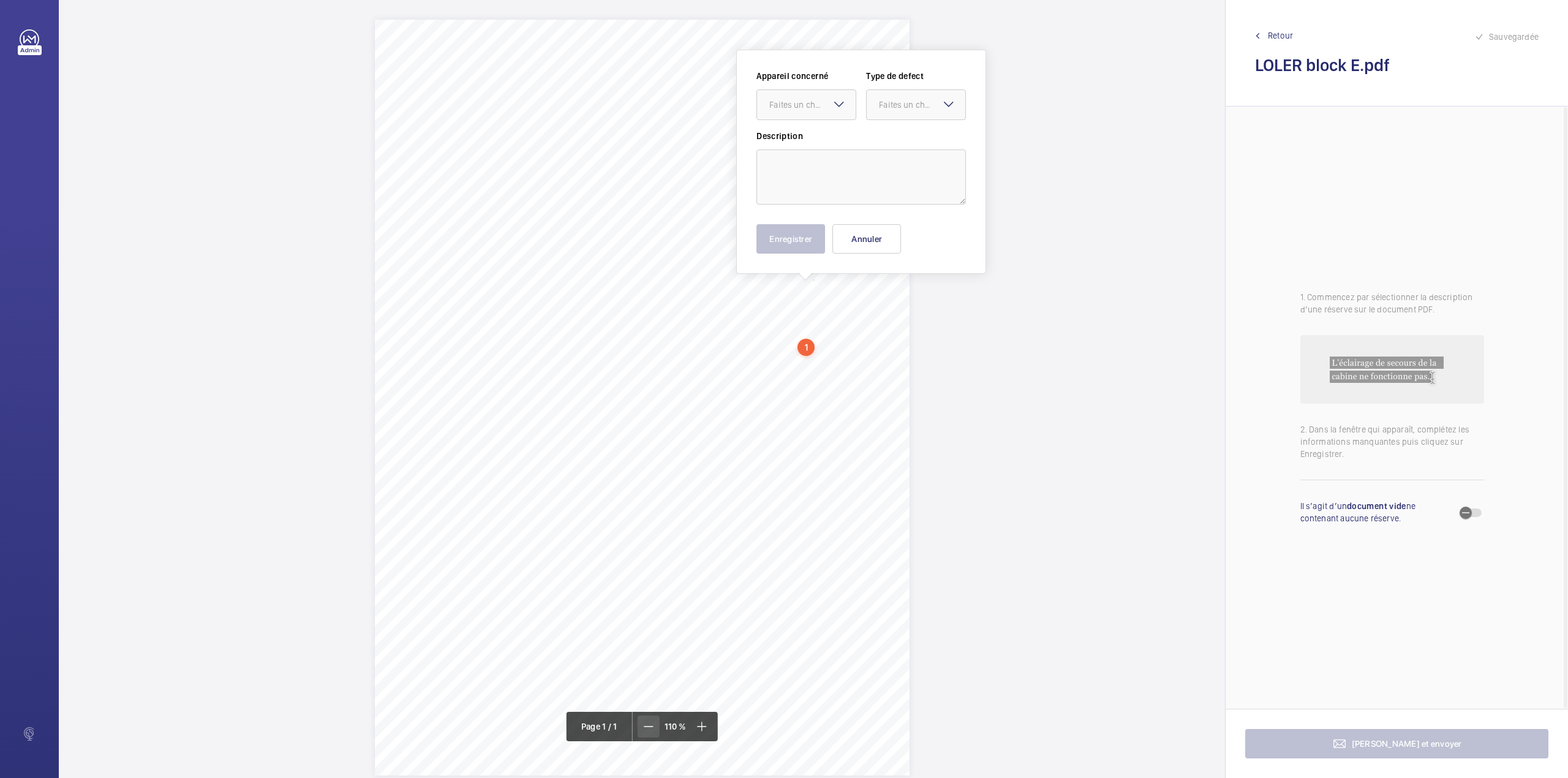
click at [650, 724] on mat-icon at bounding box center [648, 726] width 14 height 14
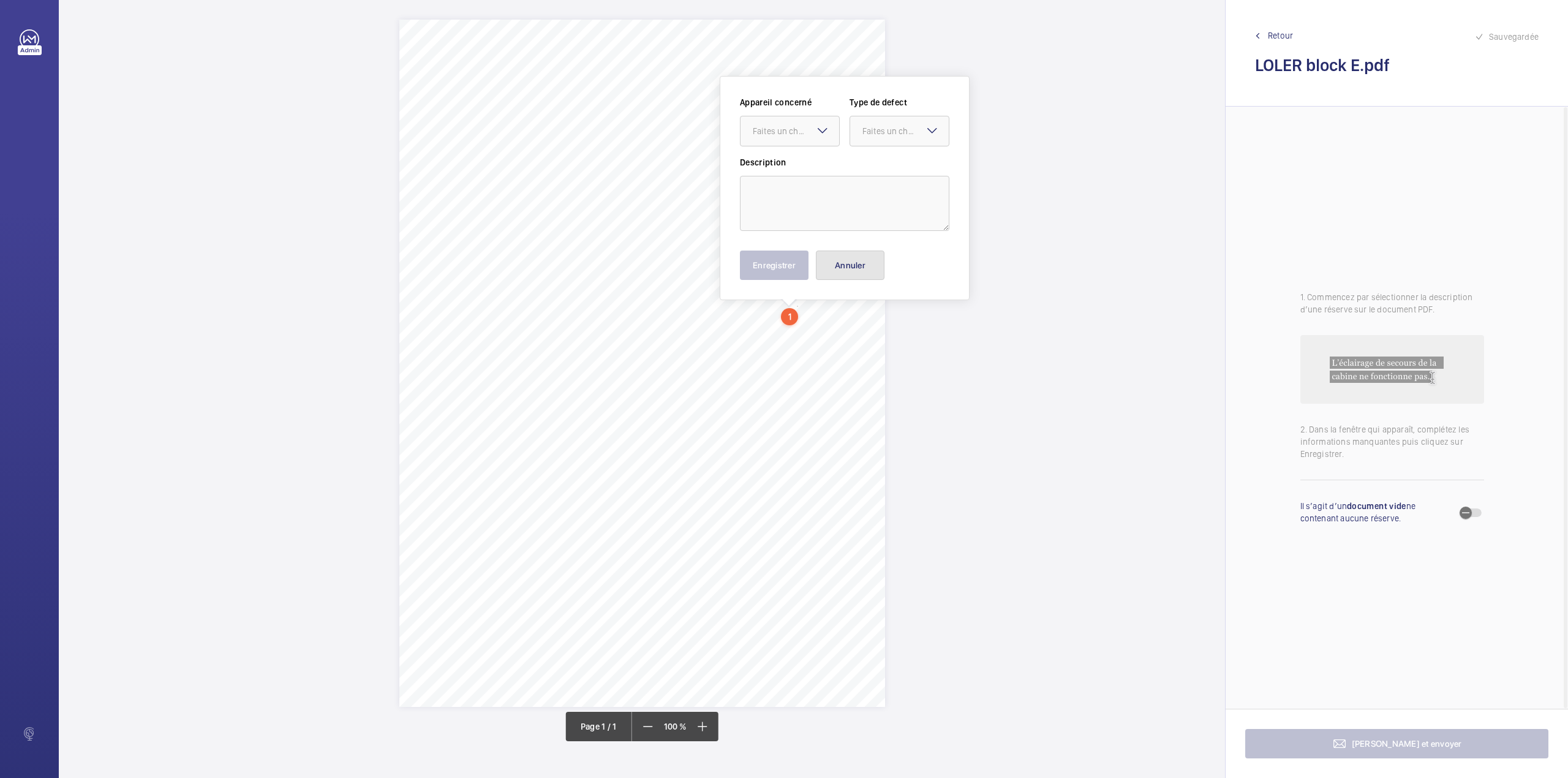
click at [838, 275] on button "Annuler" at bounding box center [850, 265] width 69 height 30
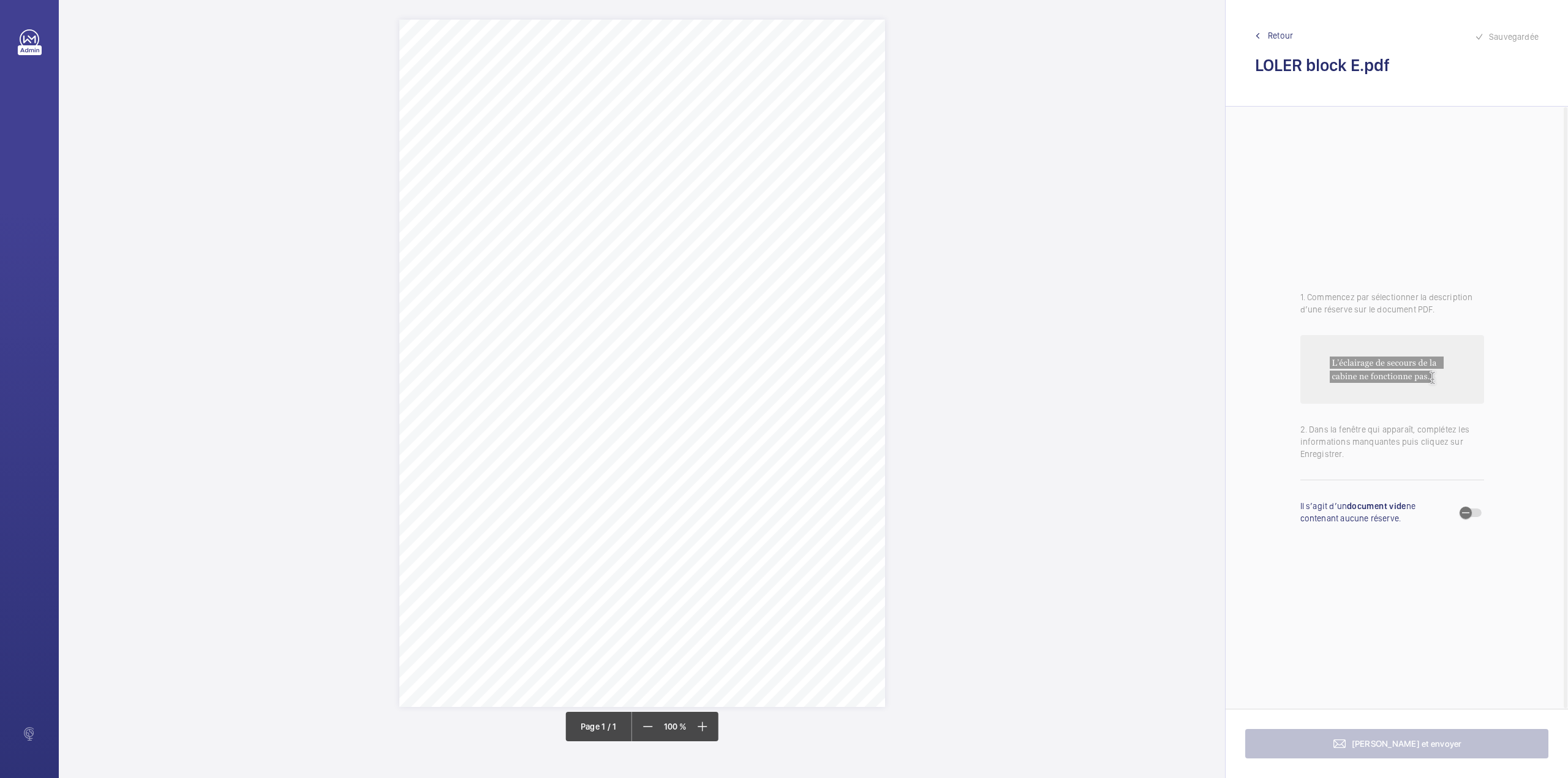
click at [453, 363] on div "Page 1" at bounding box center [642, 363] width 485 height 687
click at [481, 236] on textarea at bounding box center [545, 254] width 209 height 55
click at [486, 178] on div "Faites un choix" at bounding box center [496, 183] width 87 height 12
click at [484, 223] on span "1-20499879379_1-9QJJ8HM" at bounding box center [490, 219] width 74 height 12
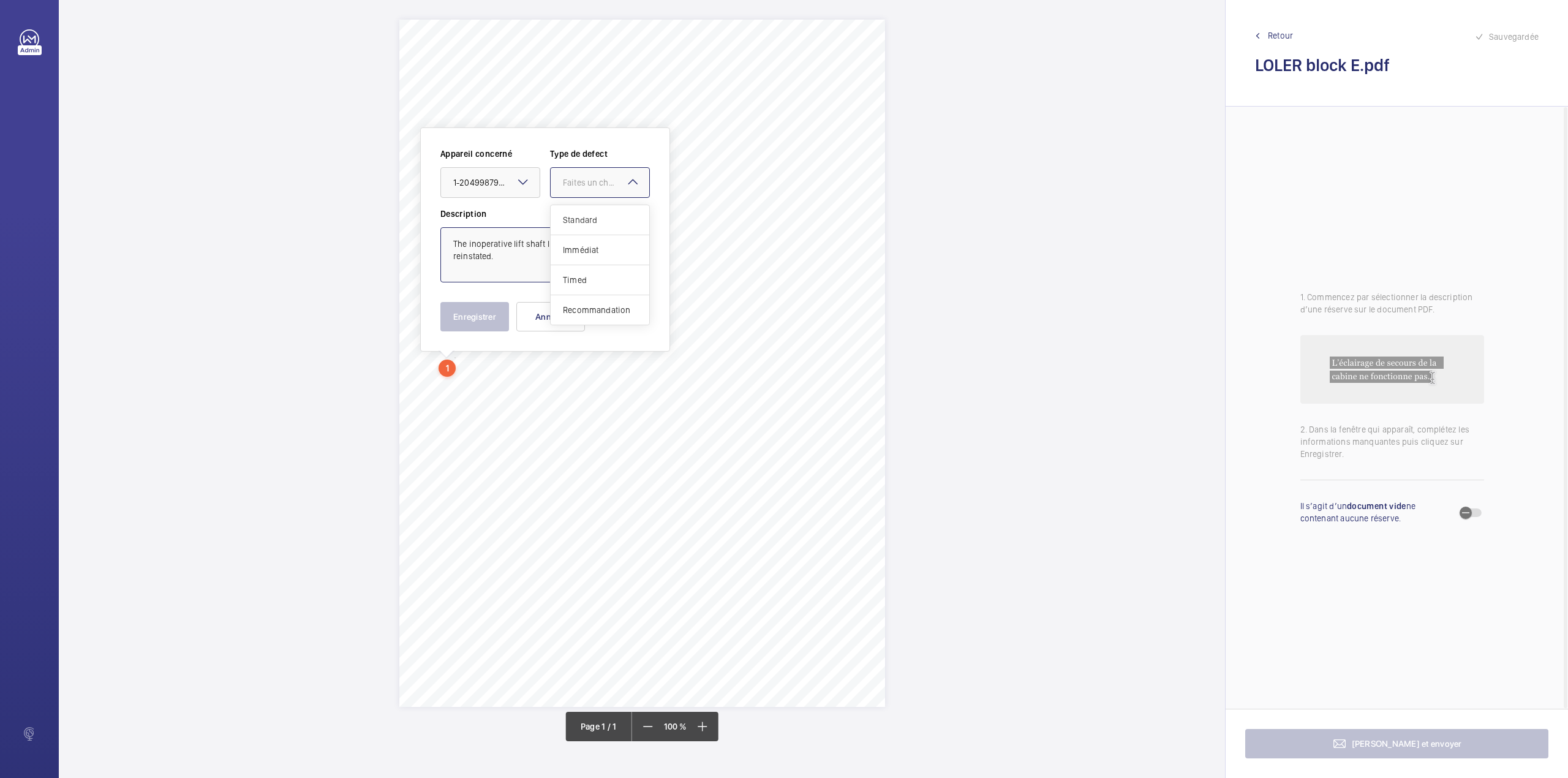
click at [583, 187] on div "Faites un choix" at bounding box center [606, 183] width 87 height 12
click at [580, 224] on span "Standard" at bounding box center [599, 219] width 74 height 12
type textarea "The inoperative lift shaft lights should be reinstated."
click at [481, 324] on button "Enregistrer" at bounding box center [474, 316] width 69 height 30
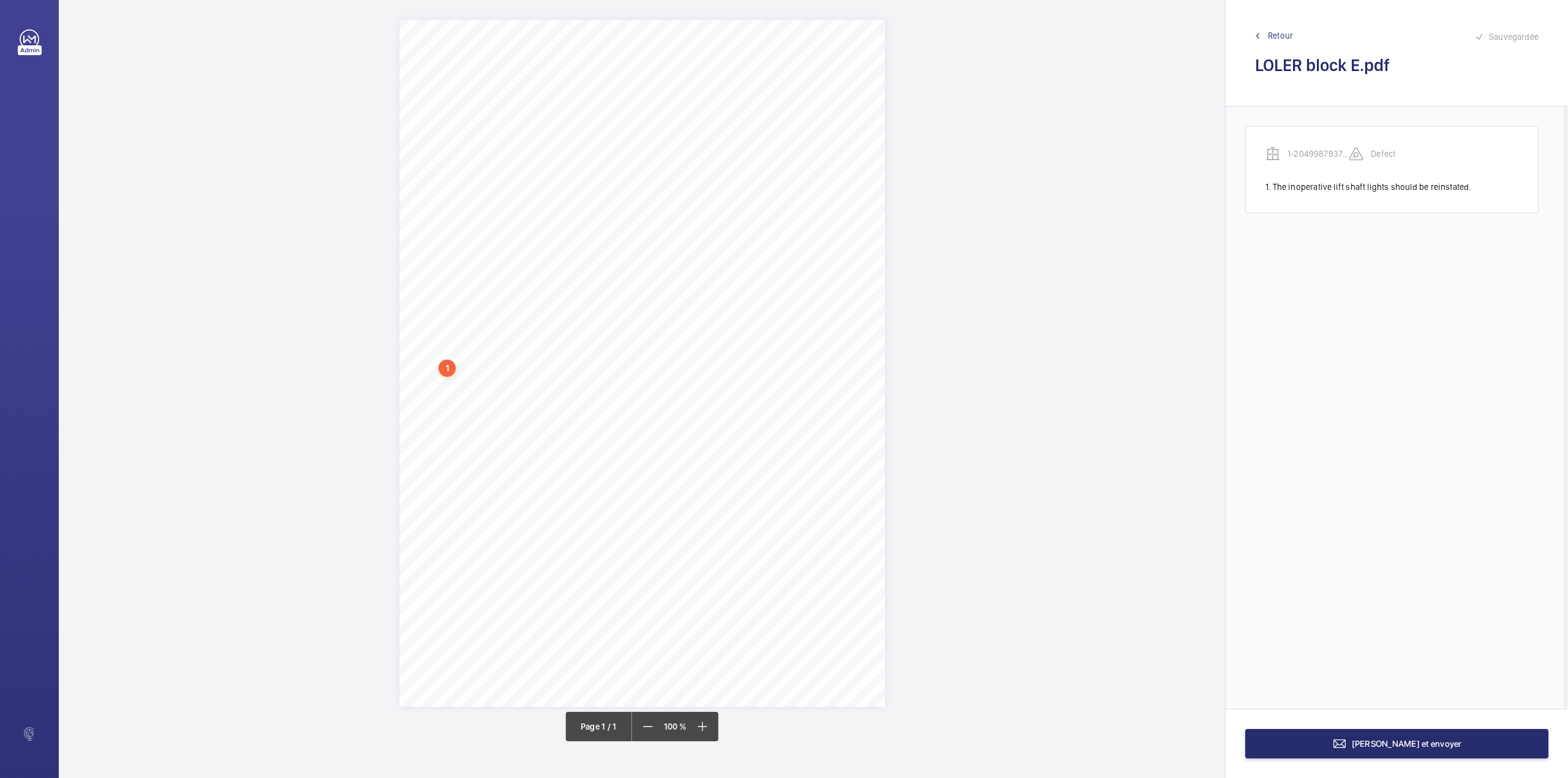
click at [800, 368] on div "Page 1" at bounding box center [642, 363] width 485 height 687
click at [790, 273] on textarea at bounding box center [848, 259] width 209 height 55
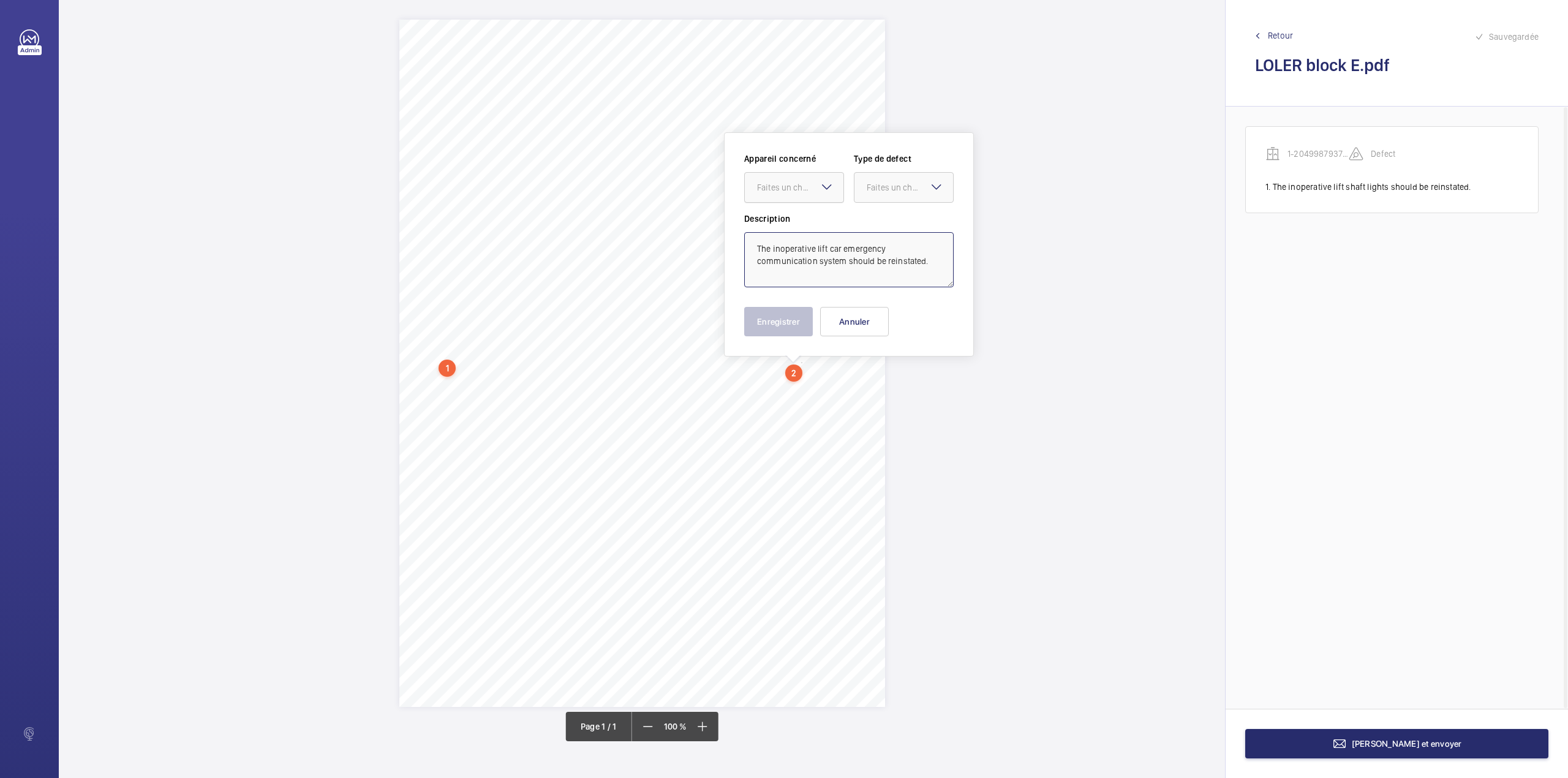
click at [804, 178] on div at bounding box center [794, 187] width 99 height 30
click at [808, 221] on span "1-20499879379_1-9QJJ8HM" at bounding box center [794, 224] width 74 height 12
type textarea "The inoperative lift car emergency communication system should be reinstated."
click at [874, 213] on label "Description" at bounding box center [848, 219] width 209 height 12
drag, startPoint x: 873, startPoint y: 195, endPoint x: 875, endPoint y: 230, distance: 35.1
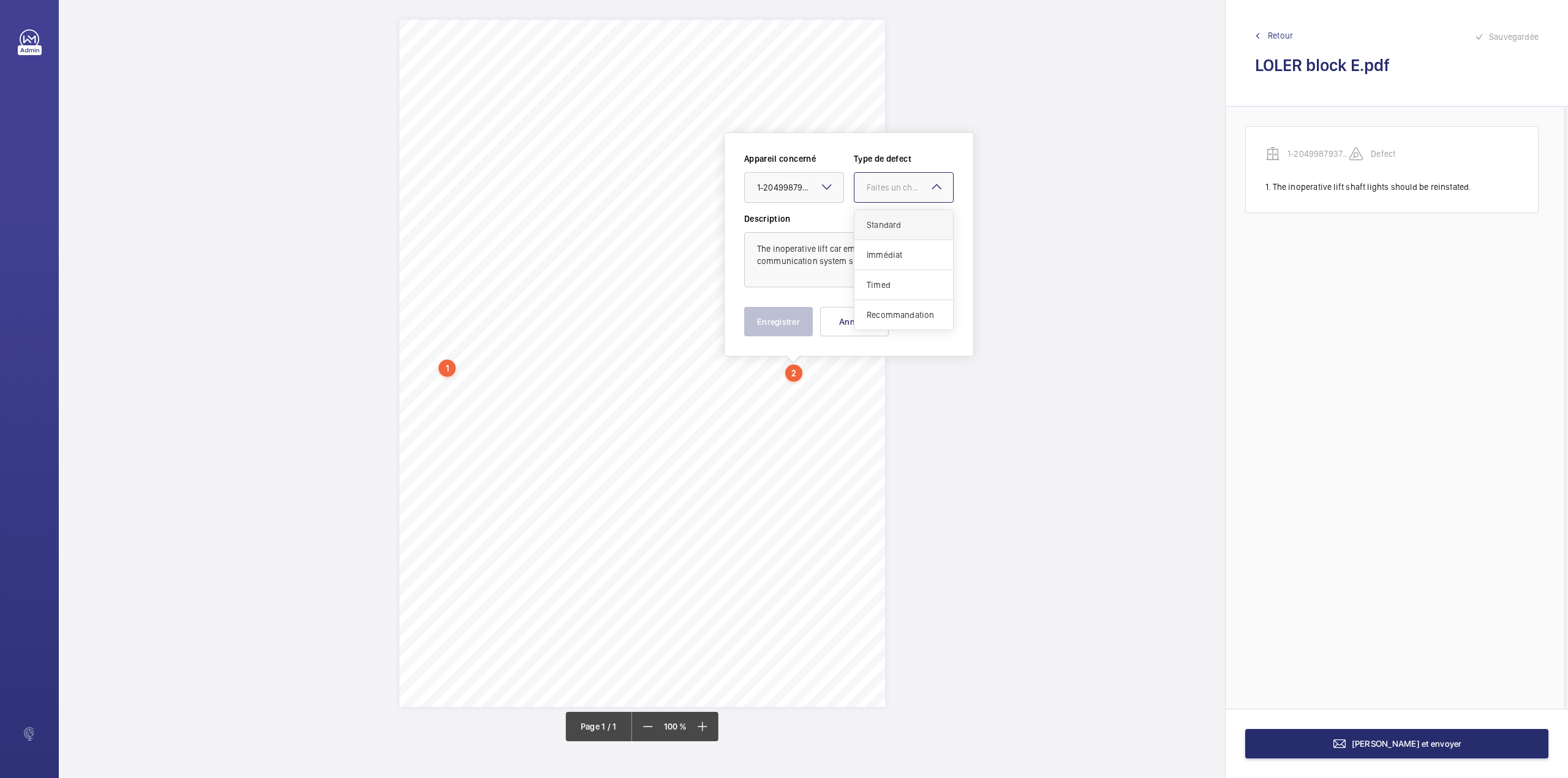
click at [873, 202] on div at bounding box center [903, 187] width 99 height 30
click at [875, 230] on span "Standard" at bounding box center [903, 224] width 74 height 12
click at [779, 327] on button "Enregistrer" at bounding box center [778, 321] width 69 height 30
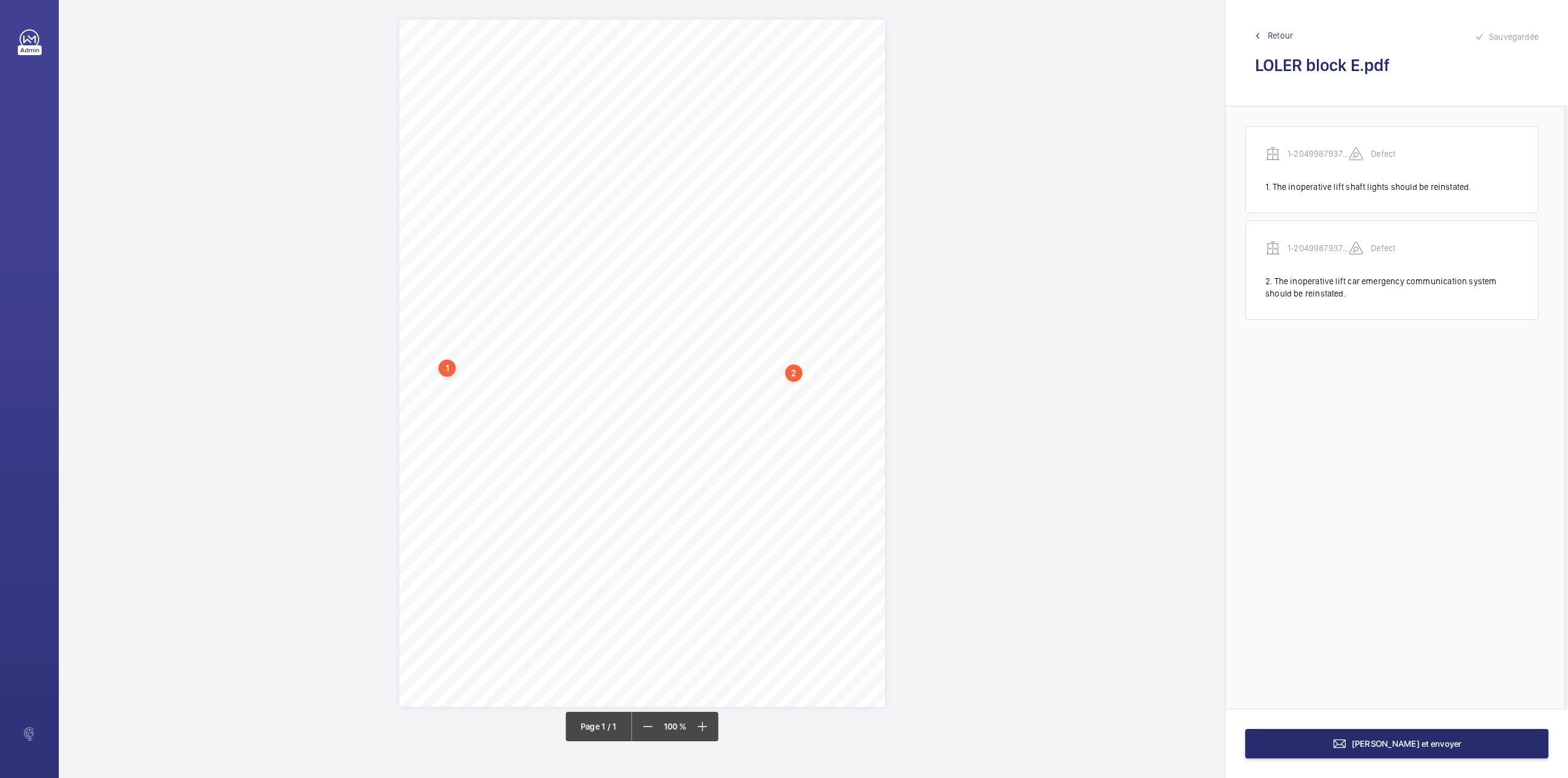
click at [853, 380] on div "Page 1" at bounding box center [642, 363] width 485 height 687
click at [856, 291] on textarea at bounding box center [902, 271] width 209 height 55
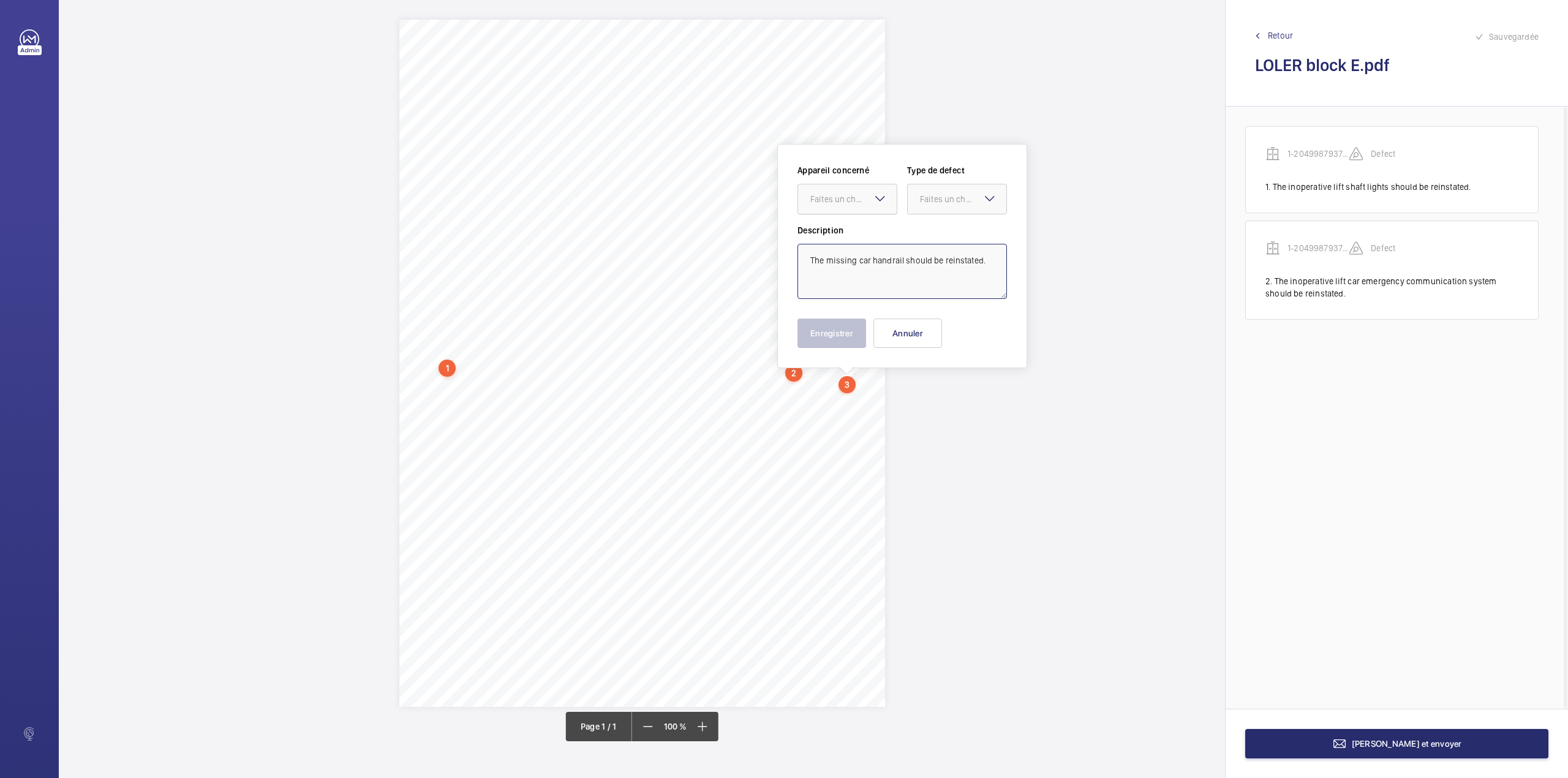
click at [858, 191] on div at bounding box center [847, 199] width 99 height 30
type textarea "The missing car handrail should be reinstated."
drag, startPoint x: 863, startPoint y: 220, endPoint x: 906, endPoint y: 213, distance: 43.6
click at [864, 220] on div "Appareil concerné Faites un choix 1-20499879379_1-9QJJ8HM Type de defect Faites…" at bounding box center [902, 194] width 209 height 60
drag, startPoint x: 858, startPoint y: 212, endPoint x: 863, endPoint y: 230, distance: 18.7
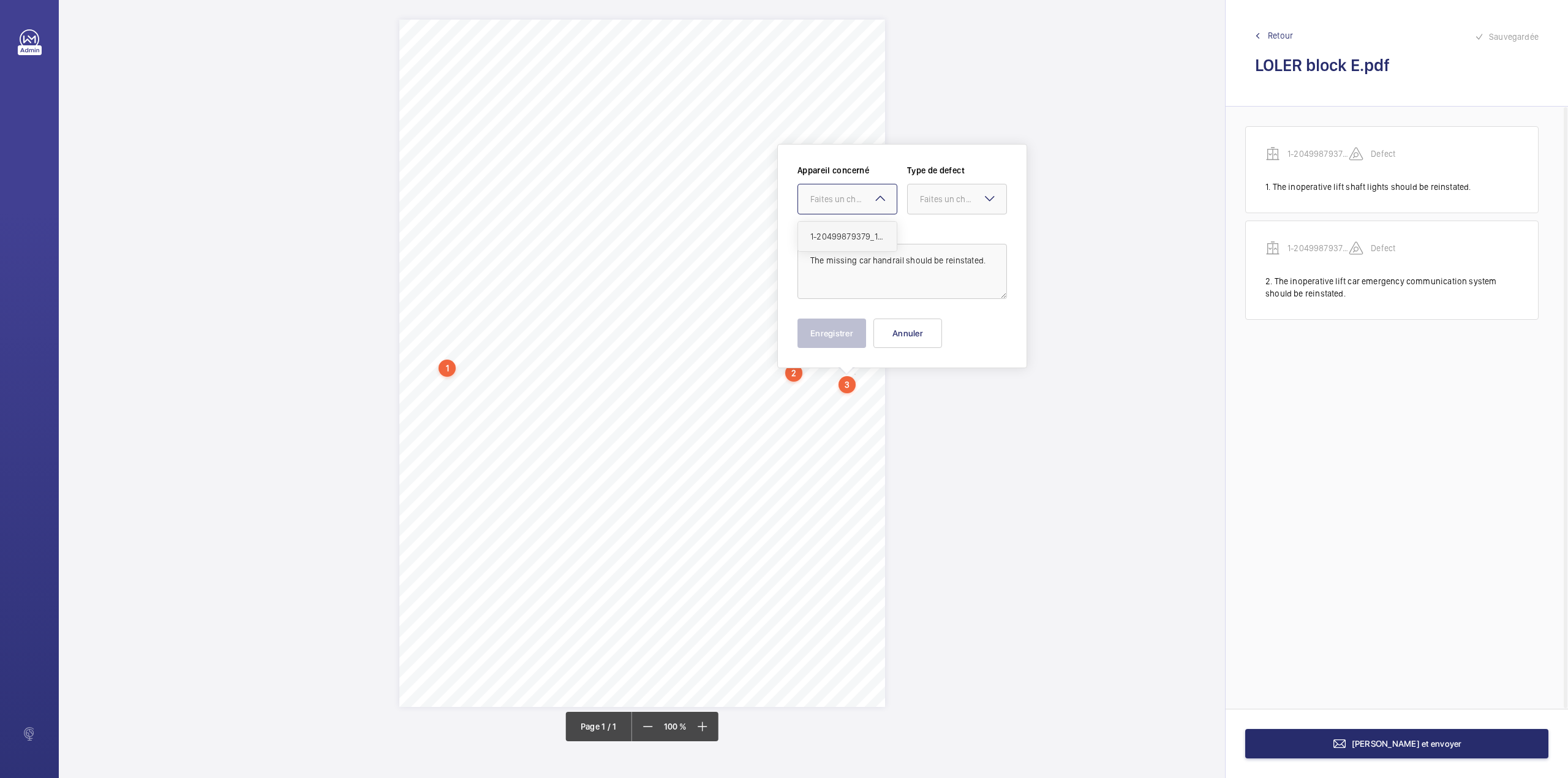
click at [863, 214] on ng-select "Faites un choix 1-20499879379_1-9QJJ8HM" at bounding box center [846, 199] width 99 height 31
click at [863, 230] on span "1-20499879379_1-9QJJ8HM" at bounding box center [846, 236] width 74 height 12
click at [964, 209] on div at bounding box center [957, 199] width 99 height 30
click at [963, 231] on div "Standard" at bounding box center [957, 236] width 99 height 30
click at [850, 329] on button "Enregistrer" at bounding box center [831, 333] width 69 height 30
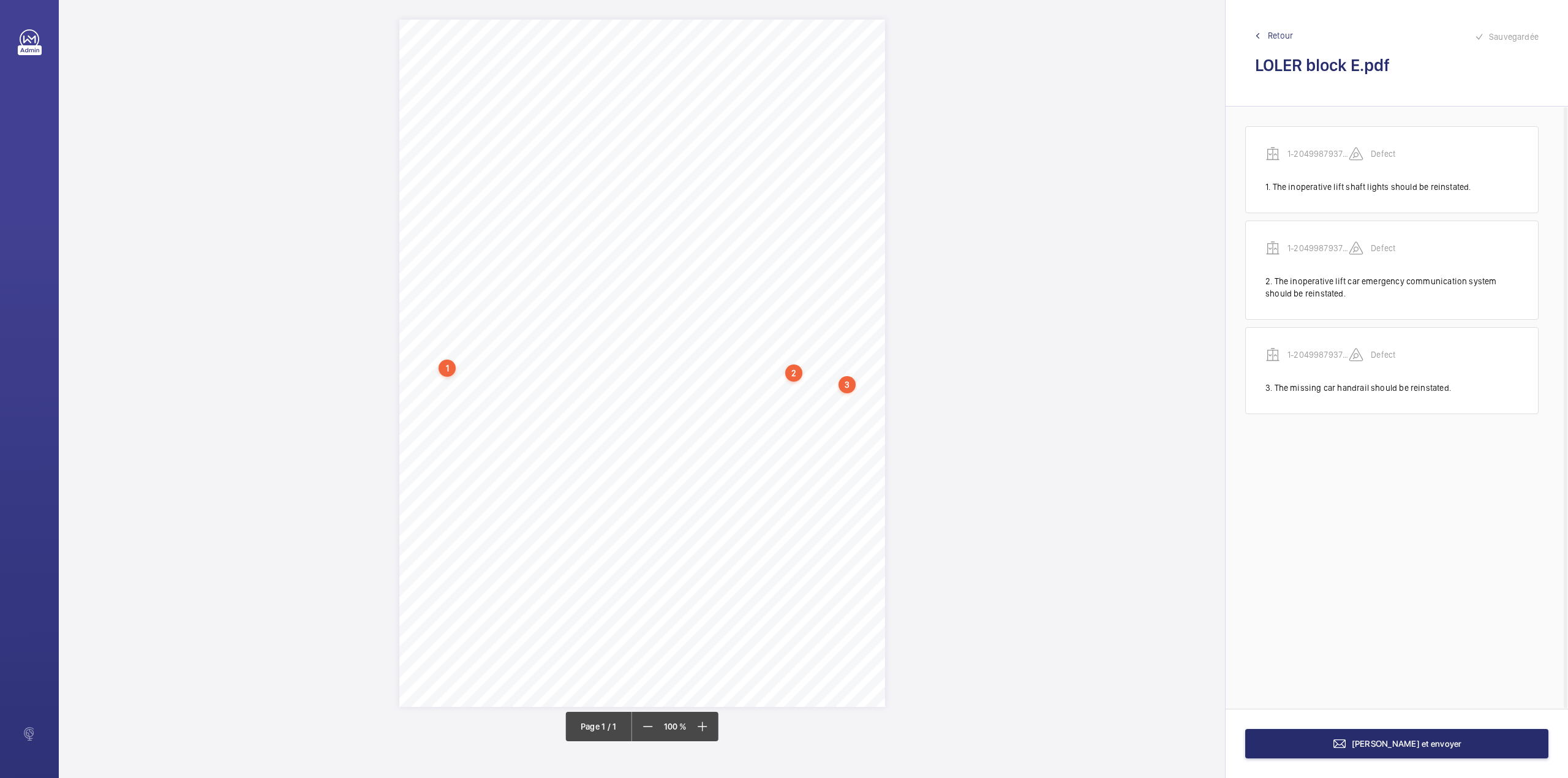
click at [764, 392] on div "Page 1" at bounding box center [642, 363] width 485 height 687
click at [765, 309] on textarea at bounding box center [813, 283] width 209 height 55
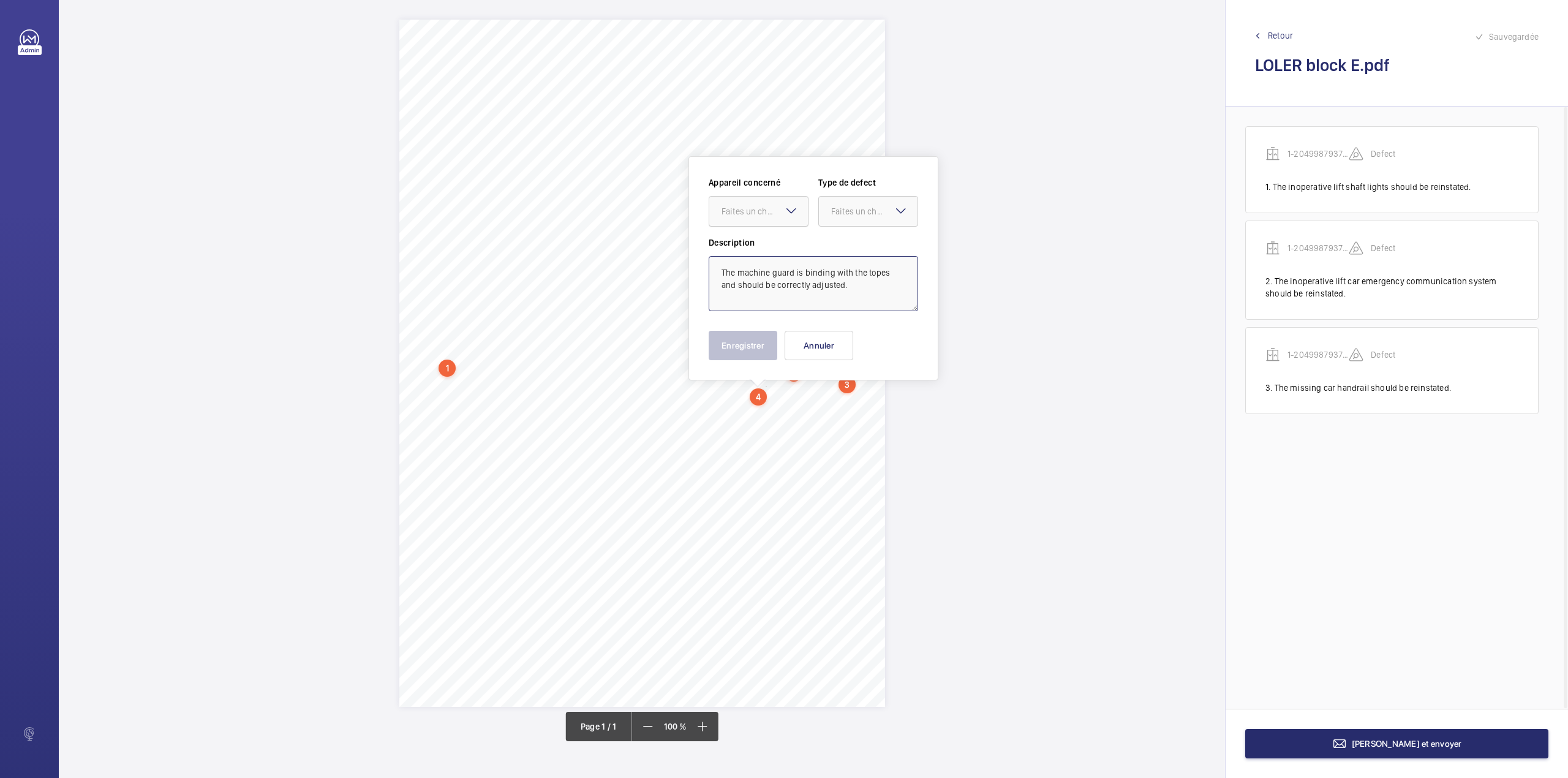
click at [759, 224] on div at bounding box center [758, 211] width 99 height 30
click at [765, 249] on span "1-20499879379_1-9QJJ8HM" at bounding box center [758, 248] width 74 height 12
type textarea "The machine guard is binding with the topes and should be correctly adjusted."
click at [836, 236] on div "Appareil concerné Faites un choix × 1-20499879379_1-9QJJ8HM × Type de defect Fa…" at bounding box center [813, 207] width 209 height 60
drag, startPoint x: 844, startPoint y: 208, endPoint x: 844, endPoint y: 223, distance: 15.0
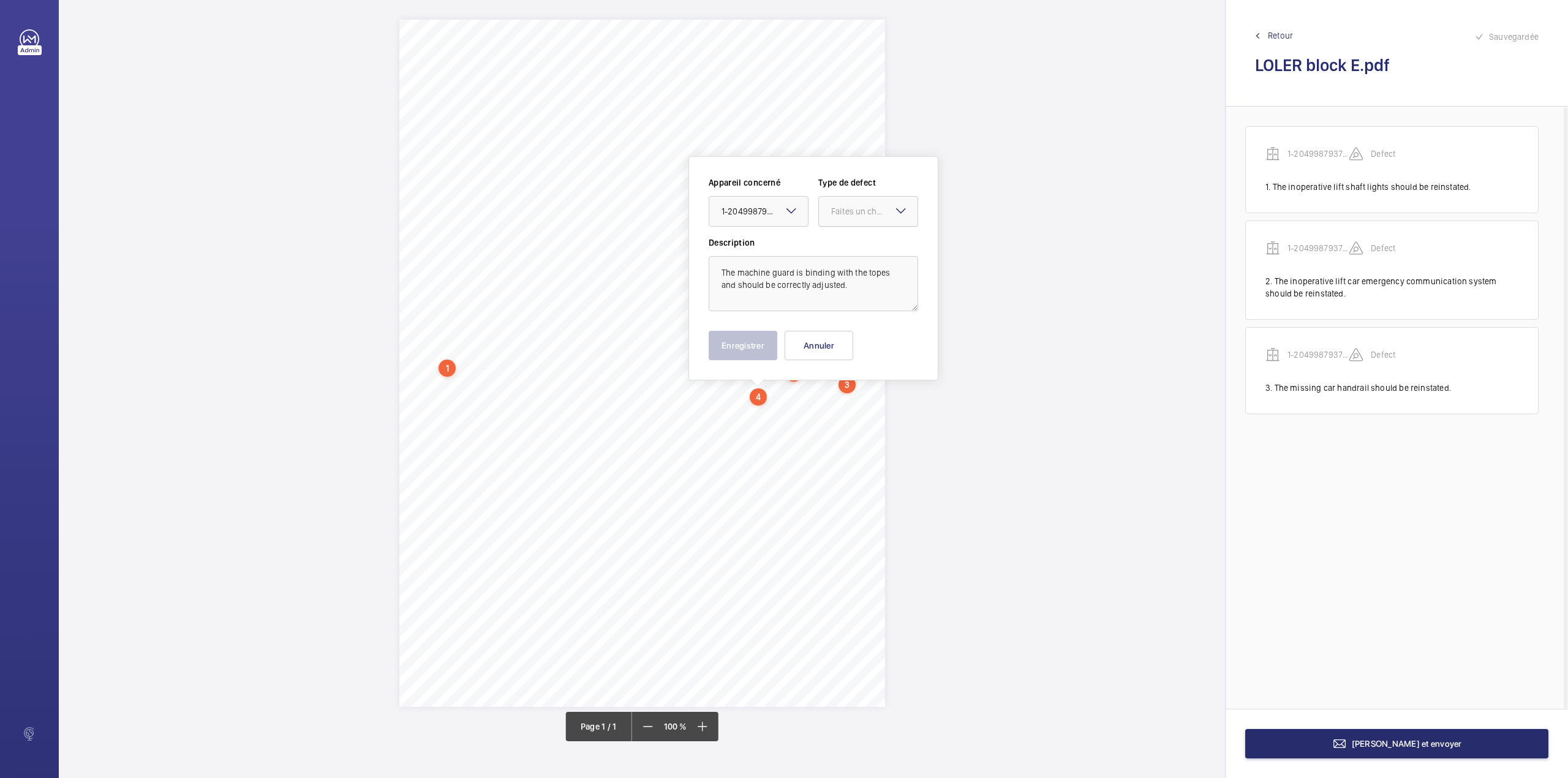
click at [844, 216] on div "Faites un choix" at bounding box center [875, 211] width 87 height 12
click at [846, 241] on div "Standard" at bounding box center [868, 248] width 99 height 30
click at [749, 344] on button "Enregistrer" at bounding box center [743, 345] width 69 height 30
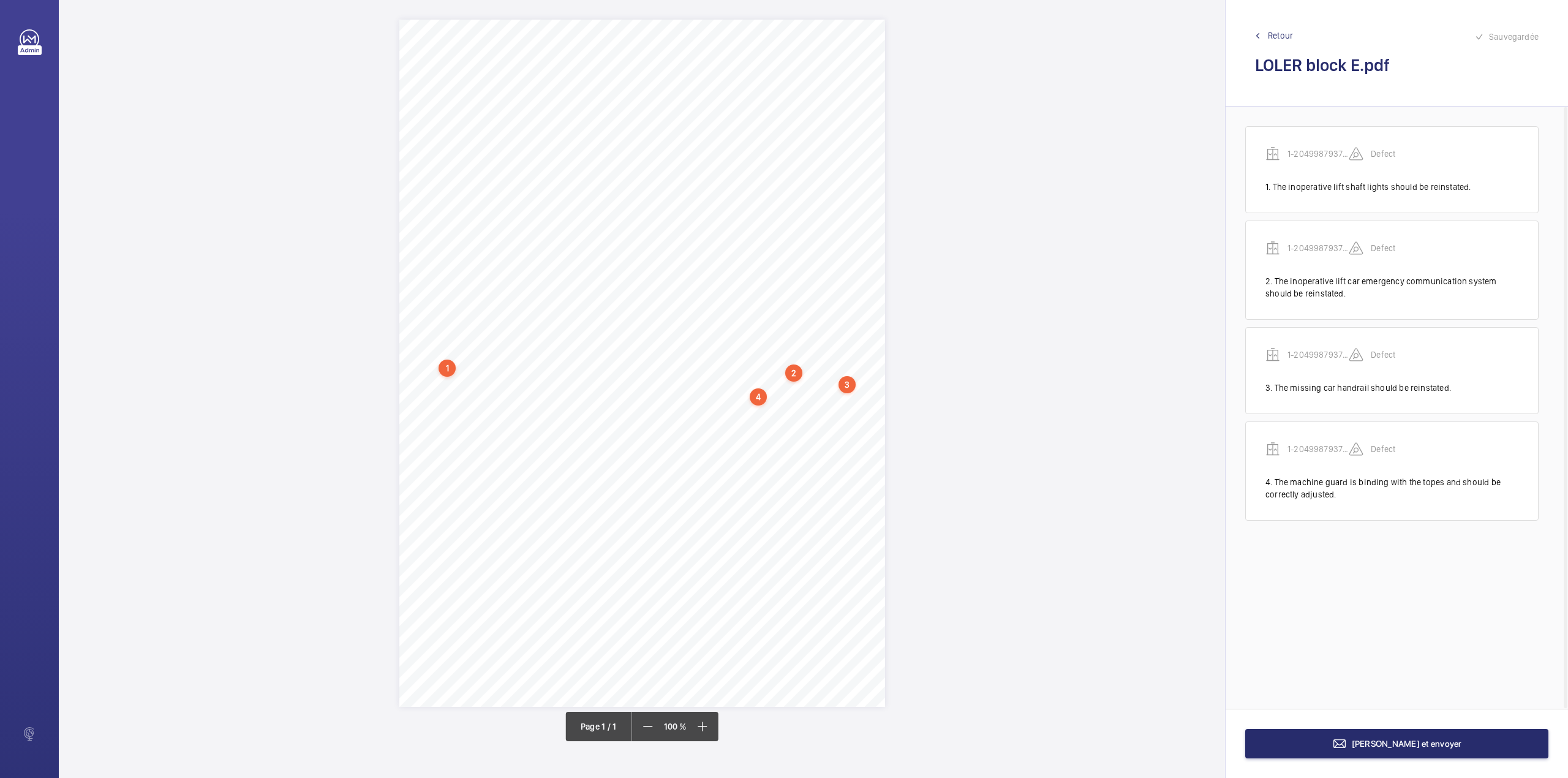
click at [518, 406] on div "Page 1" at bounding box center [642, 363] width 485 height 687
click at [523, 292] on textarea at bounding box center [566, 298] width 209 height 55
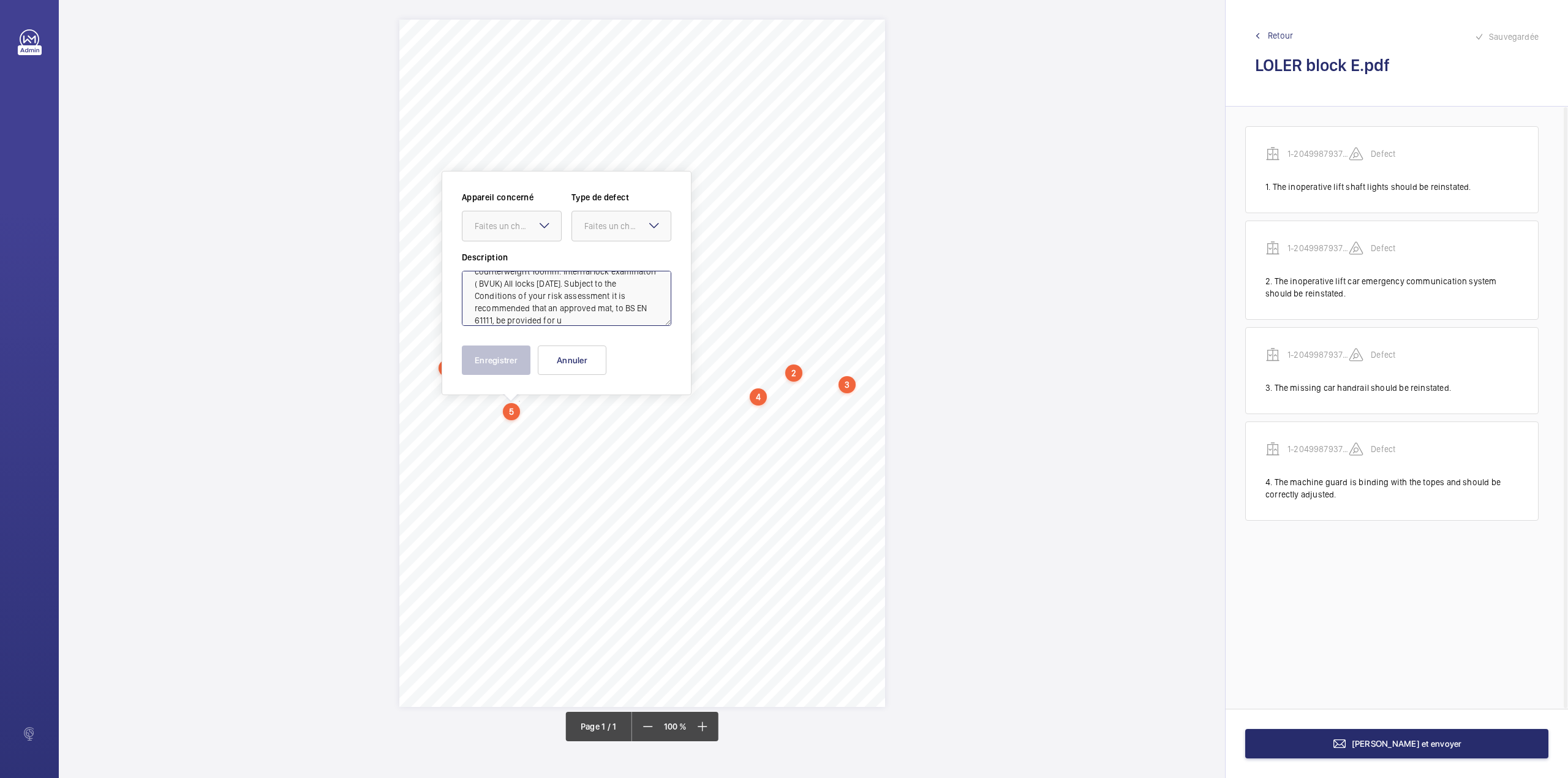
scroll to position [41, 0]
click at [518, 231] on div "Faites un choix" at bounding box center [518, 226] width 87 height 12
click at [520, 250] on div "1-20499879379_1-9QJJ8HM" at bounding box center [512, 264] width 99 height 30
drag, startPoint x: 588, startPoint y: 224, endPoint x: 596, endPoint y: 245, distance: 22.5
click at [589, 225] on div "Faites un choix" at bounding box center [627, 226] width 87 height 12
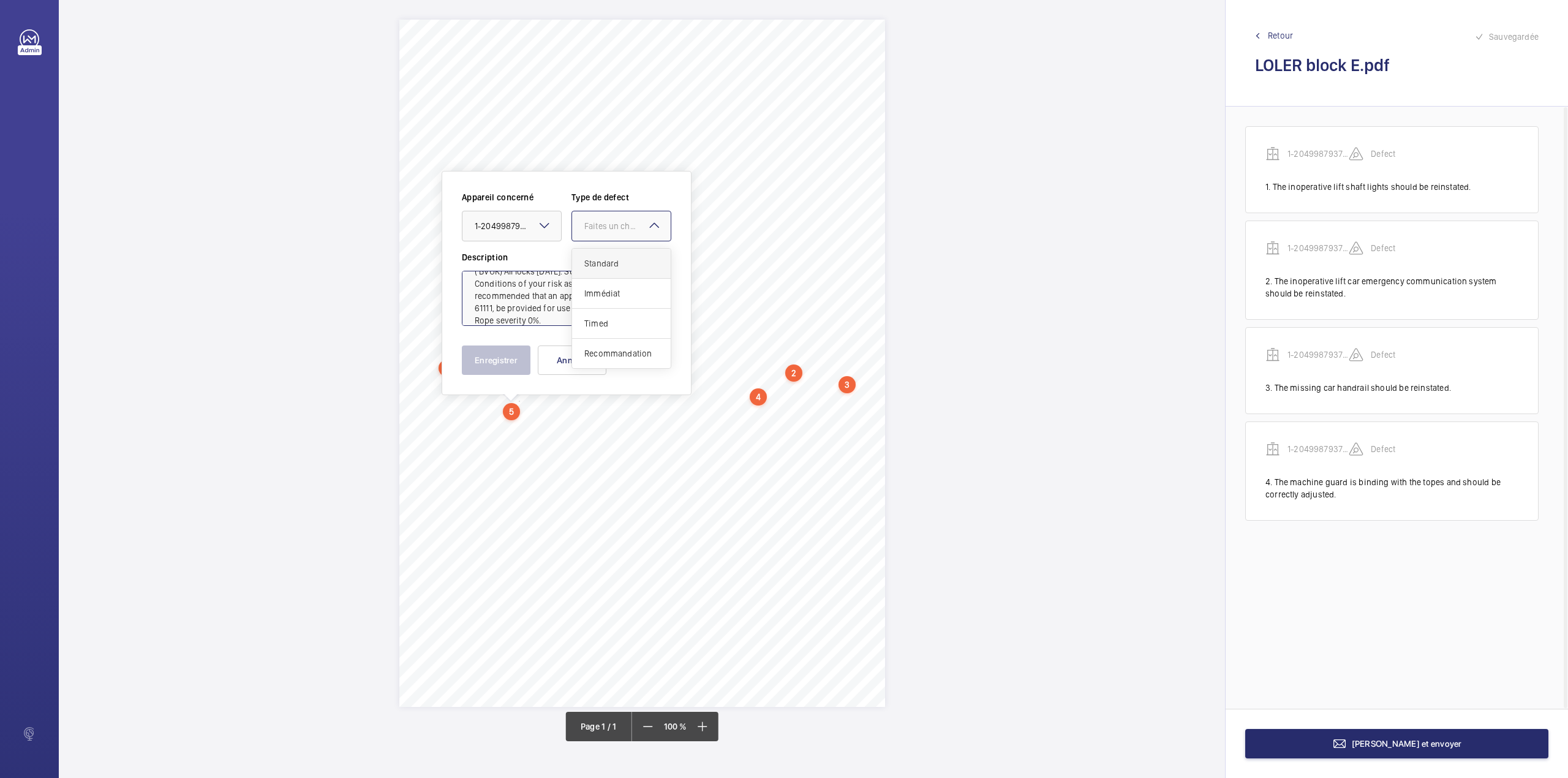
click at [601, 255] on div "Standard" at bounding box center [621, 264] width 99 height 30
type textarea "Overtravel approximately 50mm. Under counterweight 100mm. Internal lock examina…"
click at [492, 363] on button "Enregistrer" at bounding box center [495, 360] width 69 height 30
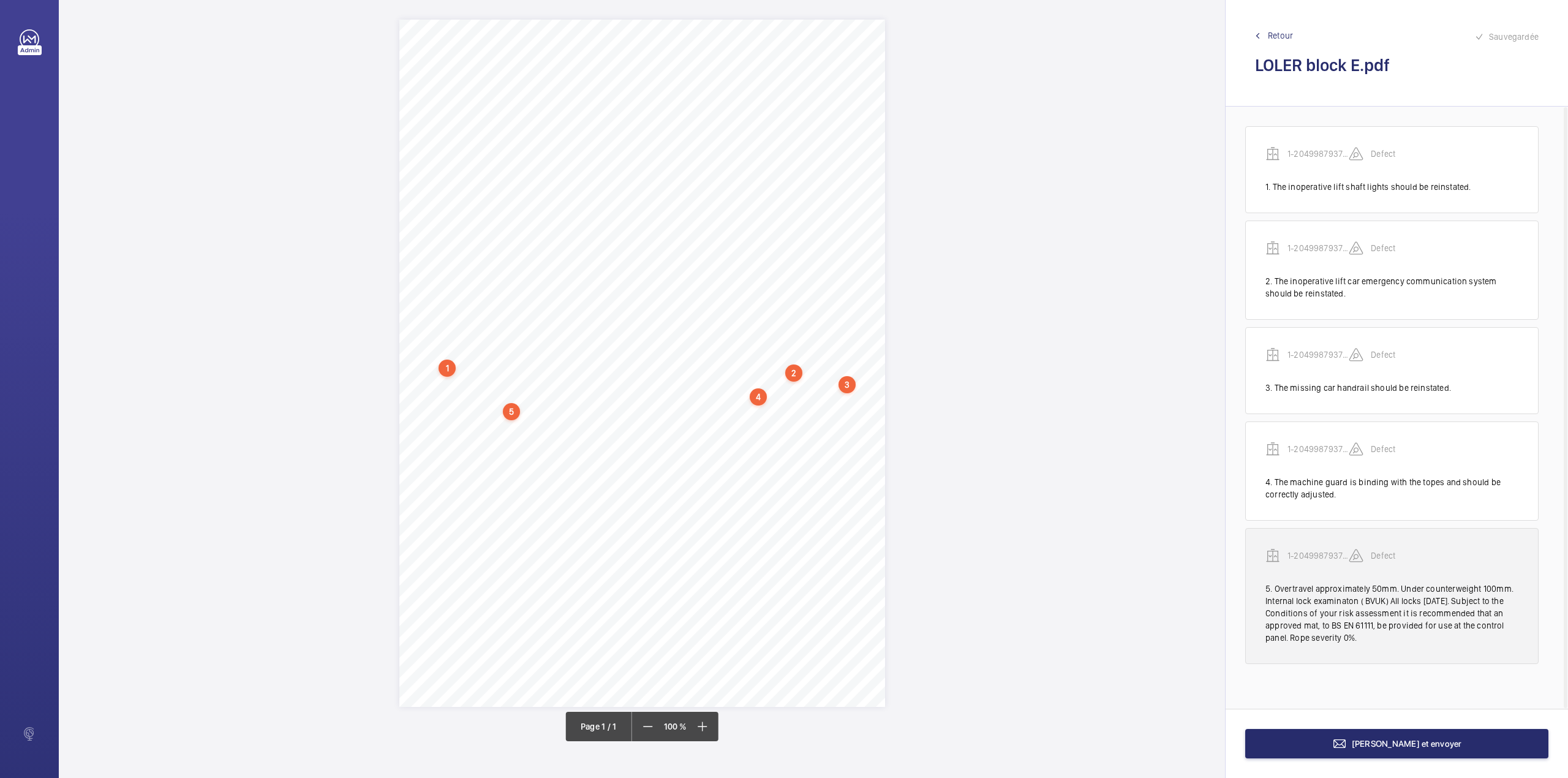
click at [1306, 552] on p "1-20499879379_1-9QJJ8HM" at bounding box center [1318, 555] width 61 height 12
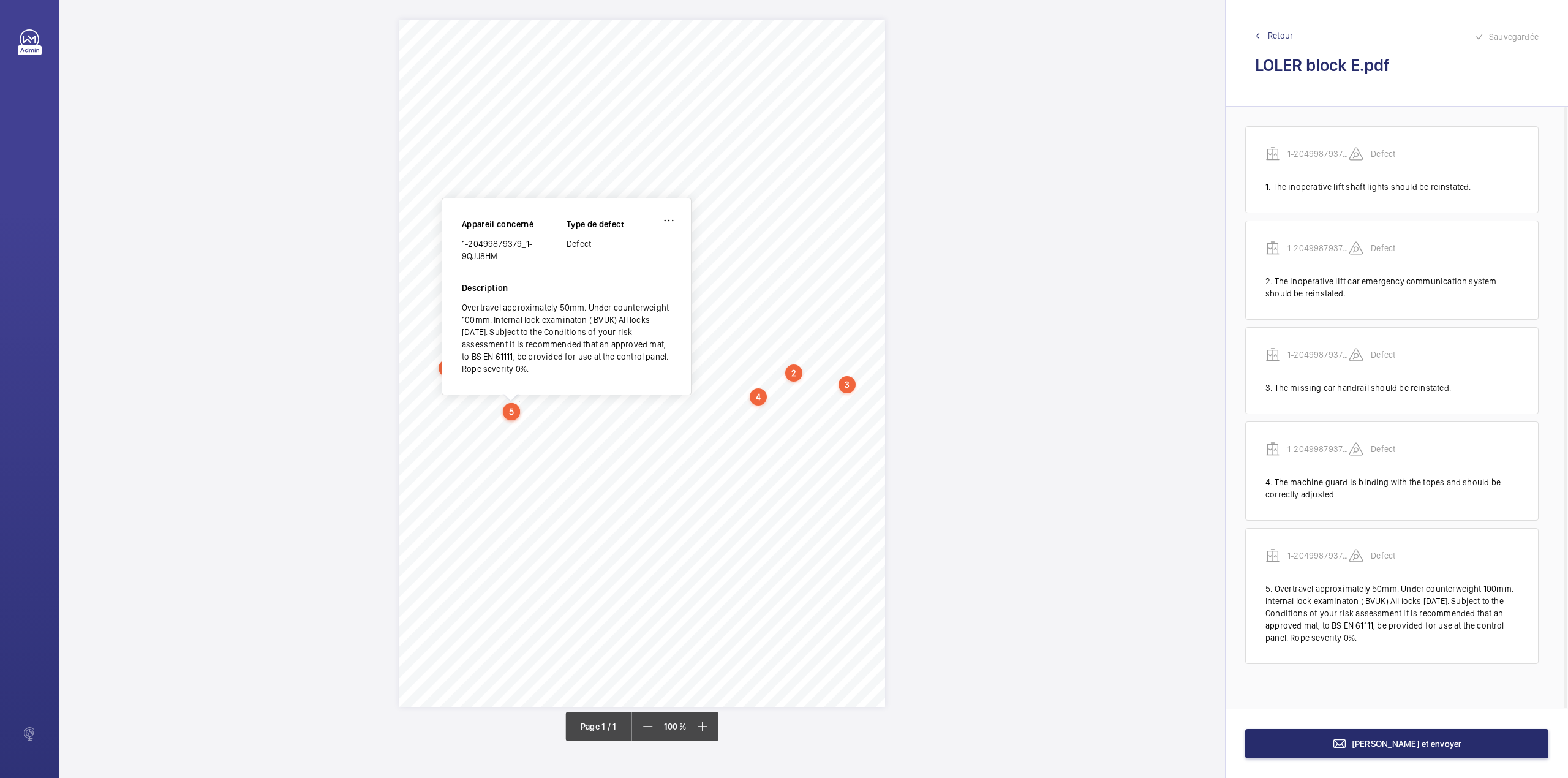
drag, startPoint x: 463, startPoint y: 245, endPoint x: 498, endPoint y: 258, distance: 37.3
click at [498, 258] on div "1-20499879379_1-9QJJ8HM" at bounding box center [513, 250] width 105 height 25
click at [1353, 753] on button "[PERSON_NAME] et envoyer" at bounding box center [1396, 743] width 303 height 30
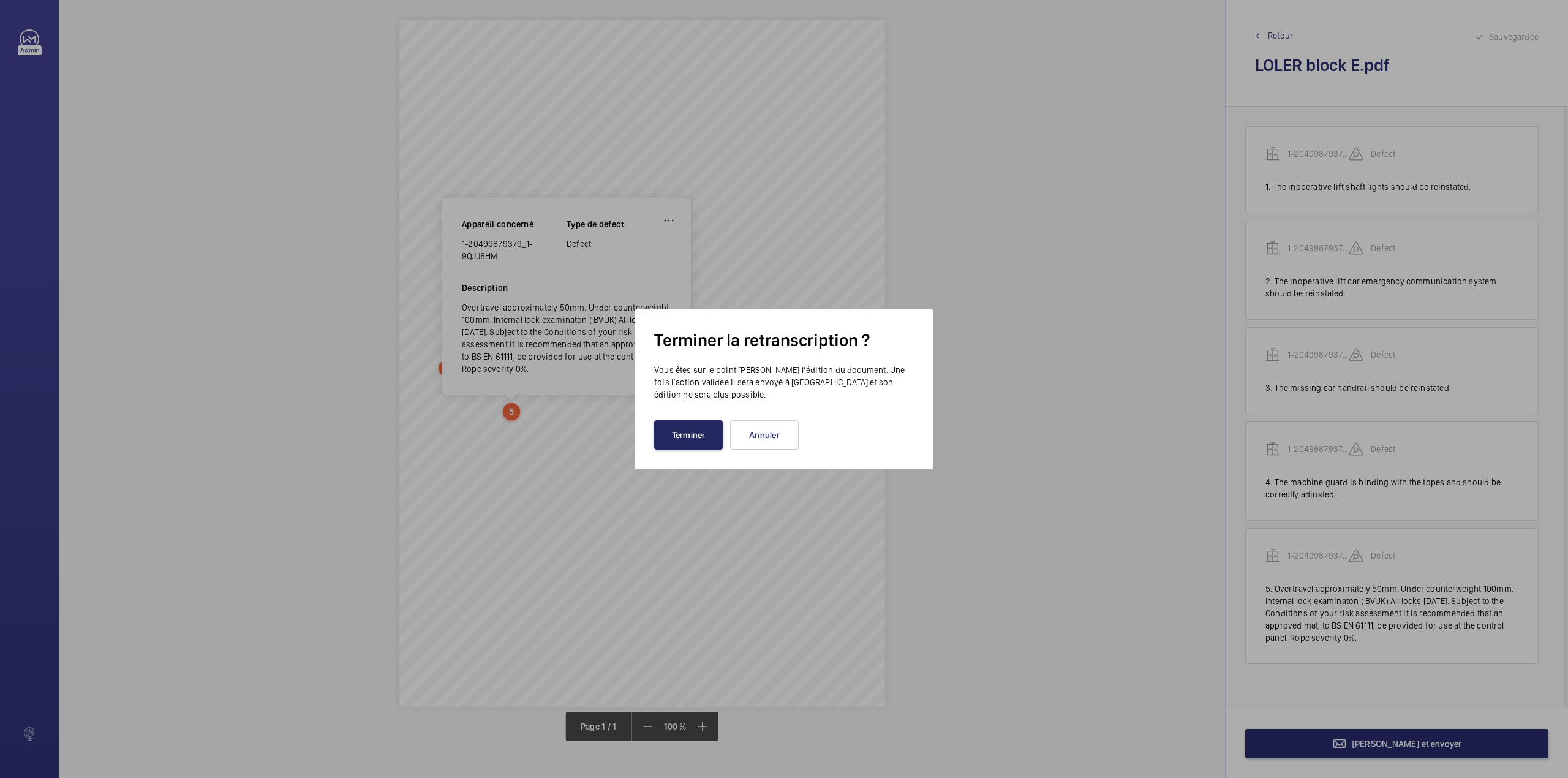
click at [665, 430] on button "Terminer" at bounding box center [688, 434] width 69 height 30
